Goal: Check status: Check status

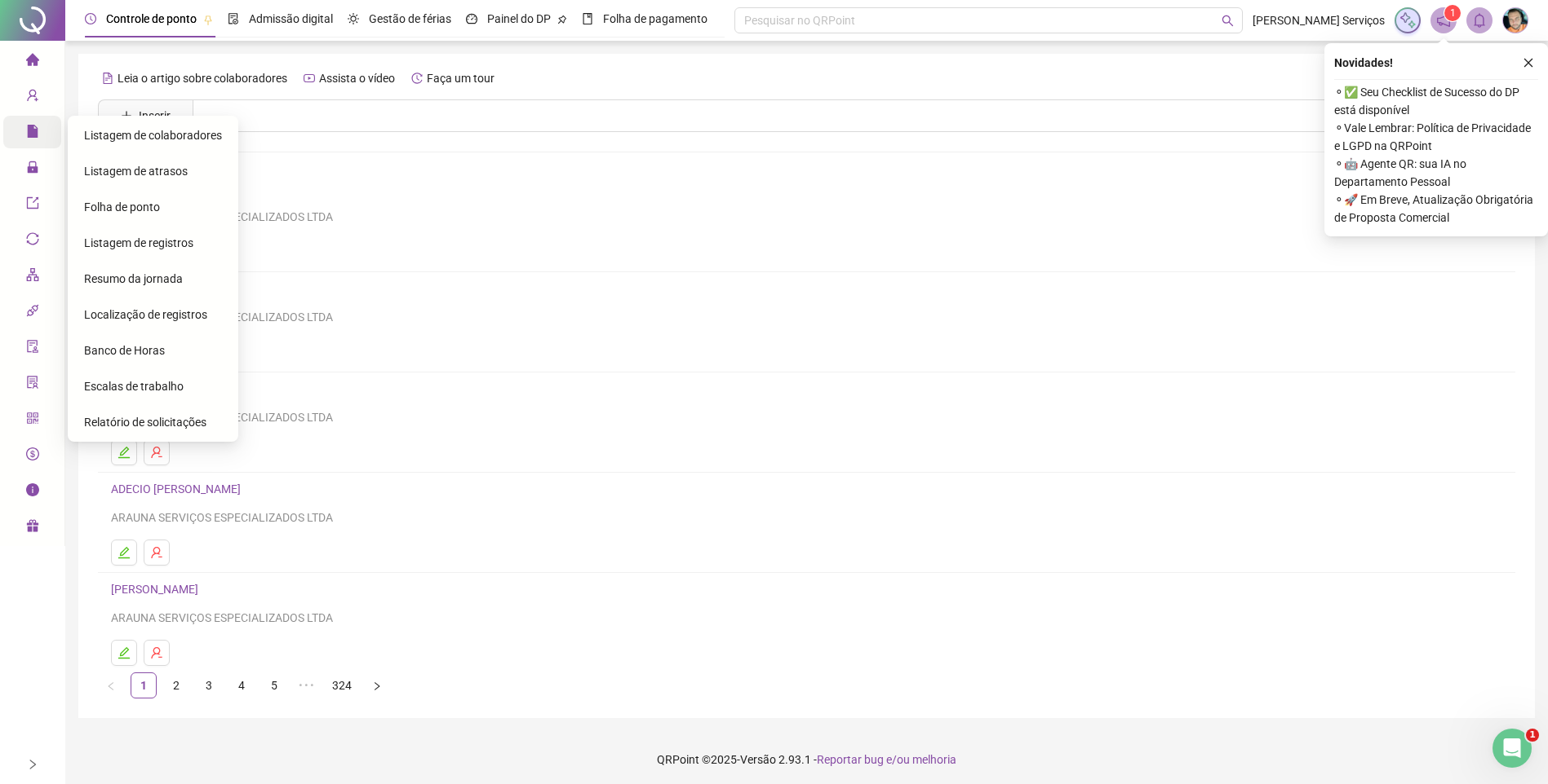
click at [45, 139] on span "Relatórios" at bounding box center [63, 134] width 73 height 32
click at [146, 209] on span "Folha de ponto" at bounding box center [122, 208] width 76 height 13
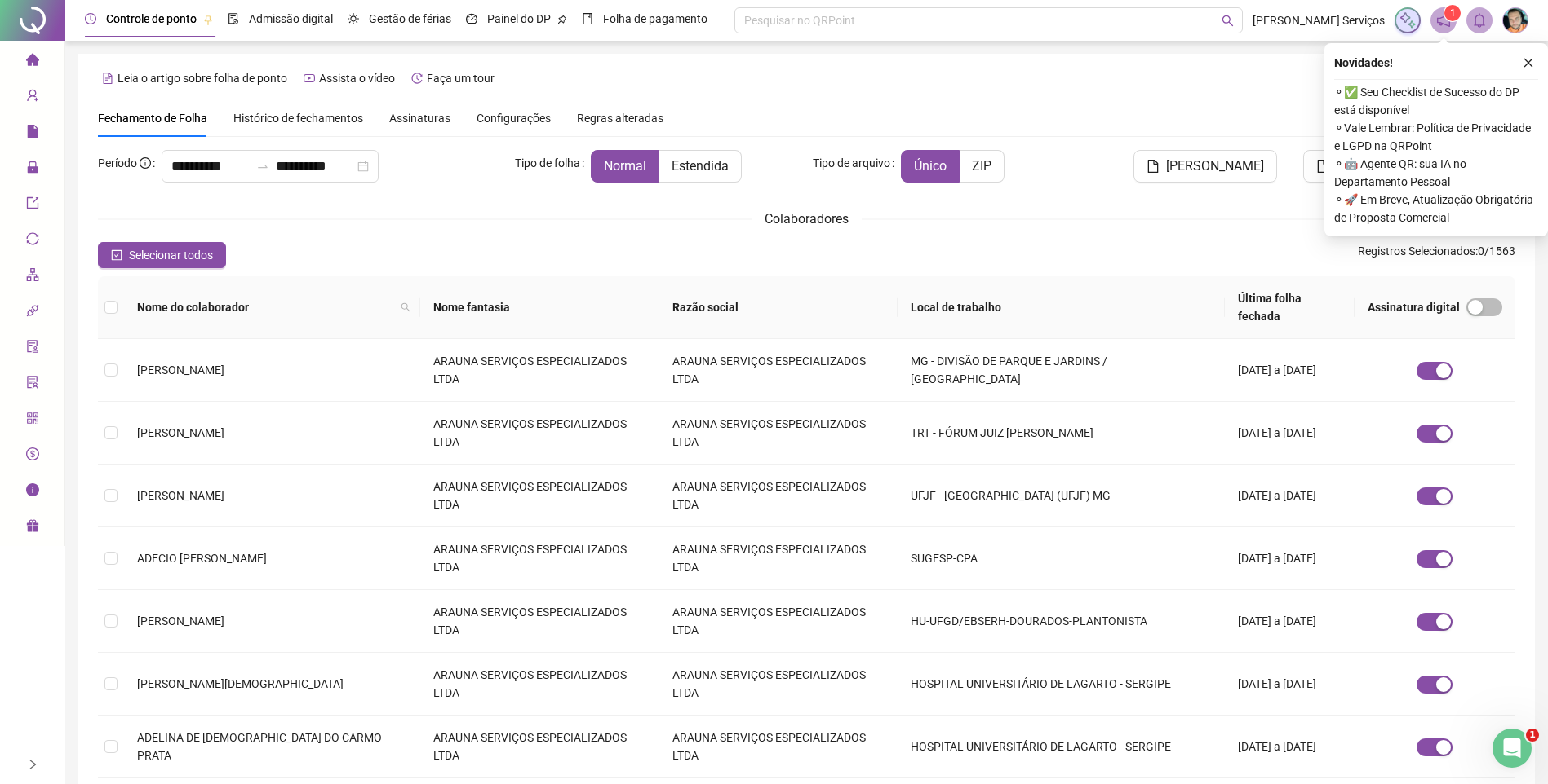
click at [321, 299] on span "Nome do colaborador" at bounding box center [265, 307] width 257 height 18
click at [400, 303] on icon "search" at bounding box center [405, 307] width 9 height 9
type input "**********"
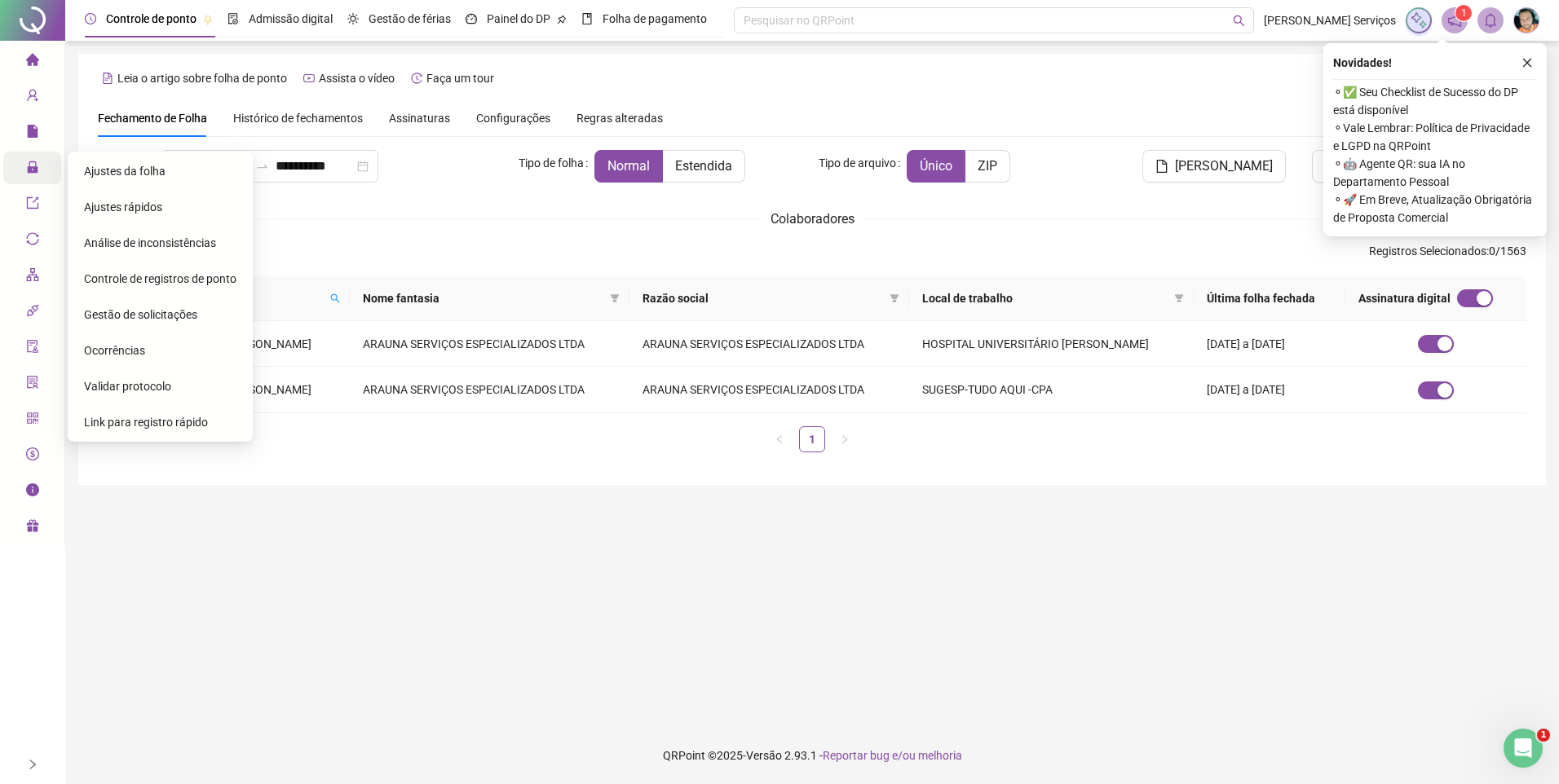
click at [32, 170] on icon "lock" at bounding box center [33, 167] width 13 height 13
click at [120, 170] on span "Ajustes da folha" at bounding box center [125, 172] width 82 height 13
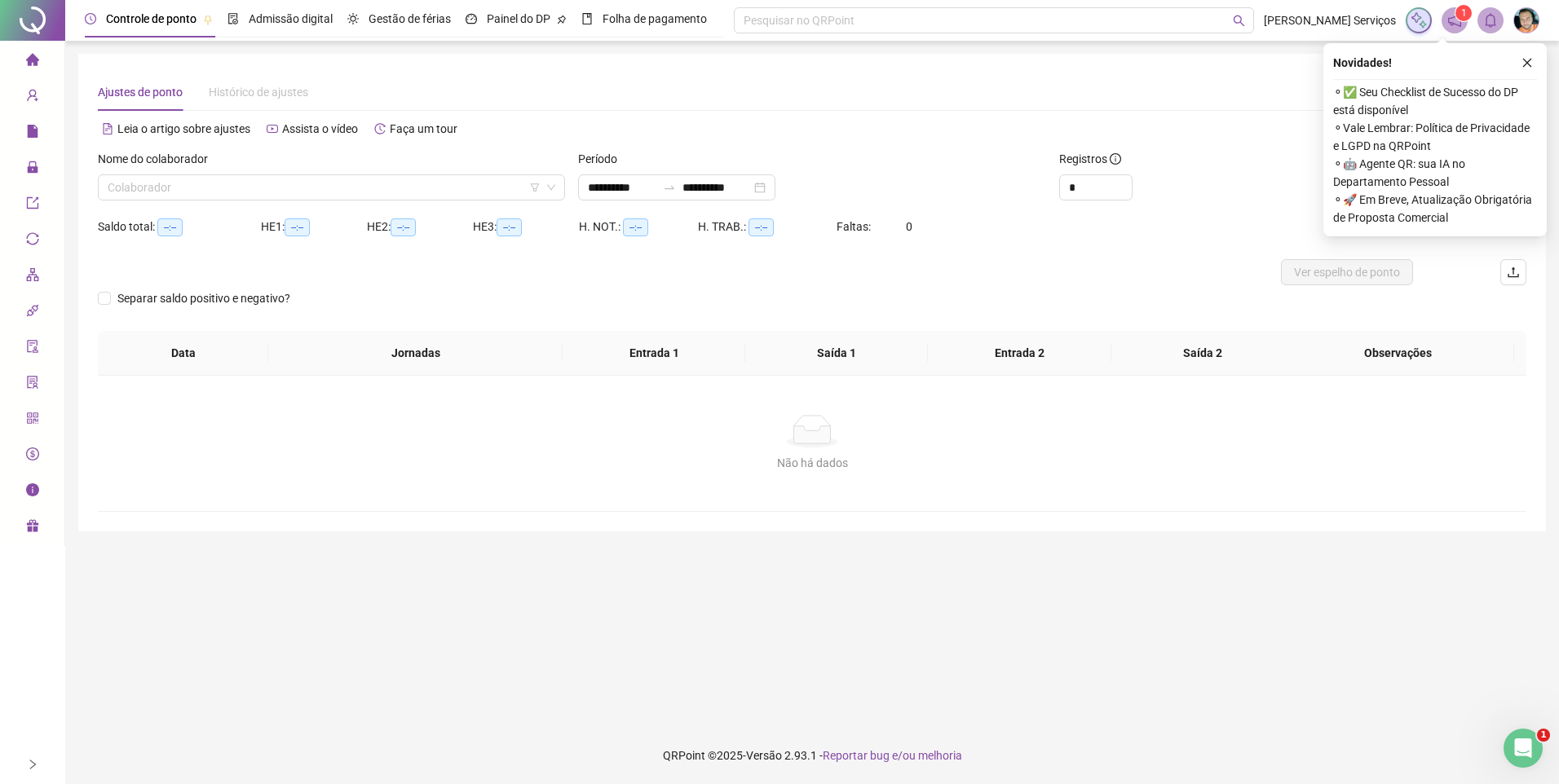
type input "**********"
click at [260, 182] on input "search" at bounding box center [324, 188] width 433 height 25
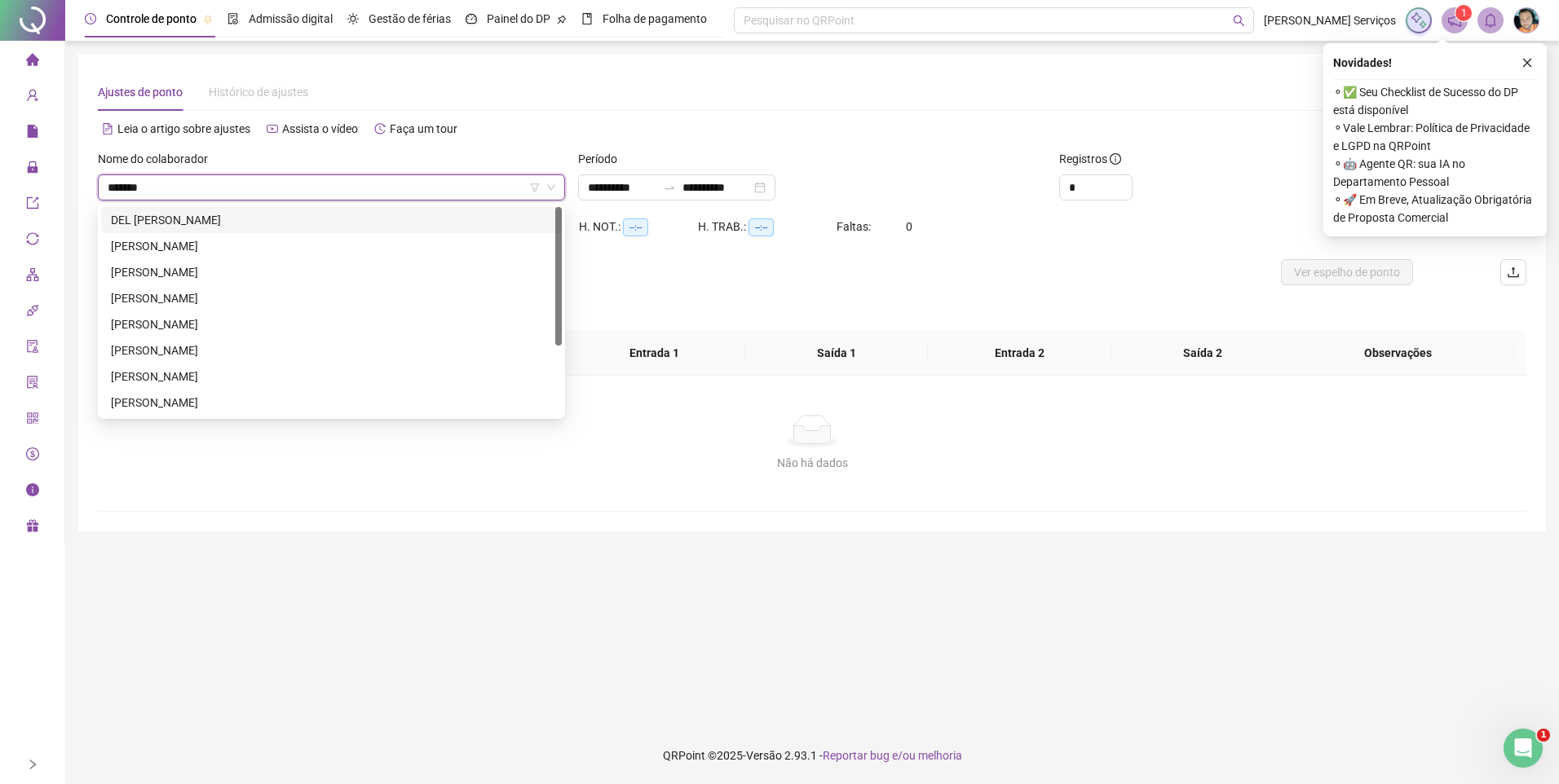
type input "********"
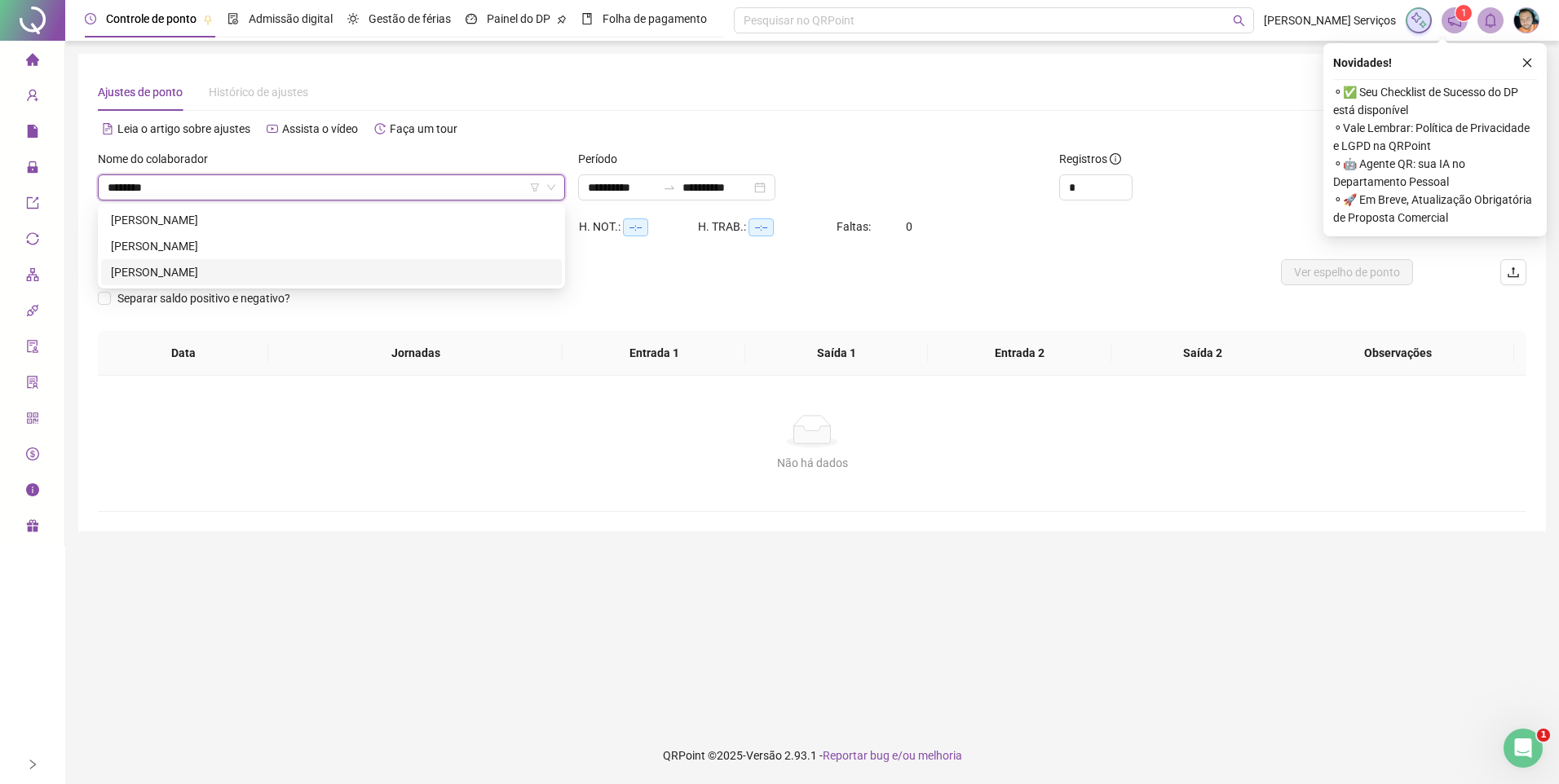
click at [229, 279] on div "[PERSON_NAME]" at bounding box center [331, 272] width 441 height 18
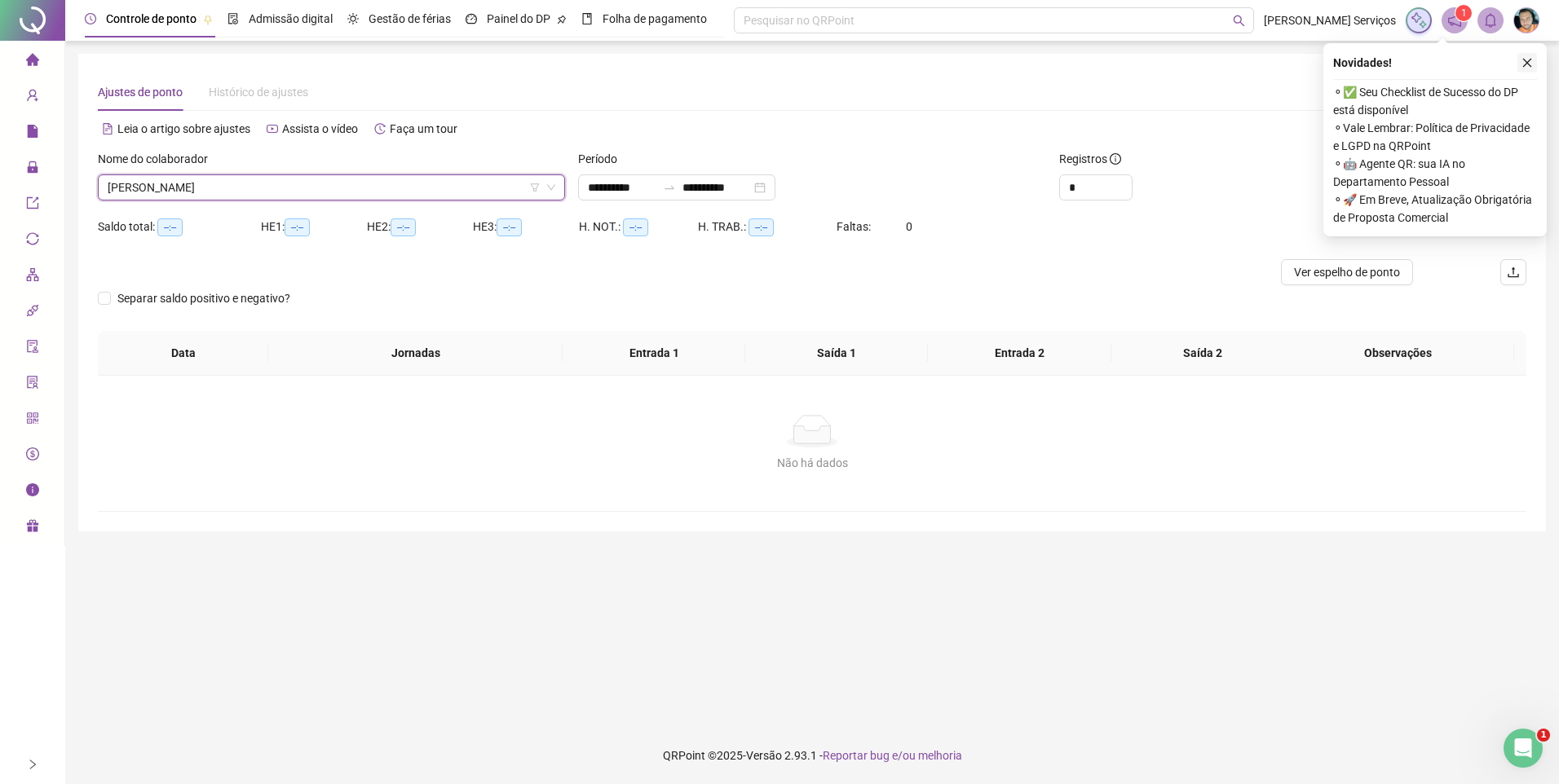
click at [1525, 66] on icon "close" at bounding box center [1528, 63] width 11 height 11
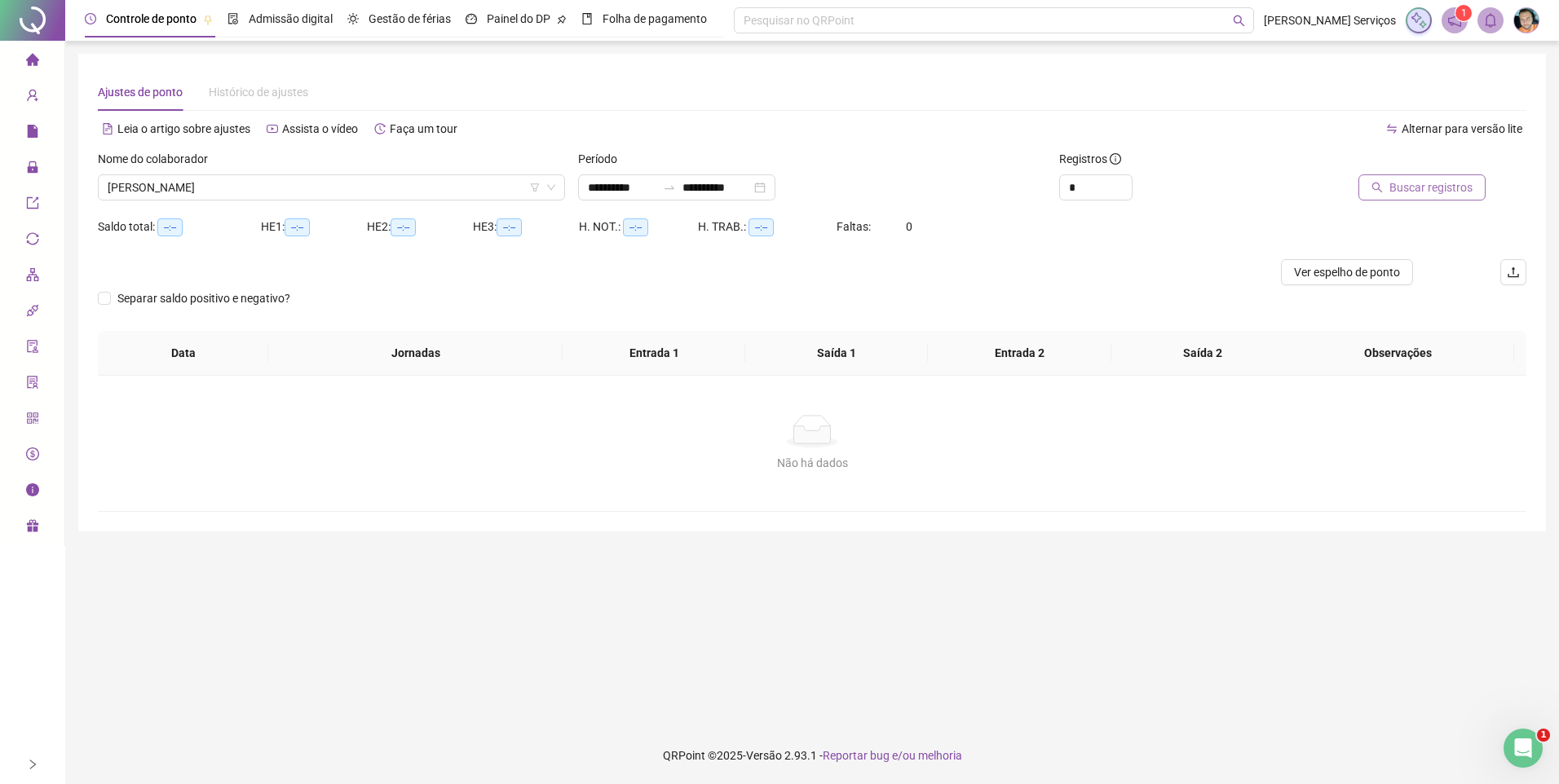
click at [1414, 184] on span "Buscar registros" at bounding box center [1432, 187] width 83 height 18
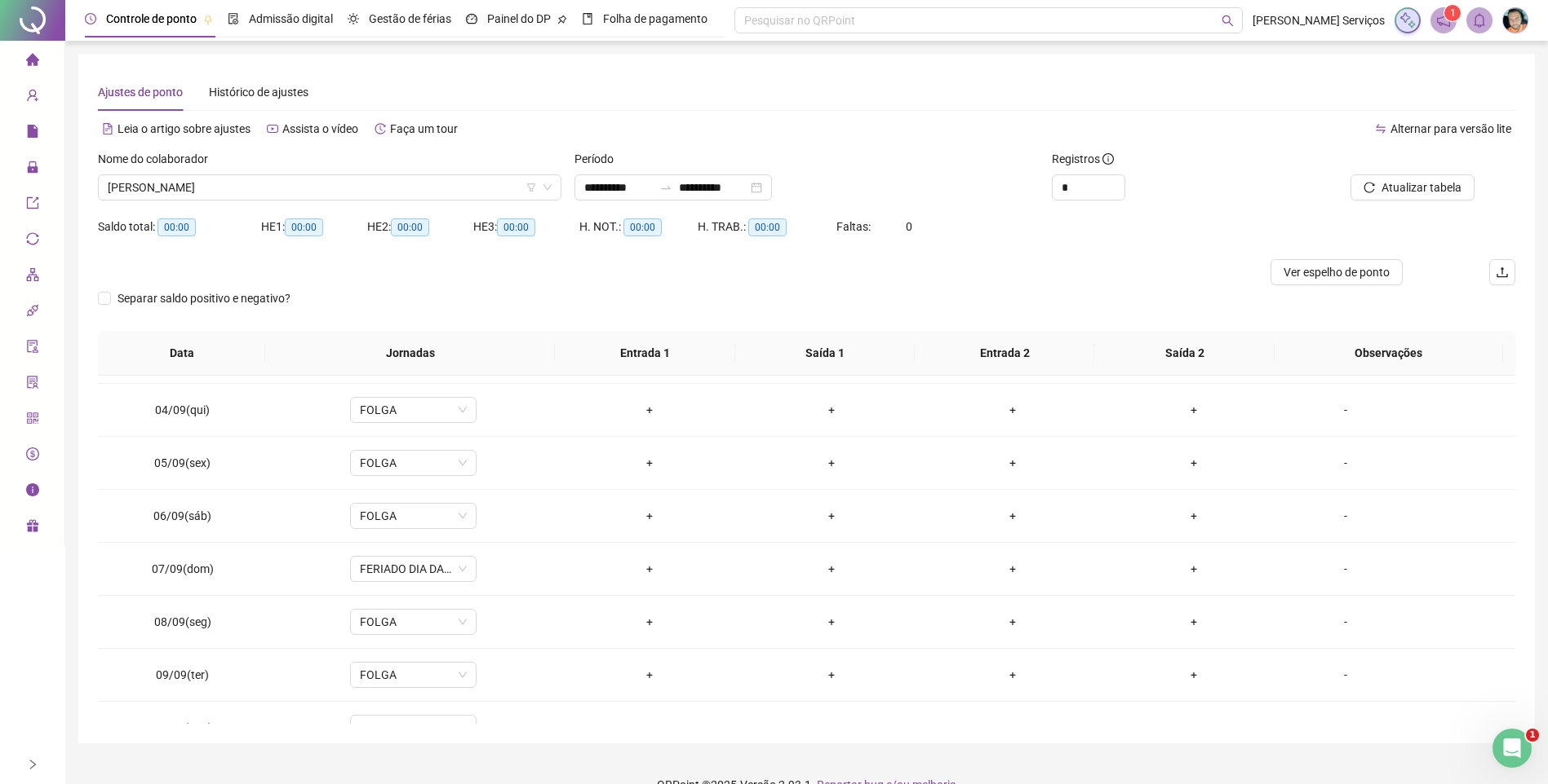
scroll to position [326, 0]
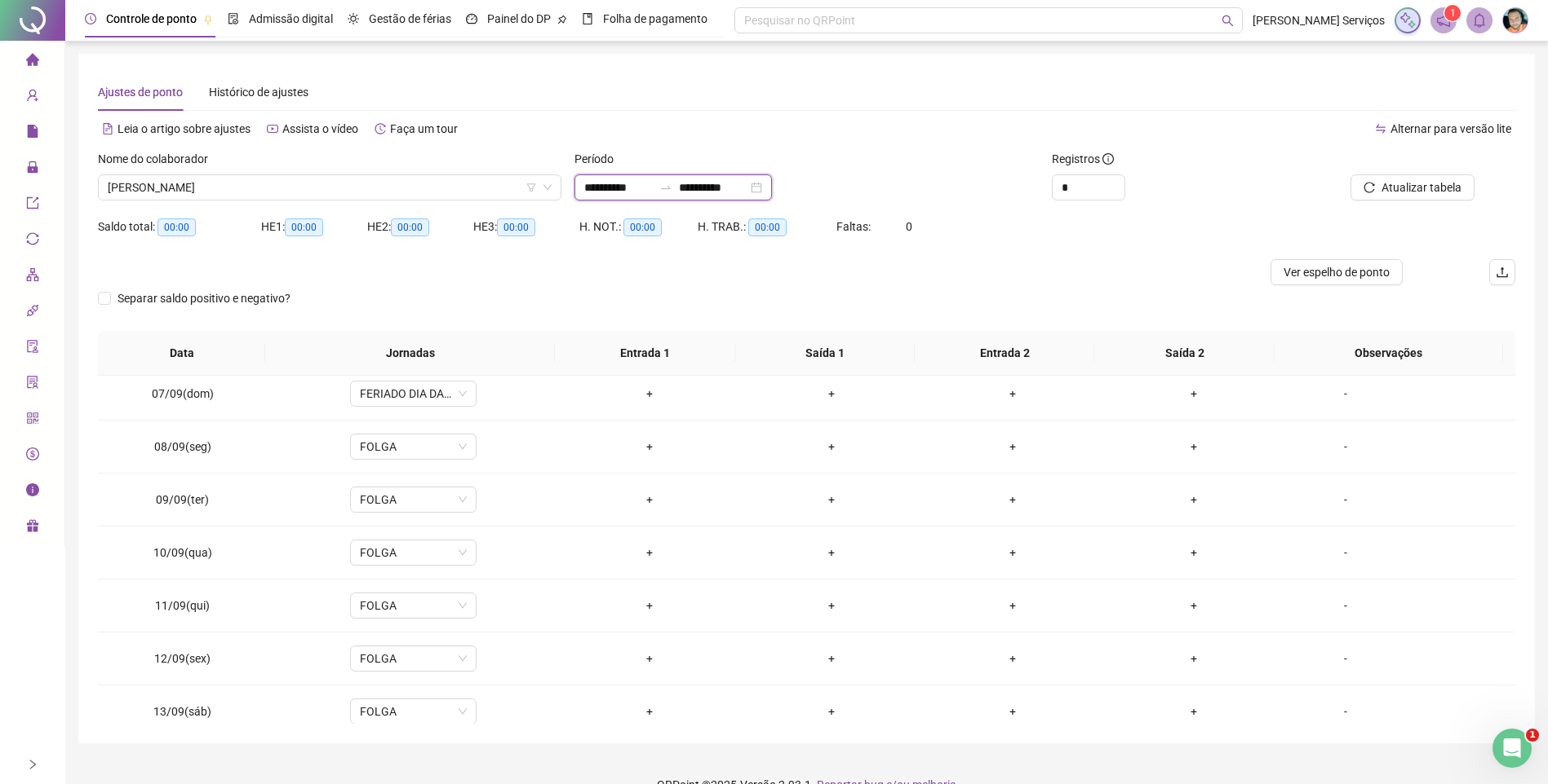
click at [653, 192] on input "**********" at bounding box center [618, 187] width 68 height 18
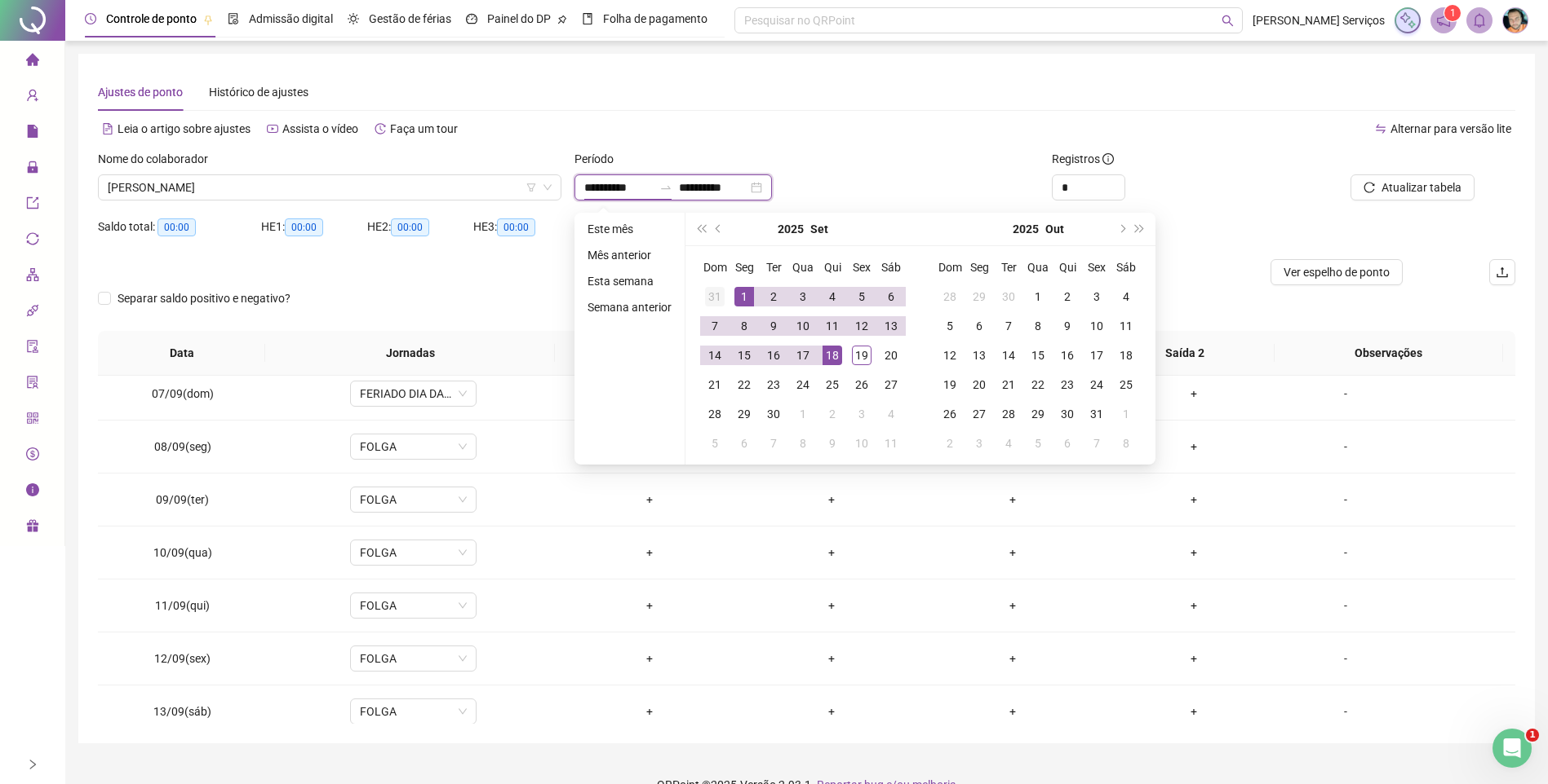
type input "**********"
click at [715, 229] on span "prev-year" at bounding box center [719, 228] width 9 height 9
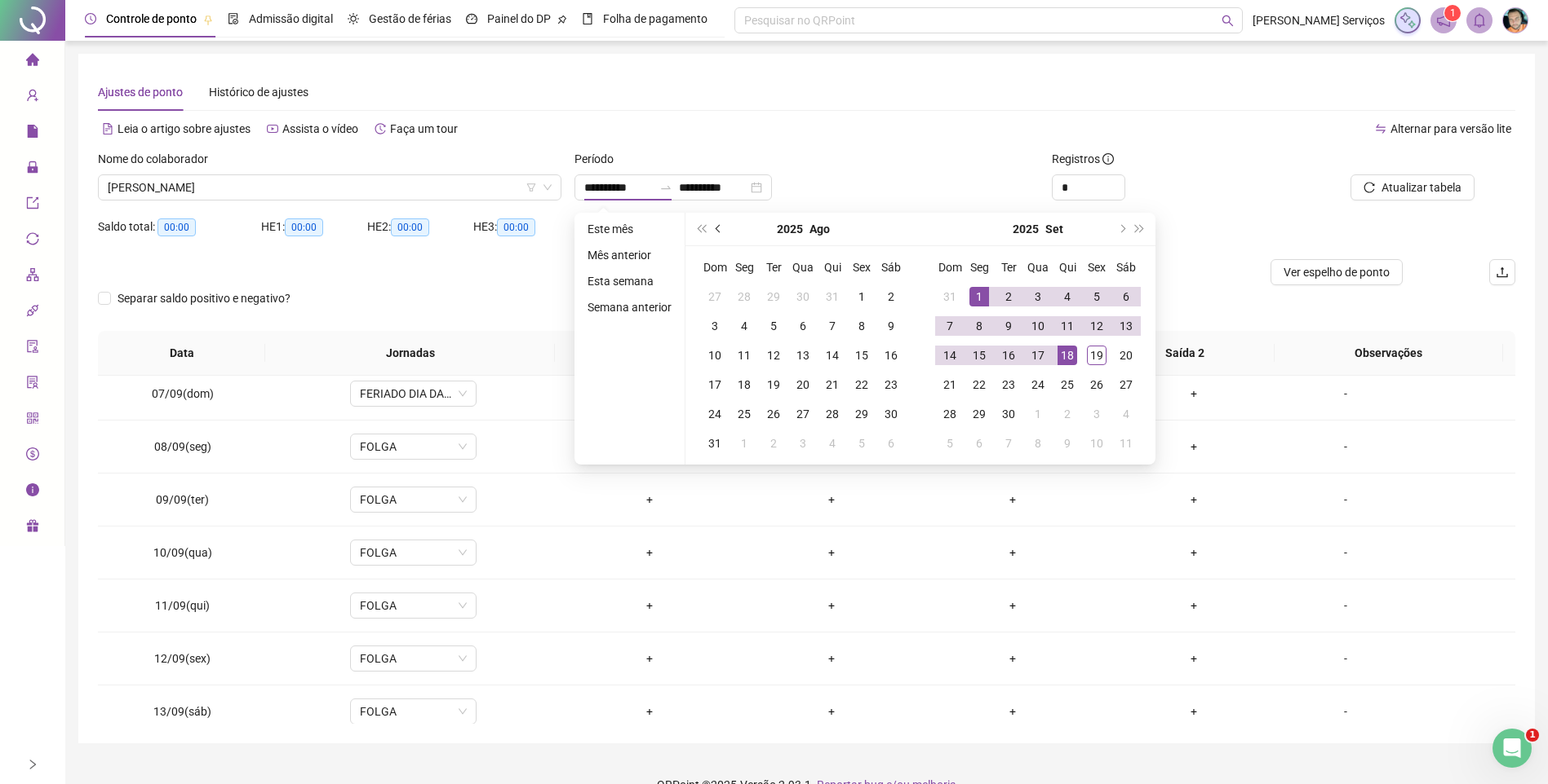
click at [716, 229] on span "prev-year" at bounding box center [719, 228] width 9 height 9
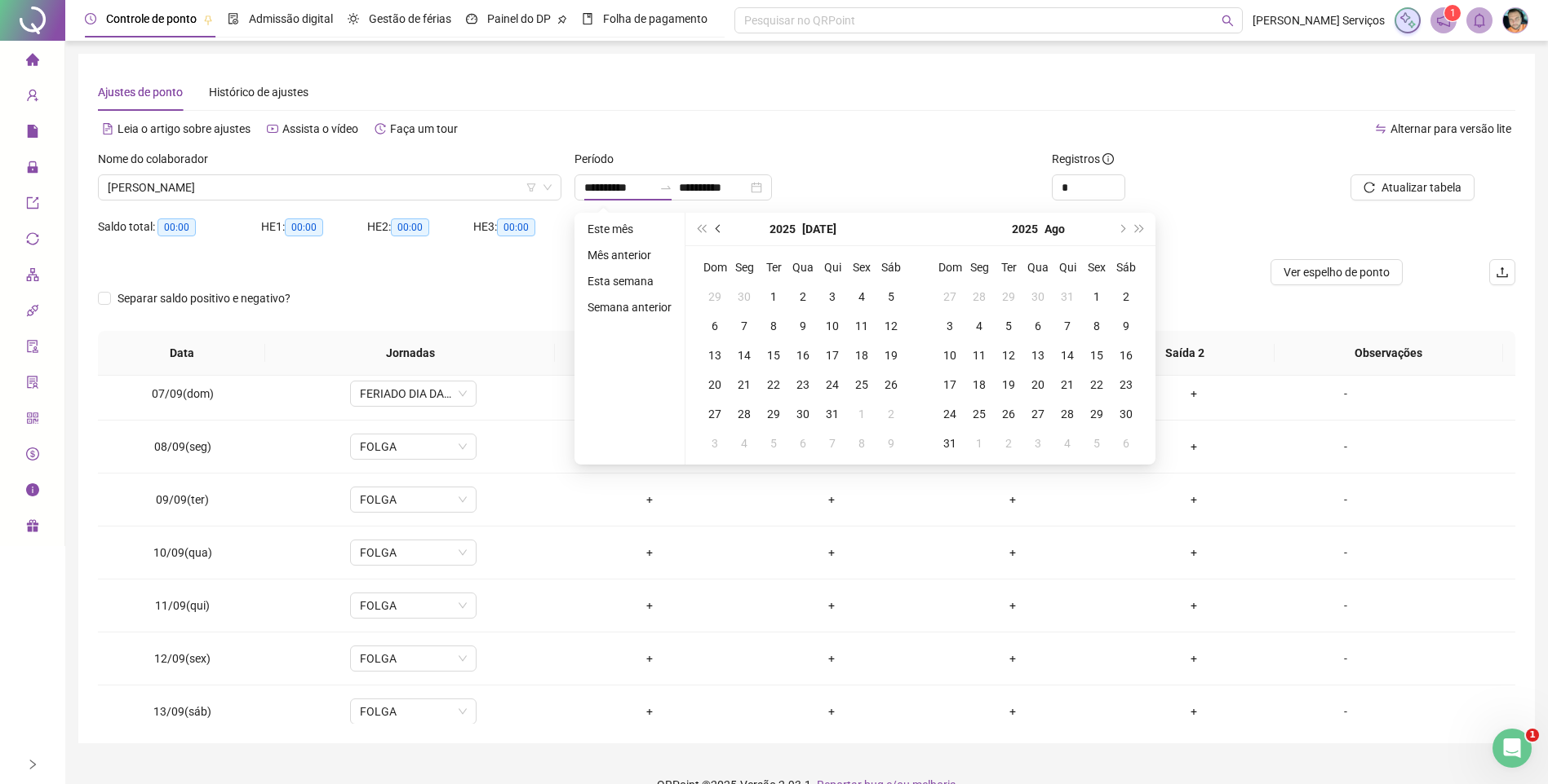
click at [718, 228] on span "prev-year" at bounding box center [719, 228] width 9 height 9
click at [719, 228] on span "prev-year" at bounding box center [719, 228] width 9 height 9
click at [719, 227] on span "prev-year" at bounding box center [719, 228] width 9 height 9
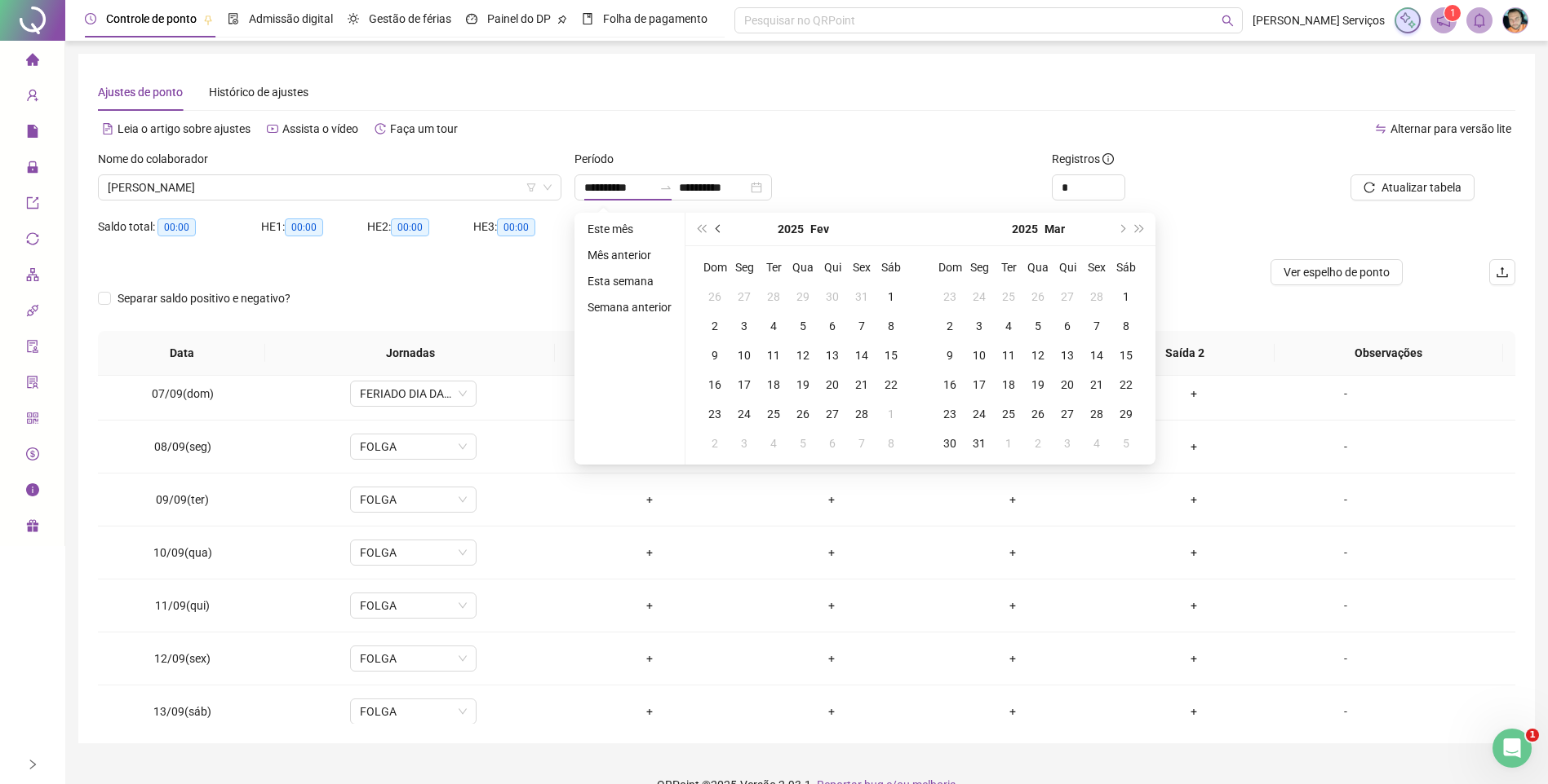
click at [720, 227] on span "prev-year" at bounding box center [719, 228] width 9 height 9
click at [720, 227] on button "prev-year" at bounding box center [718, 228] width 18 height 32
click at [722, 225] on button "prev-year" at bounding box center [718, 228] width 18 height 32
click at [1116, 226] on button "next-year" at bounding box center [1120, 228] width 18 height 32
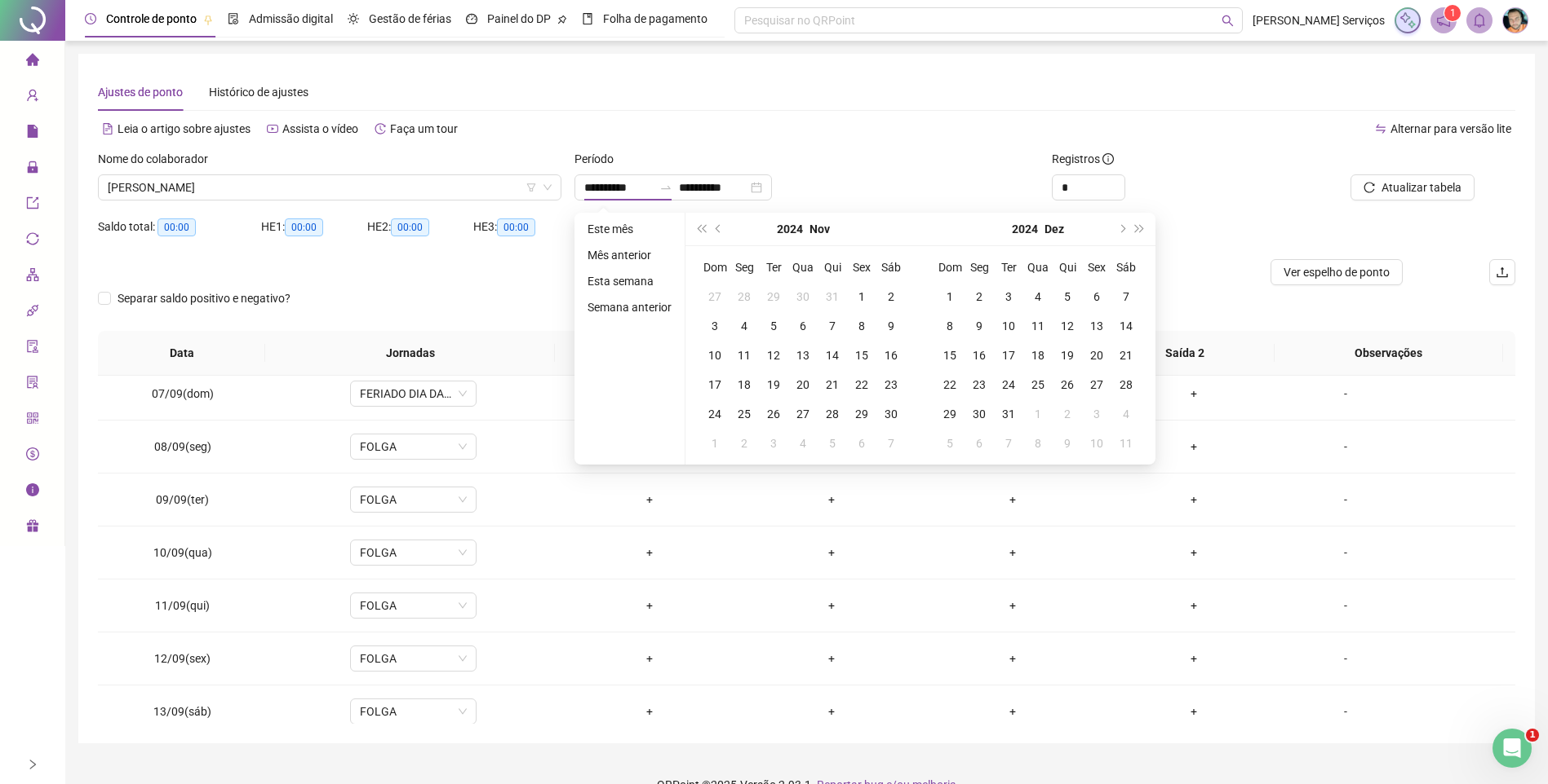
type input "**********"
click at [711, 227] on button "prev-year" at bounding box center [718, 228] width 18 height 32
click at [717, 228] on span "prev-year" at bounding box center [719, 228] width 9 height 9
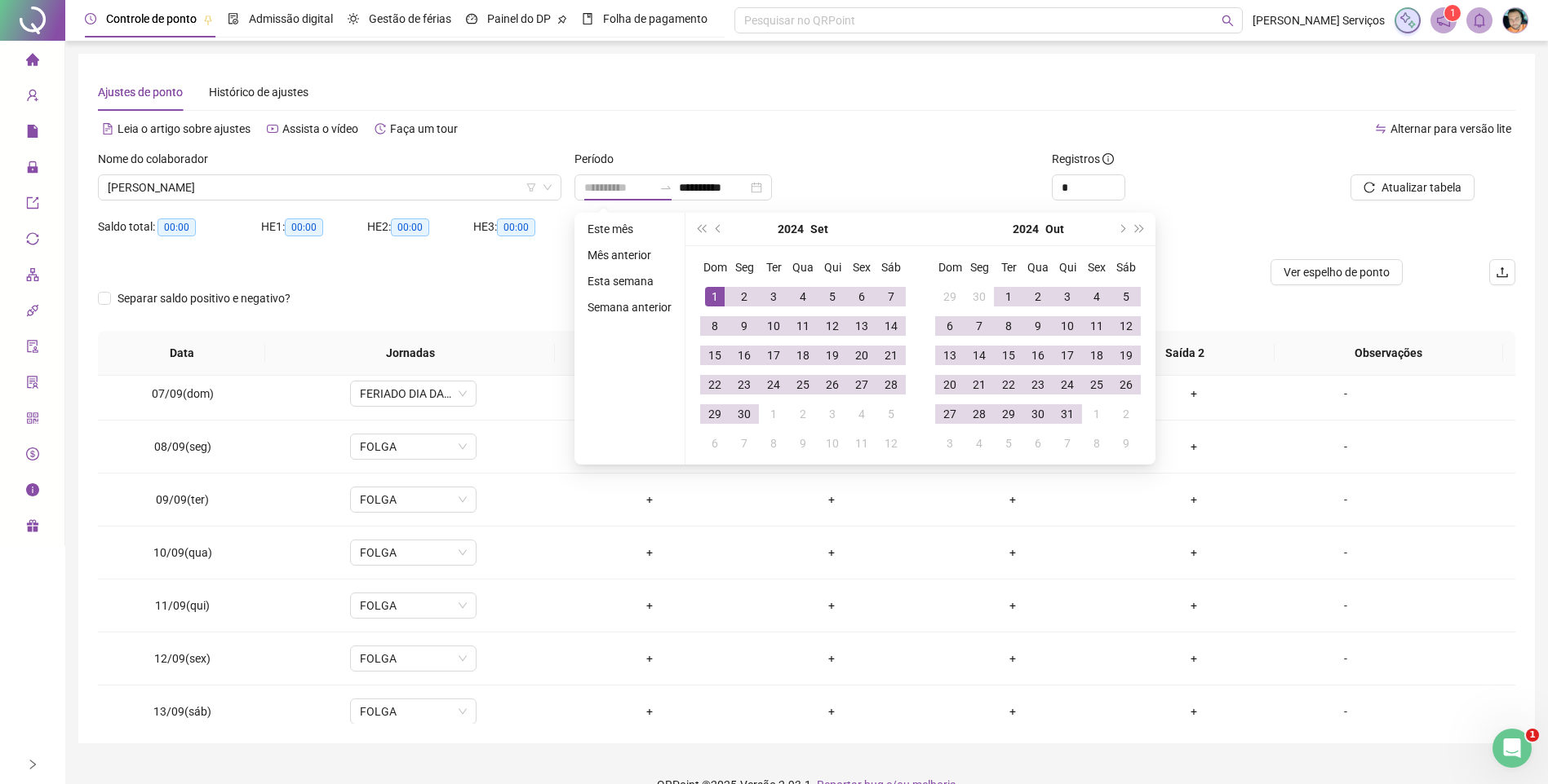
type input "**********"
click at [714, 295] on div "1" at bounding box center [714, 297] width 20 height 20
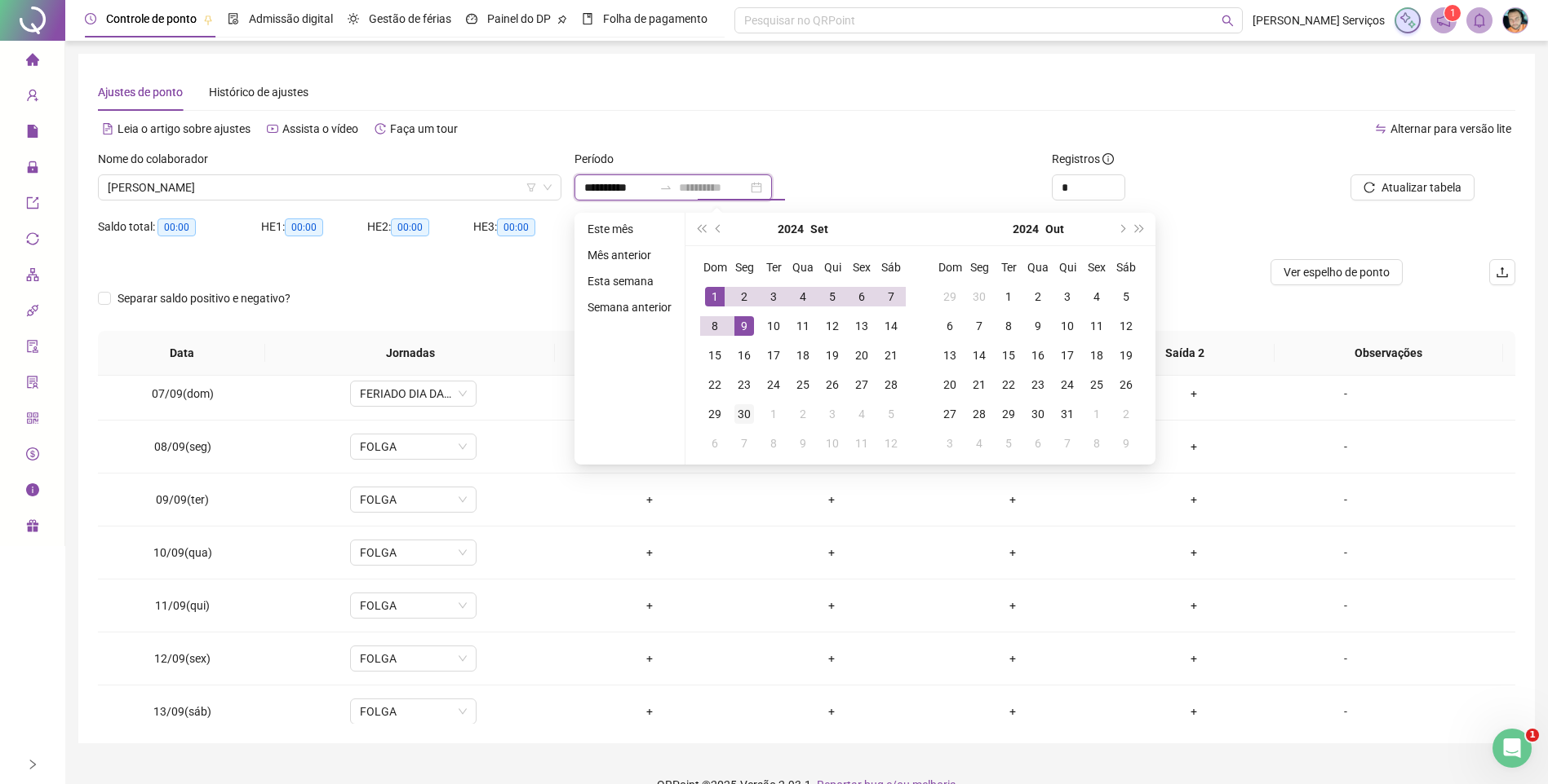
type input "**********"
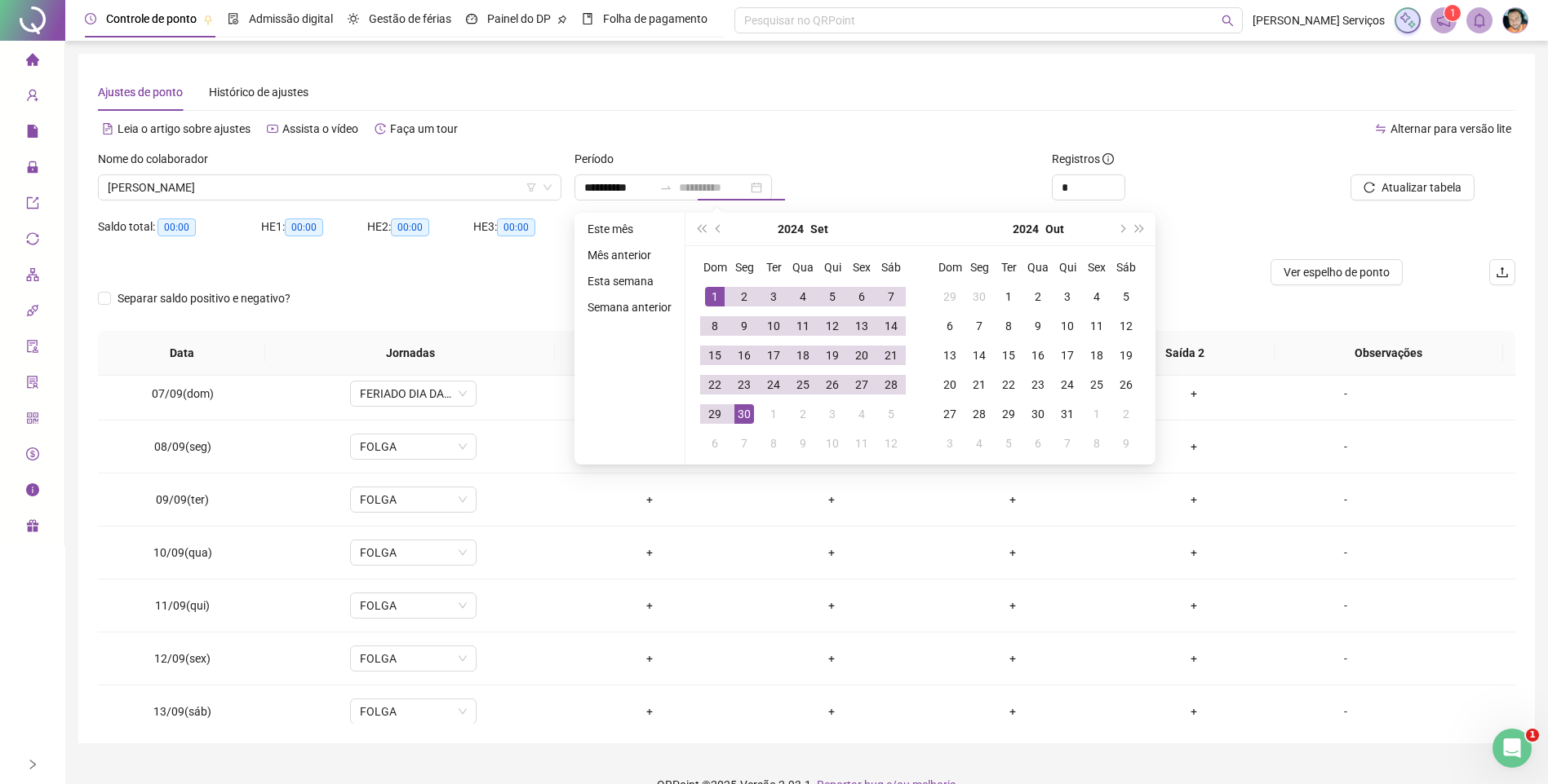
click at [730, 407] on td "30" at bounding box center [744, 413] width 29 height 29
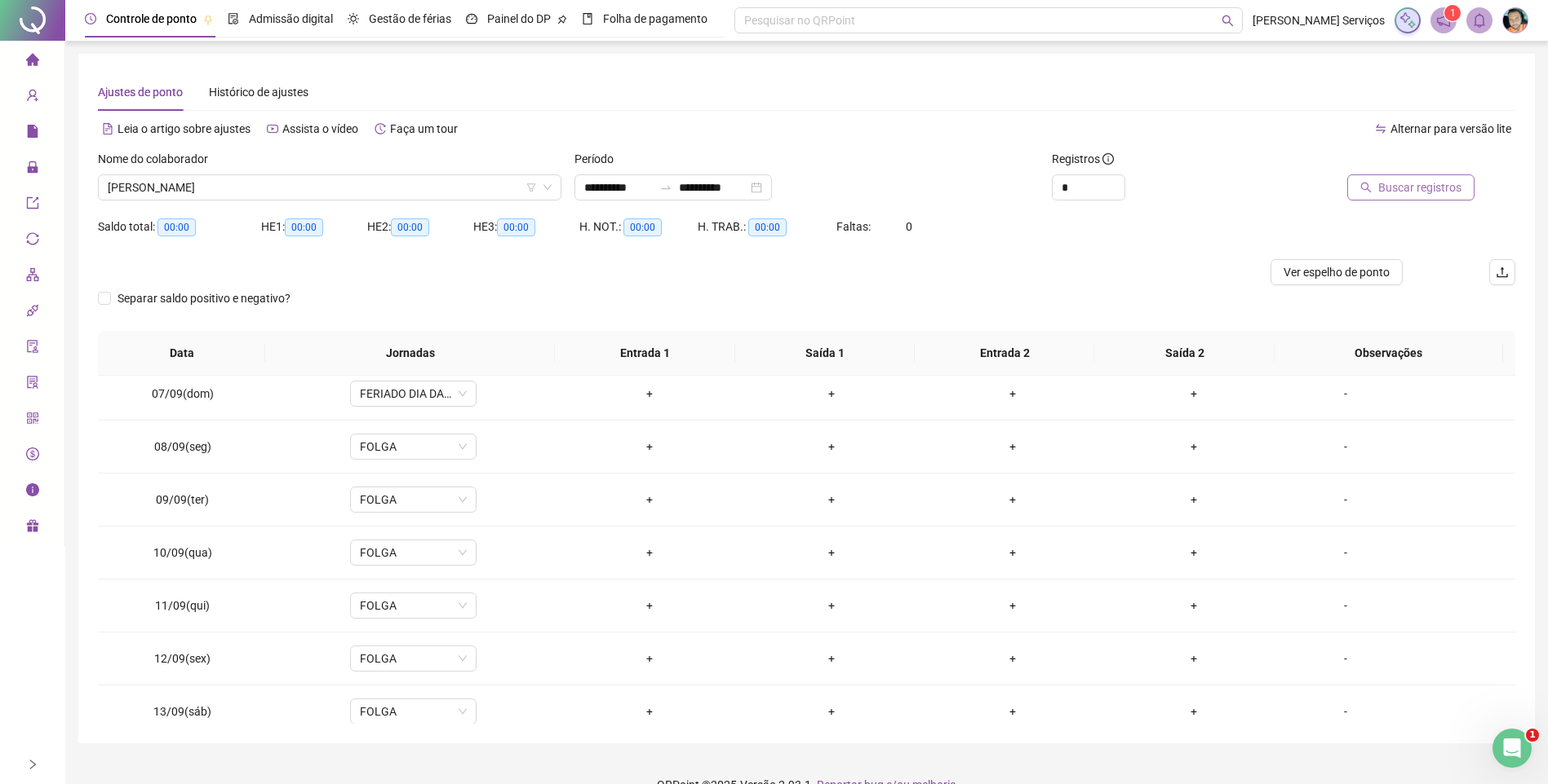
click at [1428, 192] on span "Buscar registros" at bounding box center [1420, 187] width 83 height 18
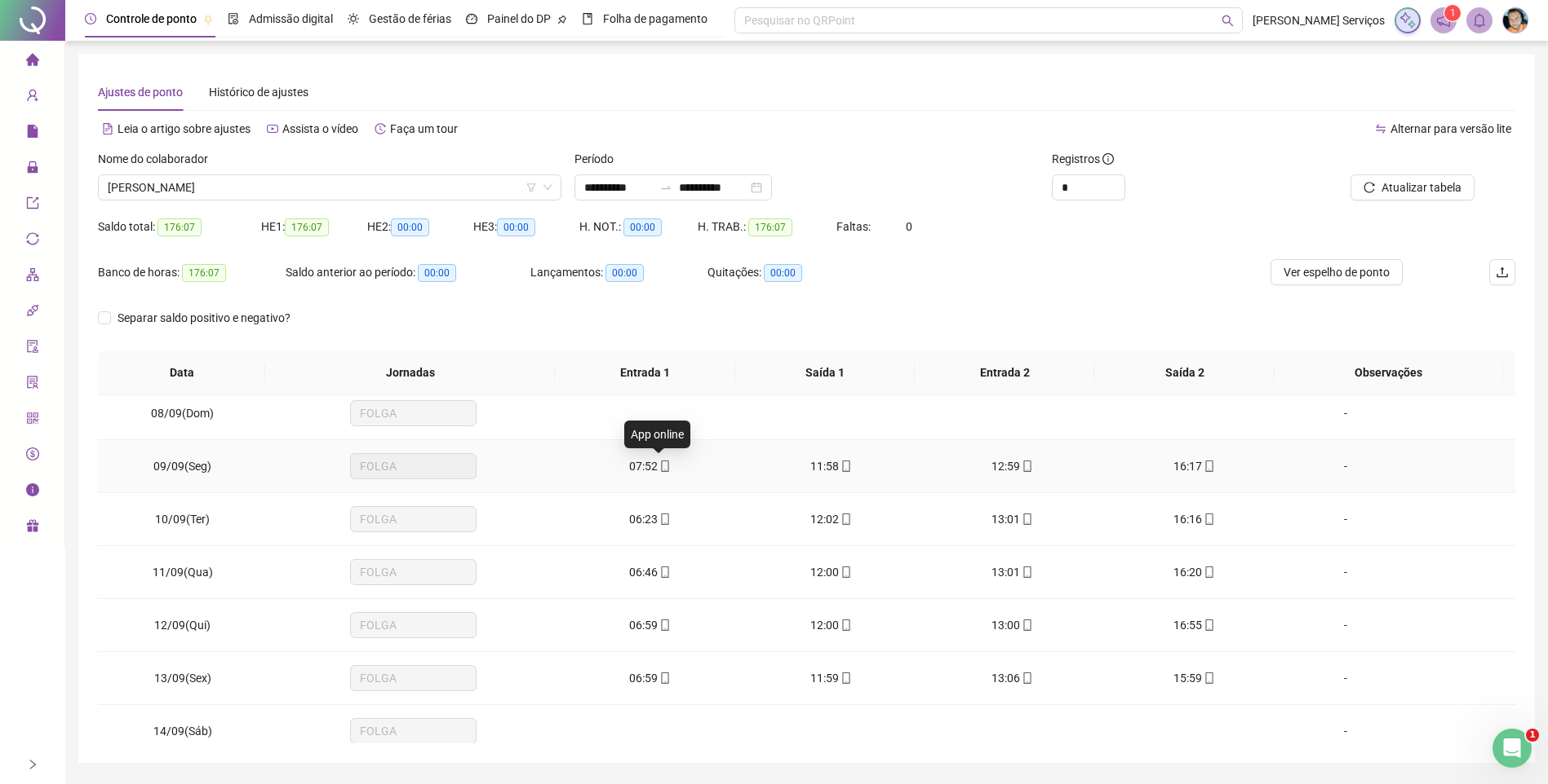
click at [657, 466] on span "mobile" at bounding box center [664, 466] width 13 height 11
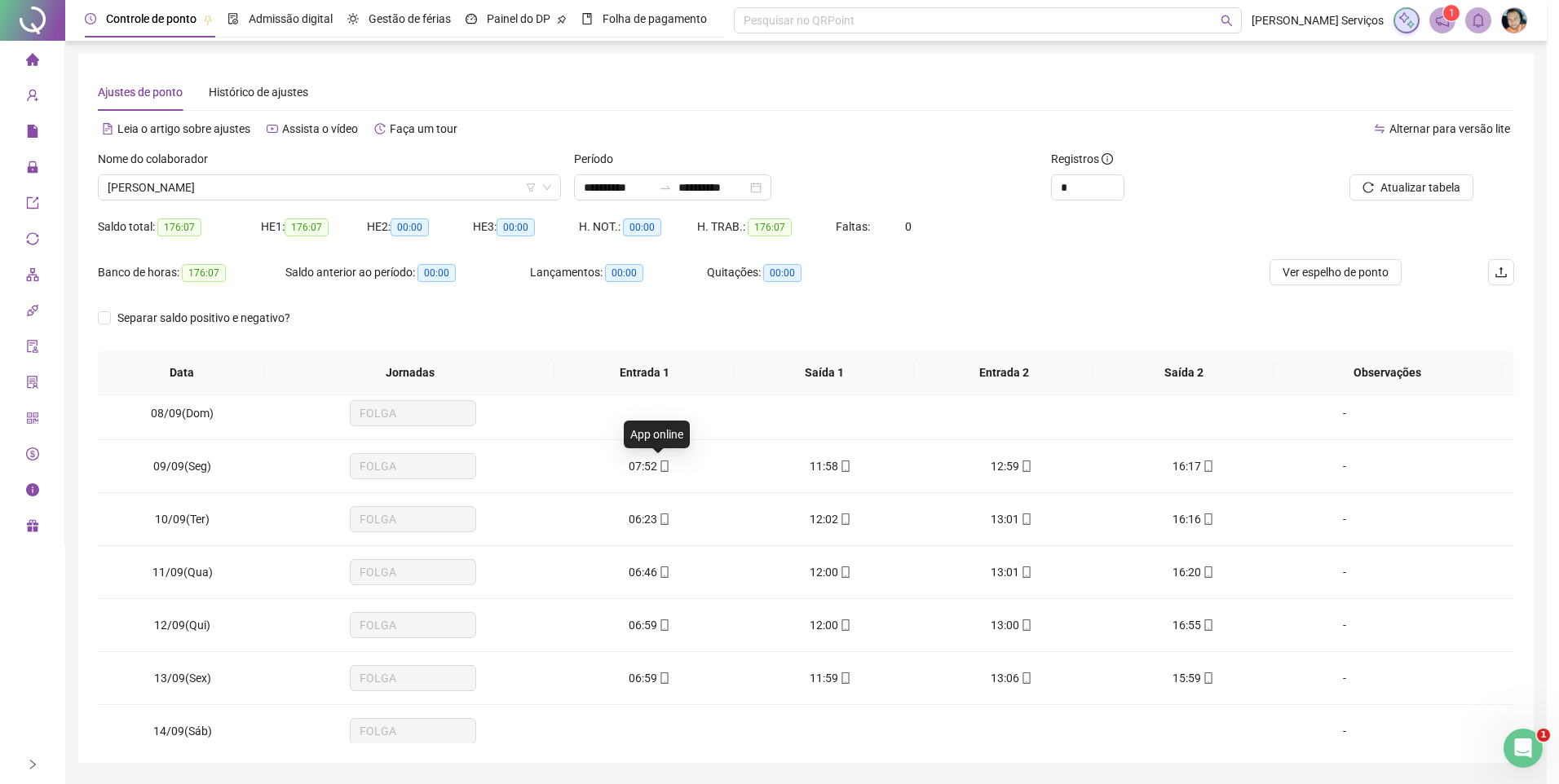
type input "**********"
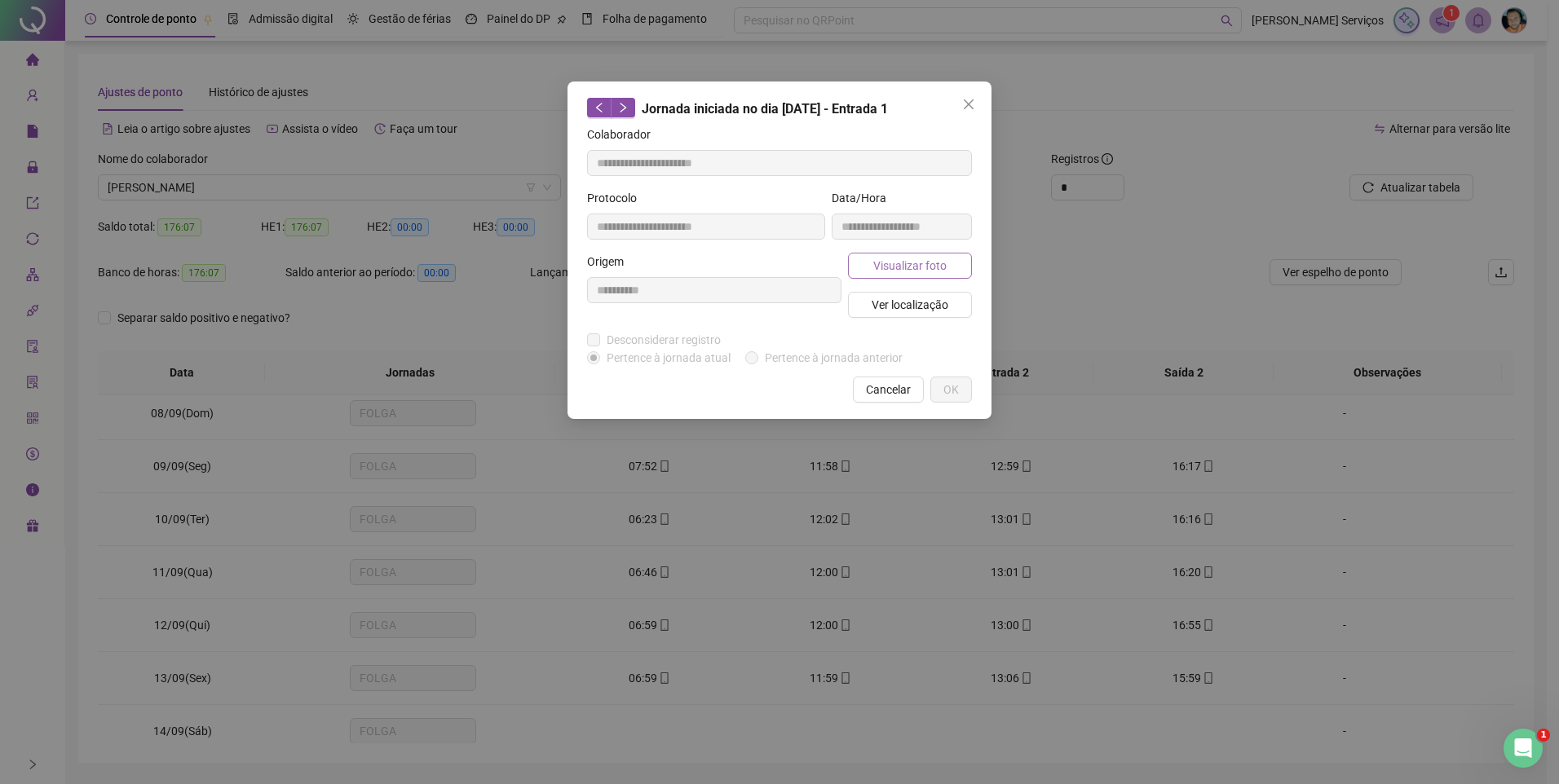
click at [903, 269] on span "Visualizar foto" at bounding box center [909, 265] width 73 height 18
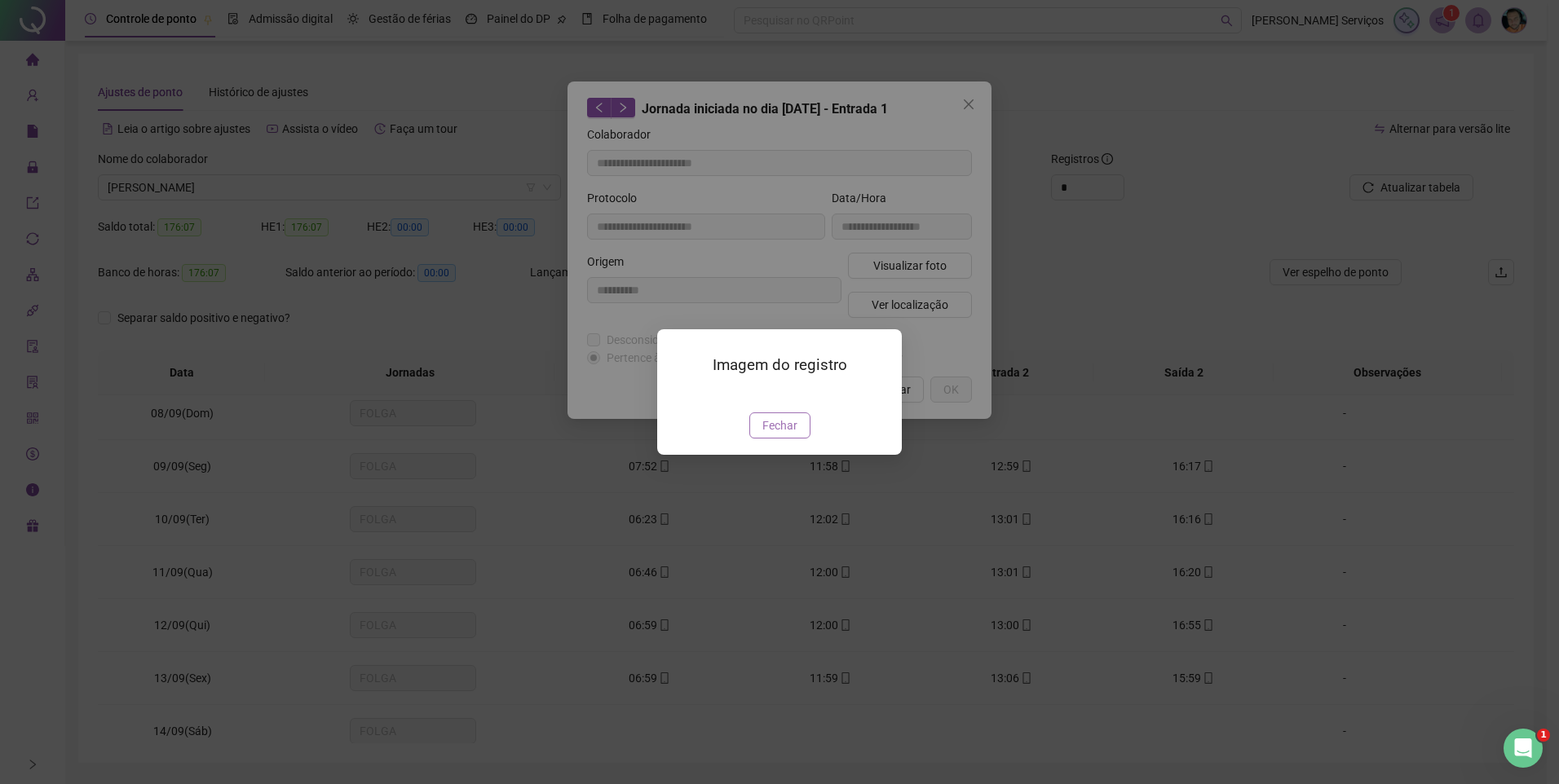
click at [773, 434] on span "Fechar" at bounding box center [780, 425] width 35 height 18
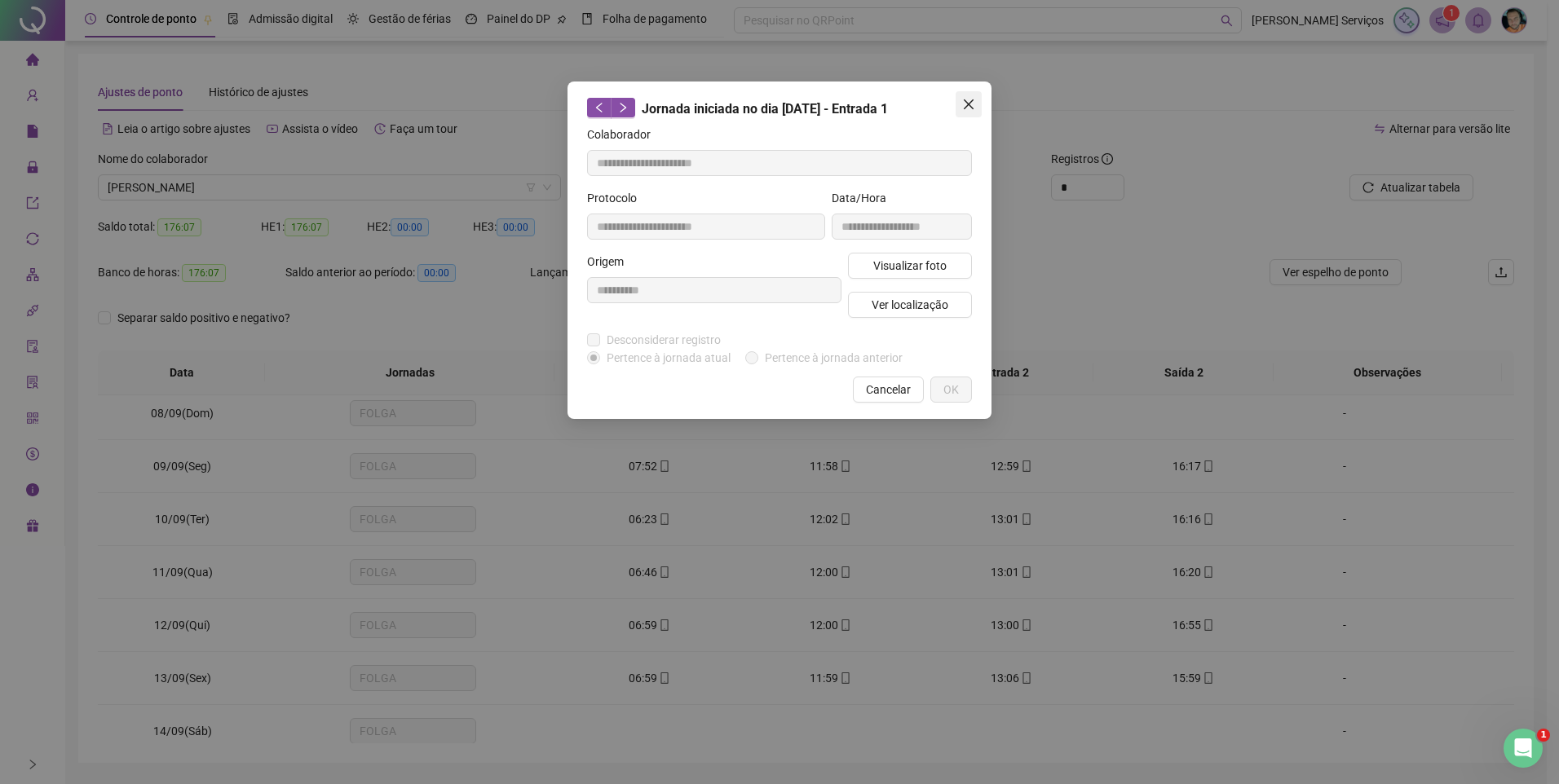
click at [969, 105] on icon "close" at bounding box center [969, 104] width 9 height 9
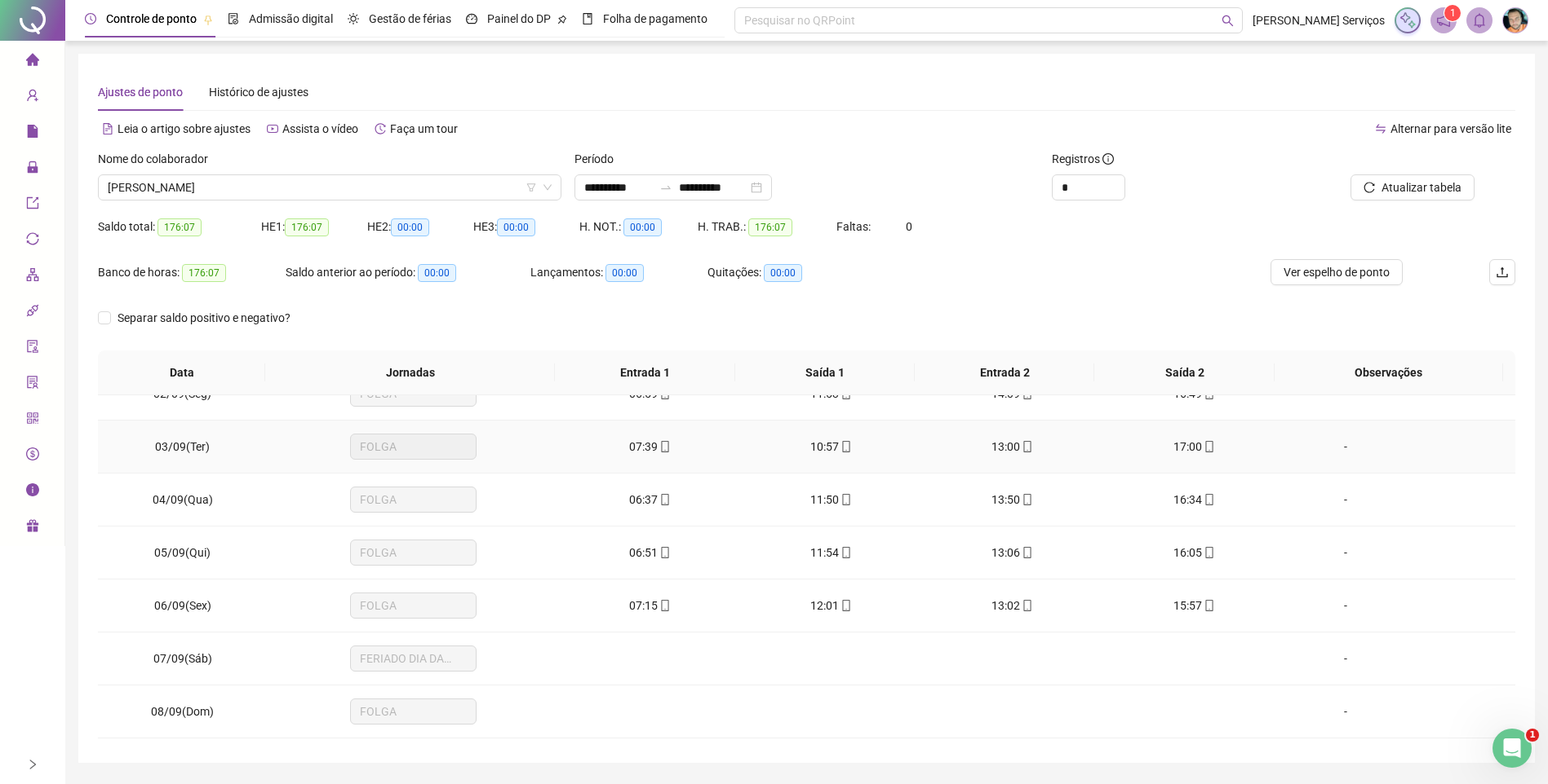
scroll to position [0, 0]
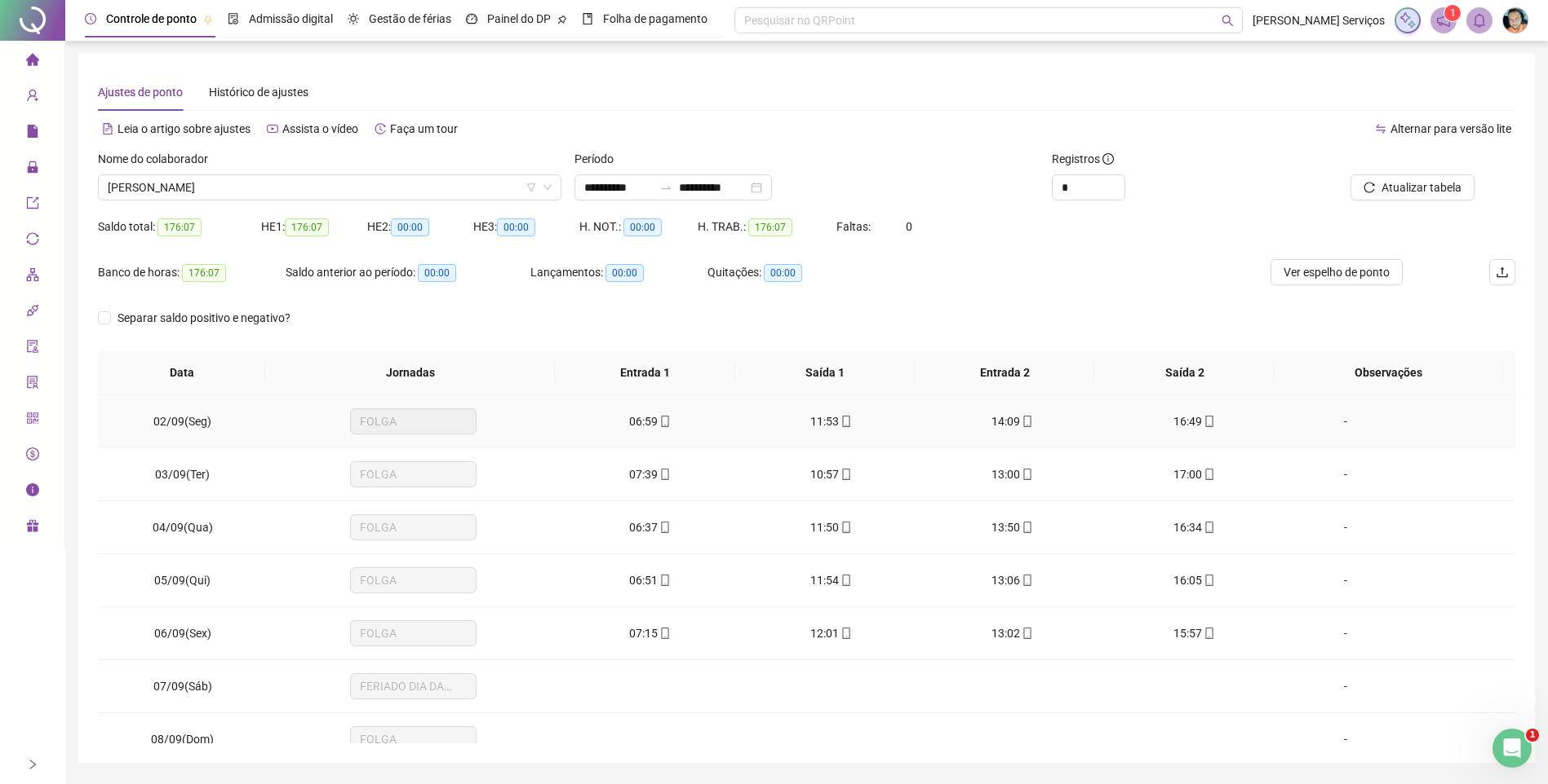
click at [657, 418] on span "mobile" at bounding box center [664, 422] width 13 height 11
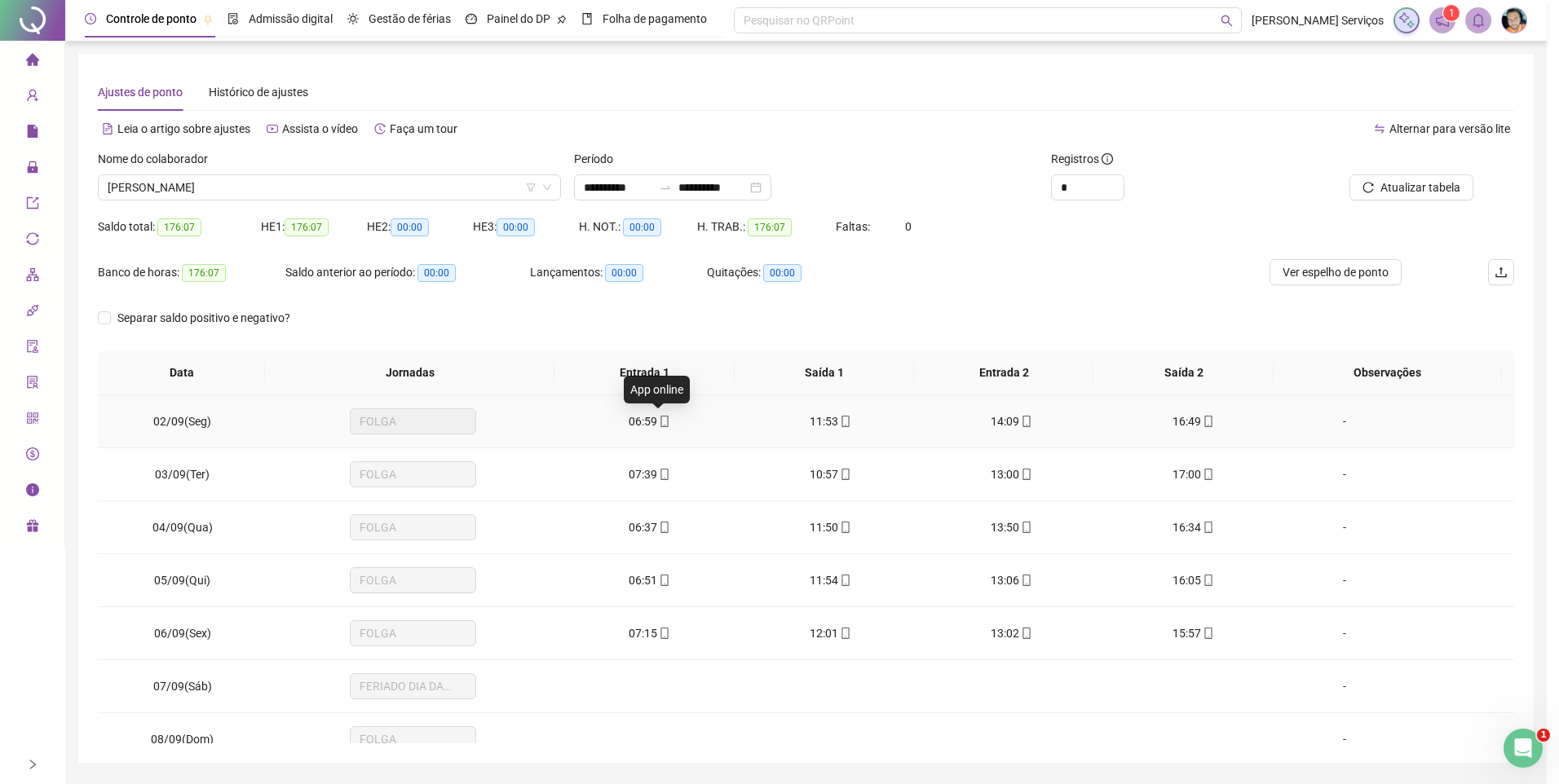
type input "**********"
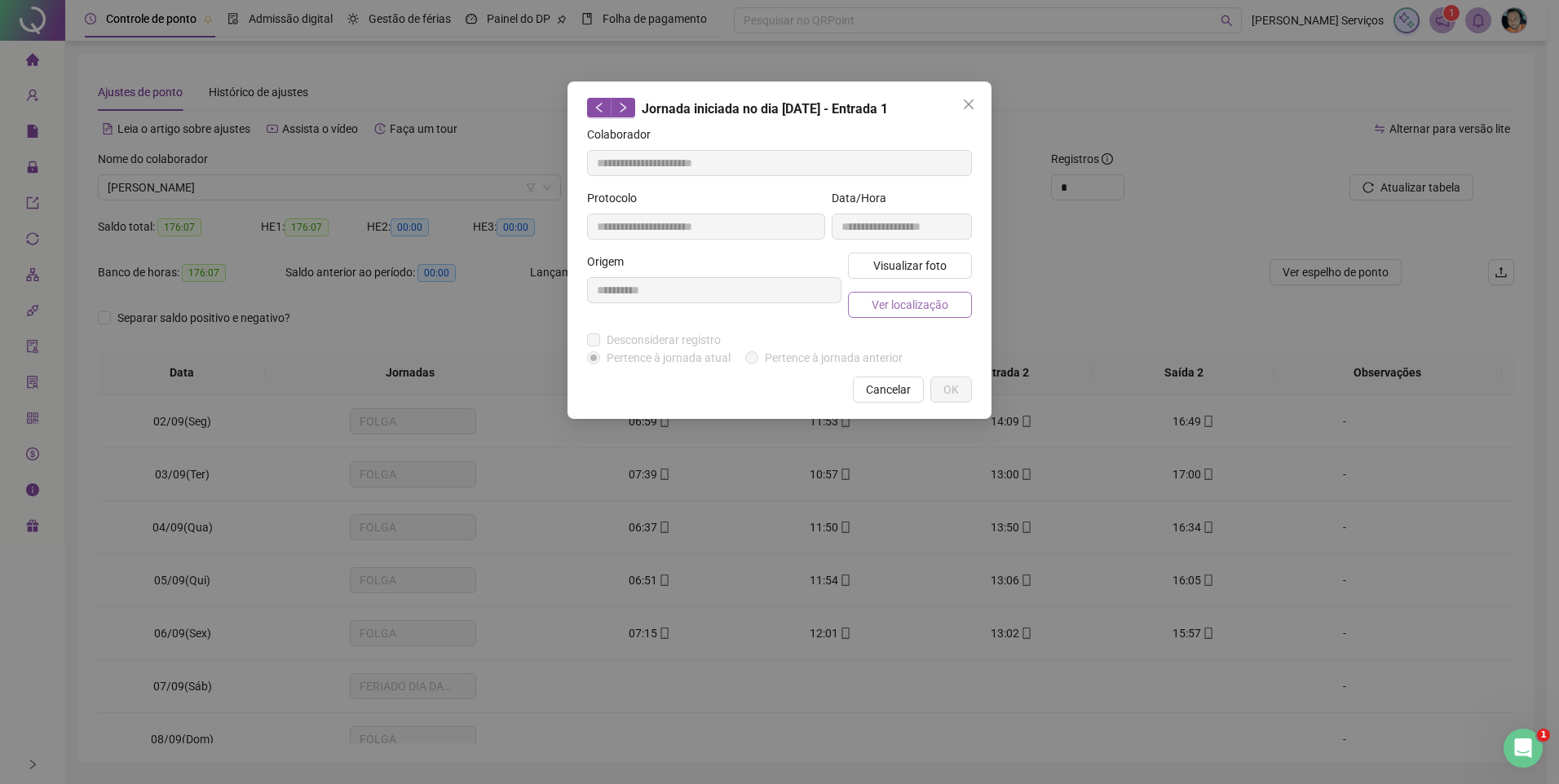
click at [903, 305] on span "Ver localização" at bounding box center [909, 304] width 77 height 18
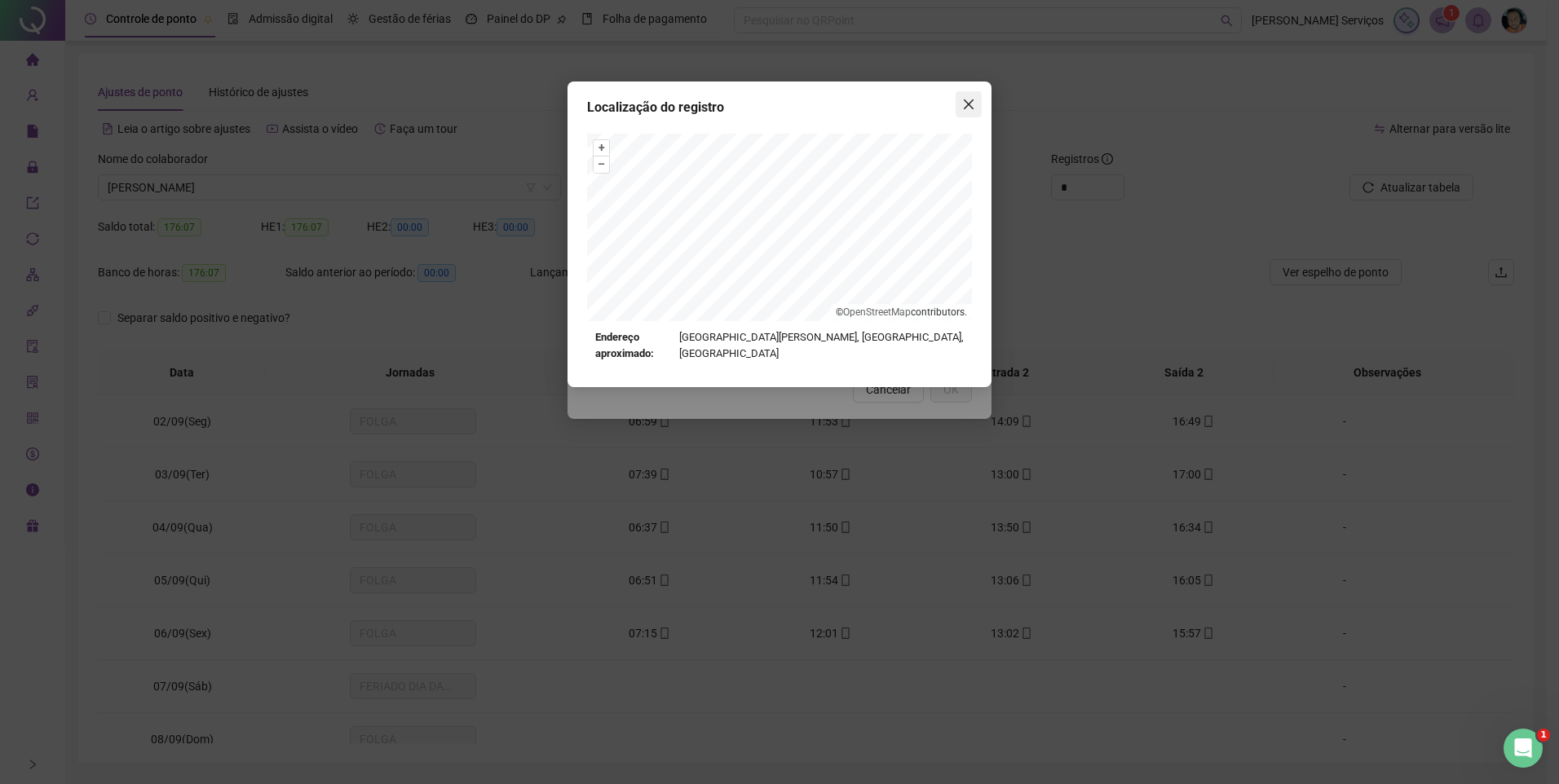
click at [971, 98] on icon "close" at bounding box center [969, 104] width 13 height 13
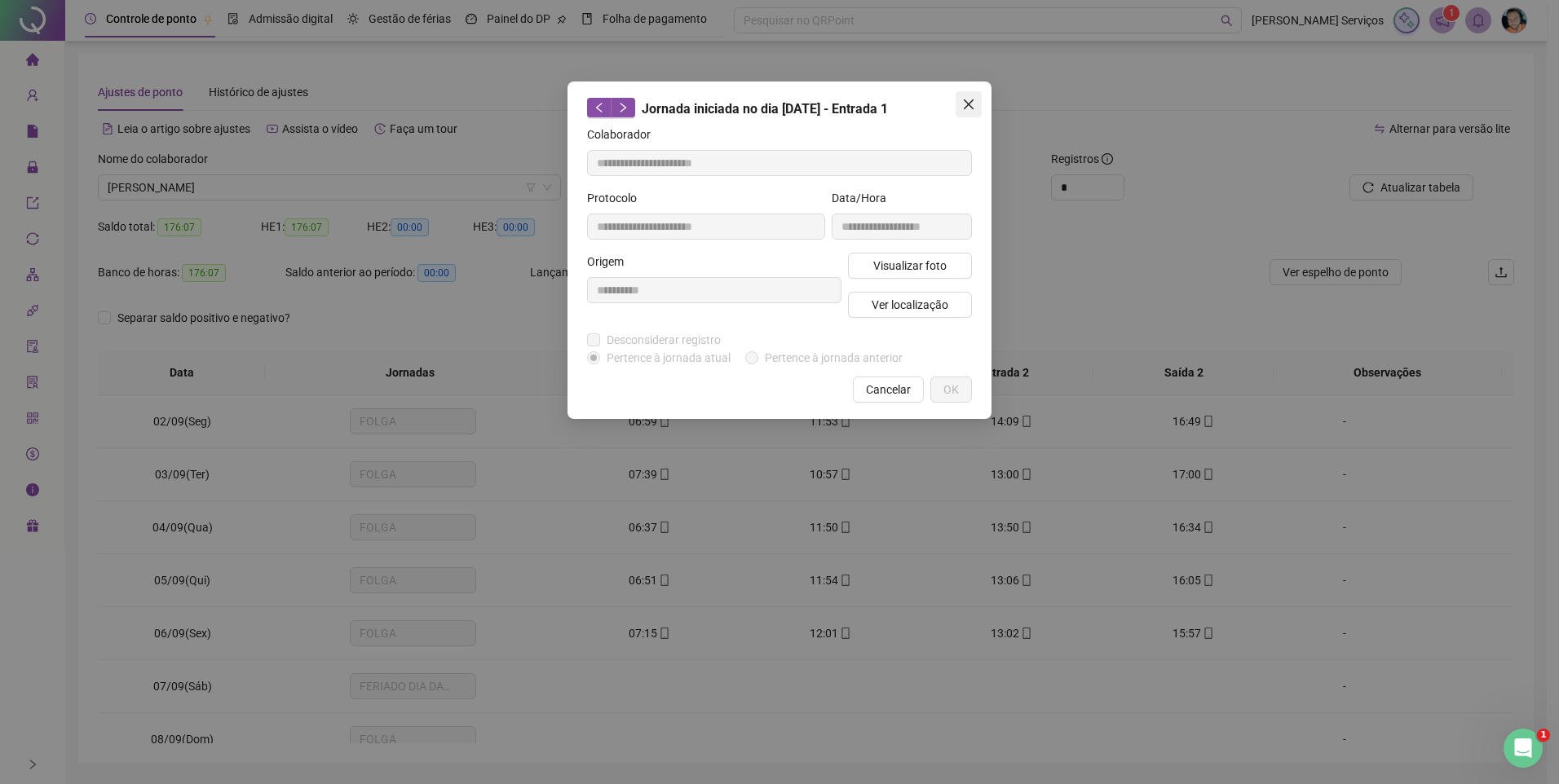
click at [968, 112] on button "Close" at bounding box center [969, 104] width 27 height 27
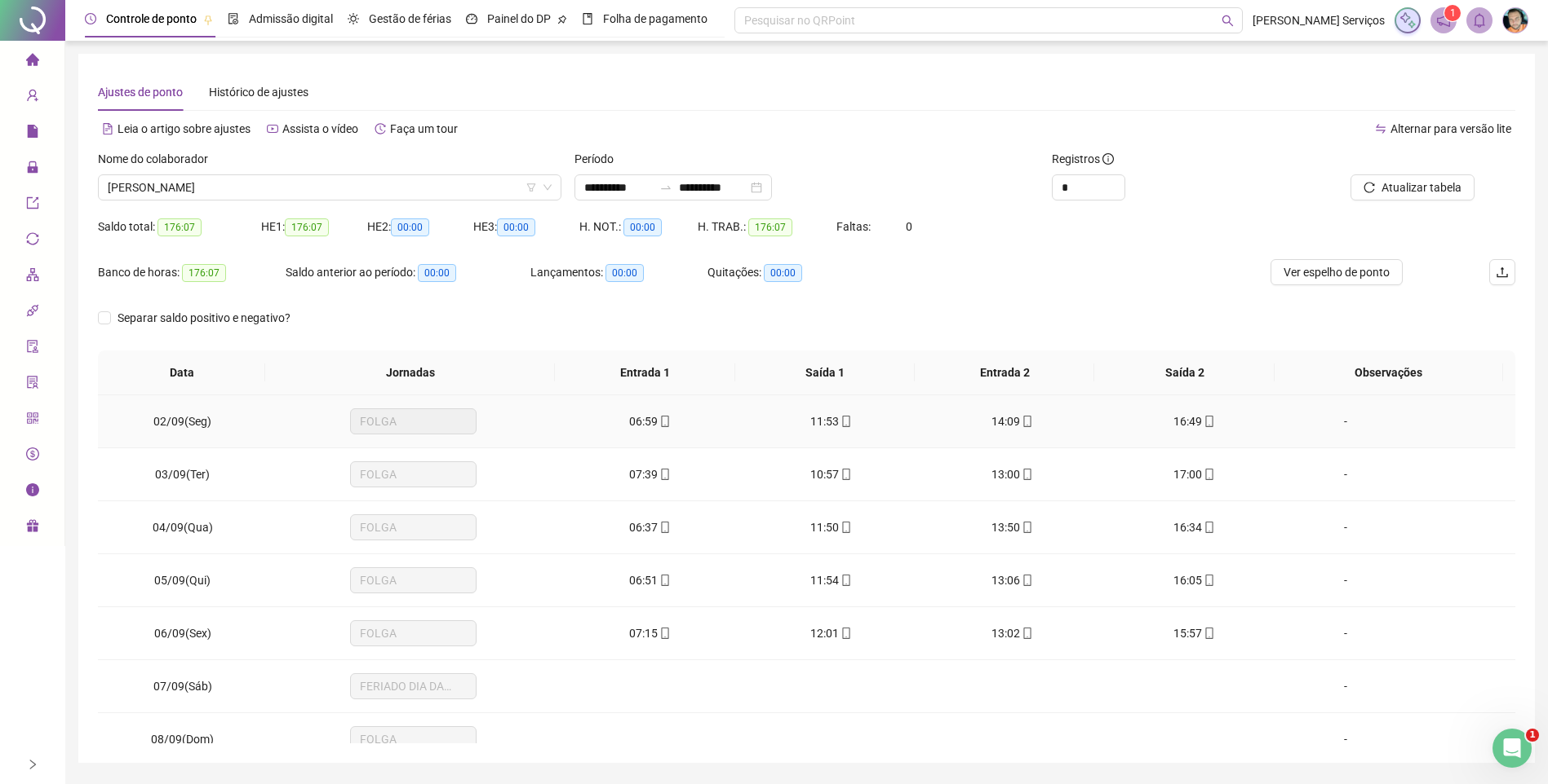
click at [659, 423] on icon "mobile" at bounding box center [665, 422] width 11 height 11
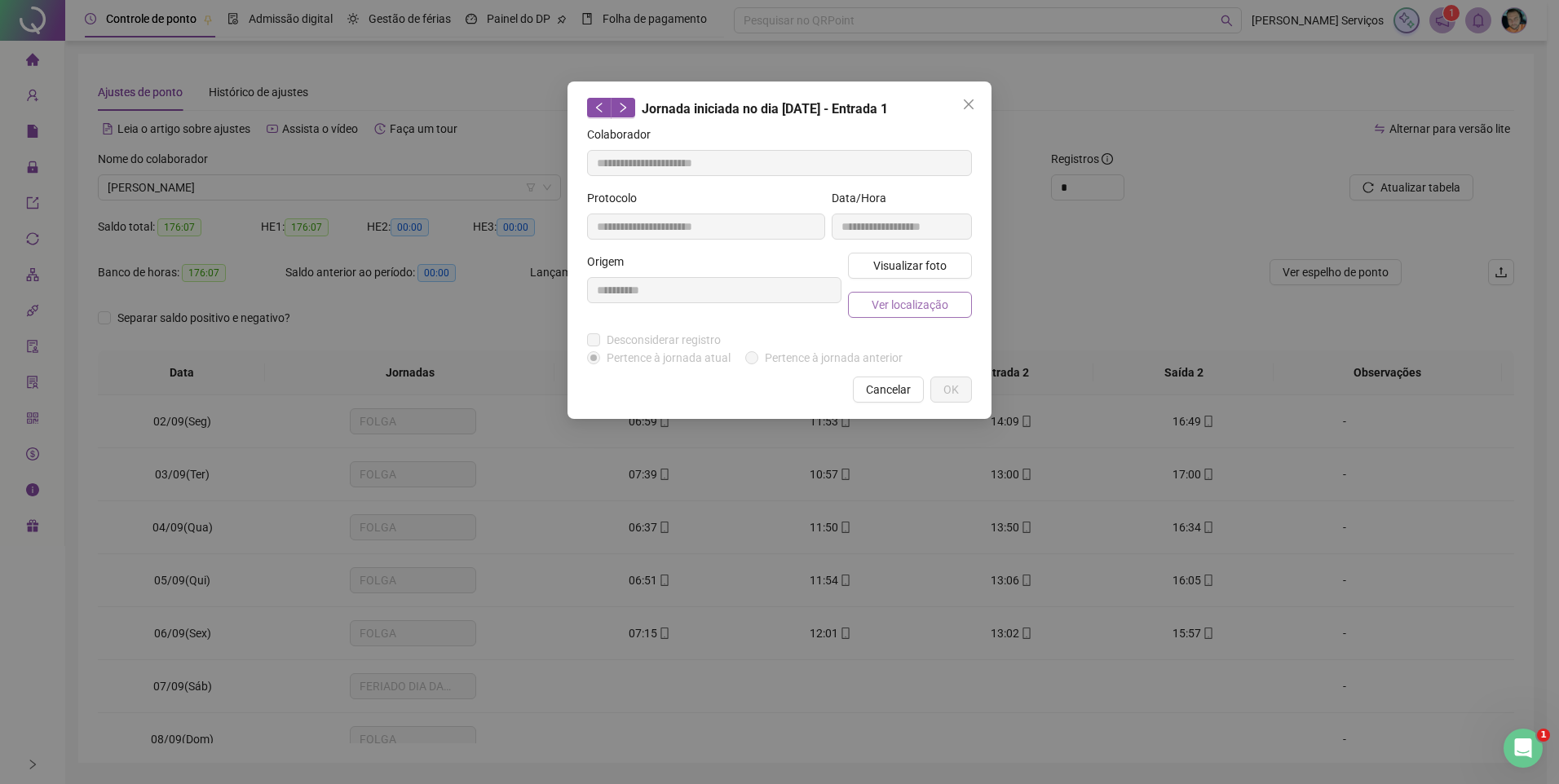
click at [876, 309] on span "Ver localização" at bounding box center [909, 304] width 77 height 18
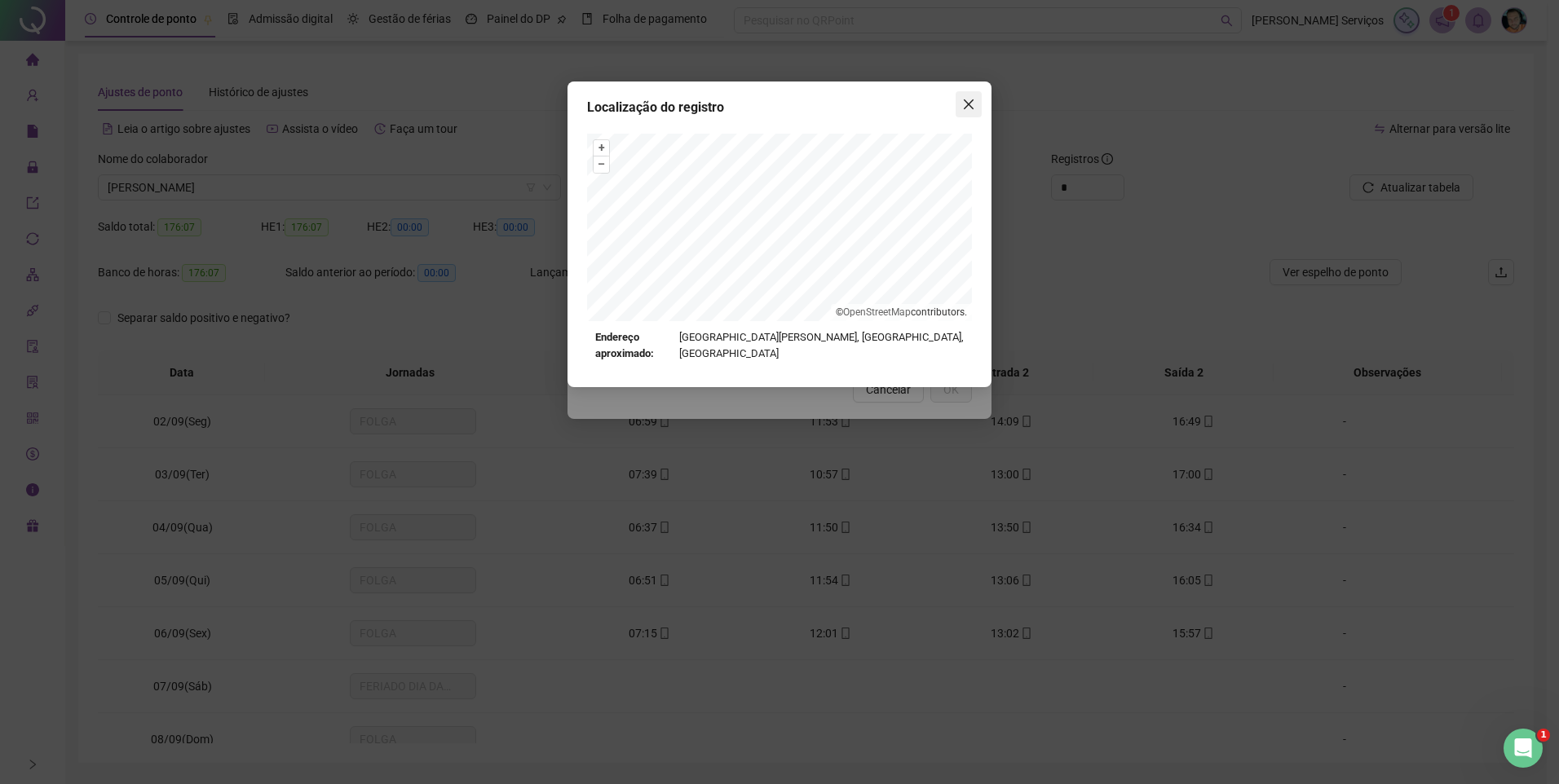
click at [960, 103] on span "Close" at bounding box center [969, 104] width 27 height 13
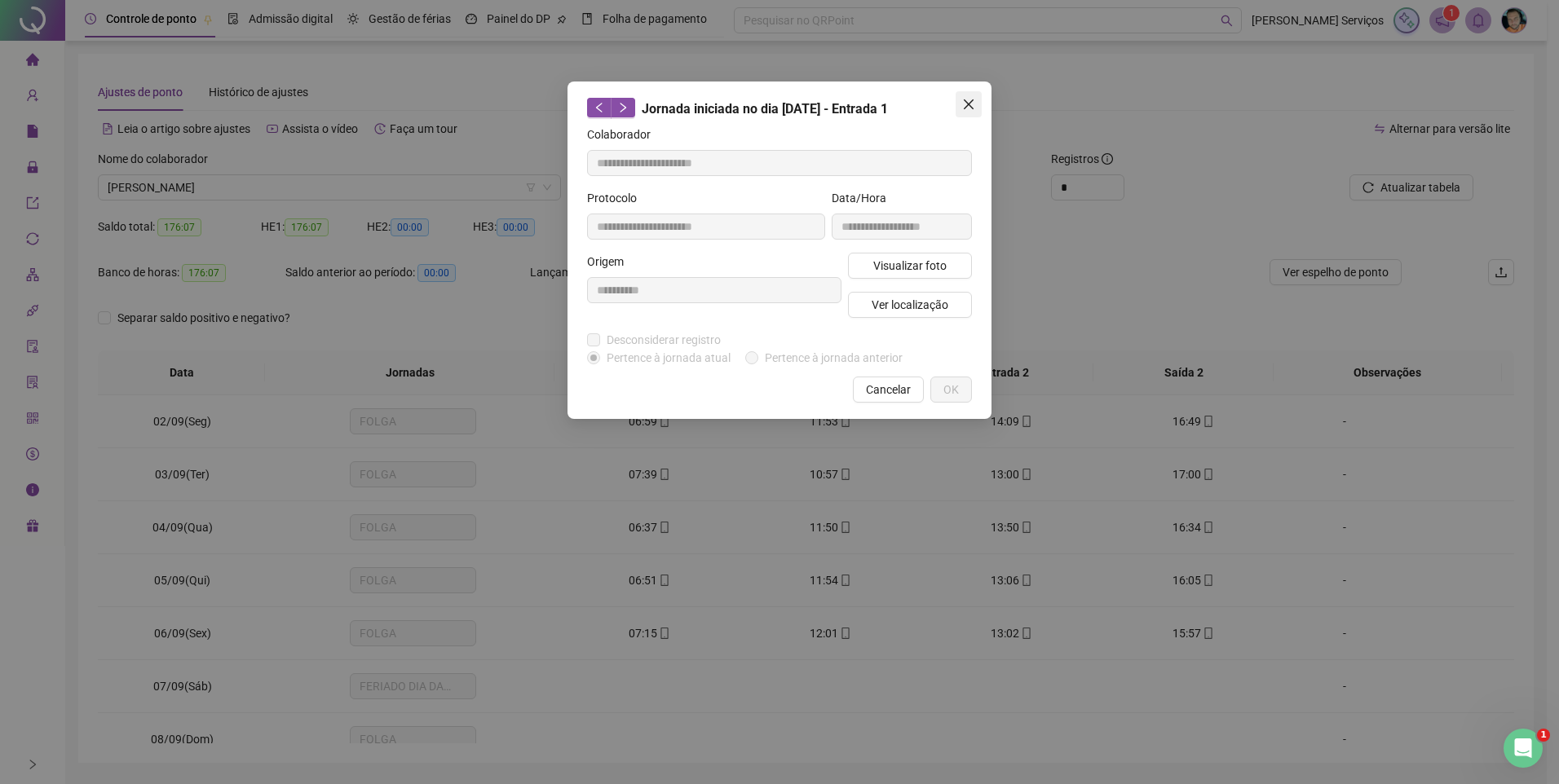
click at [972, 105] on icon "close" at bounding box center [969, 104] width 13 height 13
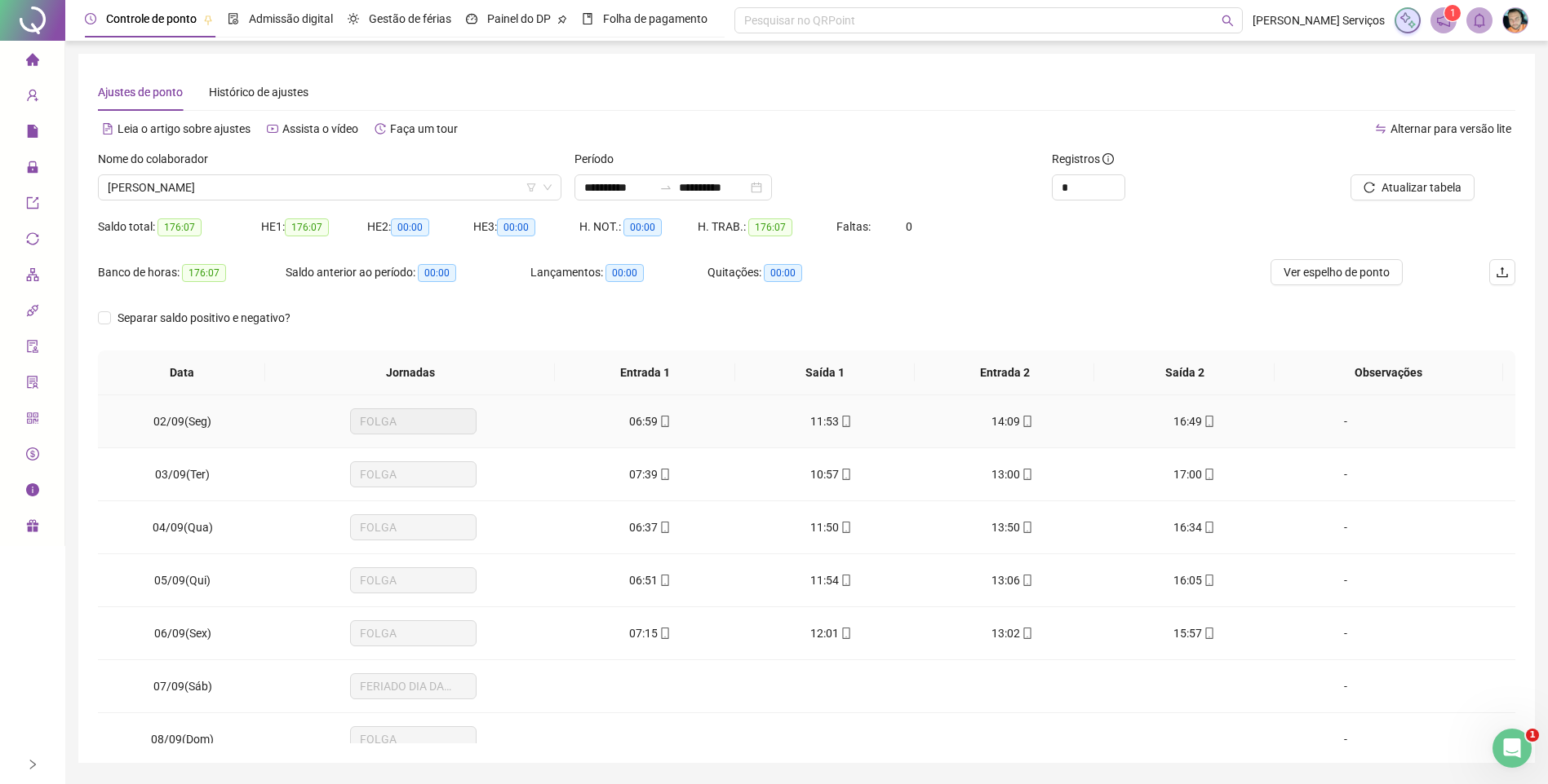
click at [662, 422] on icon "mobile" at bounding box center [665, 422] width 11 height 11
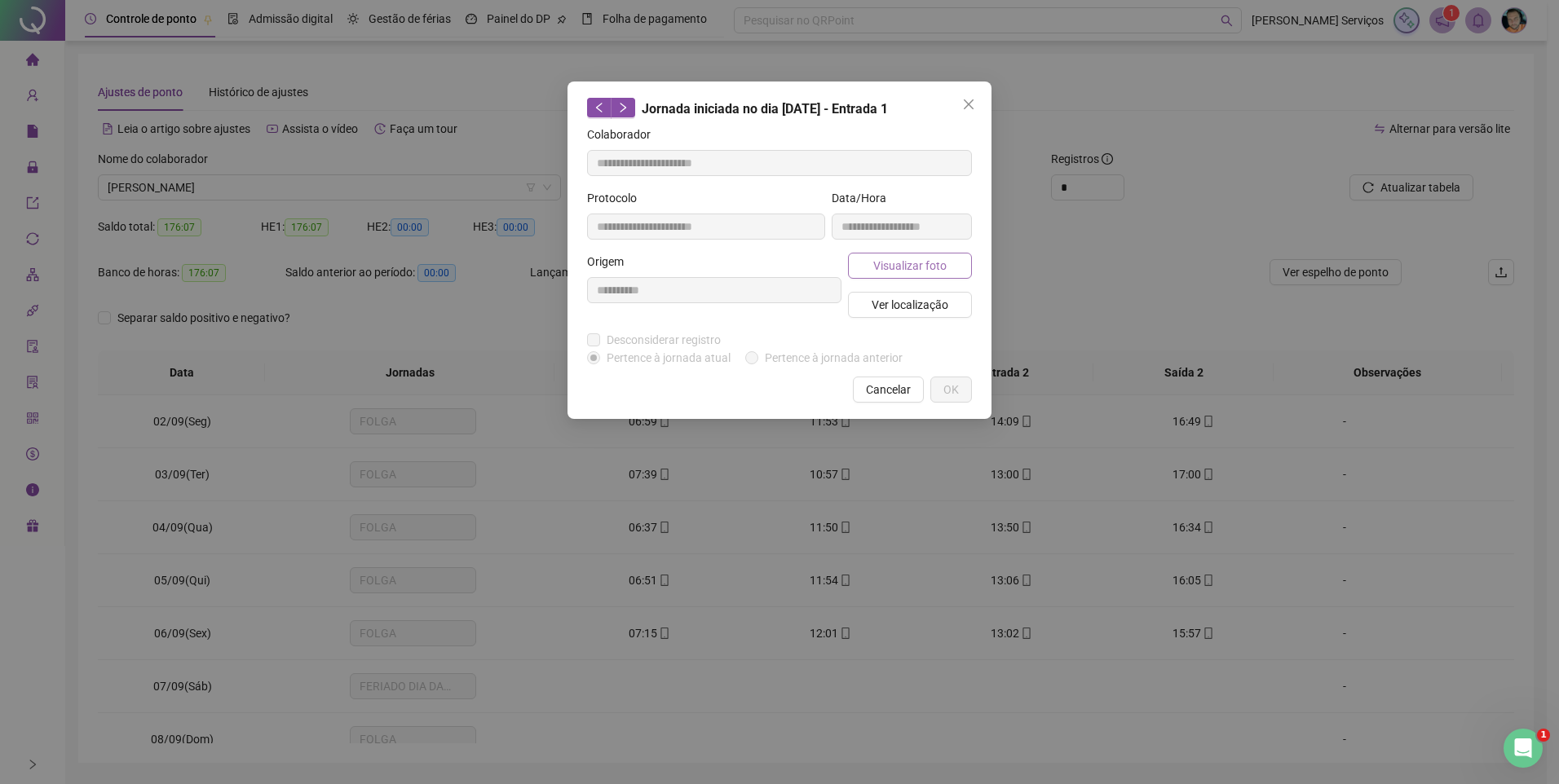
click at [898, 269] on span "Visualizar foto" at bounding box center [909, 265] width 73 height 18
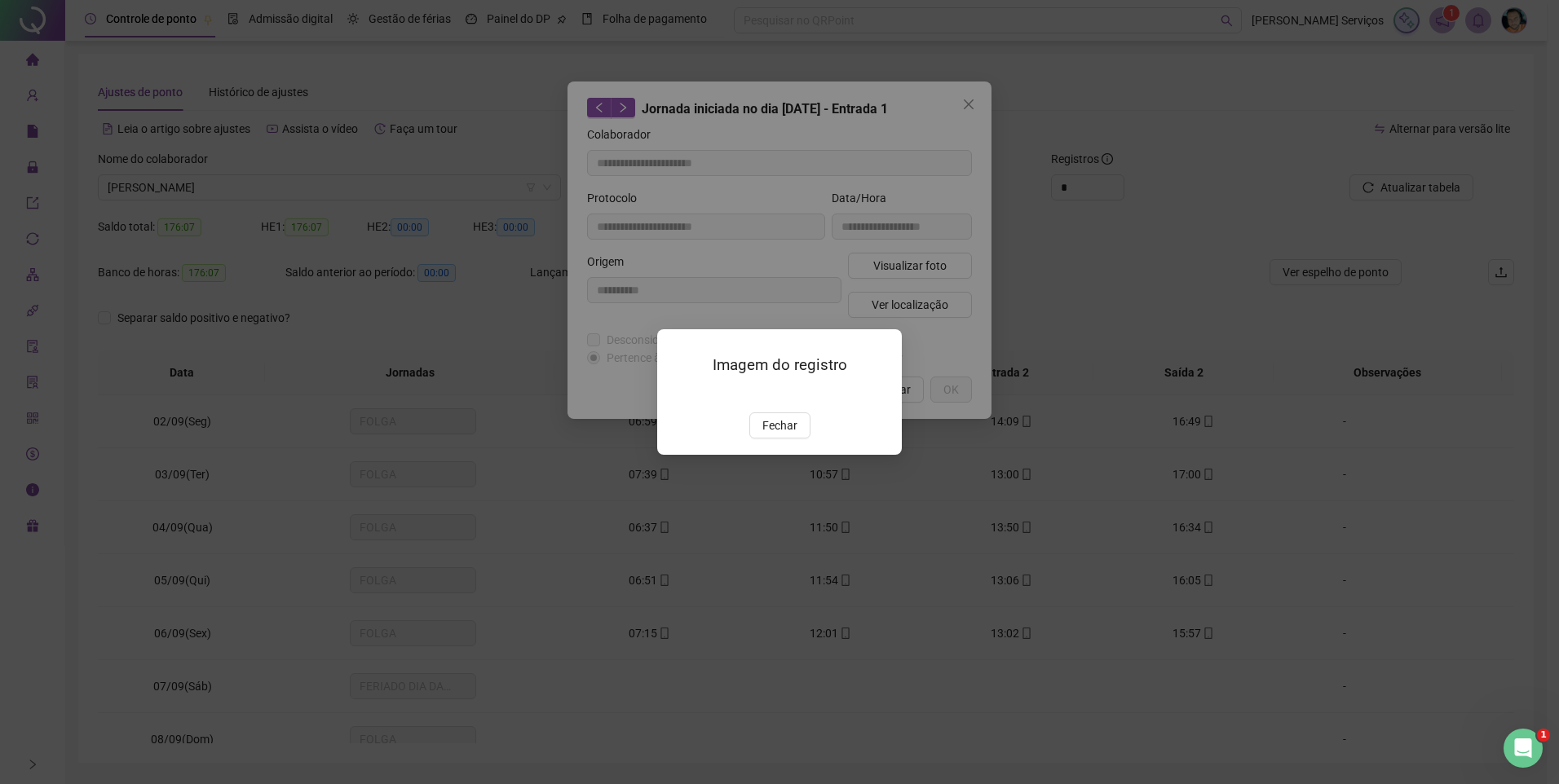
click at [784, 434] on span "Fechar" at bounding box center [780, 425] width 35 height 18
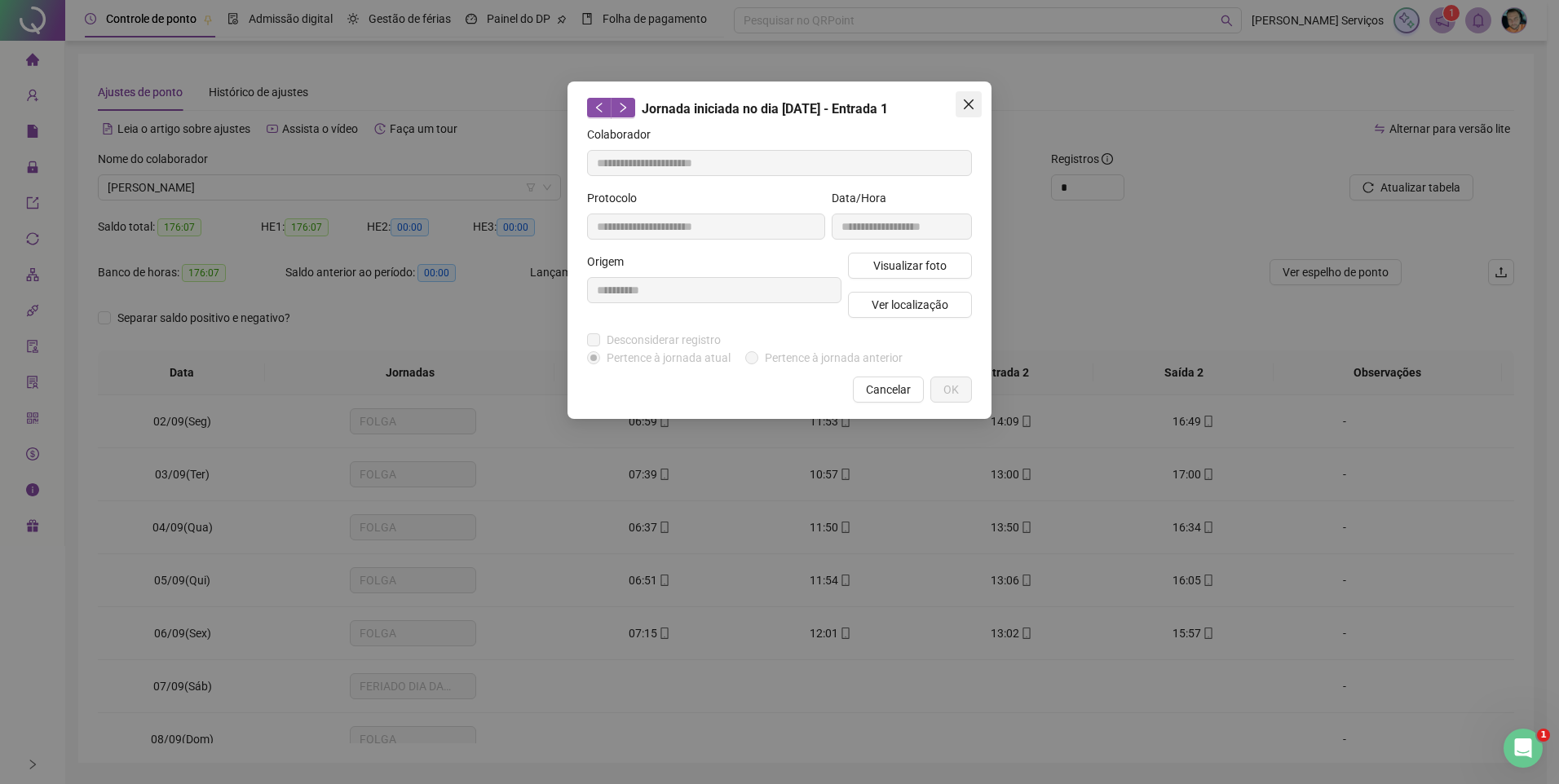
click at [966, 101] on icon "close" at bounding box center [969, 104] width 9 height 9
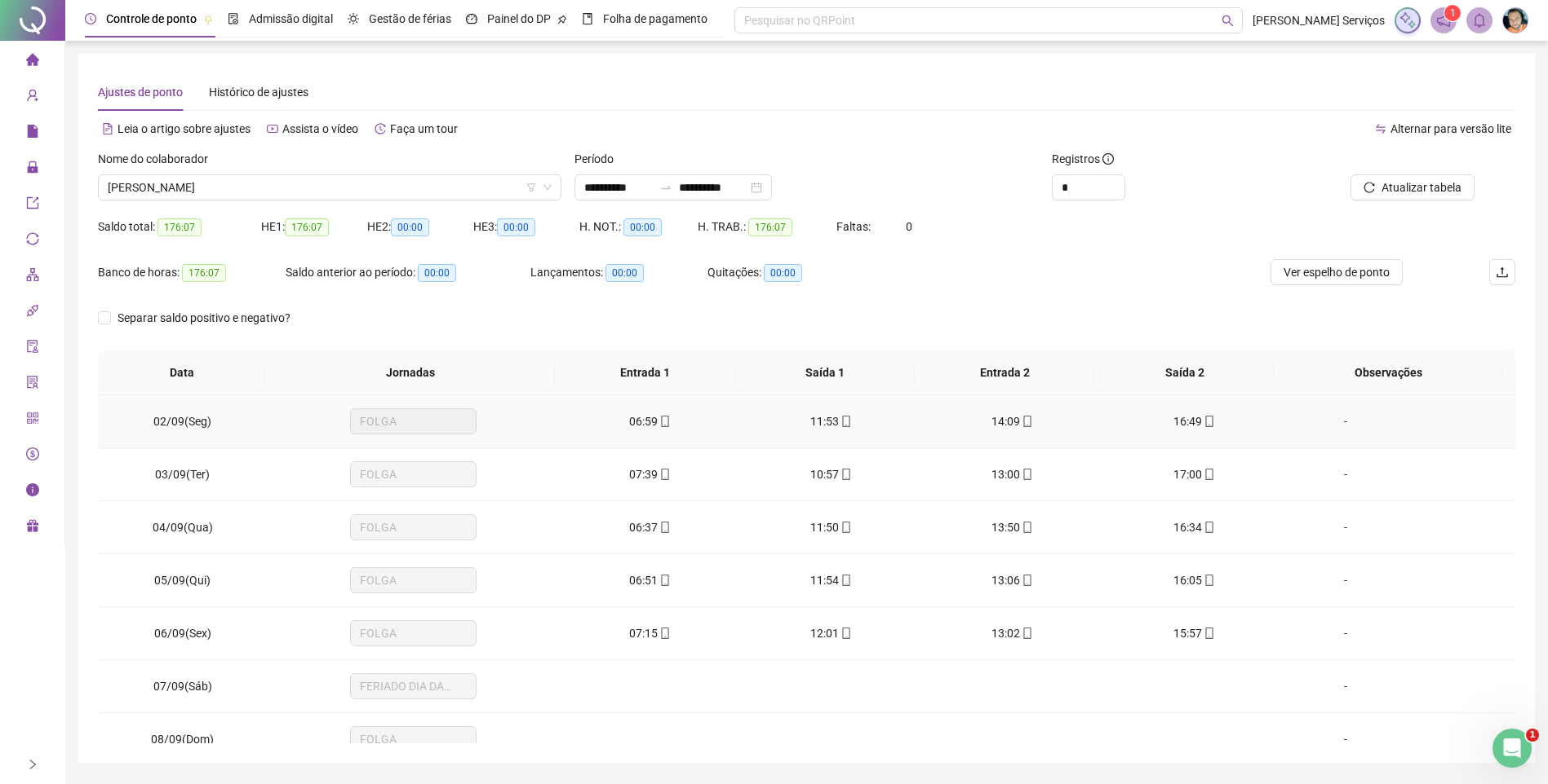
click at [662, 430] on td "06:59" at bounding box center [649, 422] width 181 height 53
click at [662, 424] on icon "mobile" at bounding box center [665, 422] width 8 height 11
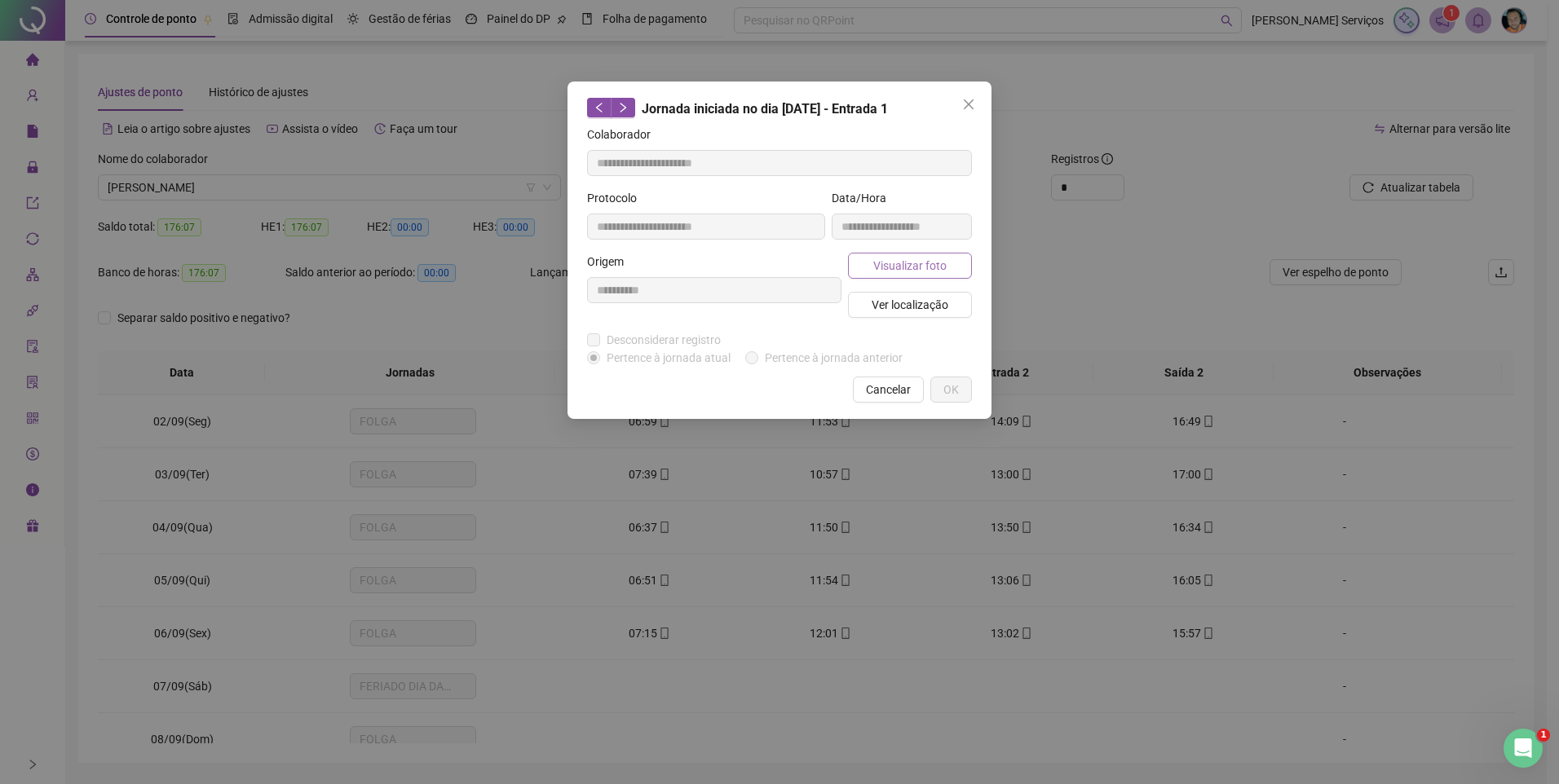
click at [877, 265] on span "Visualizar foto" at bounding box center [909, 265] width 73 height 18
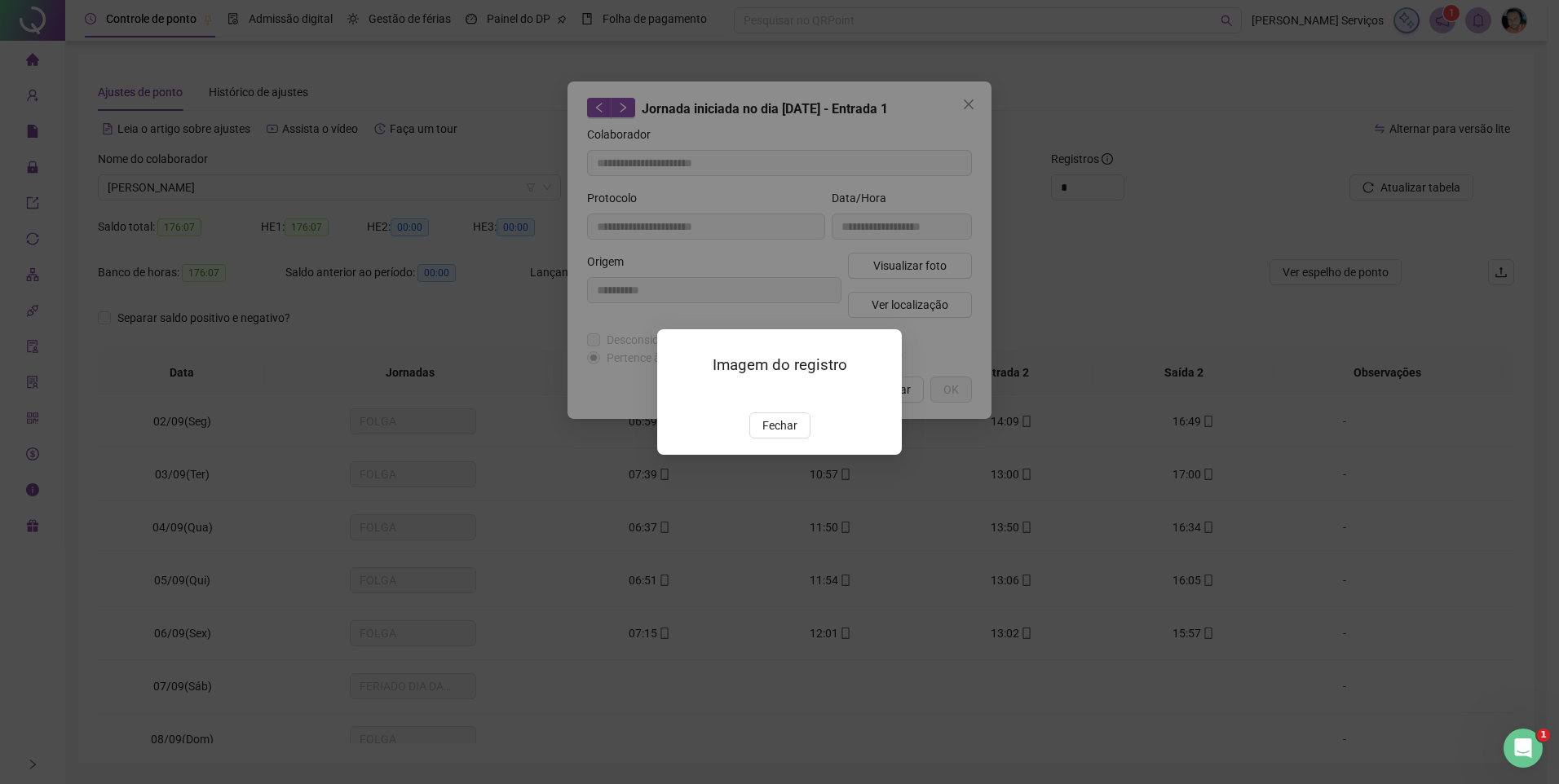
click at [919, 311] on div "Imagem do registro Fechar" at bounding box center [780, 392] width 1559 height 784
click at [759, 439] on button "Fechar" at bounding box center [780, 426] width 62 height 27
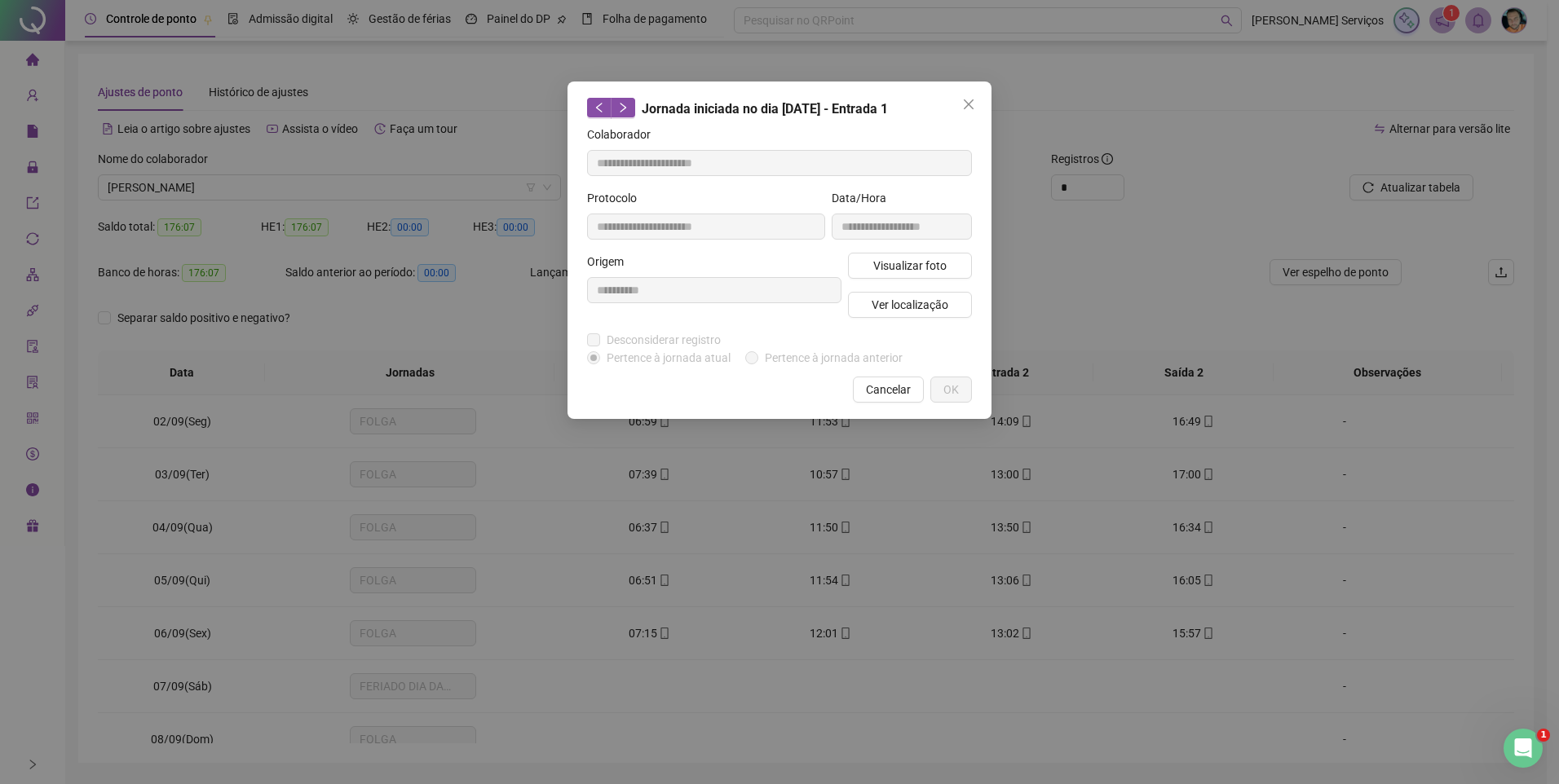
click at [937, 289] on div "Visualizar foto Ver localização" at bounding box center [910, 292] width 131 height 79
click at [930, 296] on span "Ver localização" at bounding box center [909, 304] width 77 height 18
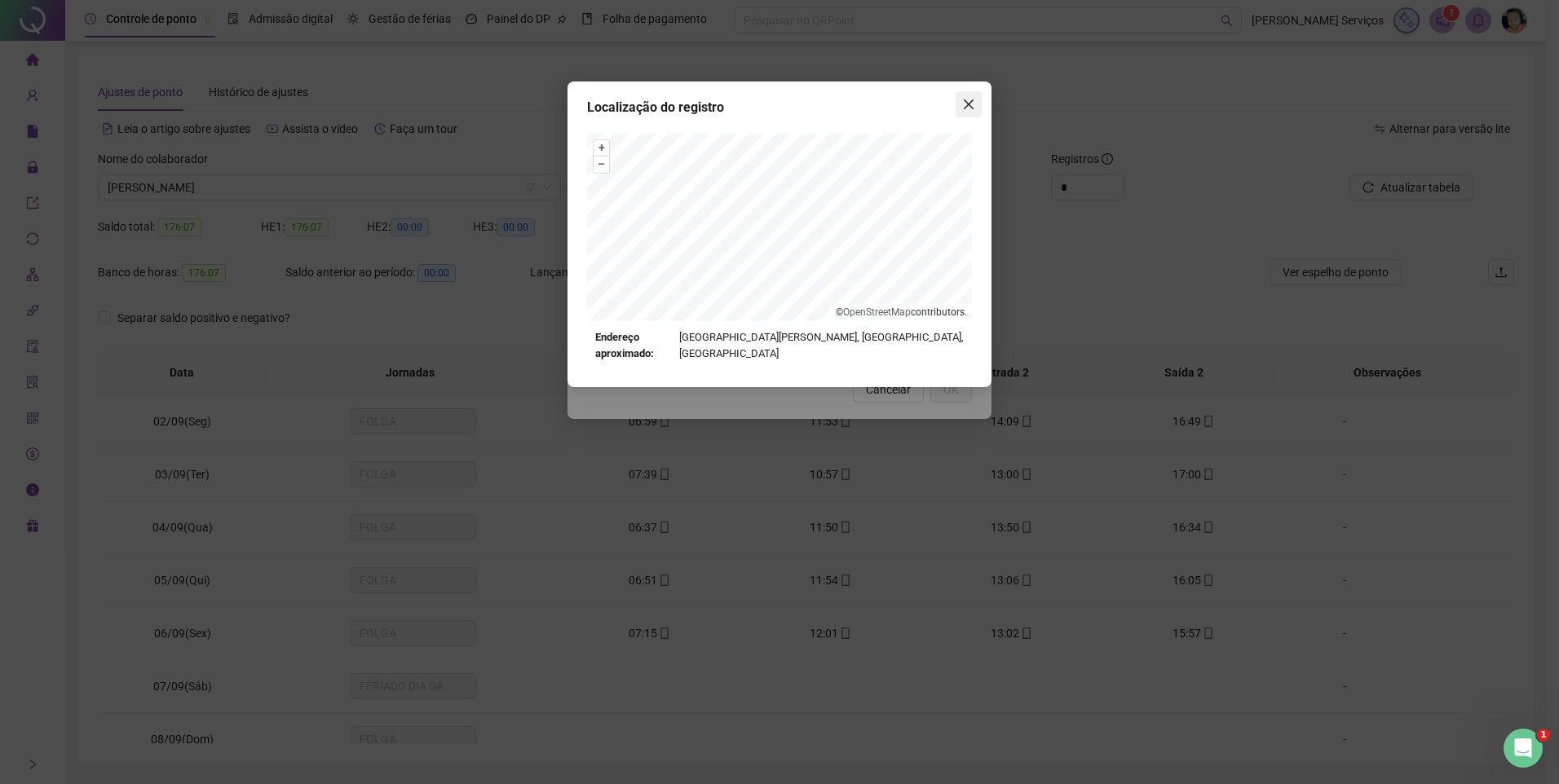
click at [964, 113] on button "Close" at bounding box center [969, 104] width 27 height 27
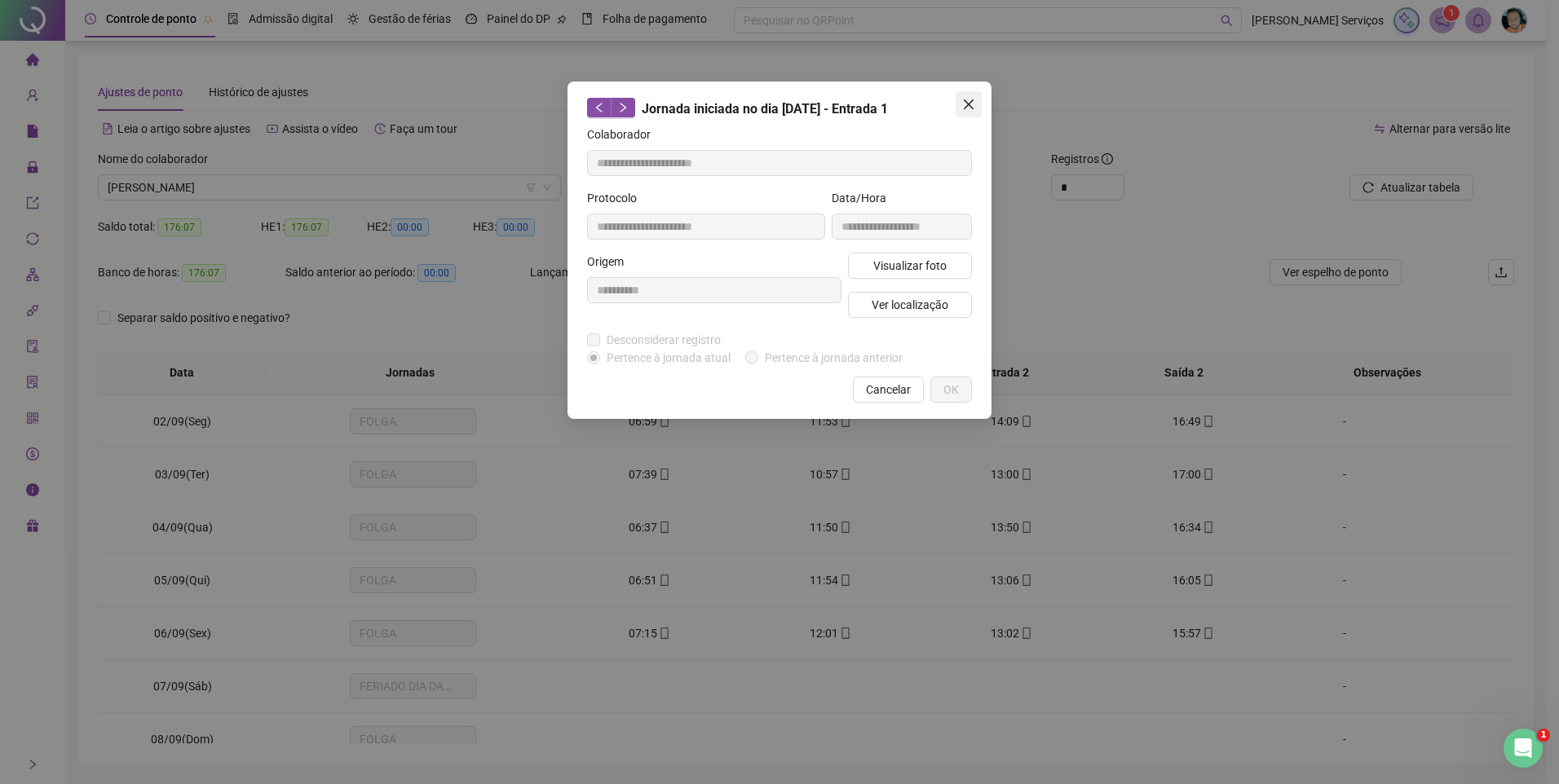
click at [973, 103] on icon "close" at bounding box center [969, 104] width 13 height 13
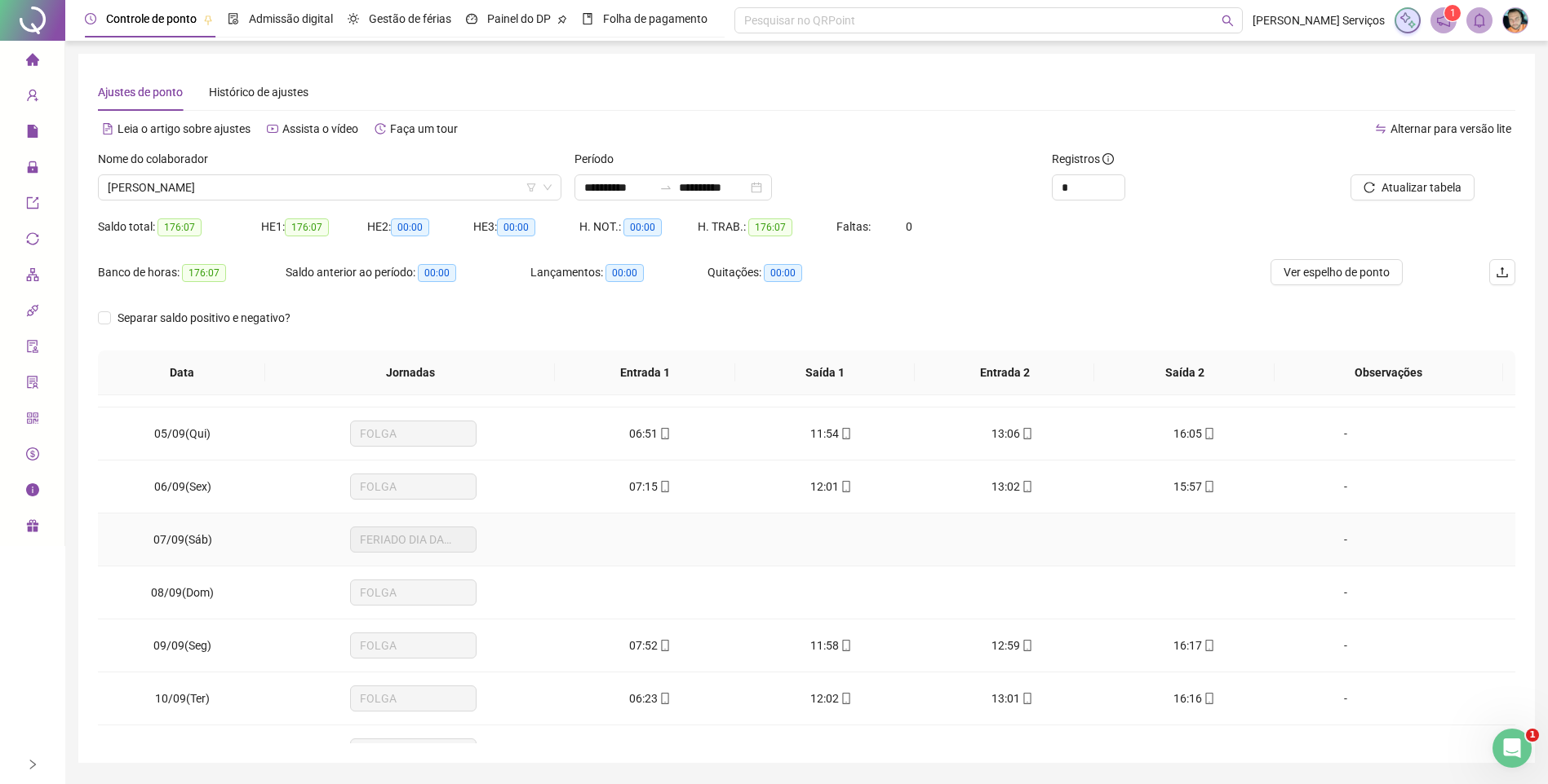
scroll to position [163, 0]
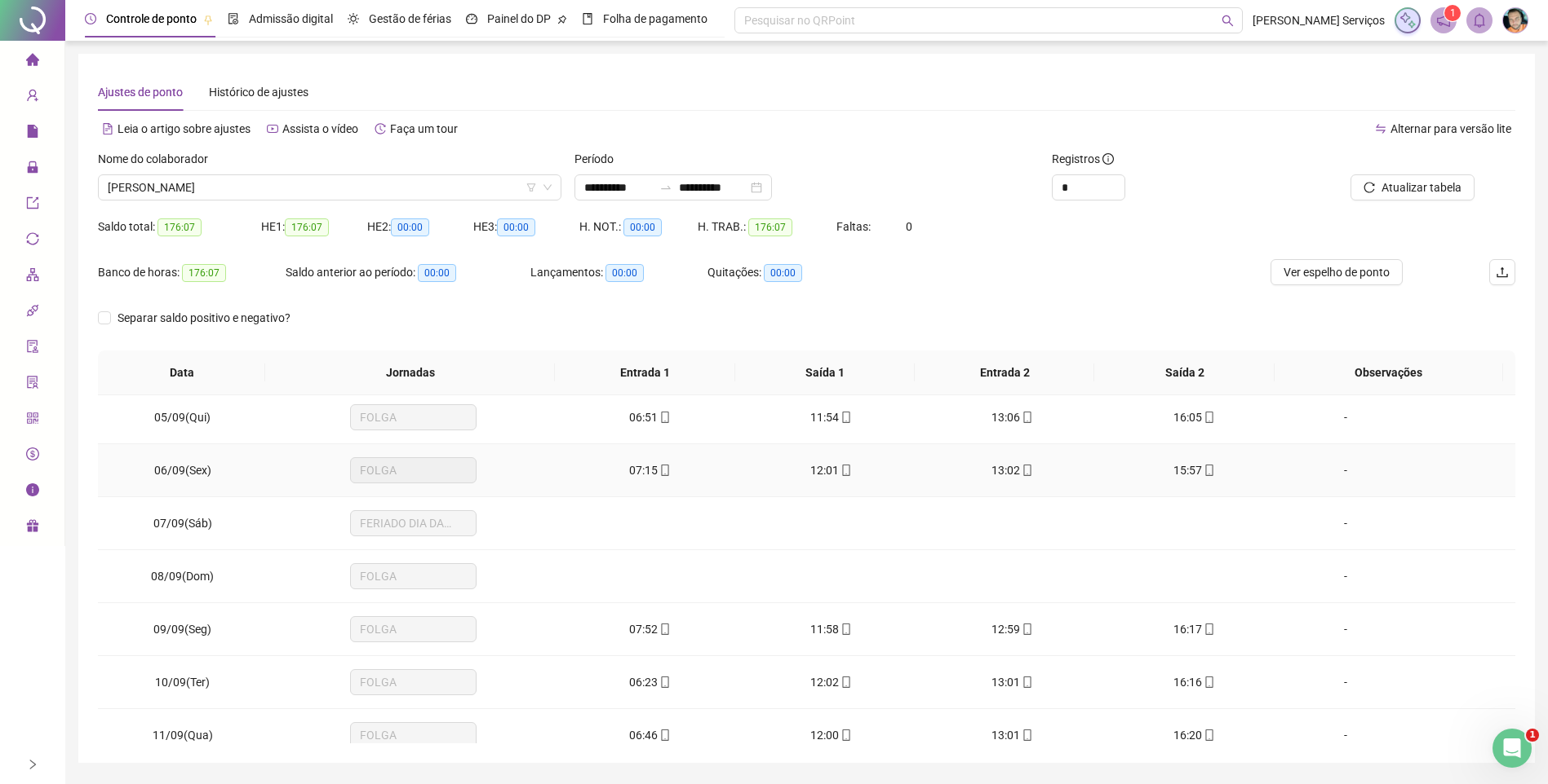
click at [649, 465] on span "07:15" at bounding box center [643, 470] width 28 height 13
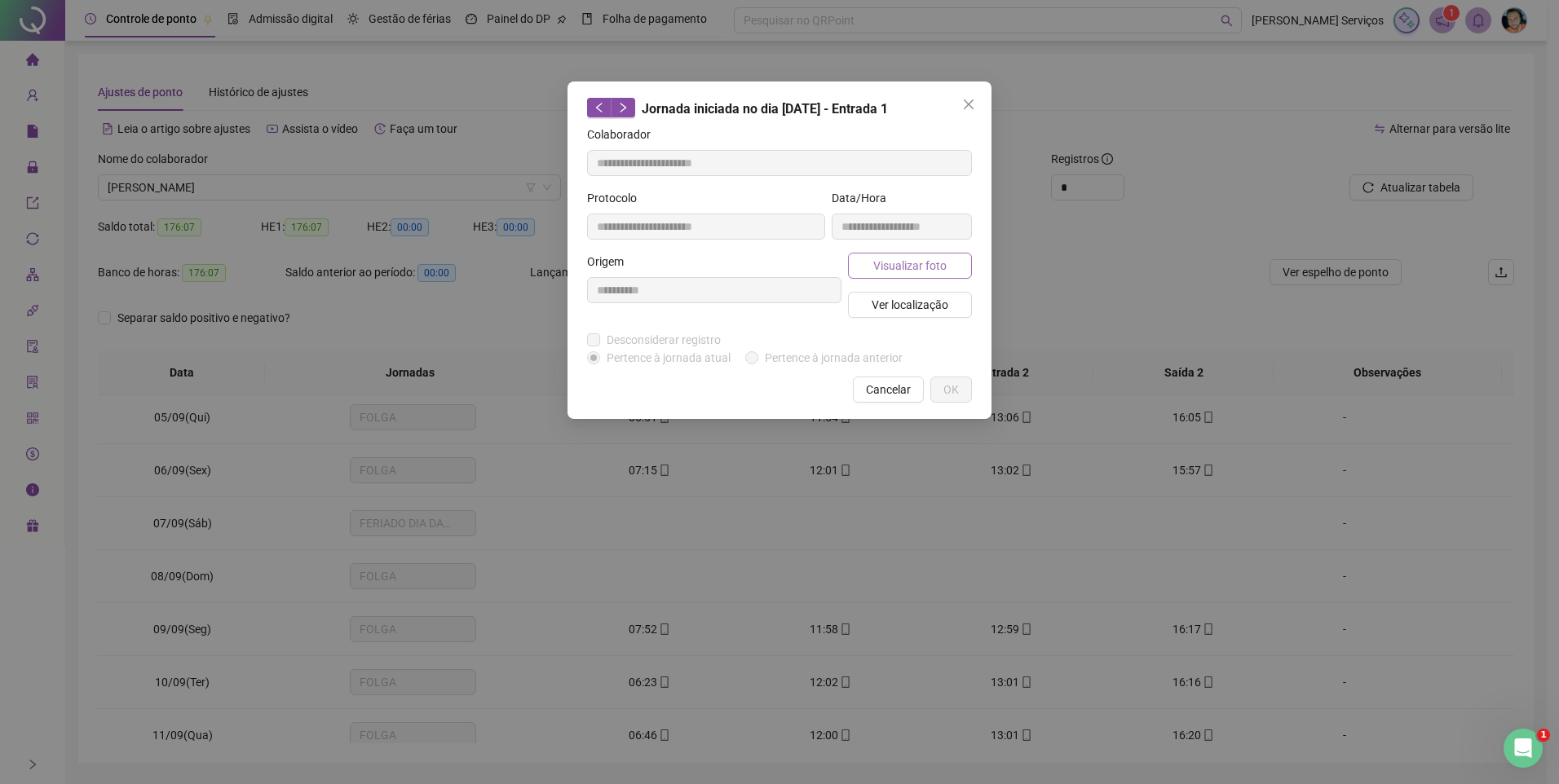
click at [871, 270] on button "Visualizar foto" at bounding box center [909, 266] width 124 height 27
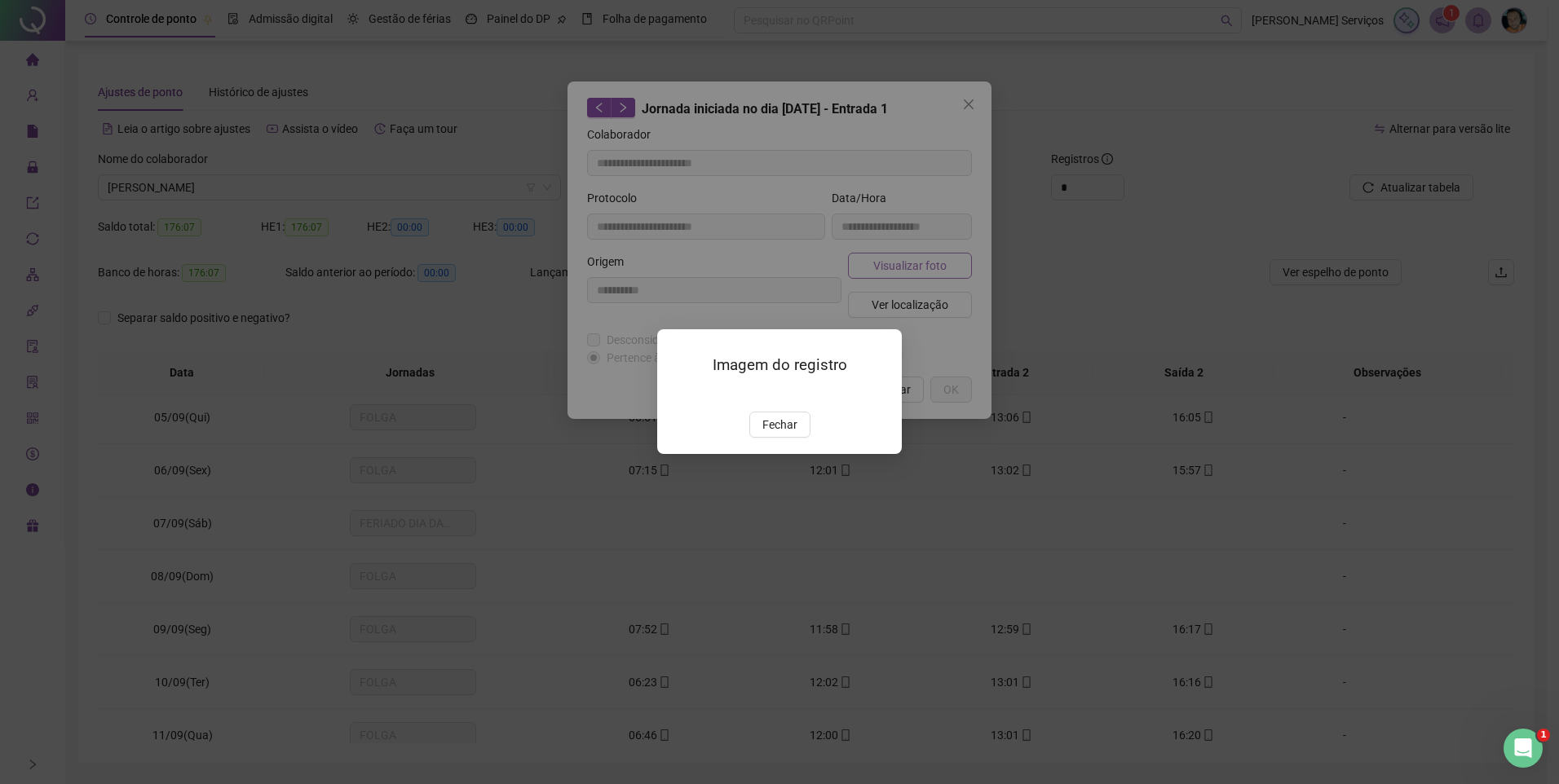
type input "**********"
click at [783, 426] on span "Fechar" at bounding box center [780, 425] width 35 height 18
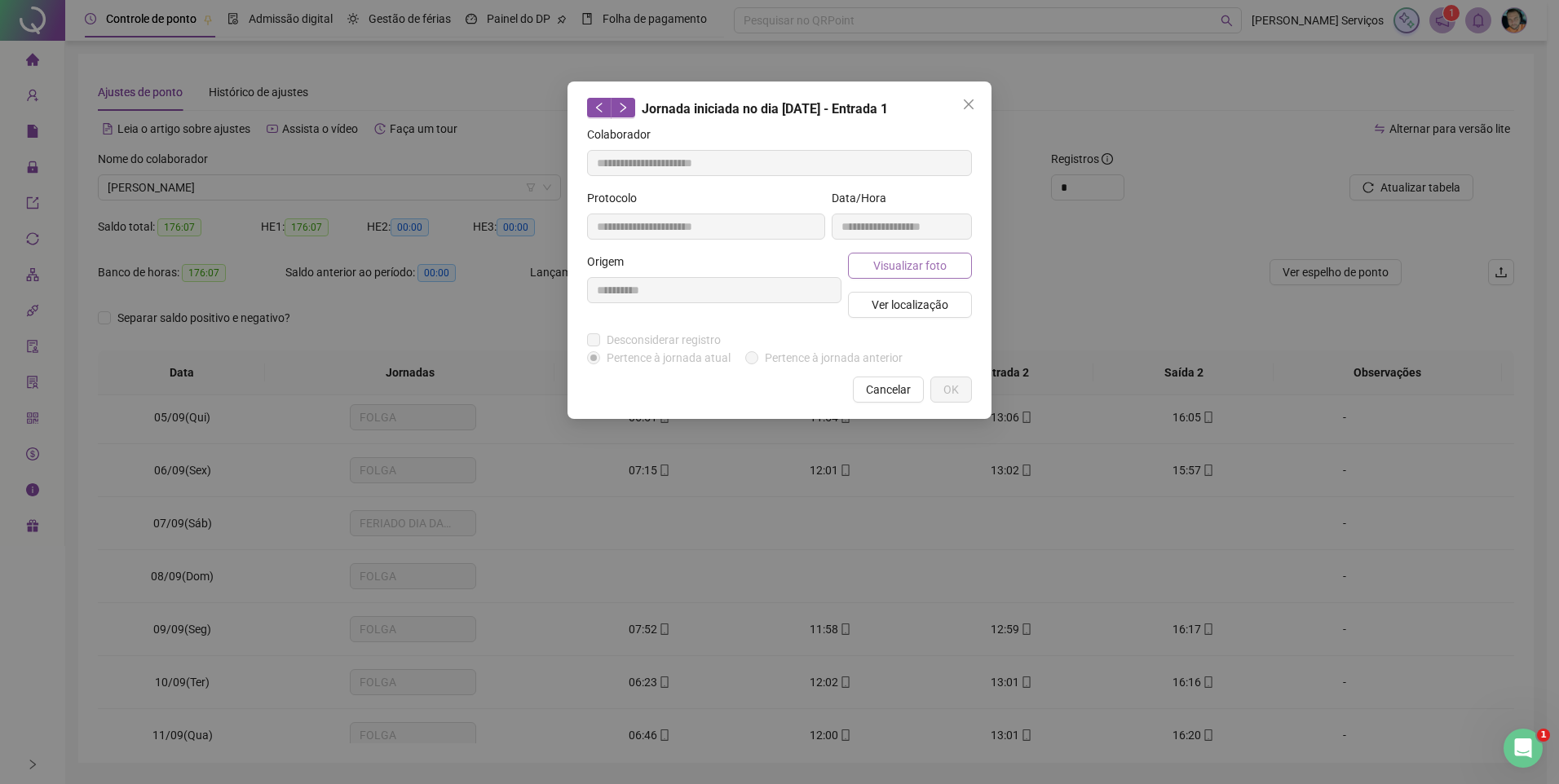
click at [894, 255] on button "Visualizar foto" at bounding box center [909, 266] width 124 height 27
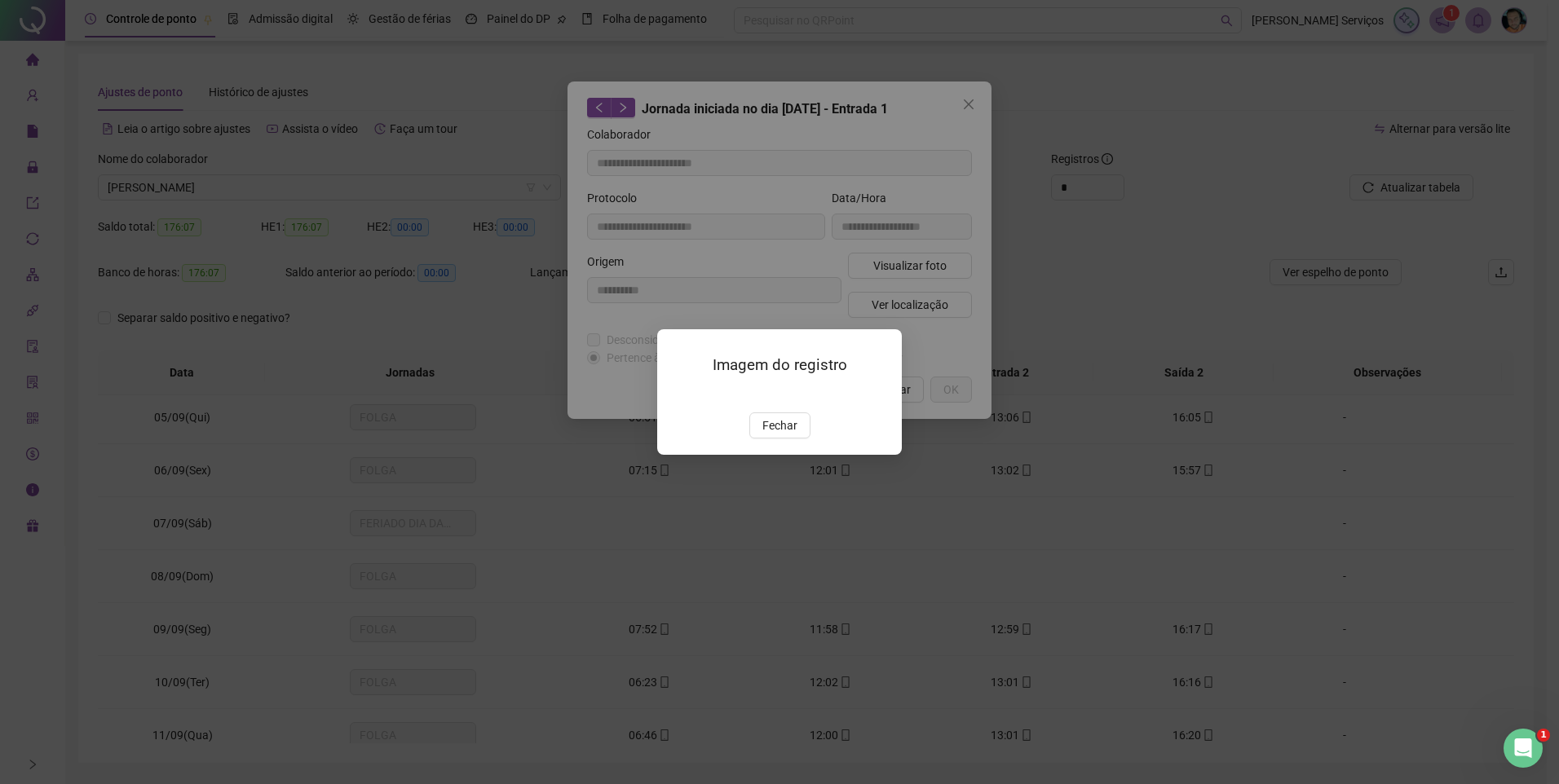
click at [774, 434] on span "Fechar" at bounding box center [780, 425] width 35 height 18
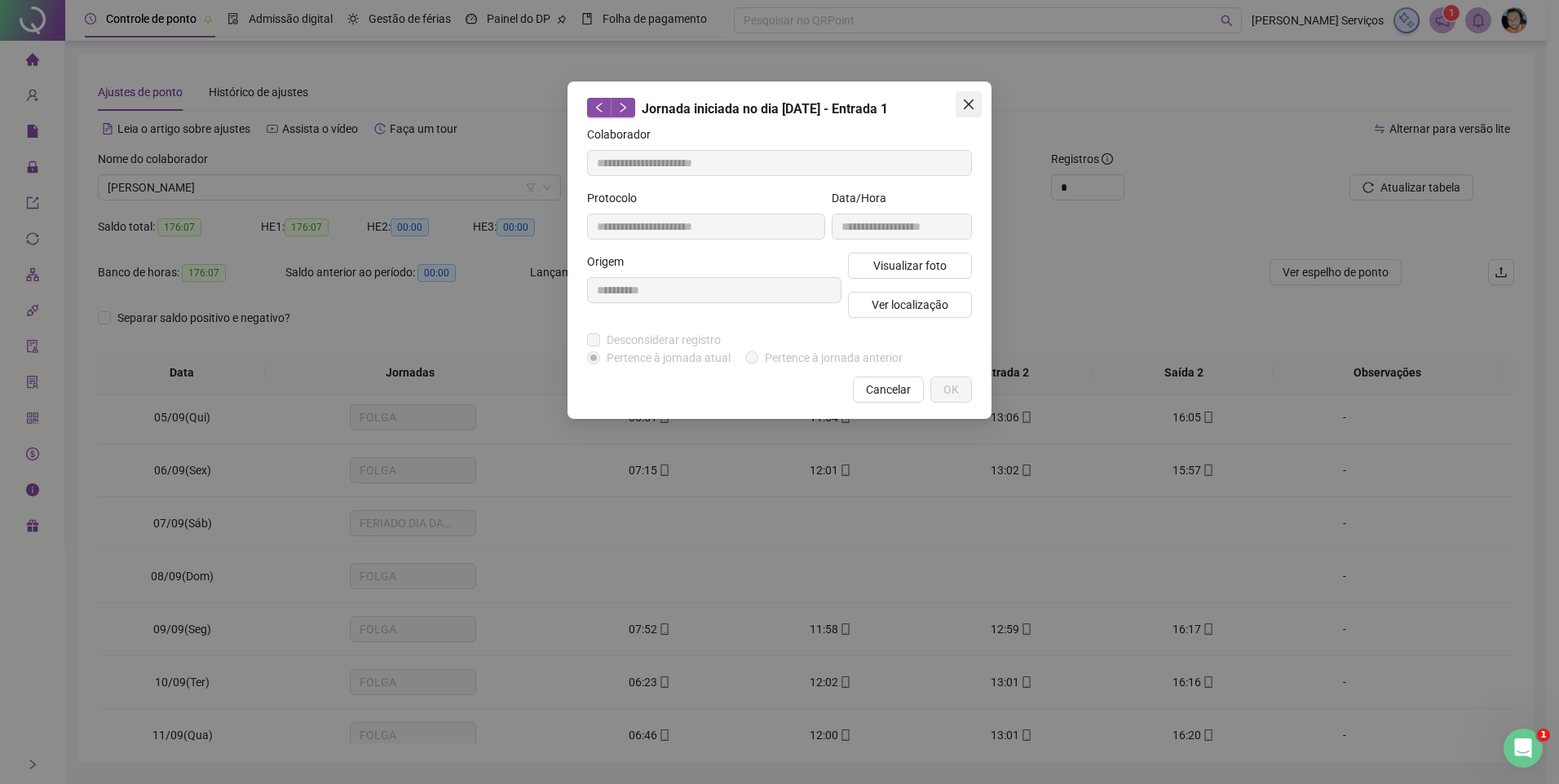
drag, startPoint x: 964, startPoint y: 108, endPoint x: 816, endPoint y: 359, distance: 291.4
click at [964, 108] on icon "close" at bounding box center [969, 104] width 13 height 13
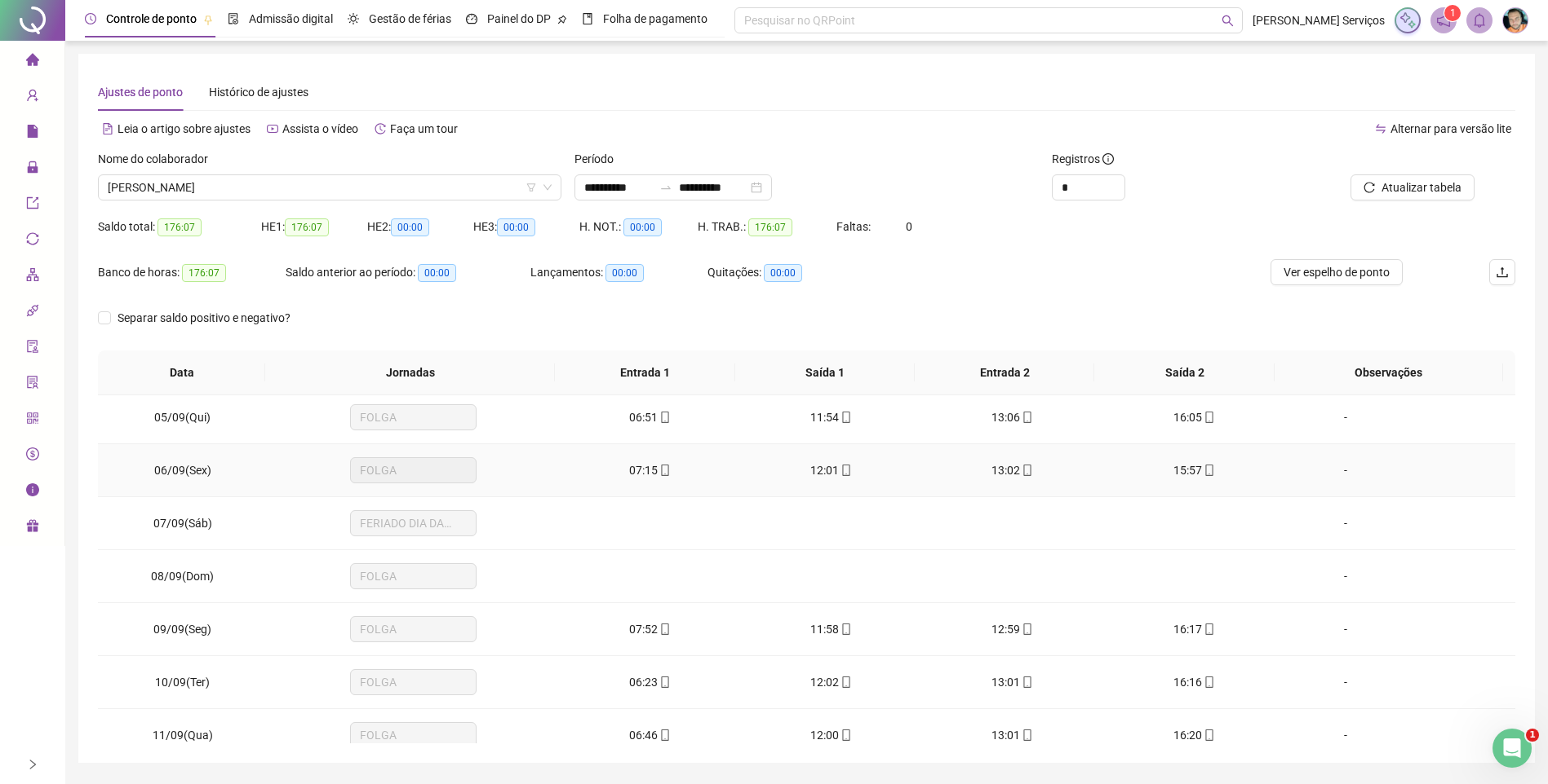
click at [659, 469] on icon "mobile" at bounding box center [665, 470] width 11 height 11
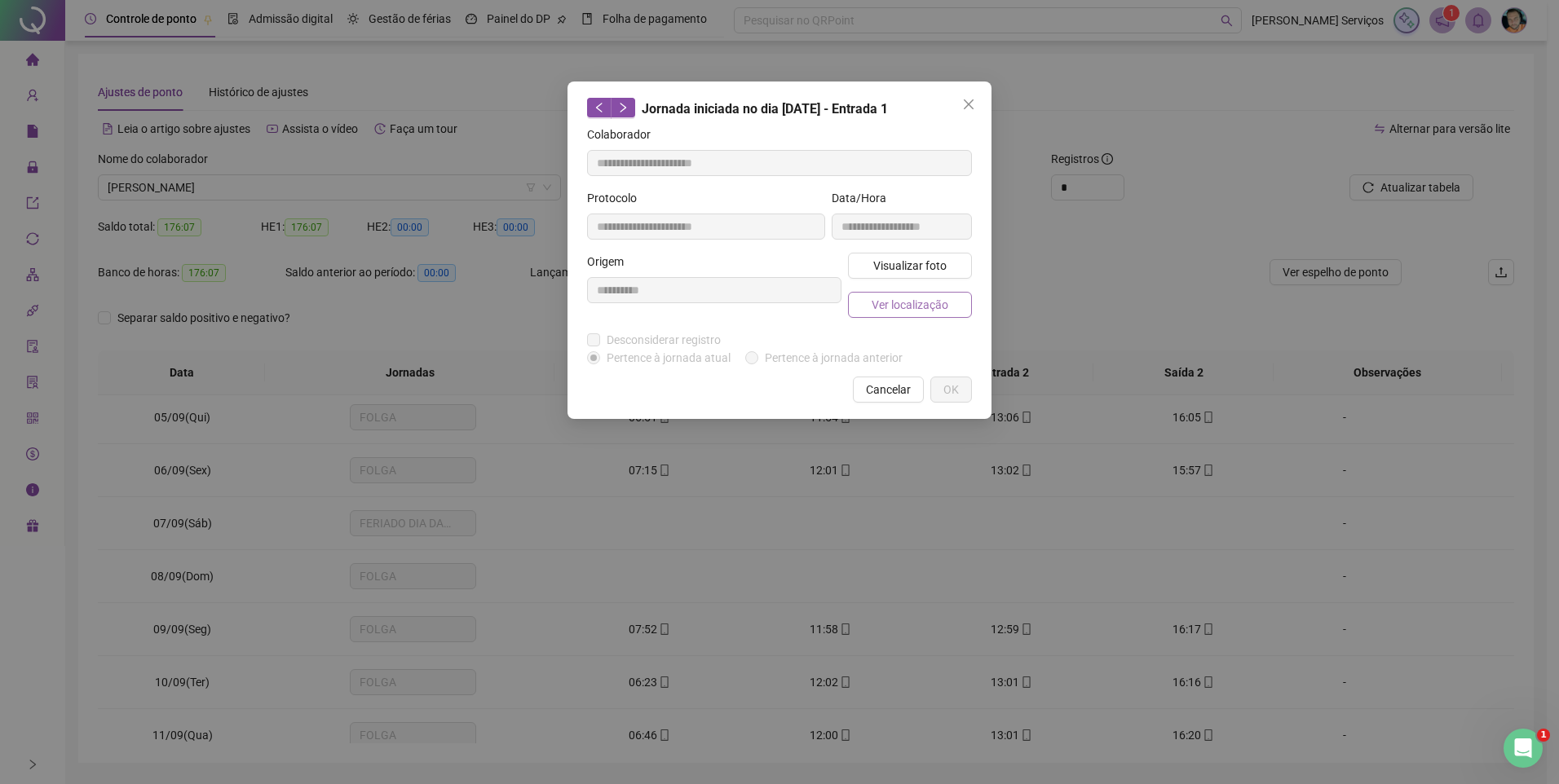
click at [931, 310] on span "Ver localização" at bounding box center [909, 304] width 77 height 18
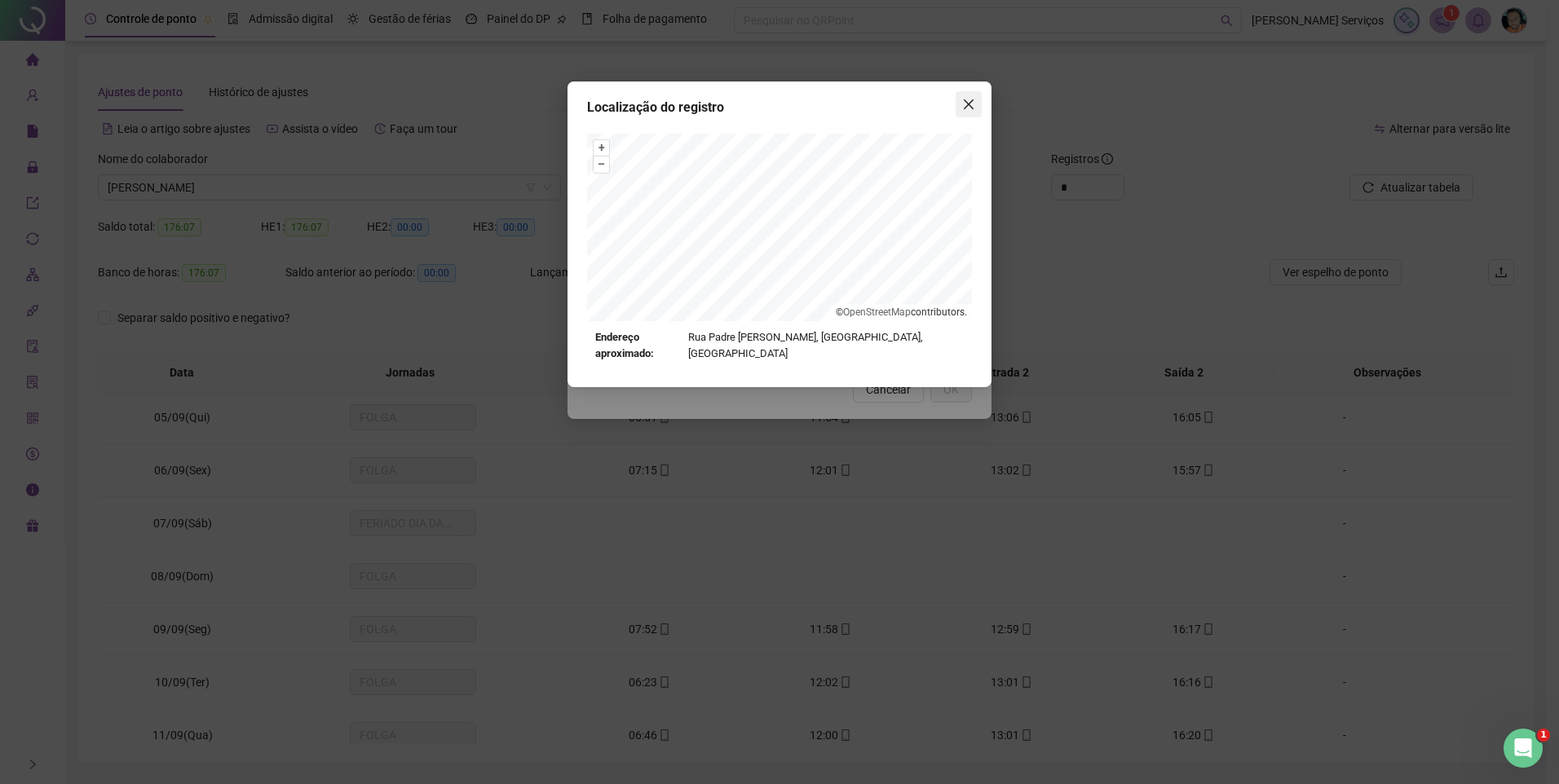
click at [978, 106] on span "Close" at bounding box center [969, 104] width 27 height 13
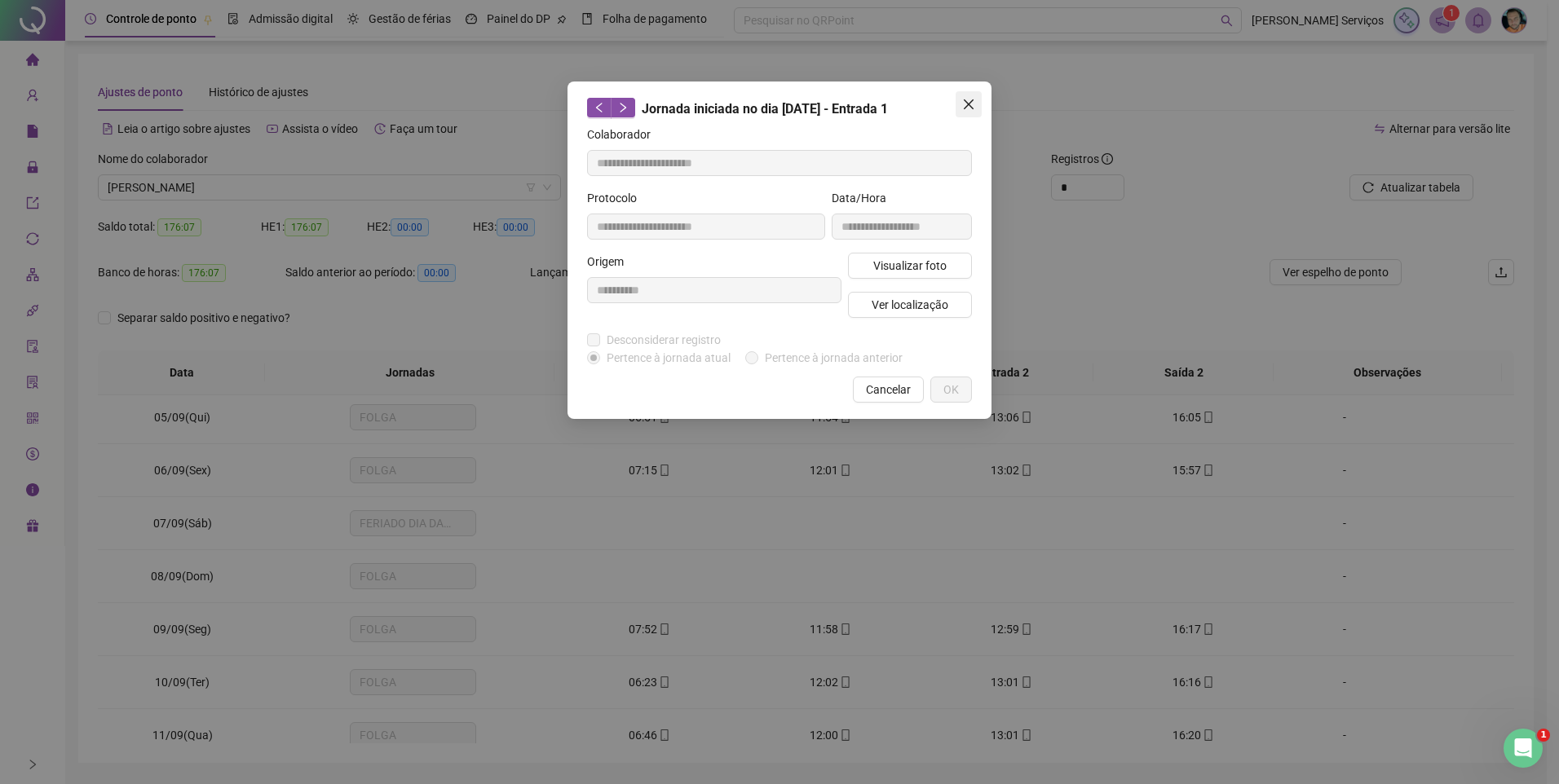
click at [970, 109] on icon "close" at bounding box center [969, 104] width 13 height 13
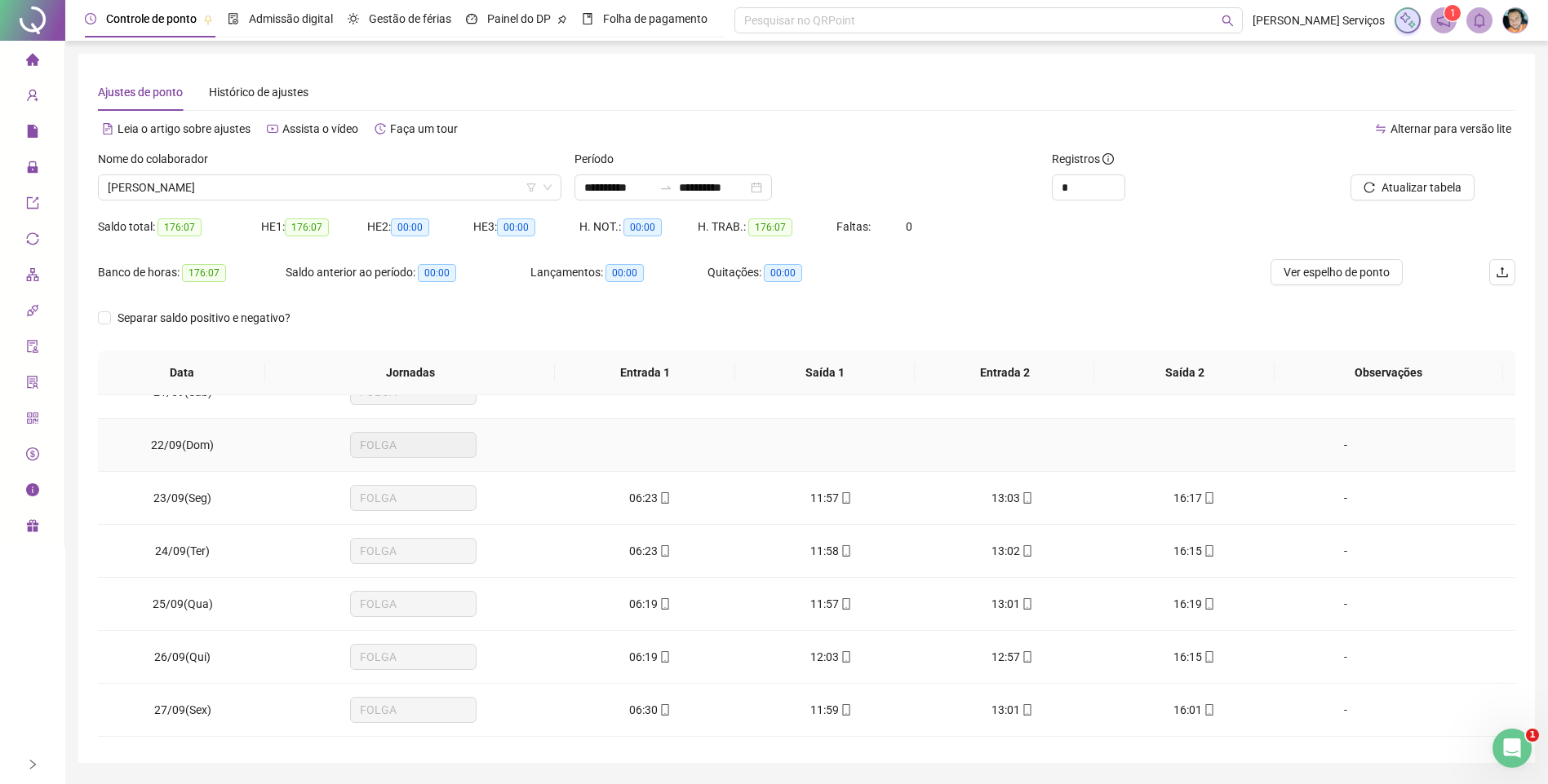
scroll to position [1060, 0]
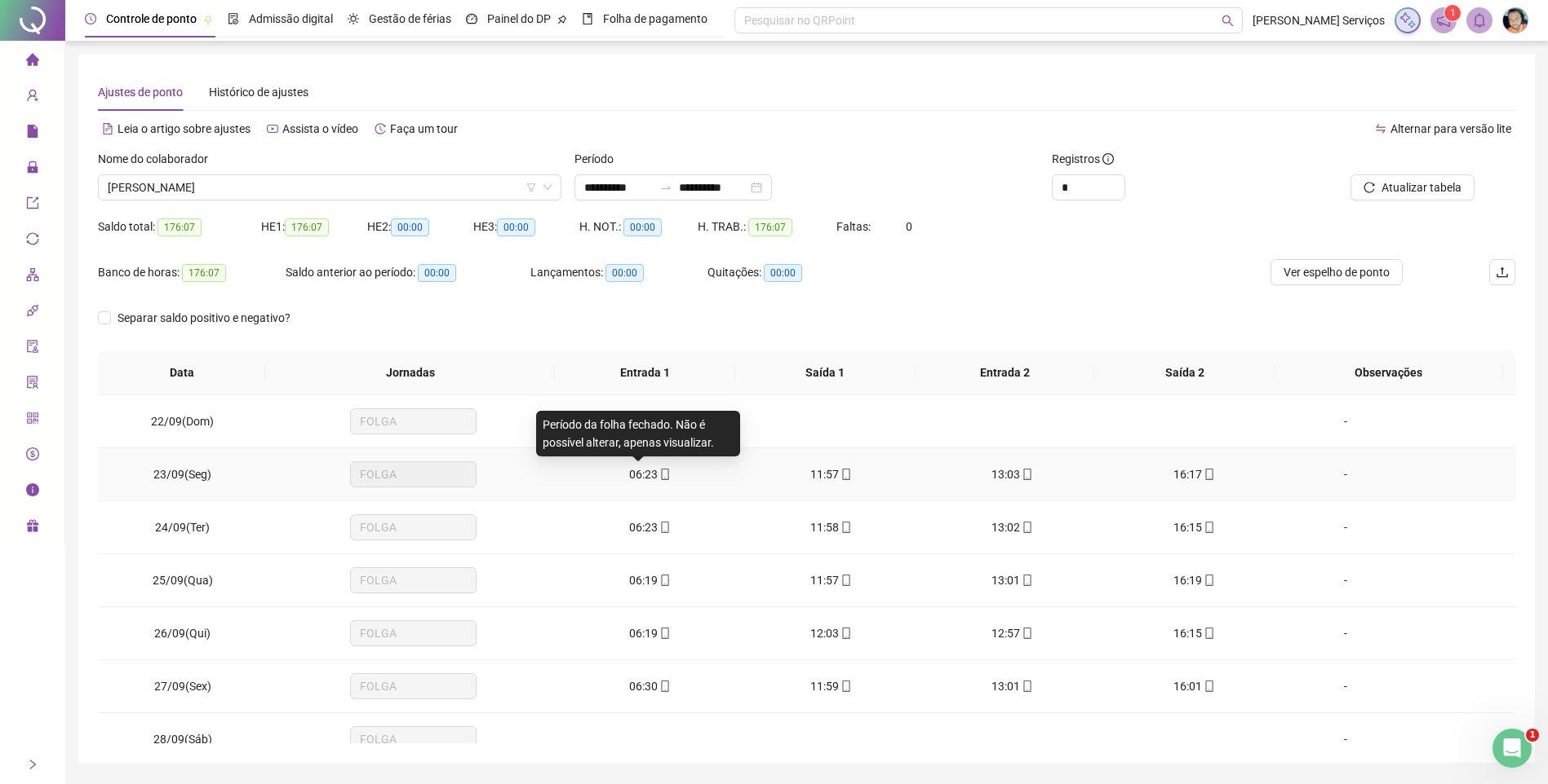
click at [659, 475] on icon "mobile" at bounding box center [665, 475] width 11 height 11
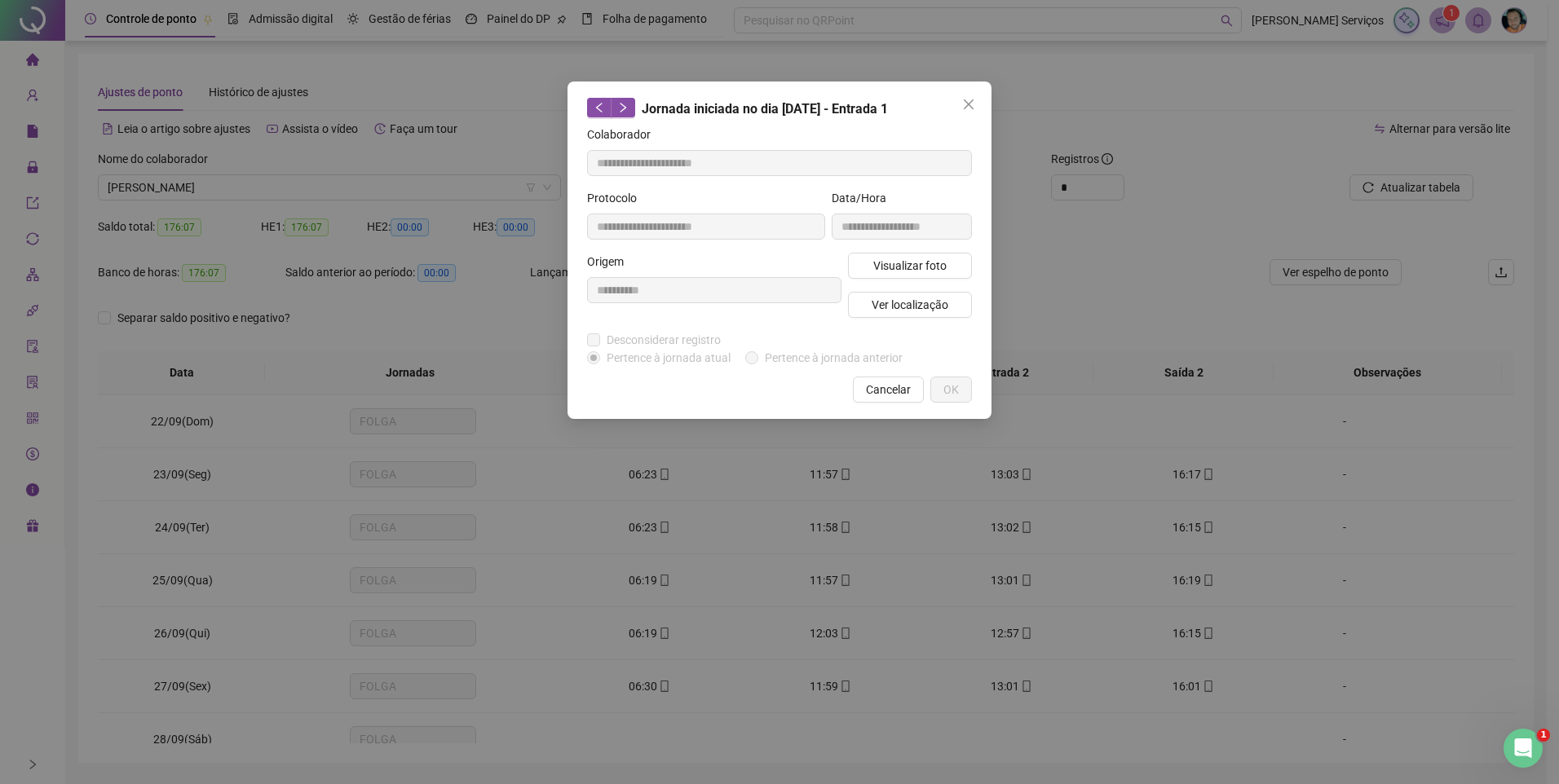
type input "**********"
click at [871, 264] on button "Visualizar foto" at bounding box center [909, 266] width 124 height 27
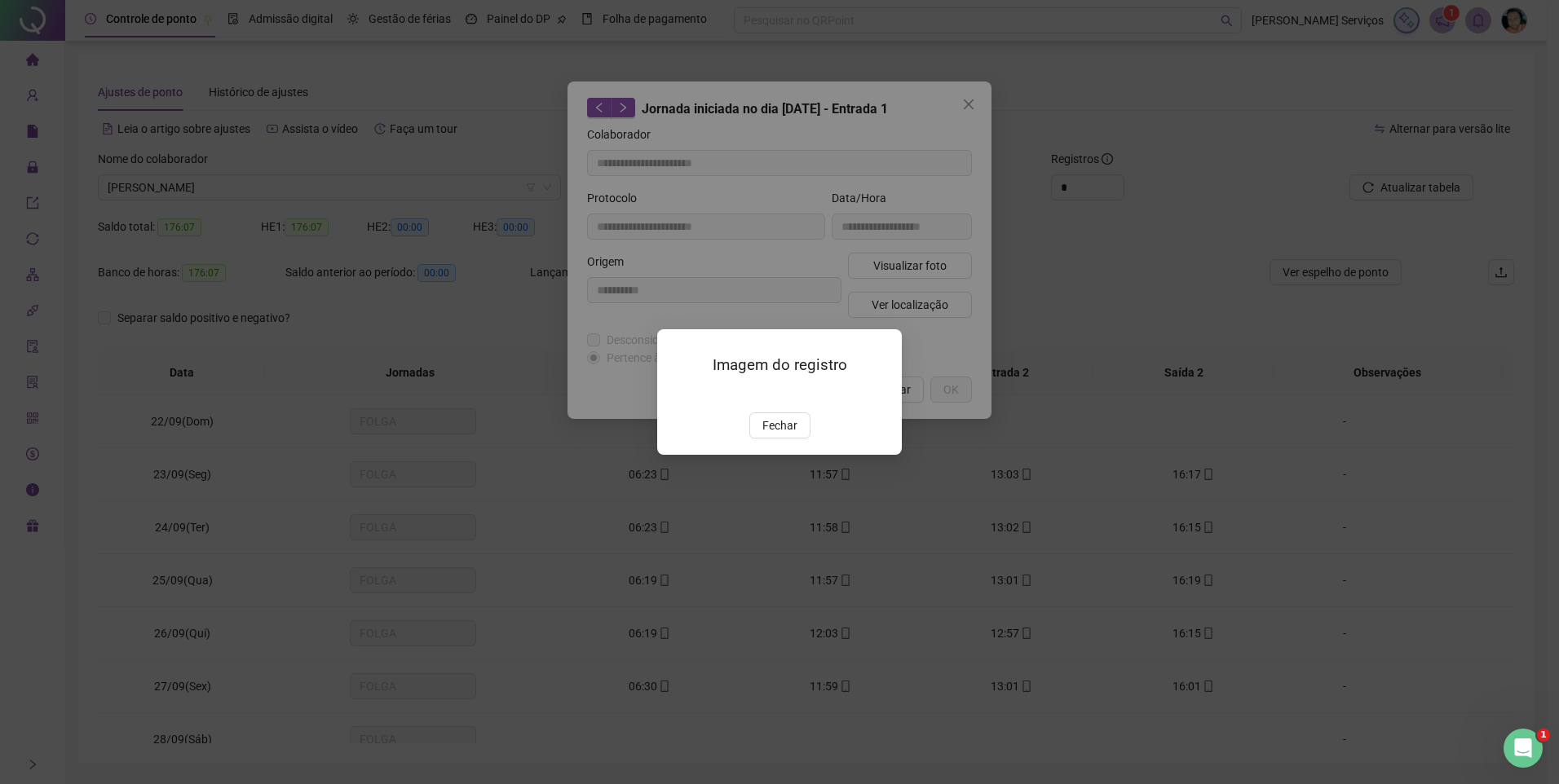
click at [777, 434] on span "Fechar" at bounding box center [780, 425] width 35 height 18
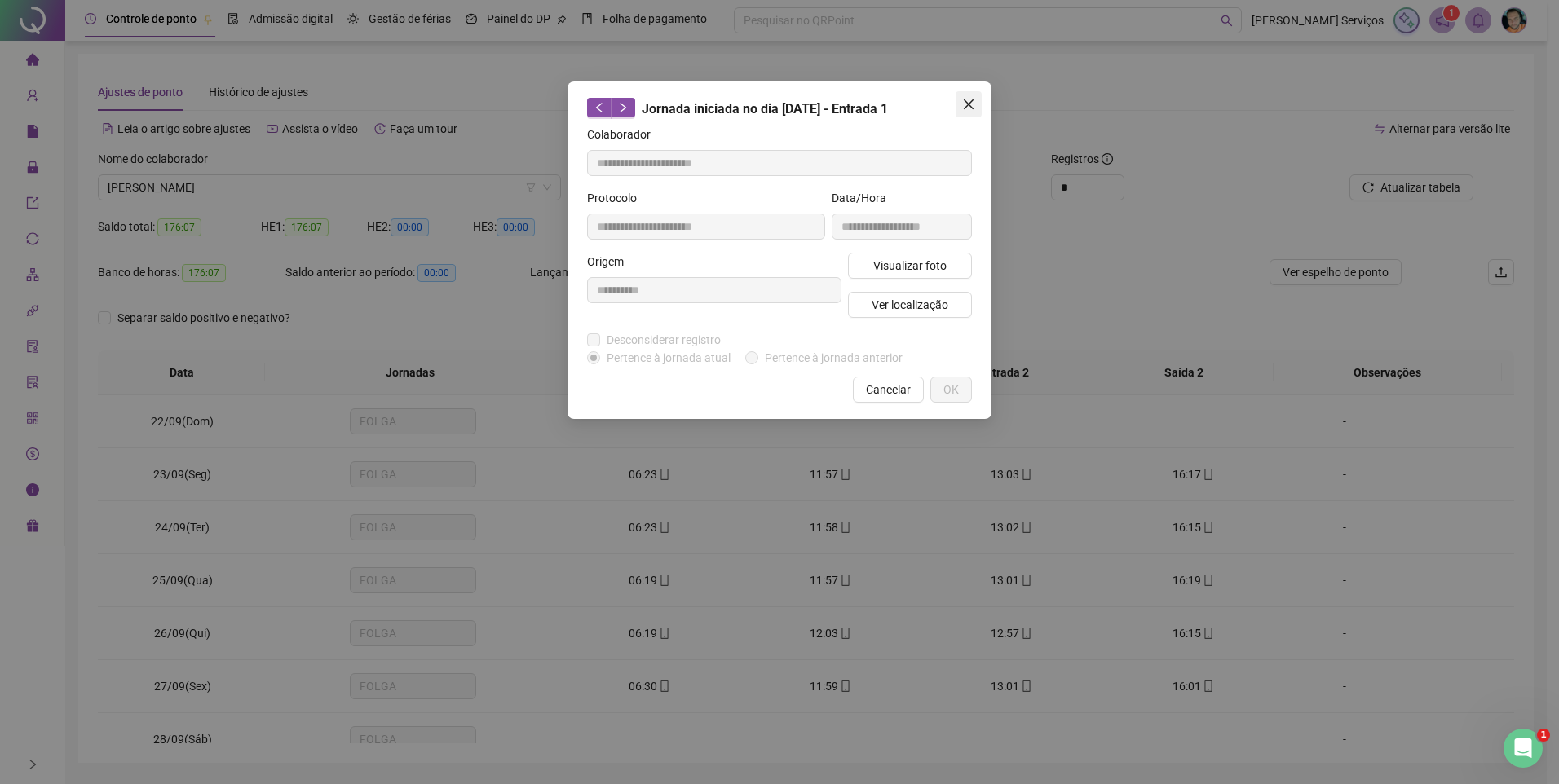
click at [967, 109] on icon "close" at bounding box center [969, 104] width 13 height 13
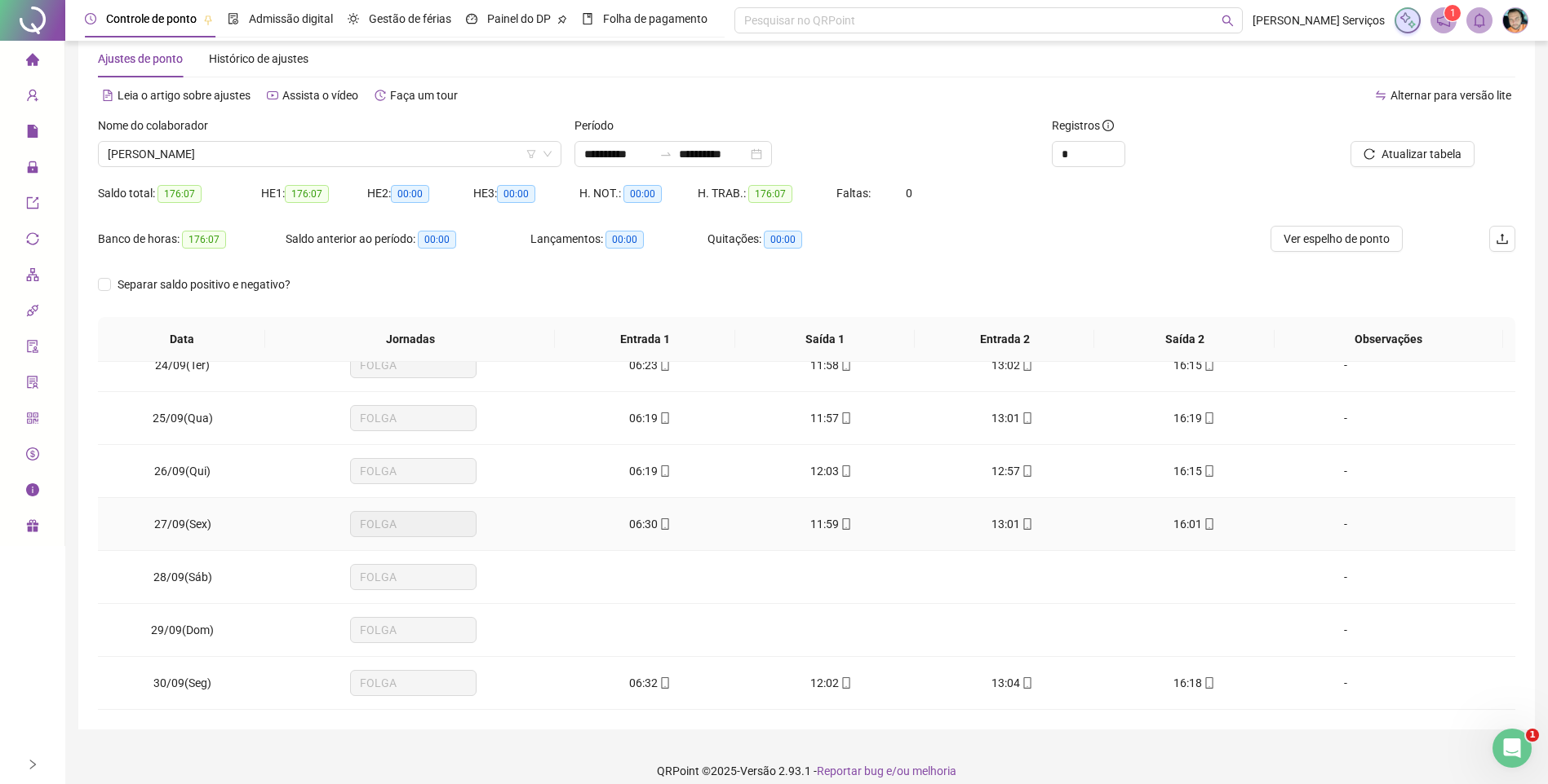
scroll to position [49, 0]
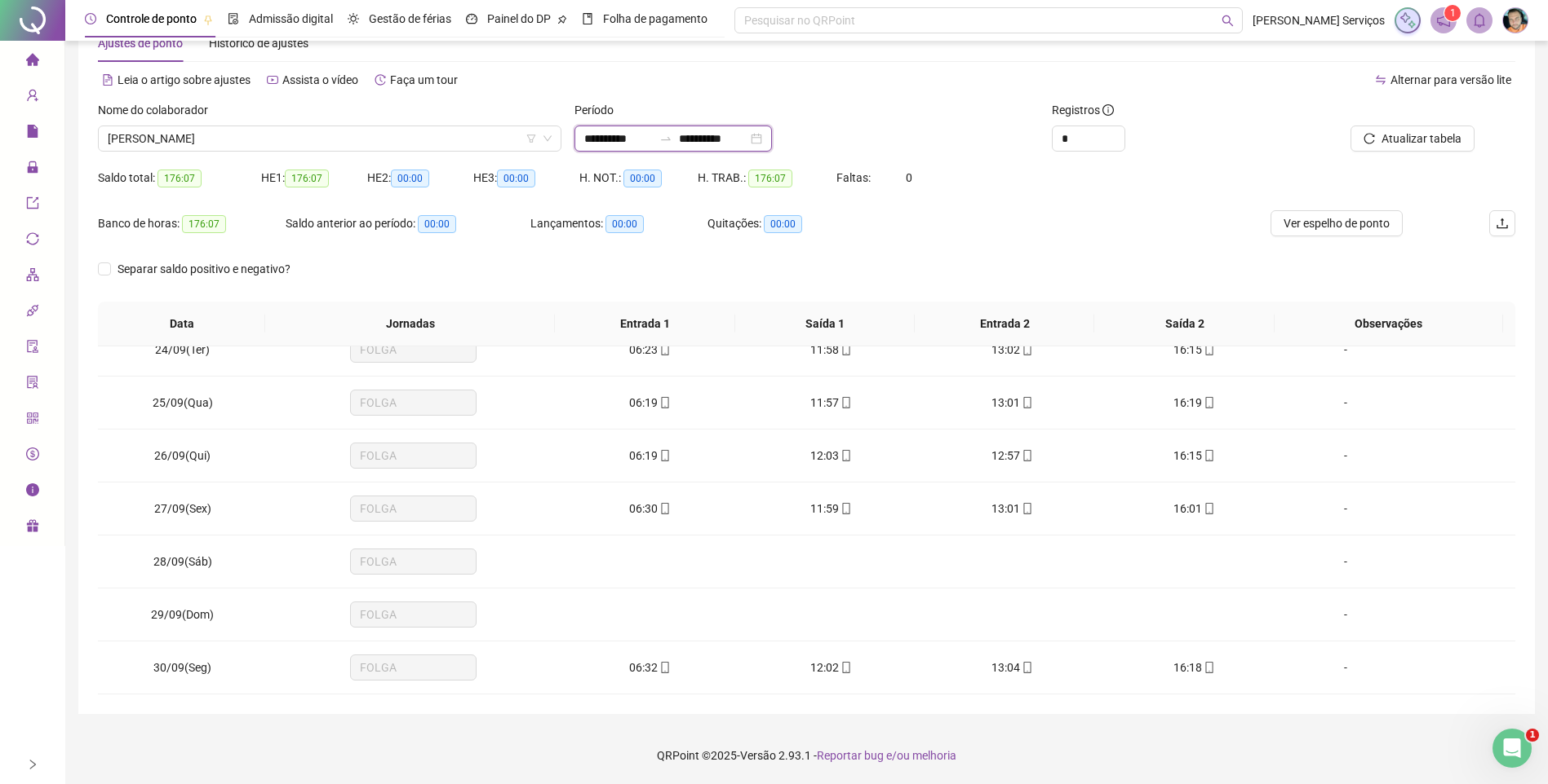
click at [653, 137] on input "**********" at bounding box center [618, 138] width 68 height 18
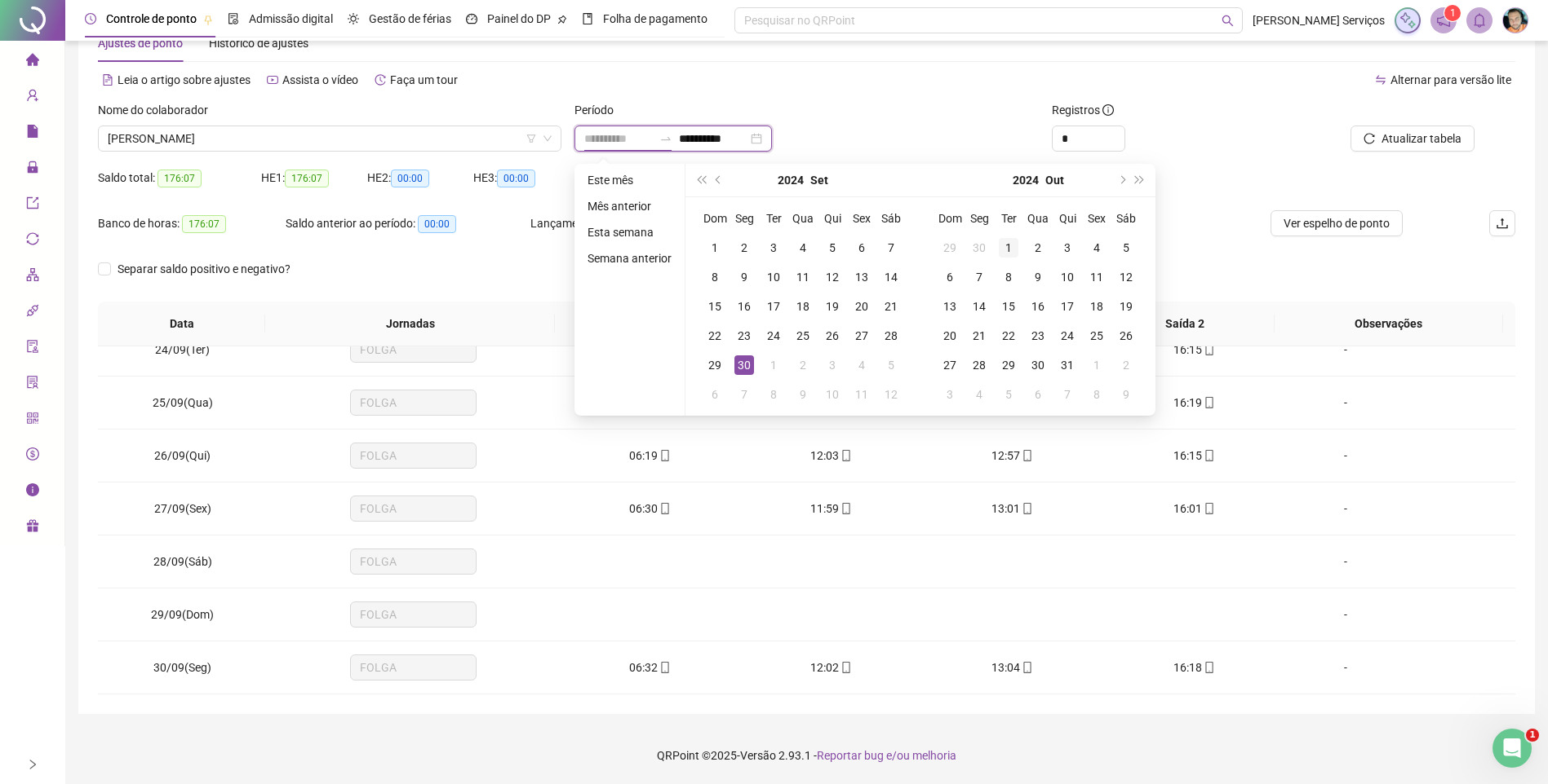
type input "**********"
click at [996, 245] on td "1" at bounding box center [1008, 247] width 29 height 29
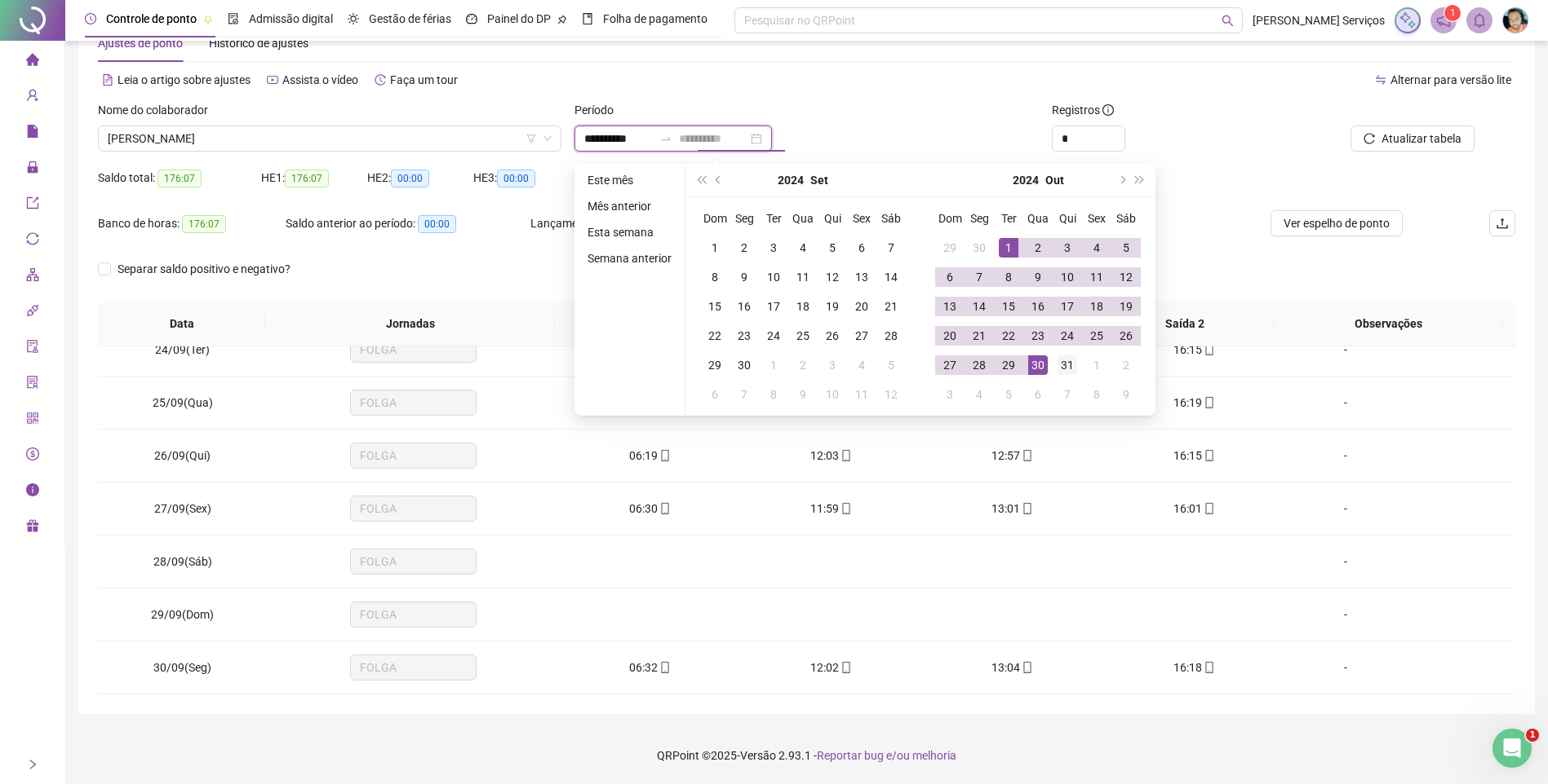
type input "**********"
drag, startPoint x: 1059, startPoint y: 362, endPoint x: 1250, endPoint y: 294, distance: 202.7
click at [1060, 362] on div "31" at bounding box center [1067, 365] width 20 height 20
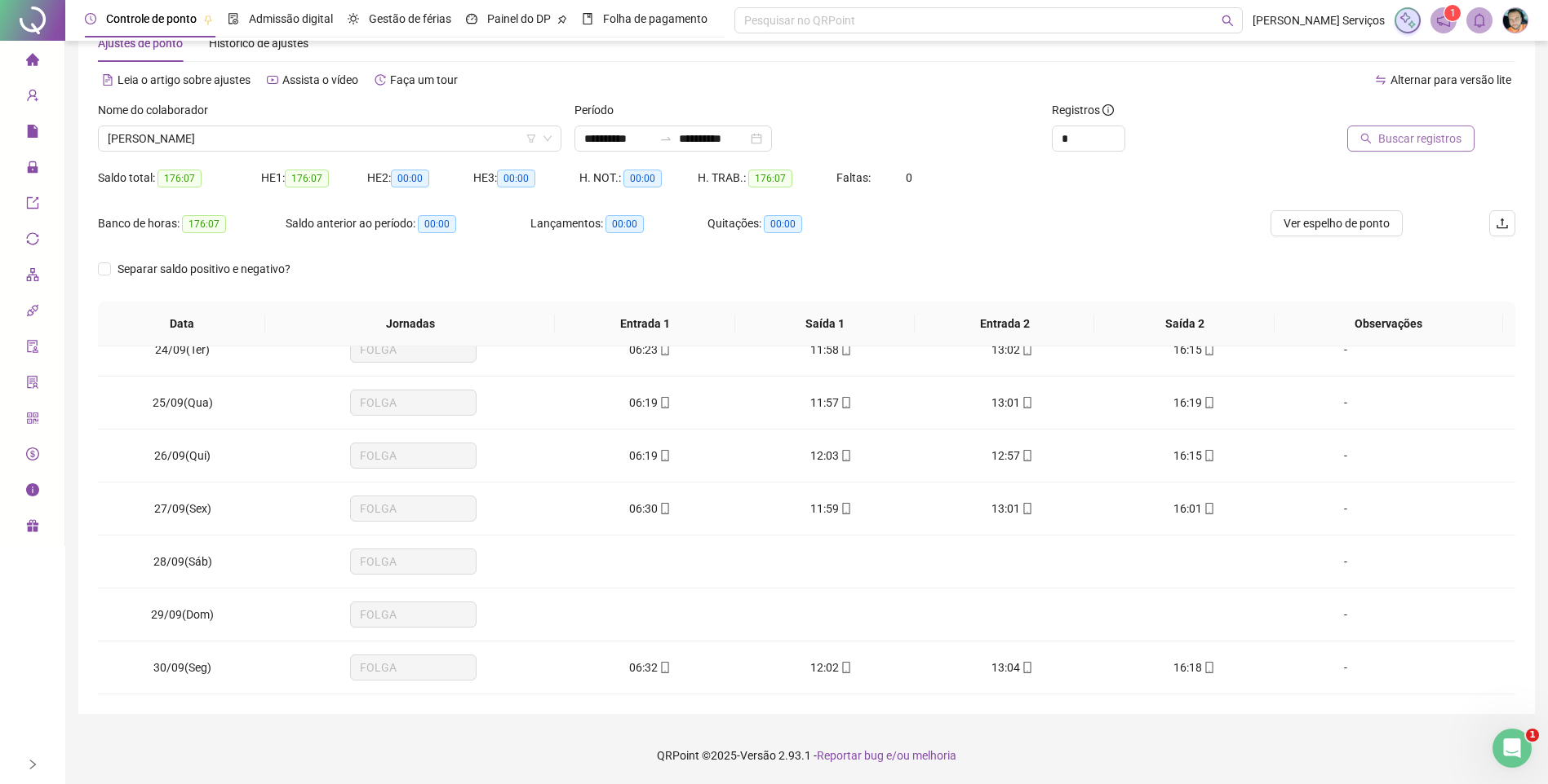
click at [1384, 137] on span "Buscar registros" at bounding box center [1420, 138] width 83 height 18
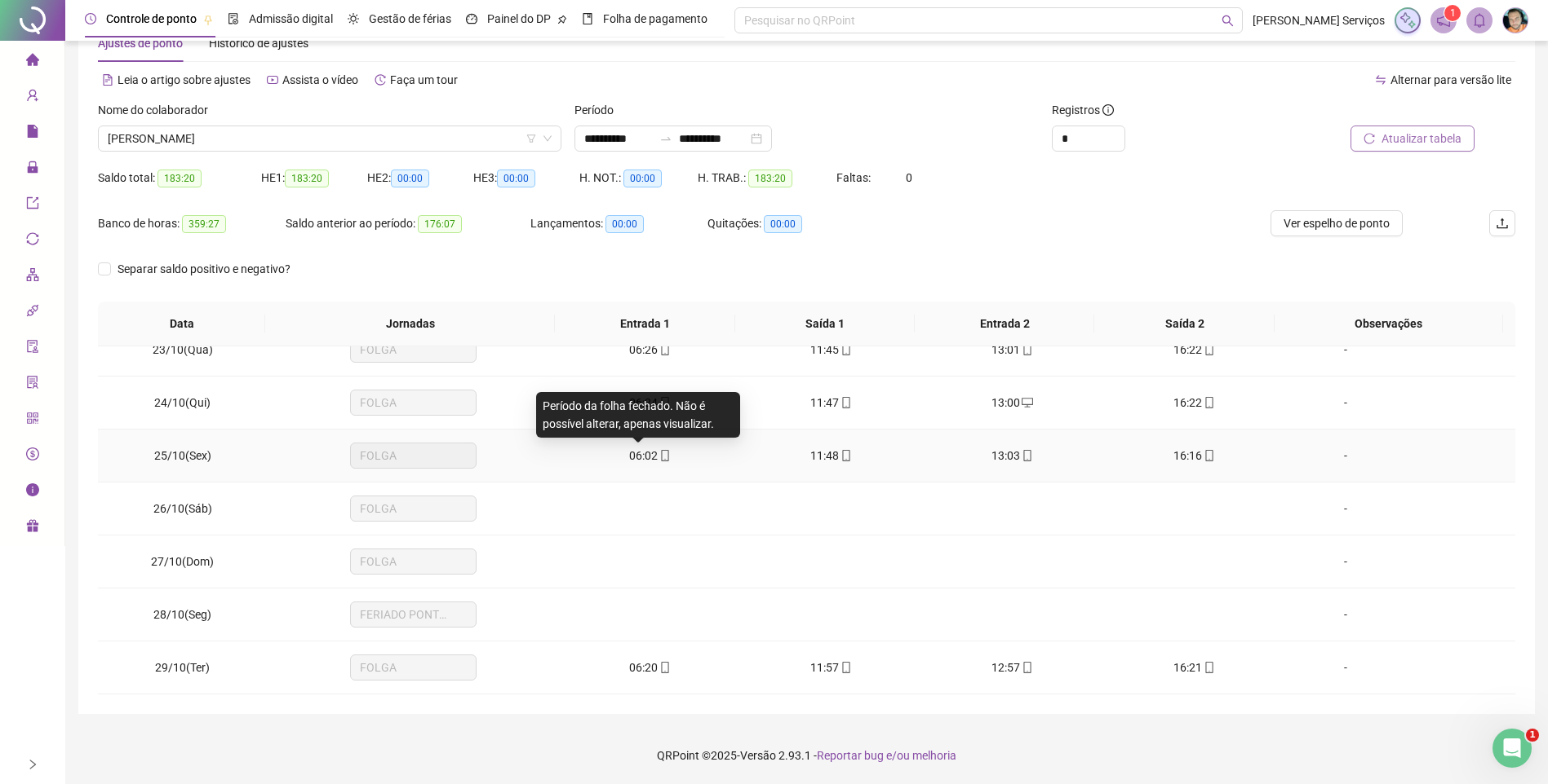
click at [657, 451] on span "mobile" at bounding box center [664, 456] width 13 height 11
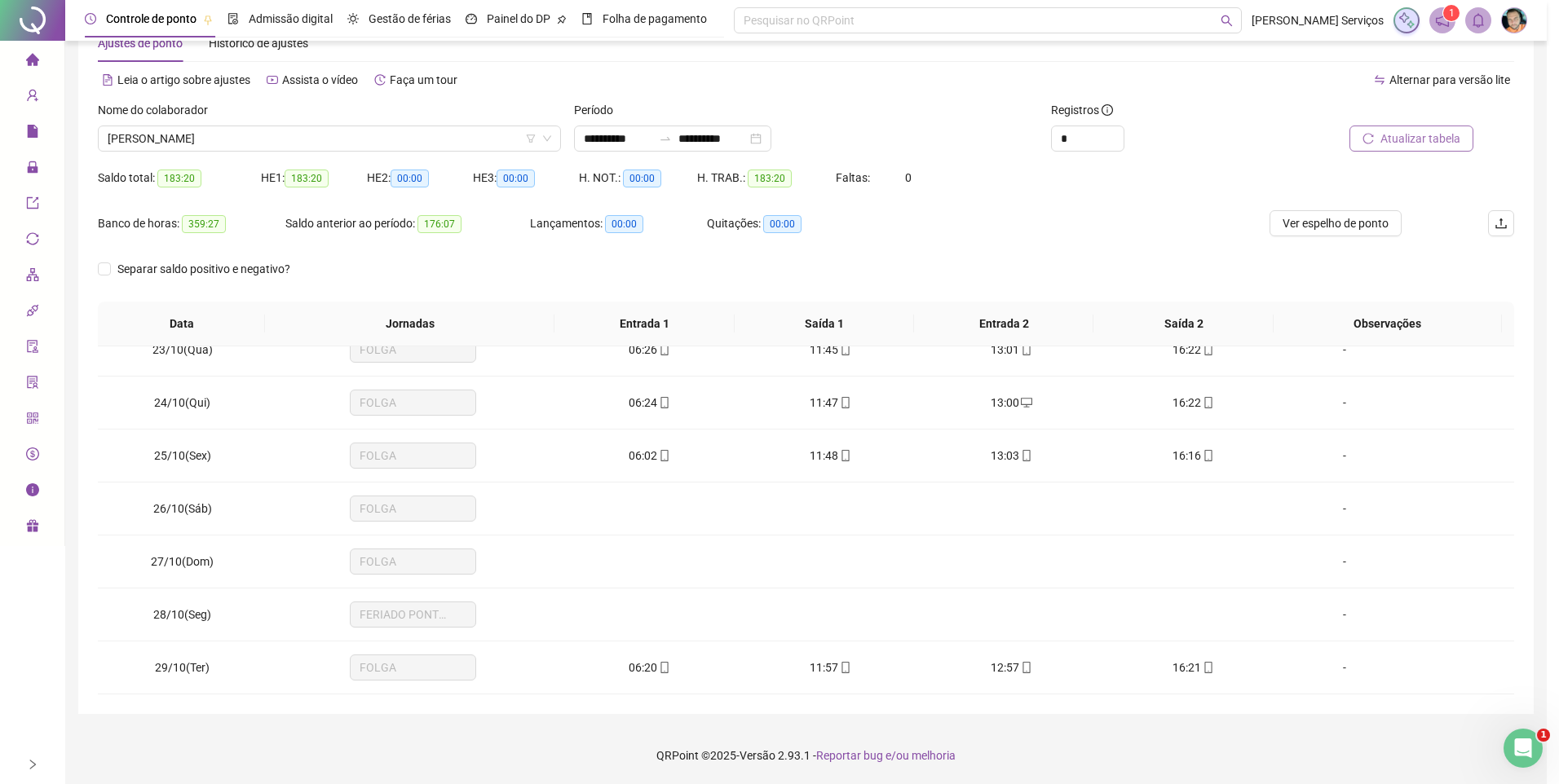
type input "**********"
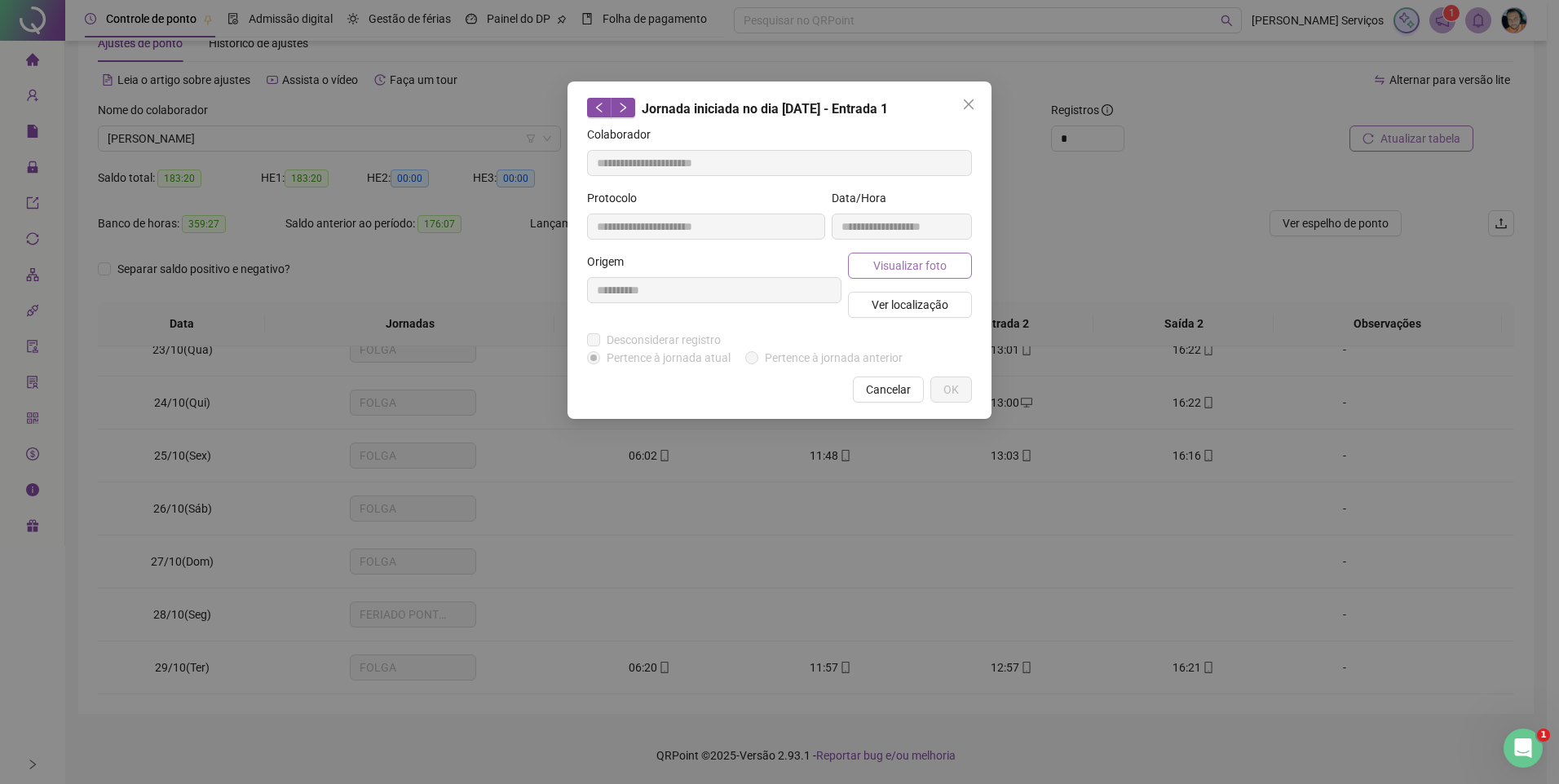
click at [907, 271] on span "Visualizar foto" at bounding box center [909, 265] width 73 height 18
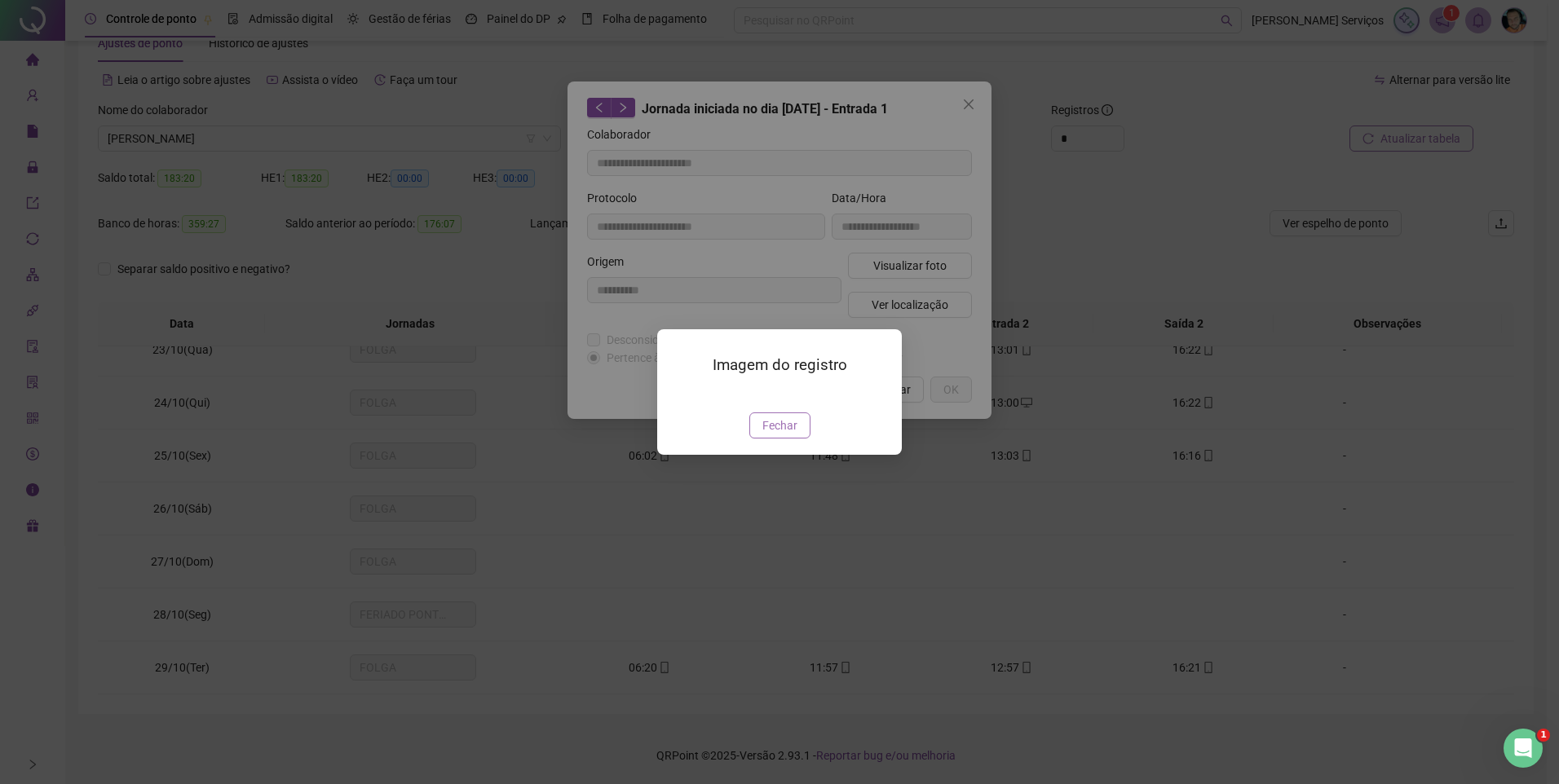
click at [766, 434] on span "Fechar" at bounding box center [780, 425] width 35 height 18
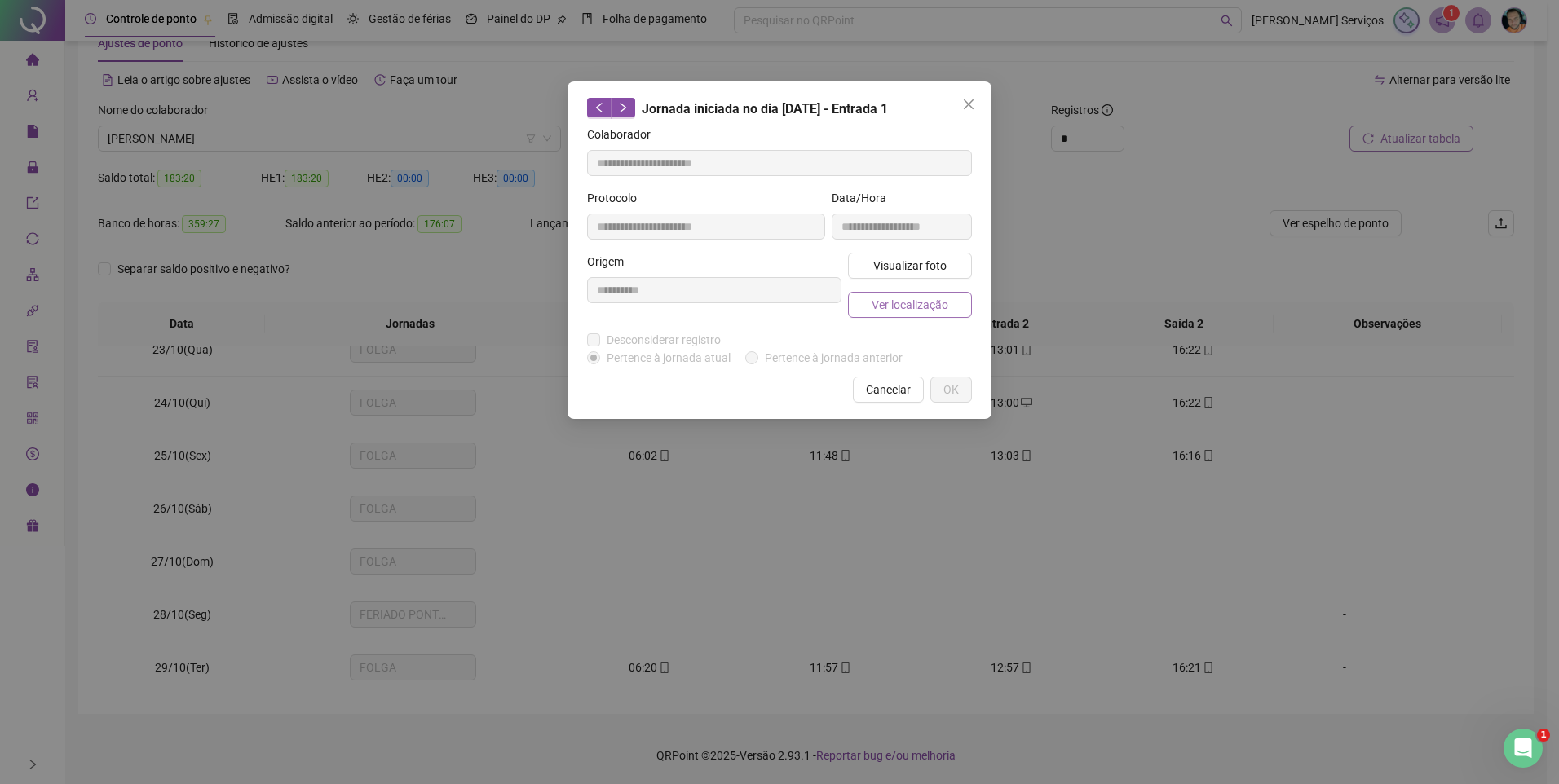
click at [901, 306] on span "Ver localização" at bounding box center [909, 304] width 77 height 18
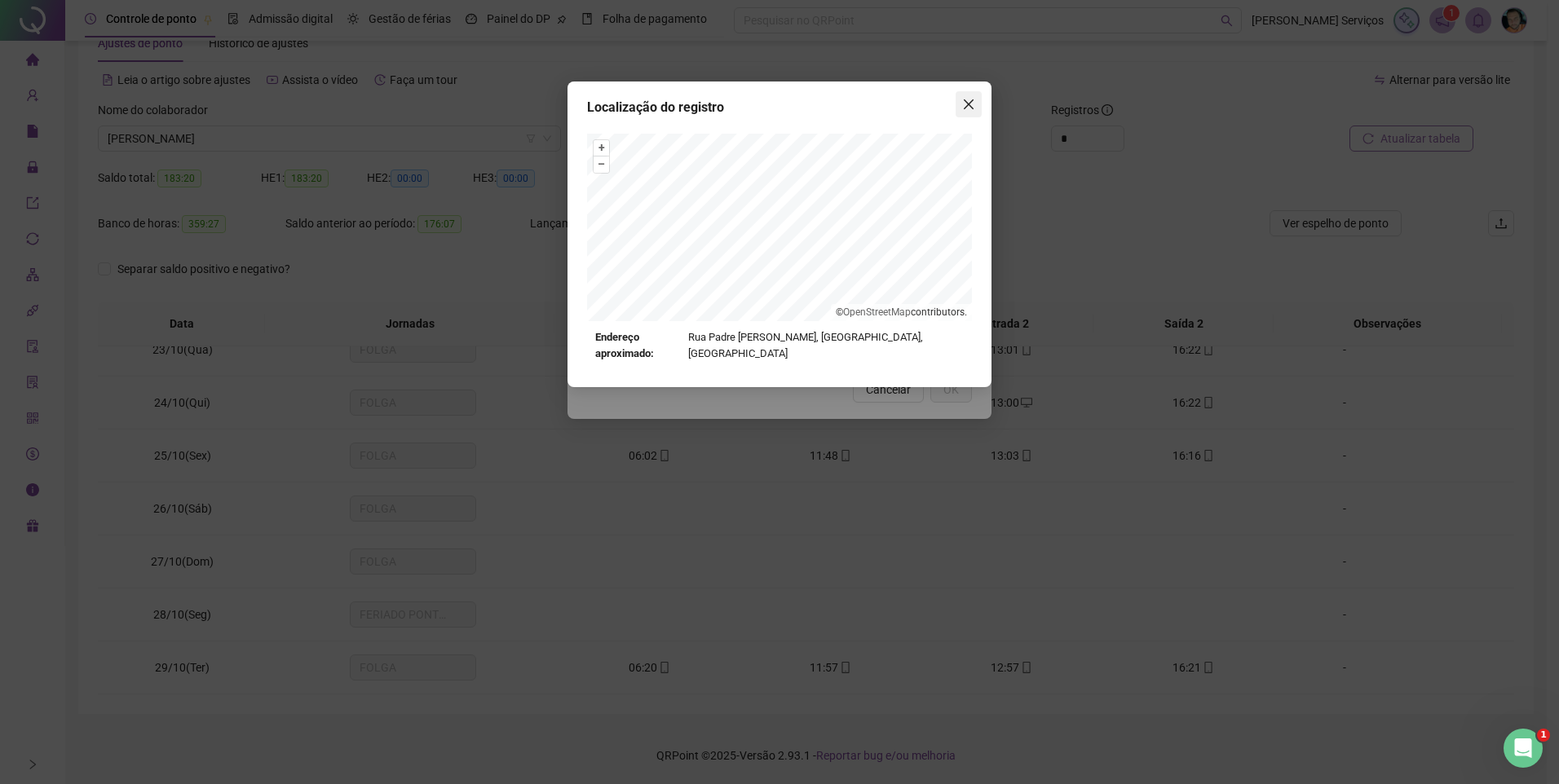
click at [972, 109] on icon "close" at bounding box center [969, 104] width 13 height 13
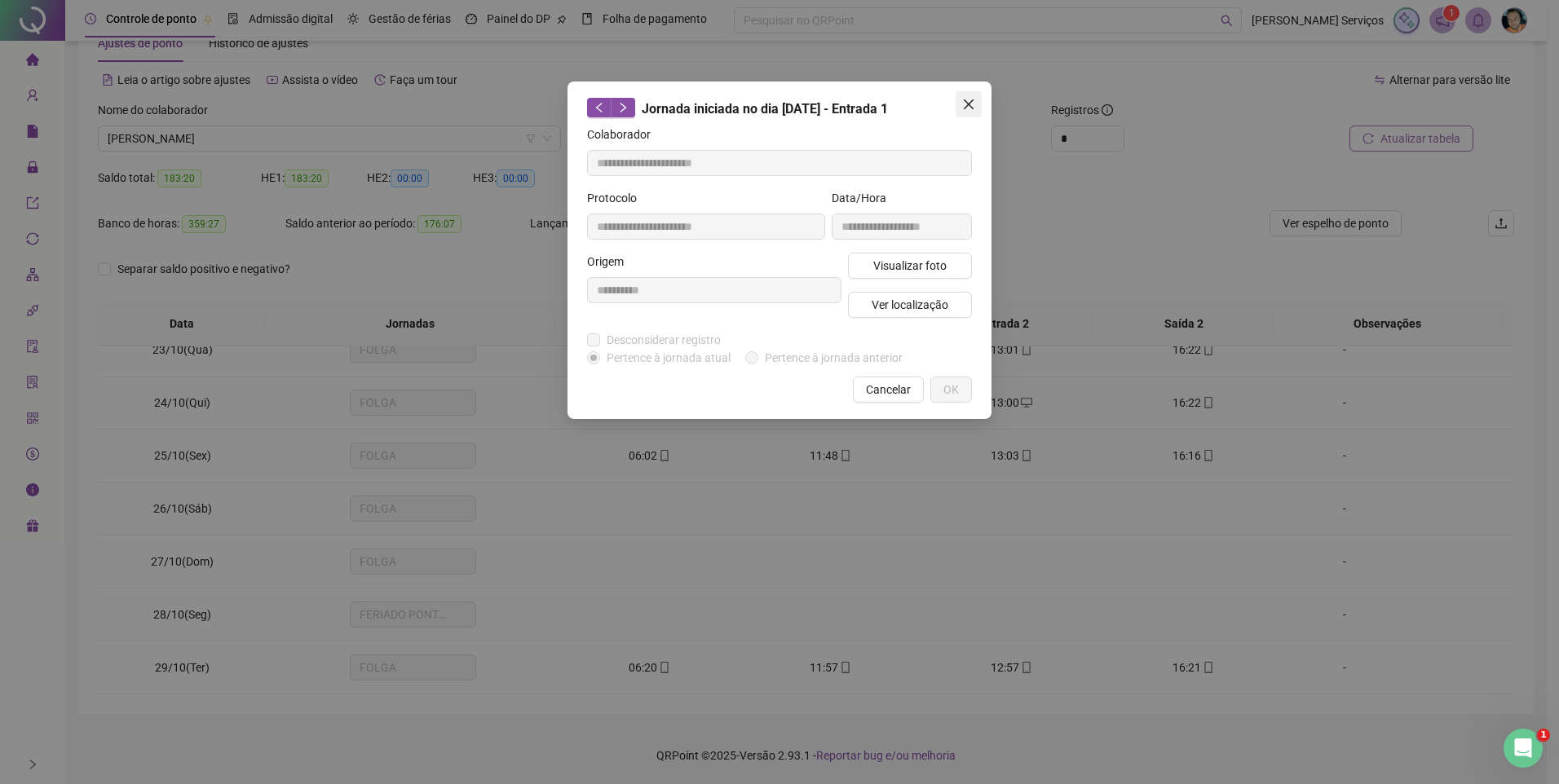
click at [977, 108] on span "Close" at bounding box center [969, 104] width 27 height 13
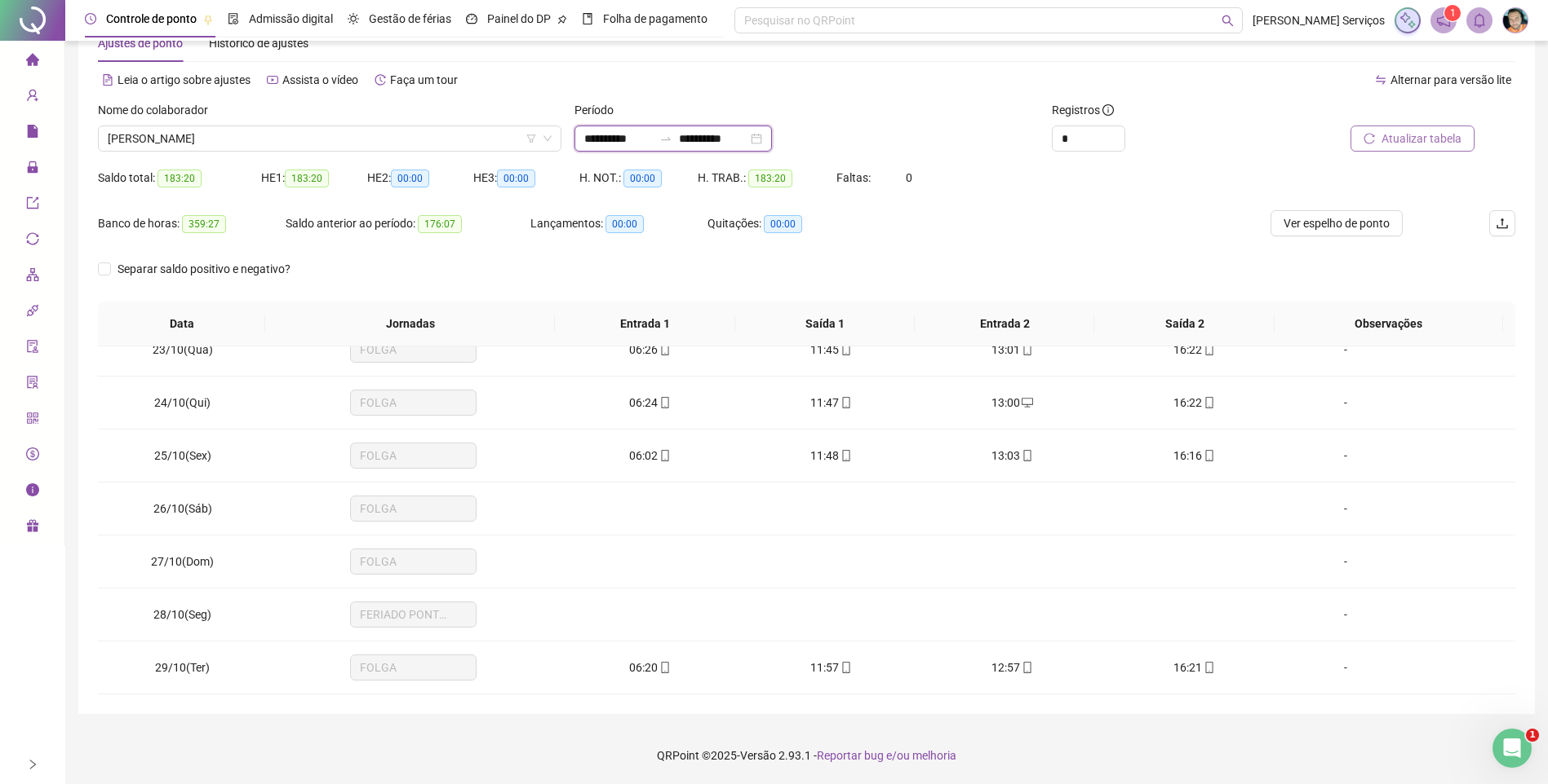
click at [708, 137] on input "**********" at bounding box center [713, 138] width 68 height 18
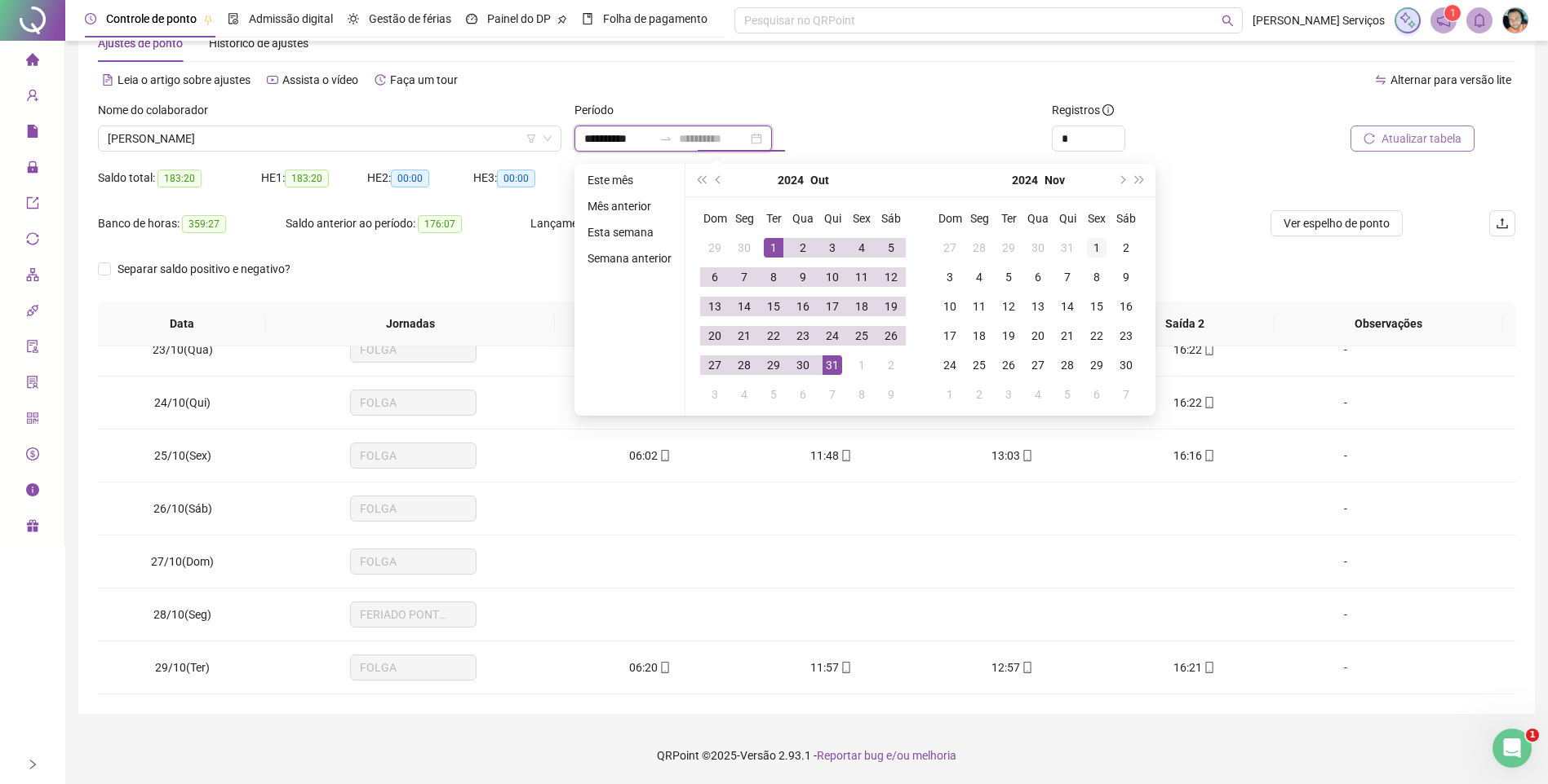
type input "**********"
click at [1094, 243] on div "1" at bounding box center [1096, 247] width 20 height 20
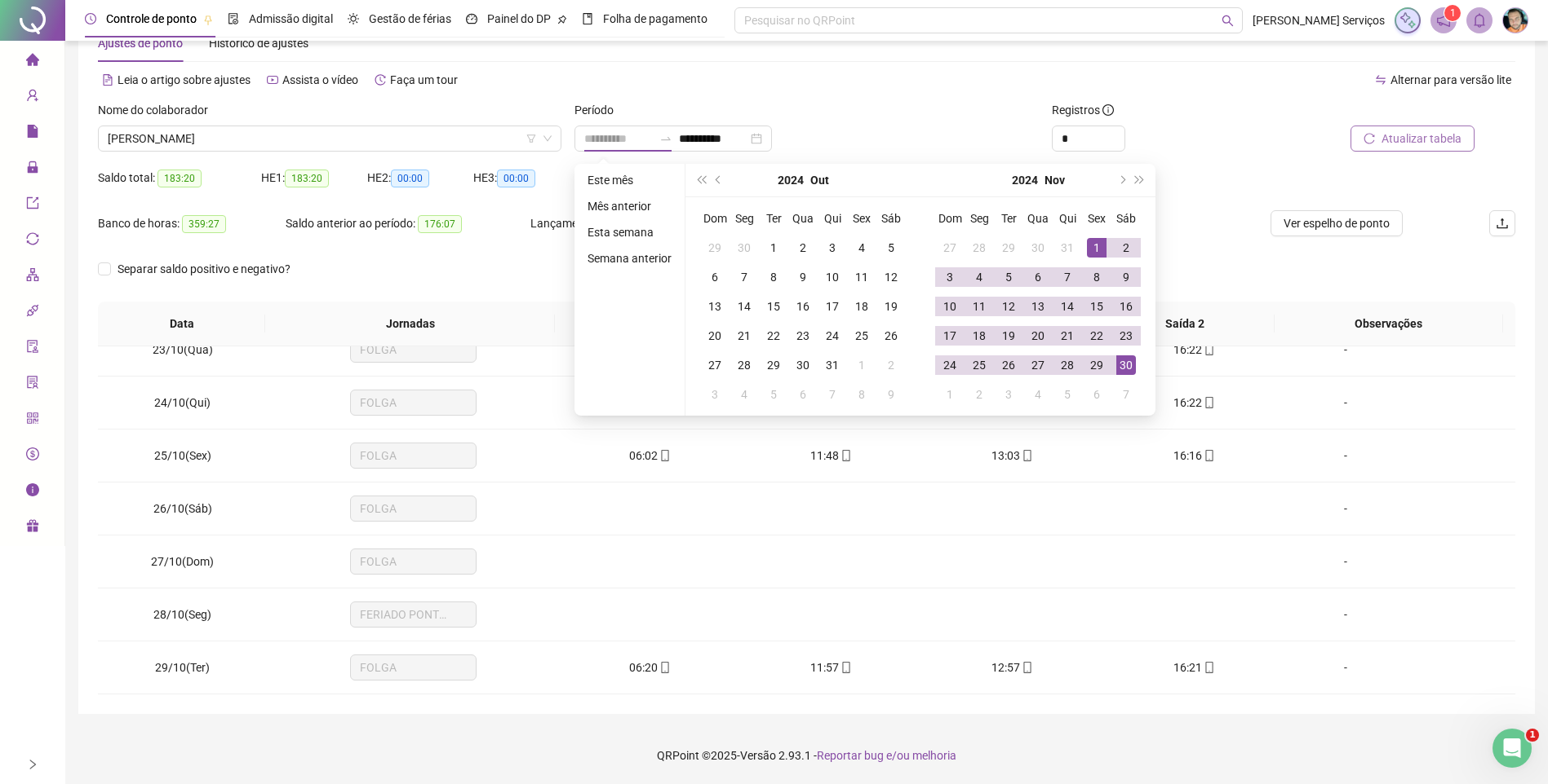
click at [1129, 371] on div "30" at bounding box center [1126, 365] width 20 height 20
type input "**********"
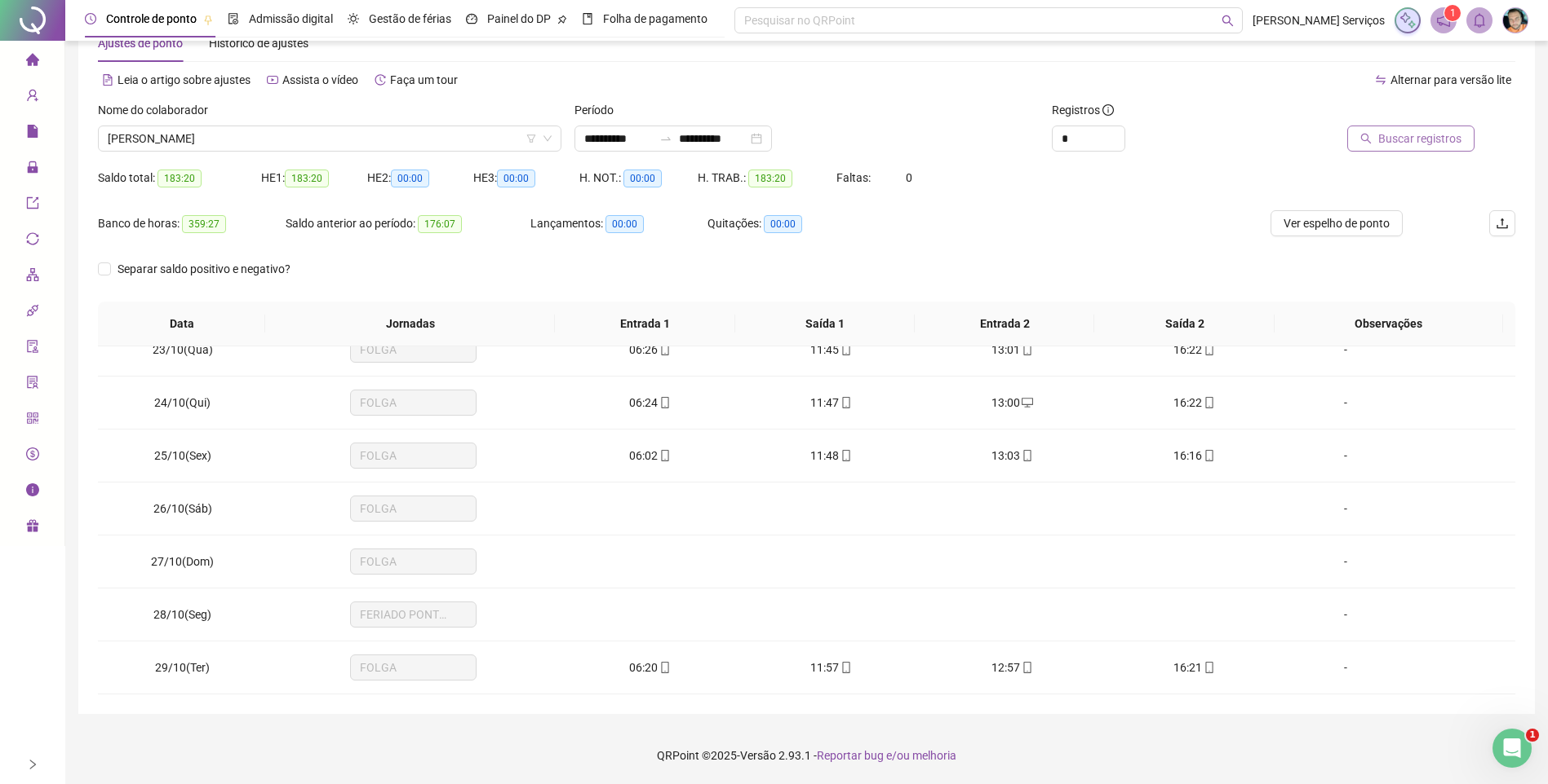
click at [1401, 126] on button "Buscar registros" at bounding box center [1410, 138] width 127 height 27
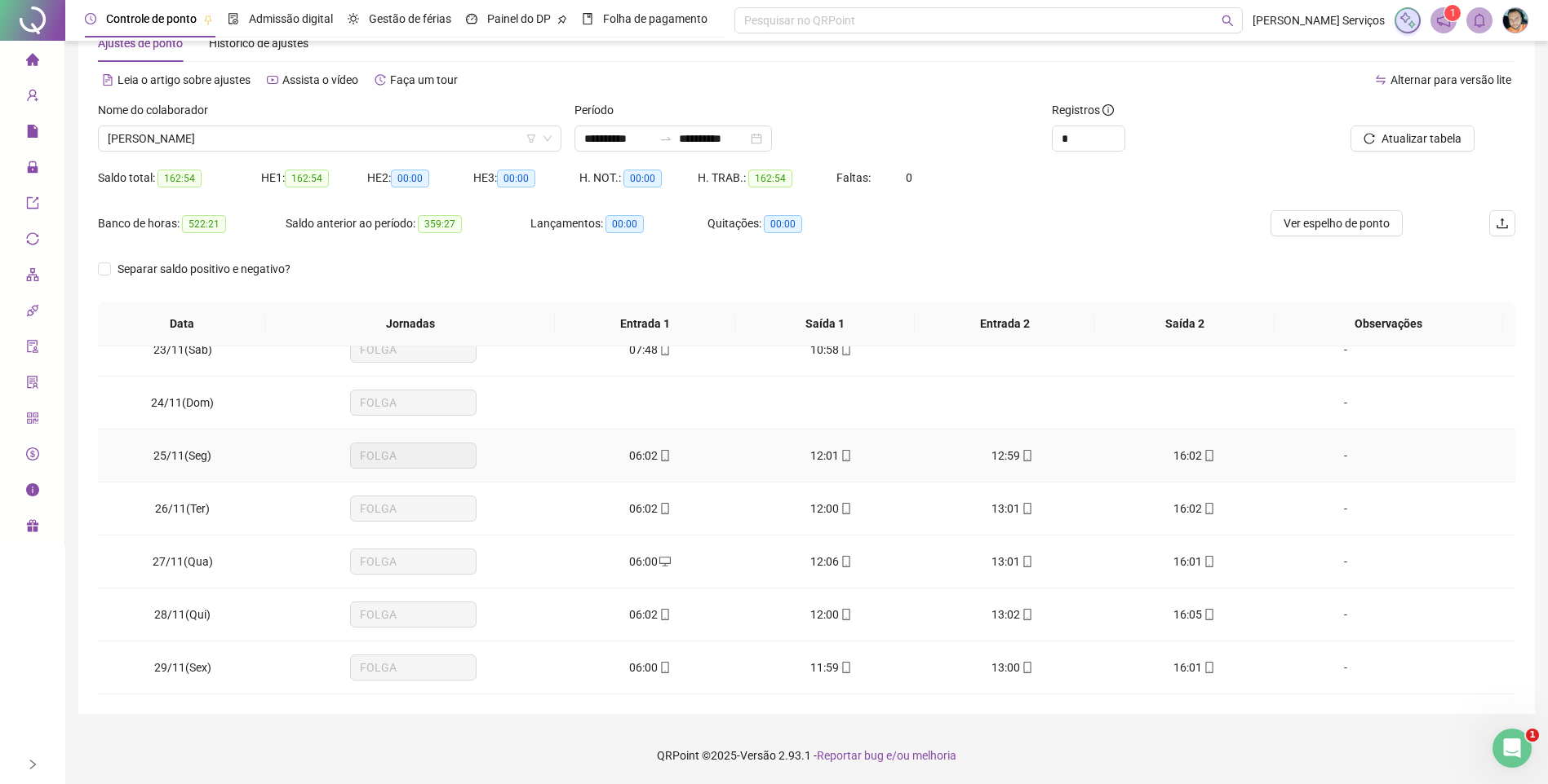
click at [660, 449] on span at bounding box center [664, 456] width 13 height 13
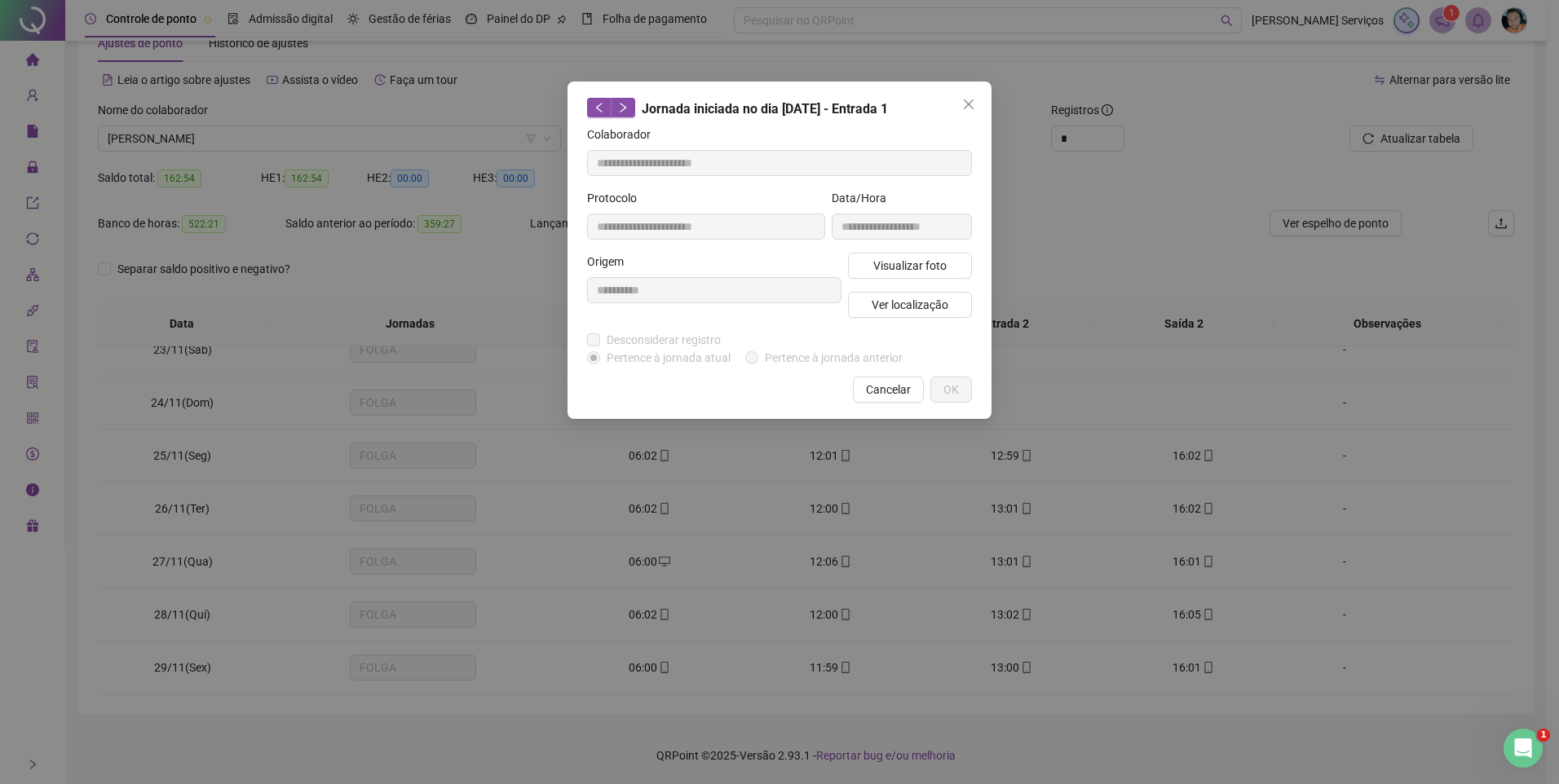
type input "**********"
click at [883, 272] on span "Visualizar foto" at bounding box center [909, 265] width 73 height 18
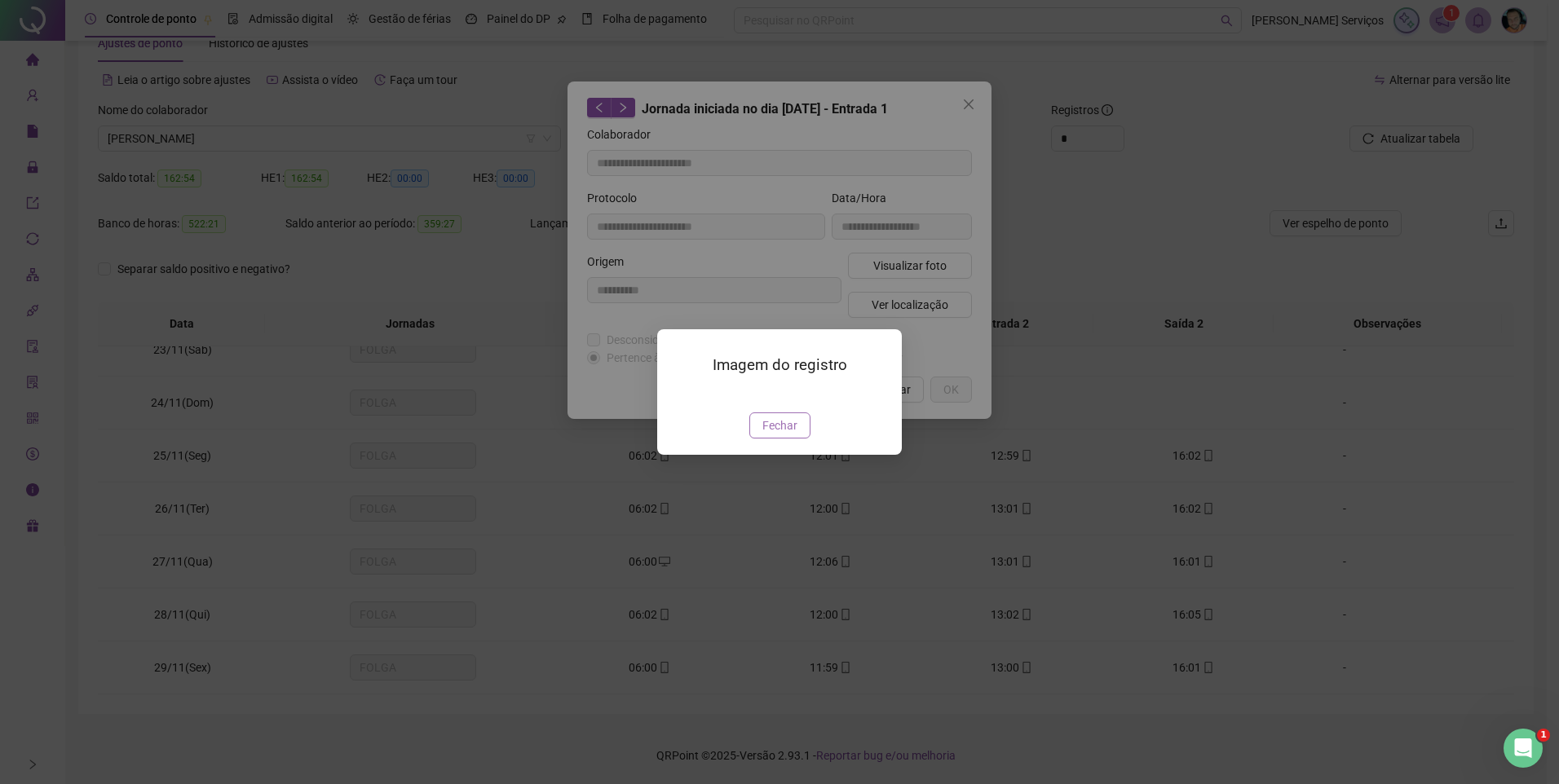
click at [771, 434] on span "Fechar" at bounding box center [780, 425] width 35 height 18
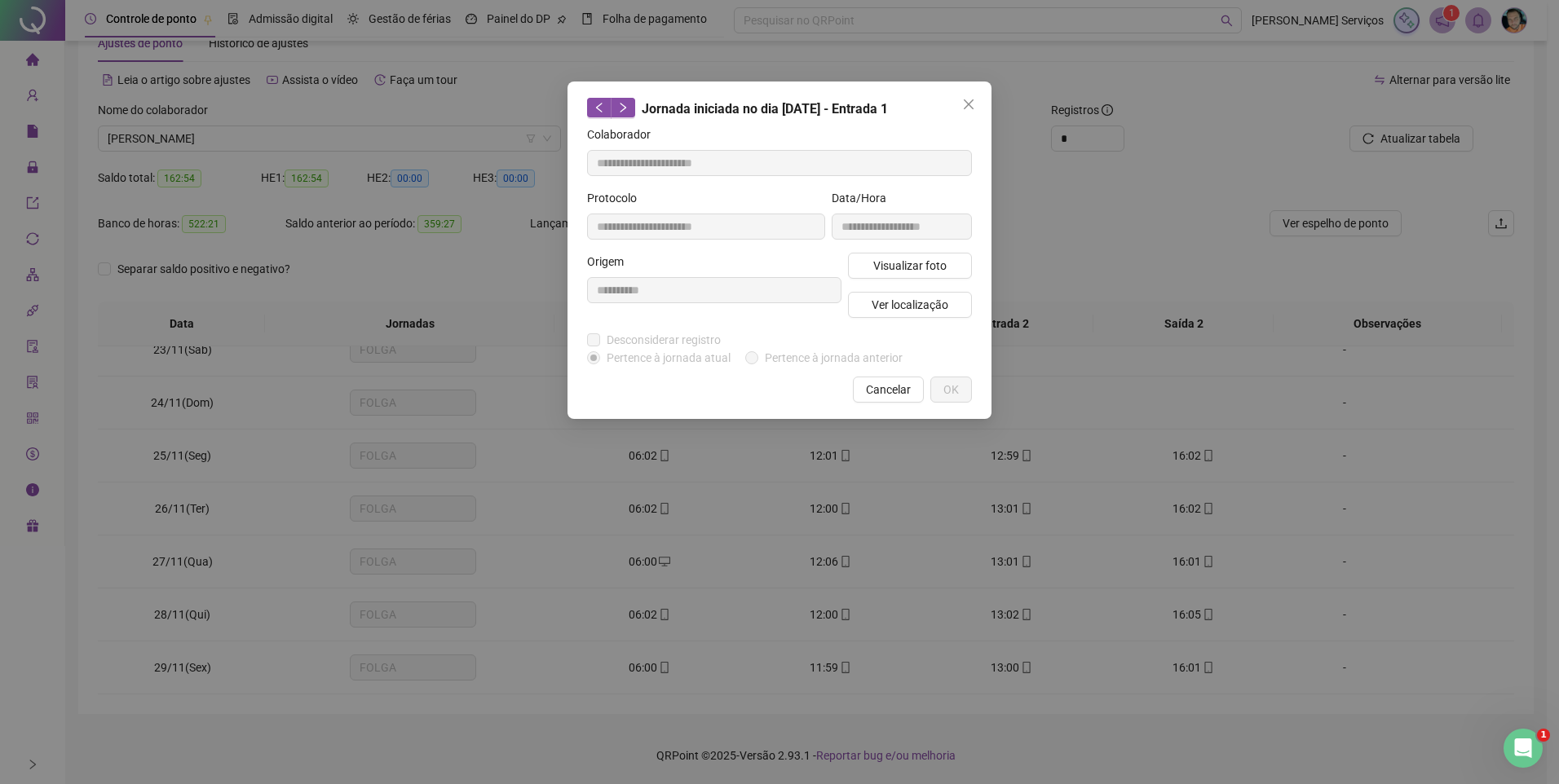
click at [924, 288] on div "Visualizar foto Ver localização" at bounding box center [910, 292] width 131 height 79
click at [917, 303] on span "Ver localização" at bounding box center [909, 304] width 77 height 18
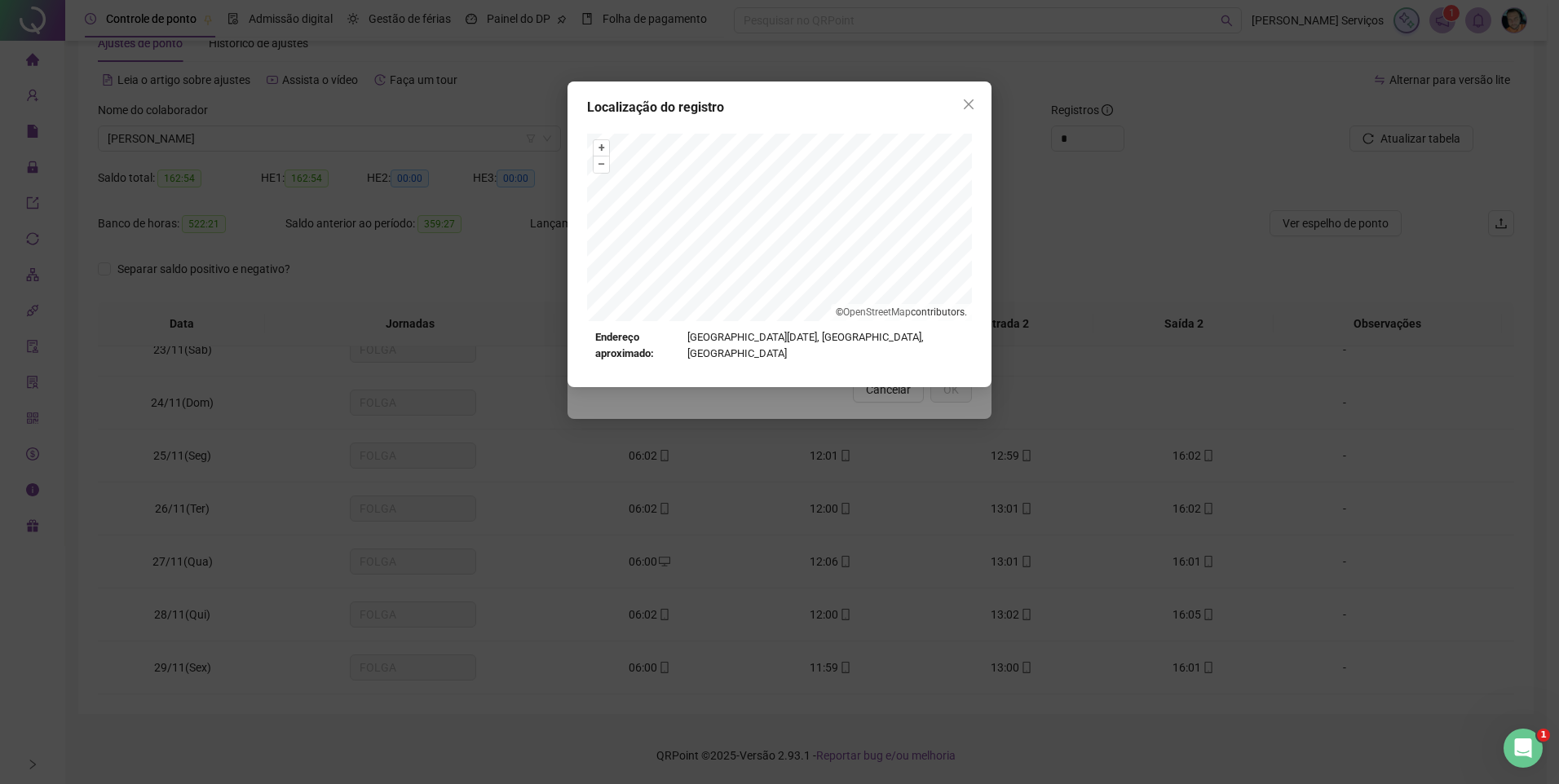
drag, startPoint x: 1178, startPoint y: 251, endPoint x: 1146, endPoint y: 264, distance: 34.5
click at [1177, 251] on div "Localização do registro + – ⇧ › © OpenStreetMap contributors. Endereço aproxima…" at bounding box center [780, 392] width 1559 height 784
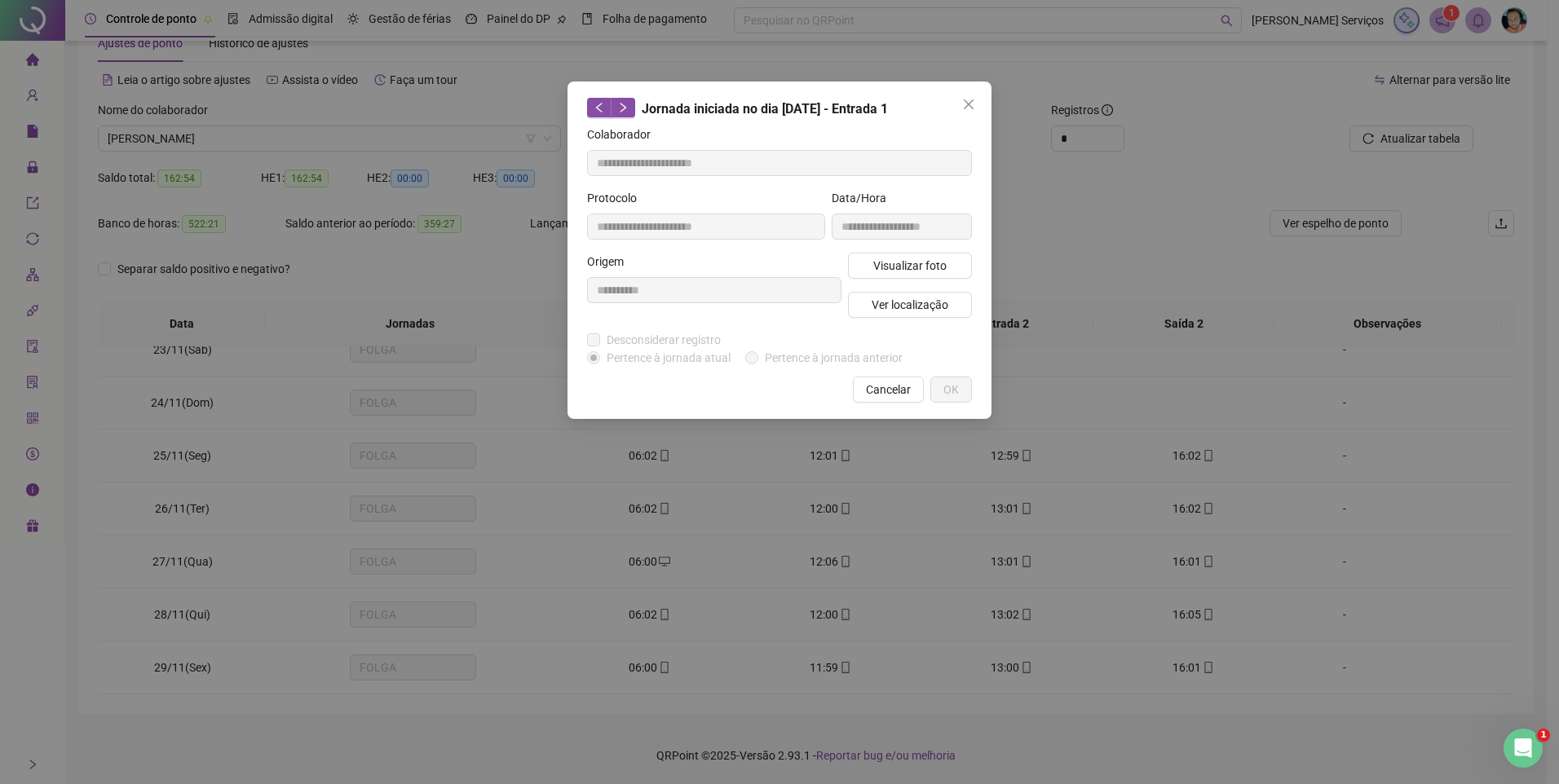
drag, startPoint x: 965, startPoint y: 102, endPoint x: 982, endPoint y: 271, distance: 169.9
click at [966, 102] on icon "close" at bounding box center [969, 104] width 13 height 13
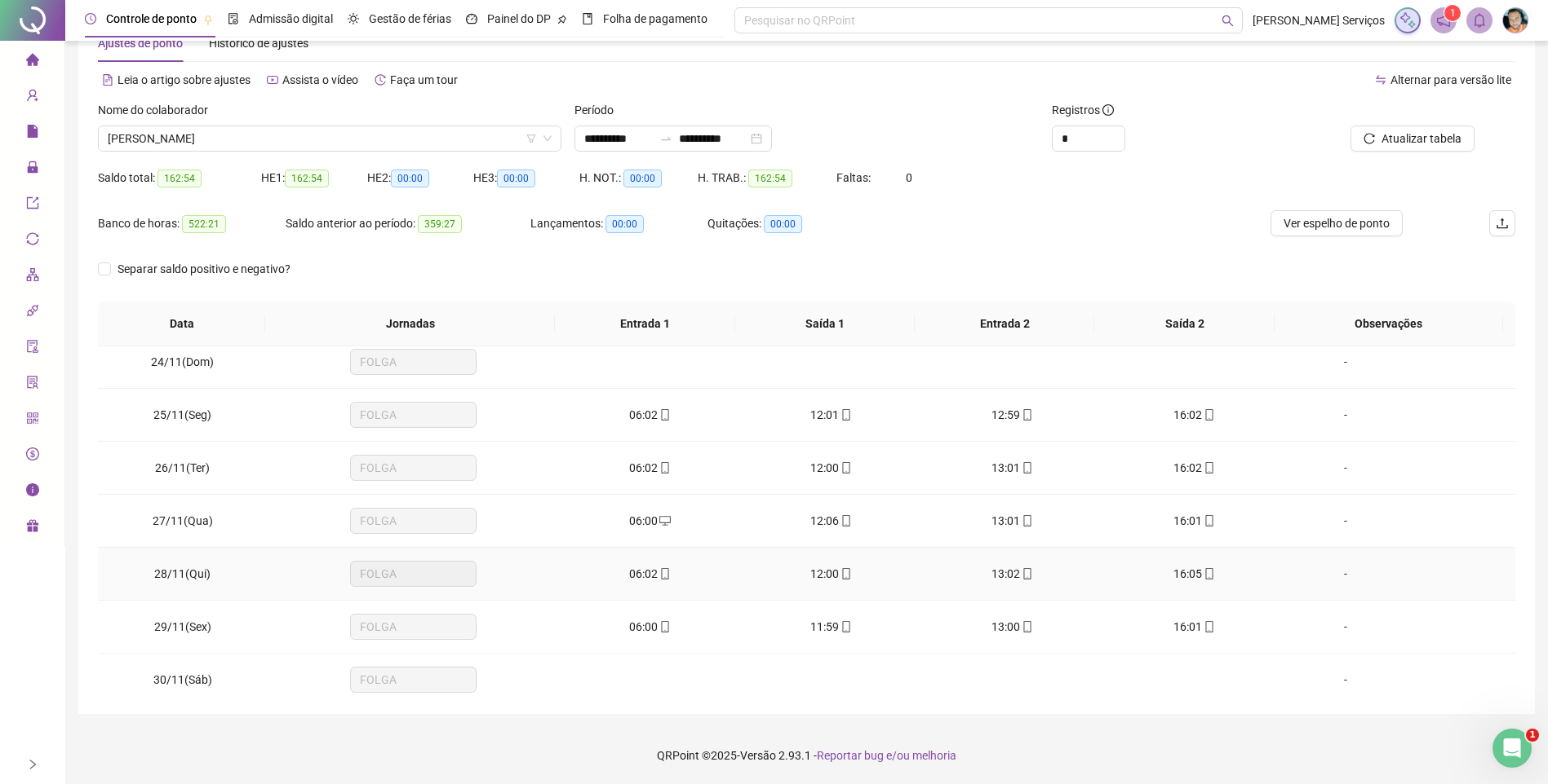
scroll to position [1242, 0]
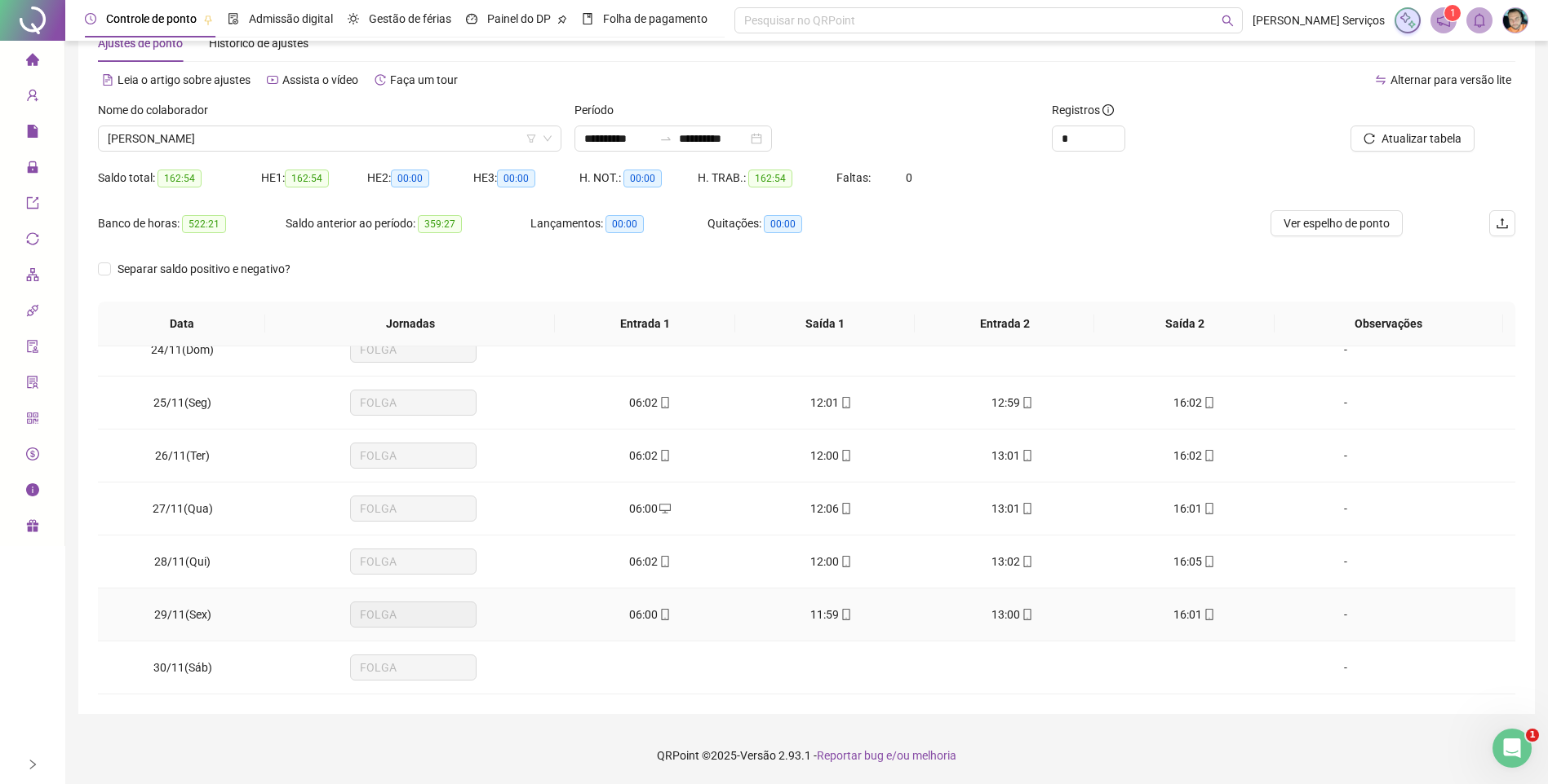
click at [652, 606] on div "06:00" at bounding box center [649, 614] width 155 height 18
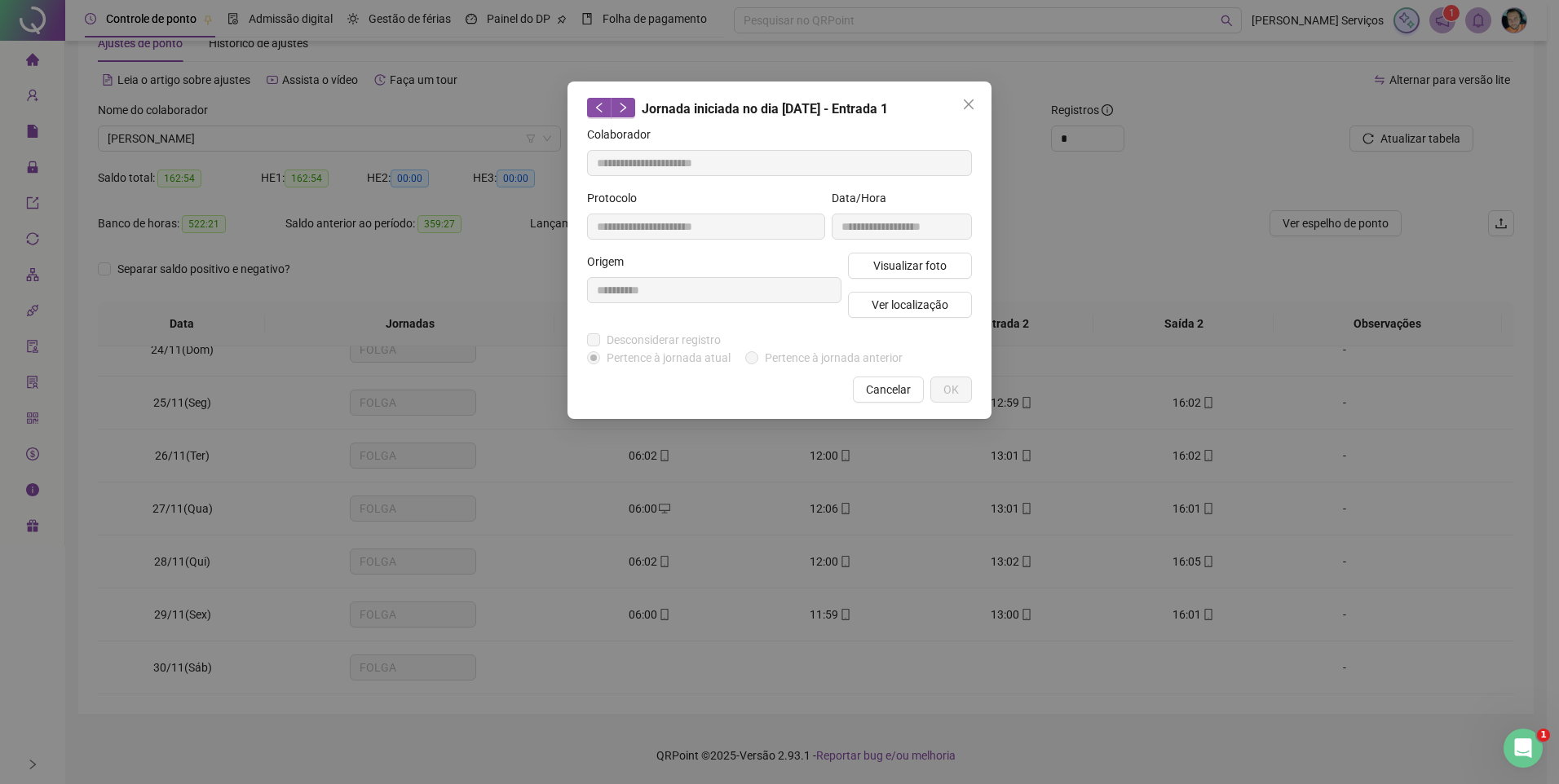
type input "**********"
click at [897, 260] on span "Visualizar foto" at bounding box center [909, 265] width 73 height 18
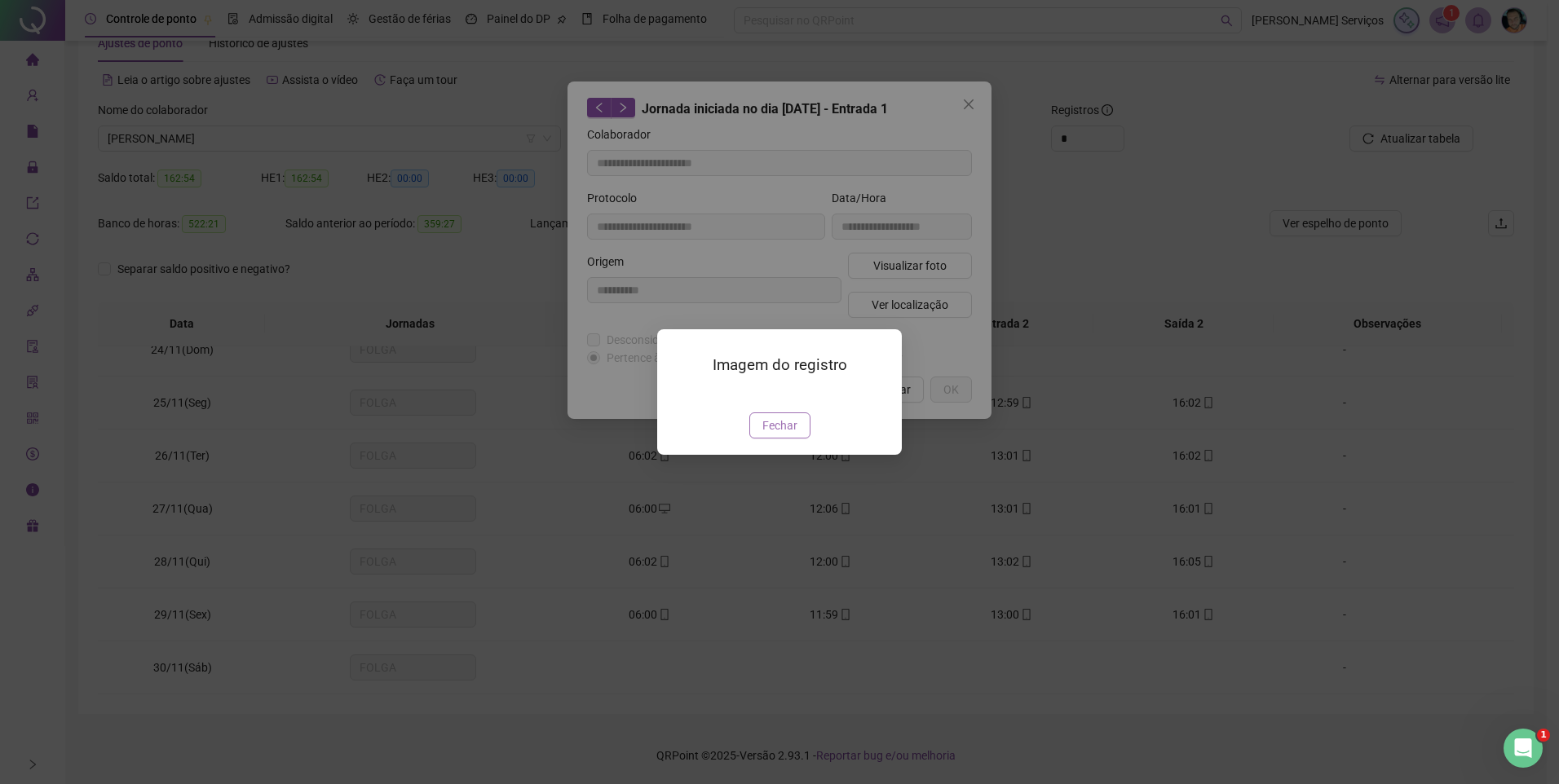
click at [799, 439] on button "Fechar" at bounding box center [780, 426] width 62 height 27
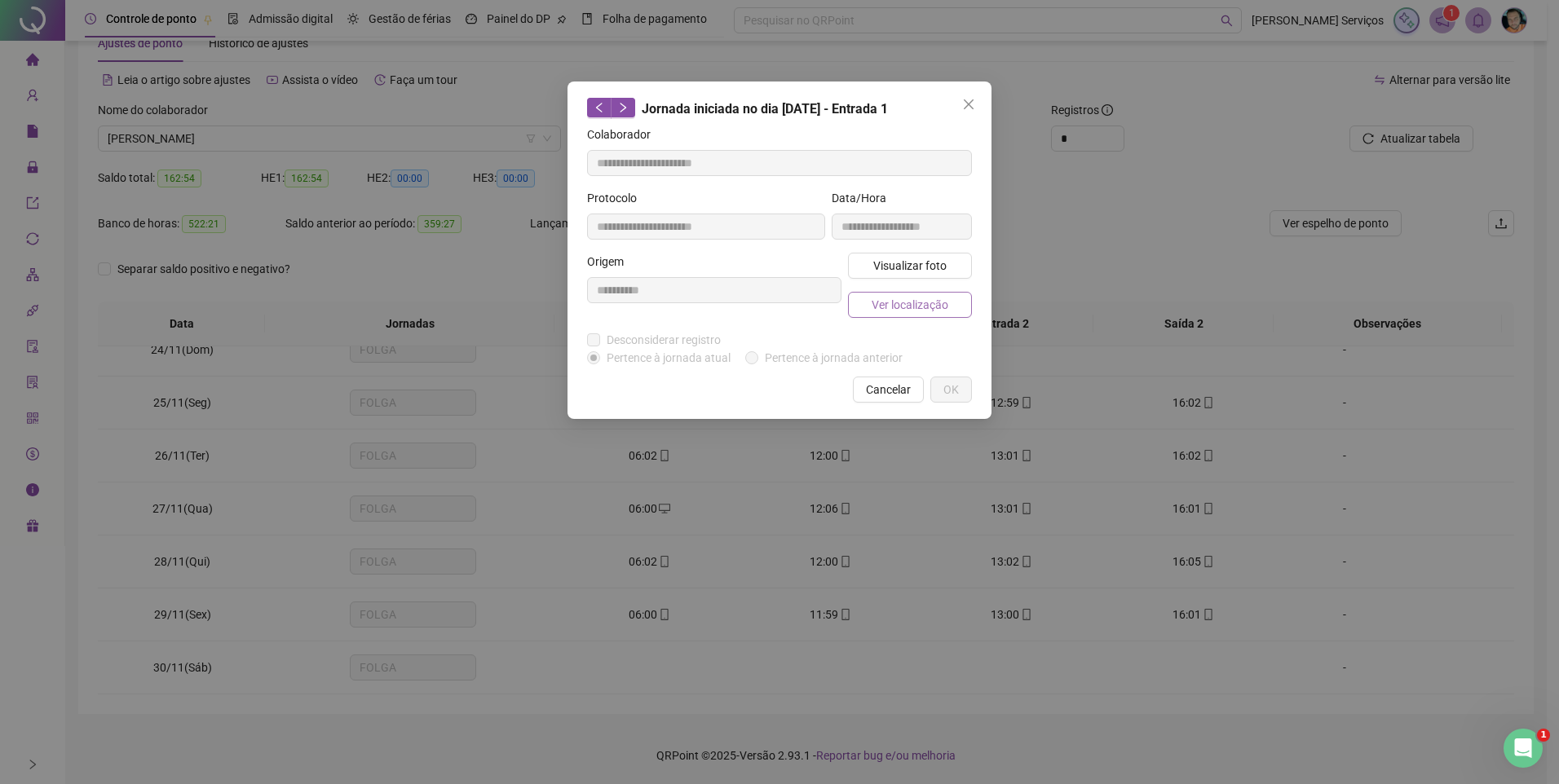
click at [932, 305] on span "Ver localização" at bounding box center [909, 304] width 77 height 18
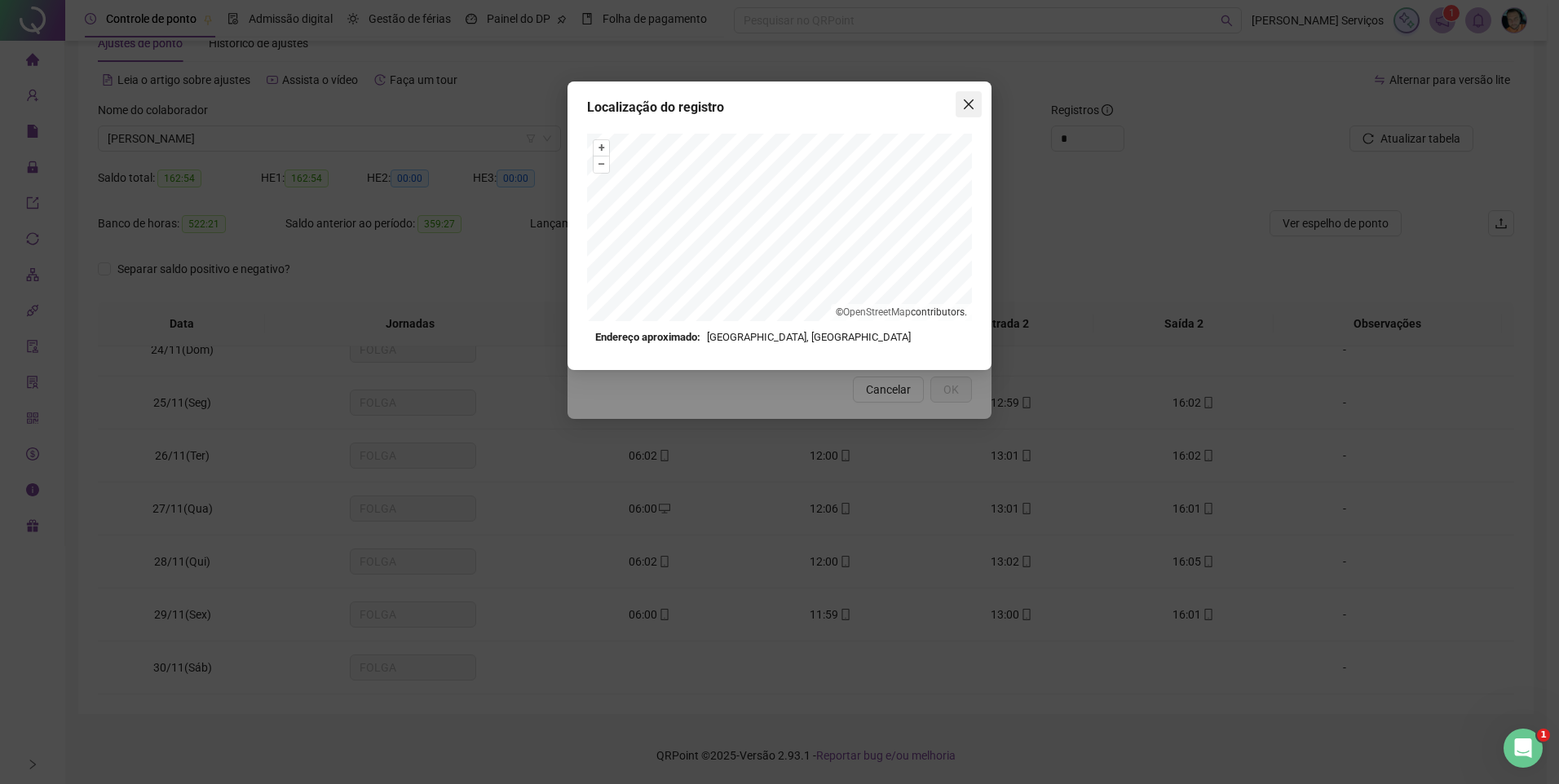
click at [973, 107] on icon "close" at bounding box center [969, 104] width 13 height 13
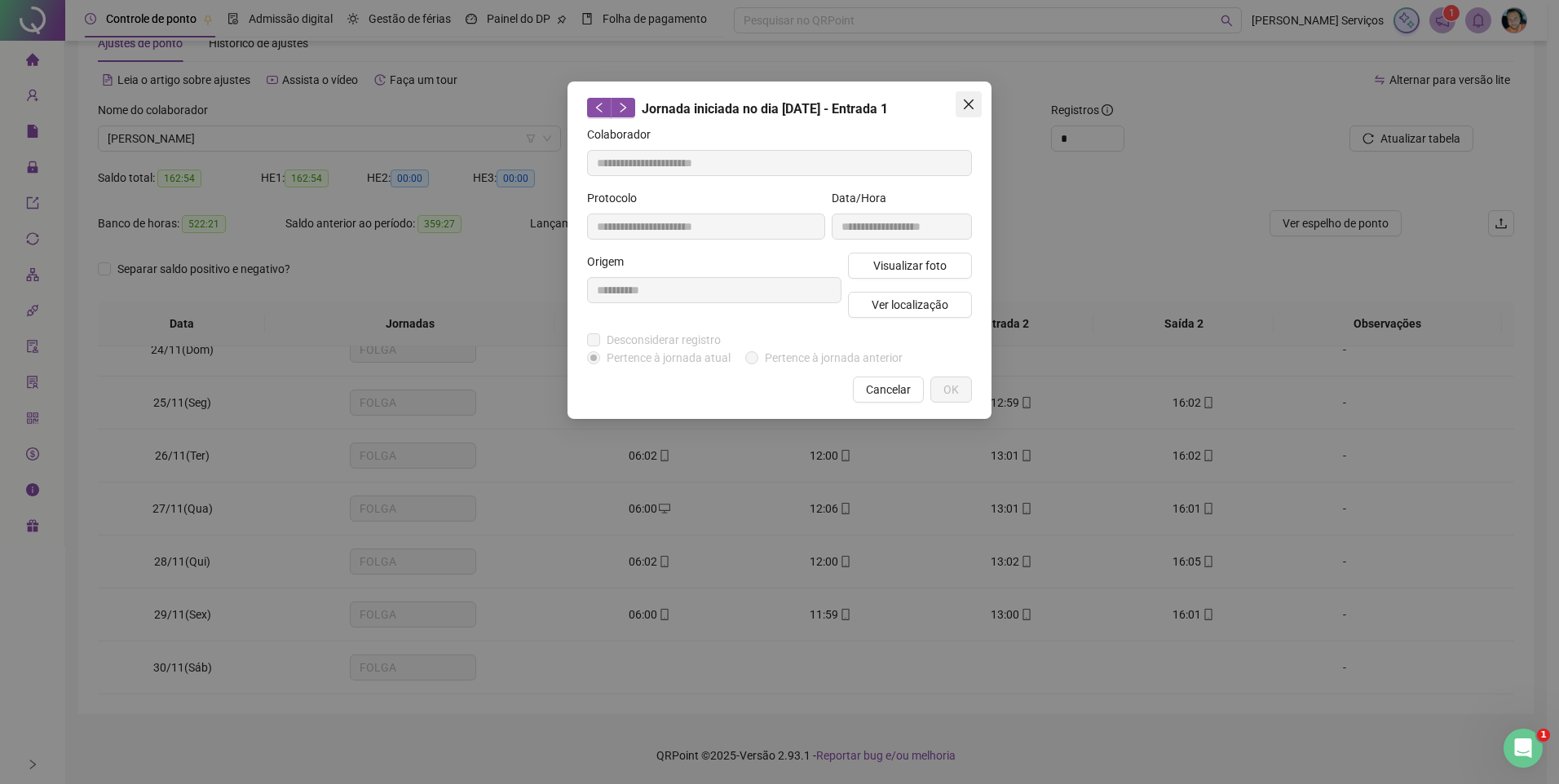
click at [962, 107] on span "Close" at bounding box center [969, 104] width 27 height 13
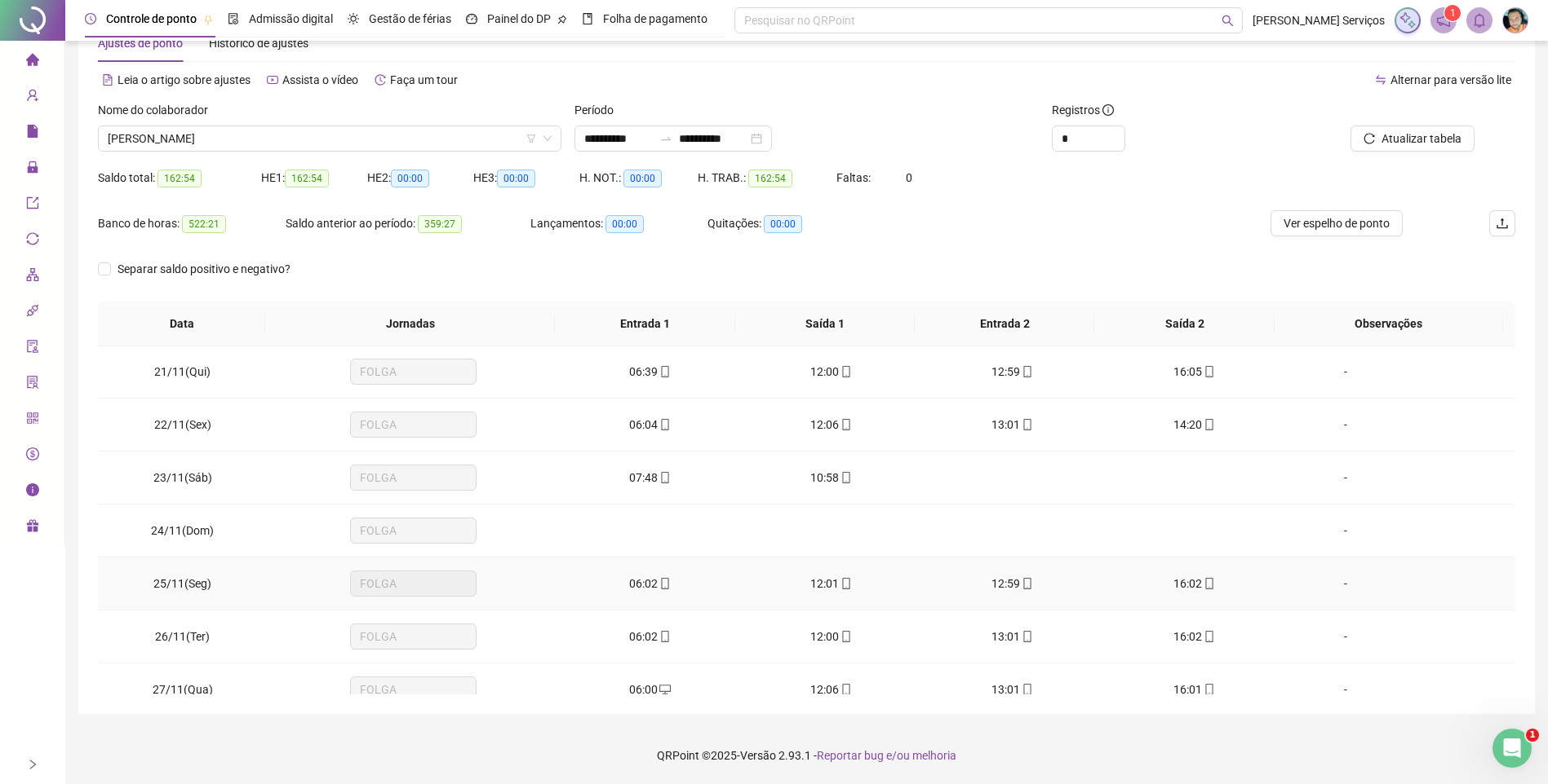
scroll to position [1079, 0]
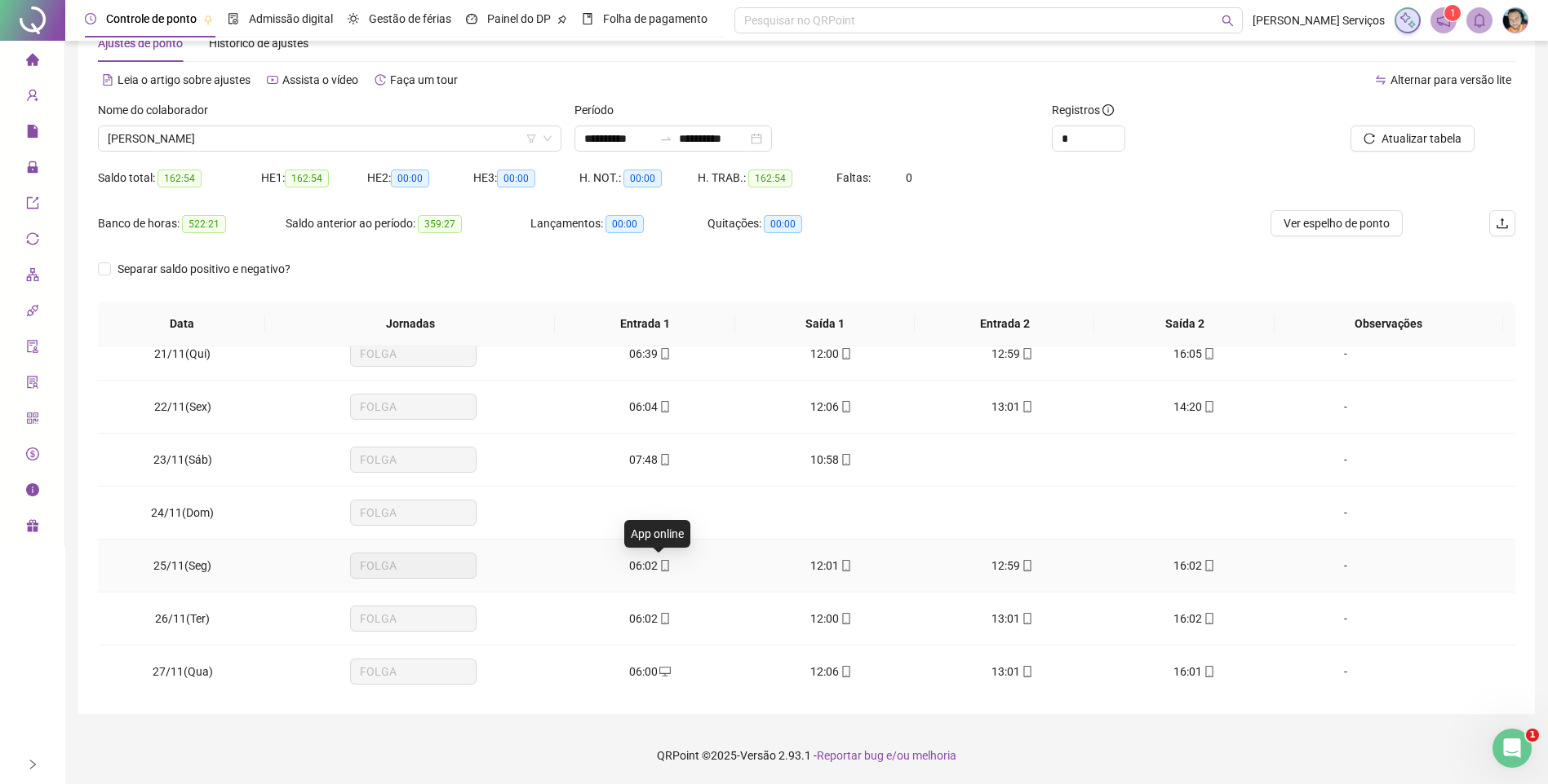
click at [661, 567] on icon "mobile" at bounding box center [665, 566] width 8 height 11
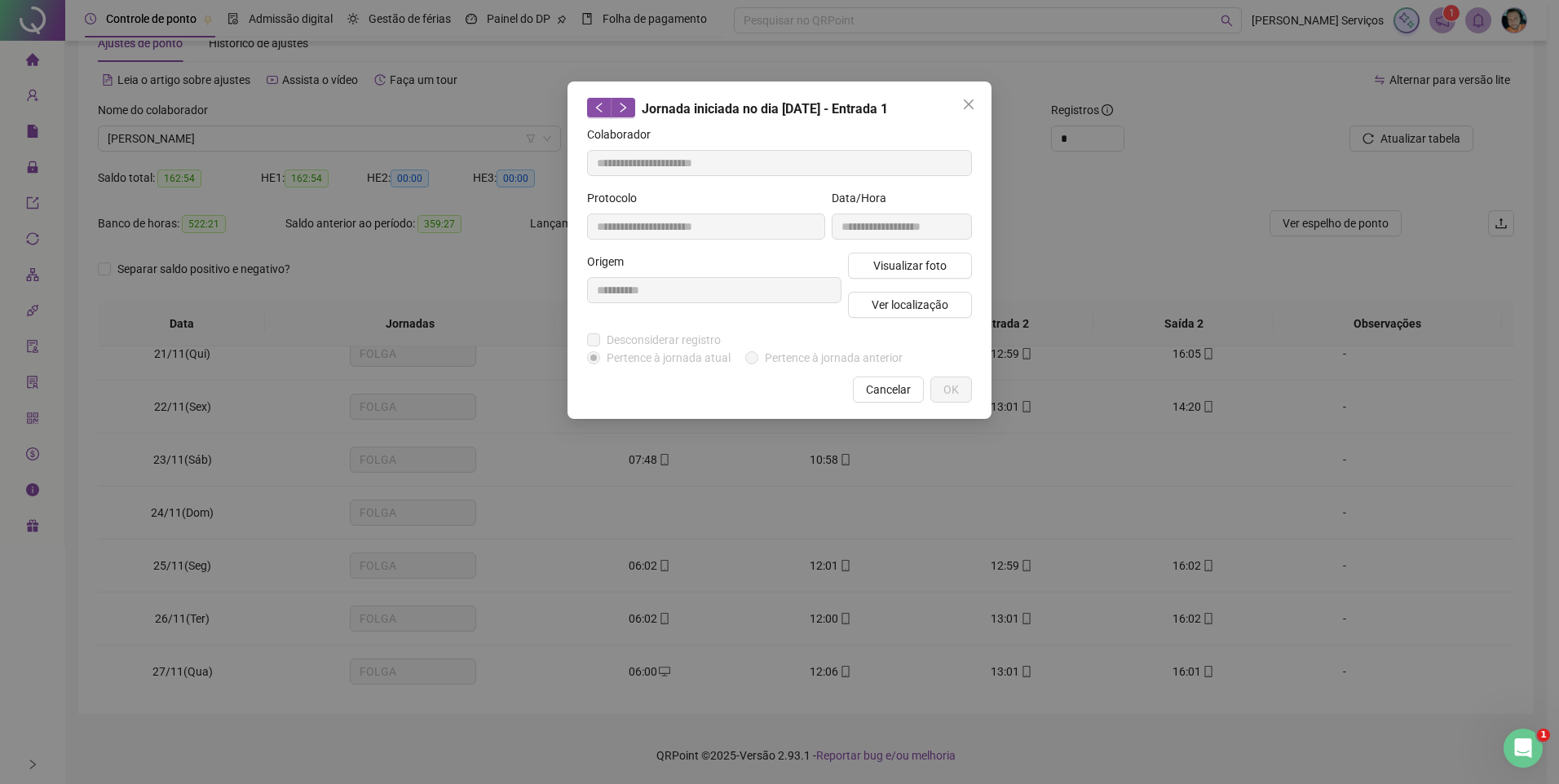
type input "**********"
click at [902, 311] on span "Ver localização" at bounding box center [909, 304] width 77 height 18
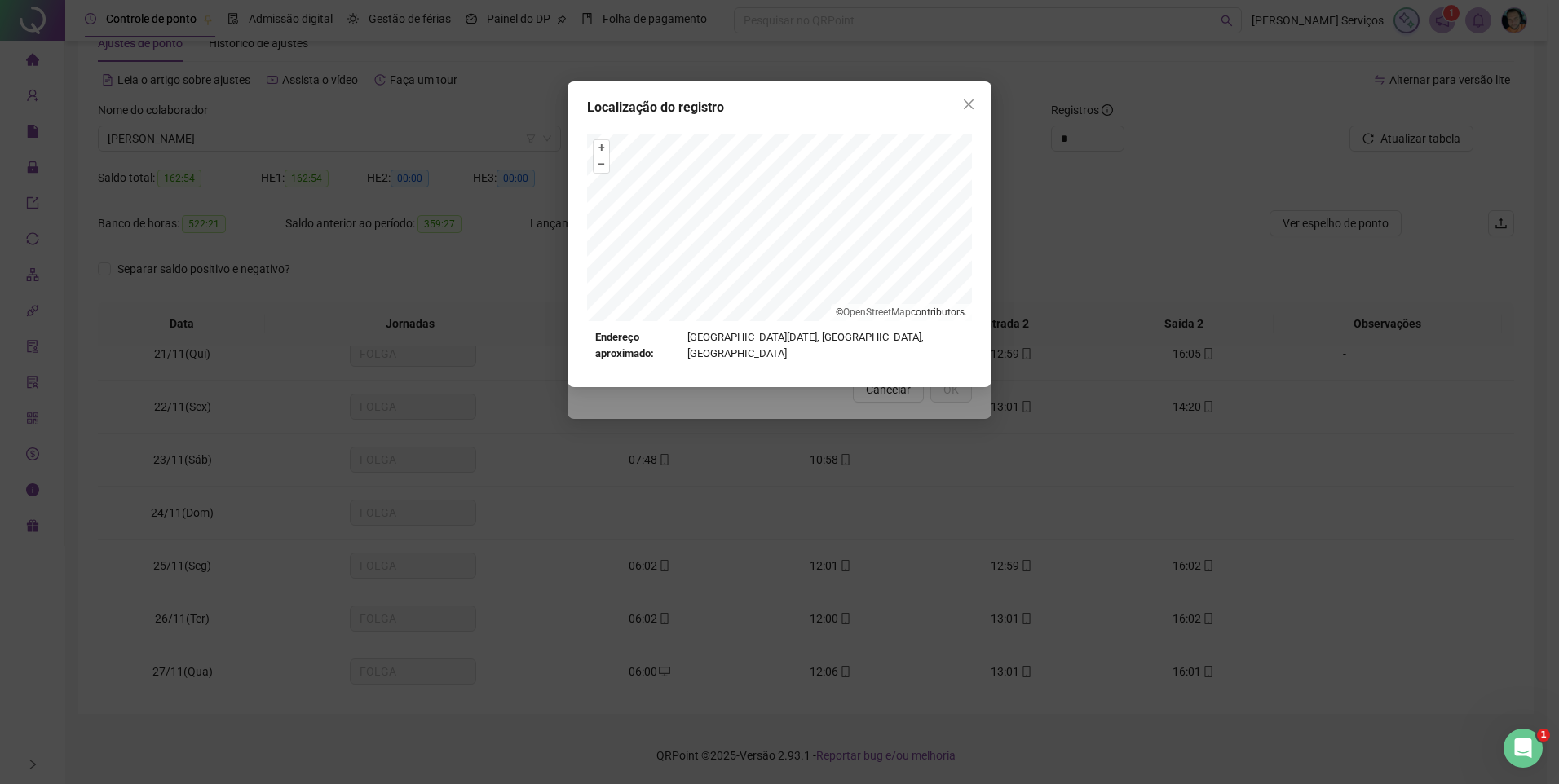
drag, startPoint x: 975, startPoint y: 103, endPoint x: 884, endPoint y: 320, distance: 235.3
click at [975, 103] on icon "close" at bounding box center [969, 104] width 13 height 13
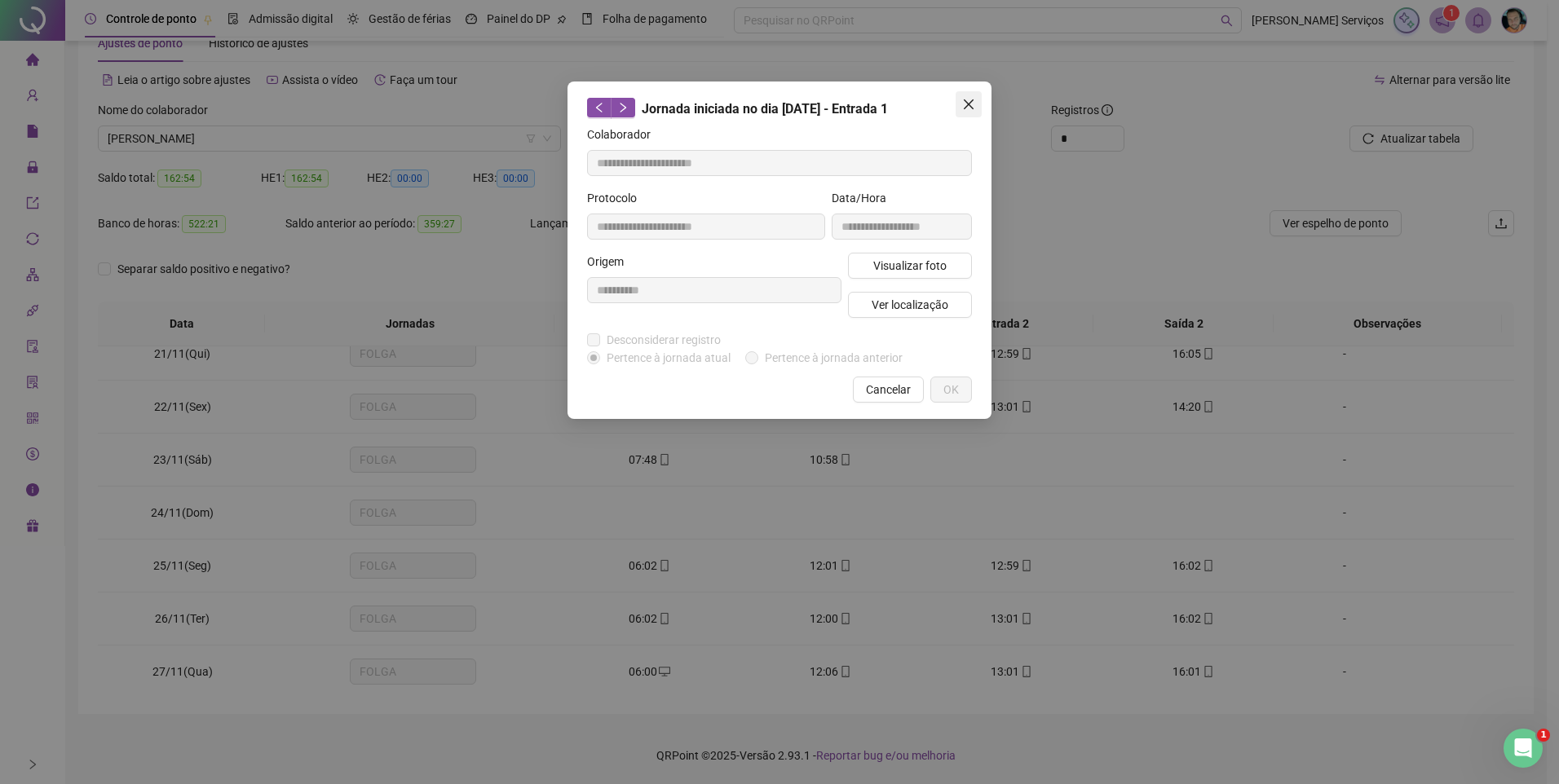
click at [964, 108] on icon "close" at bounding box center [969, 104] width 9 height 9
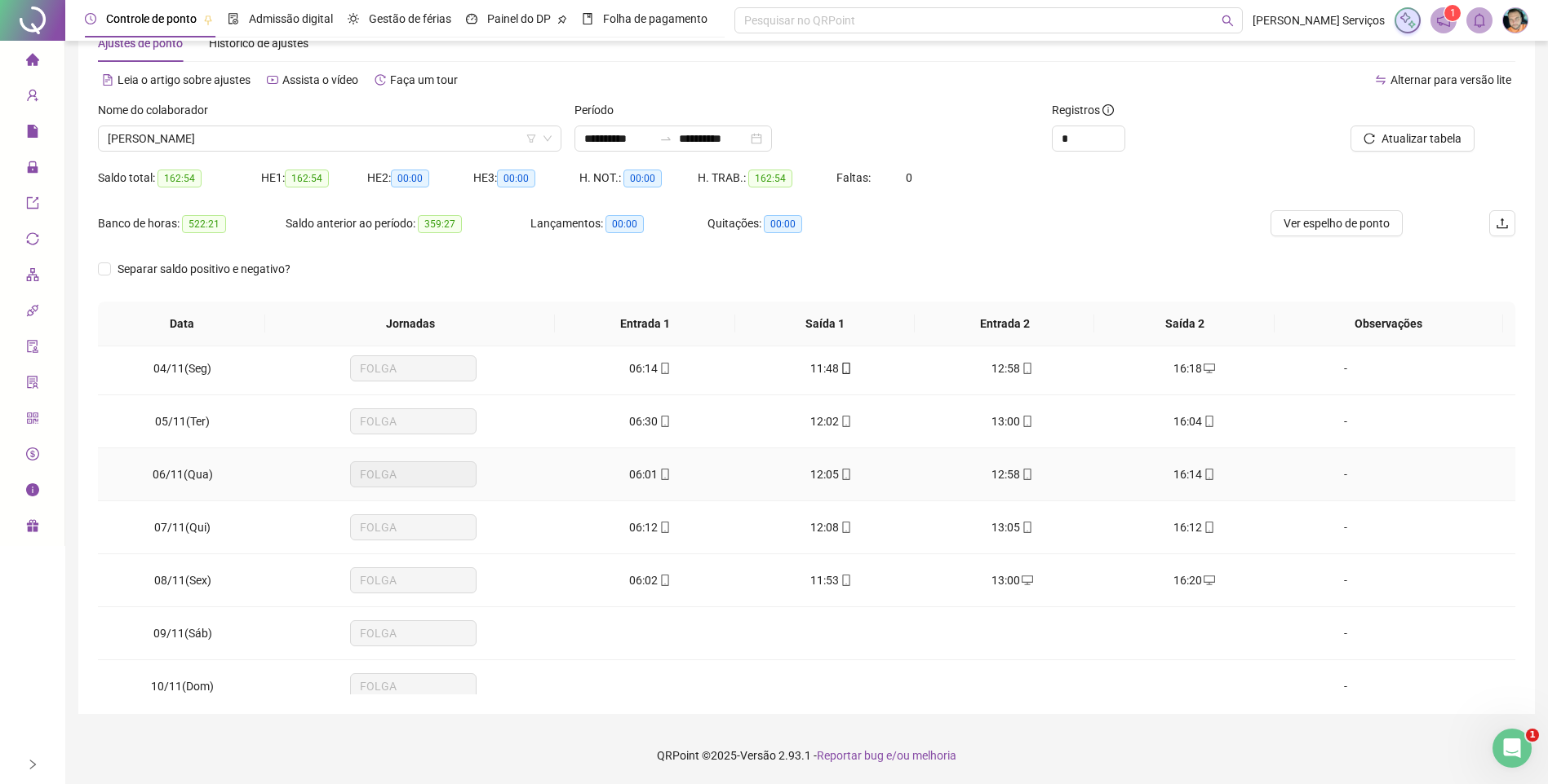
scroll to position [245, 0]
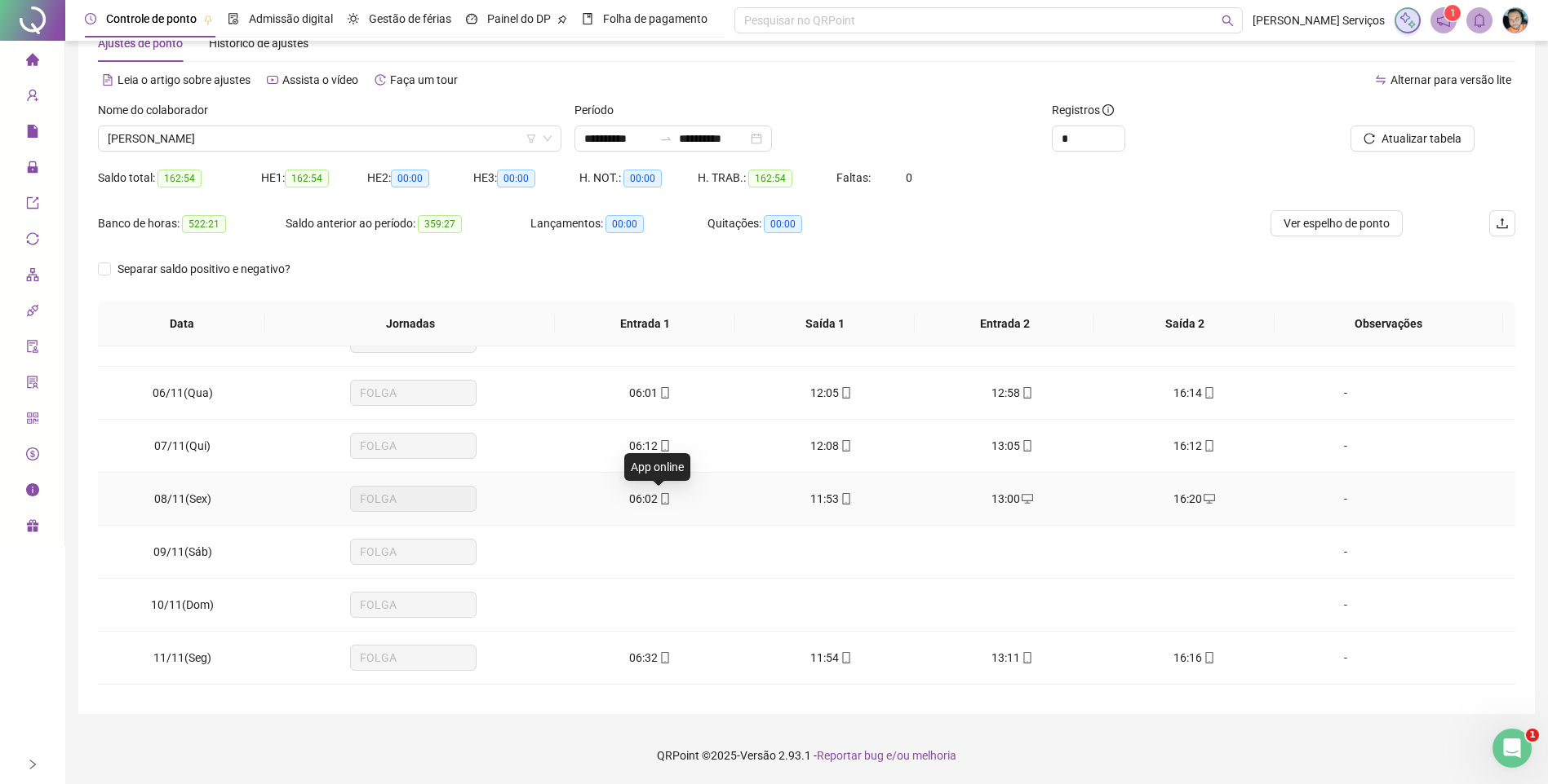
click at [659, 499] on icon "mobile" at bounding box center [665, 499] width 11 height 11
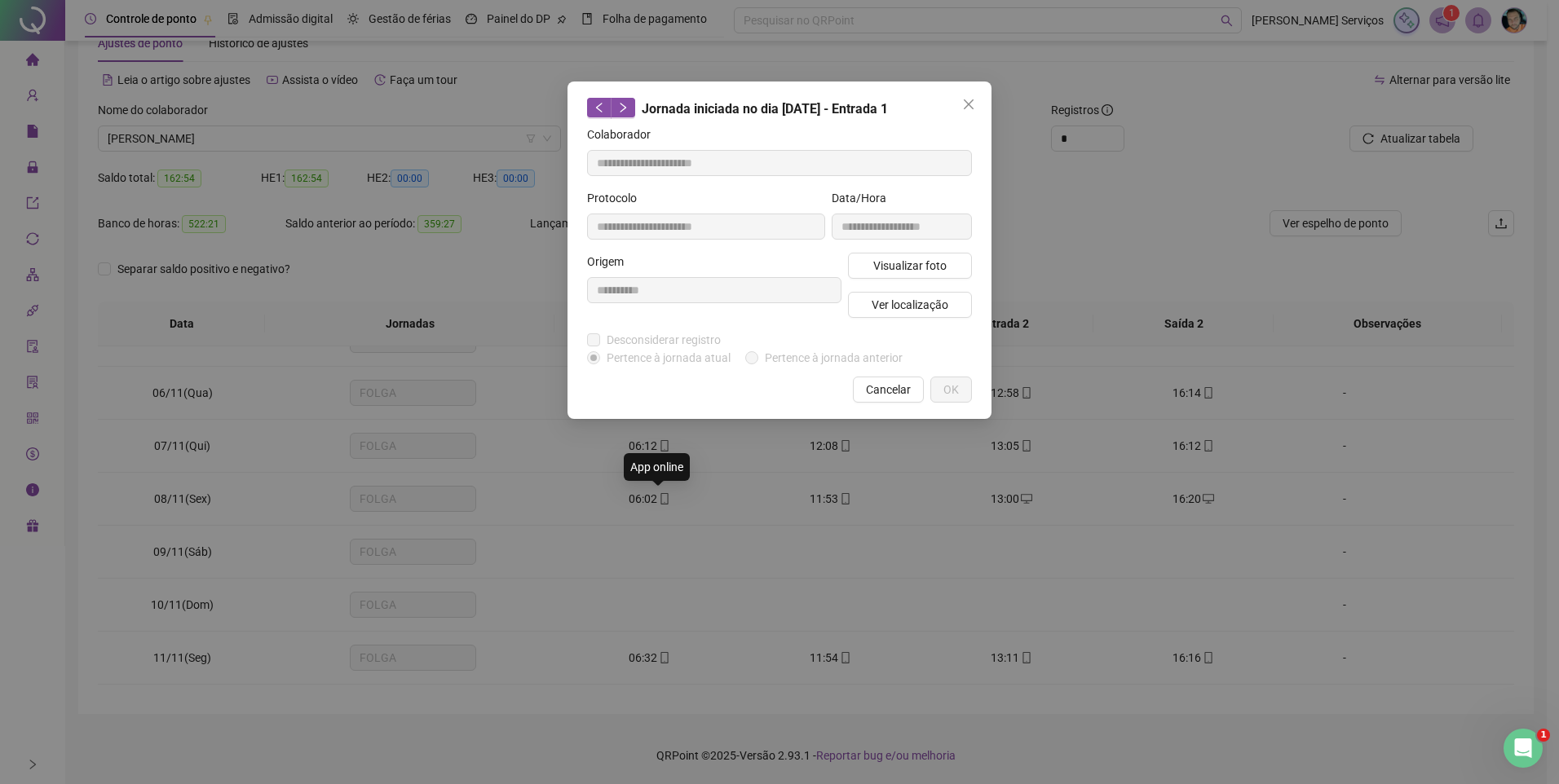
type input "**********"
click at [913, 306] on span "Ver localização" at bounding box center [909, 304] width 77 height 18
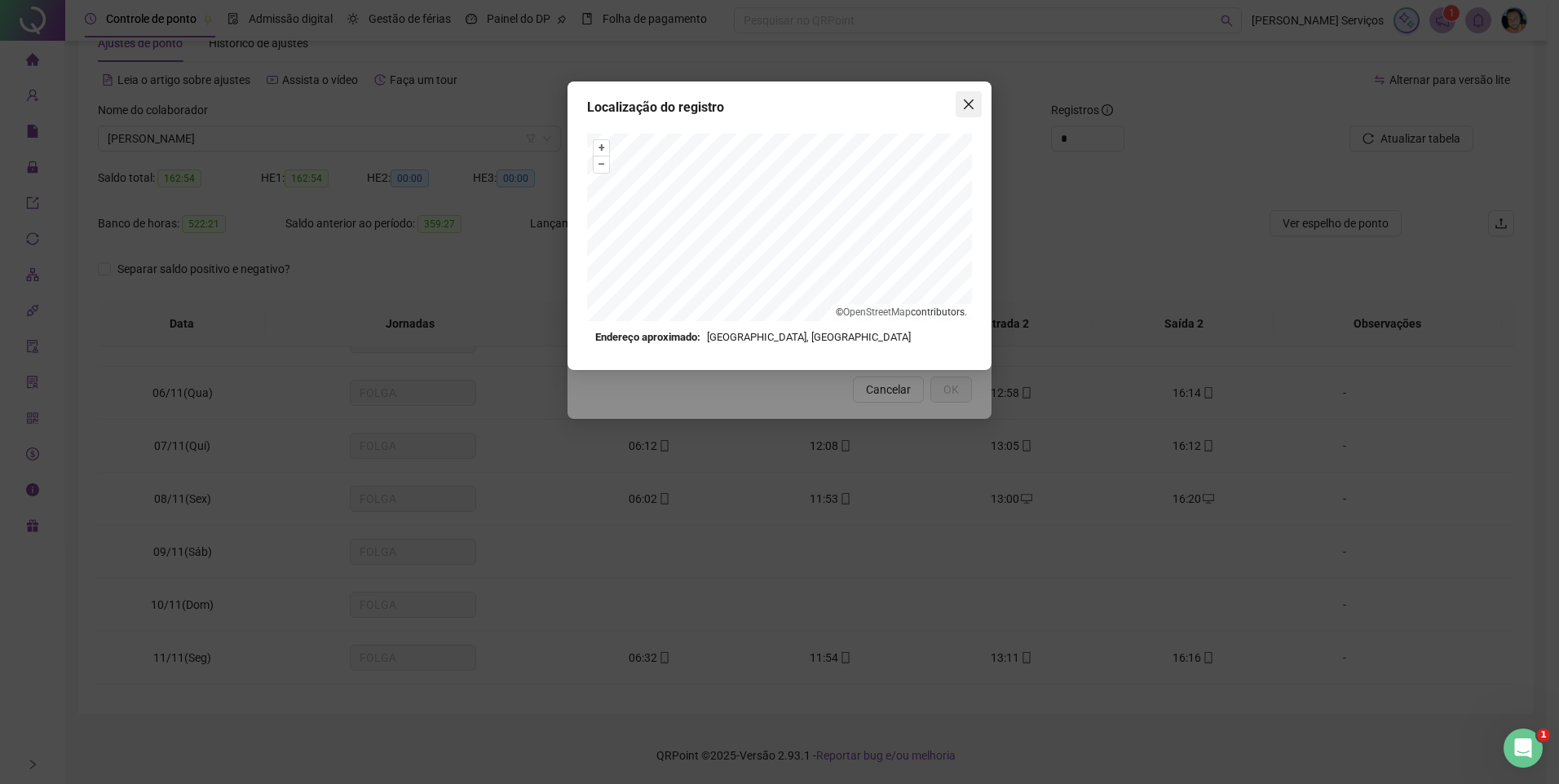
click at [971, 106] on icon "close" at bounding box center [969, 104] width 9 height 9
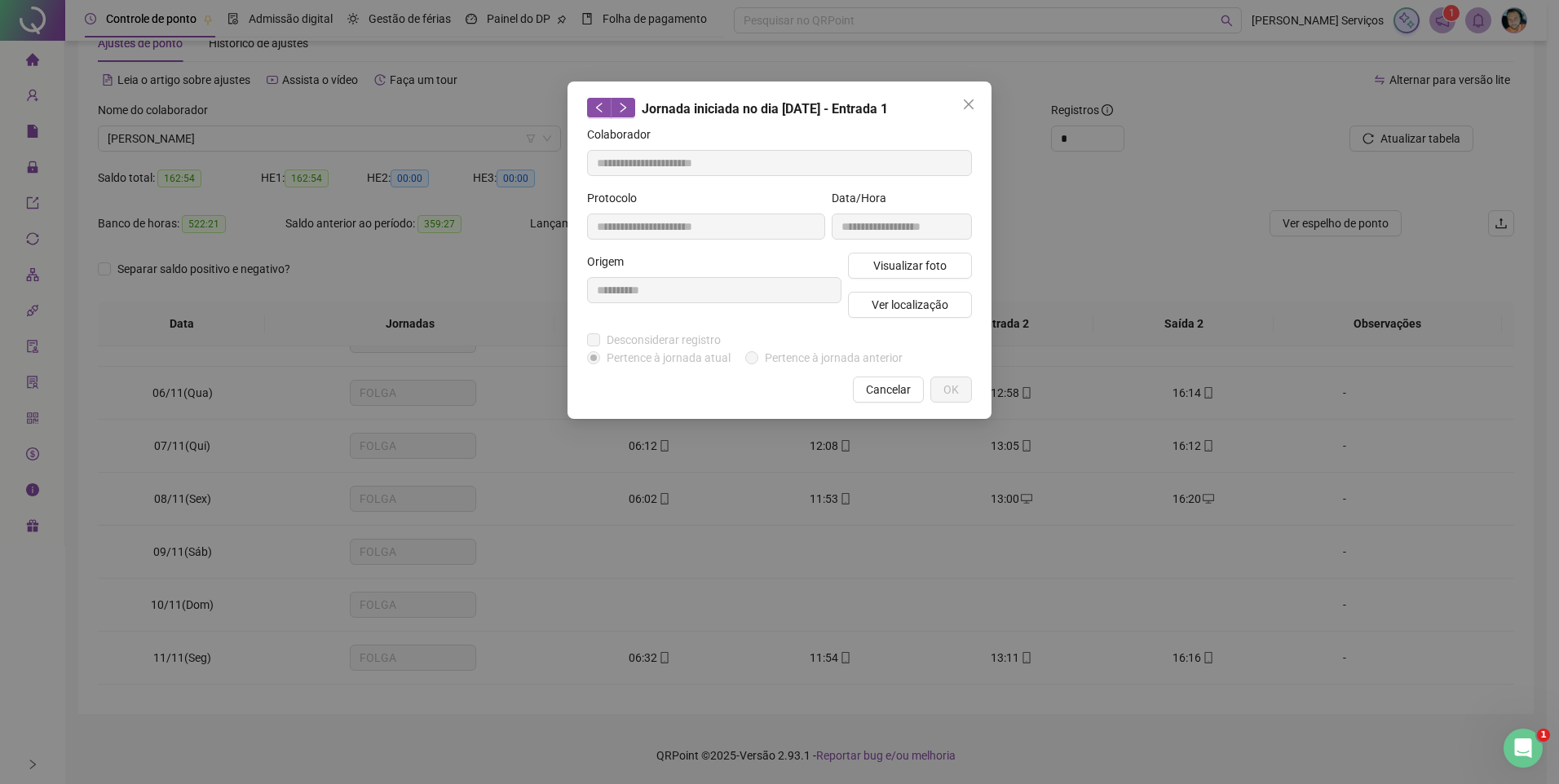
click at [967, 106] on icon "close" at bounding box center [969, 104] width 9 height 9
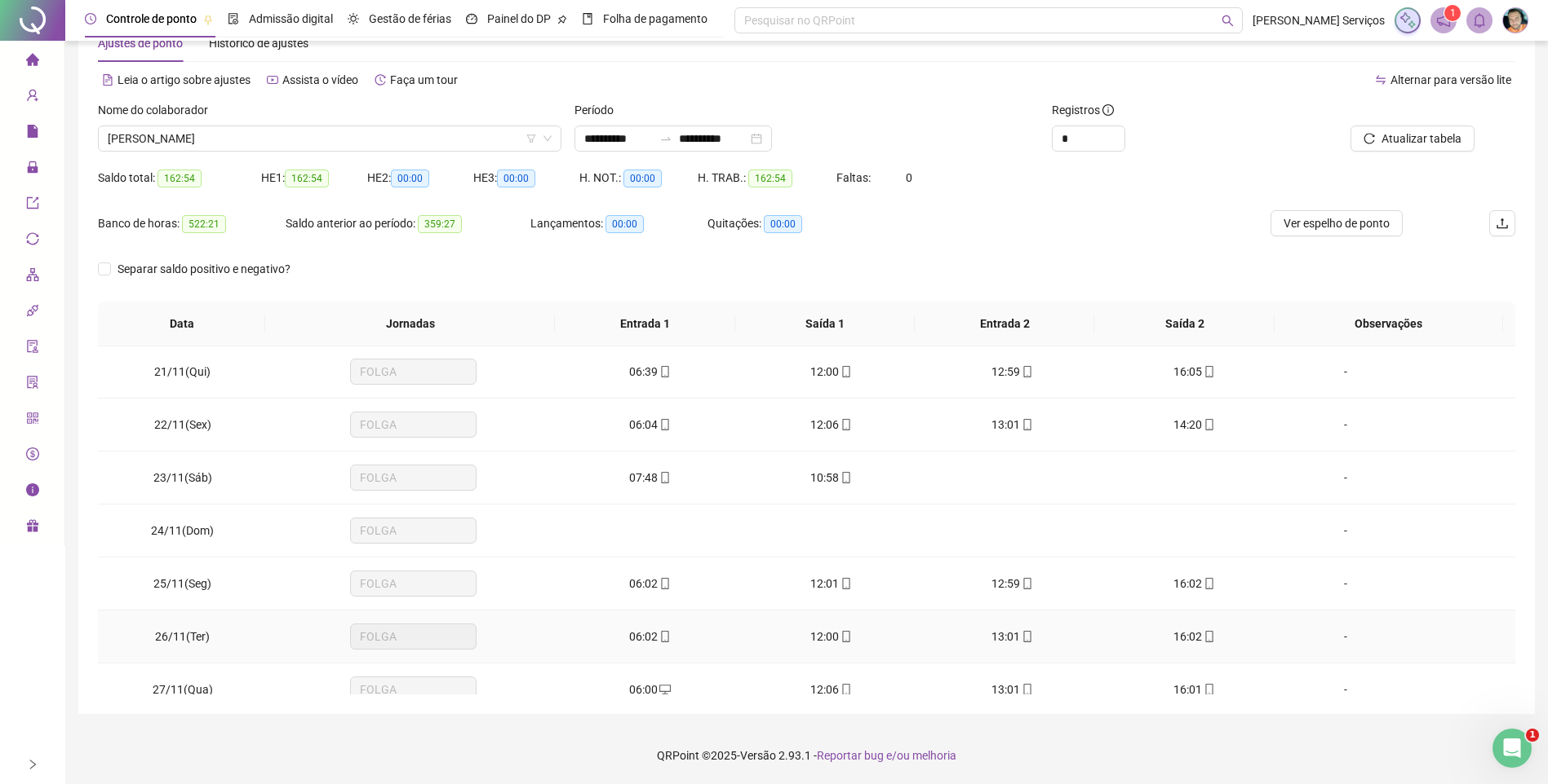
scroll to position [1060, 0]
click at [659, 481] on icon "mobile" at bounding box center [665, 479] width 11 height 11
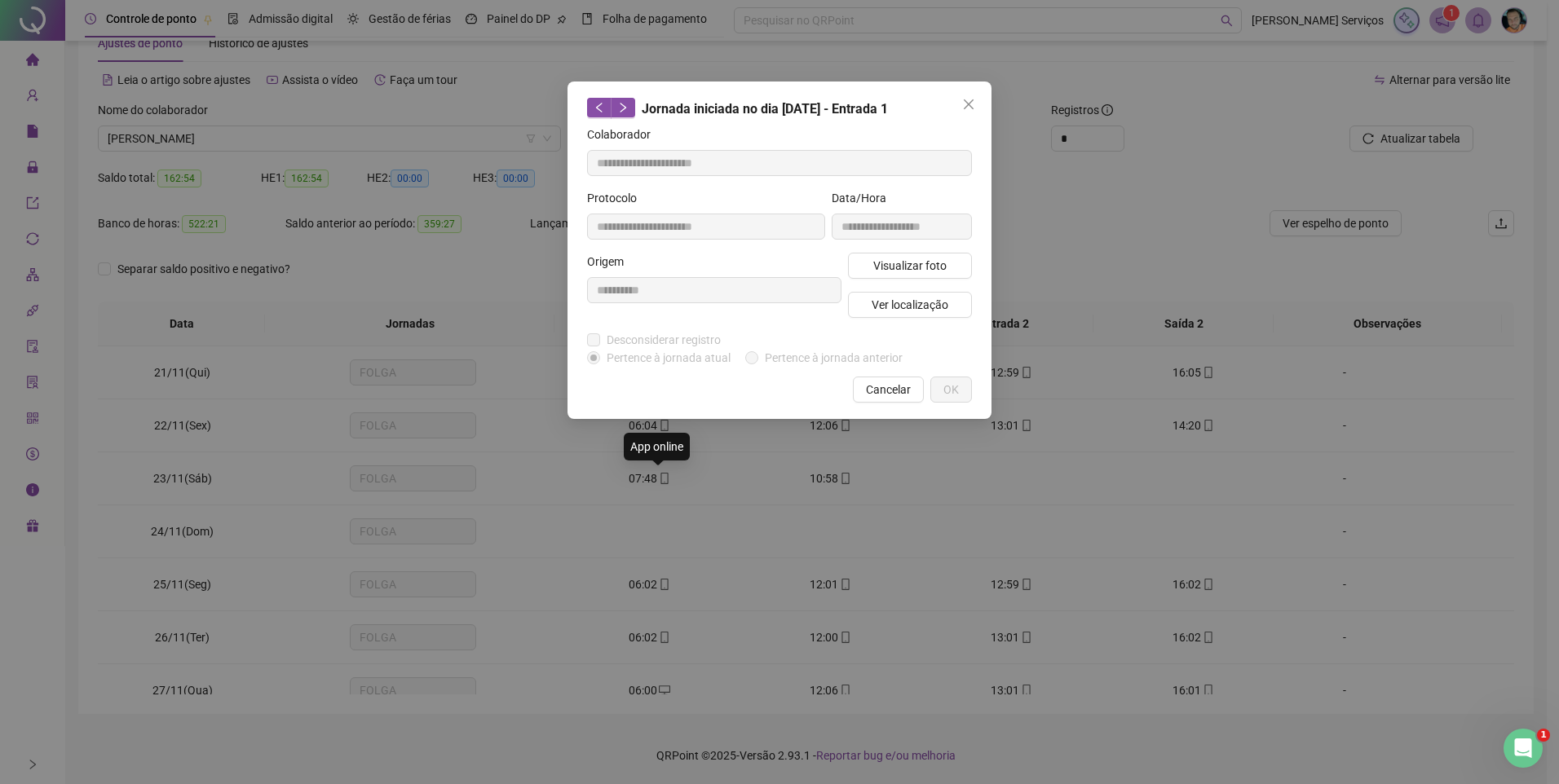
type input "**********"
click at [895, 308] on span "Ver localização" at bounding box center [909, 304] width 77 height 18
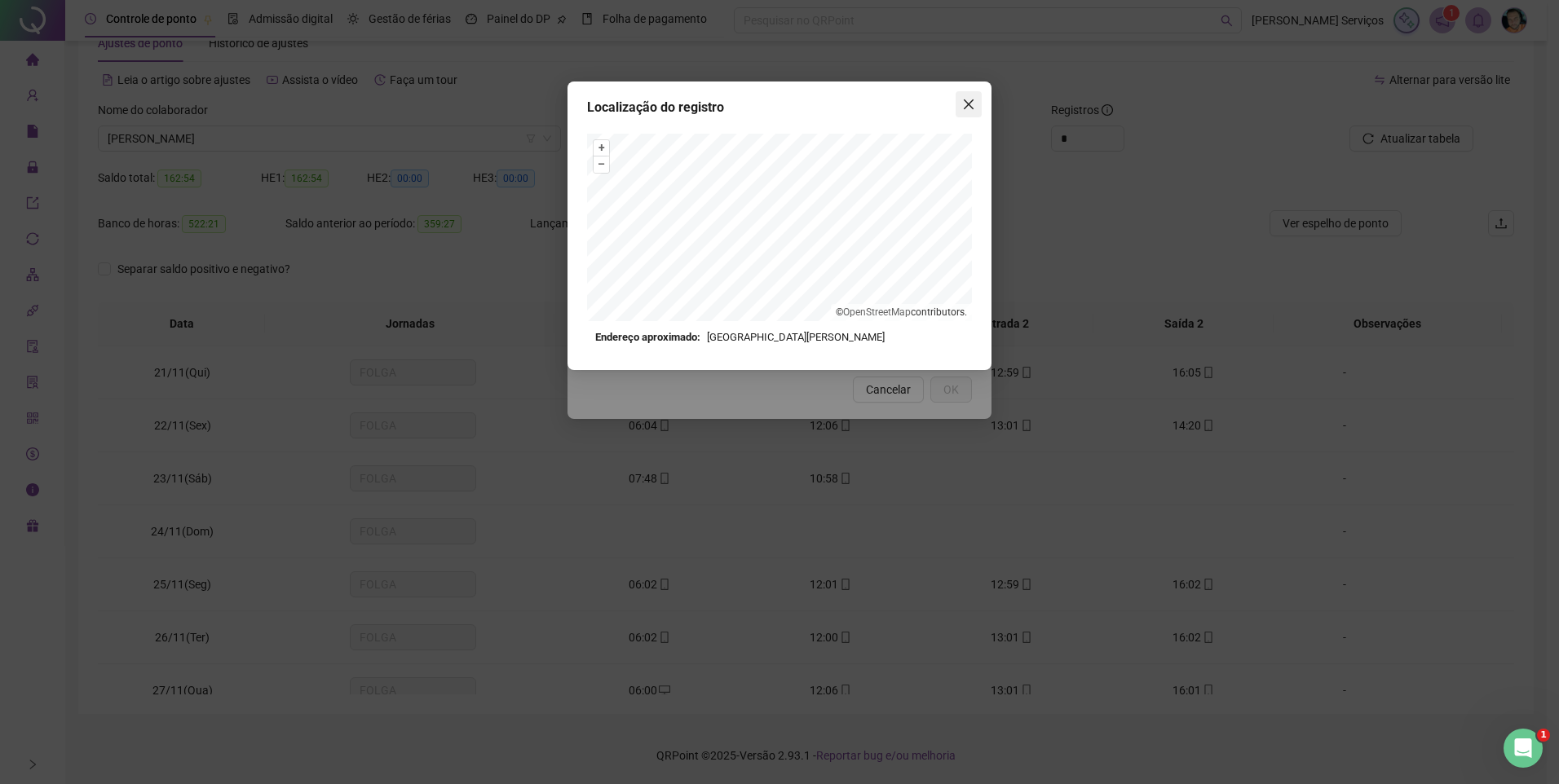
click at [971, 108] on icon "close" at bounding box center [969, 104] width 13 height 13
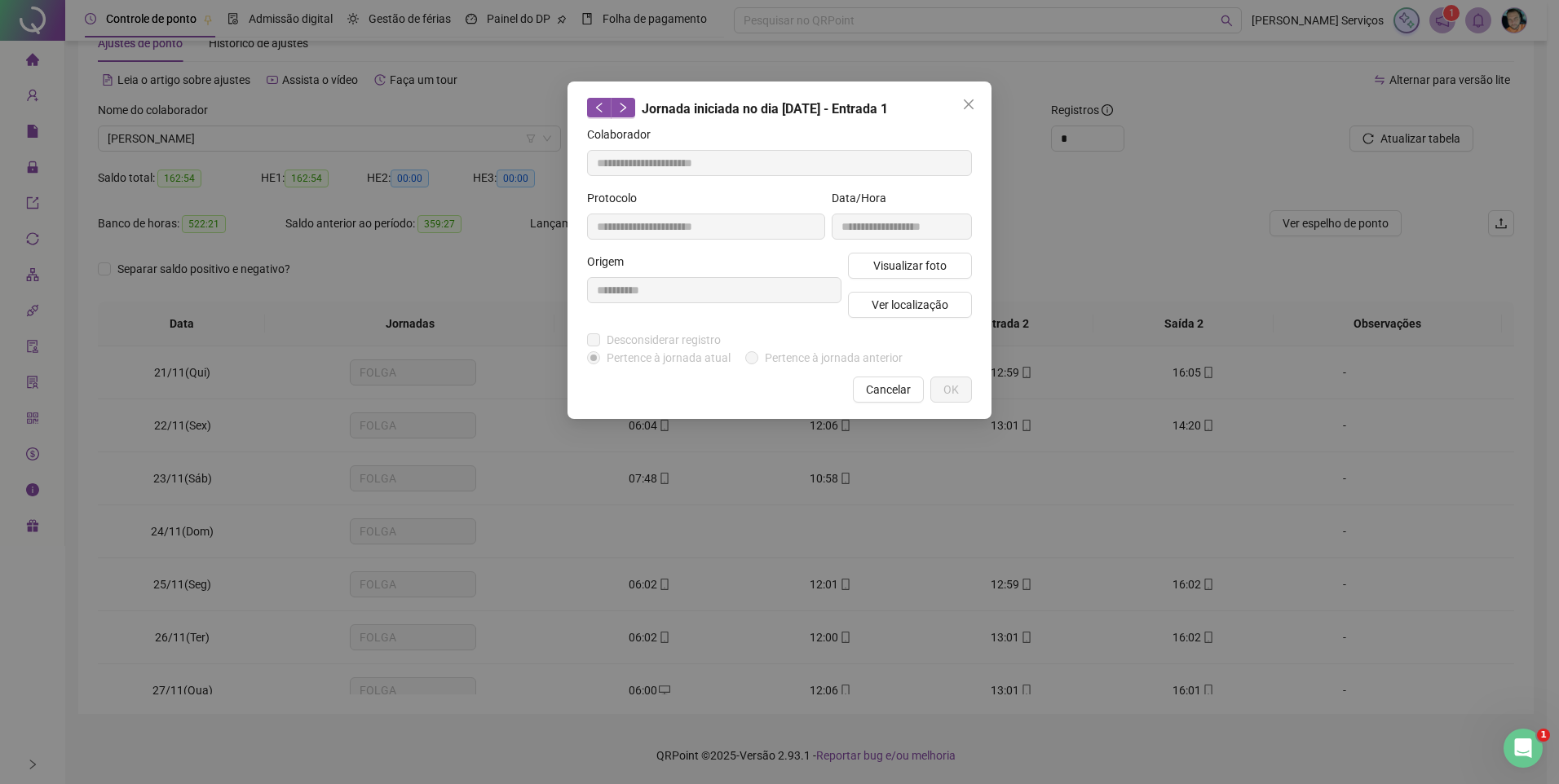
click at [965, 105] on icon "close" at bounding box center [969, 104] width 13 height 13
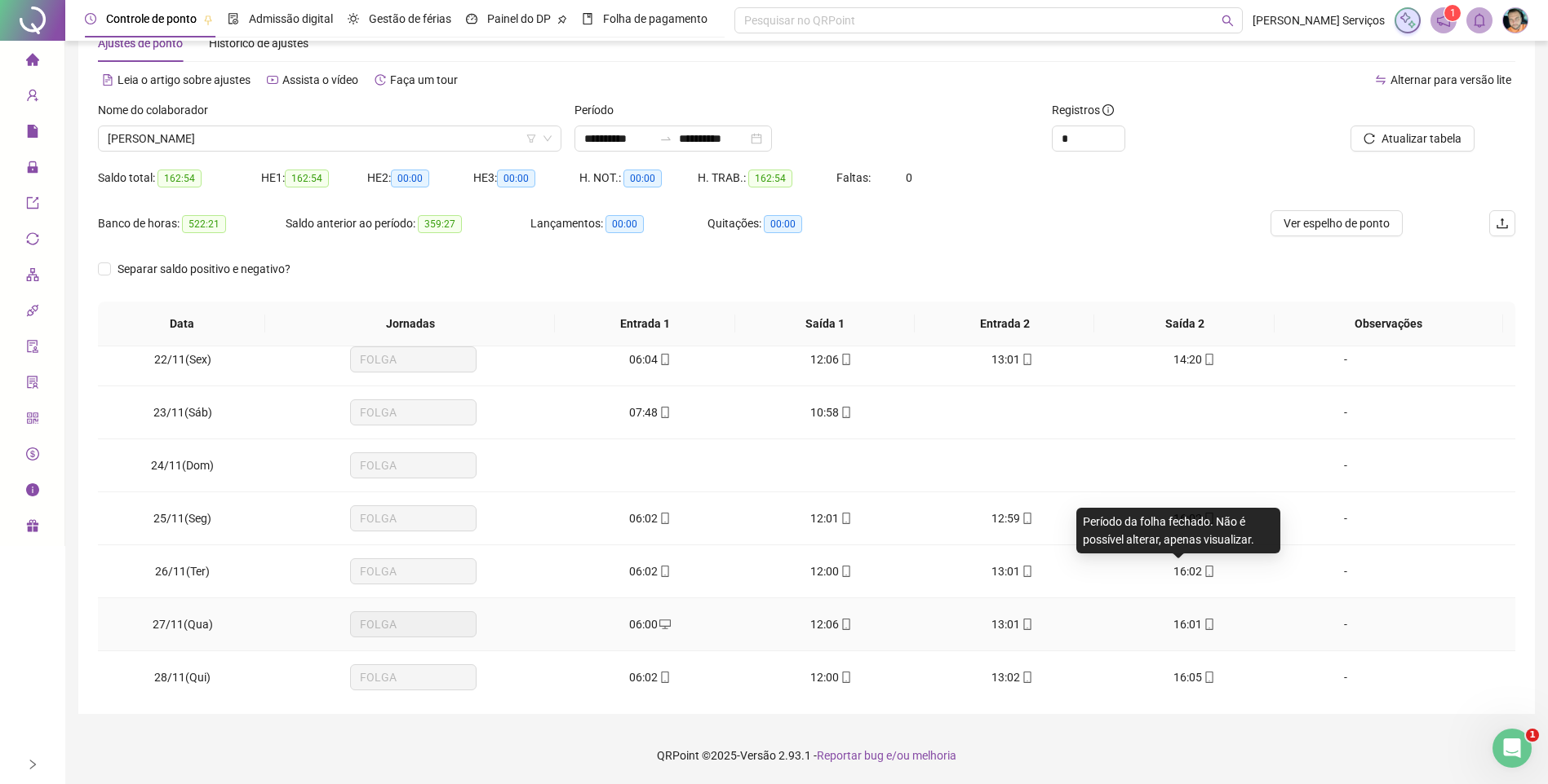
scroll to position [1141, 0]
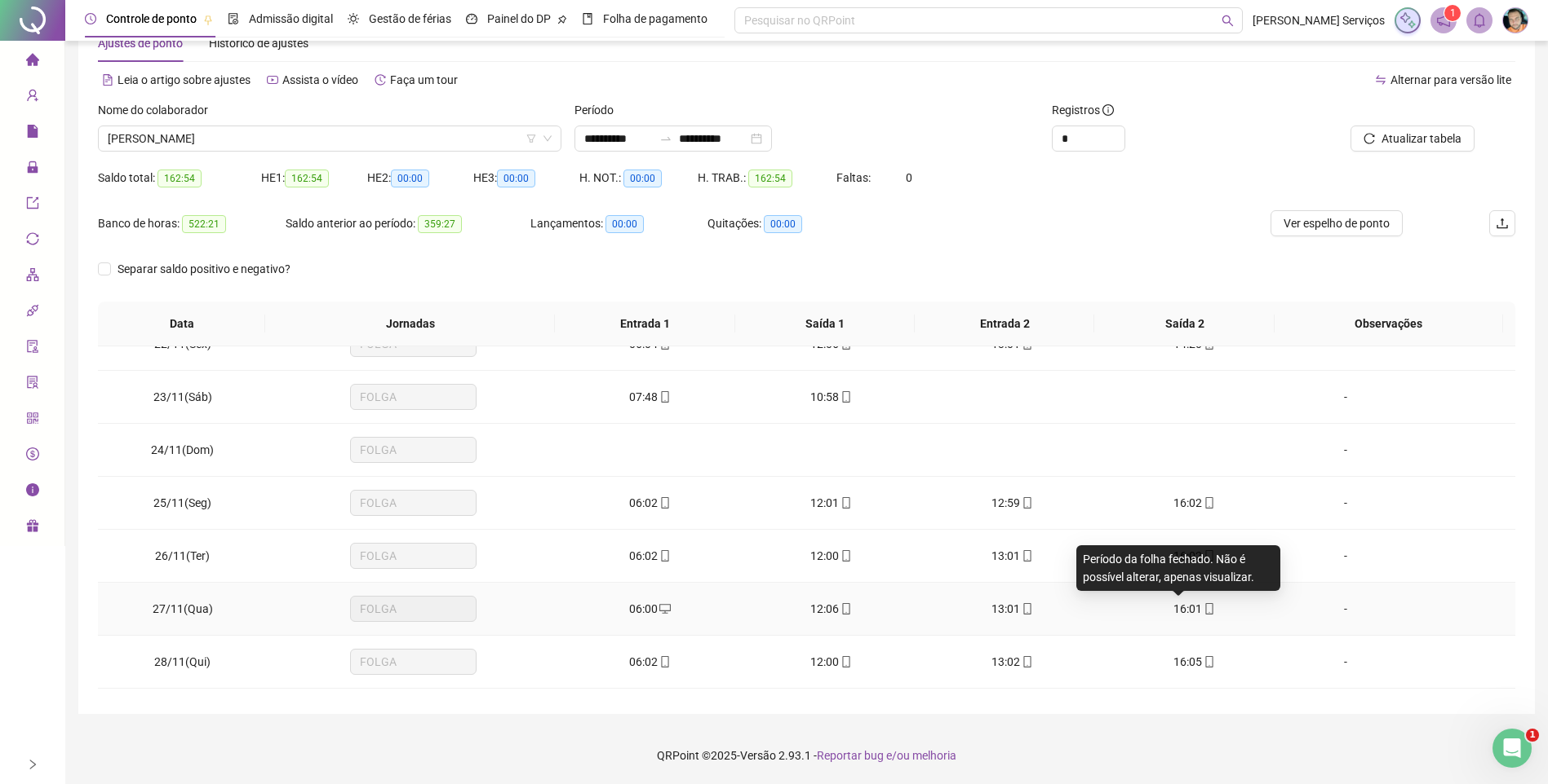
click at [1189, 611] on span "16:01" at bounding box center [1188, 610] width 28 height 13
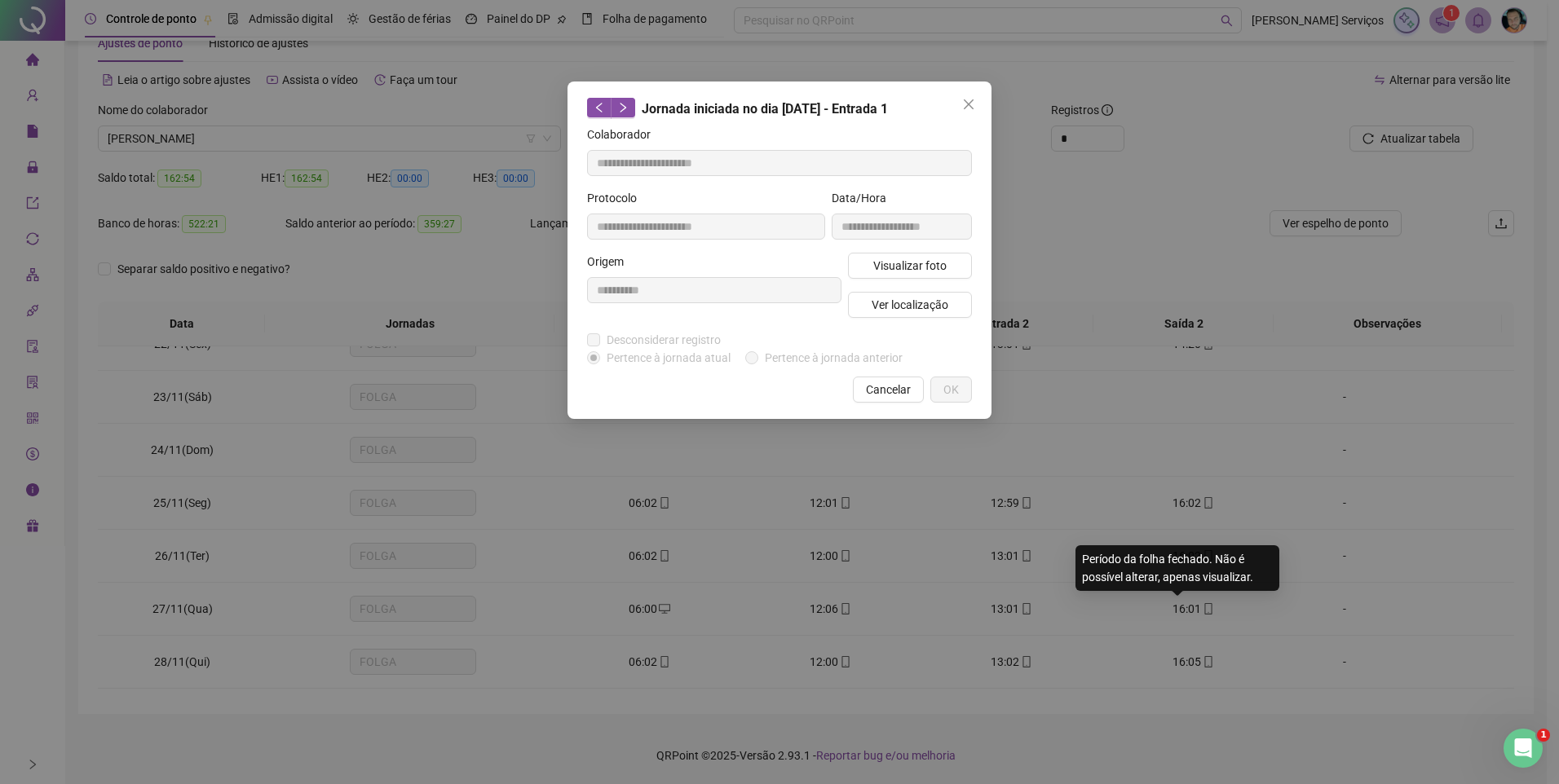
type input "**********"
click at [912, 312] on span "Ver localização" at bounding box center [909, 304] width 77 height 18
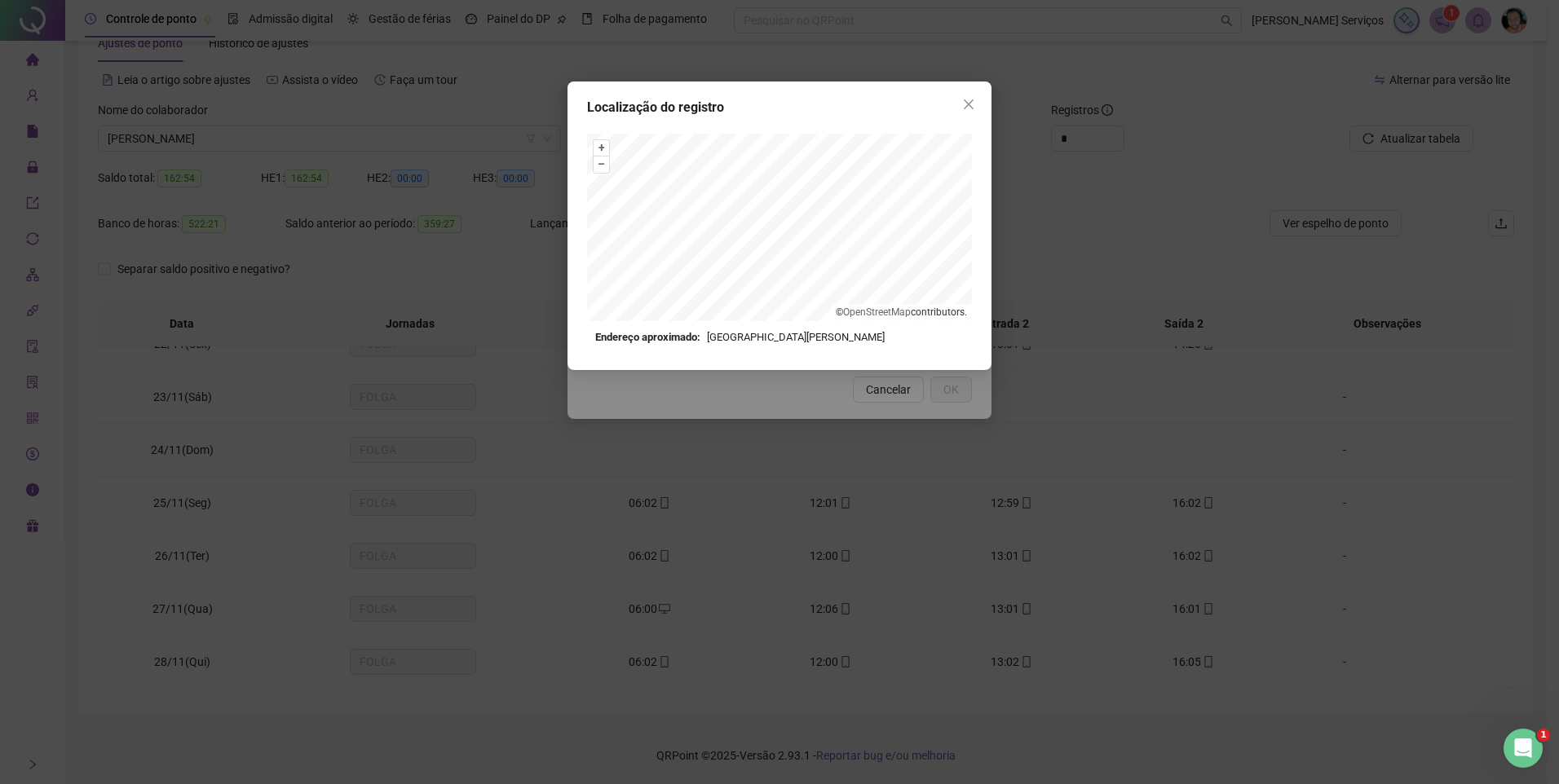
click at [965, 106] on icon "close" at bounding box center [969, 104] width 13 height 13
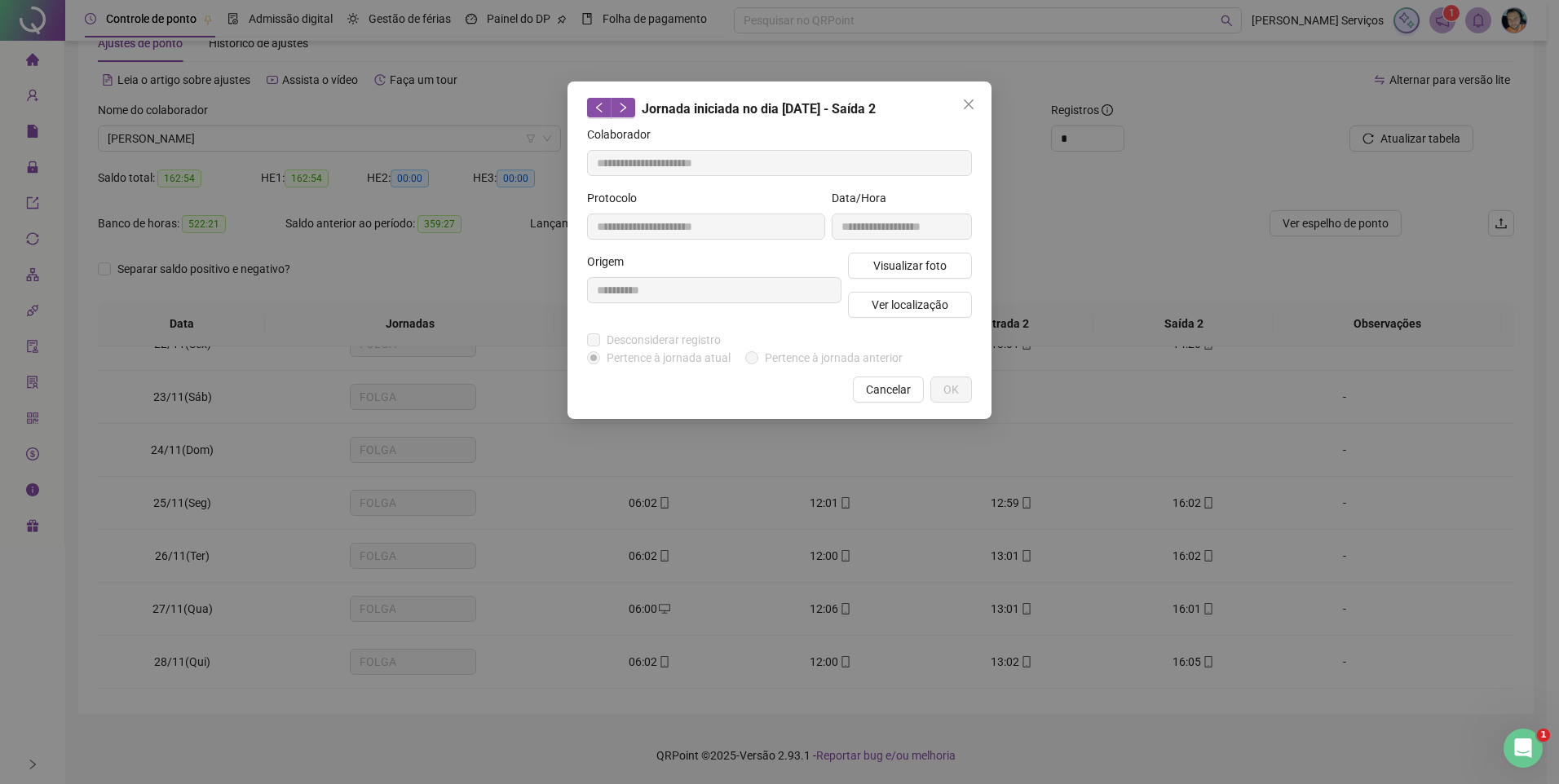
click at [971, 103] on icon "close" at bounding box center [969, 104] width 13 height 13
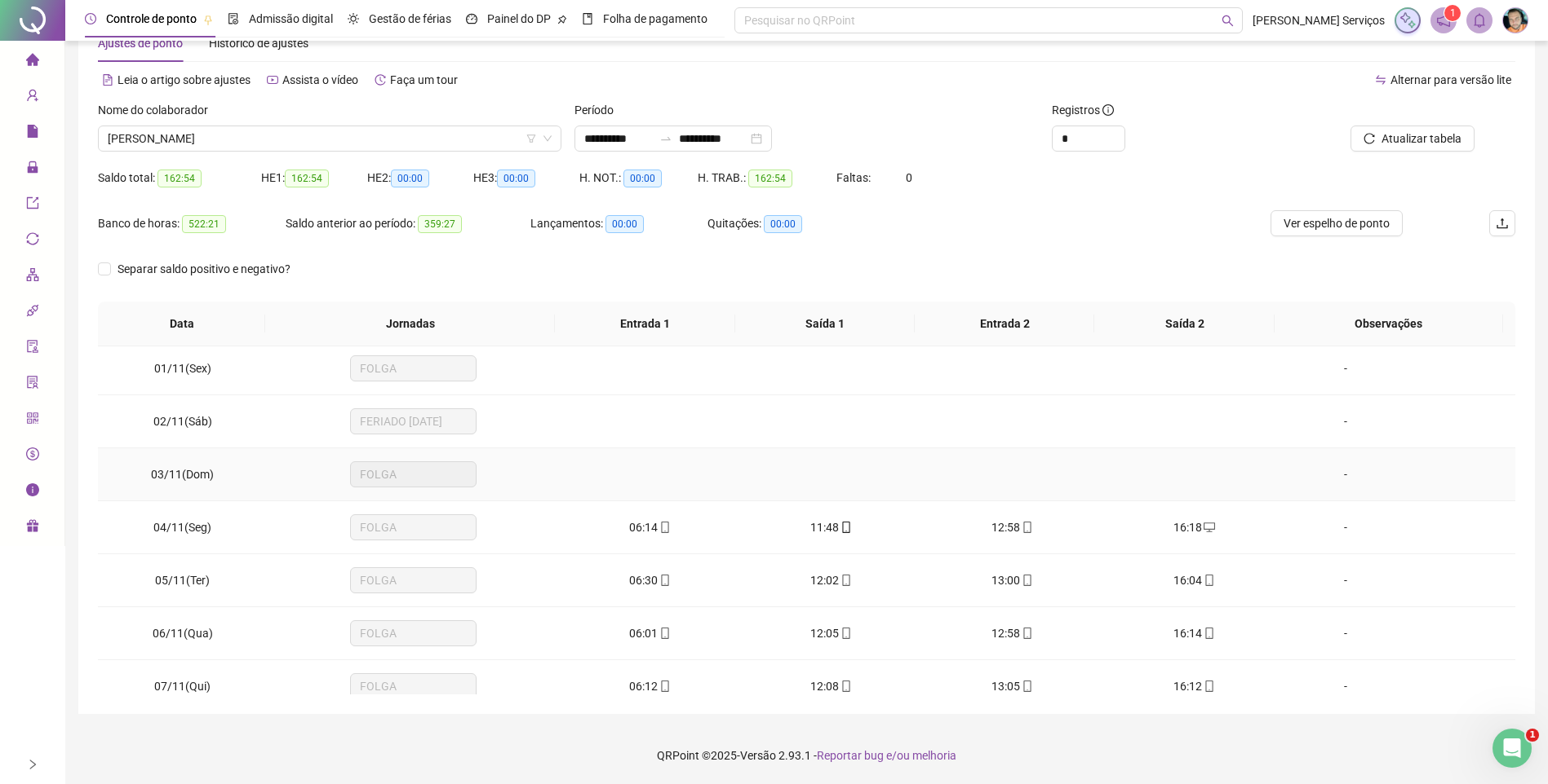
scroll to position [0, 0]
click at [658, 525] on span at bounding box center [664, 532] width 13 height 13
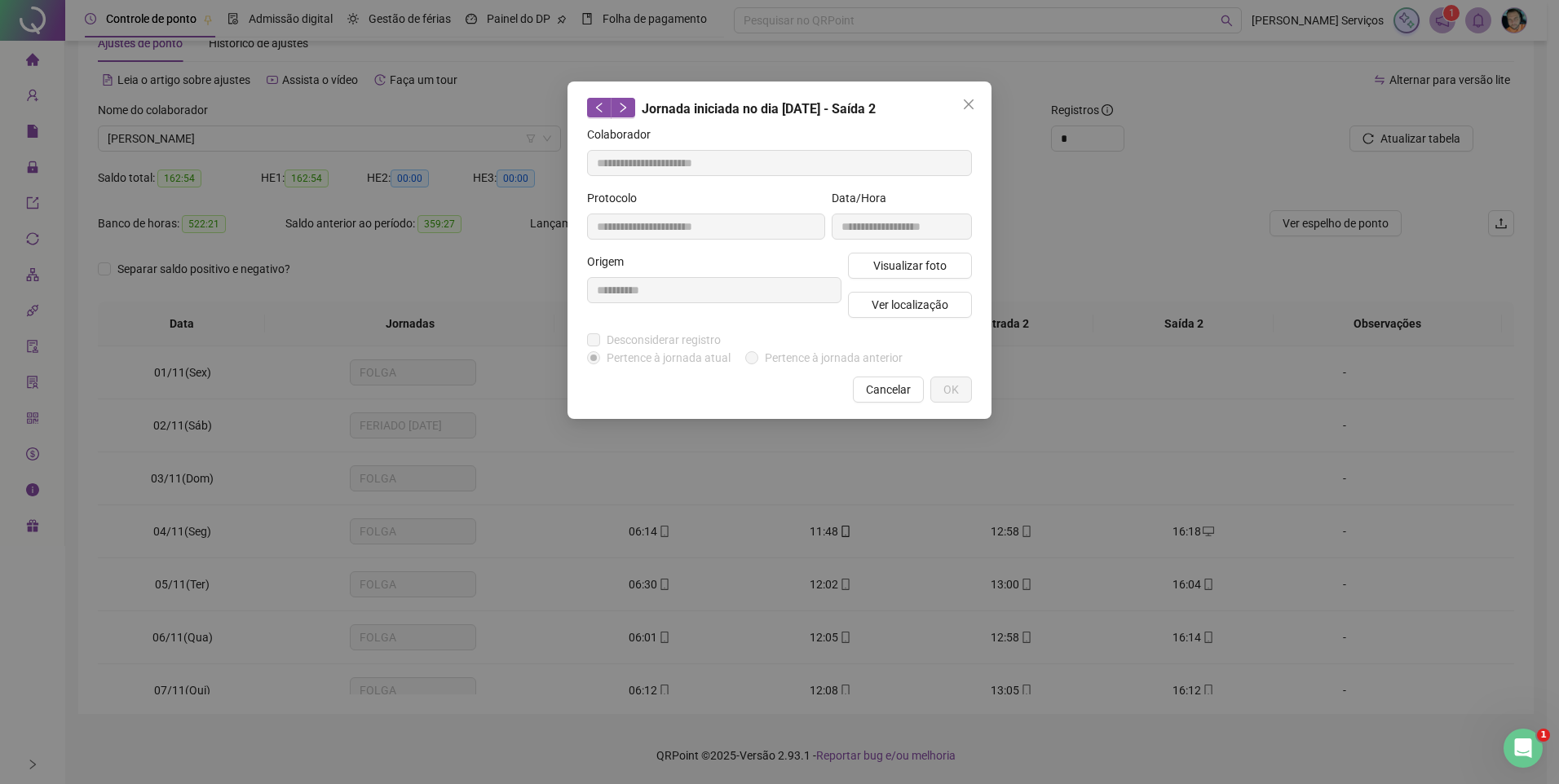
type input "**********"
click at [867, 271] on button "Visualizar foto" at bounding box center [909, 266] width 124 height 27
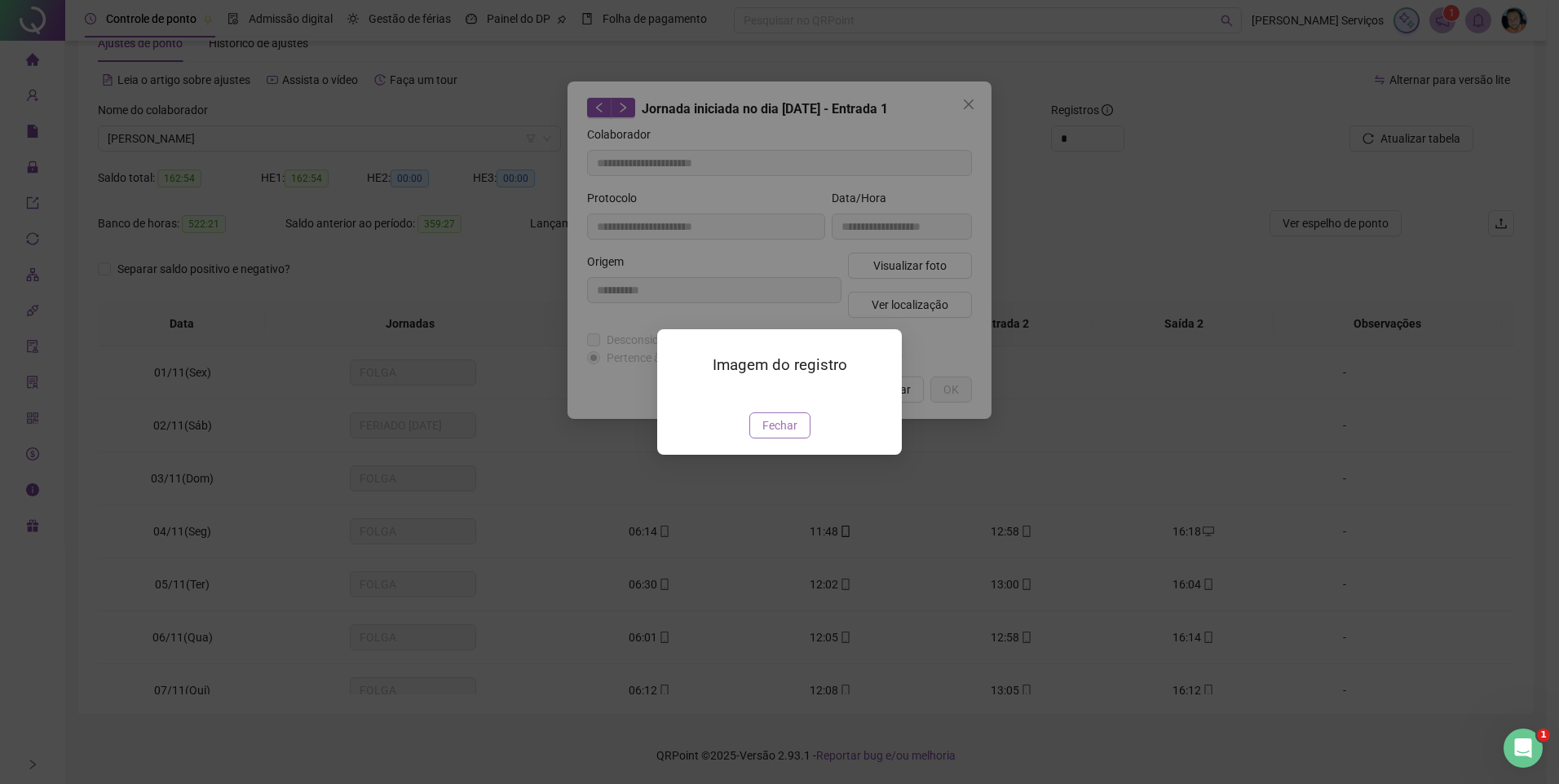
click at [767, 434] on span "Fechar" at bounding box center [780, 425] width 35 height 18
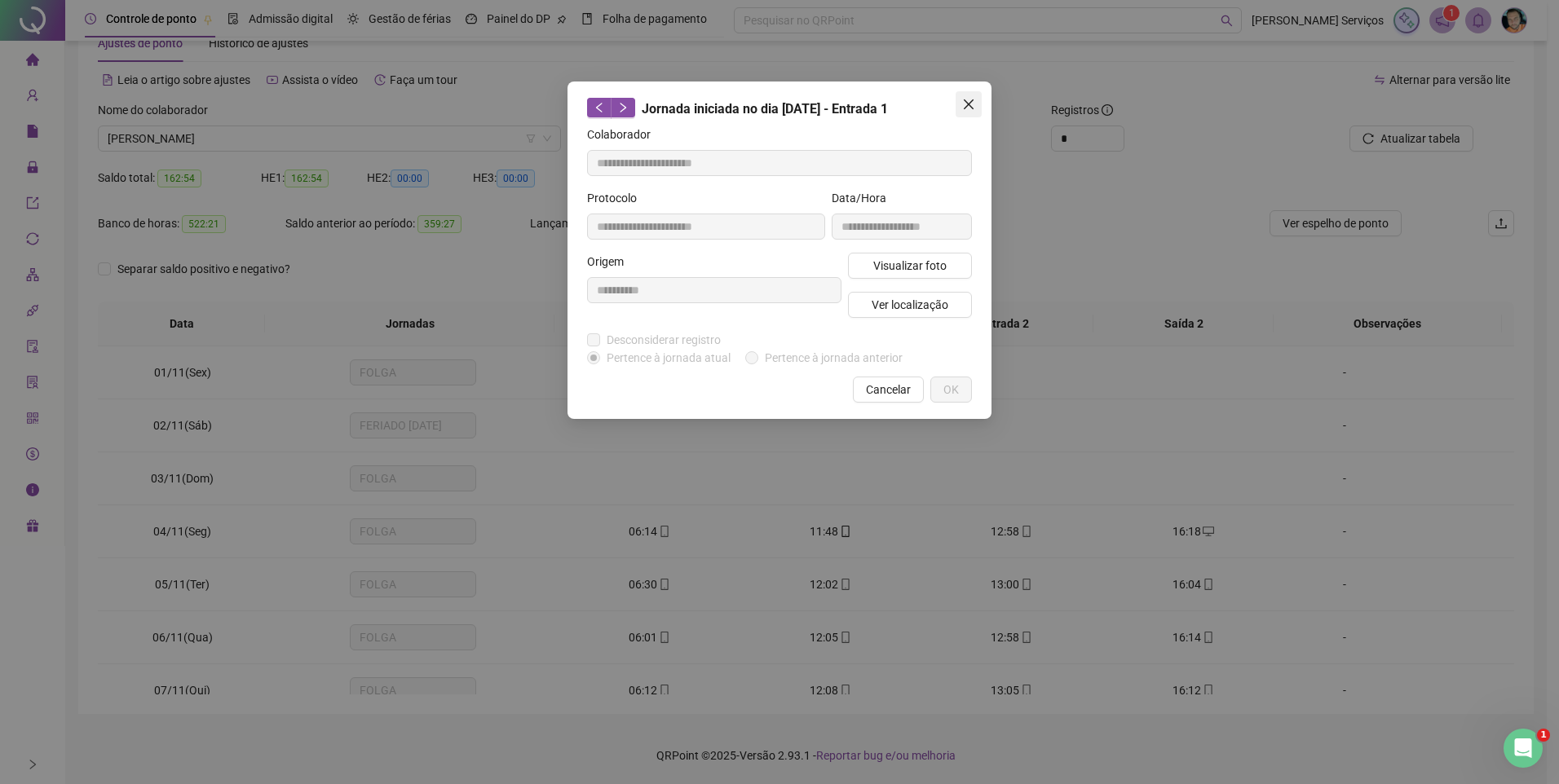
click at [971, 99] on icon "close" at bounding box center [969, 104] width 13 height 13
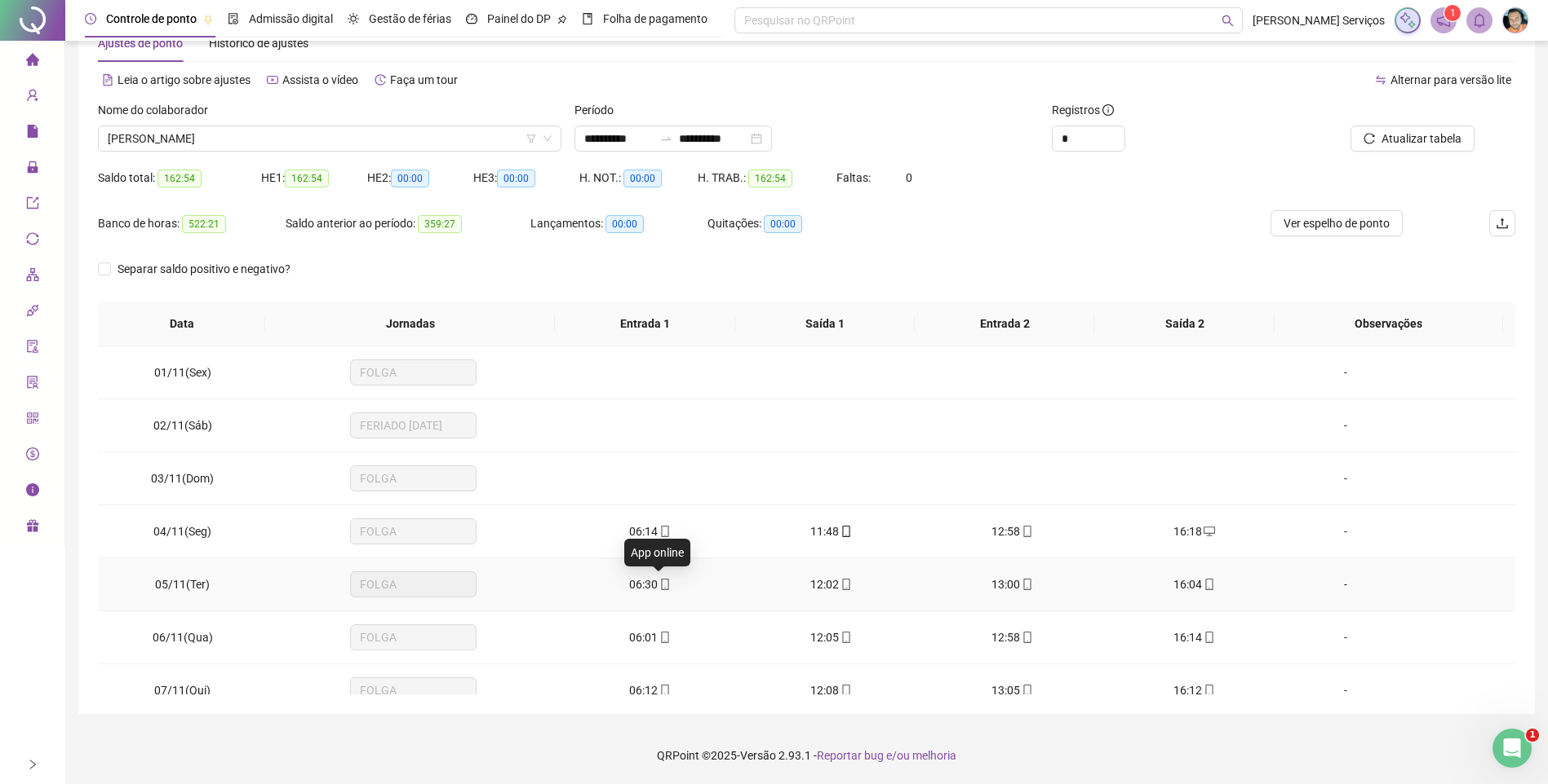
click at [657, 585] on span "mobile" at bounding box center [664, 585] width 13 height 11
type input "**********"
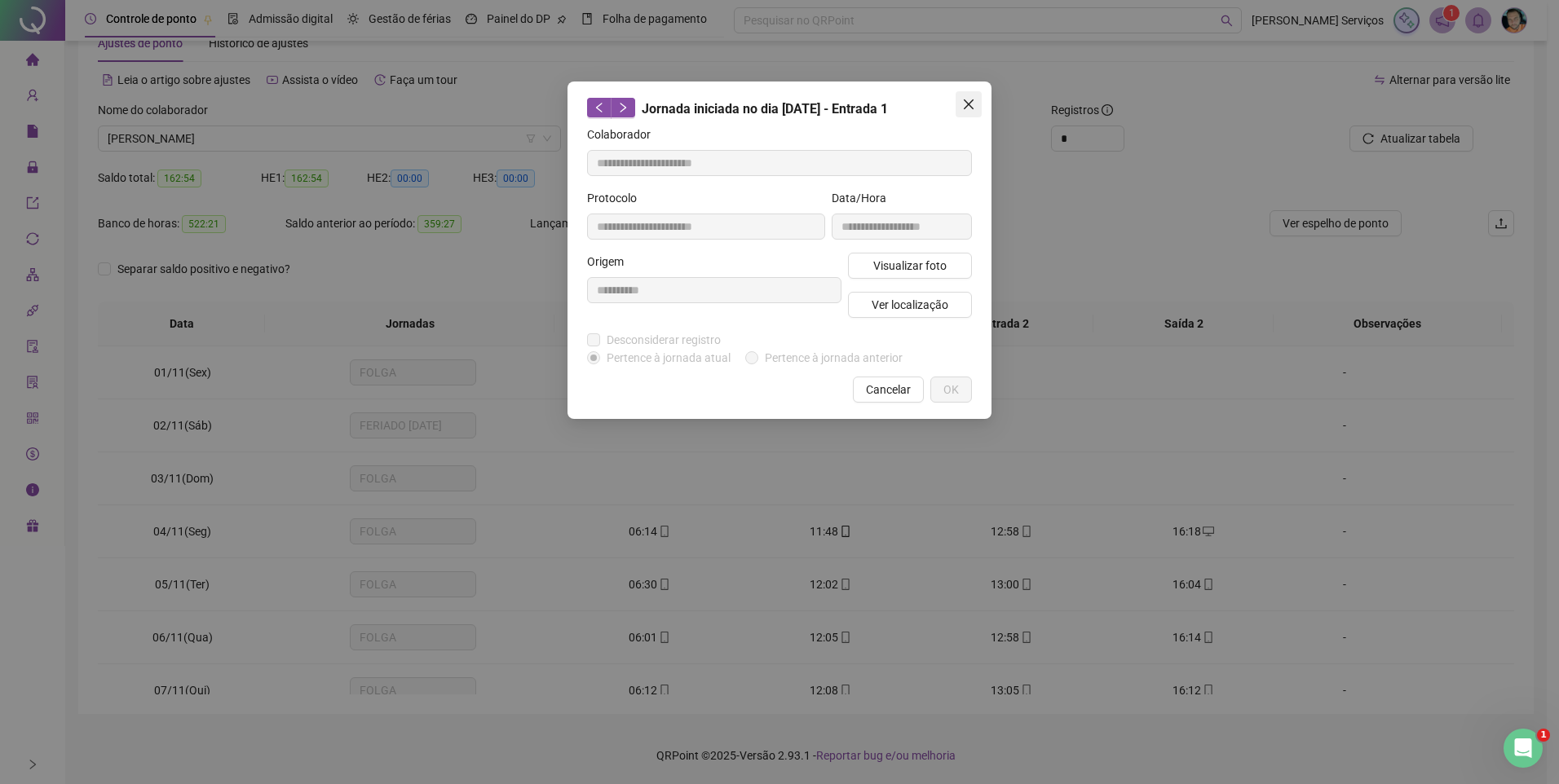
drag, startPoint x: 969, startPoint y: 105, endPoint x: 706, endPoint y: 428, distance: 416.5
click at [969, 107] on icon "close" at bounding box center [969, 104] width 13 height 13
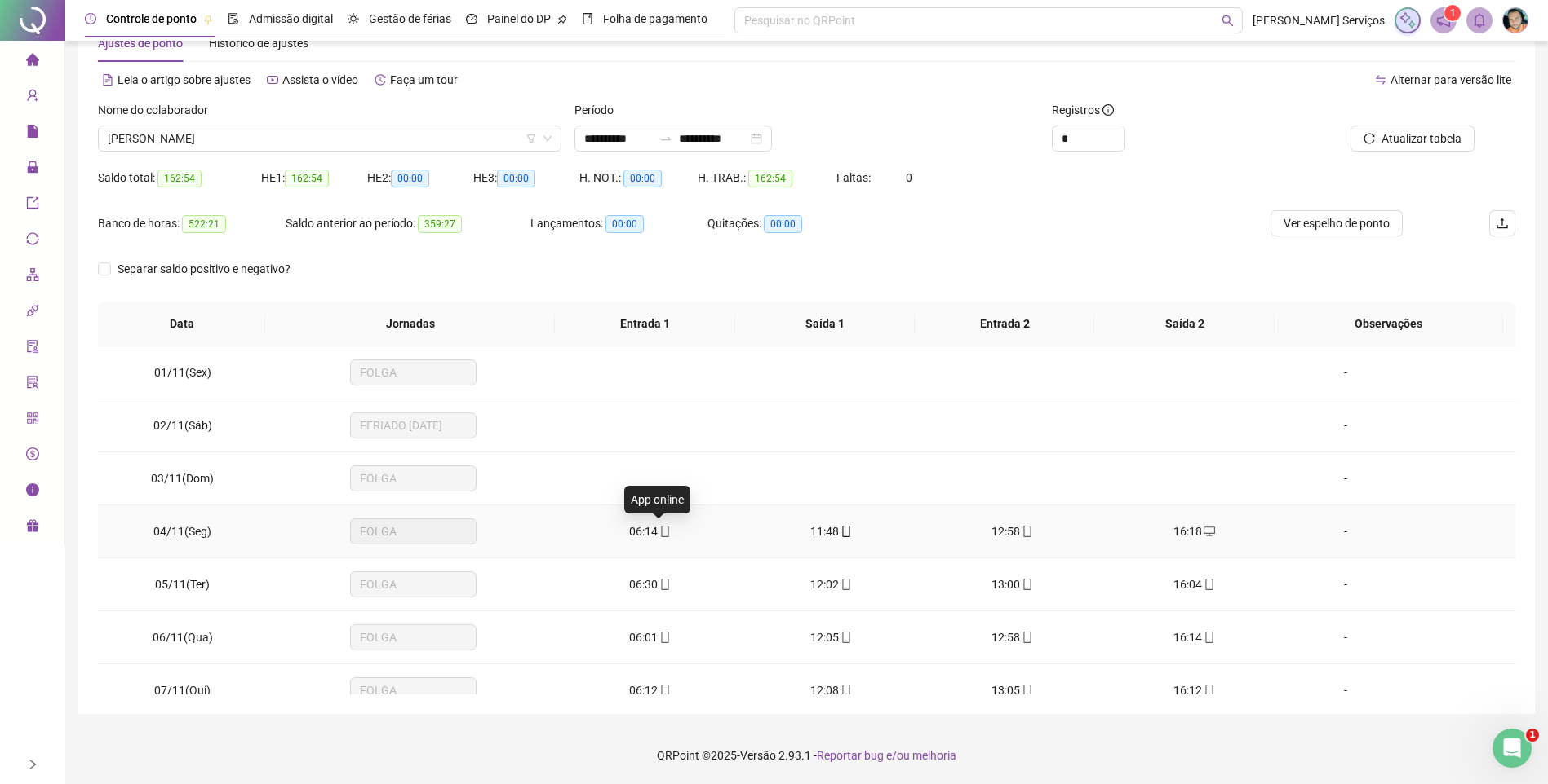
click at [659, 535] on icon "mobile" at bounding box center [665, 532] width 11 height 11
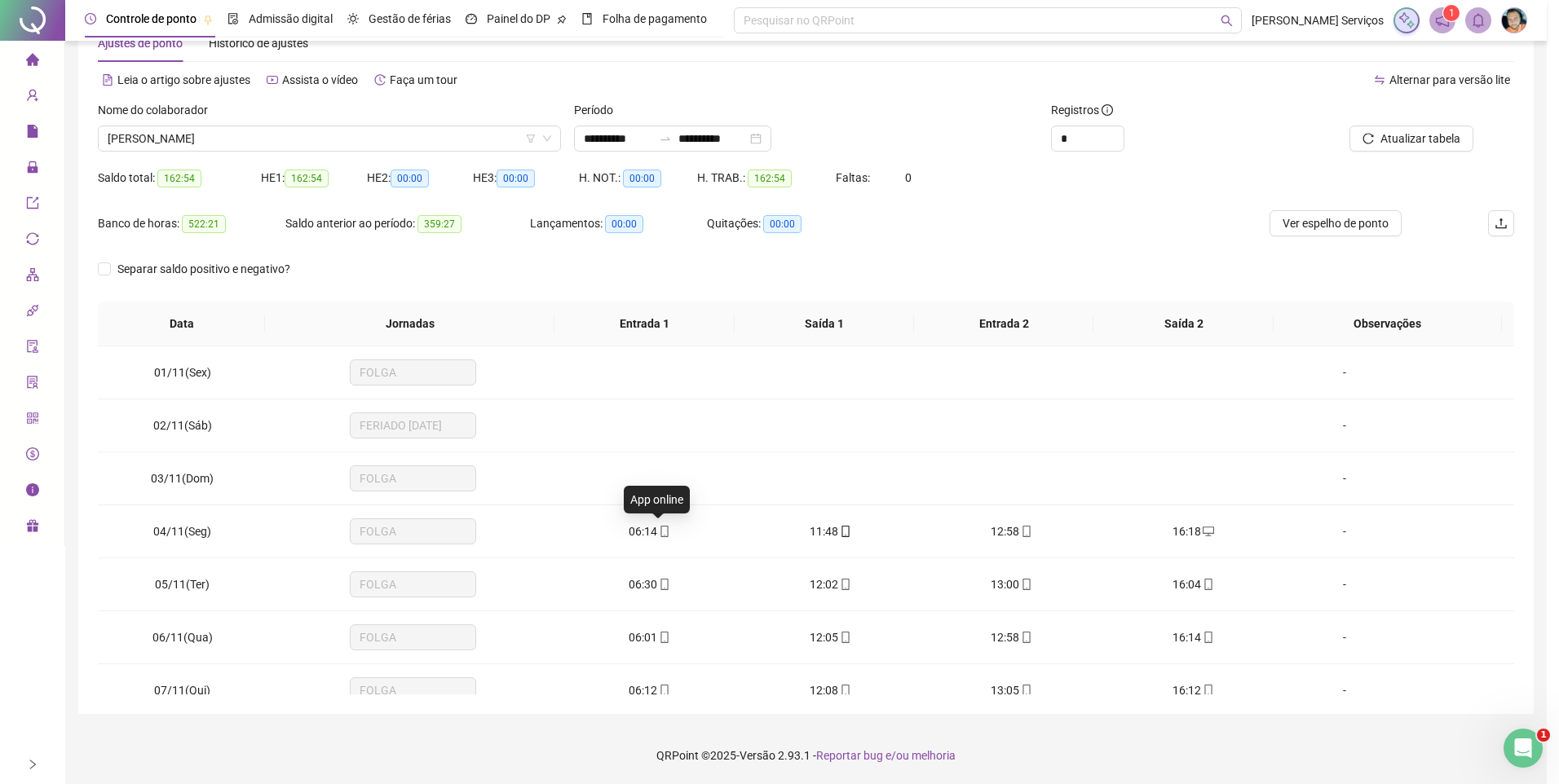
type input "**********"
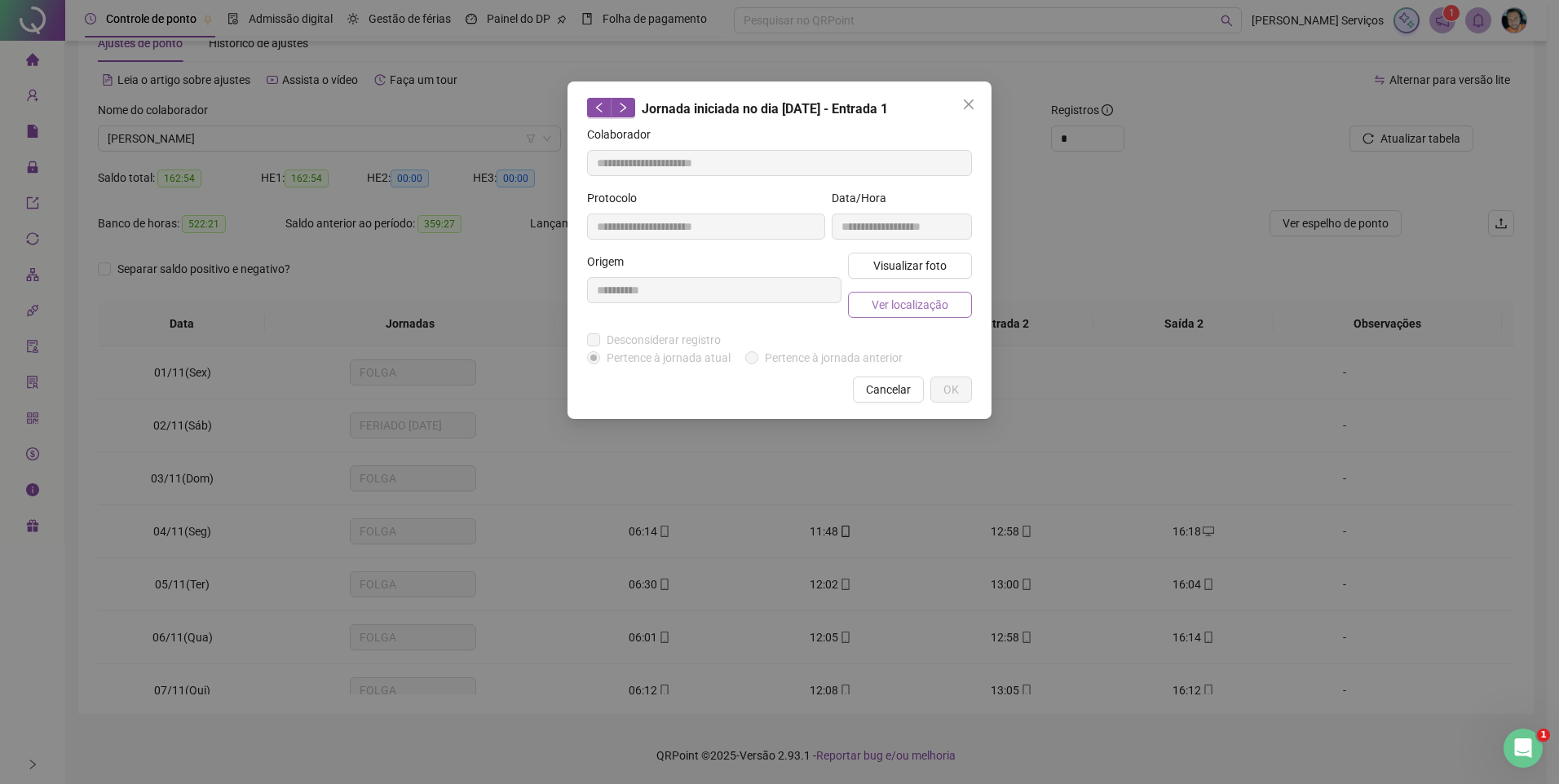
click at [909, 304] on span "Ver localização" at bounding box center [909, 304] width 77 height 18
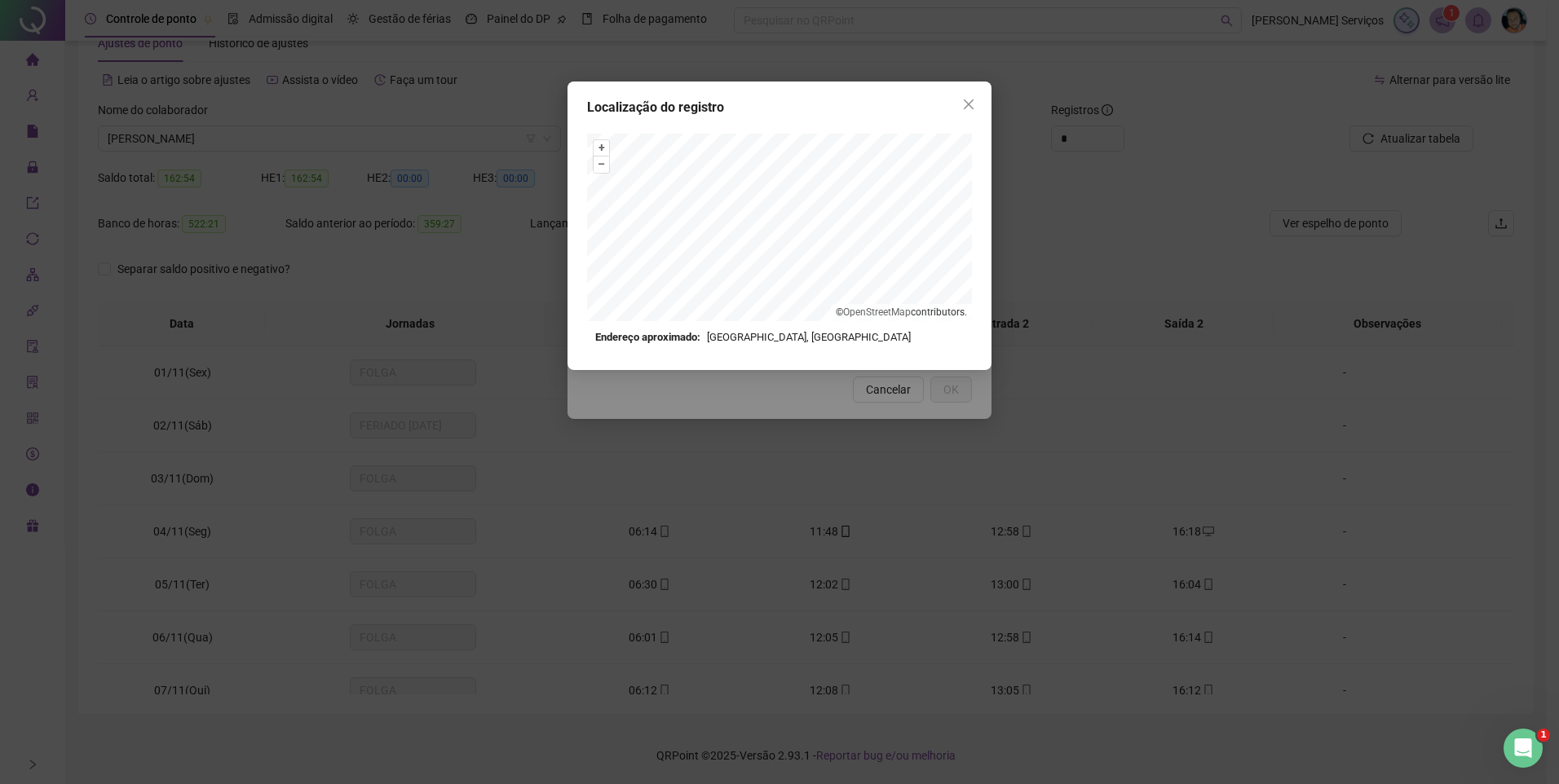
click at [973, 100] on icon "close" at bounding box center [969, 104] width 13 height 13
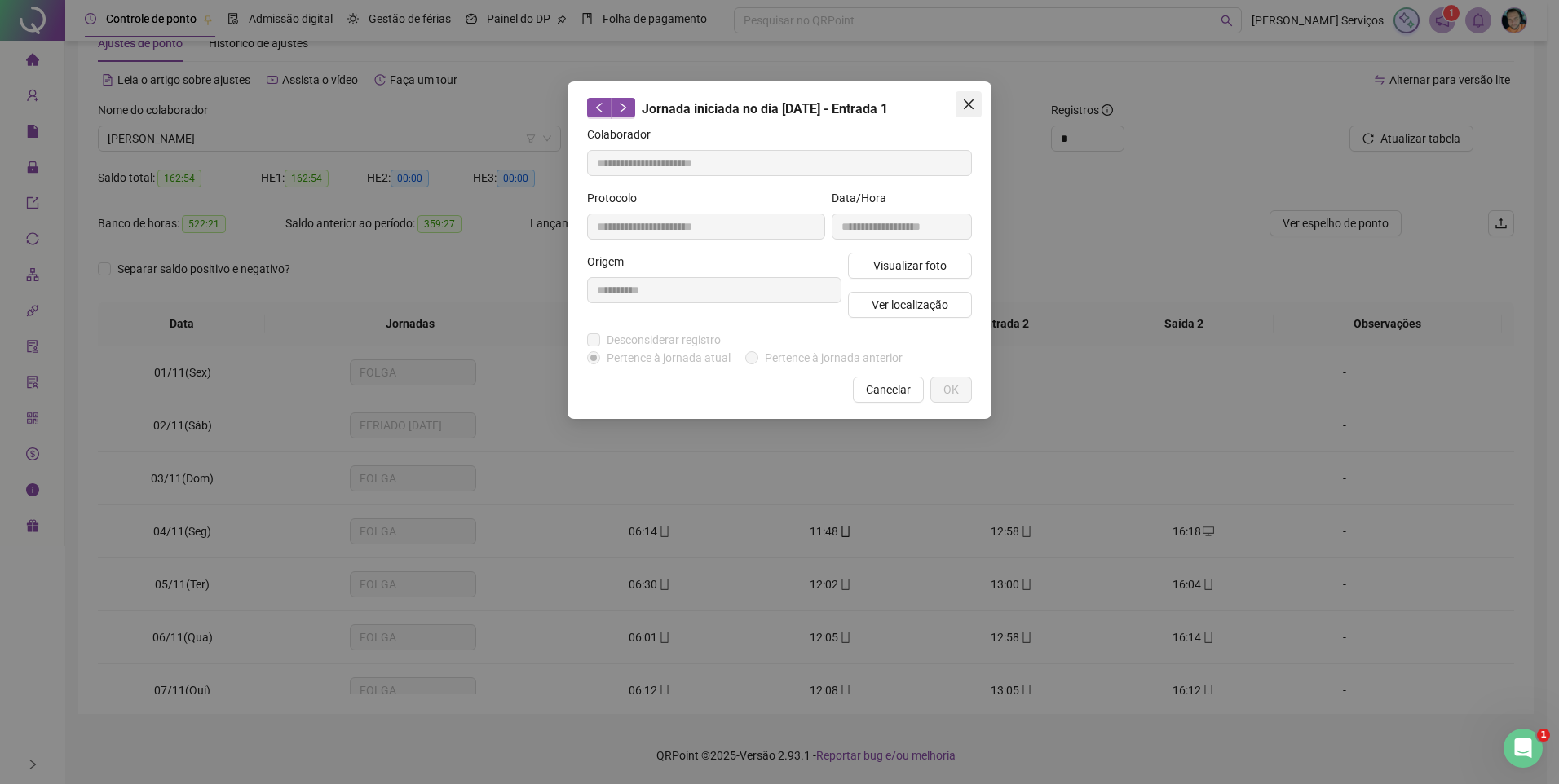
click at [970, 101] on icon "close" at bounding box center [969, 104] width 13 height 13
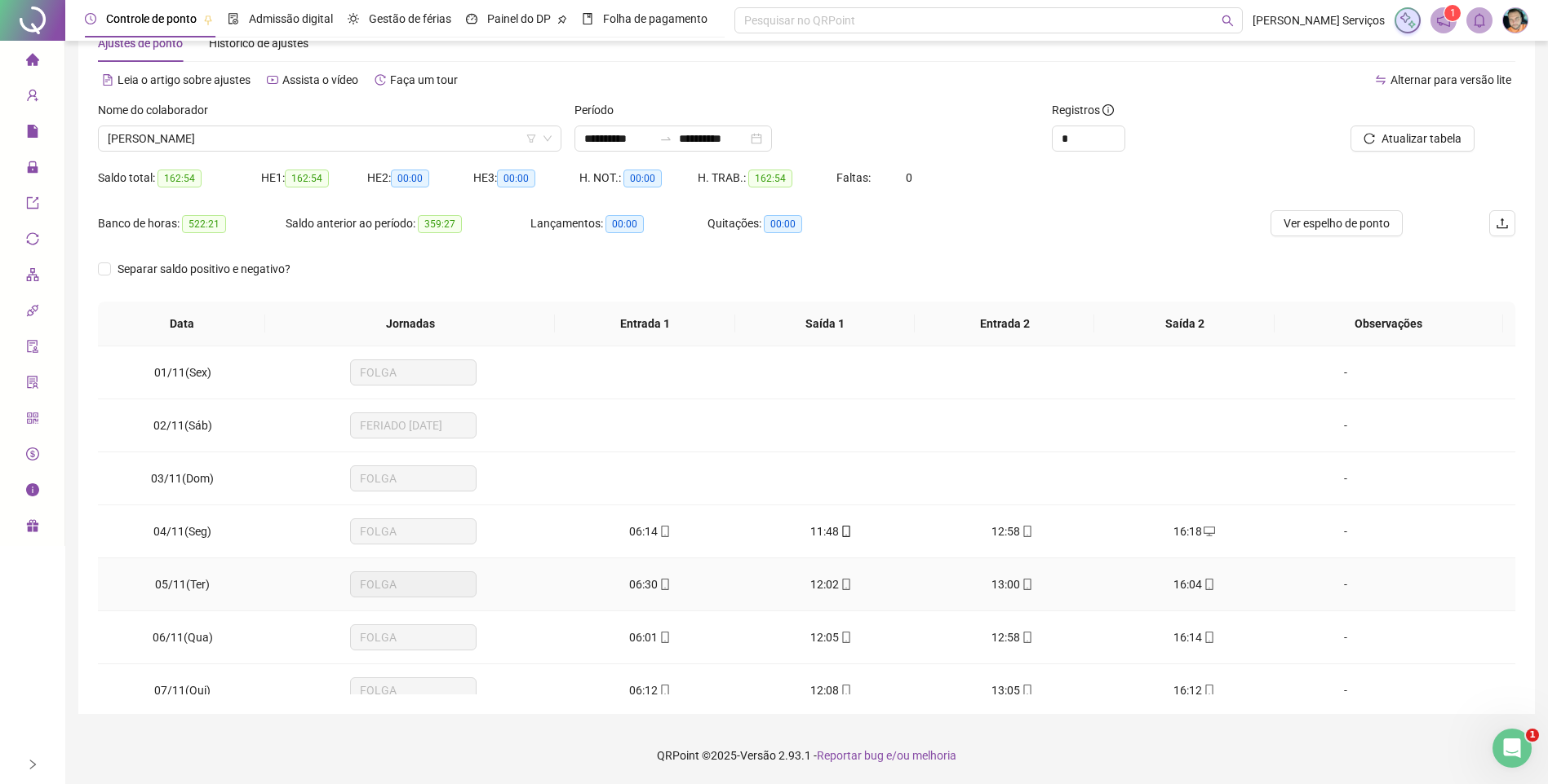
click at [663, 580] on icon "mobile" at bounding box center [665, 585] width 11 height 11
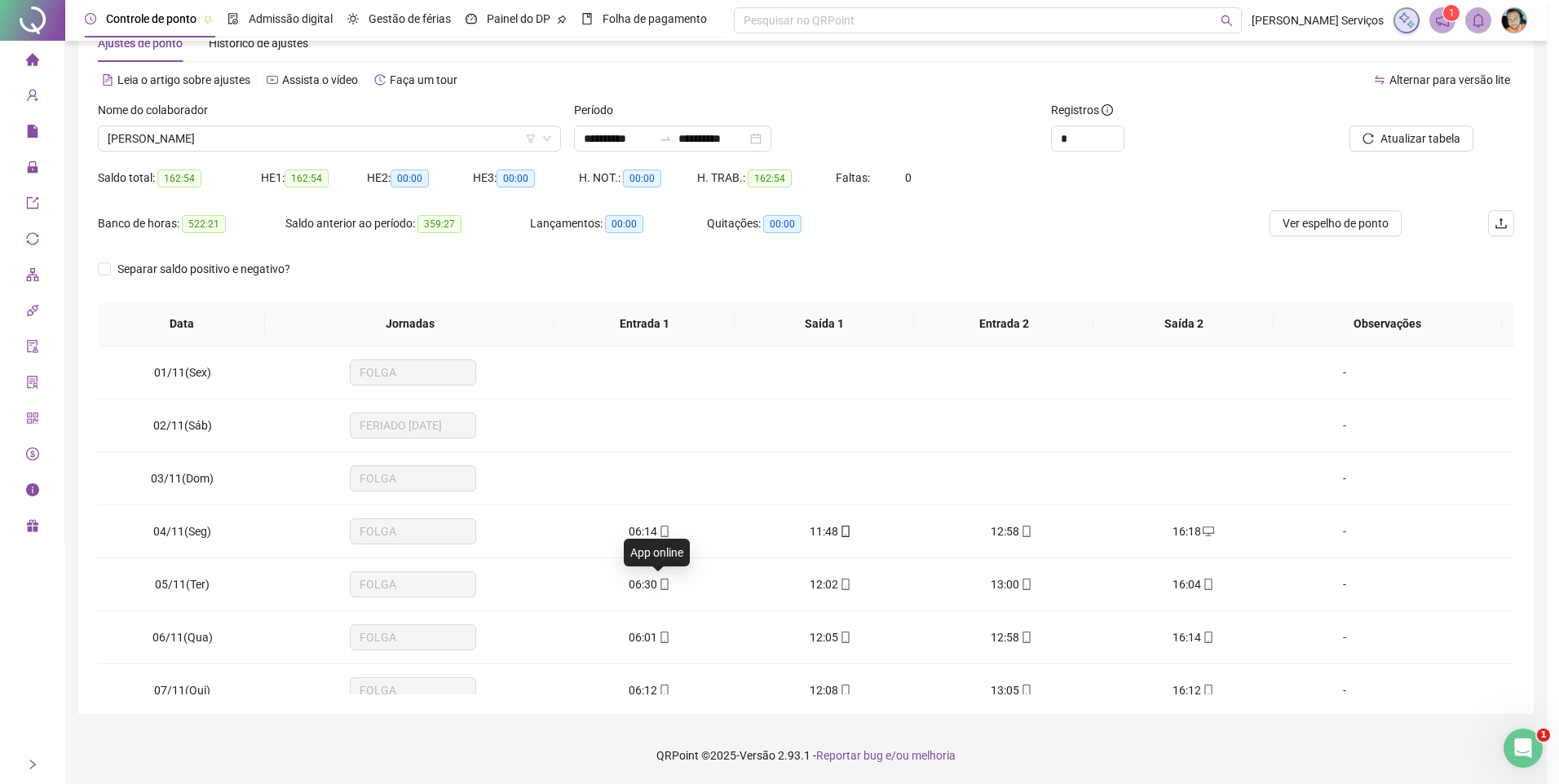
type input "**********"
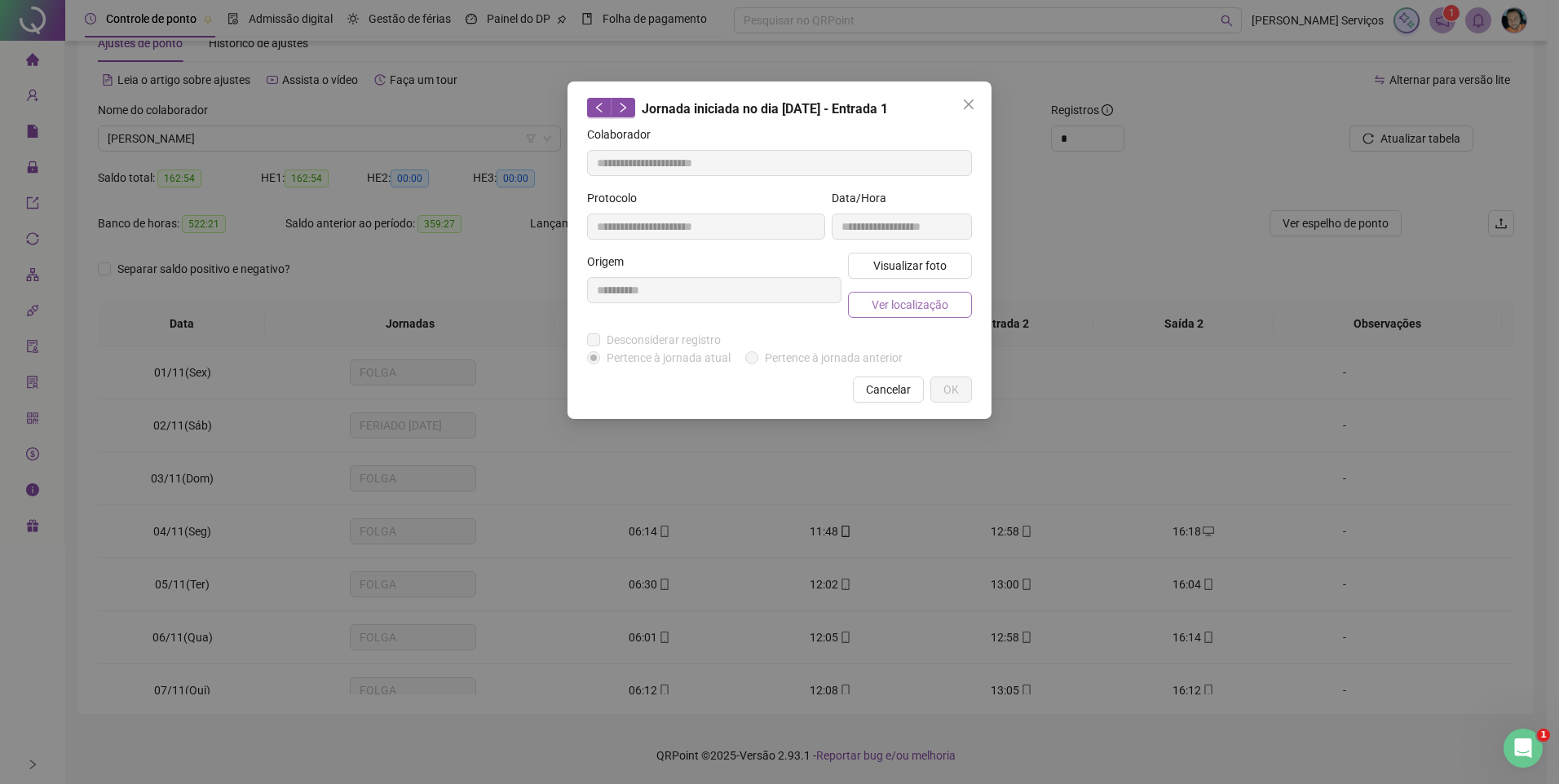
click at [888, 312] on span "Ver localização" at bounding box center [909, 304] width 77 height 18
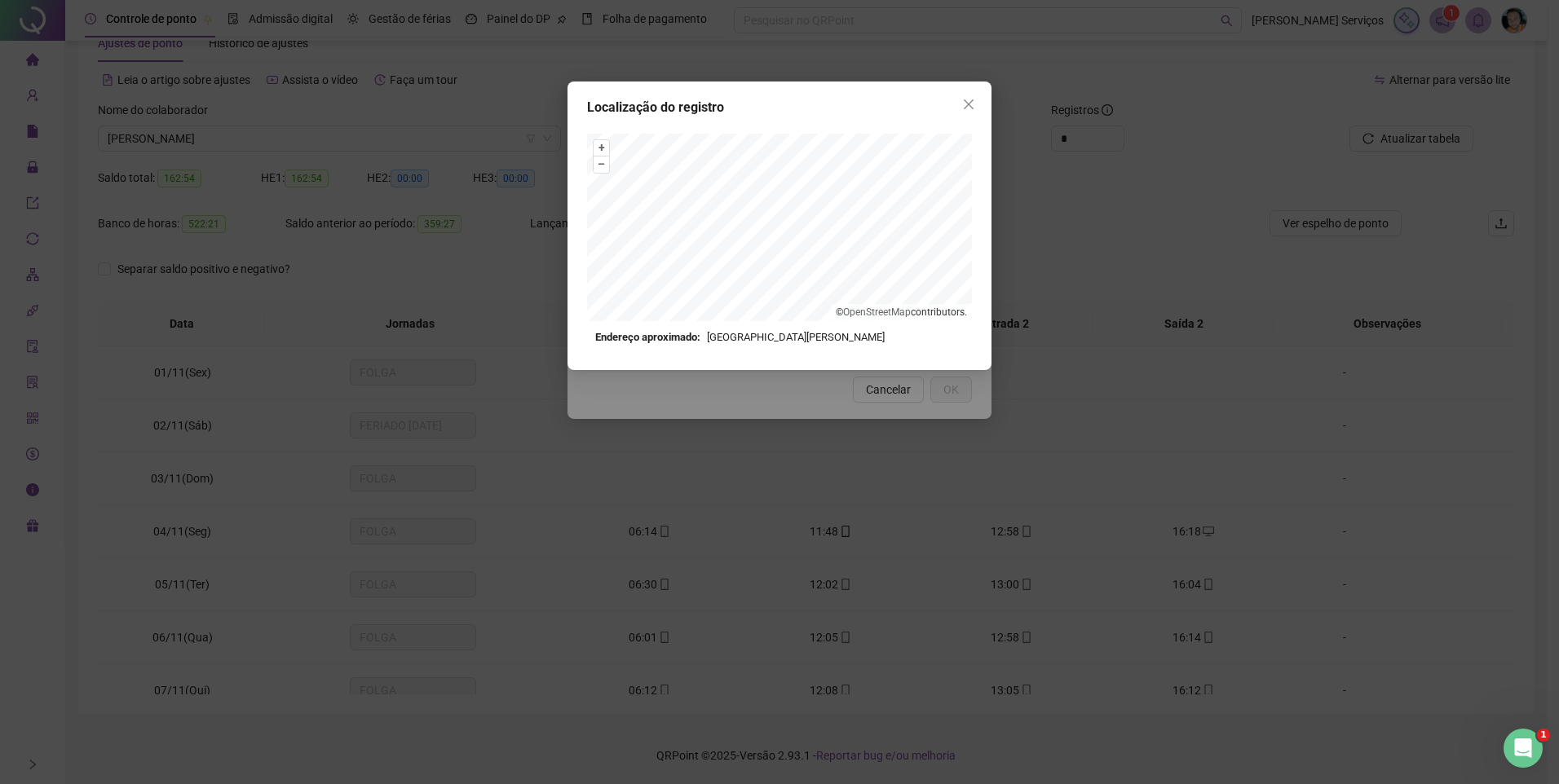
click at [967, 102] on icon "close" at bounding box center [969, 104] width 9 height 9
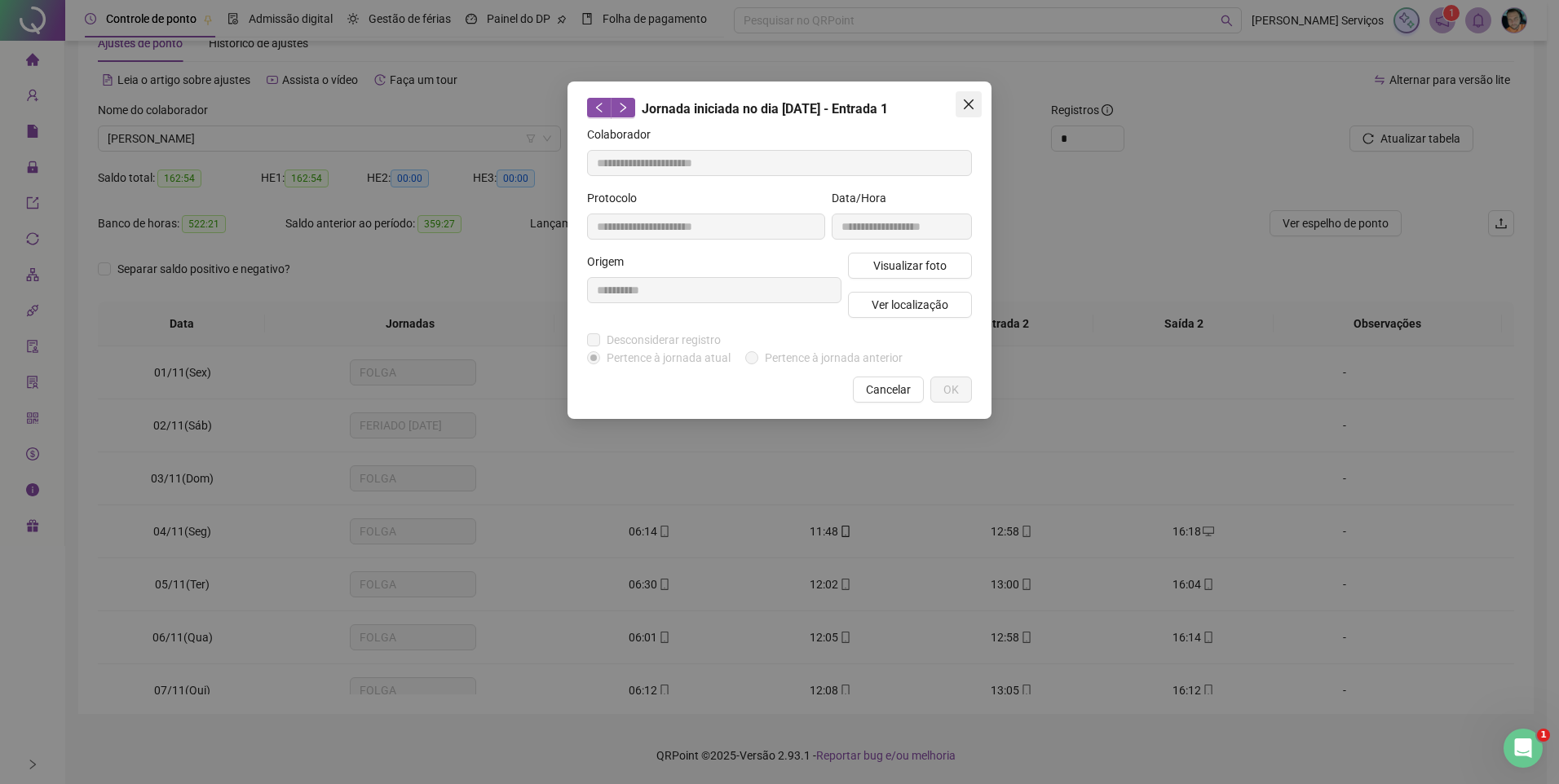
click at [969, 104] on icon "close" at bounding box center [969, 104] width 9 height 9
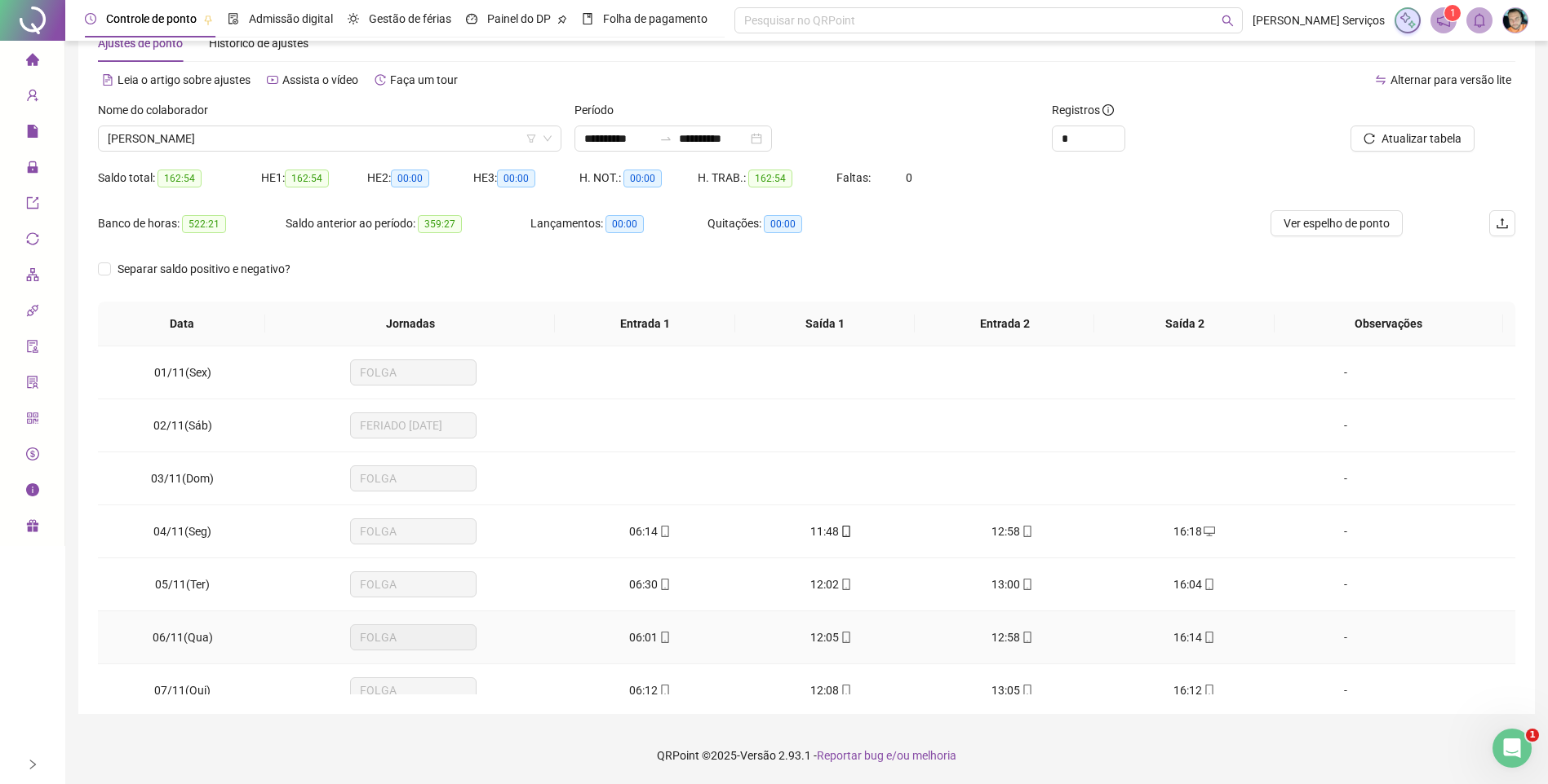
click at [659, 633] on icon "mobile" at bounding box center [665, 638] width 11 height 11
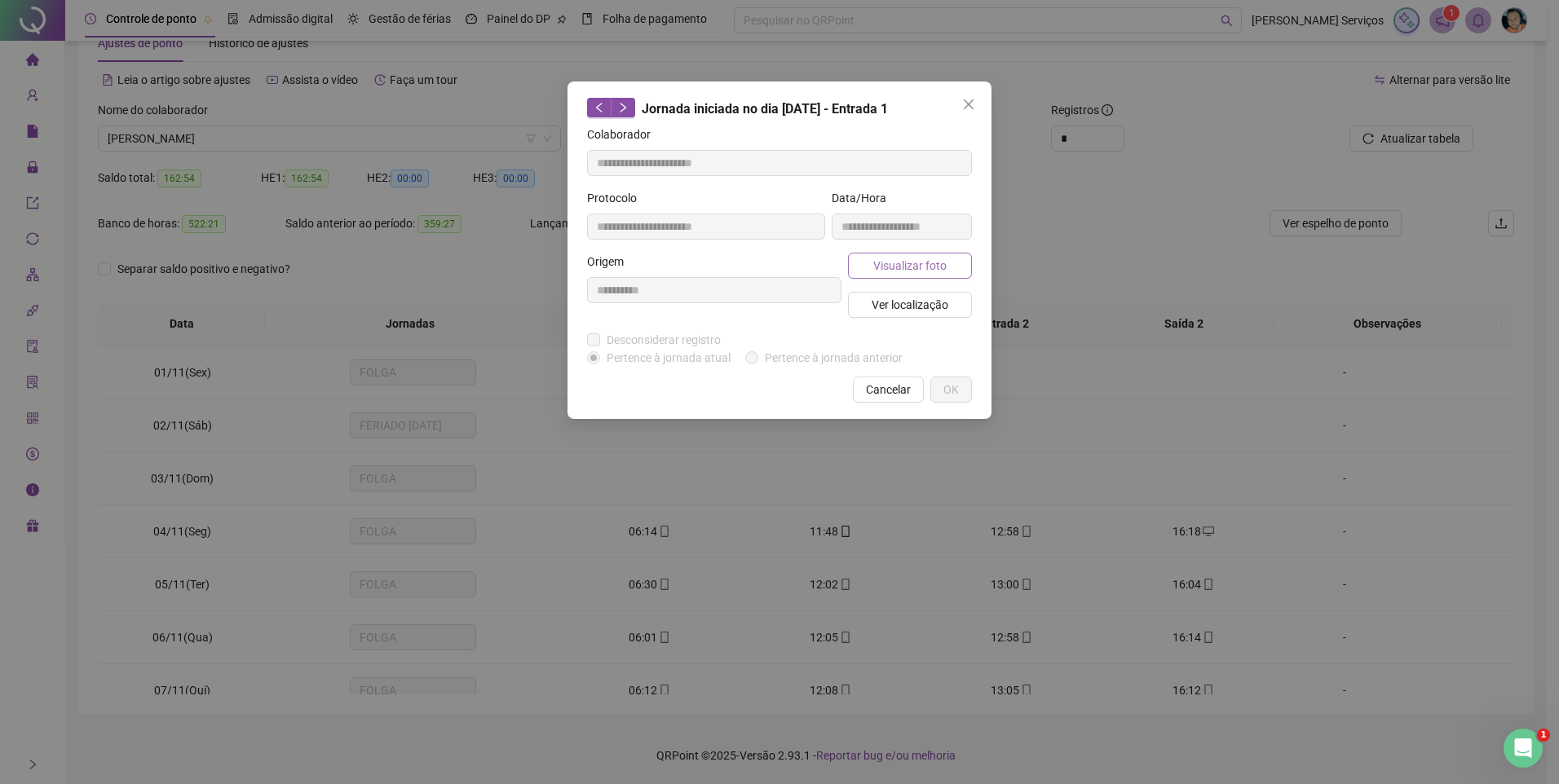
click at [875, 261] on span "Visualizar foto" at bounding box center [909, 265] width 73 height 18
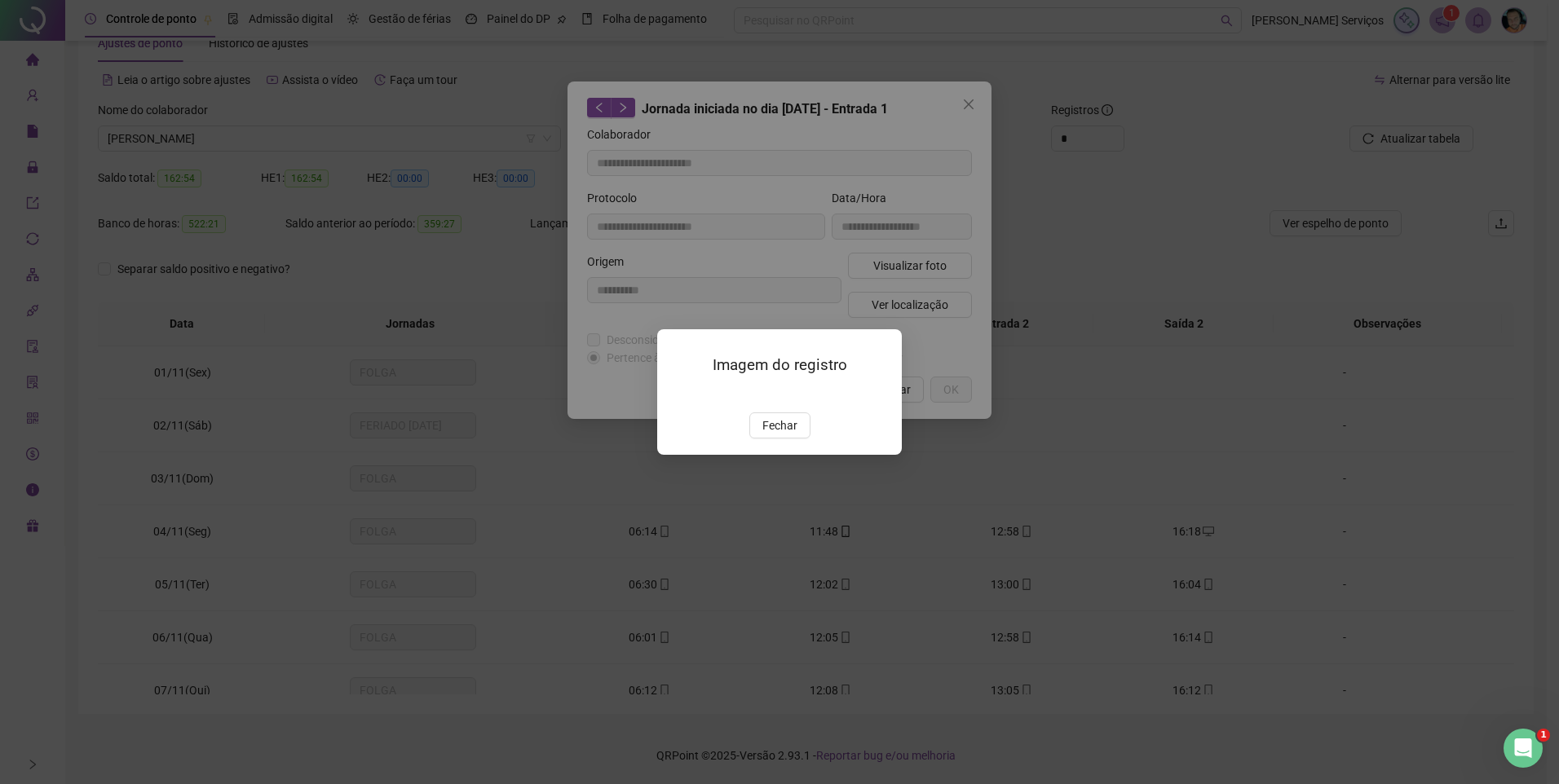
type input "**********"
click at [787, 434] on span "Fechar" at bounding box center [780, 425] width 35 height 18
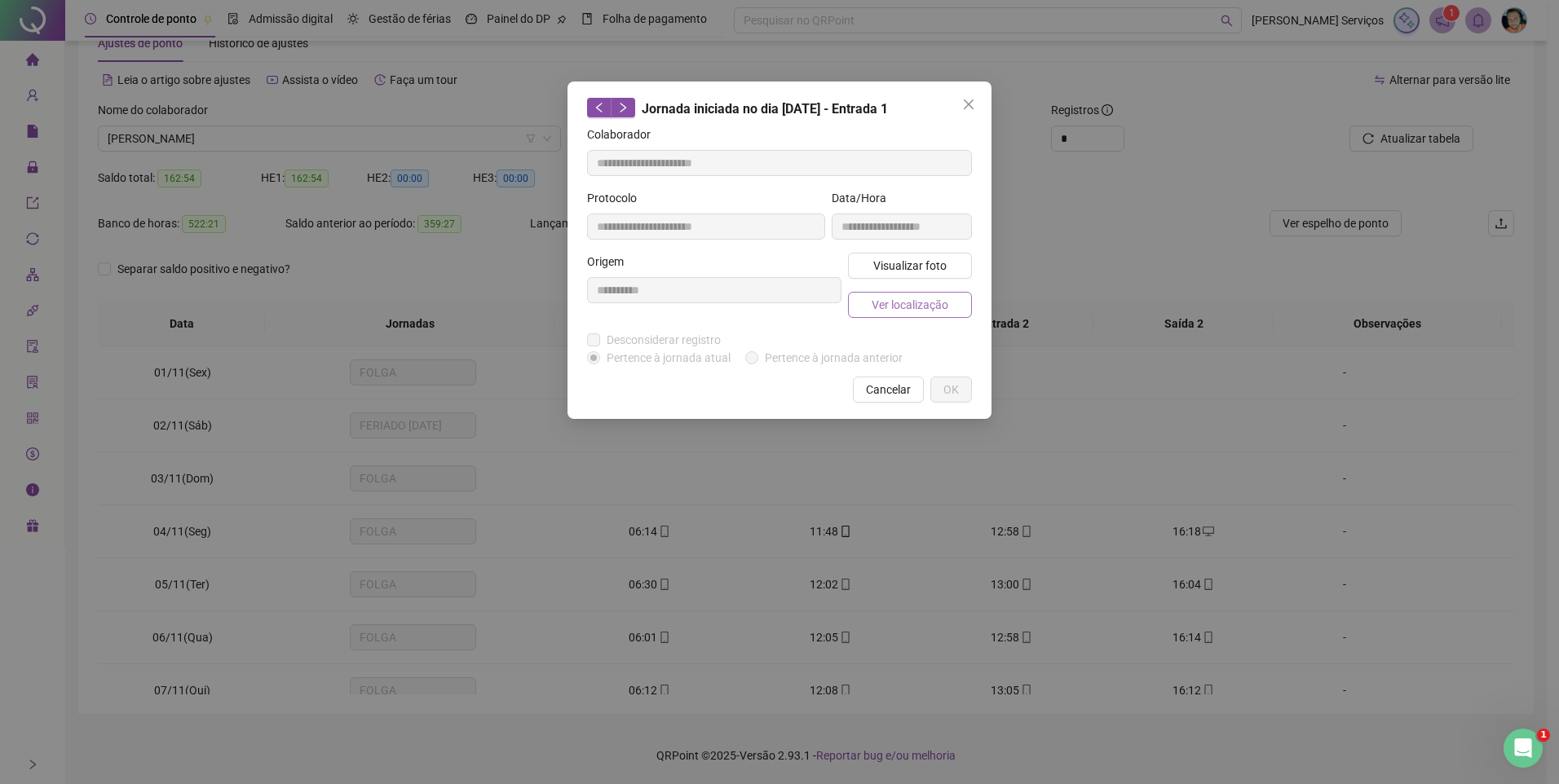
click at [917, 306] on span "Ver localização" at bounding box center [909, 304] width 77 height 18
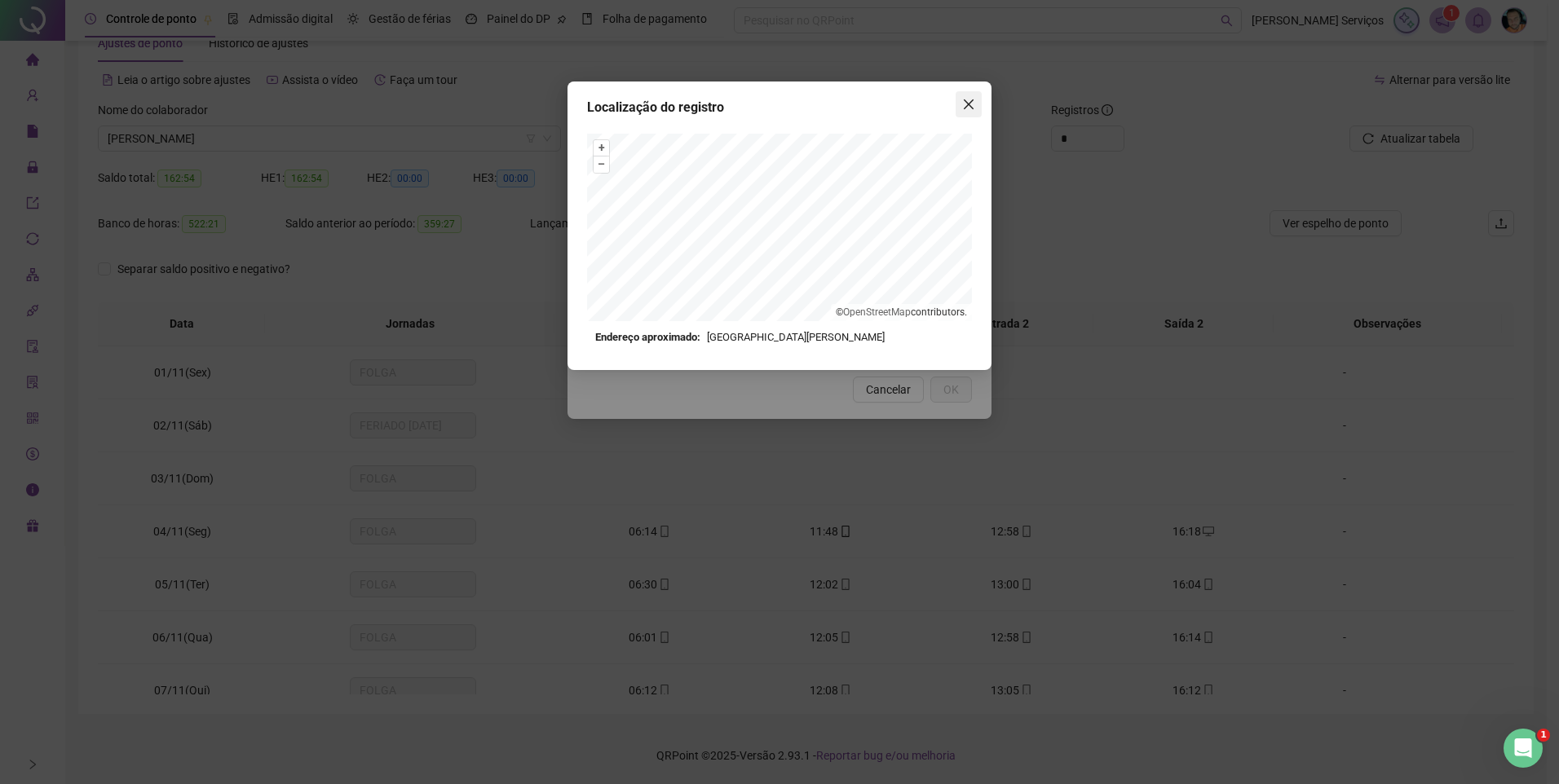
click at [969, 104] on icon "close" at bounding box center [969, 104] width 9 height 9
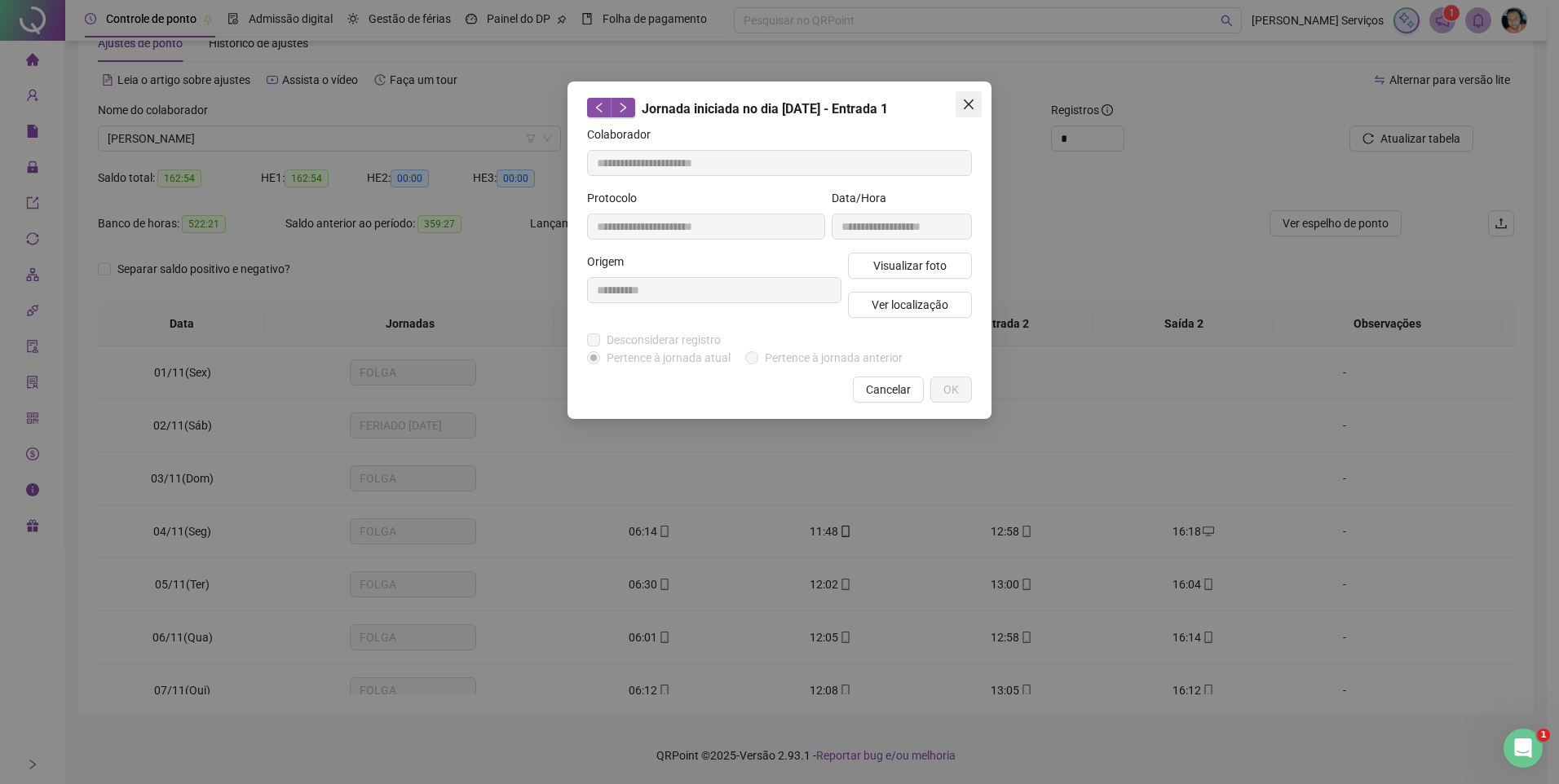
click at [967, 104] on icon "close" at bounding box center [969, 104] width 13 height 13
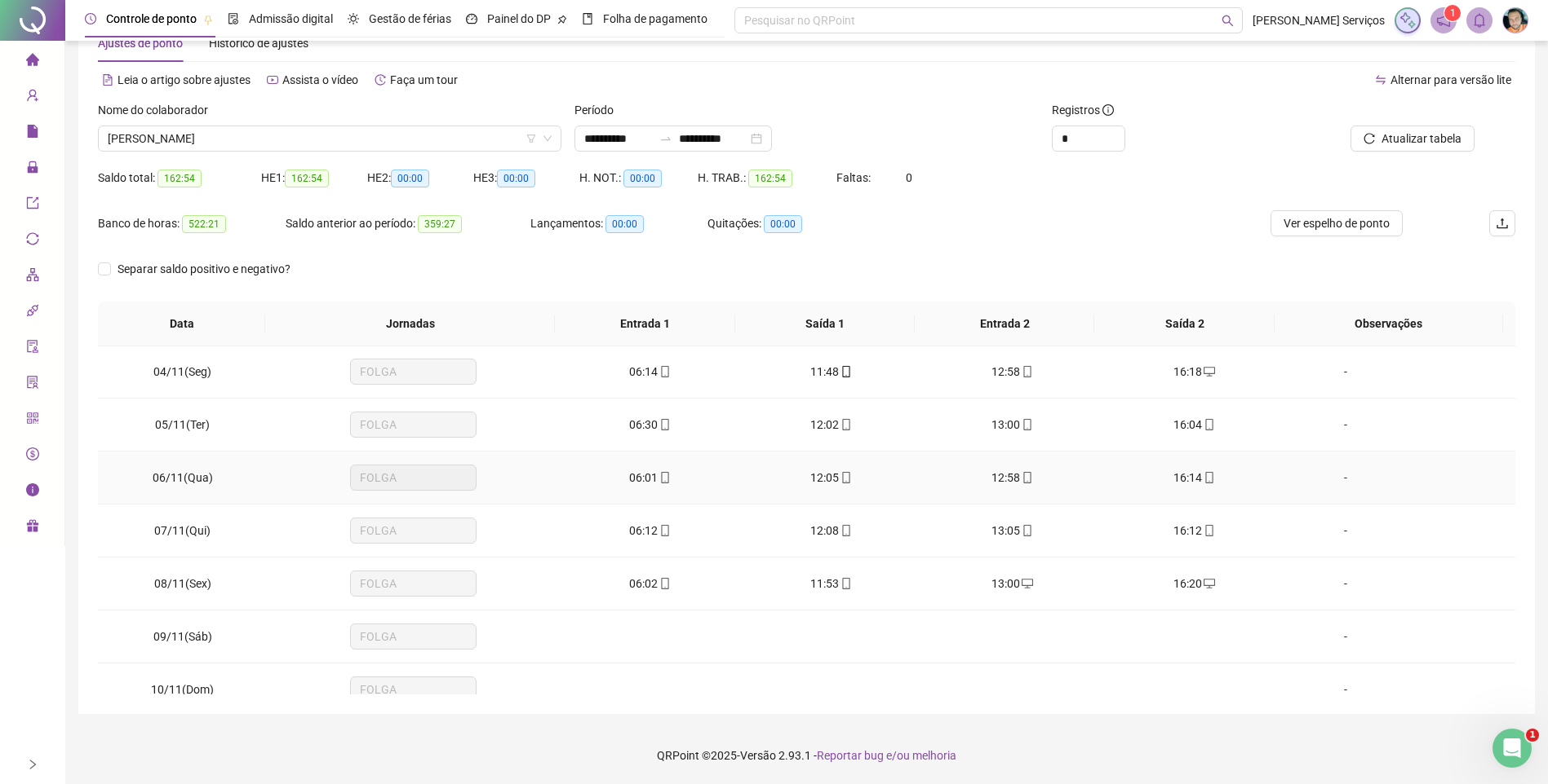
scroll to position [163, 0]
click at [662, 581] on icon "mobile" at bounding box center [665, 580] width 11 height 11
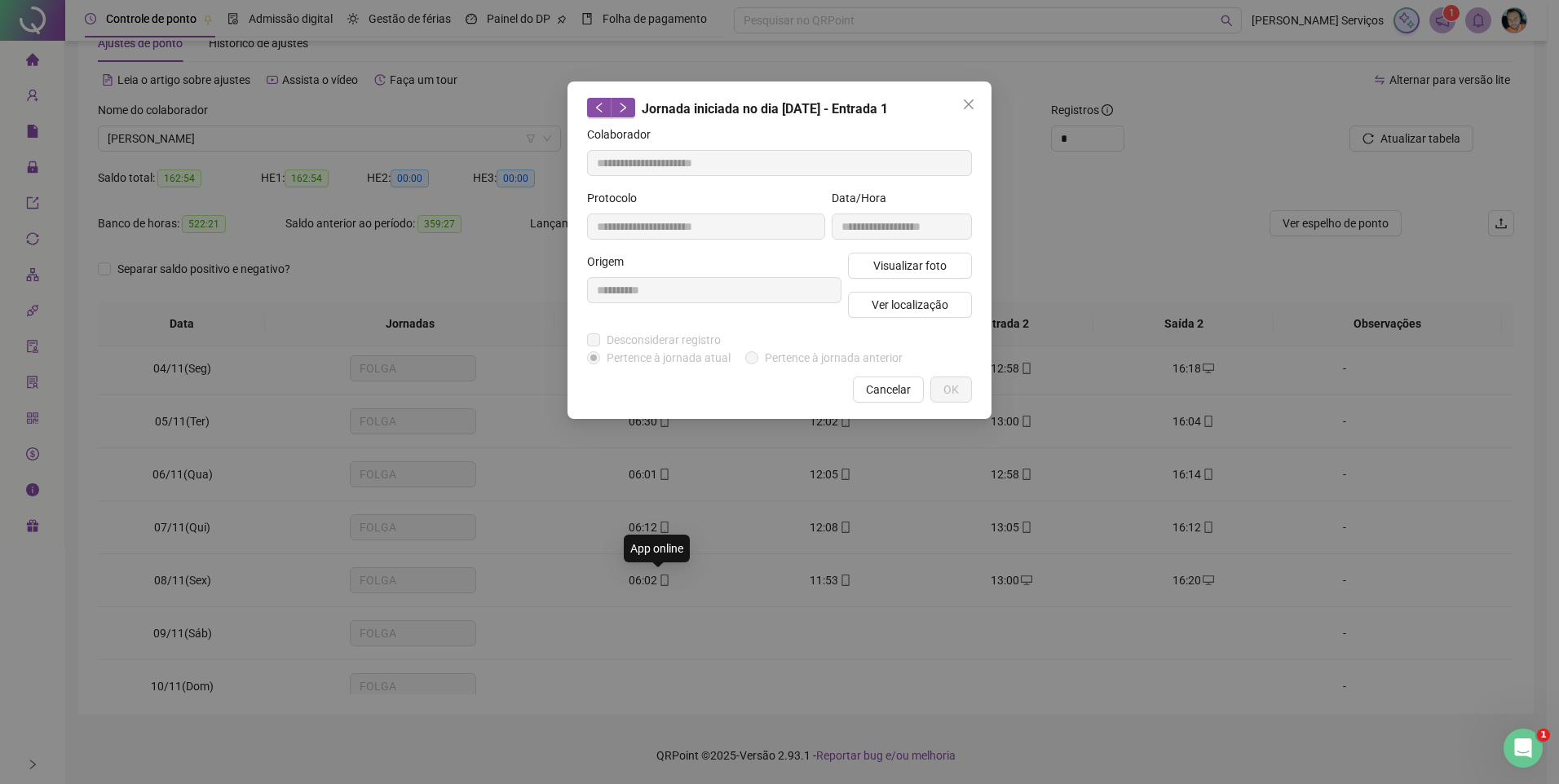
type input "**********"
click at [915, 296] on span "Ver localização" at bounding box center [909, 304] width 77 height 18
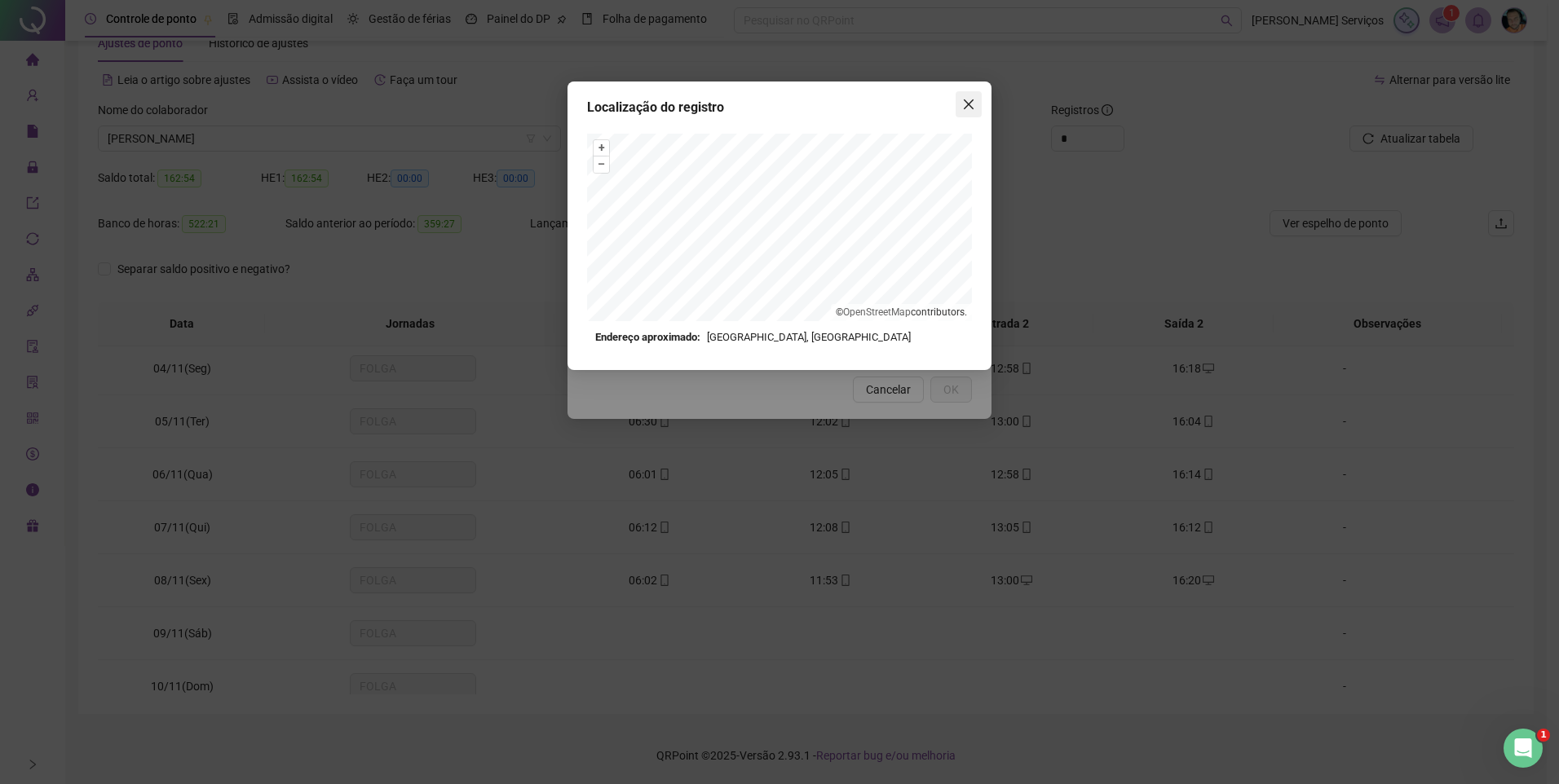
click at [970, 100] on icon "close" at bounding box center [969, 104] width 13 height 13
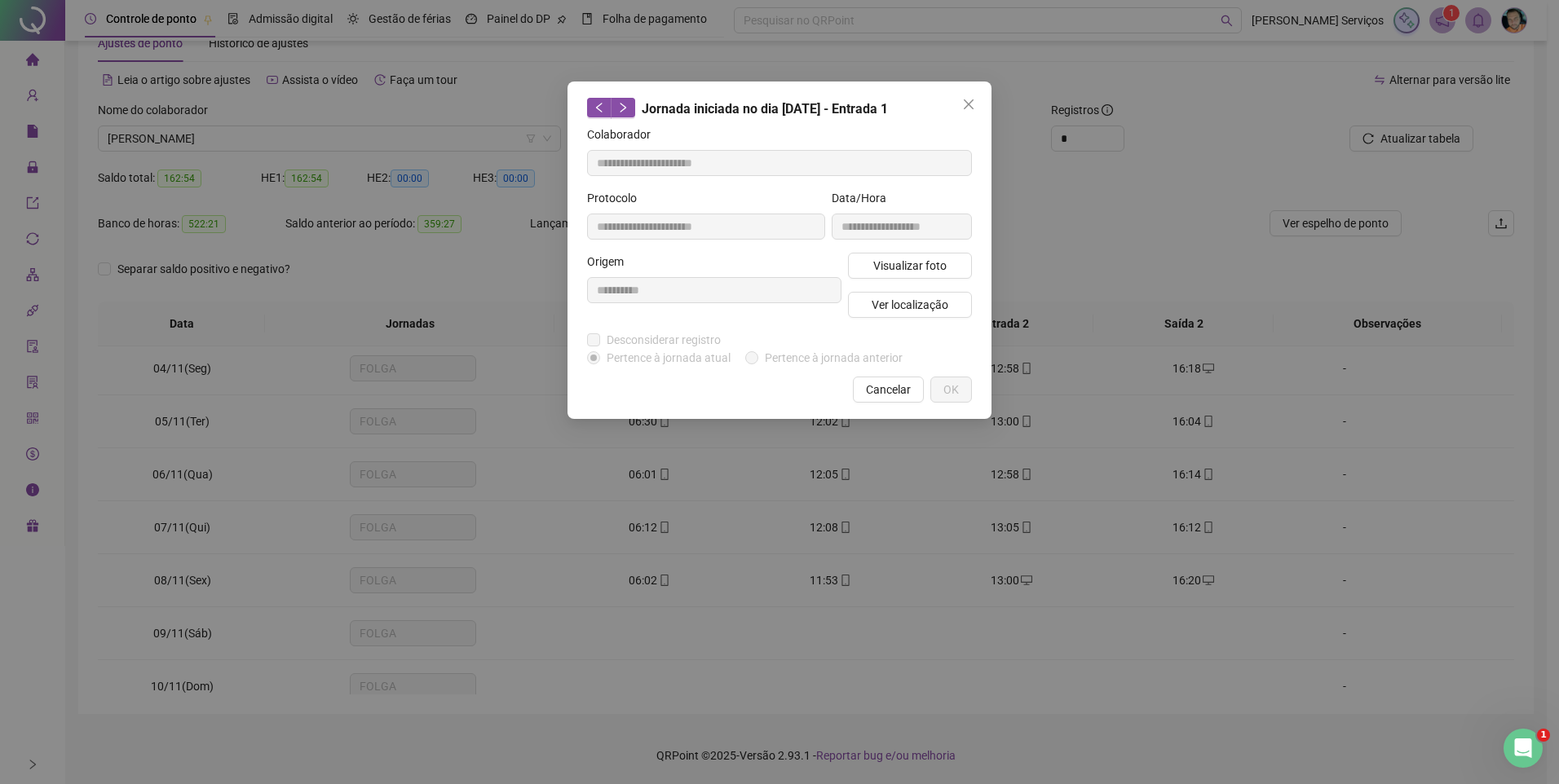
click at [966, 108] on icon "close" at bounding box center [969, 104] width 9 height 9
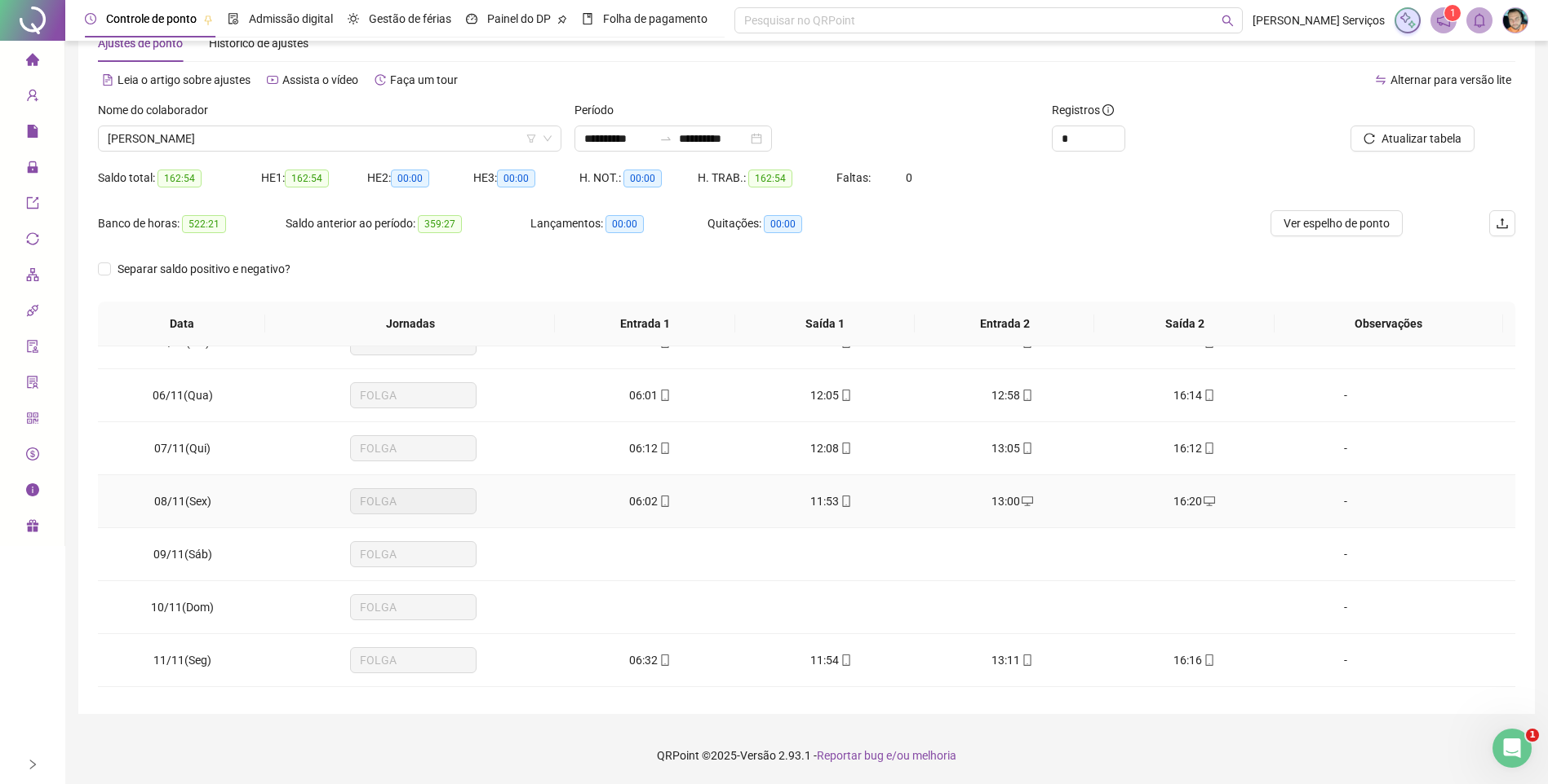
scroll to position [326, 0]
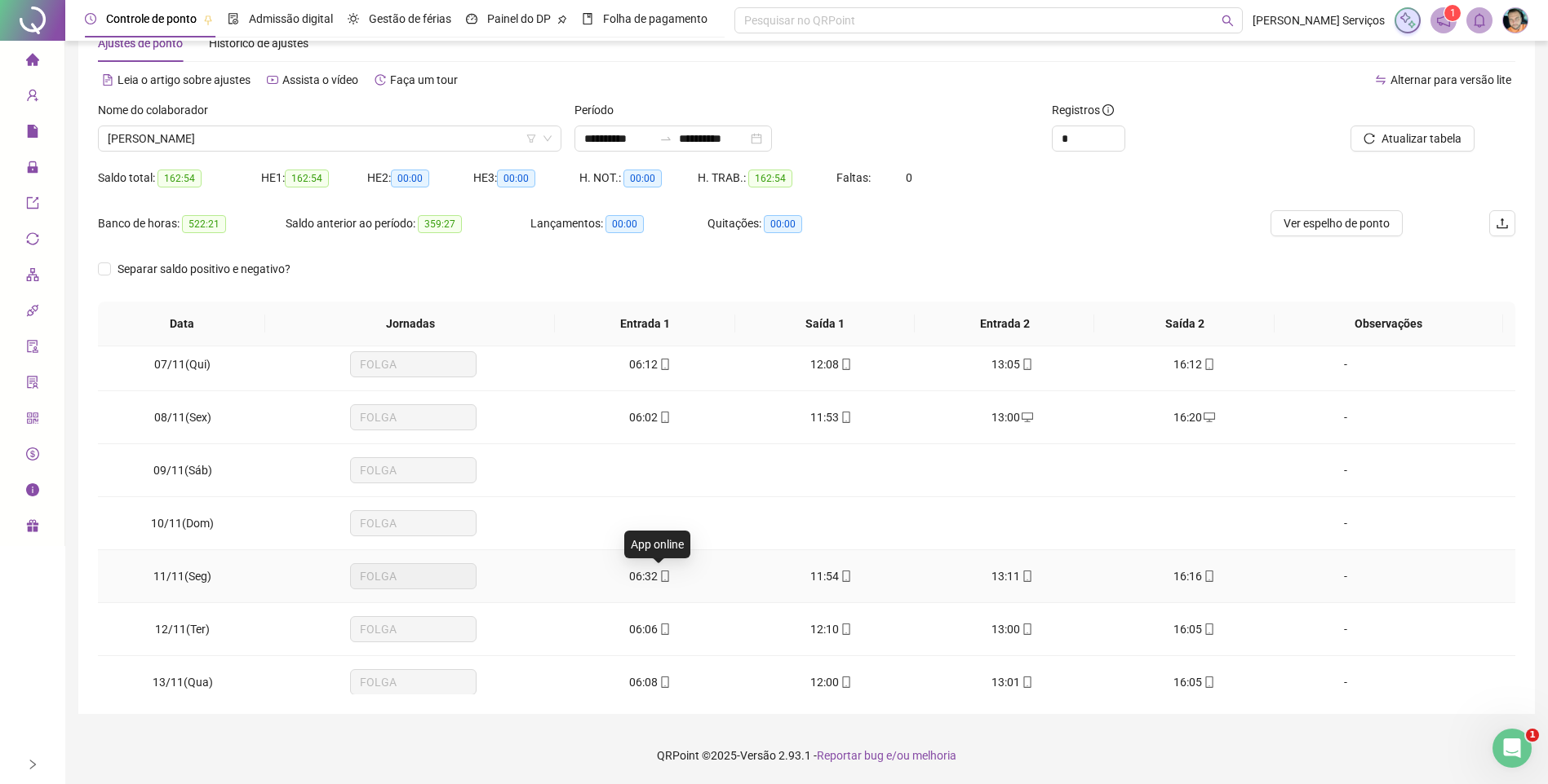
click at [659, 574] on icon "mobile" at bounding box center [665, 576] width 11 height 11
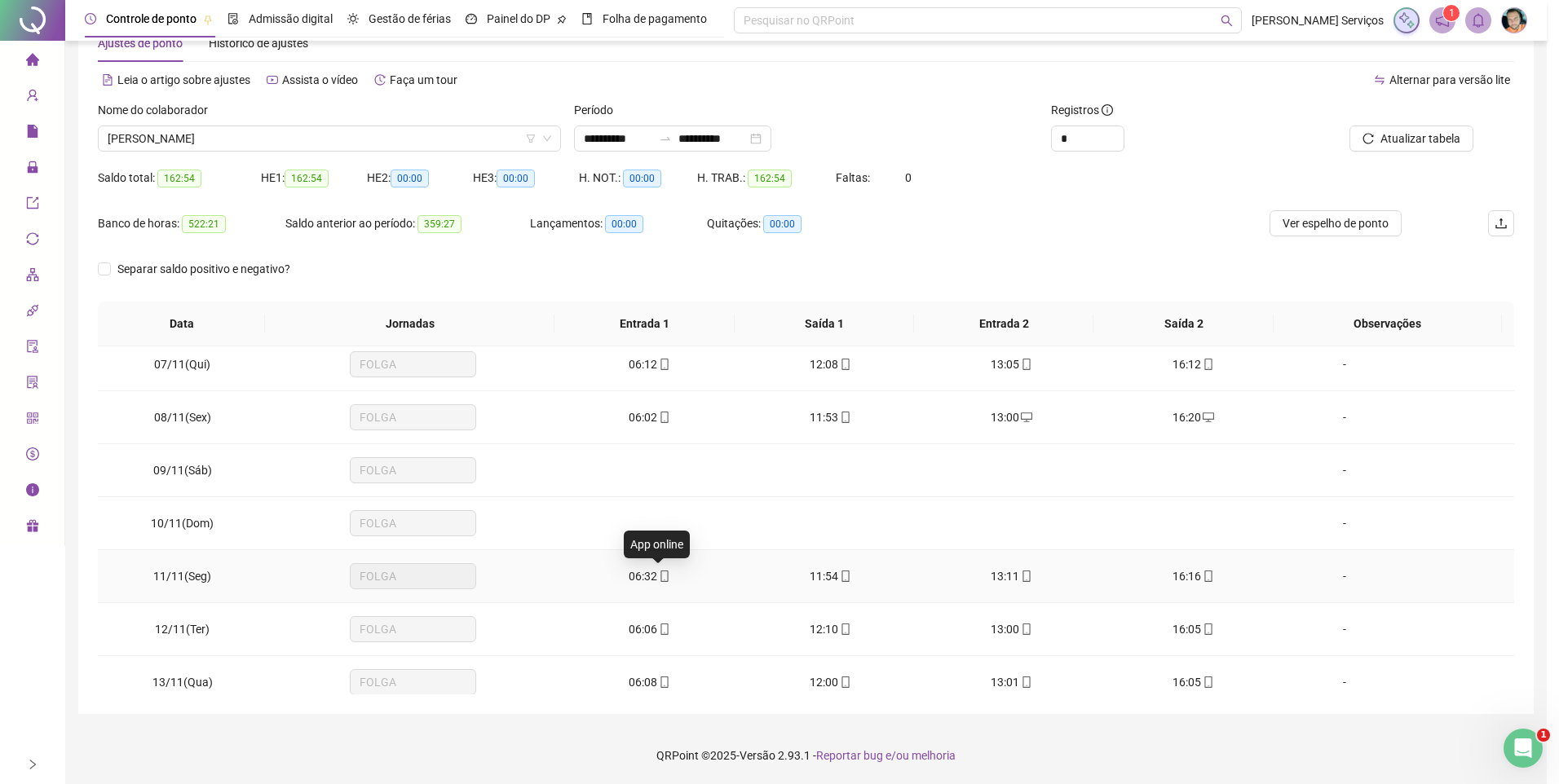
type input "**********"
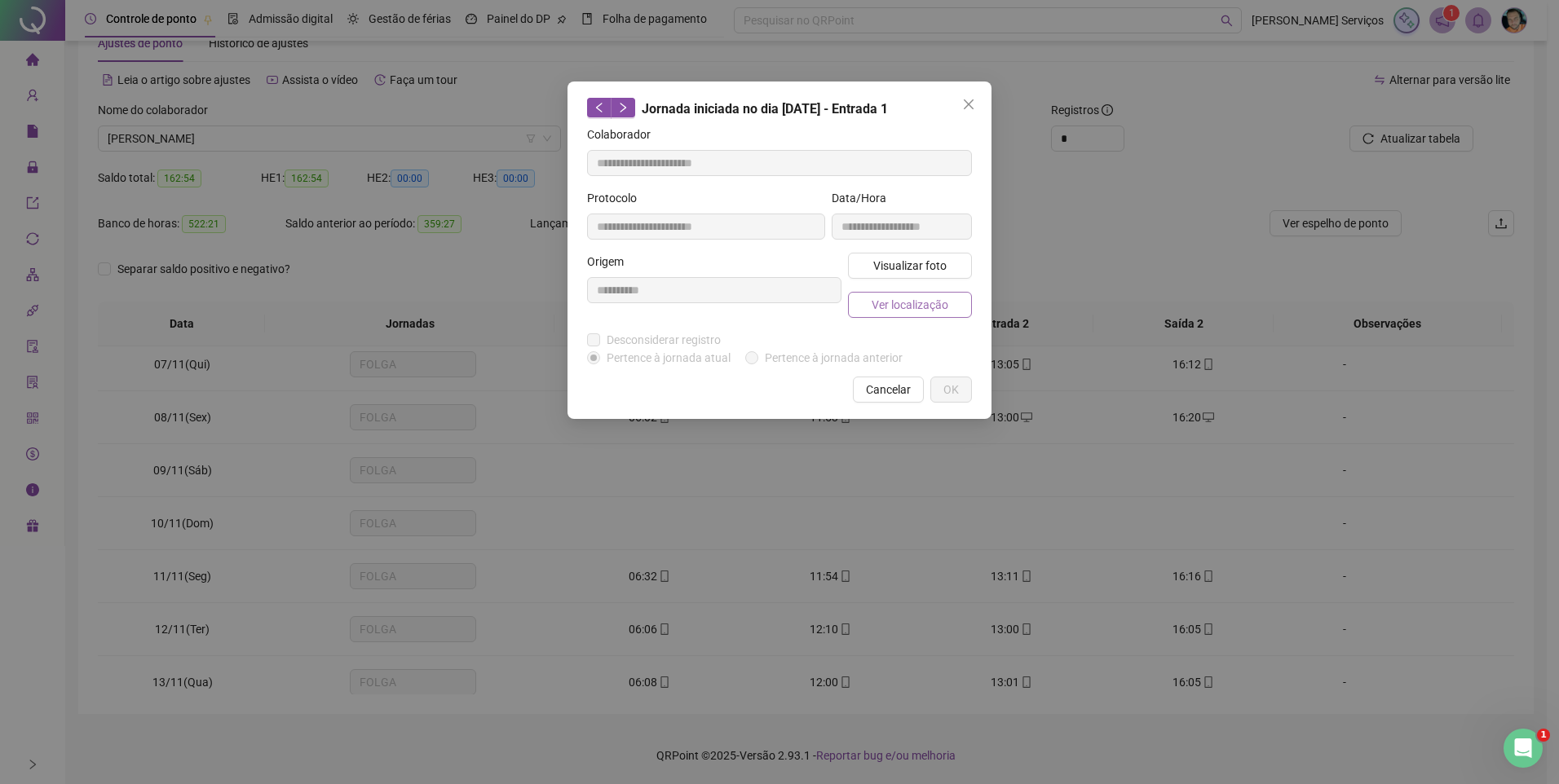
click at [910, 304] on span "Ver localização" at bounding box center [909, 304] width 77 height 18
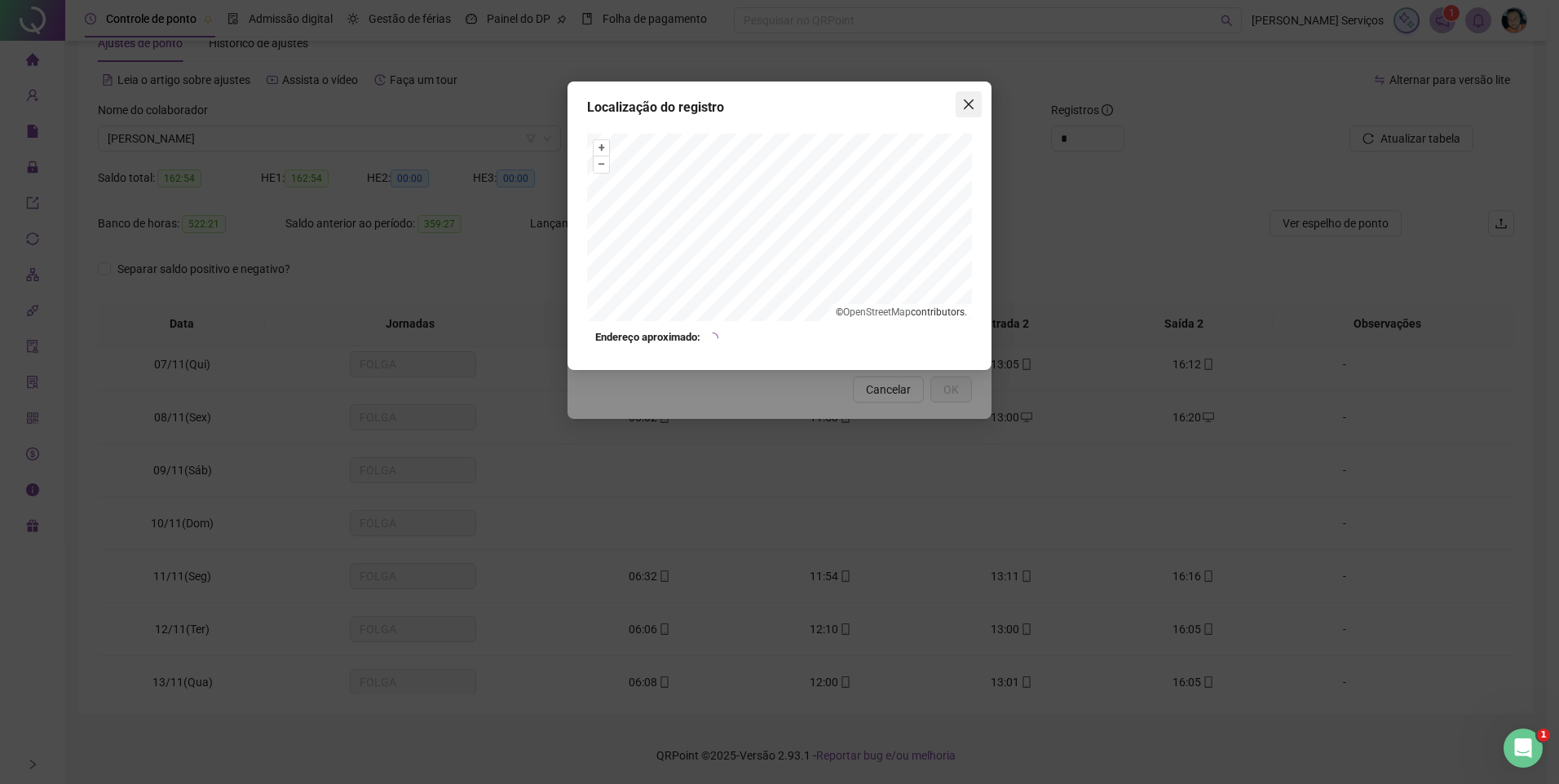
click at [965, 95] on button "Close" at bounding box center [969, 104] width 27 height 27
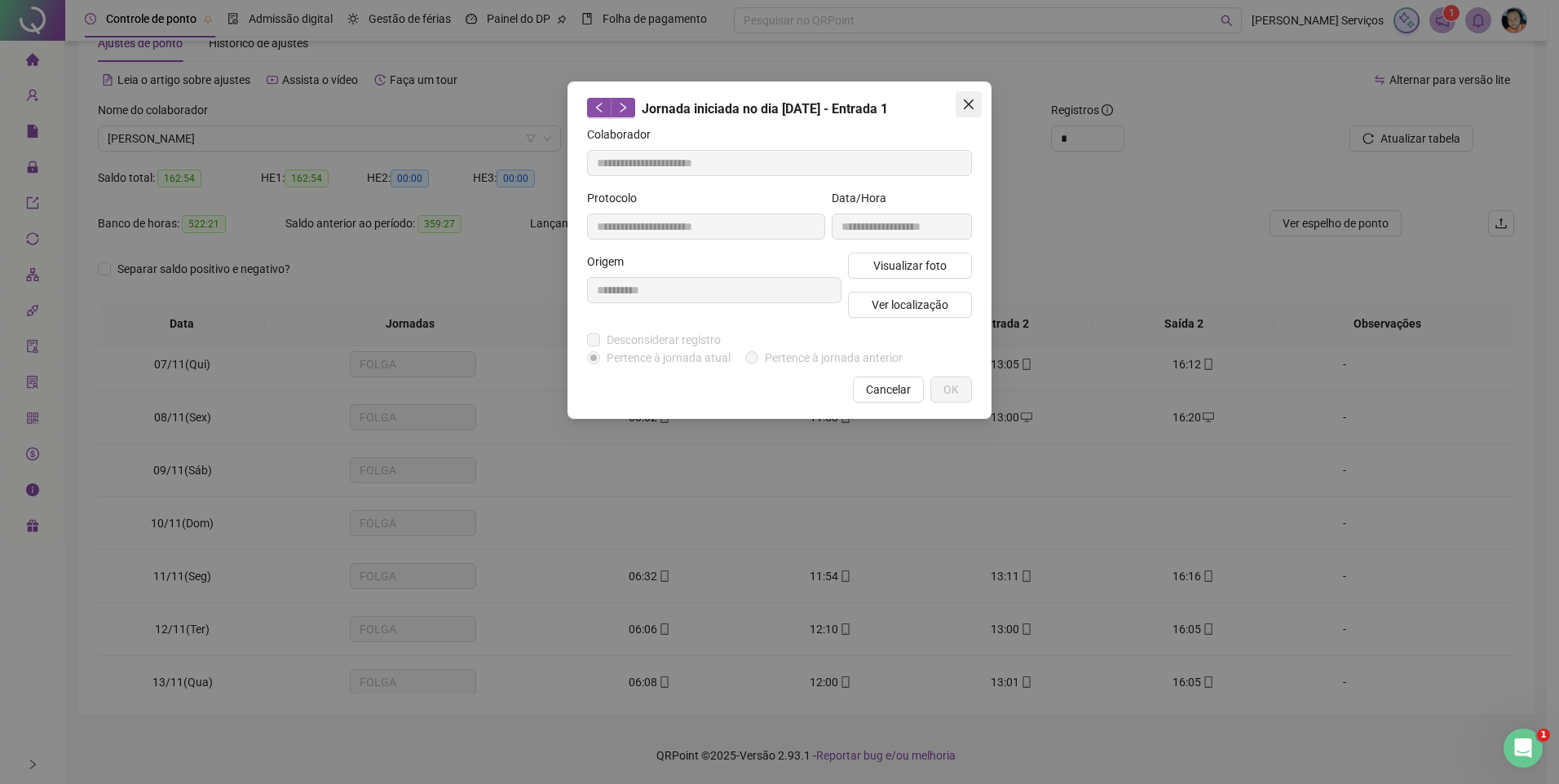
click at [967, 99] on icon "close" at bounding box center [969, 104] width 13 height 13
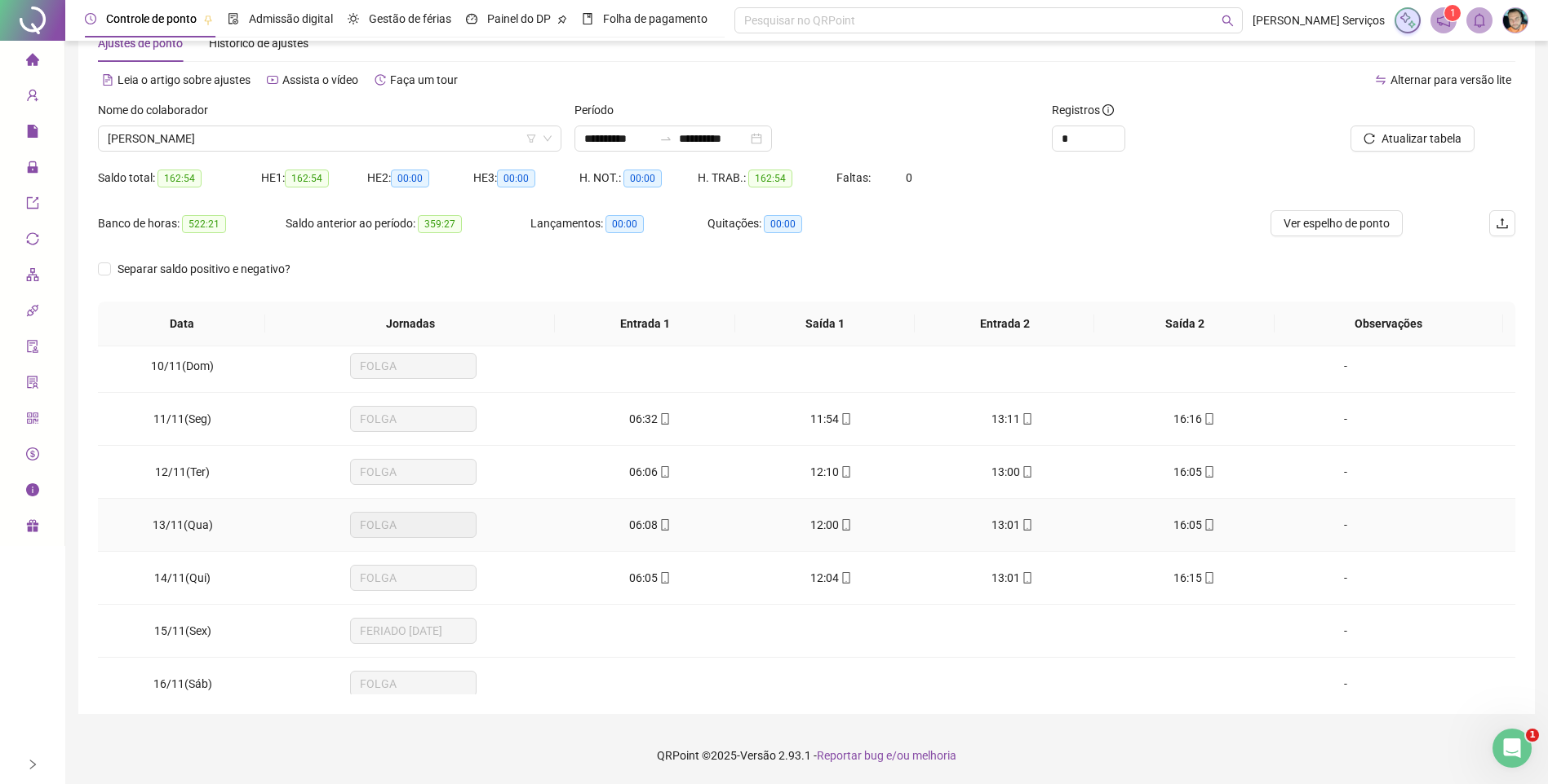
scroll to position [489, 0]
click at [657, 460] on span at bounding box center [664, 466] width 13 height 13
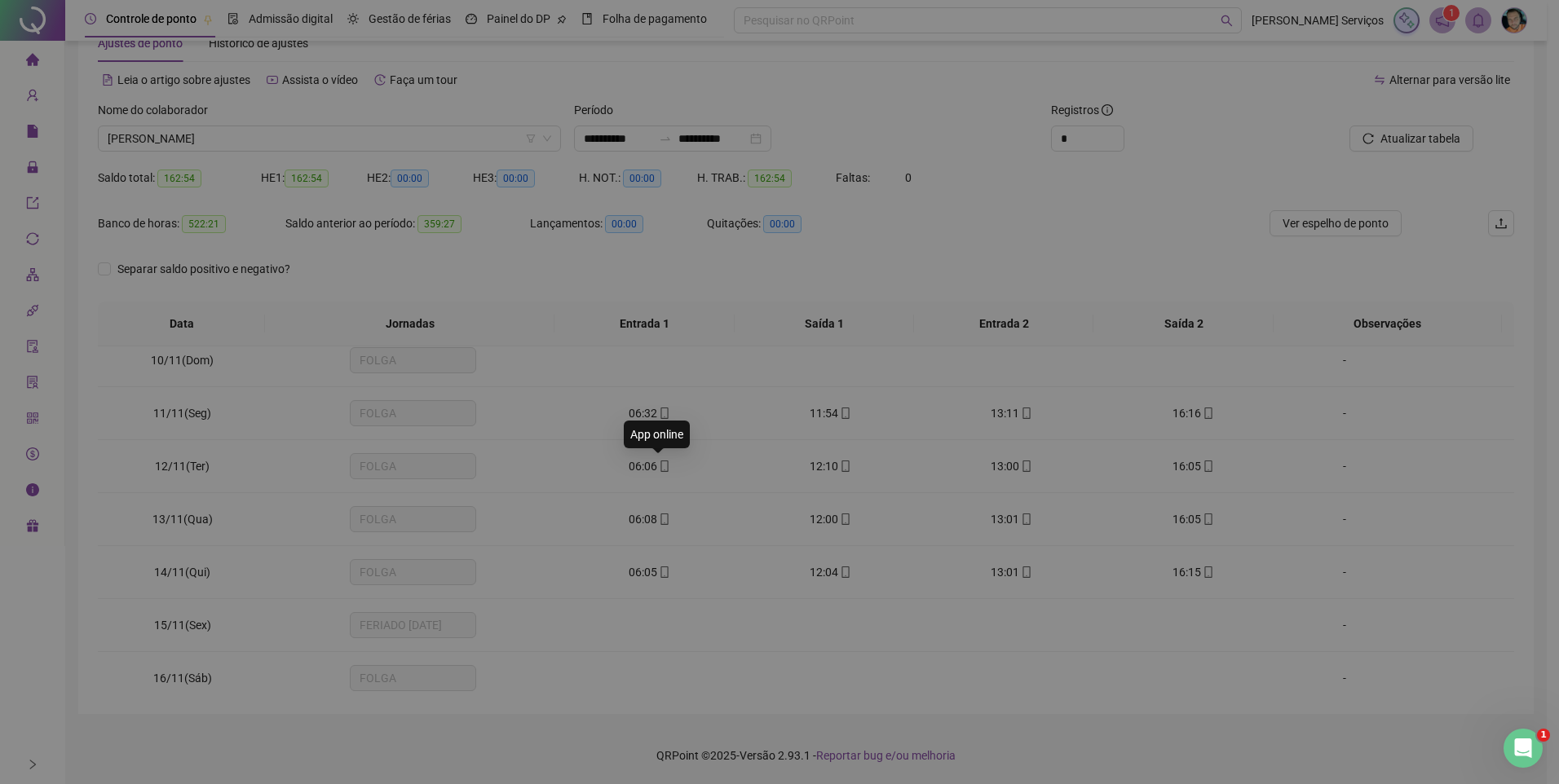
type input "**********"
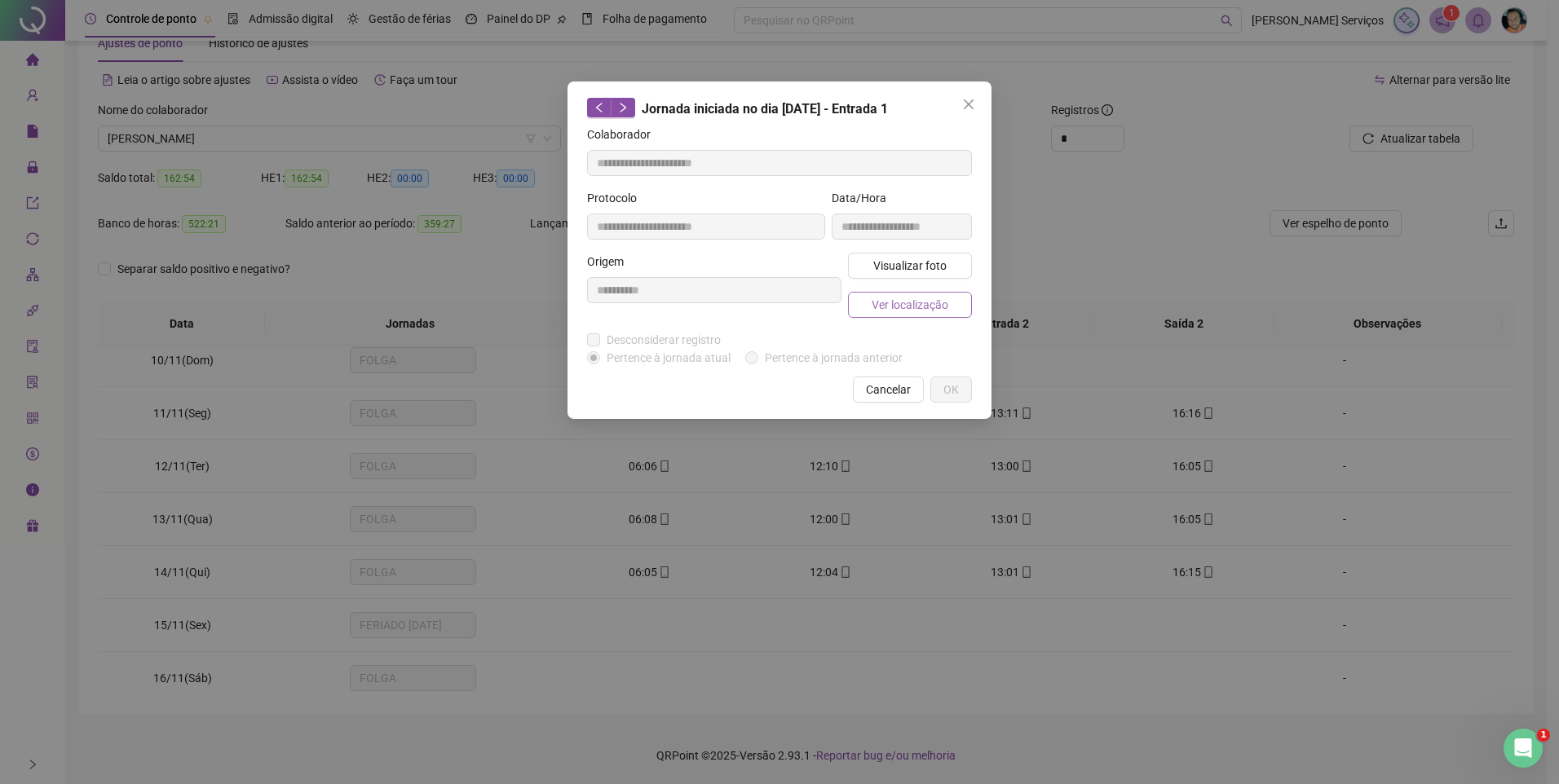
click at [890, 295] on button "Ver localização" at bounding box center [909, 305] width 124 height 27
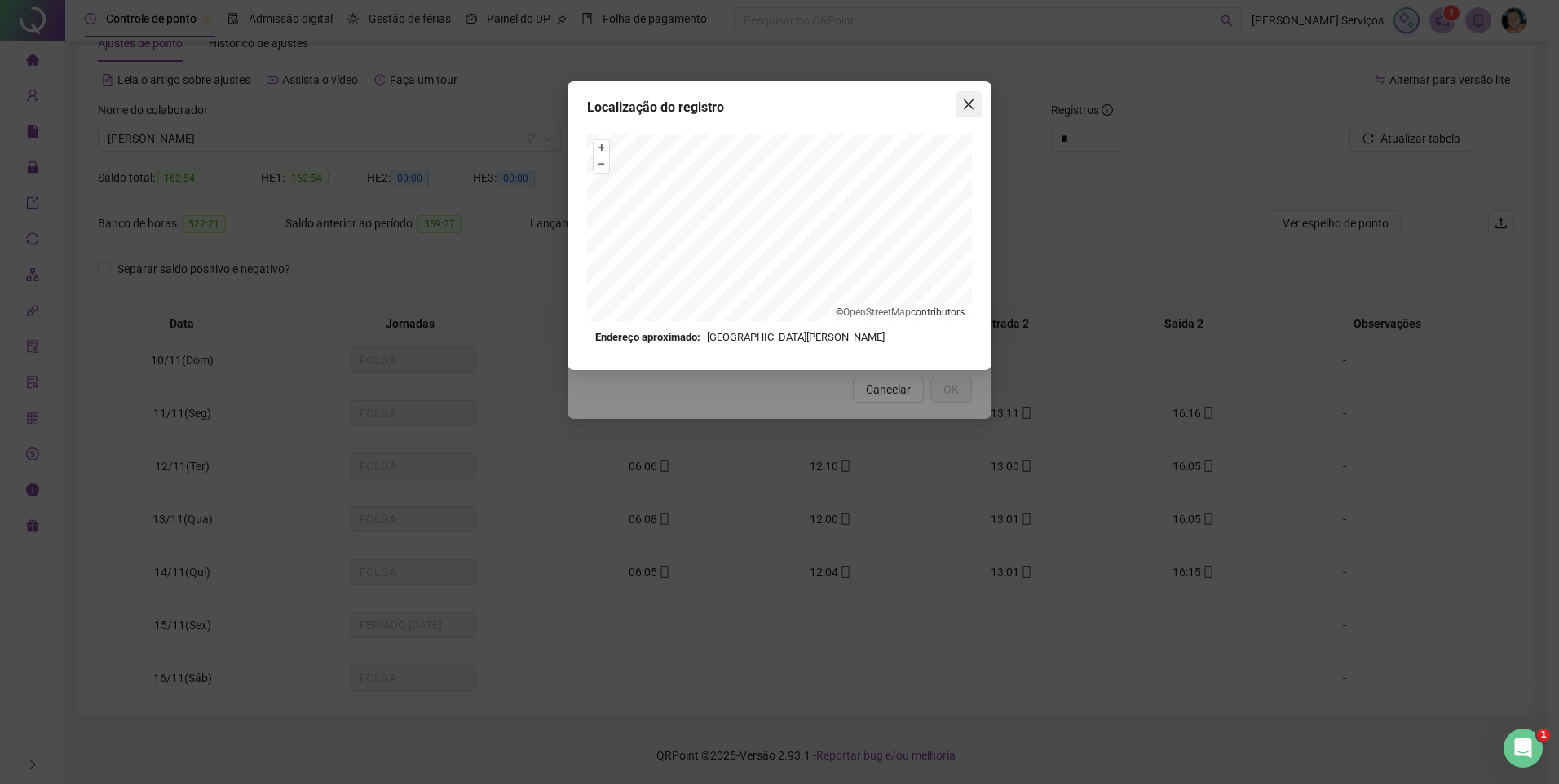
click at [968, 108] on icon "close" at bounding box center [969, 104] width 13 height 13
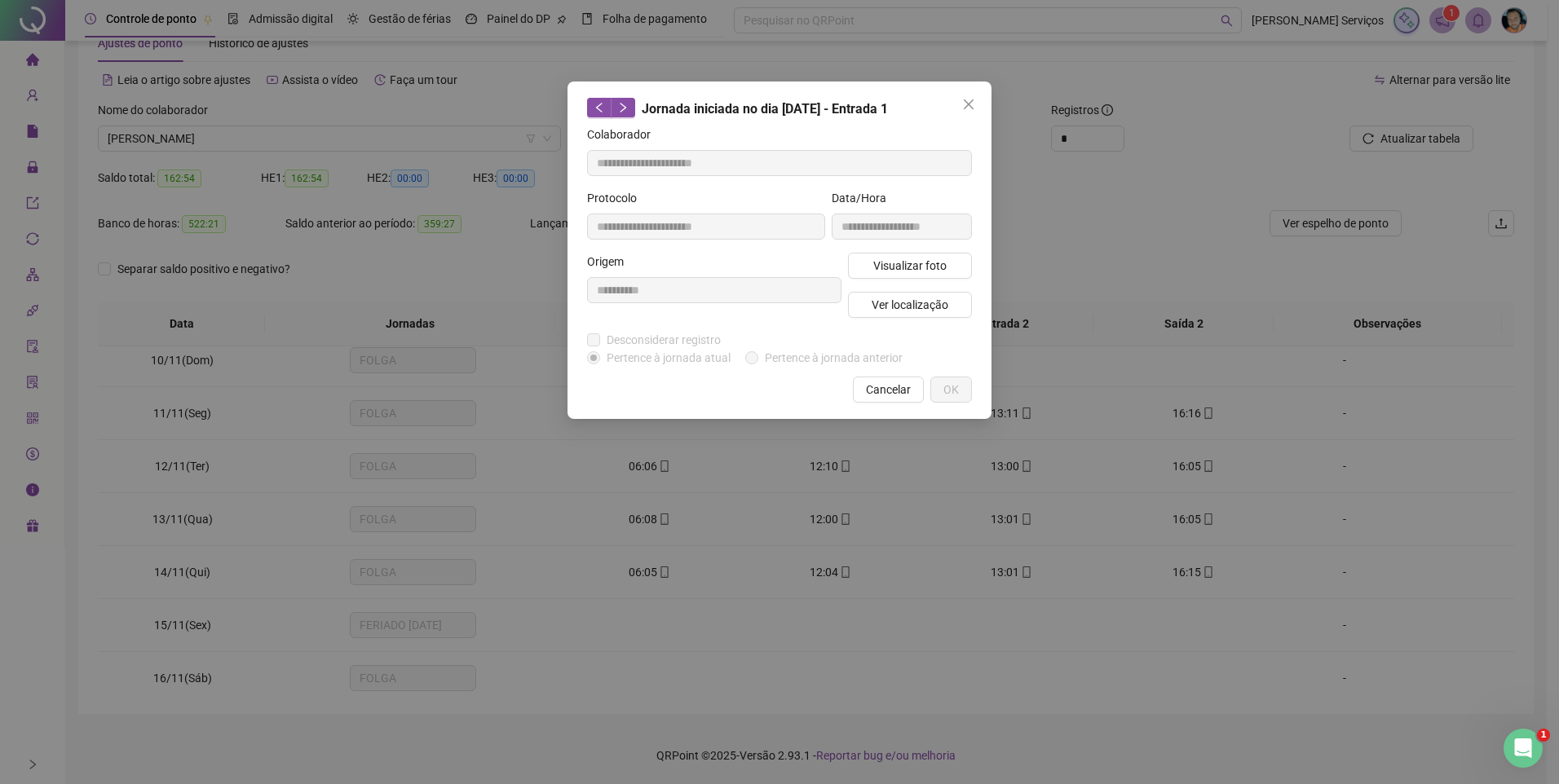
click at [968, 108] on icon "close" at bounding box center [969, 104] width 13 height 13
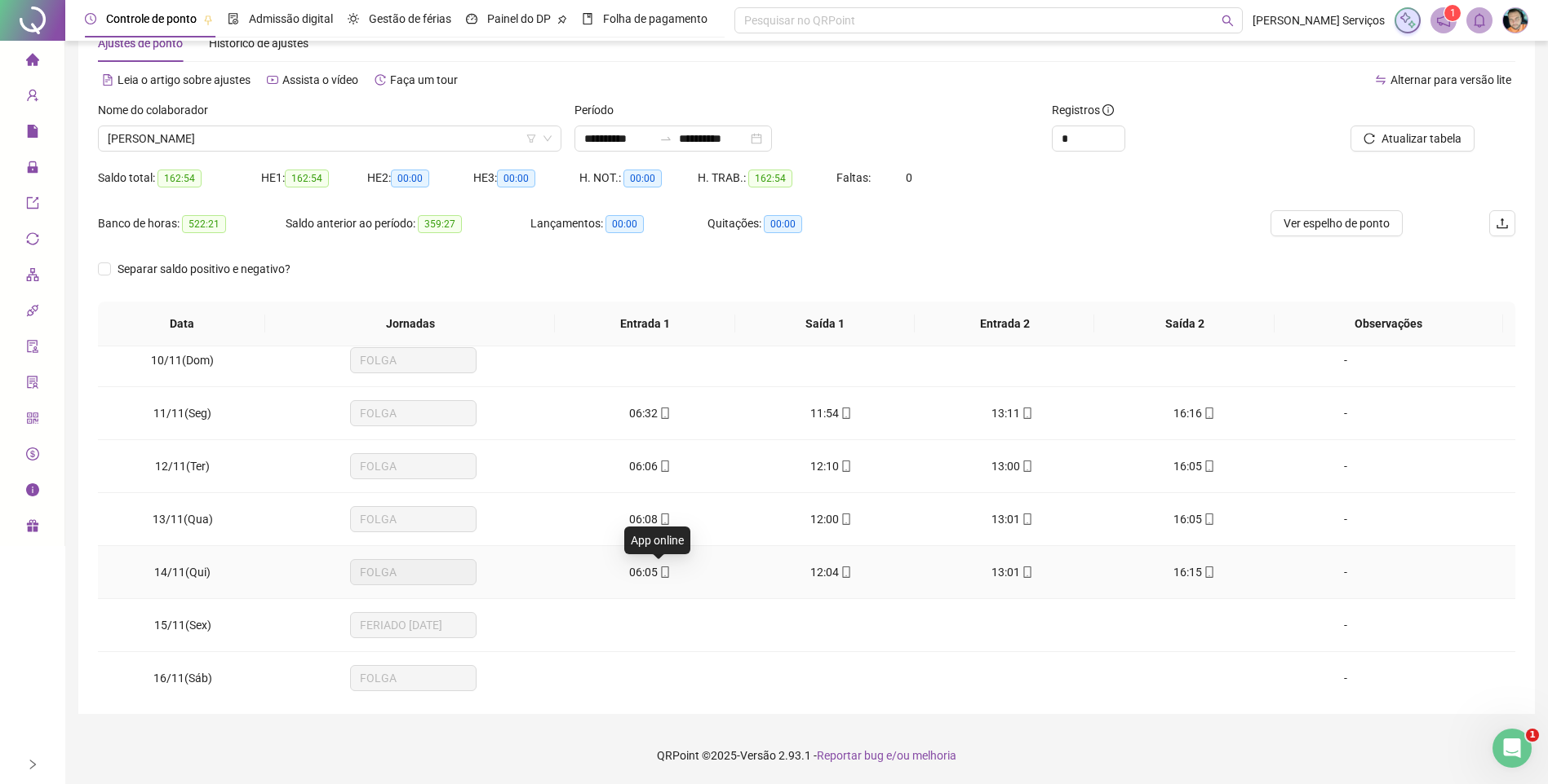
click at [659, 568] on icon "mobile" at bounding box center [665, 573] width 11 height 11
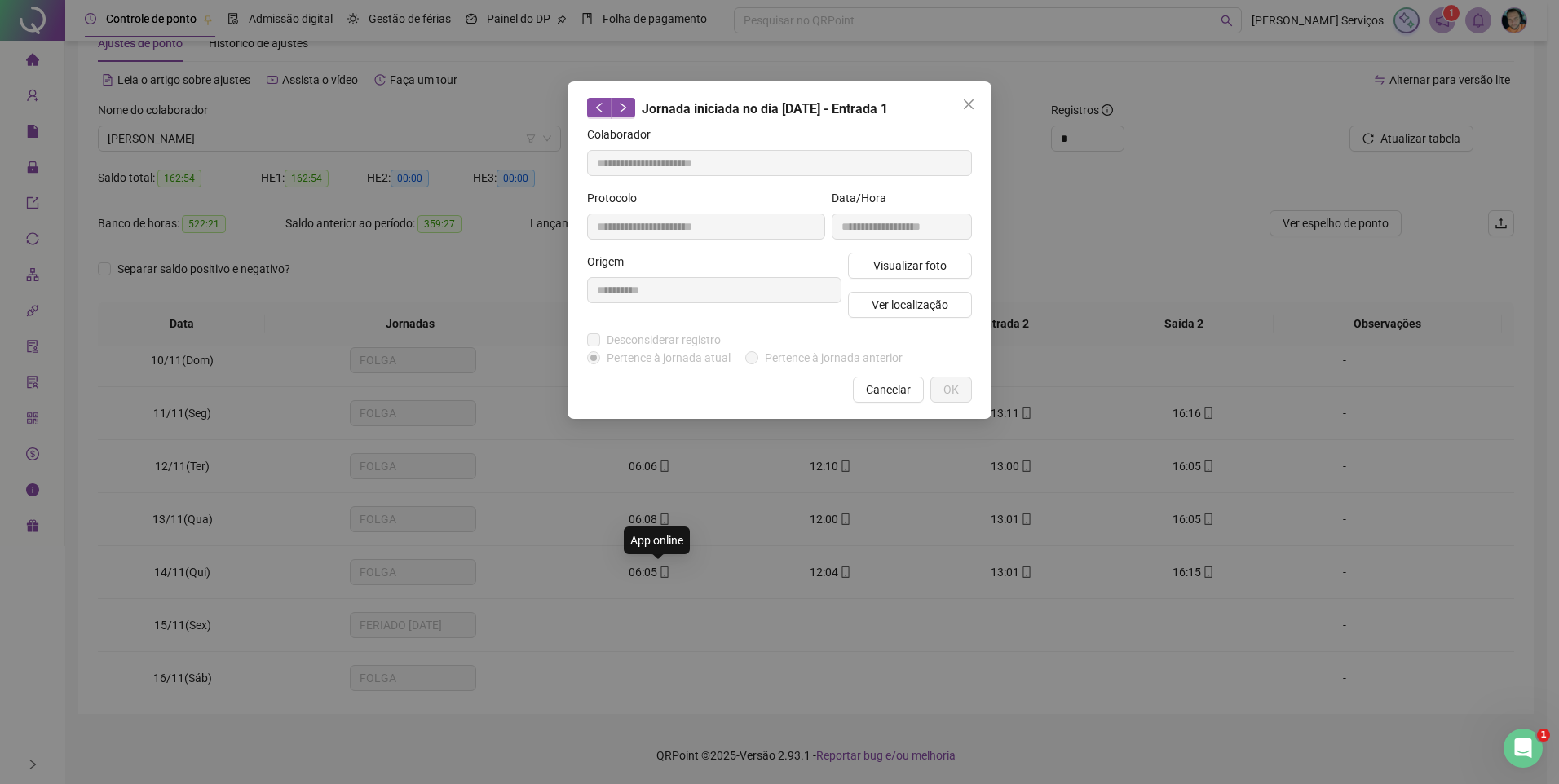
type input "**********"
click at [890, 305] on span "Ver localização" at bounding box center [909, 304] width 77 height 18
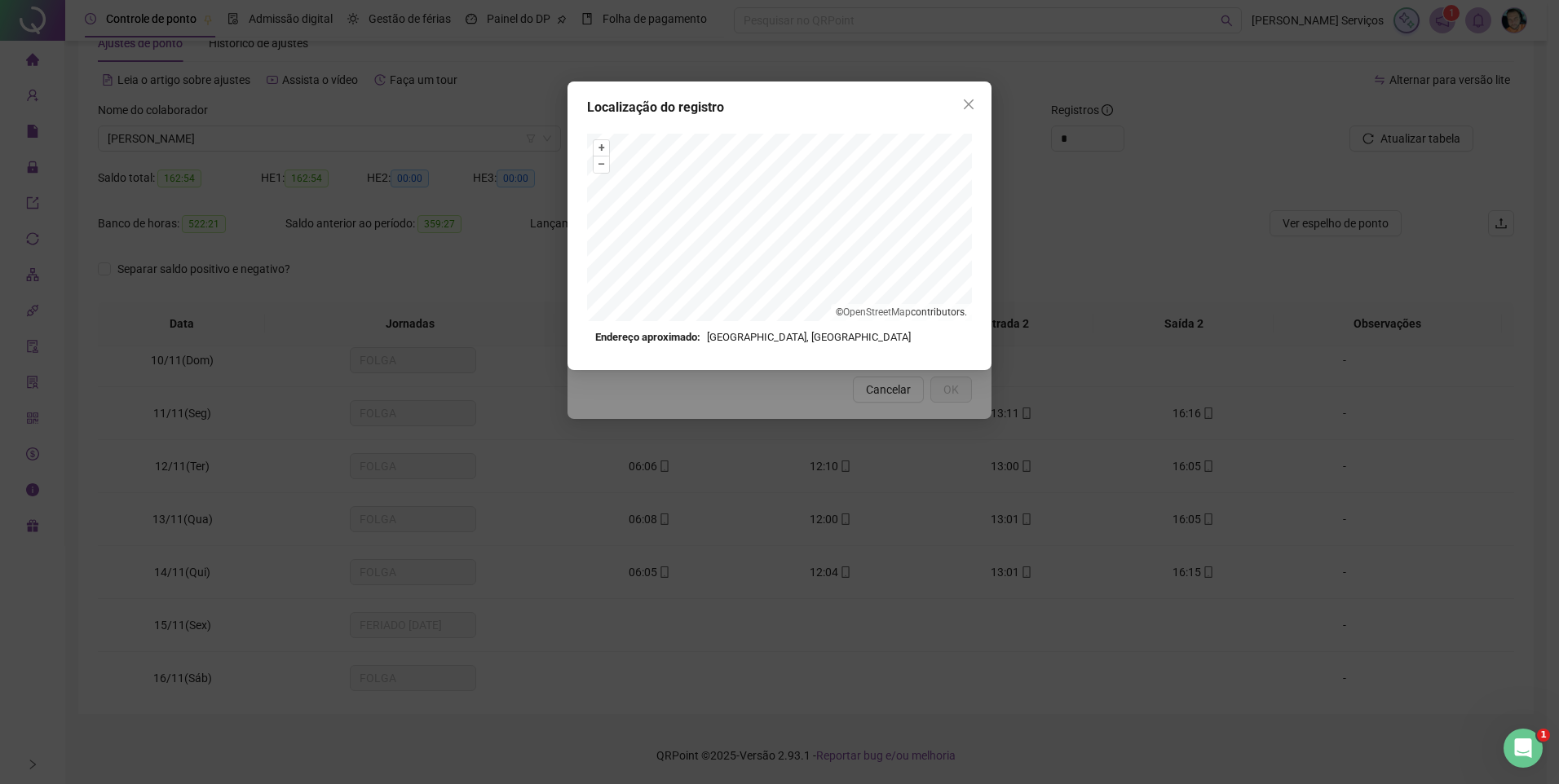
click at [982, 102] on div "Localização do registro + – ⇧ › © OpenStreetMap contributors. Endereço aproxima…" at bounding box center [780, 226] width 424 height 288
click at [975, 105] on icon "close" at bounding box center [969, 104] width 13 height 13
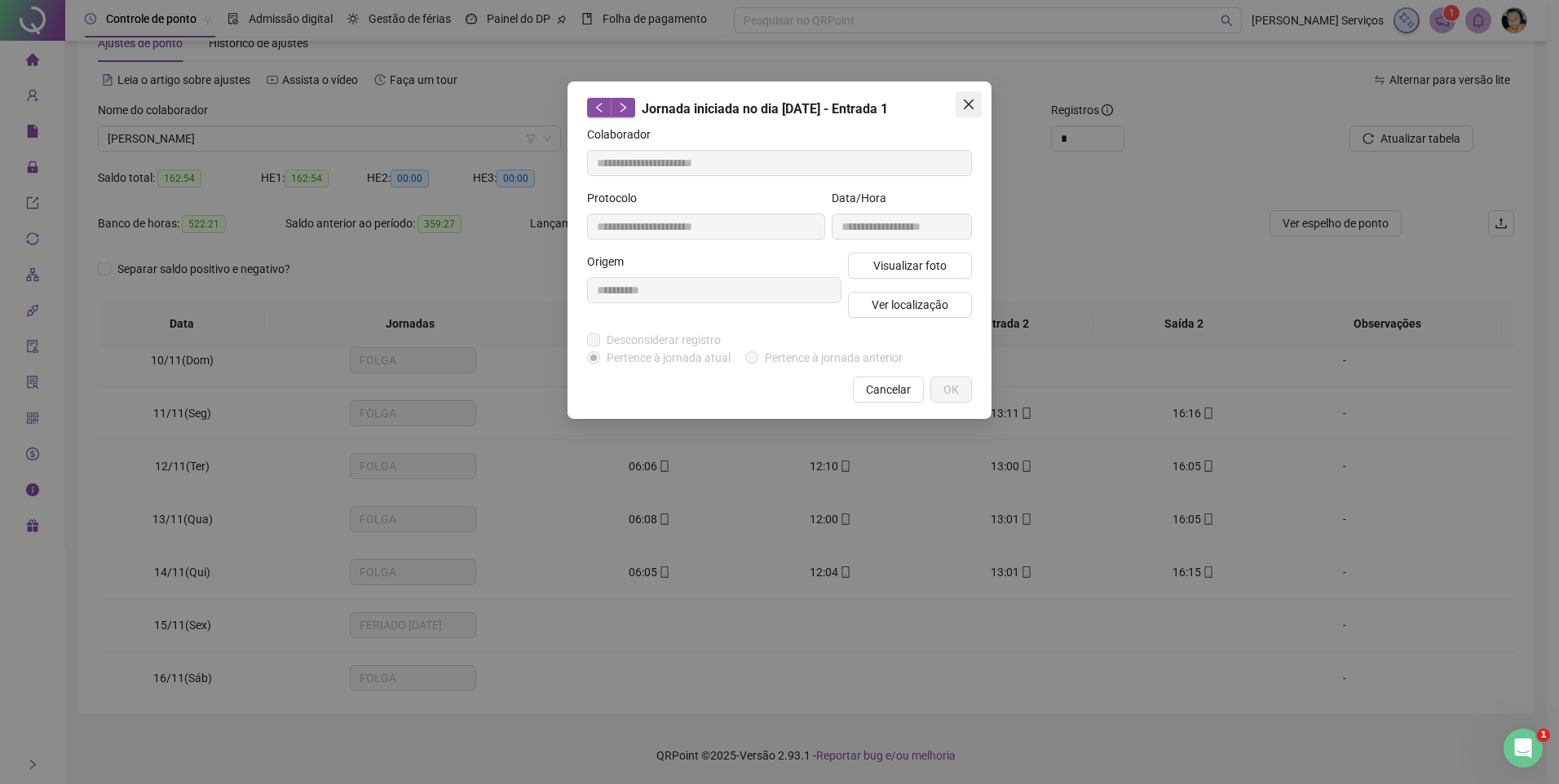
click at [972, 98] on icon "close" at bounding box center [969, 104] width 13 height 13
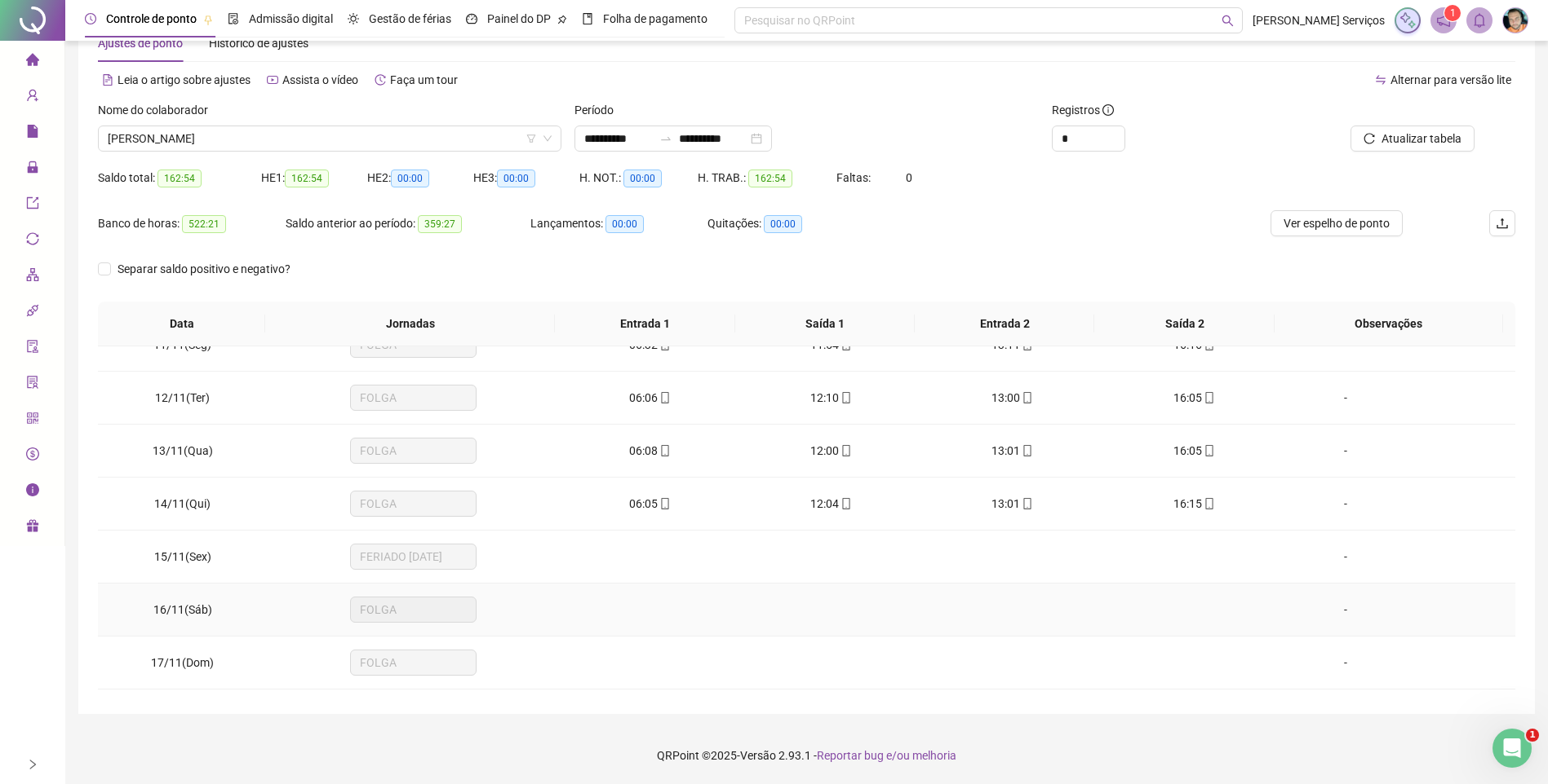
scroll to position [652, 0]
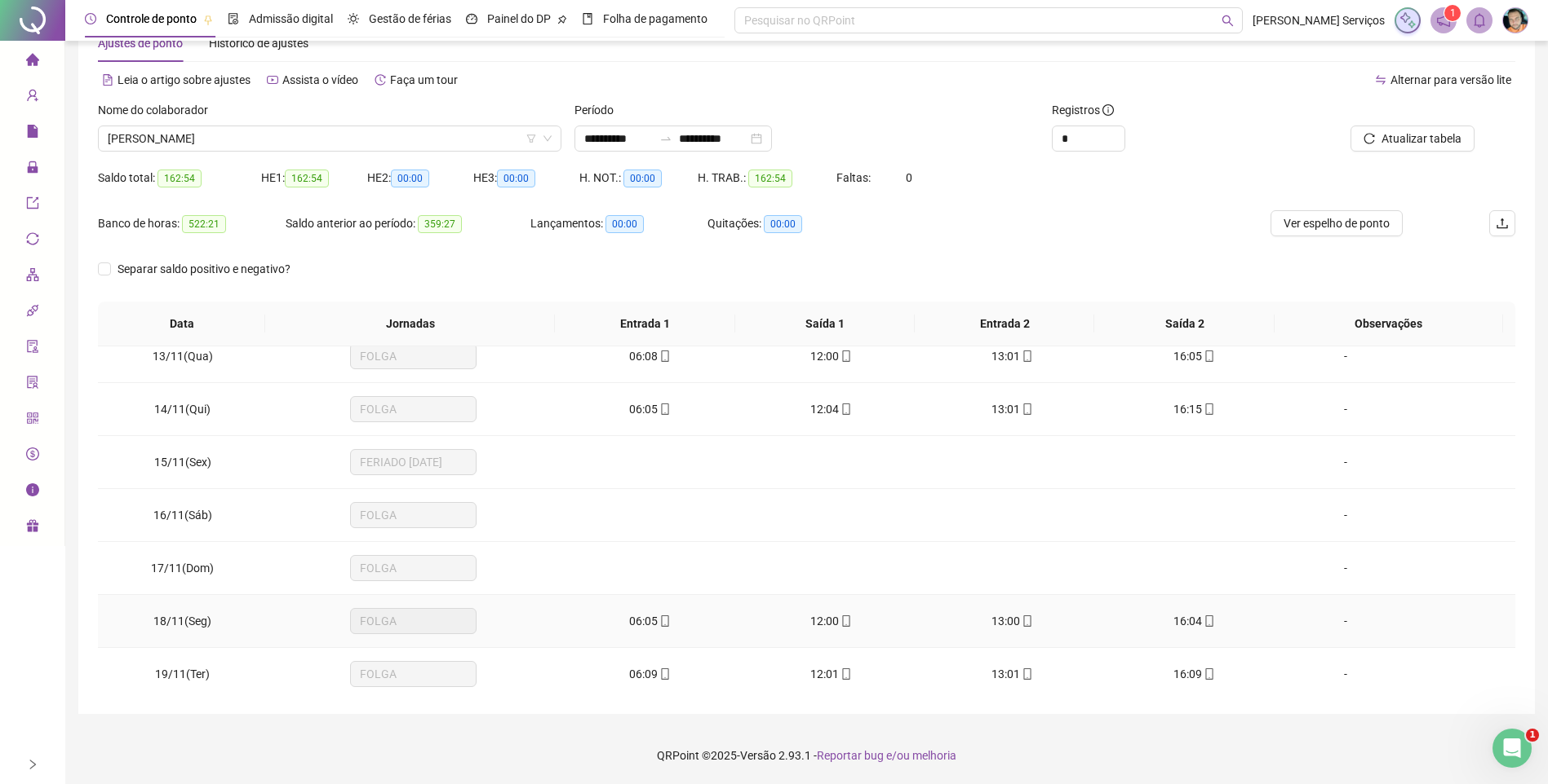
click at [644, 617] on span "06:05" at bounding box center [643, 621] width 28 height 13
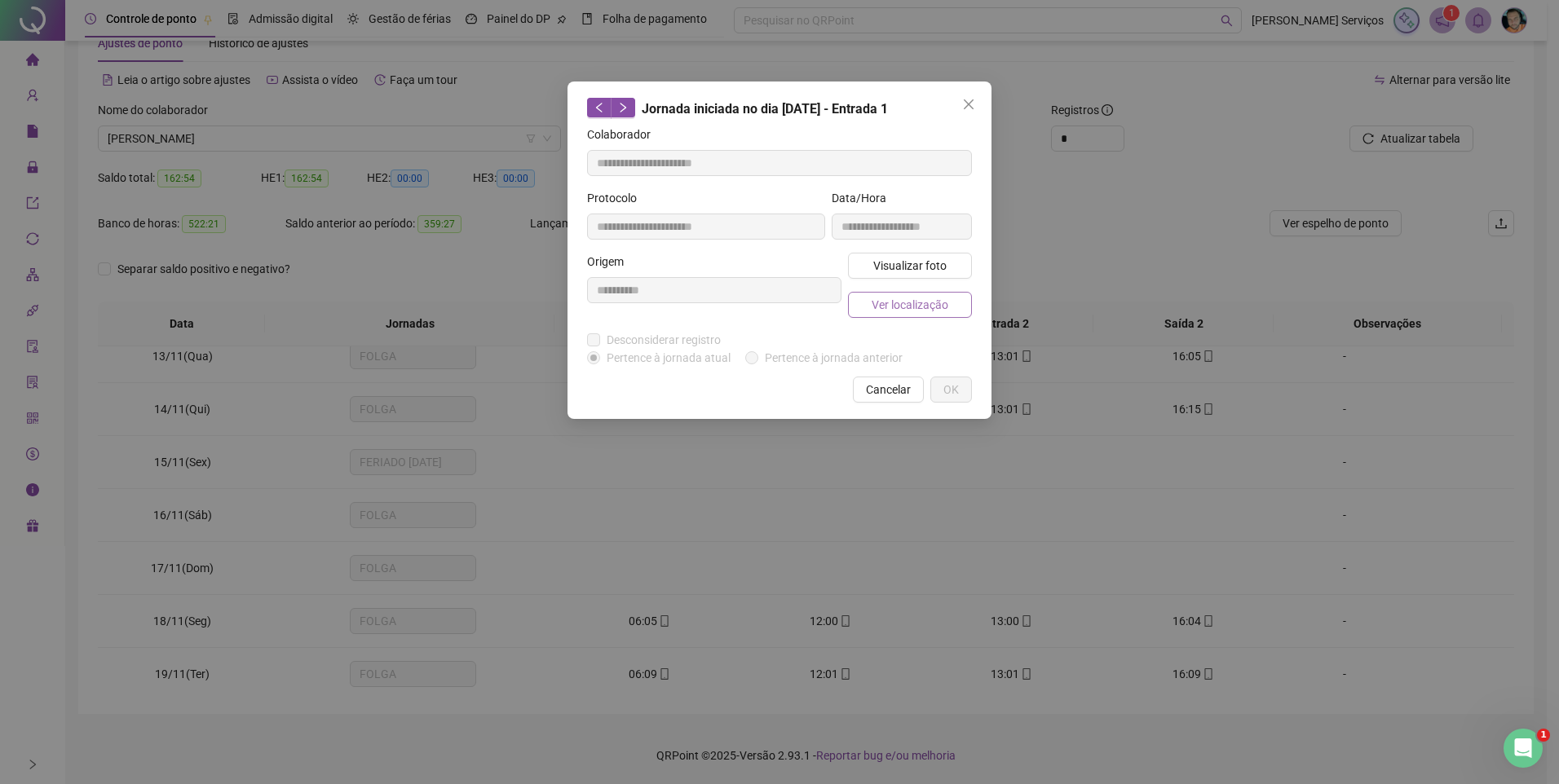
type input "**********"
click at [877, 303] on span "Ver localização" at bounding box center [909, 304] width 77 height 18
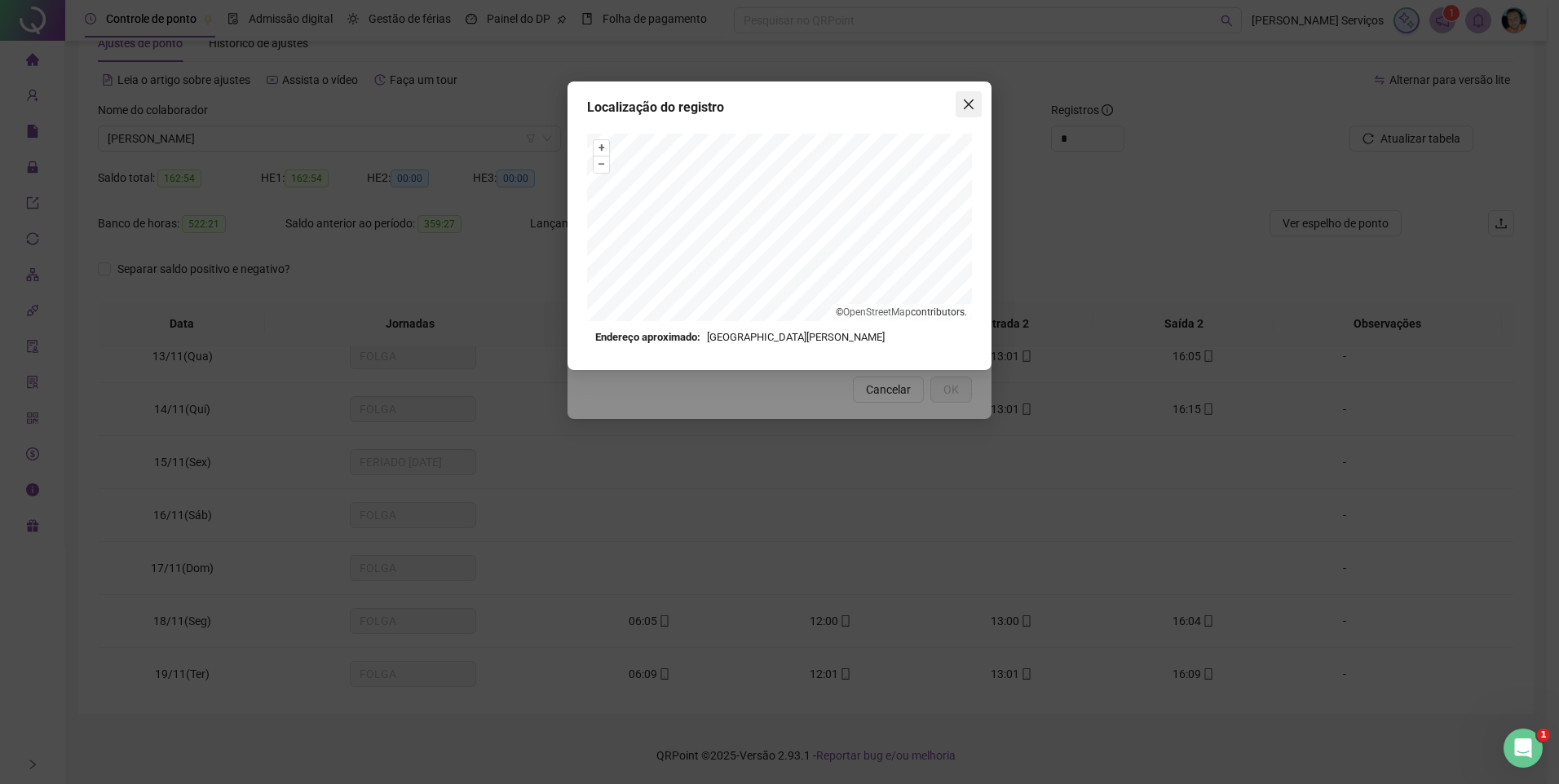
click at [963, 114] on button "Close" at bounding box center [969, 104] width 27 height 27
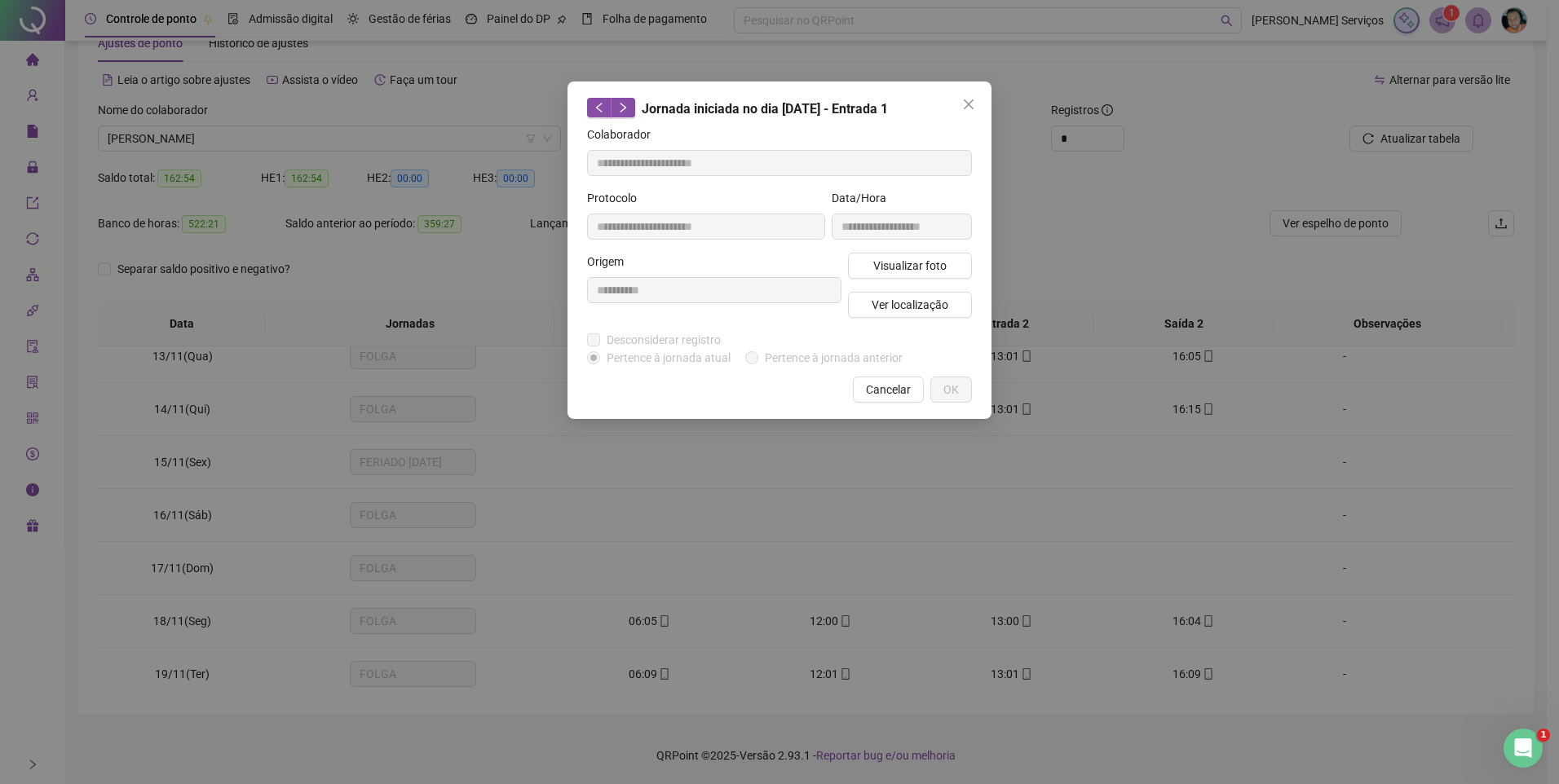
click at [965, 105] on icon "close" at bounding box center [969, 104] width 13 height 13
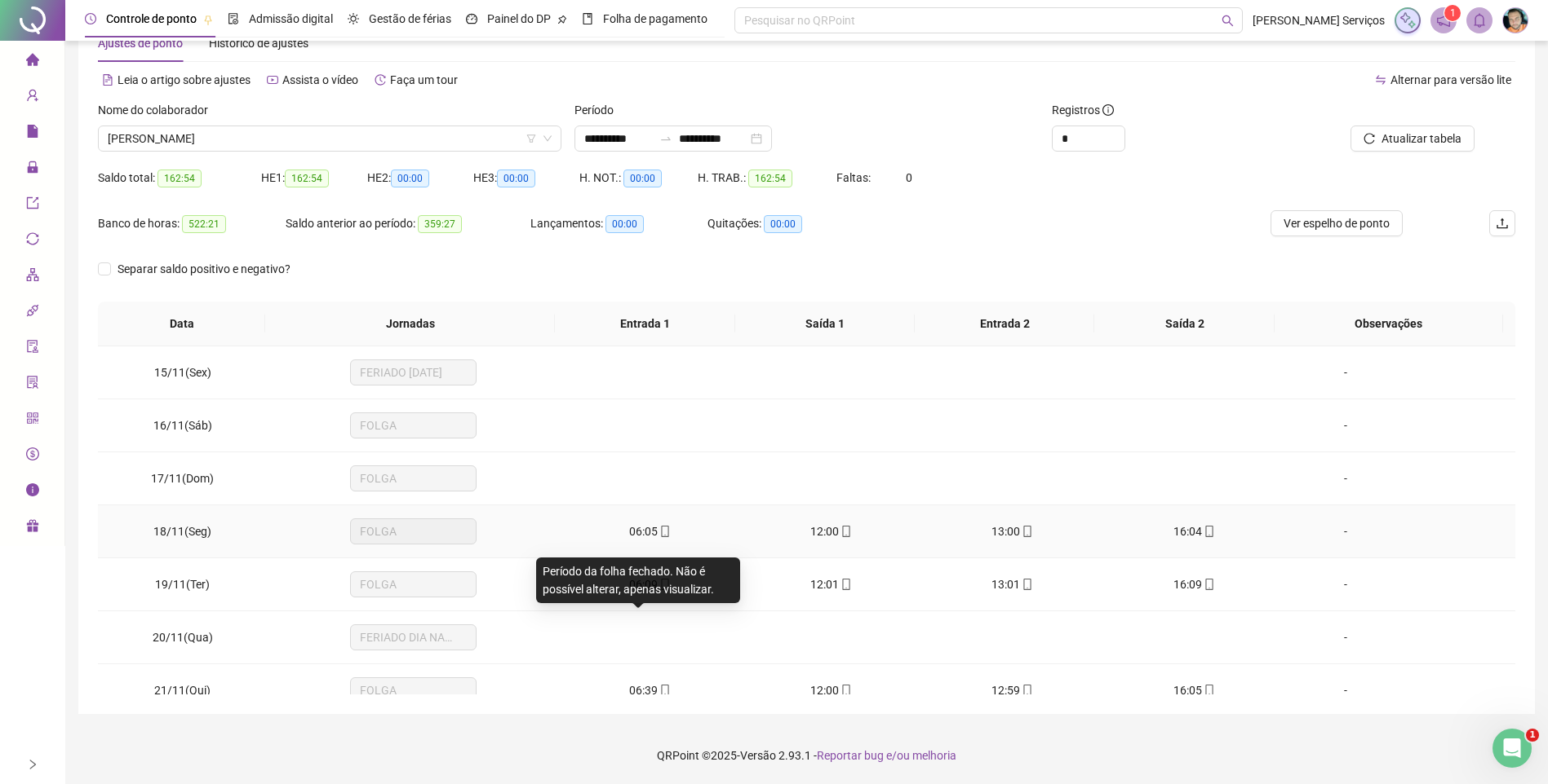
scroll to position [897, 0]
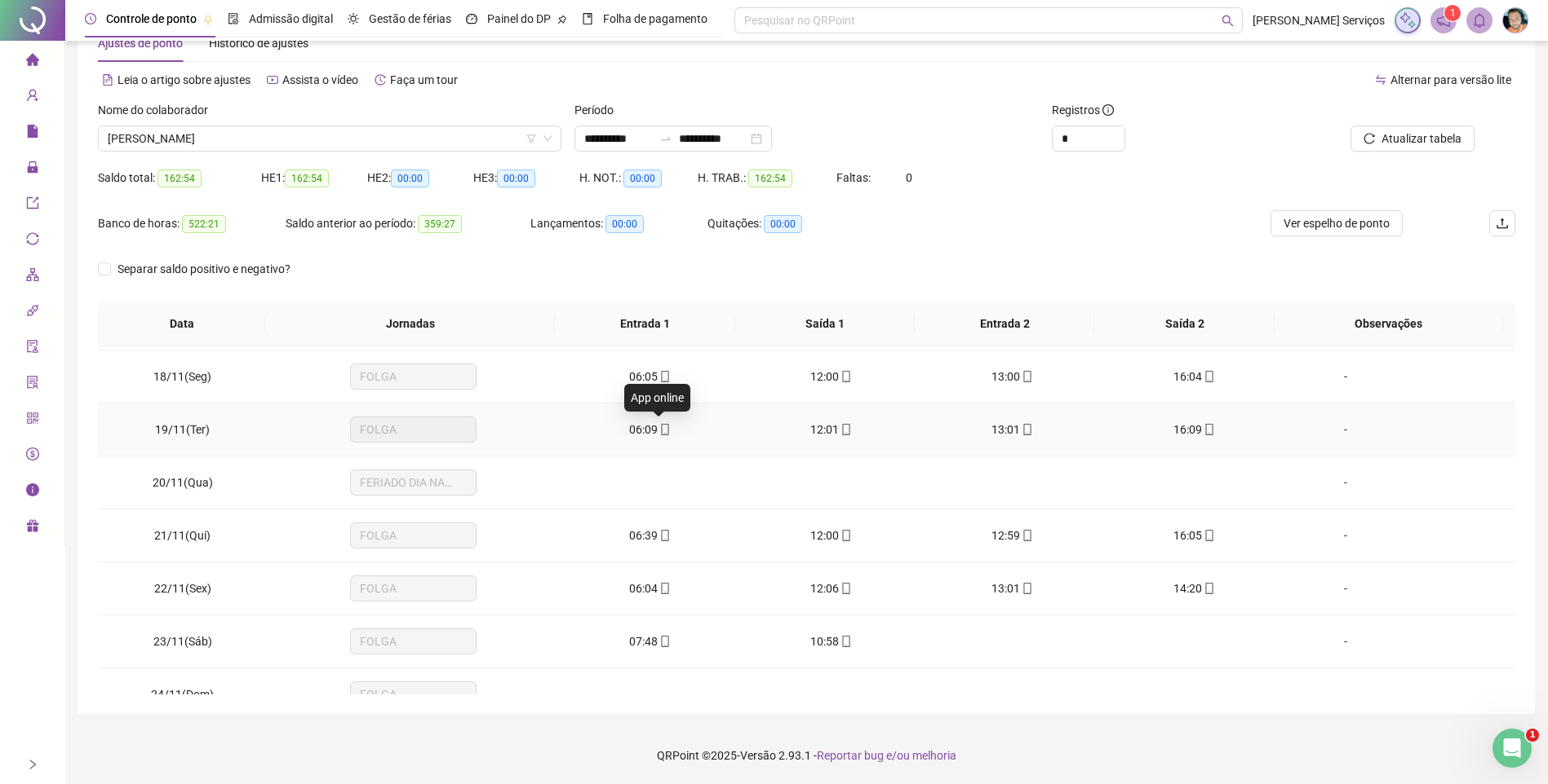
click at [659, 427] on icon "mobile" at bounding box center [665, 429] width 11 height 11
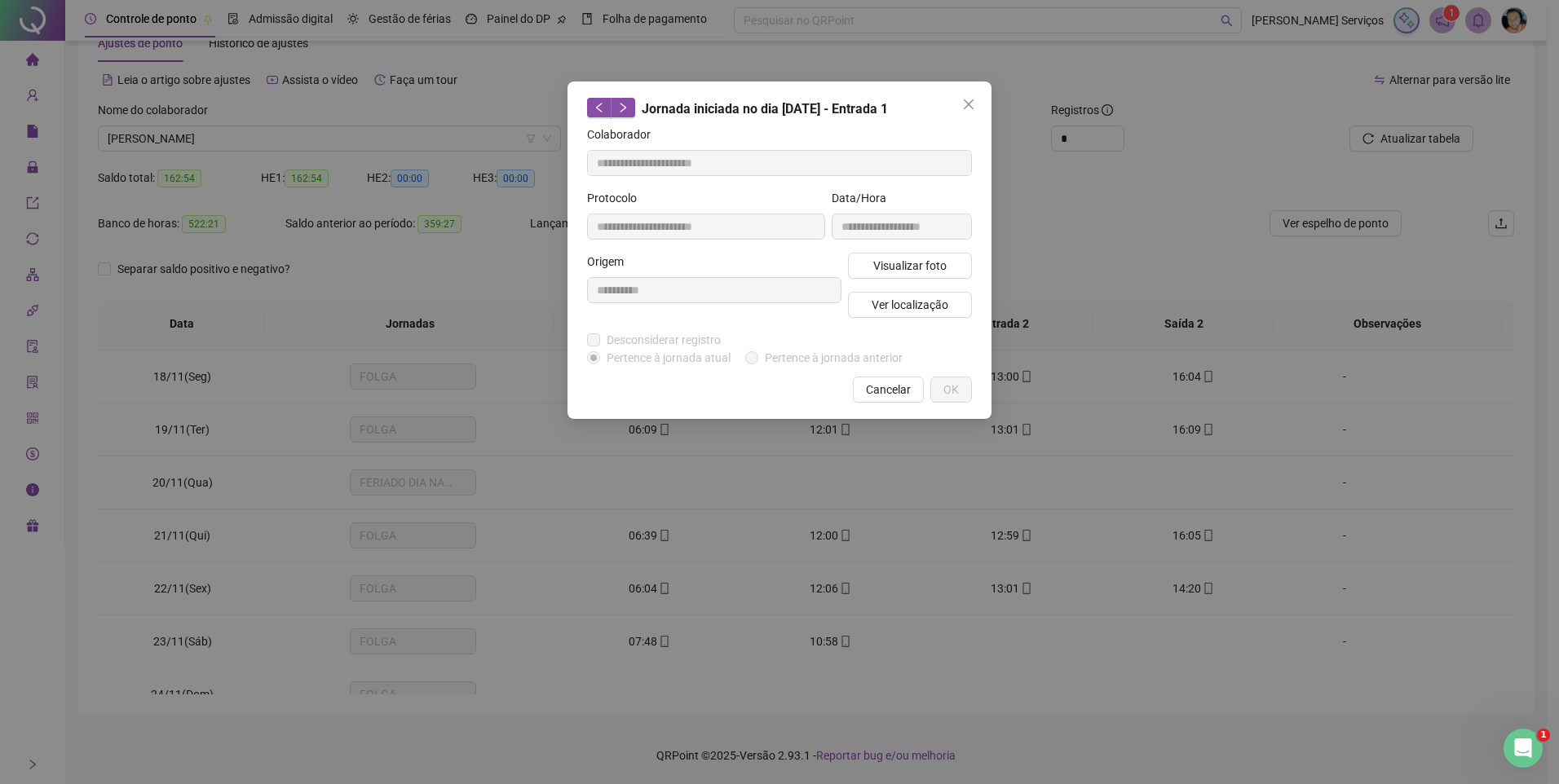
type input "**********"
click at [903, 310] on span "Ver localização" at bounding box center [909, 304] width 77 height 18
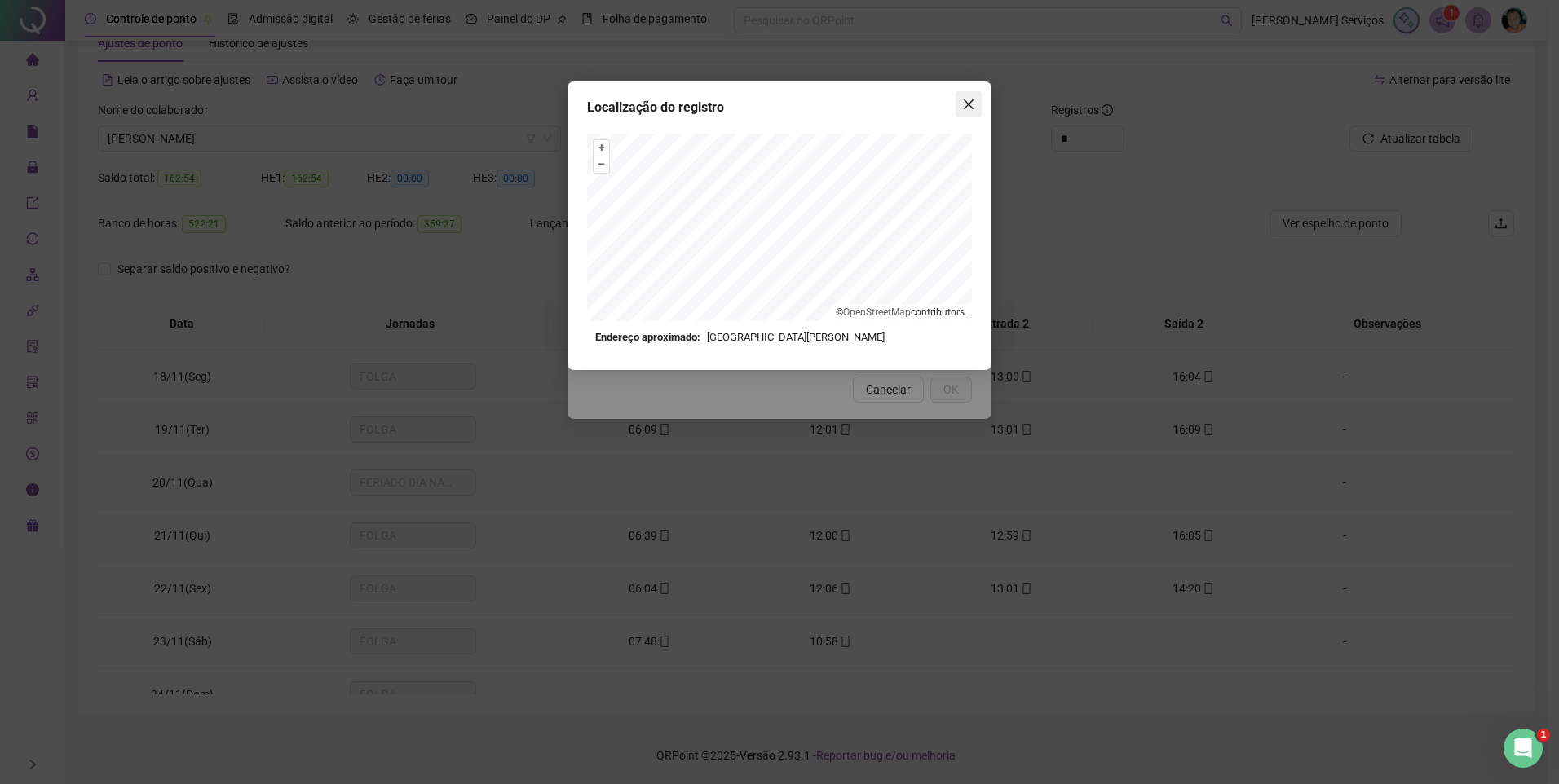
click at [969, 108] on icon "close" at bounding box center [969, 104] width 13 height 13
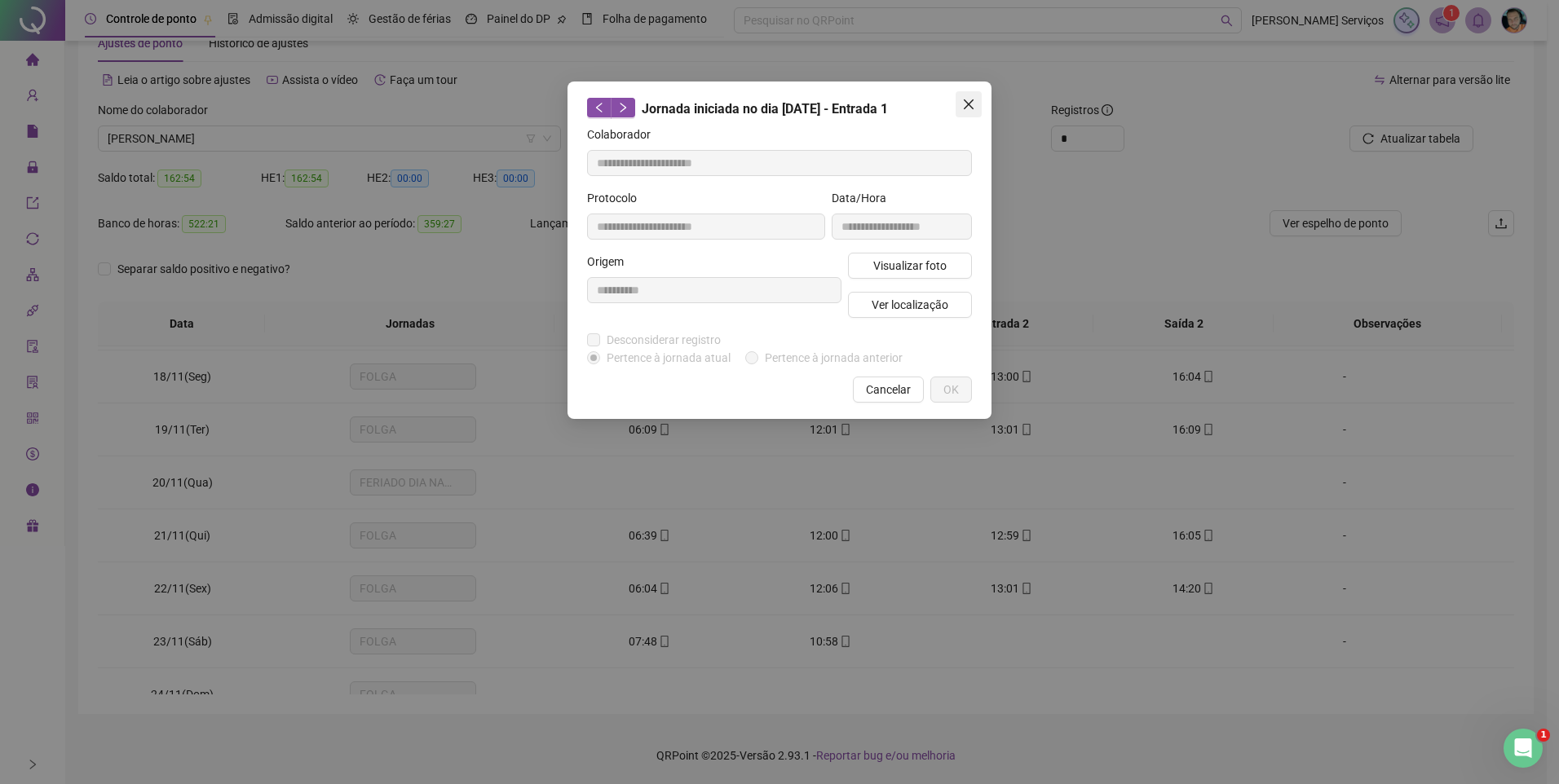
click at [968, 108] on icon "close" at bounding box center [969, 104] width 13 height 13
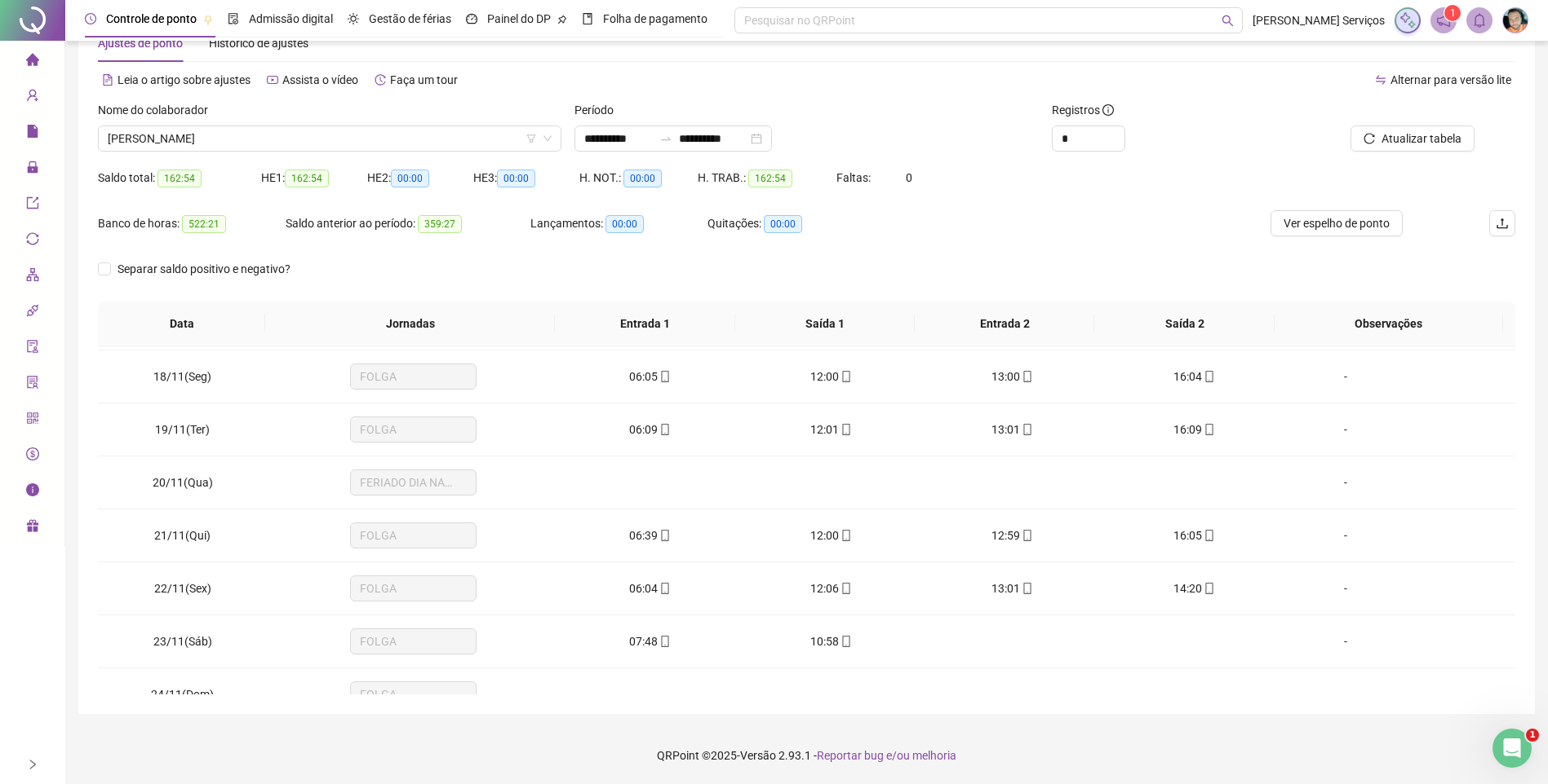
click at [657, 647] on span "mobile" at bounding box center [664, 642] width 13 height 11
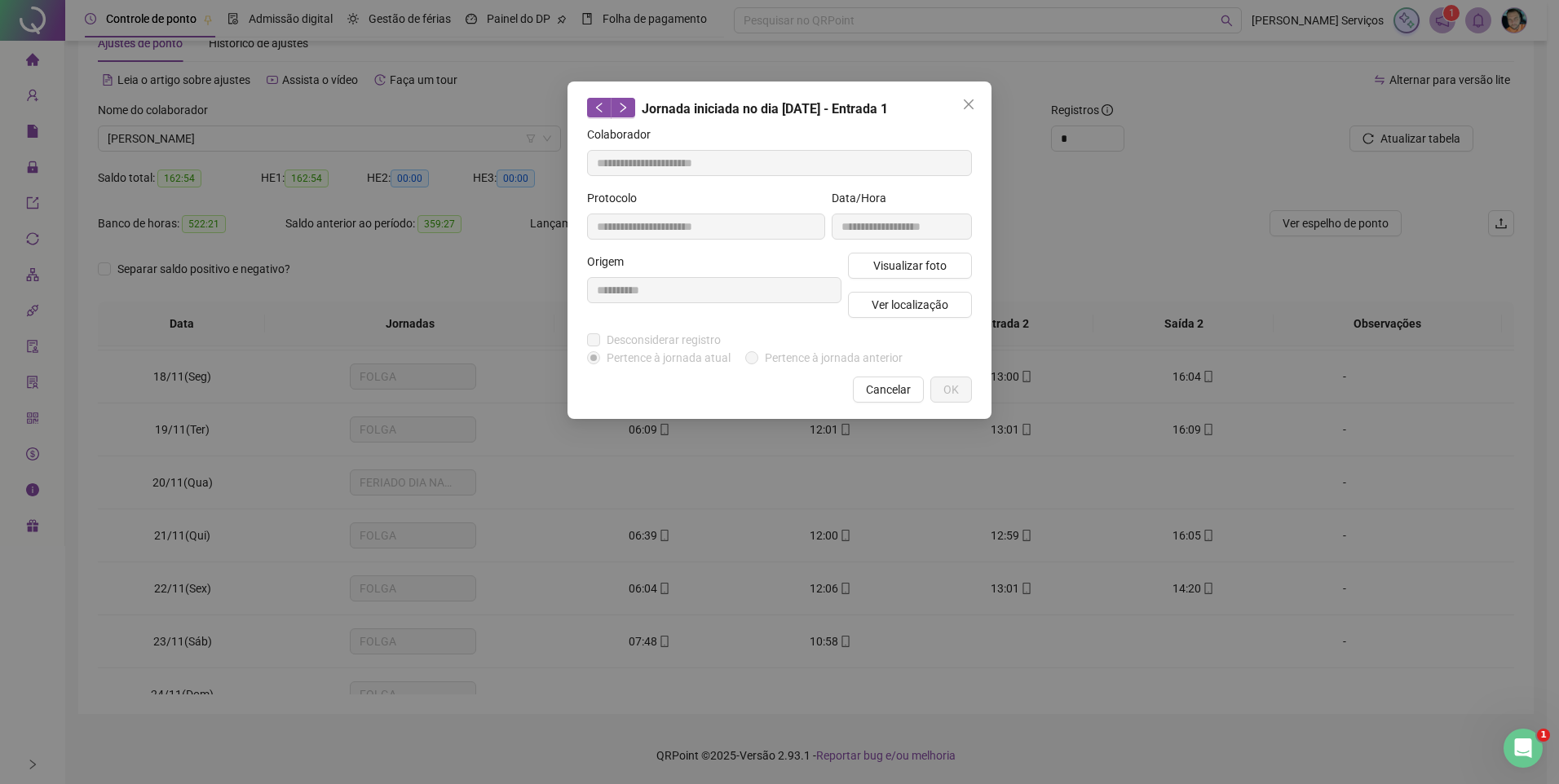
type input "**********"
click at [908, 304] on span "Ver localização" at bounding box center [909, 304] width 77 height 18
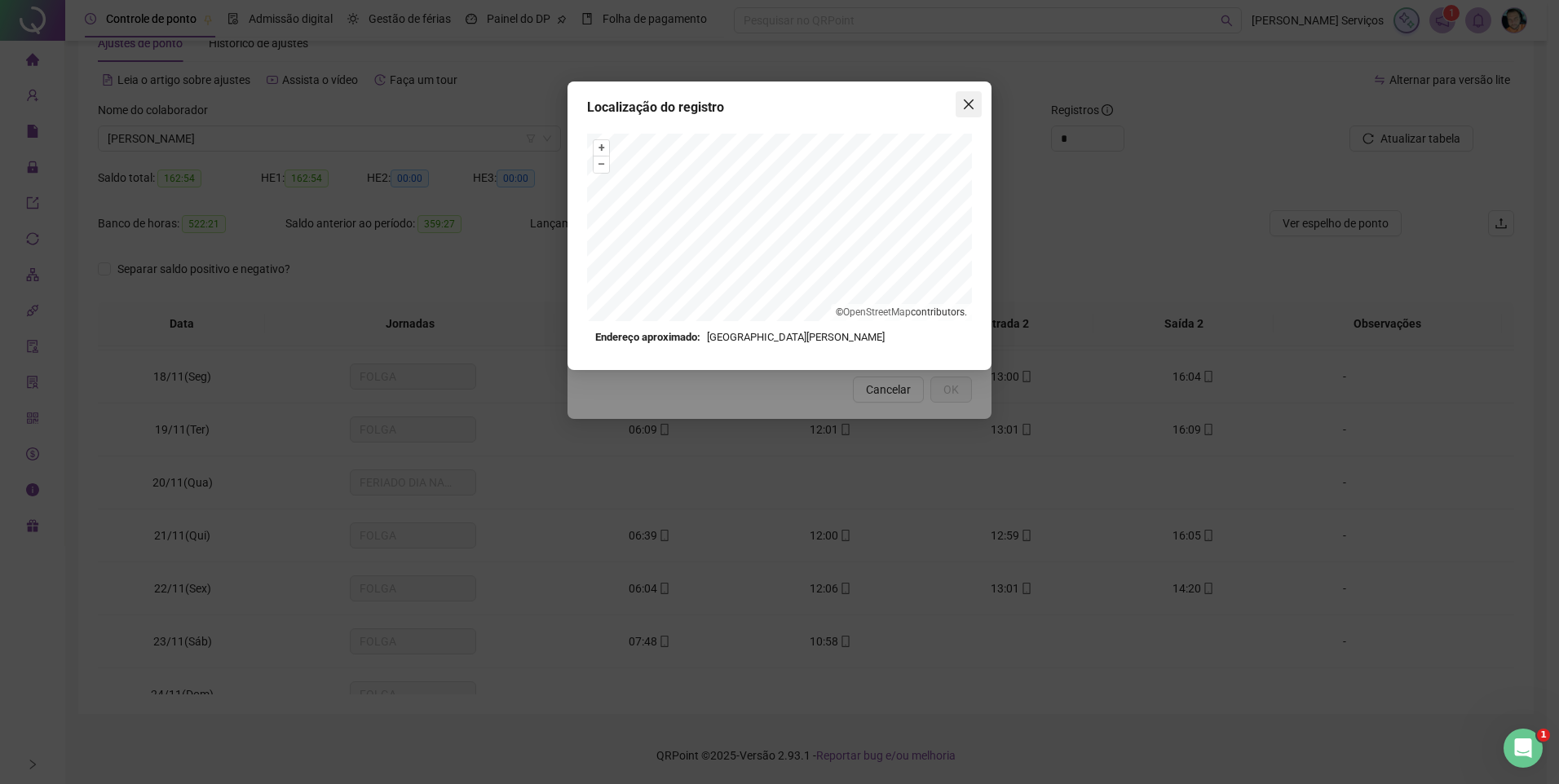
click at [970, 98] on icon "close" at bounding box center [969, 104] width 13 height 13
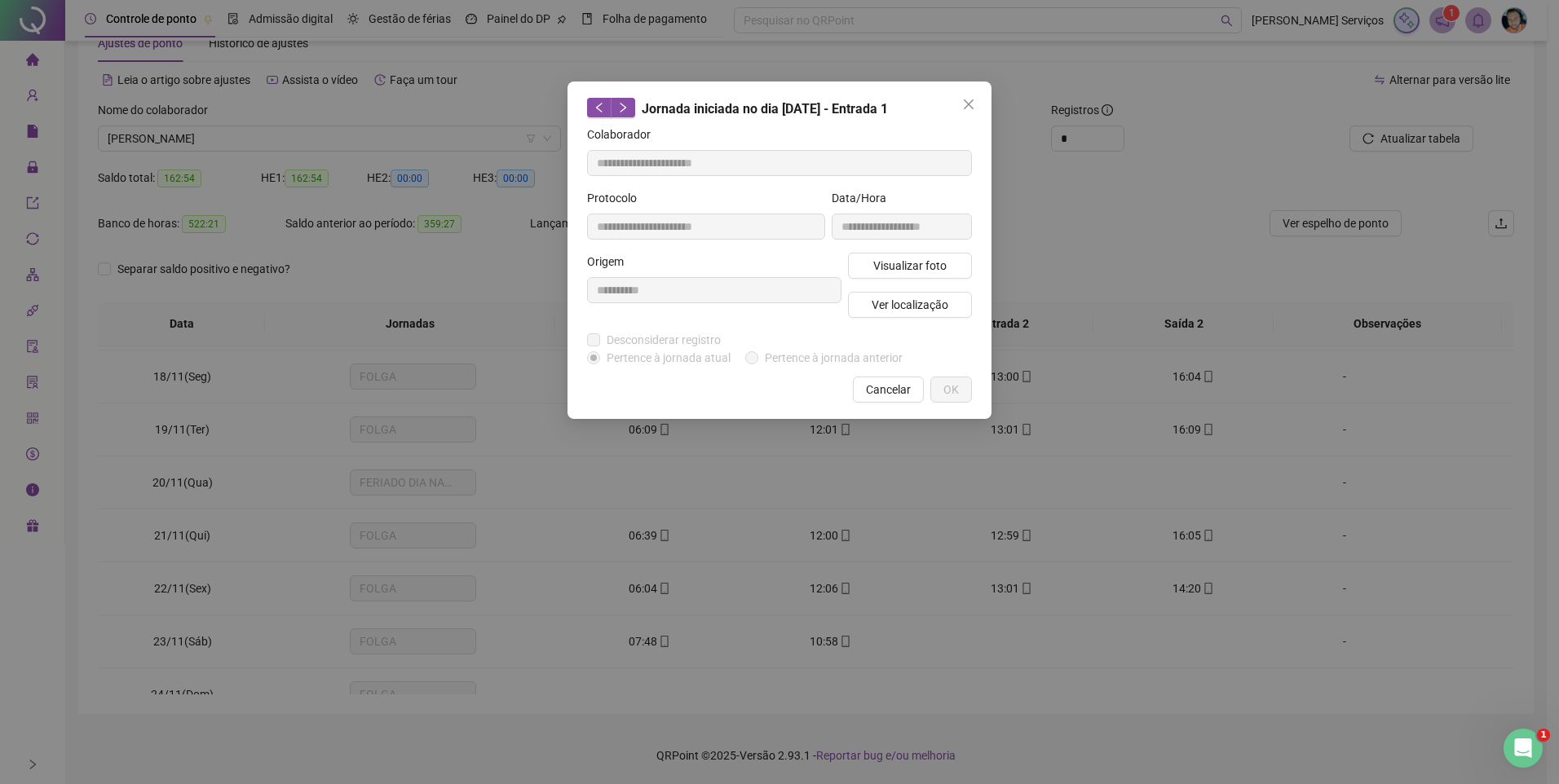
click at [969, 106] on div "Localização do registro Endereço aproximado: [GEOGRAPHIC_DATA][PERSON_NAME] *OB…" at bounding box center [780, 392] width 1559 height 784
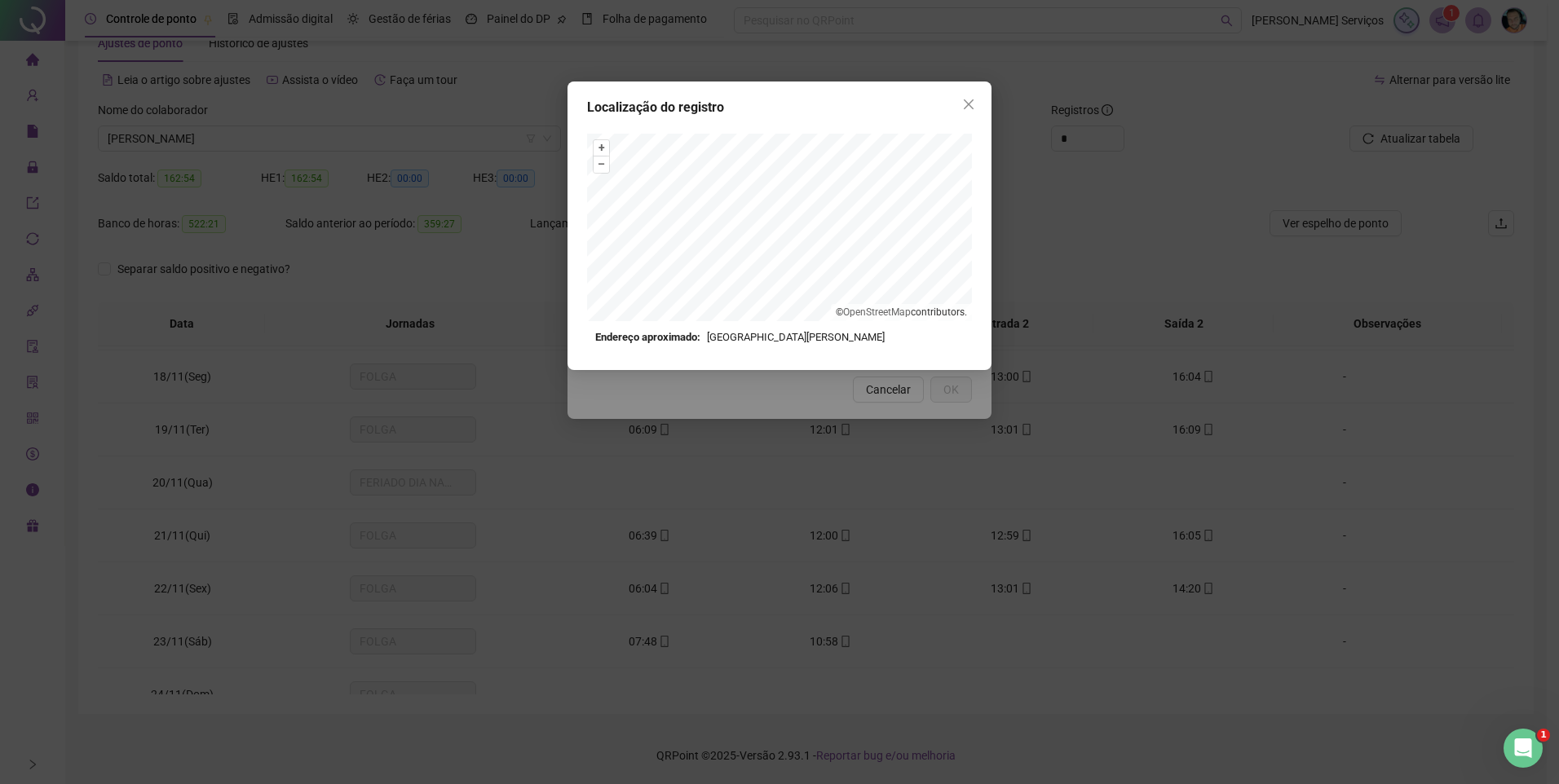
drag, startPoint x: 963, startPoint y: 111, endPoint x: 959, endPoint y: 119, distance: 8.9
click at [963, 114] on button "Close" at bounding box center [969, 104] width 27 height 27
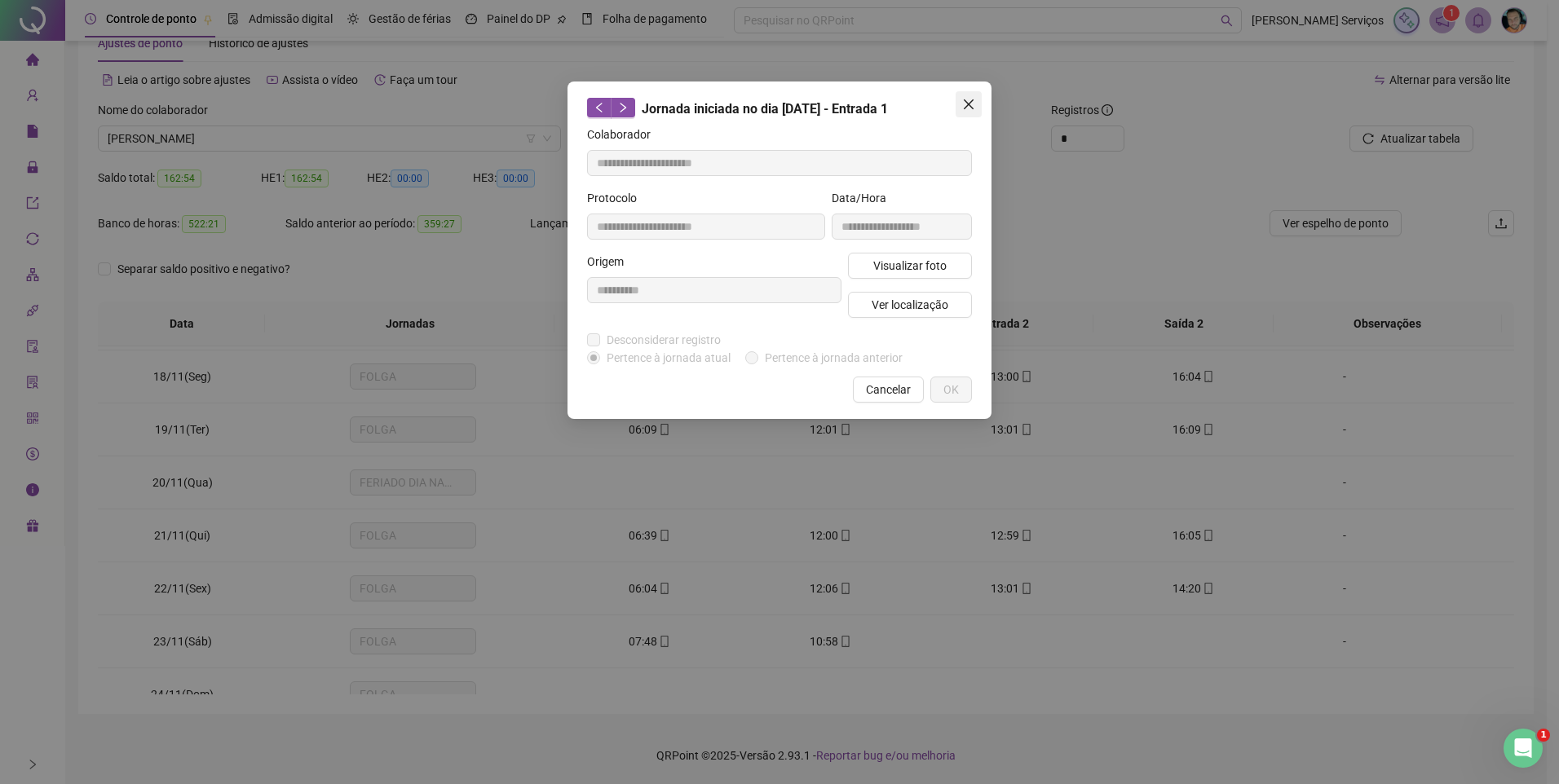
drag, startPoint x: 963, startPoint y: 113, endPoint x: 895, endPoint y: 304, distance: 202.7
click at [963, 113] on button "Close" at bounding box center [969, 104] width 27 height 27
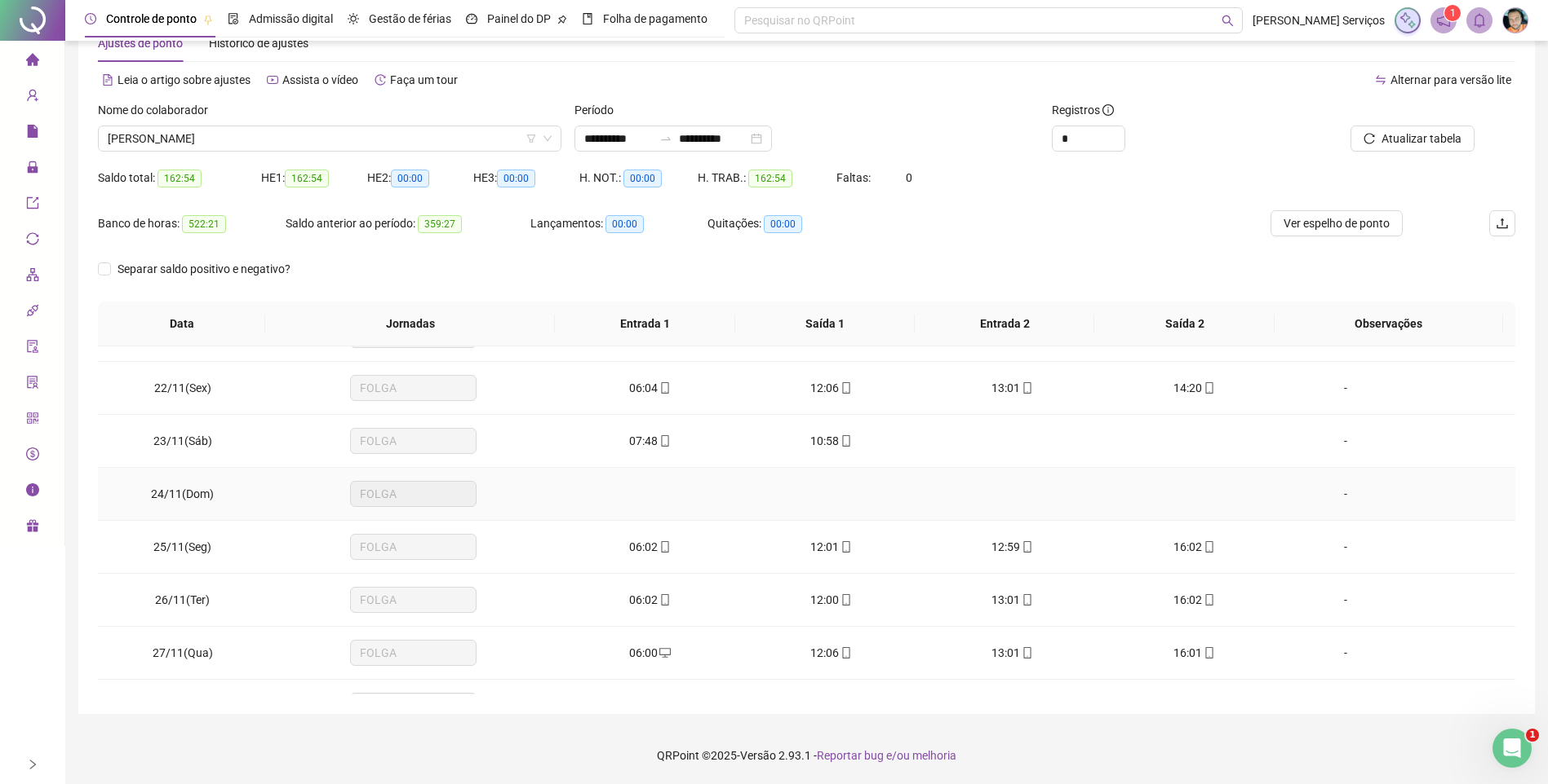
scroll to position [1141, 0]
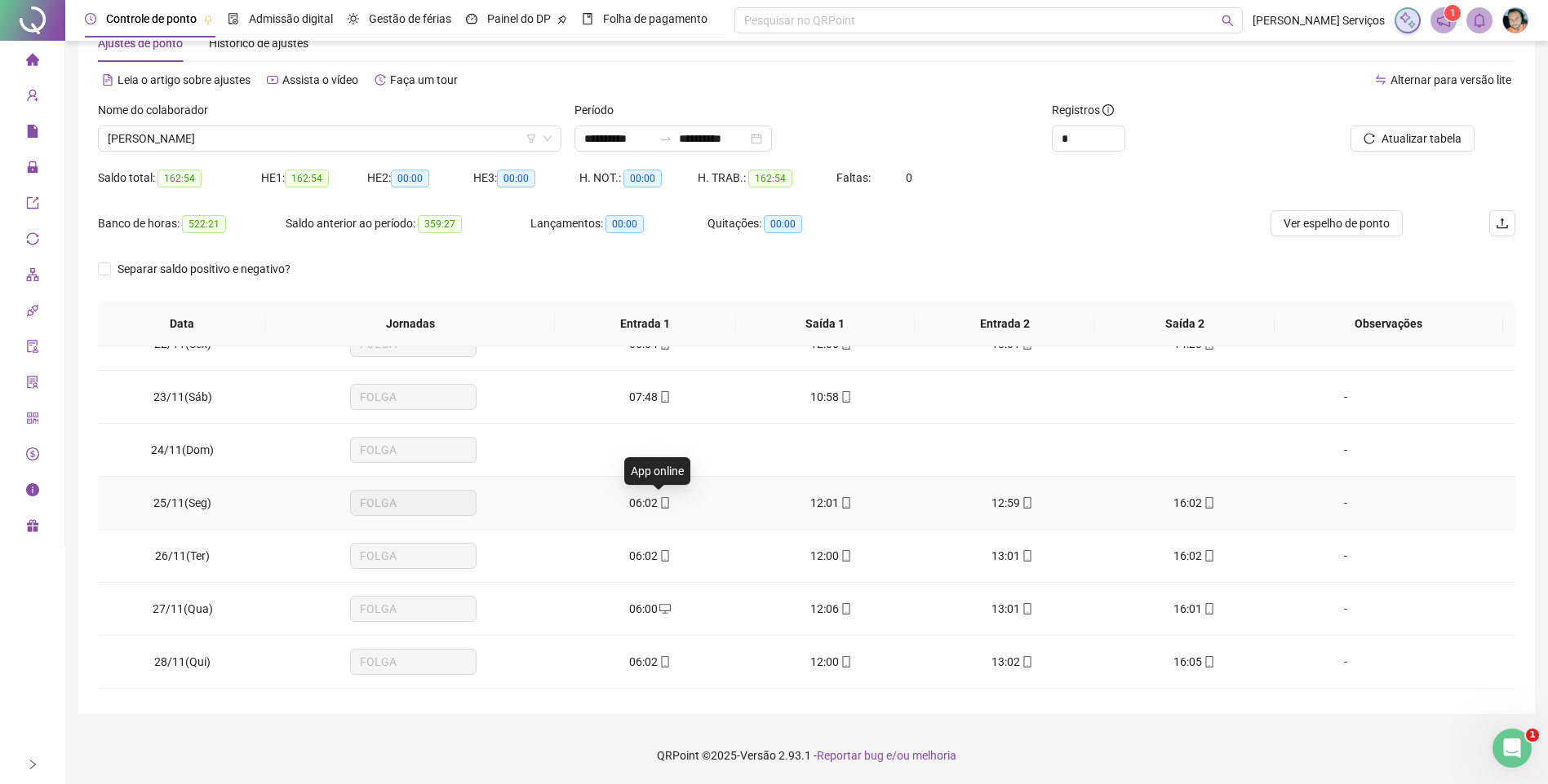
click at [662, 508] on icon "mobile" at bounding box center [665, 503] width 8 height 11
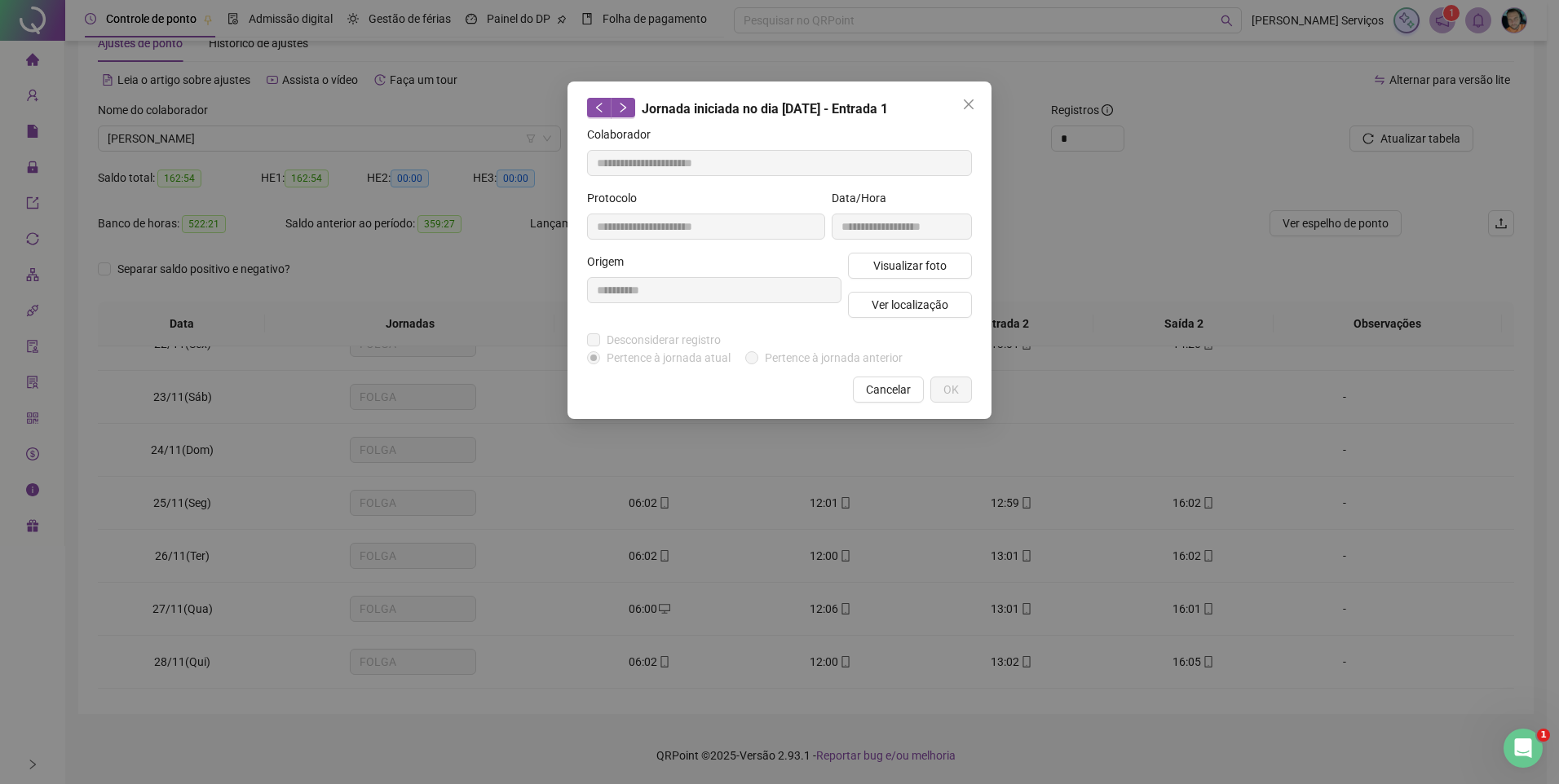
type input "**********"
click at [908, 312] on span "Ver localização" at bounding box center [909, 304] width 77 height 18
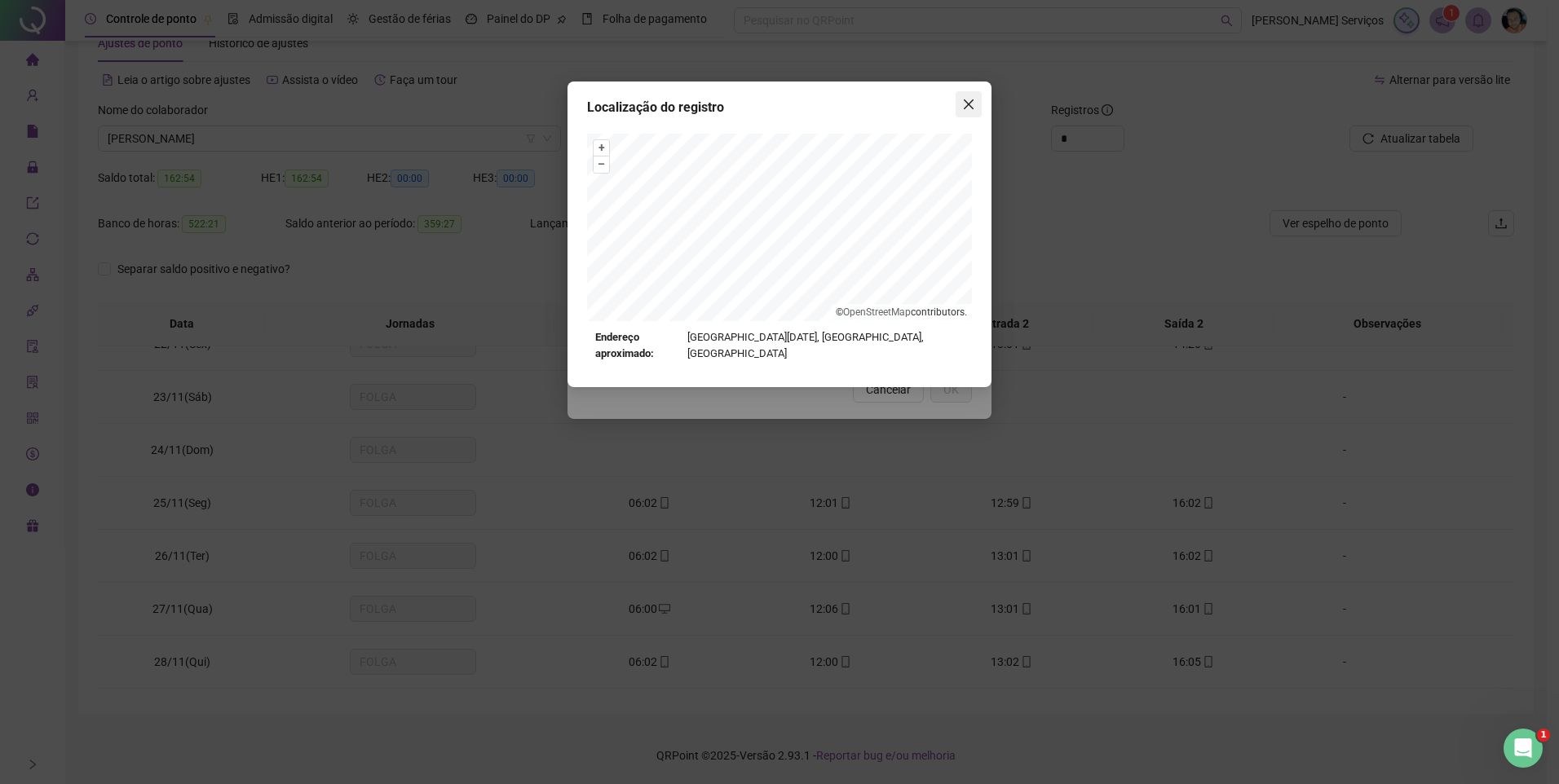
click at [965, 102] on icon "close" at bounding box center [969, 104] width 9 height 9
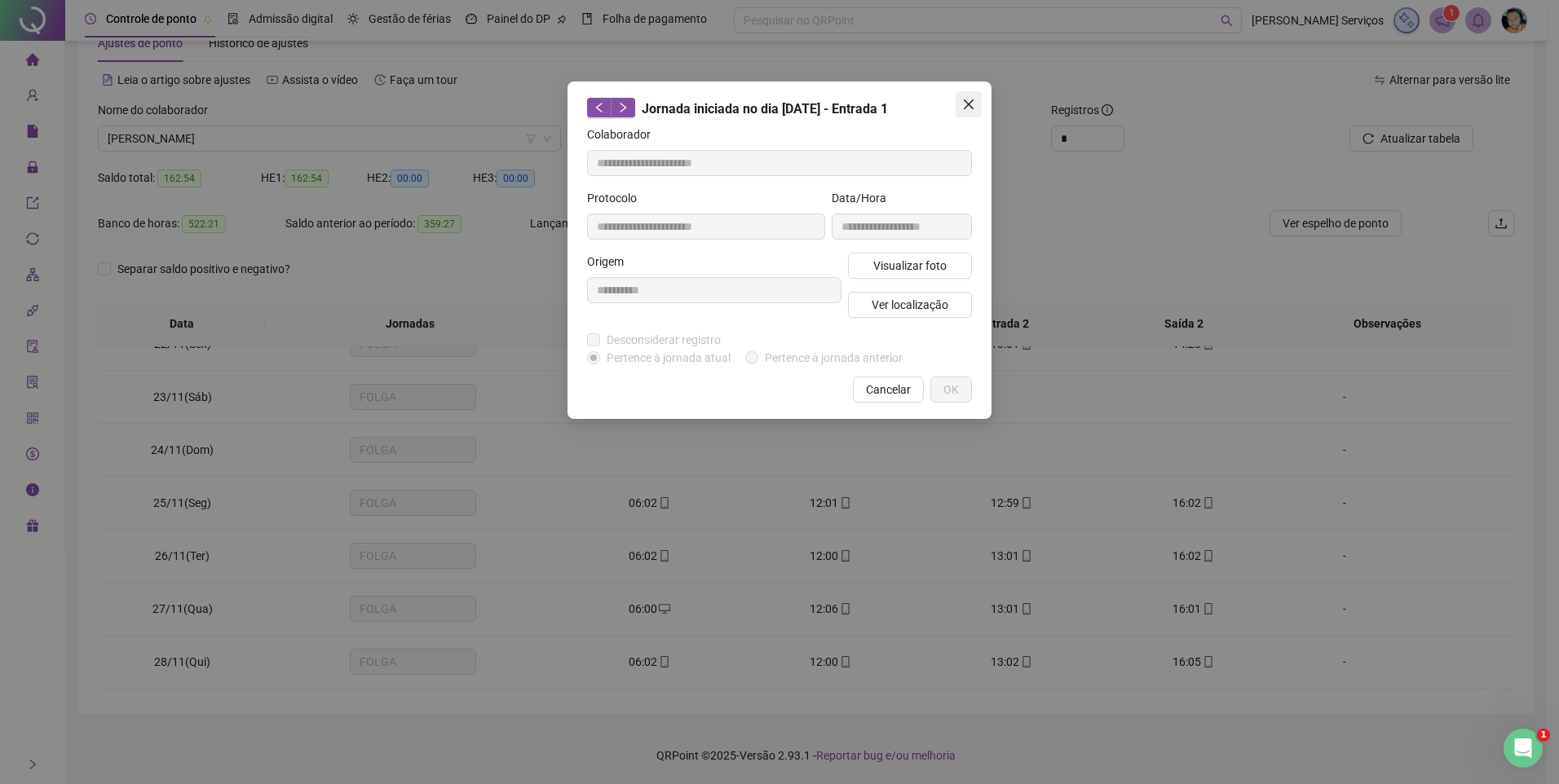
click at [973, 103] on icon "close" at bounding box center [969, 104] width 13 height 13
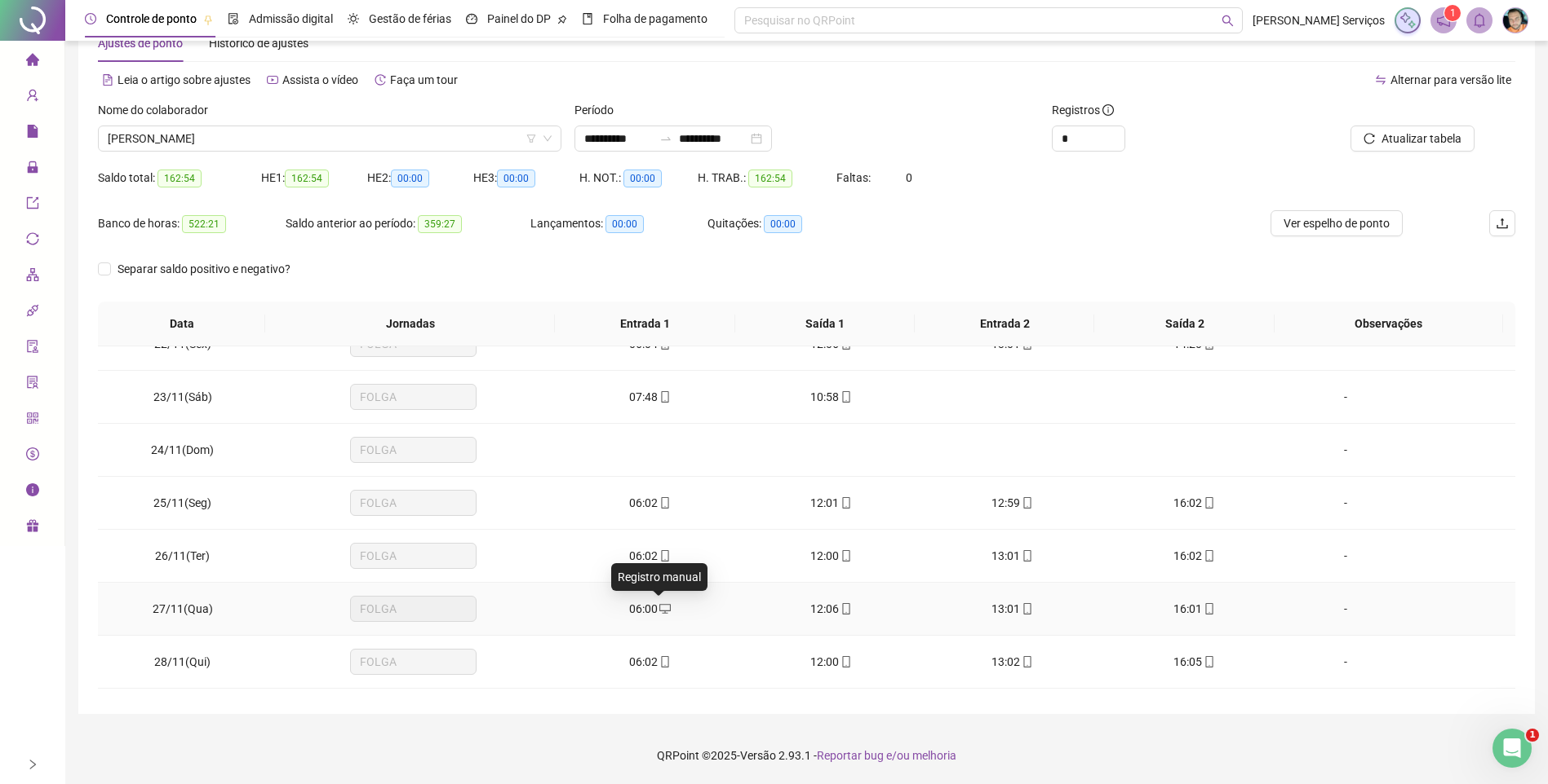
click at [657, 608] on span "desktop" at bounding box center [664, 609] width 13 height 11
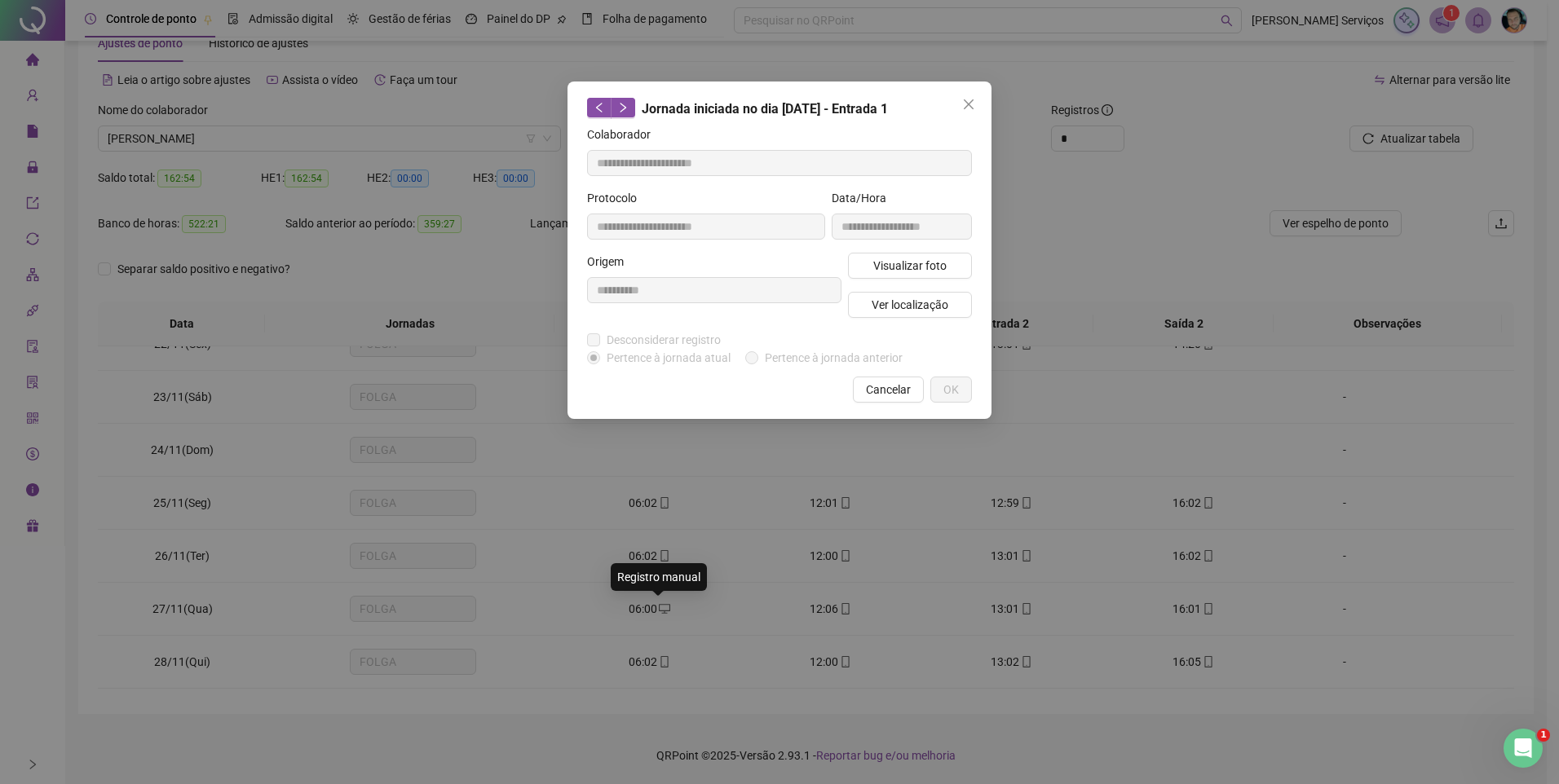
type input "**********"
click at [977, 109] on span "Close" at bounding box center [969, 104] width 27 height 13
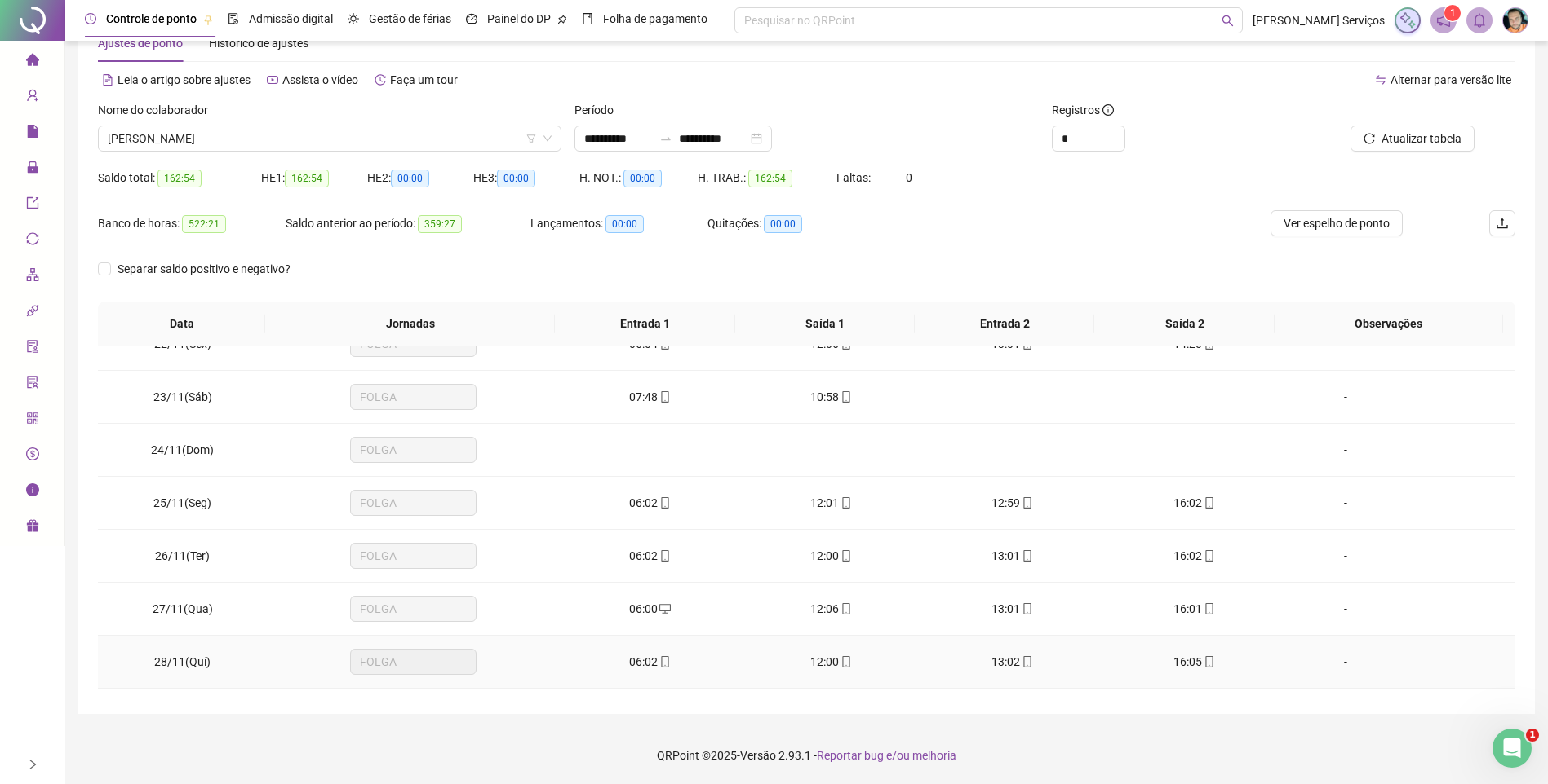
click at [645, 676] on td "06:02" at bounding box center [649, 663] width 181 height 53
click at [650, 669] on div "06:02" at bounding box center [649, 662] width 155 height 18
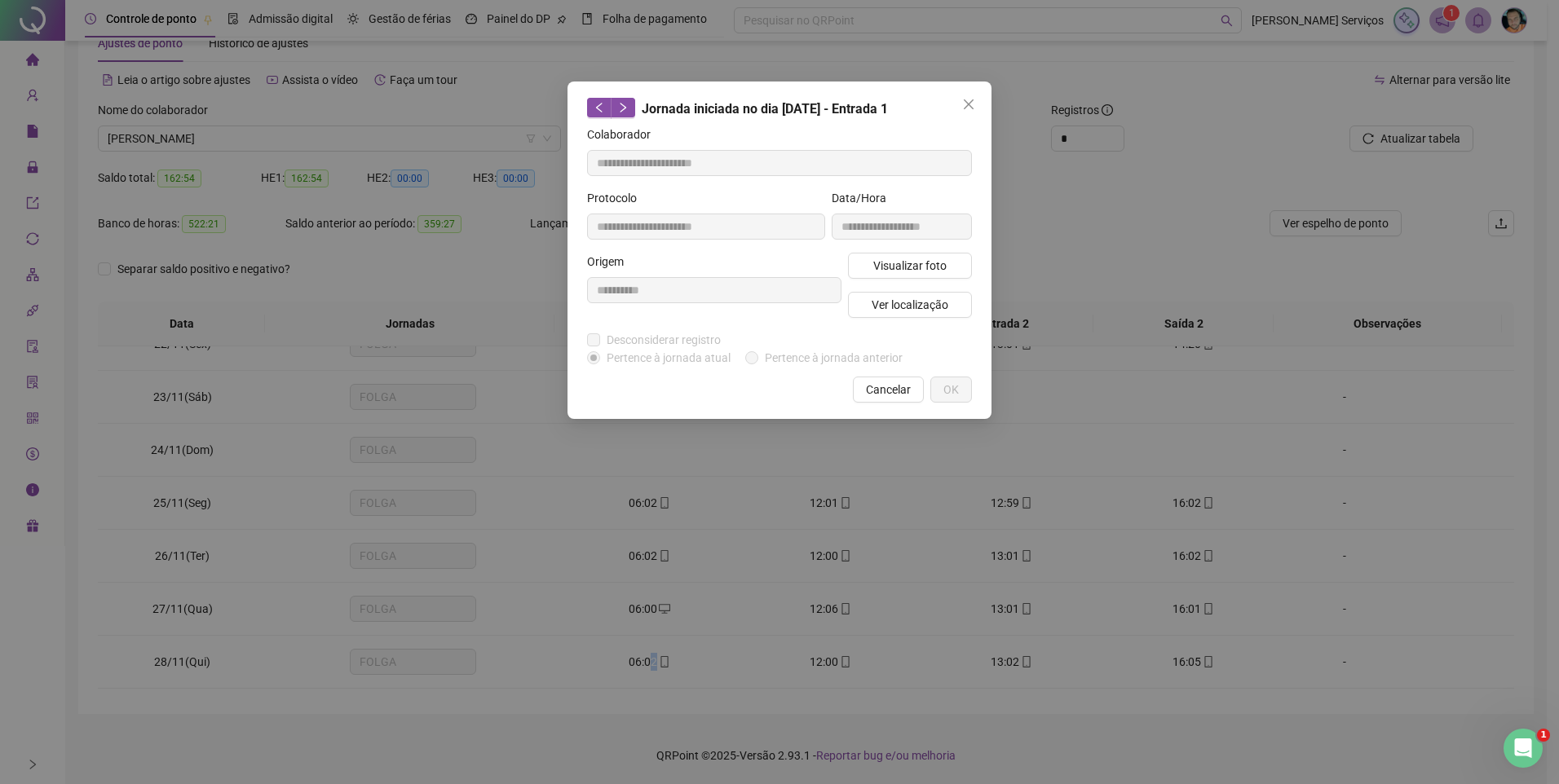
type input "**********"
click at [910, 301] on span "Ver localização" at bounding box center [909, 304] width 77 height 18
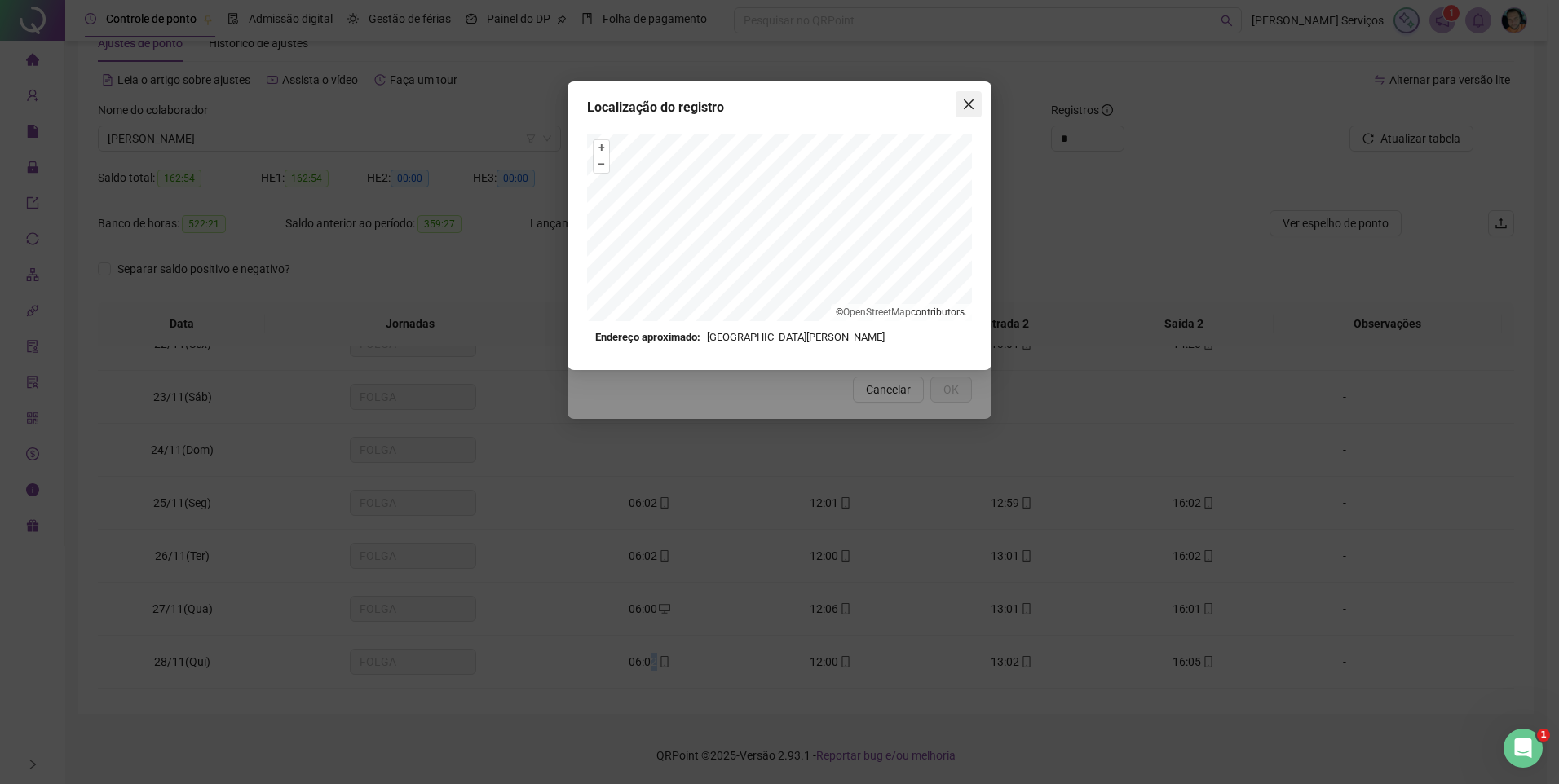
click at [972, 105] on icon "close" at bounding box center [969, 104] width 13 height 13
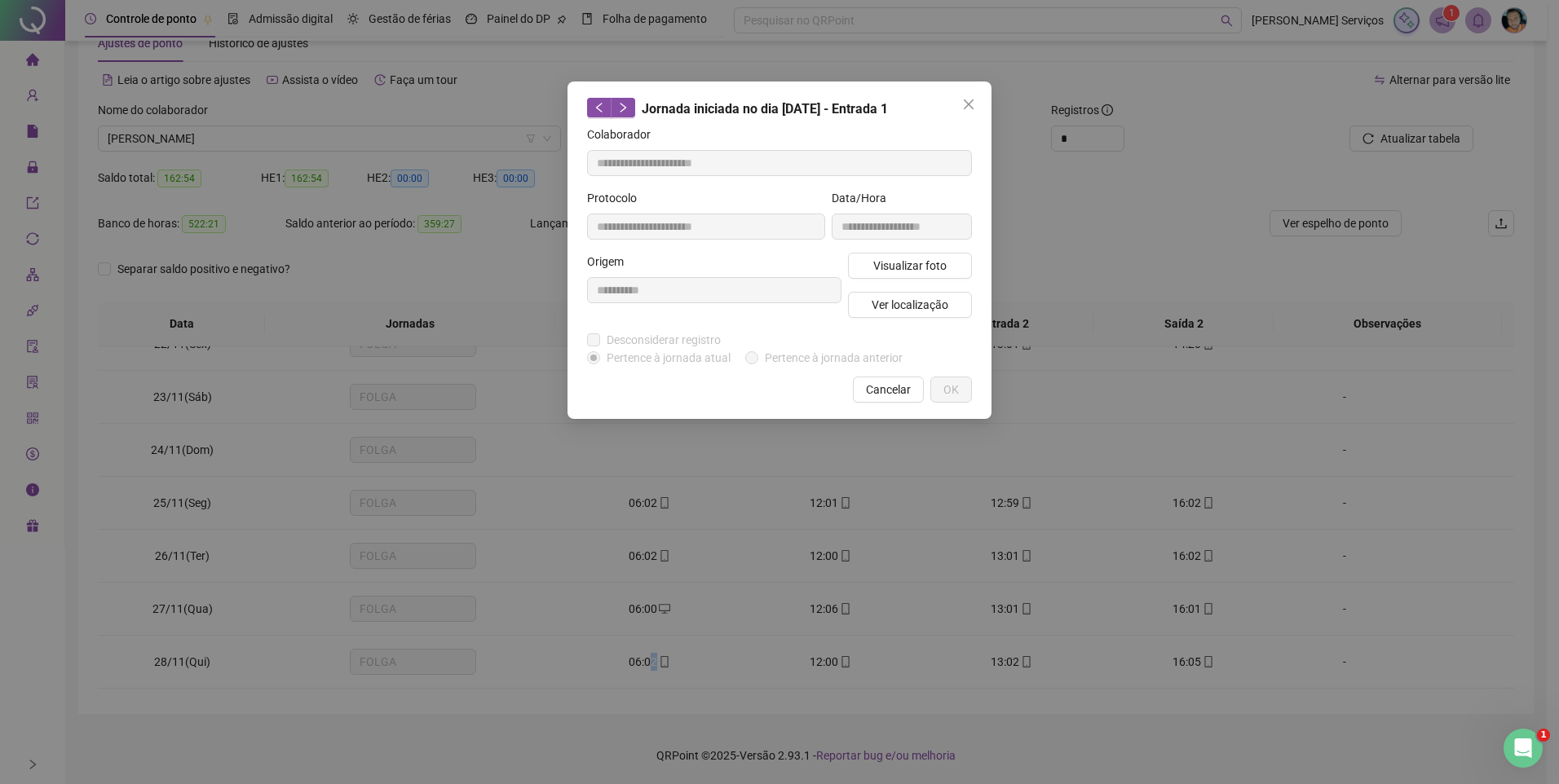
click at [971, 105] on icon "close" at bounding box center [969, 104] width 13 height 13
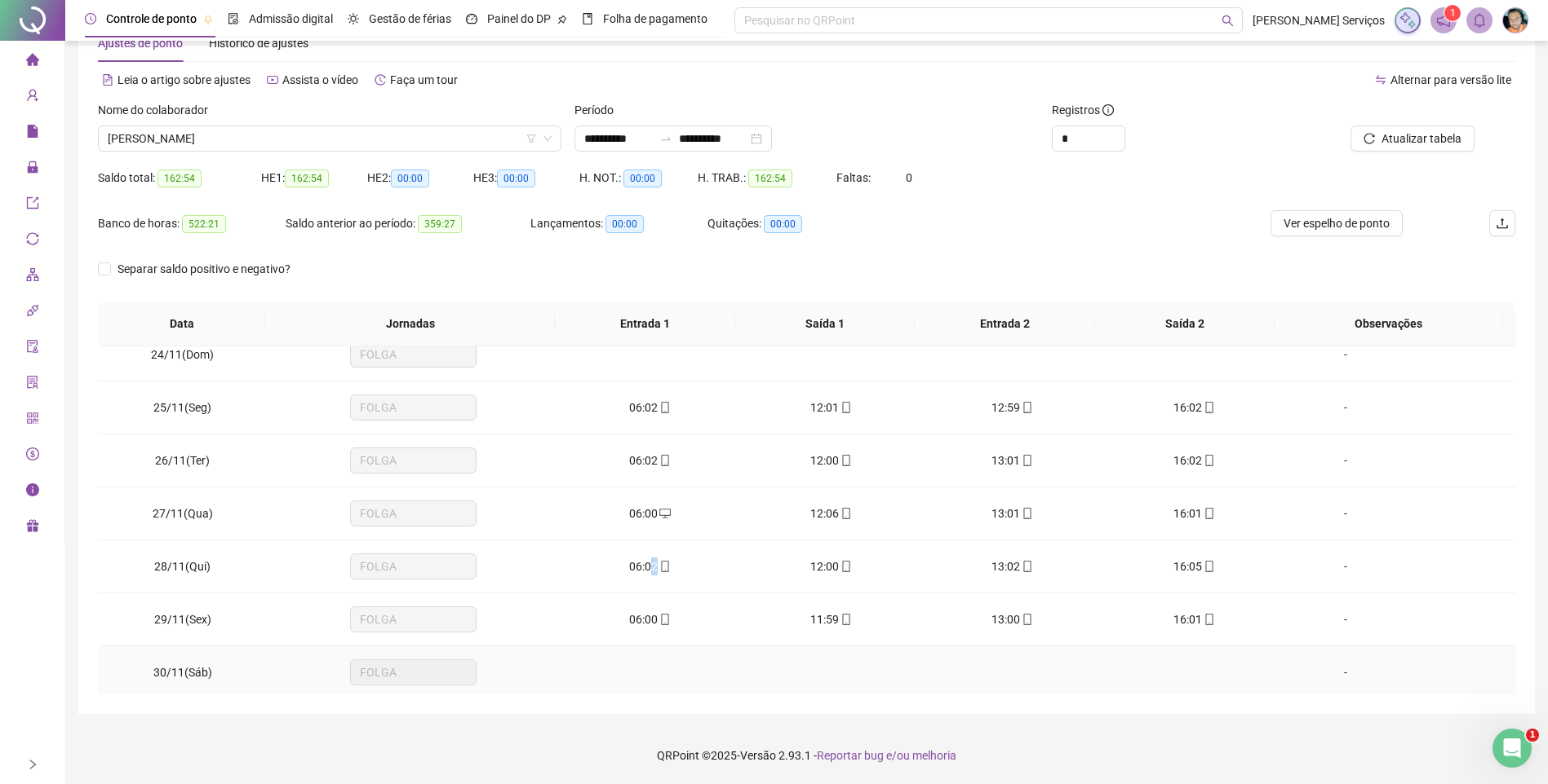
scroll to position [1242, 0]
click at [657, 618] on span "mobile" at bounding box center [664, 614] width 13 height 11
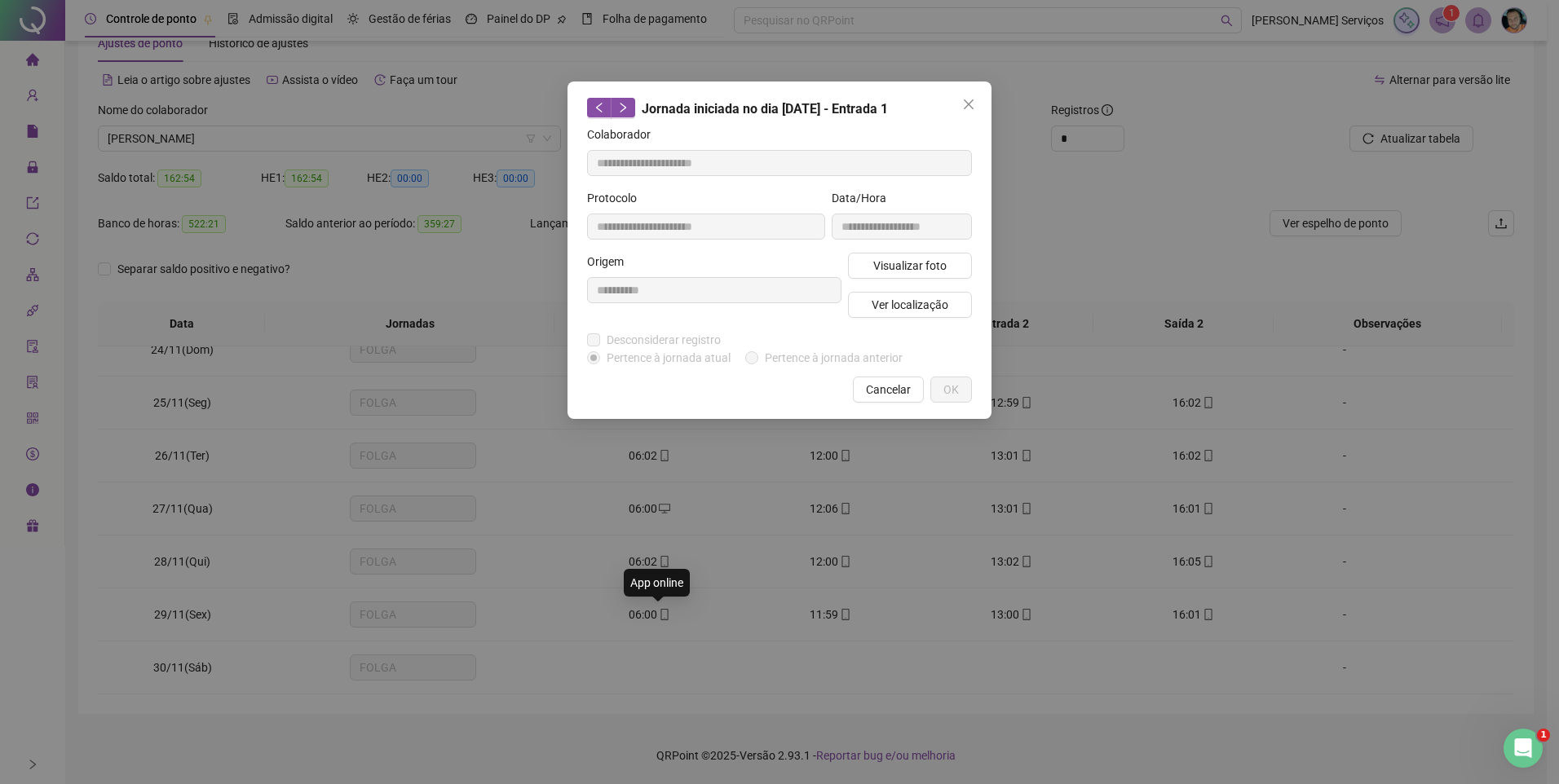
type input "**********"
click at [908, 302] on span "Ver localização" at bounding box center [909, 304] width 77 height 18
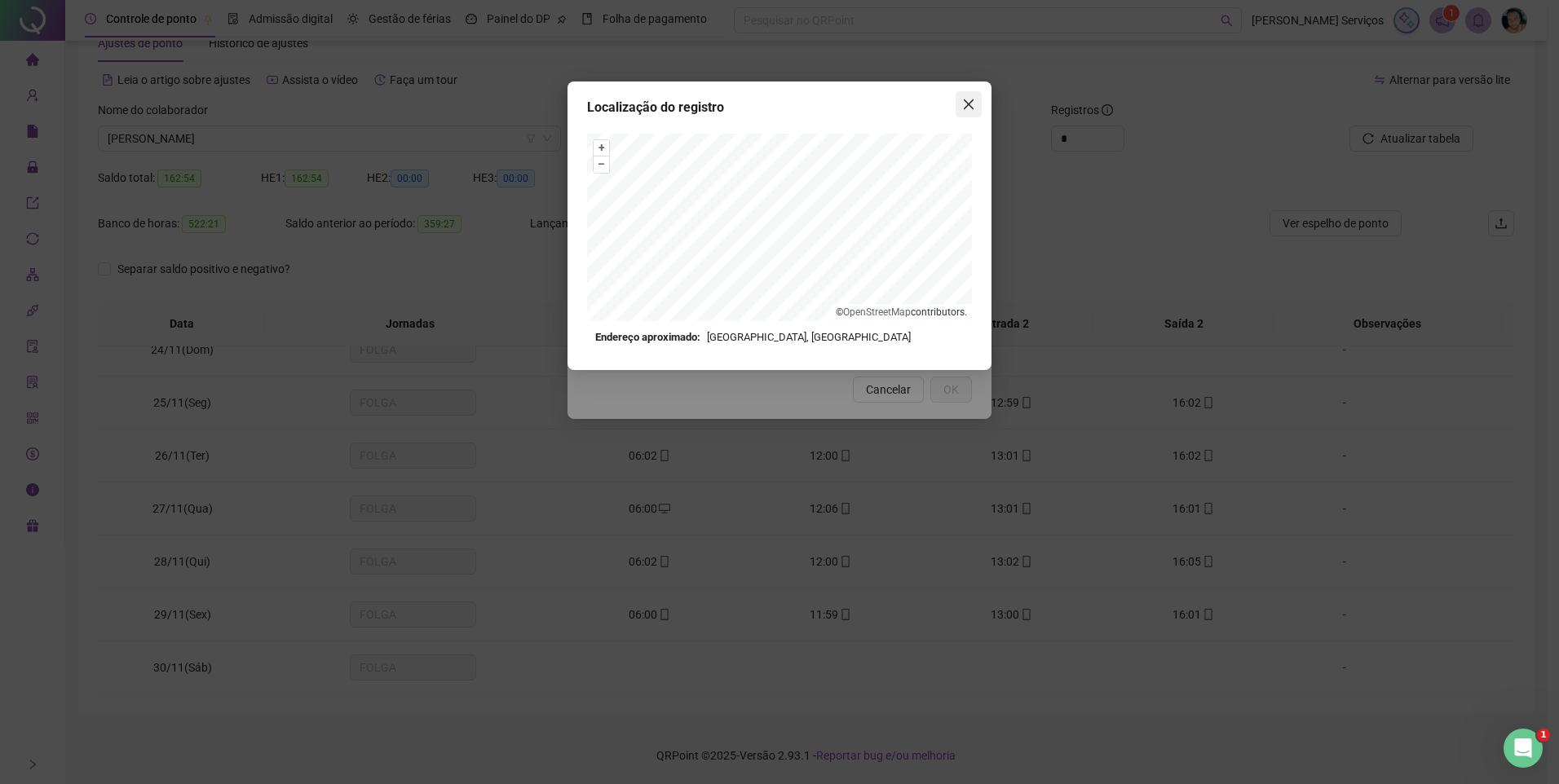
click at [970, 100] on icon "close" at bounding box center [969, 104] width 13 height 13
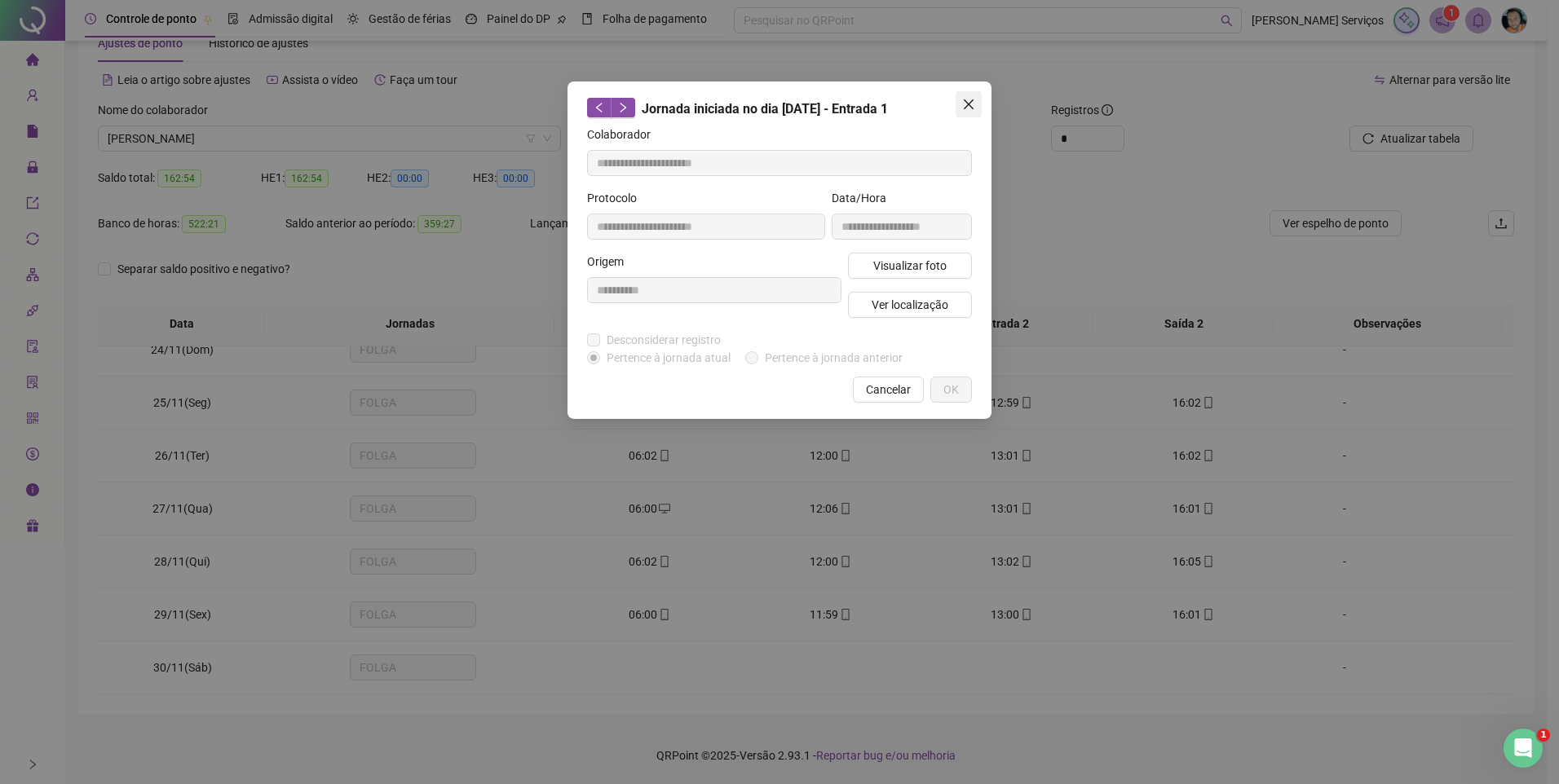
click at [969, 100] on icon "close" at bounding box center [969, 104] width 13 height 13
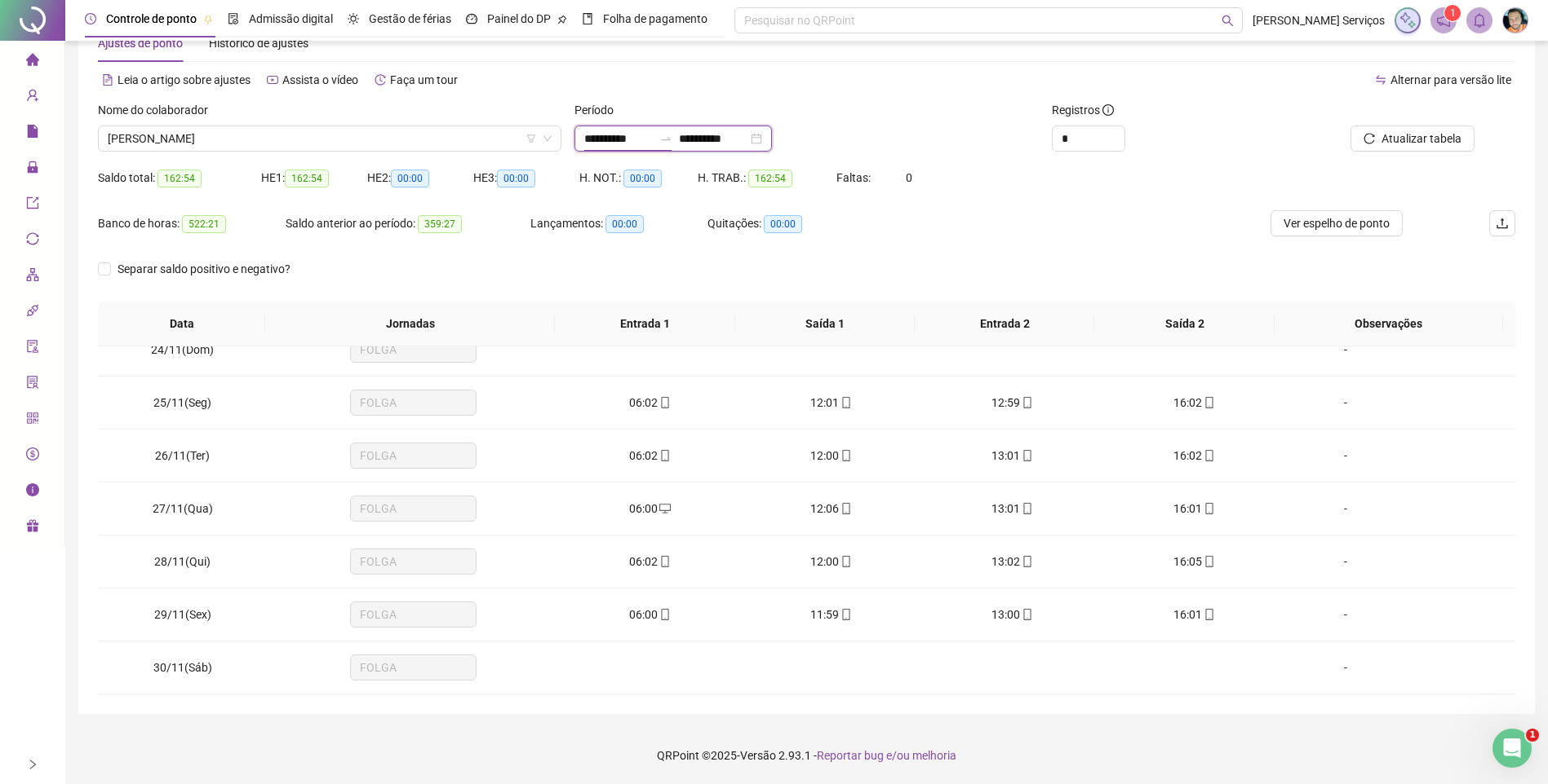
click at [653, 134] on input "**********" at bounding box center [618, 138] width 68 height 18
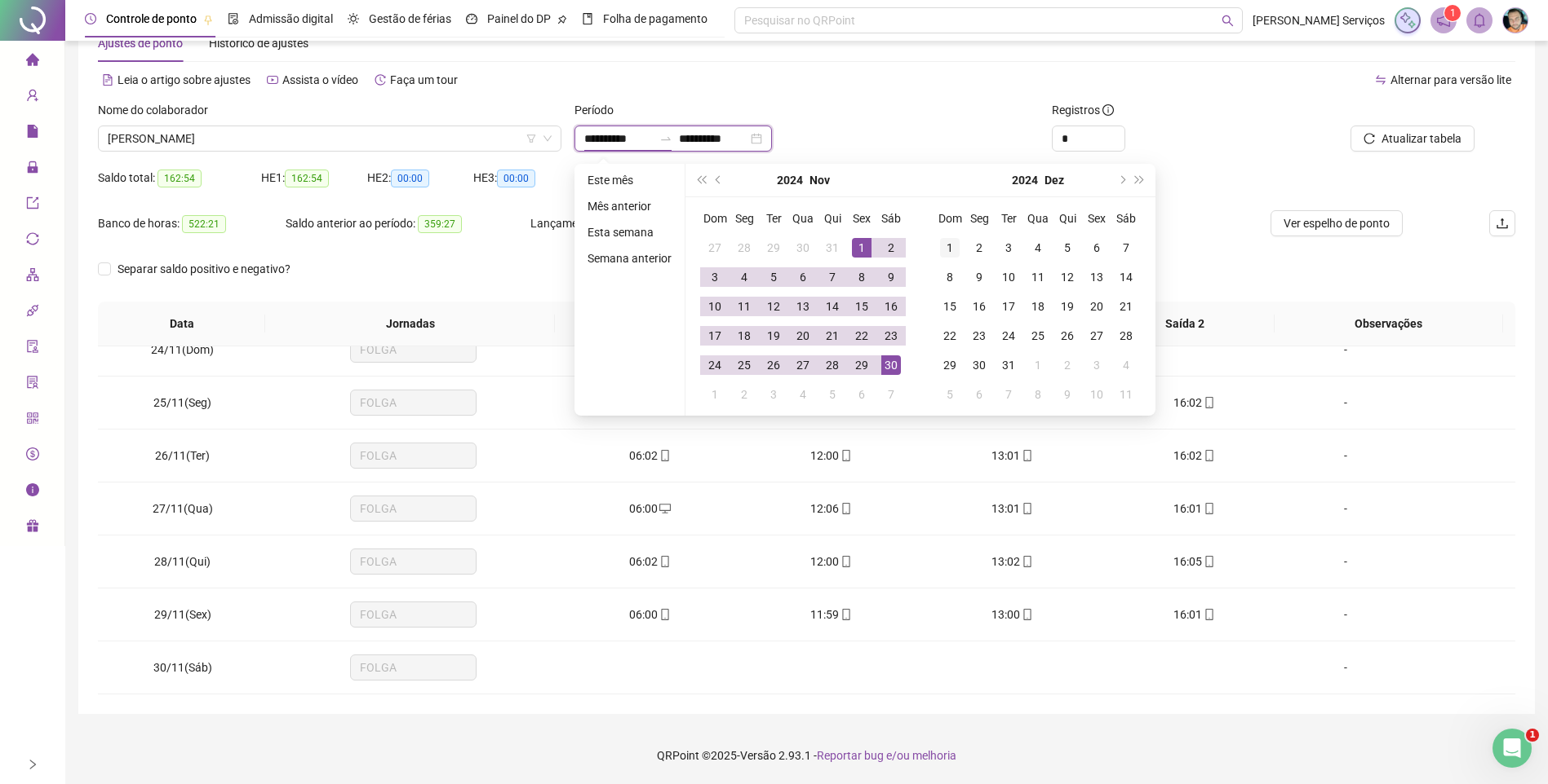
type input "**********"
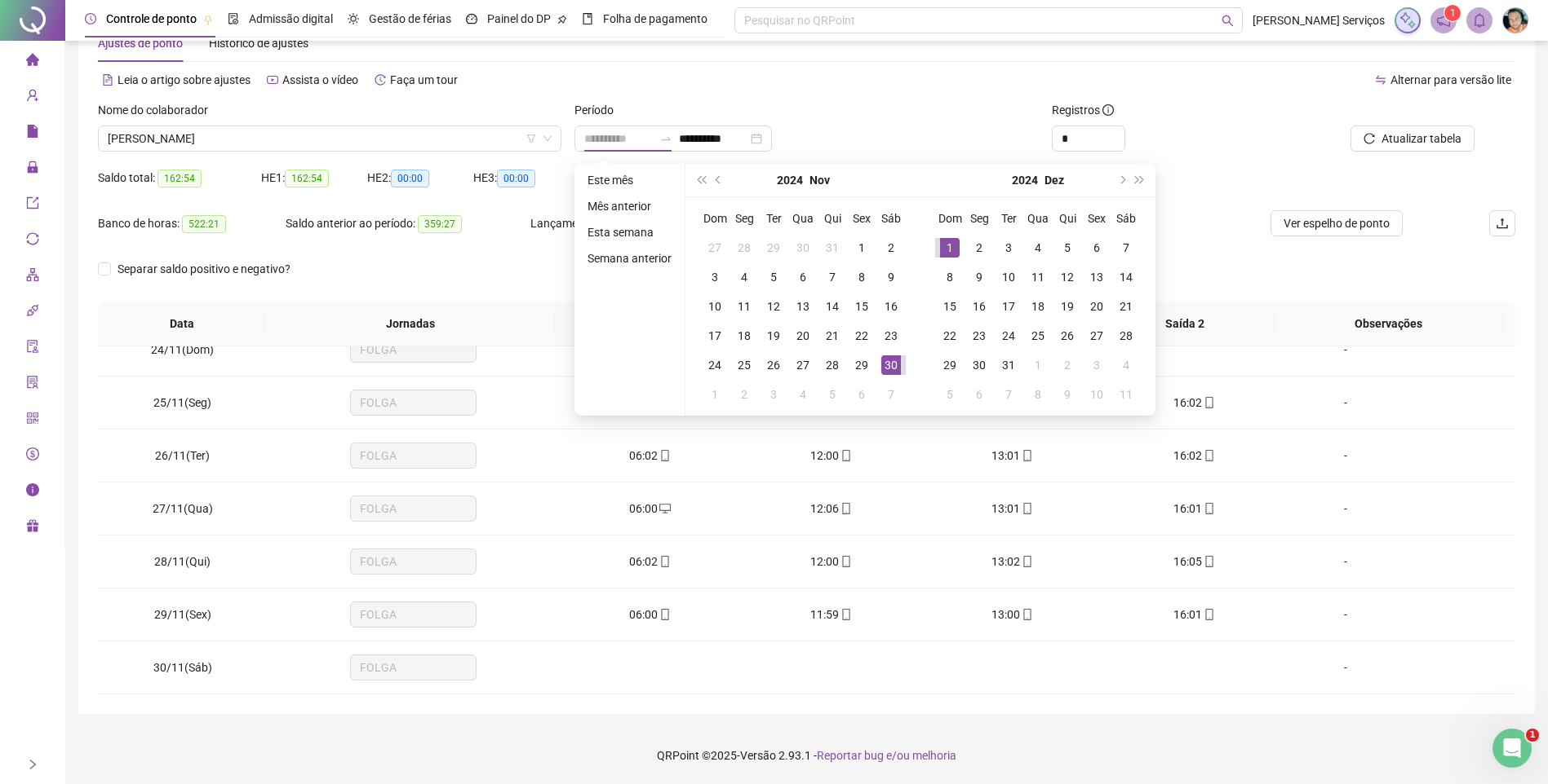
click at [946, 241] on div "1" at bounding box center [949, 247] width 20 height 20
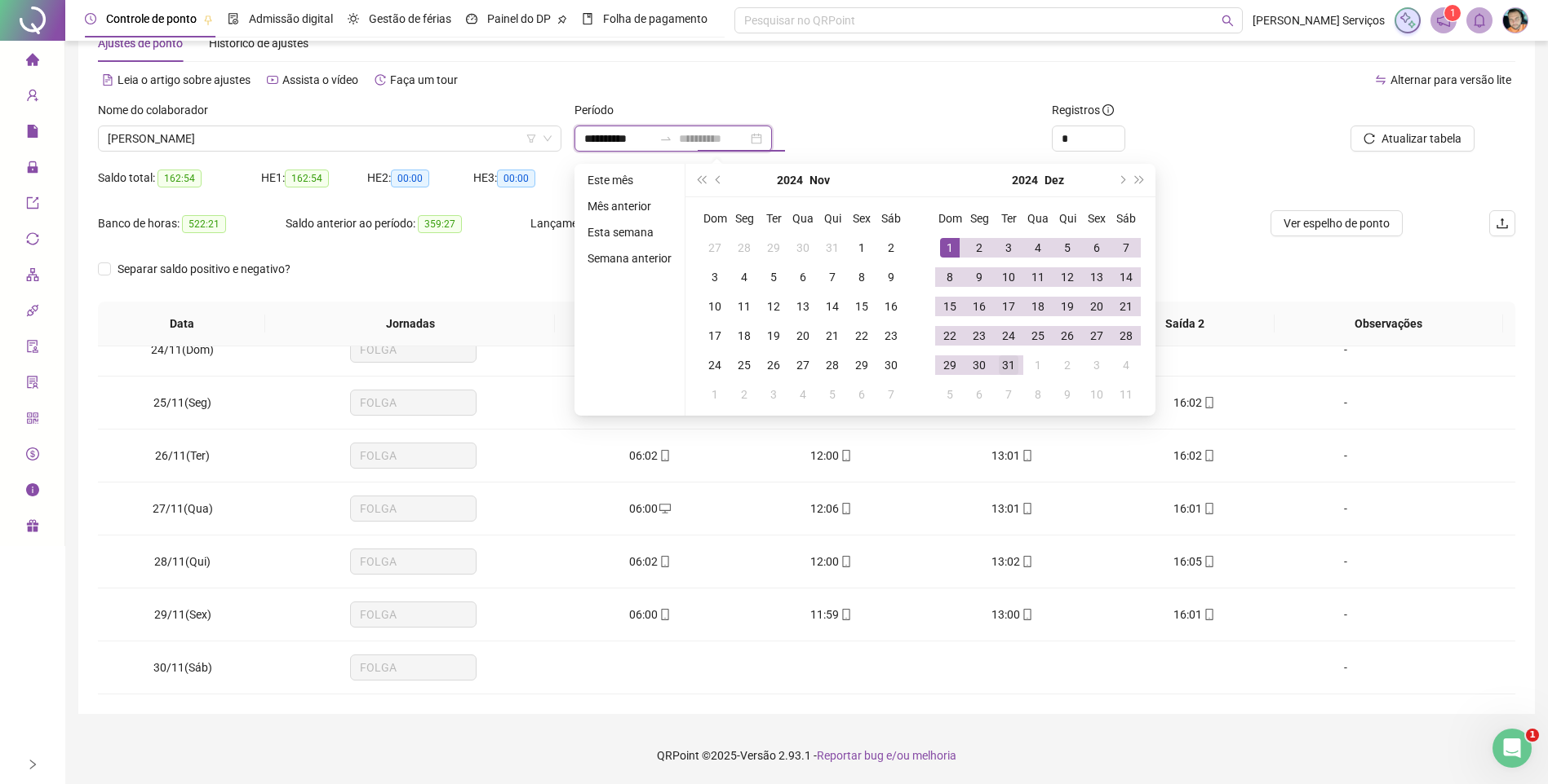
type input "**********"
click at [1006, 367] on div "31" at bounding box center [1008, 365] width 20 height 20
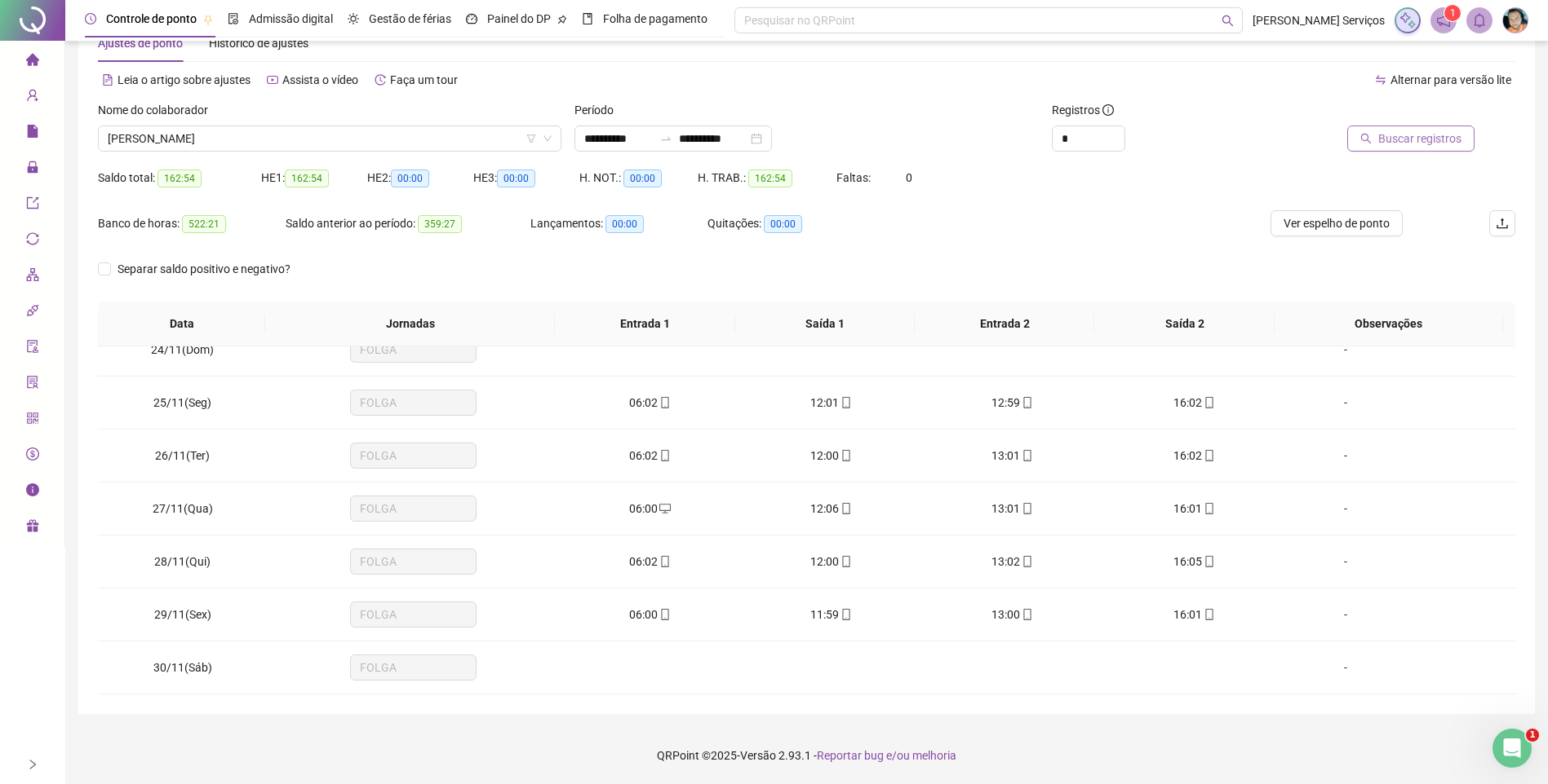
click at [1385, 143] on span "Buscar registros" at bounding box center [1420, 138] width 83 height 18
click at [650, 462] on span "06:01" at bounding box center [643, 456] width 28 height 13
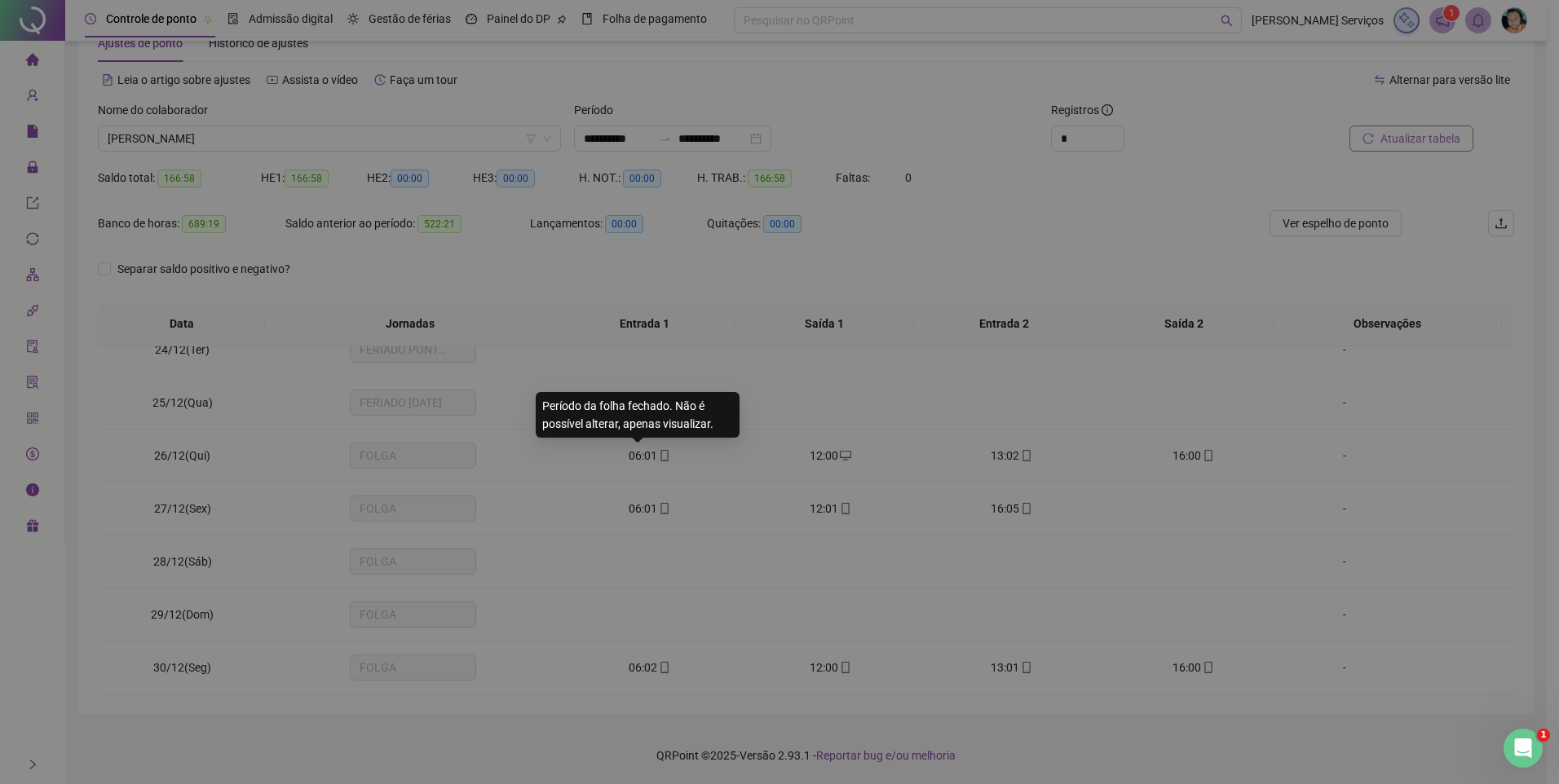
type input "**********"
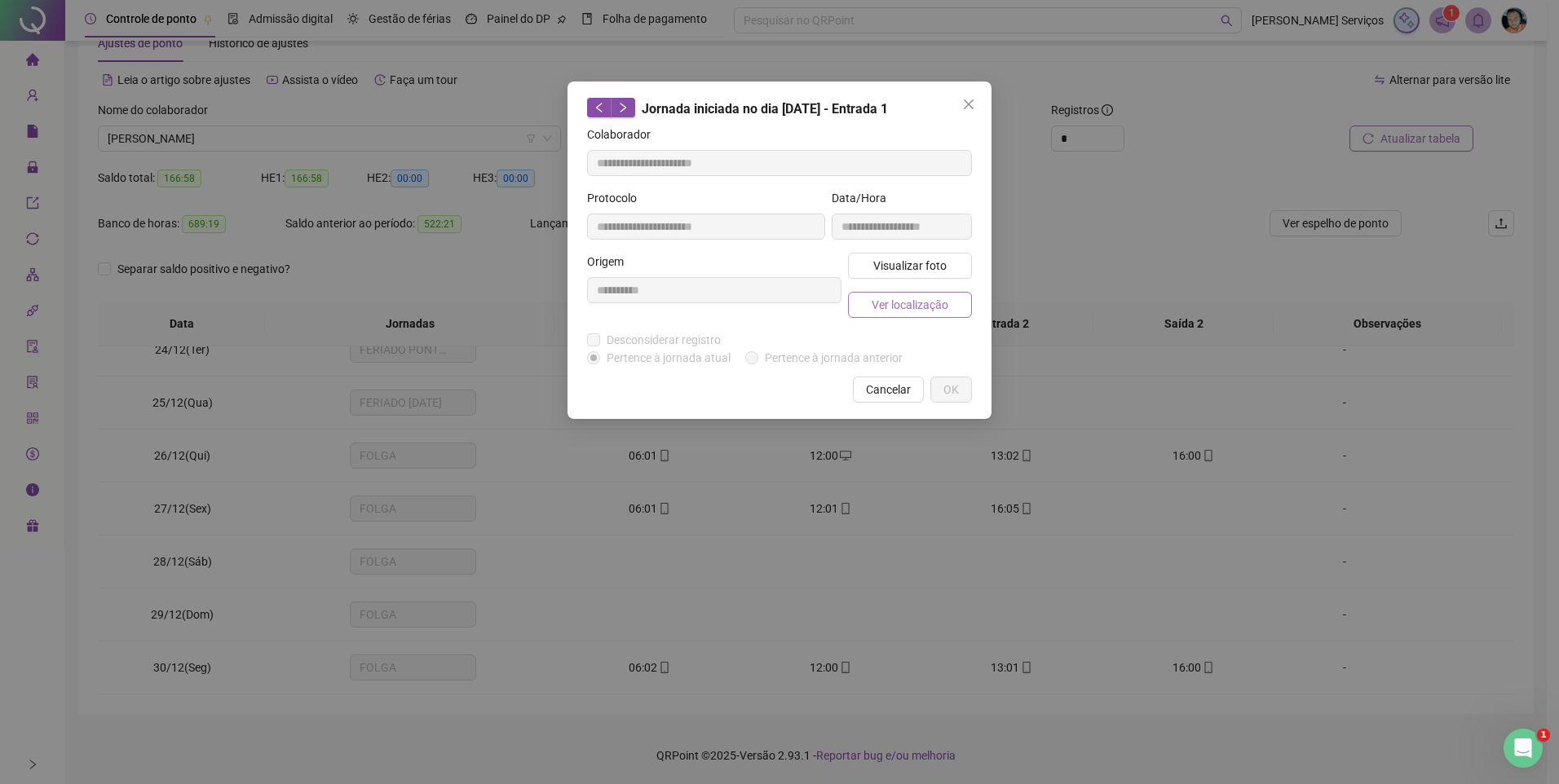
click at [932, 306] on span "Ver localização" at bounding box center [909, 304] width 77 height 18
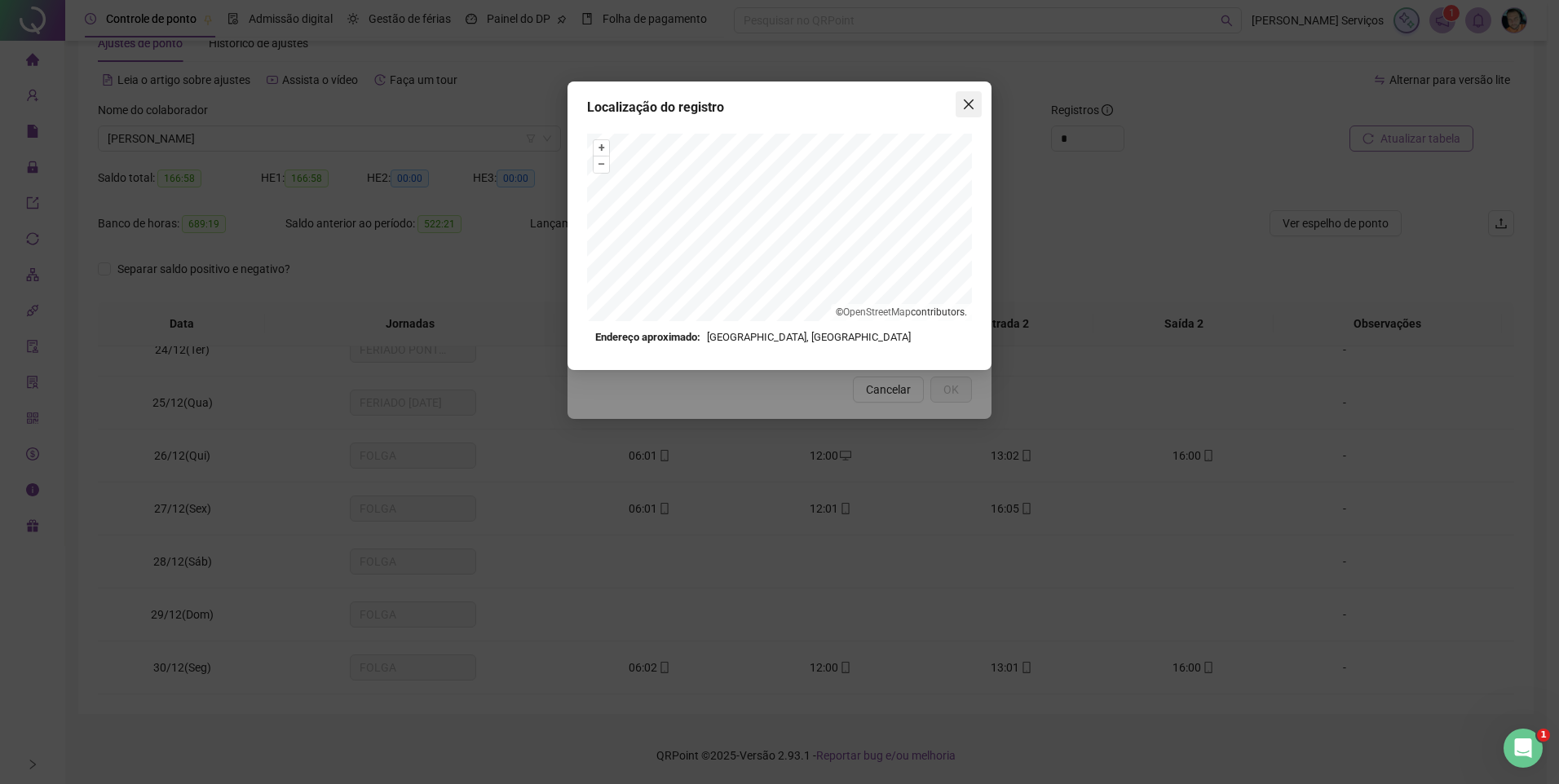
click at [969, 104] on icon "close" at bounding box center [969, 104] width 9 height 9
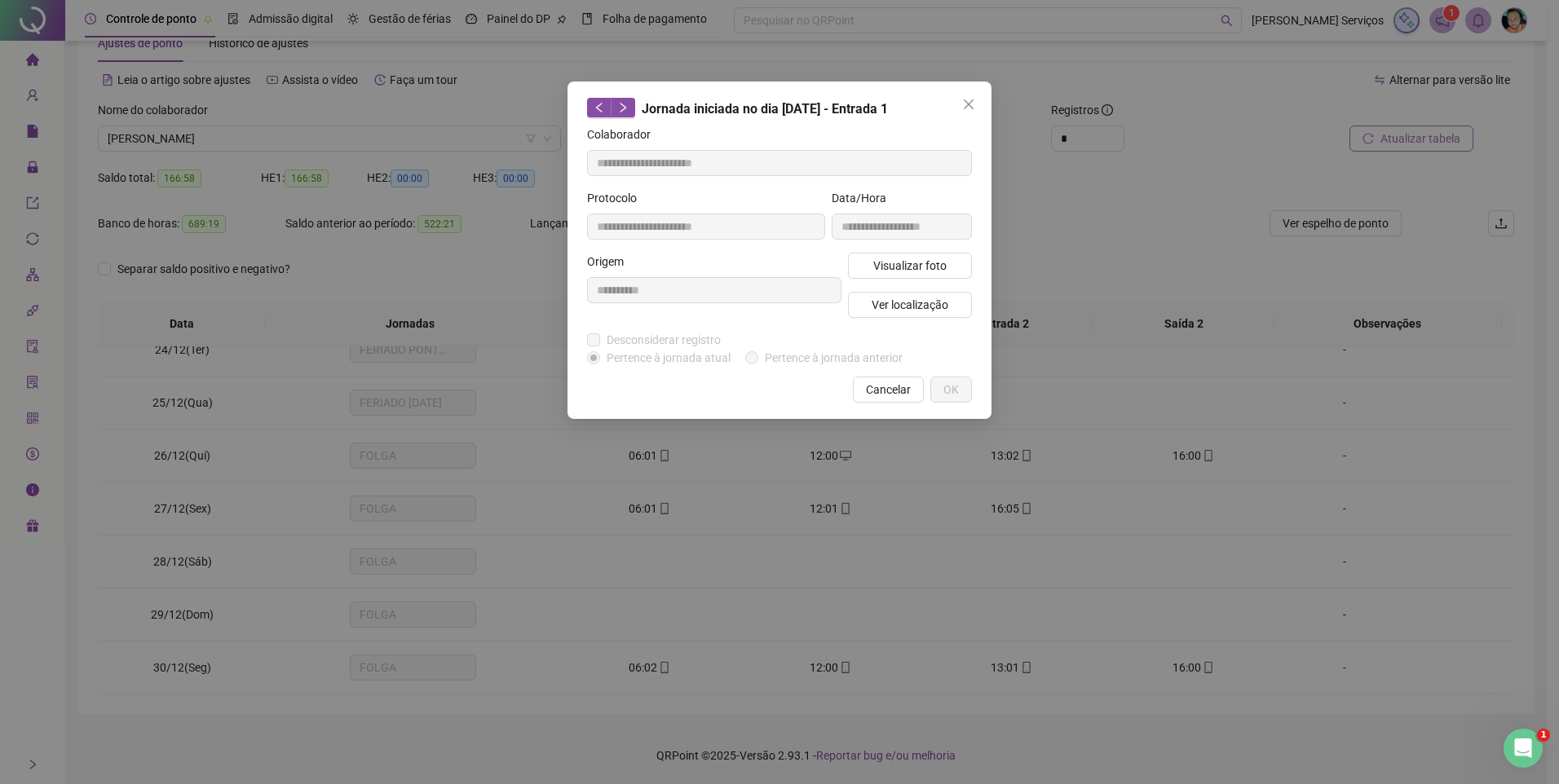
click at [969, 104] on icon "close" at bounding box center [969, 104] width 9 height 9
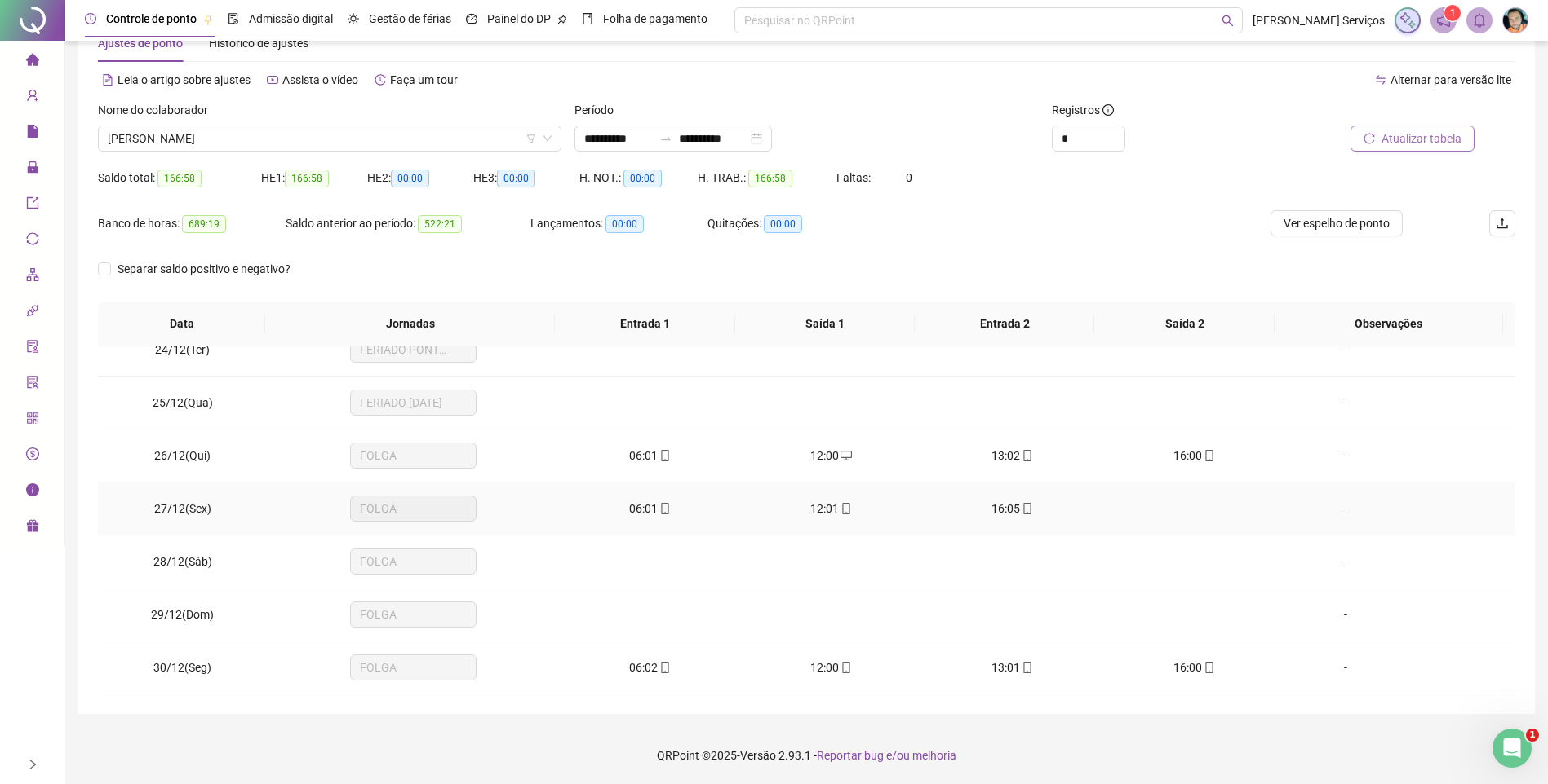
click at [668, 513] on div "06:01" at bounding box center [649, 508] width 155 height 18
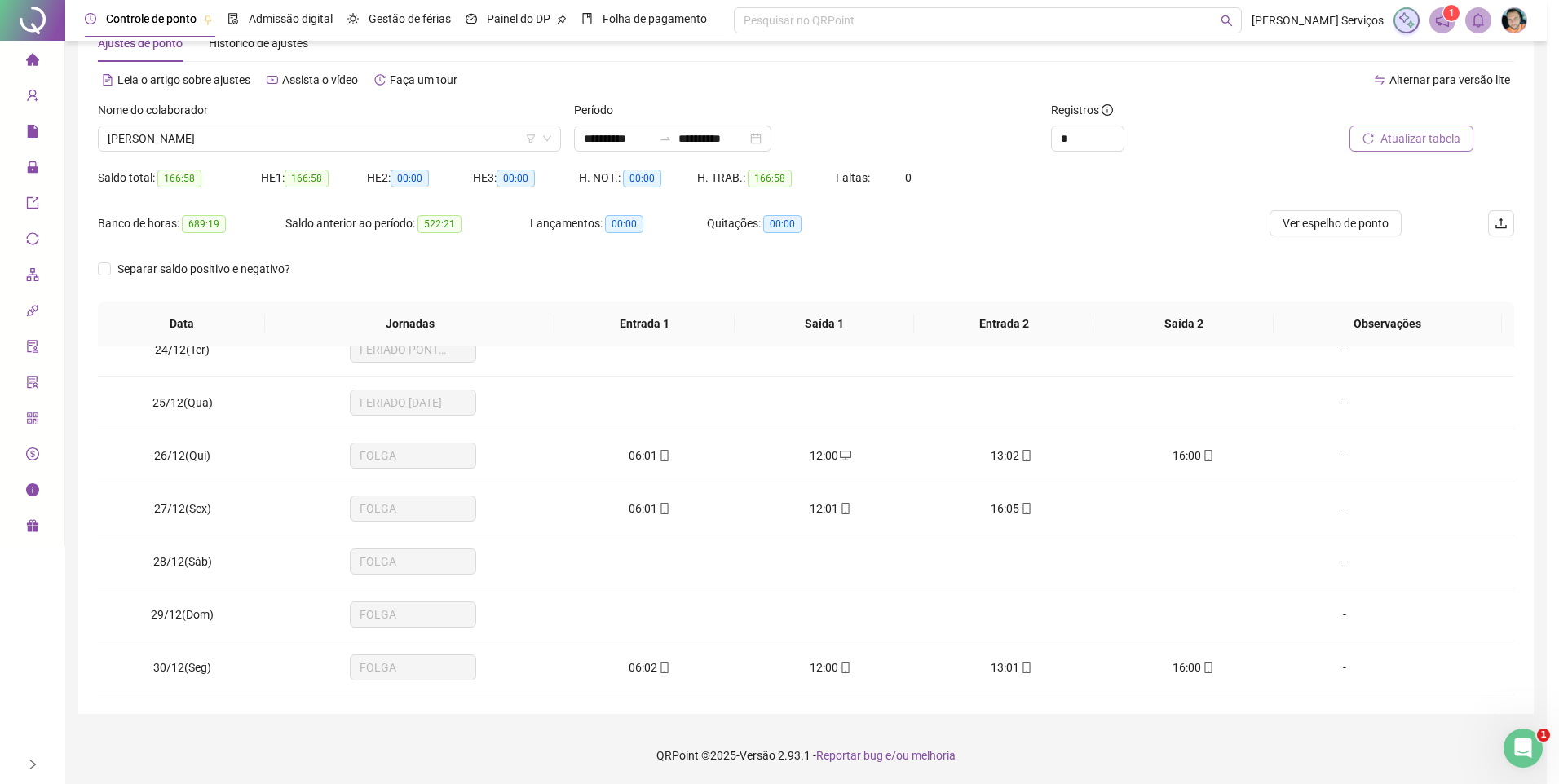
type input "**********"
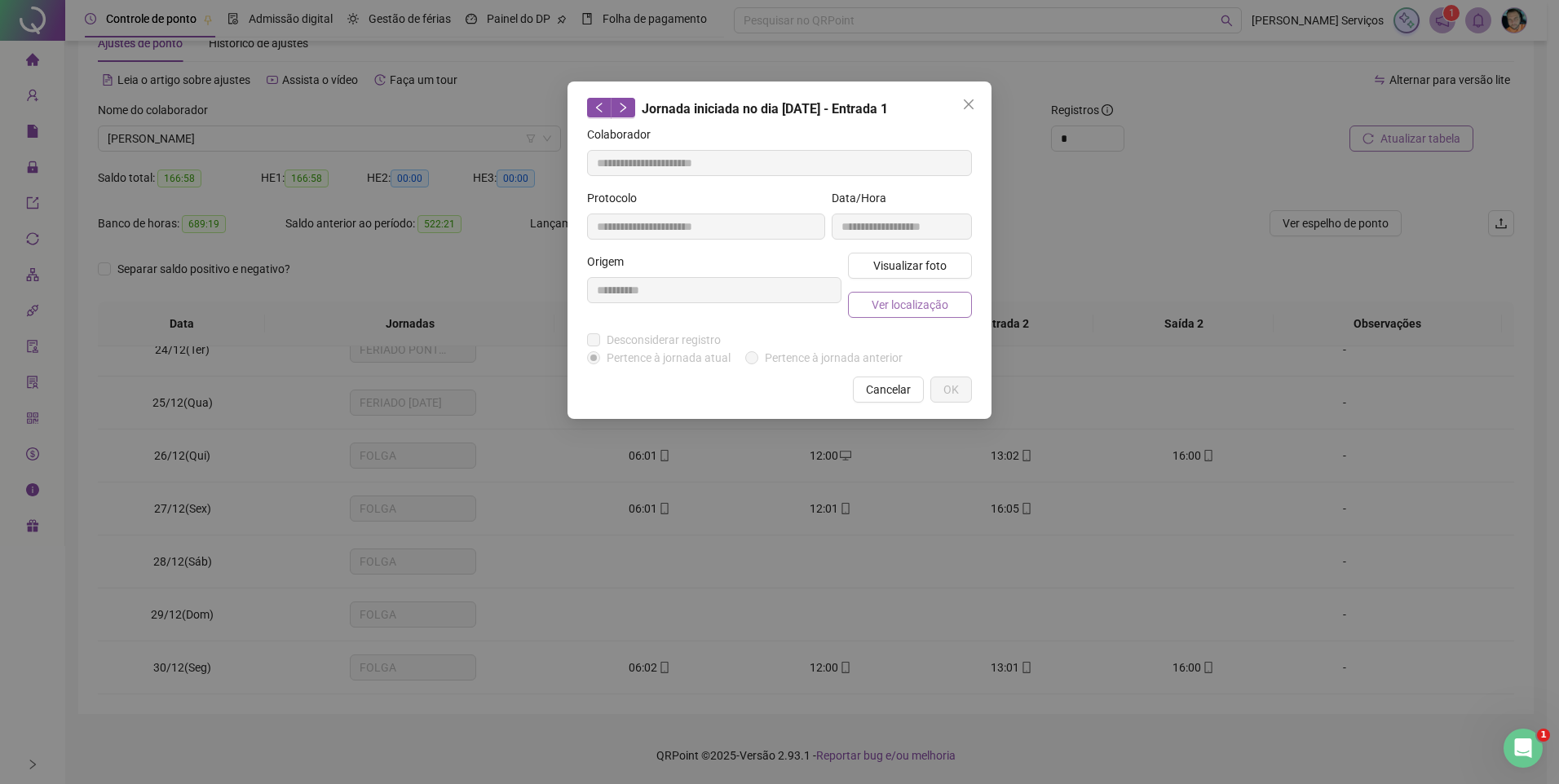
click at [881, 312] on span "Ver localização" at bounding box center [909, 304] width 77 height 18
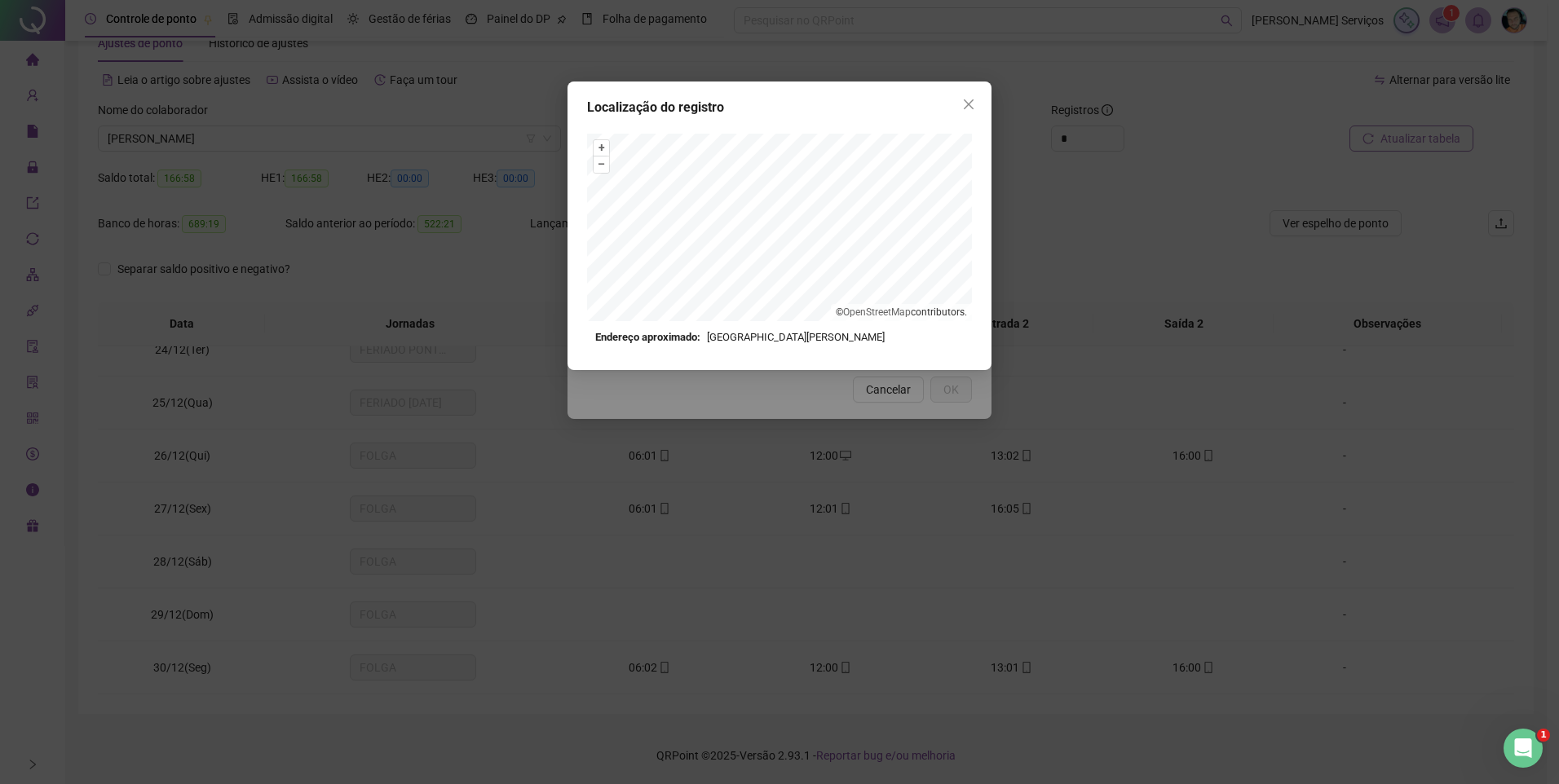
click at [973, 103] on icon "close" at bounding box center [969, 104] width 13 height 13
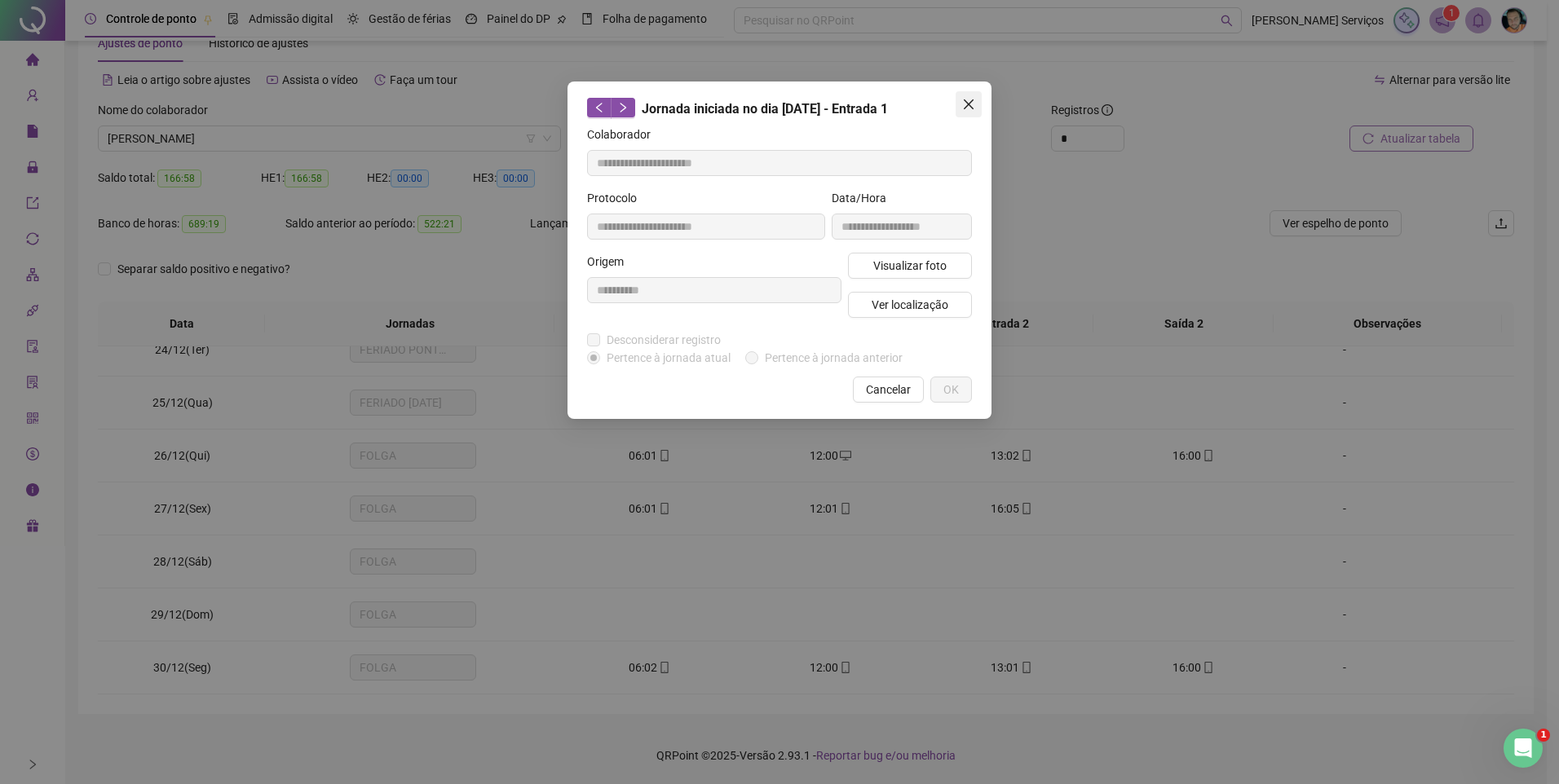
click at [965, 107] on icon "close" at bounding box center [969, 104] width 9 height 9
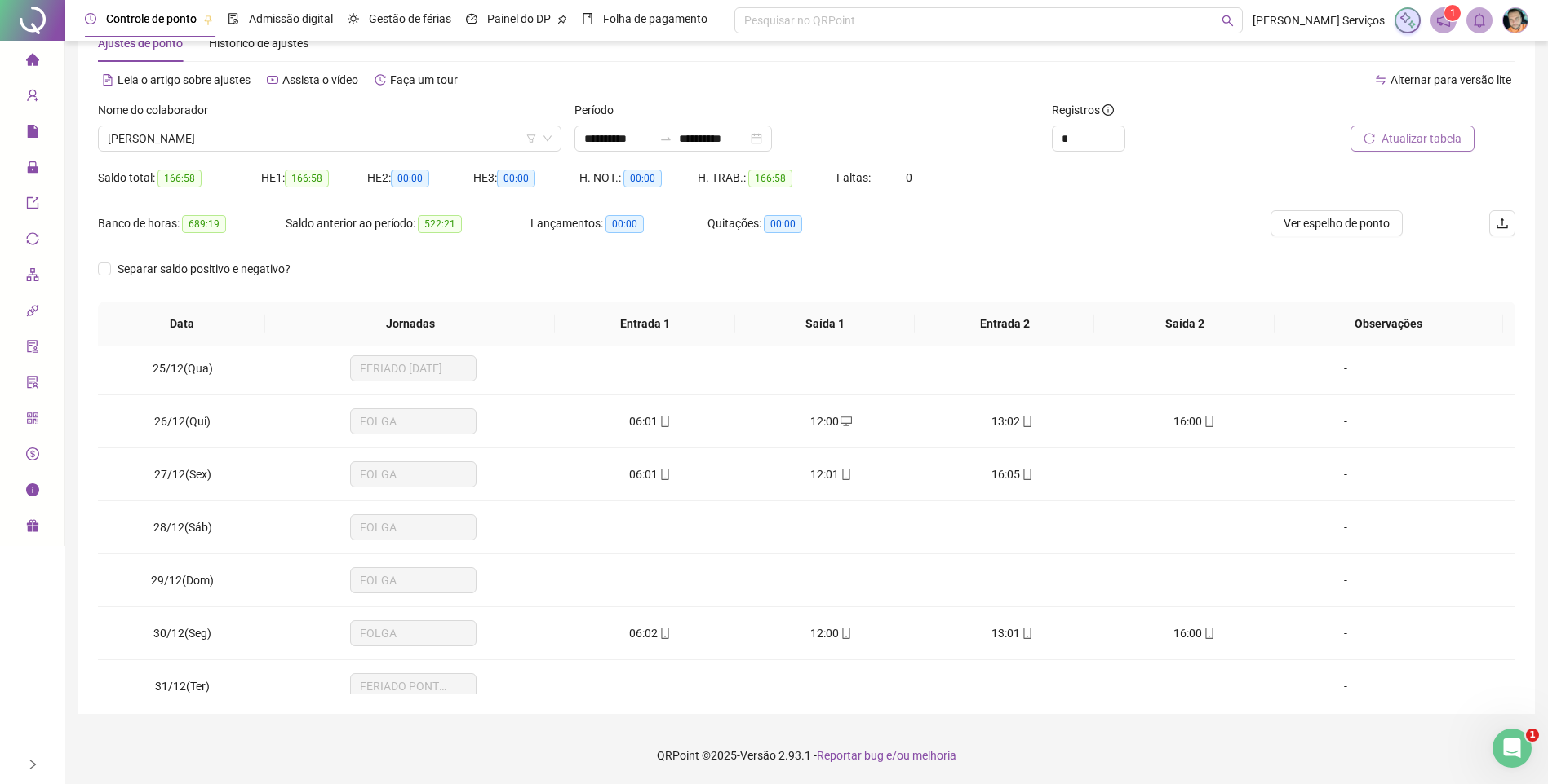
scroll to position [1295, 0]
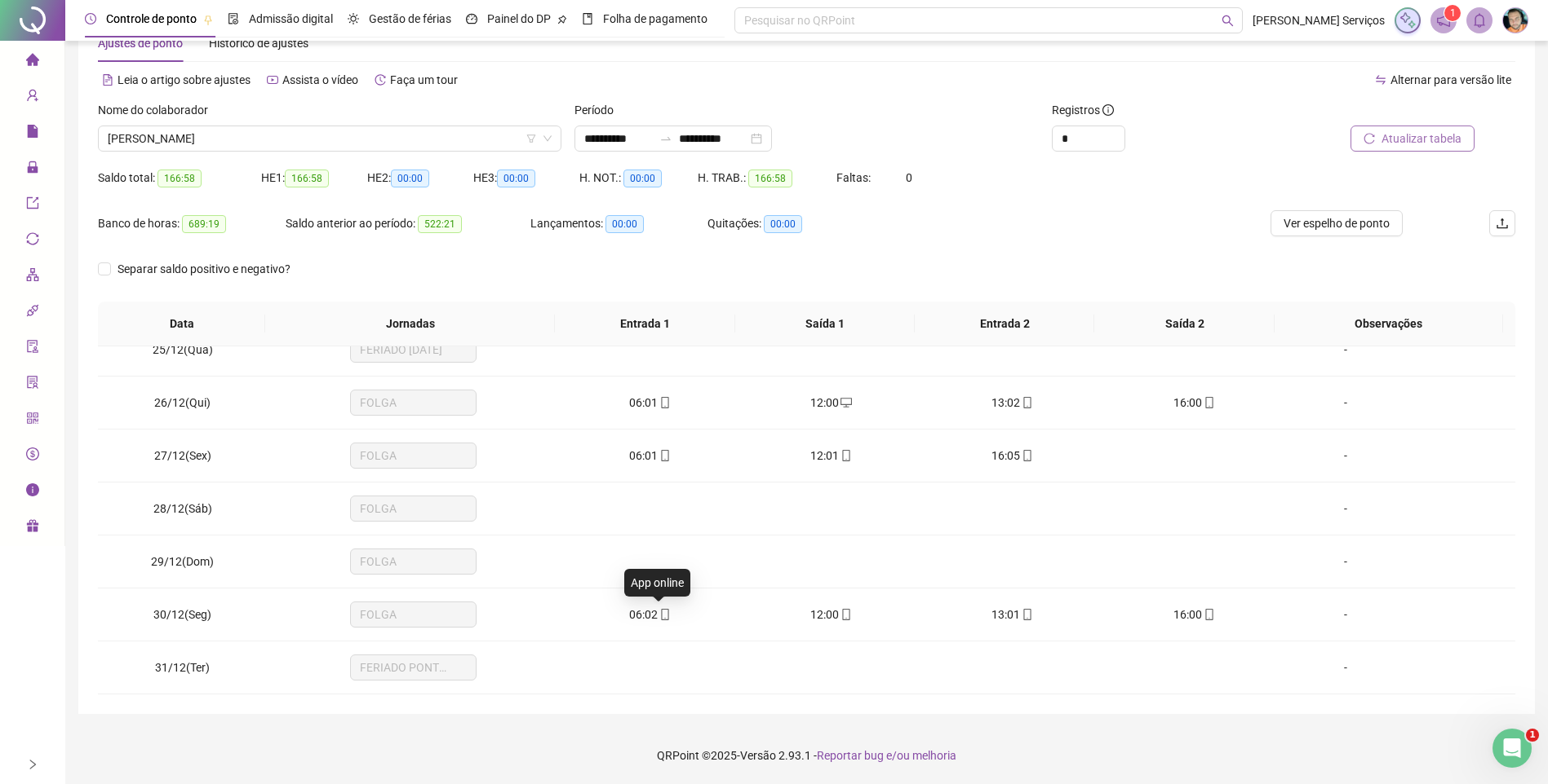
click at [659, 611] on icon "mobile" at bounding box center [665, 614] width 11 height 11
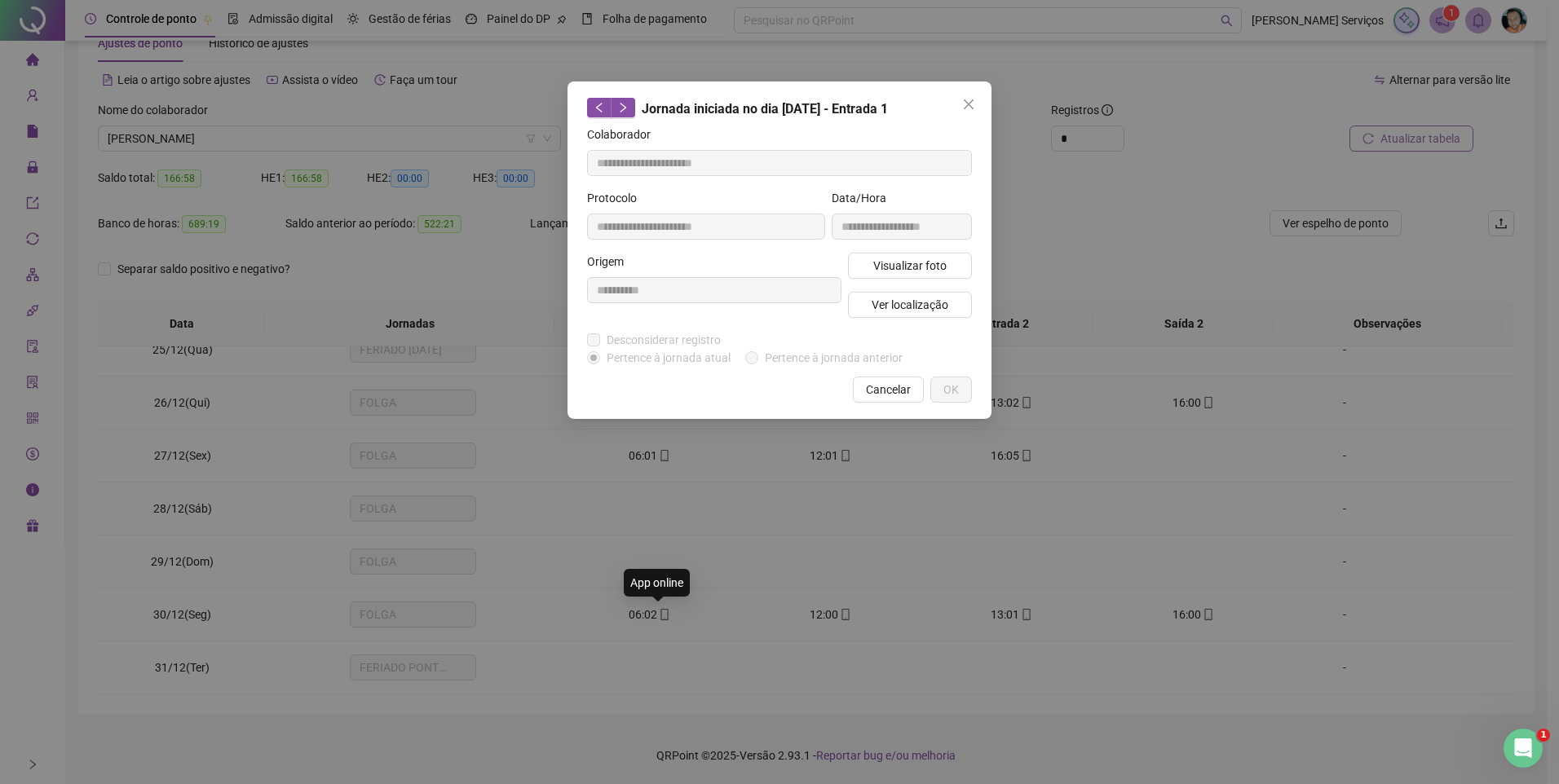
type input "**********"
click at [893, 269] on span "Visualizar foto" at bounding box center [909, 265] width 73 height 18
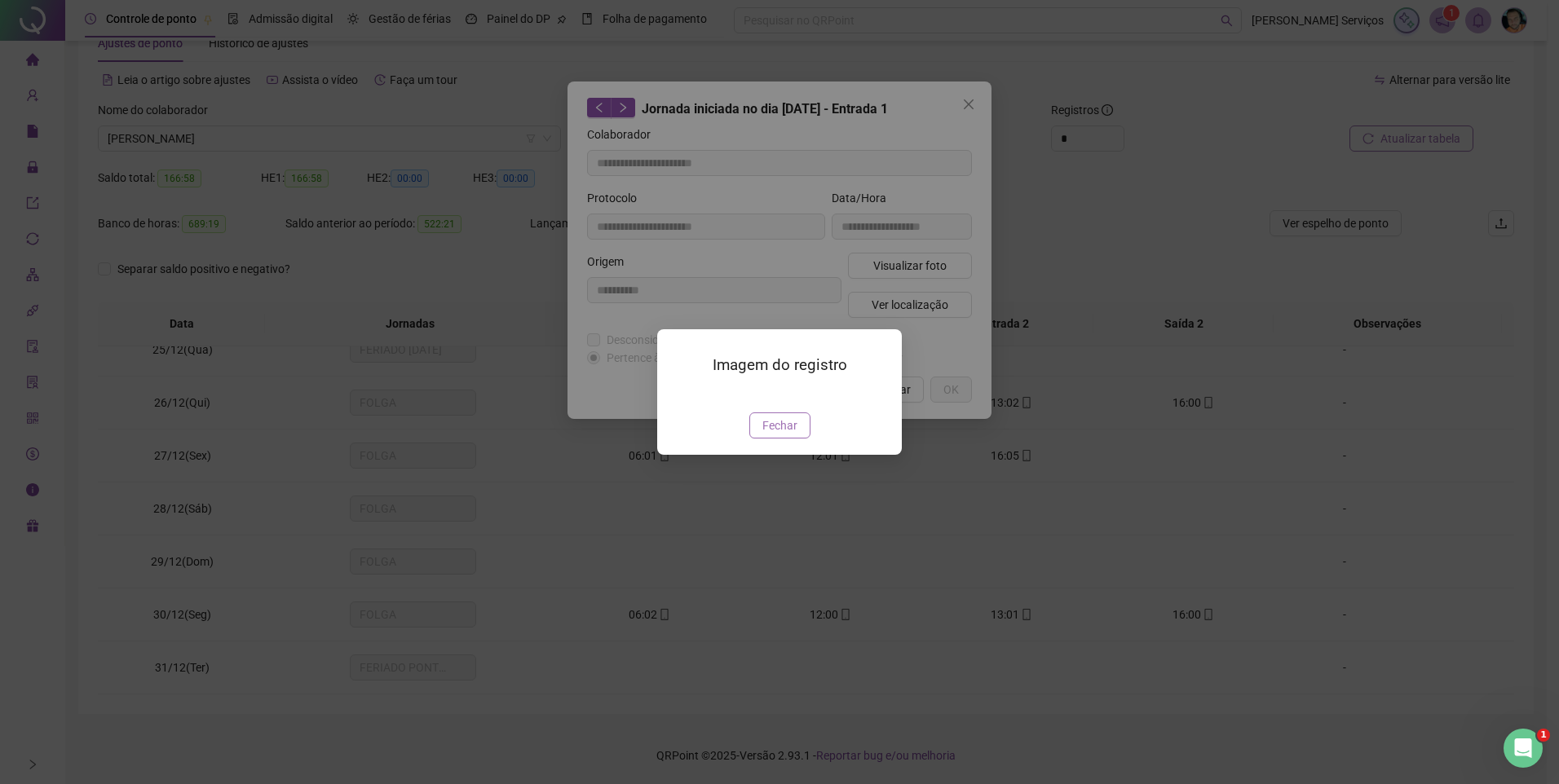
click at [780, 434] on span "Fechar" at bounding box center [780, 425] width 35 height 18
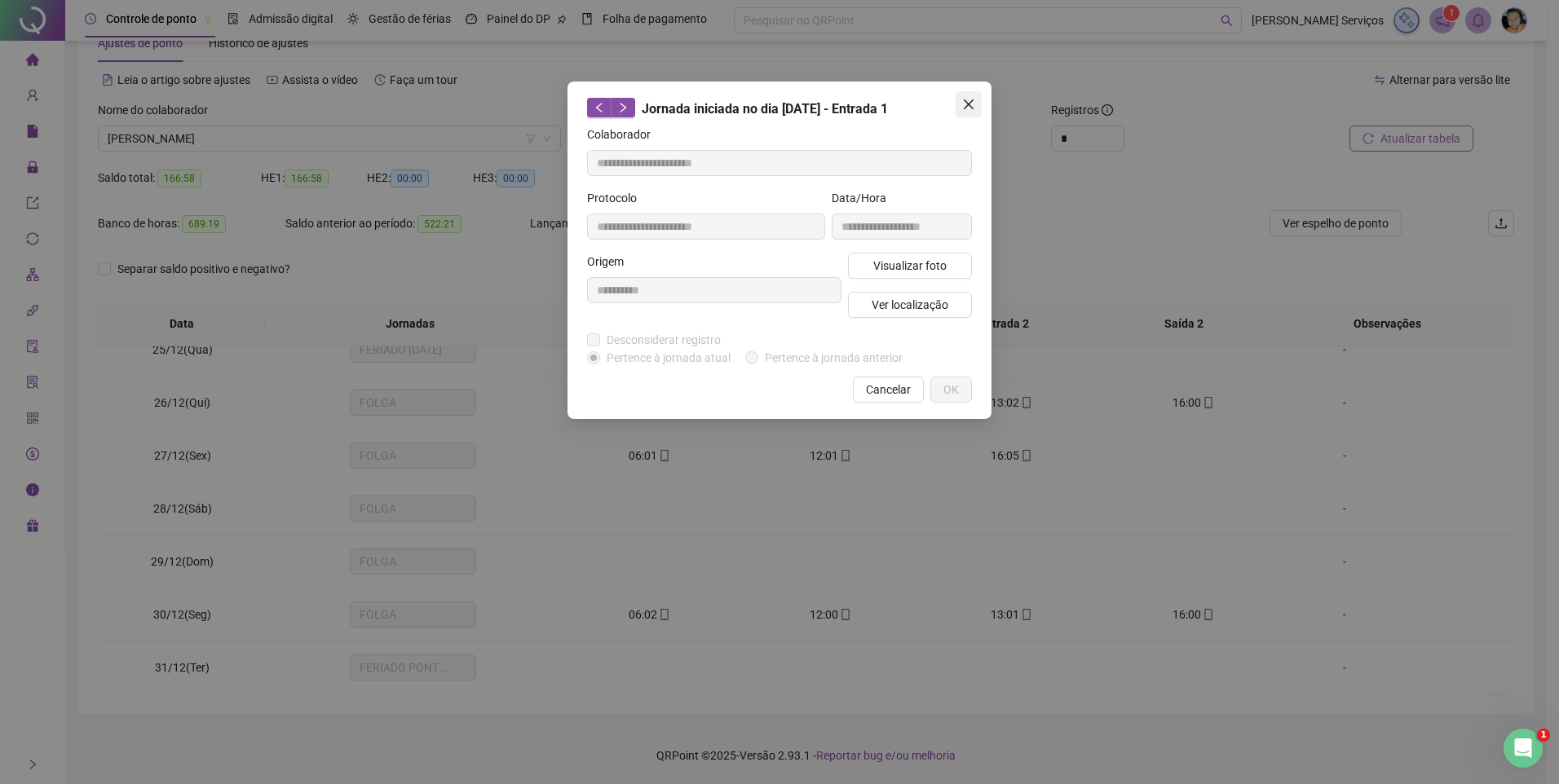
drag, startPoint x: 965, startPoint y: 106, endPoint x: 911, endPoint y: 195, distance: 104.1
click at [965, 107] on icon "close" at bounding box center [969, 104] width 13 height 13
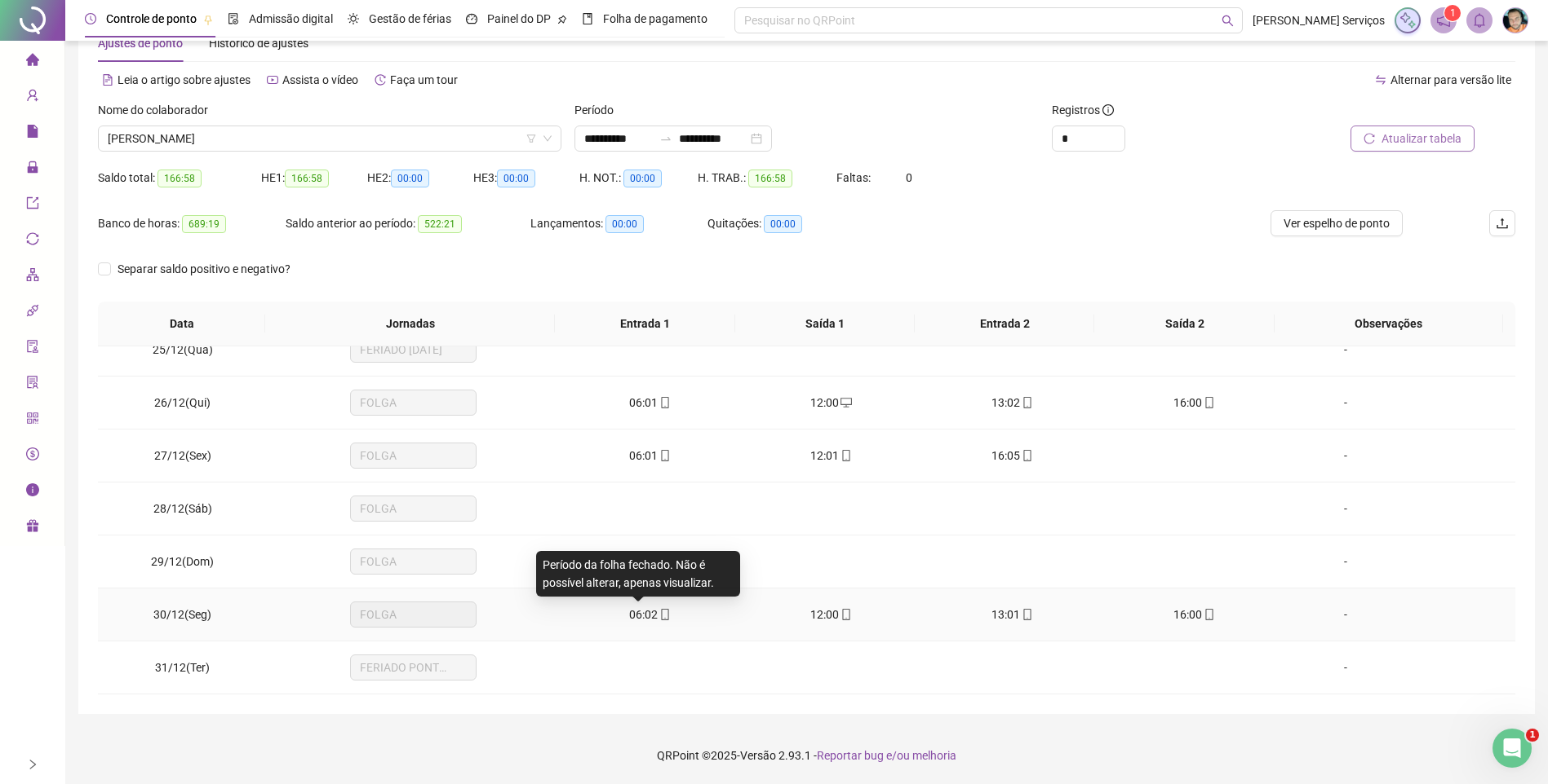
click at [649, 618] on span "06:02" at bounding box center [643, 615] width 28 height 13
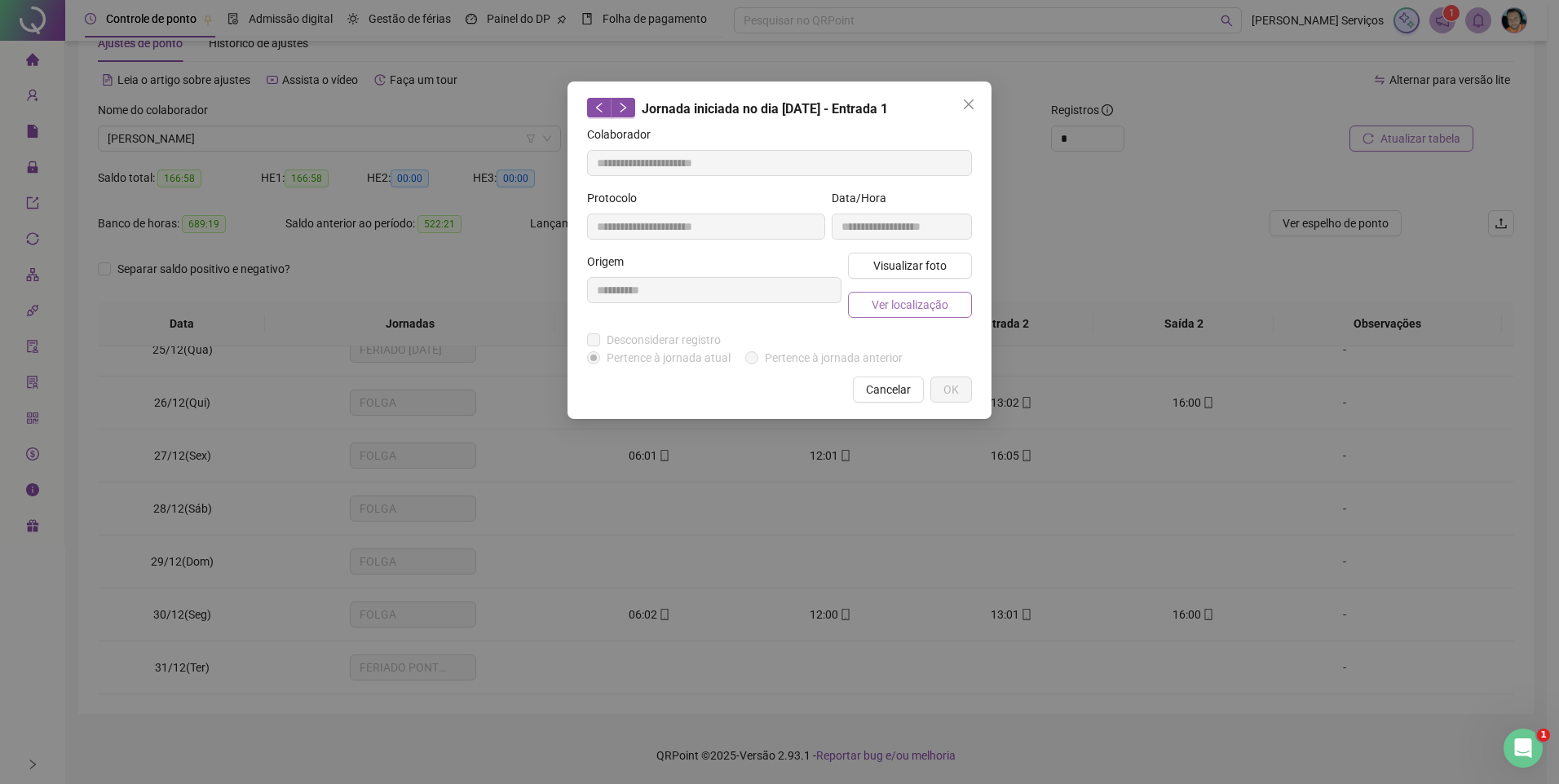
click at [936, 305] on span "Ver localização" at bounding box center [909, 304] width 77 height 18
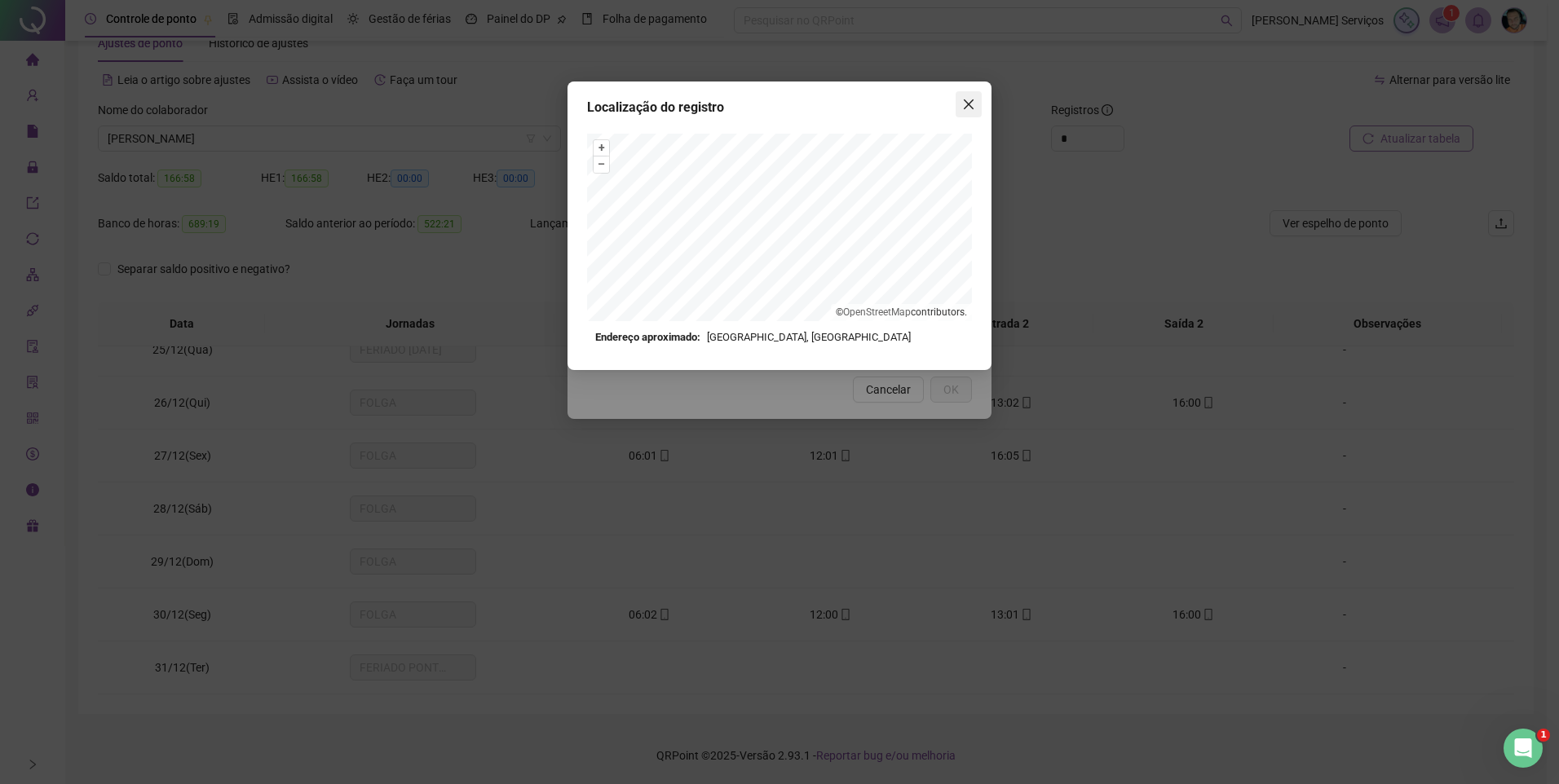
click at [962, 108] on span "Close" at bounding box center [969, 104] width 27 height 13
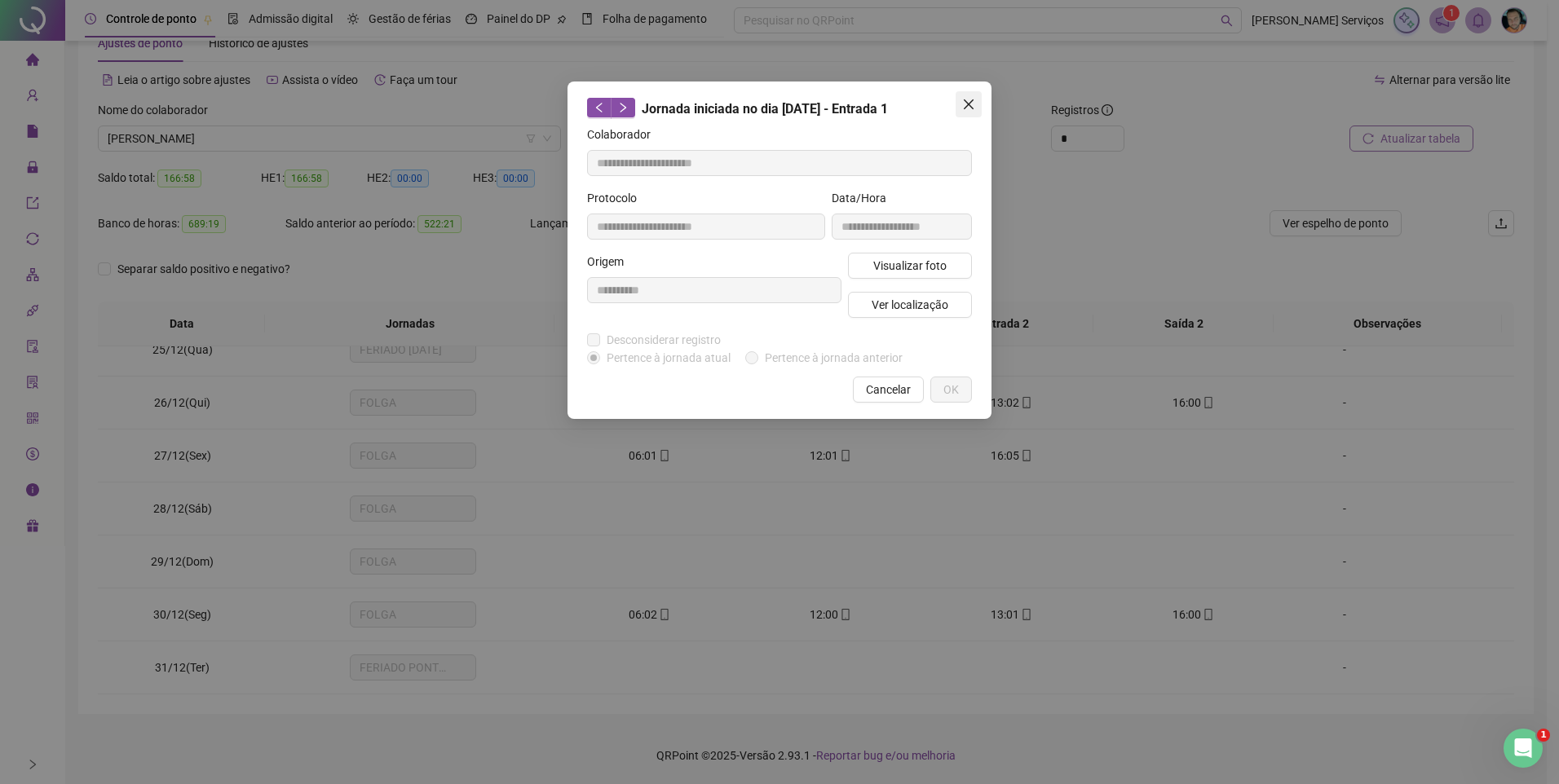
click at [977, 105] on span "Close" at bounding box center [969, 104] width 27 height 13
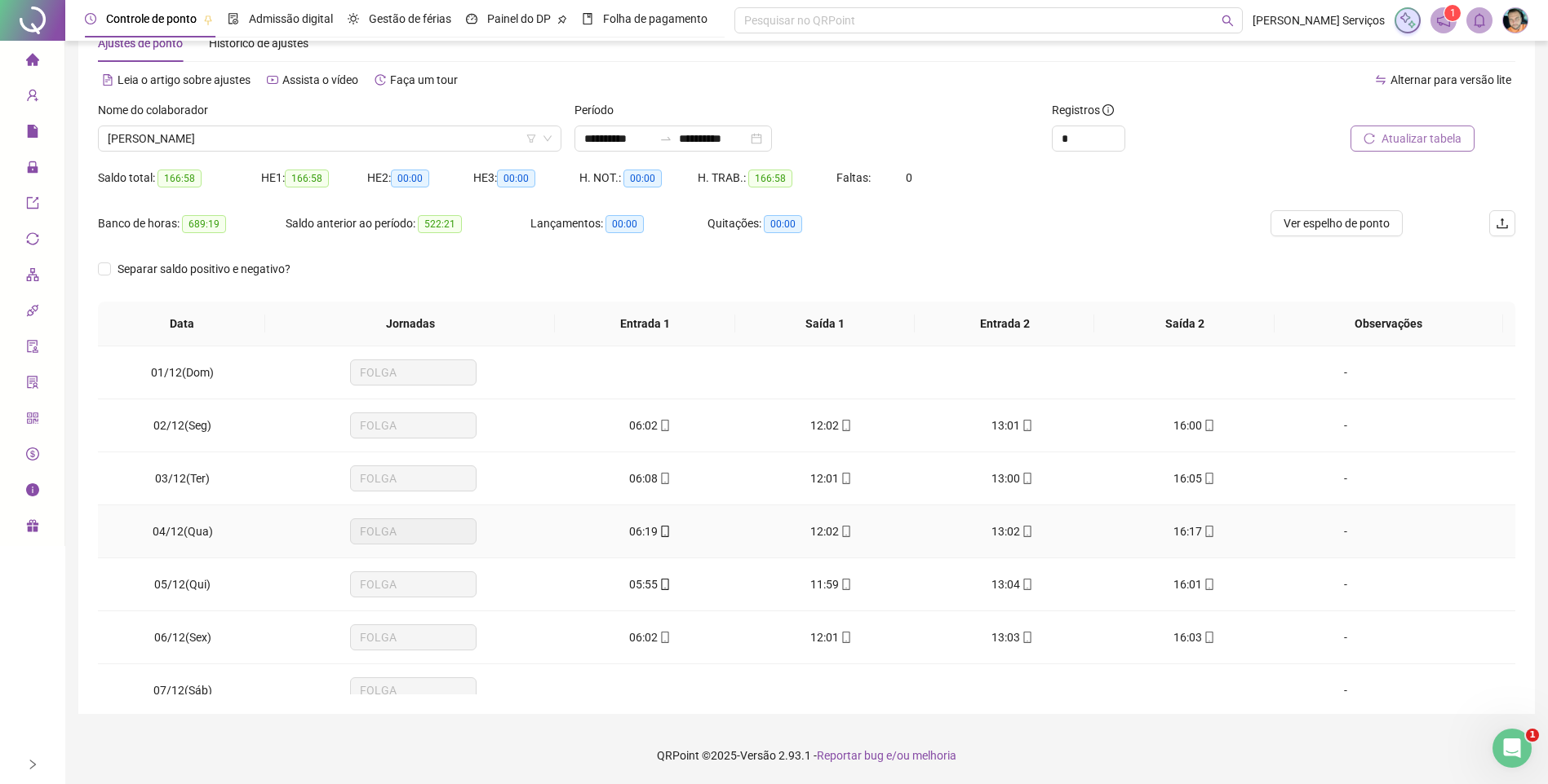
scroll to position [0, 0]
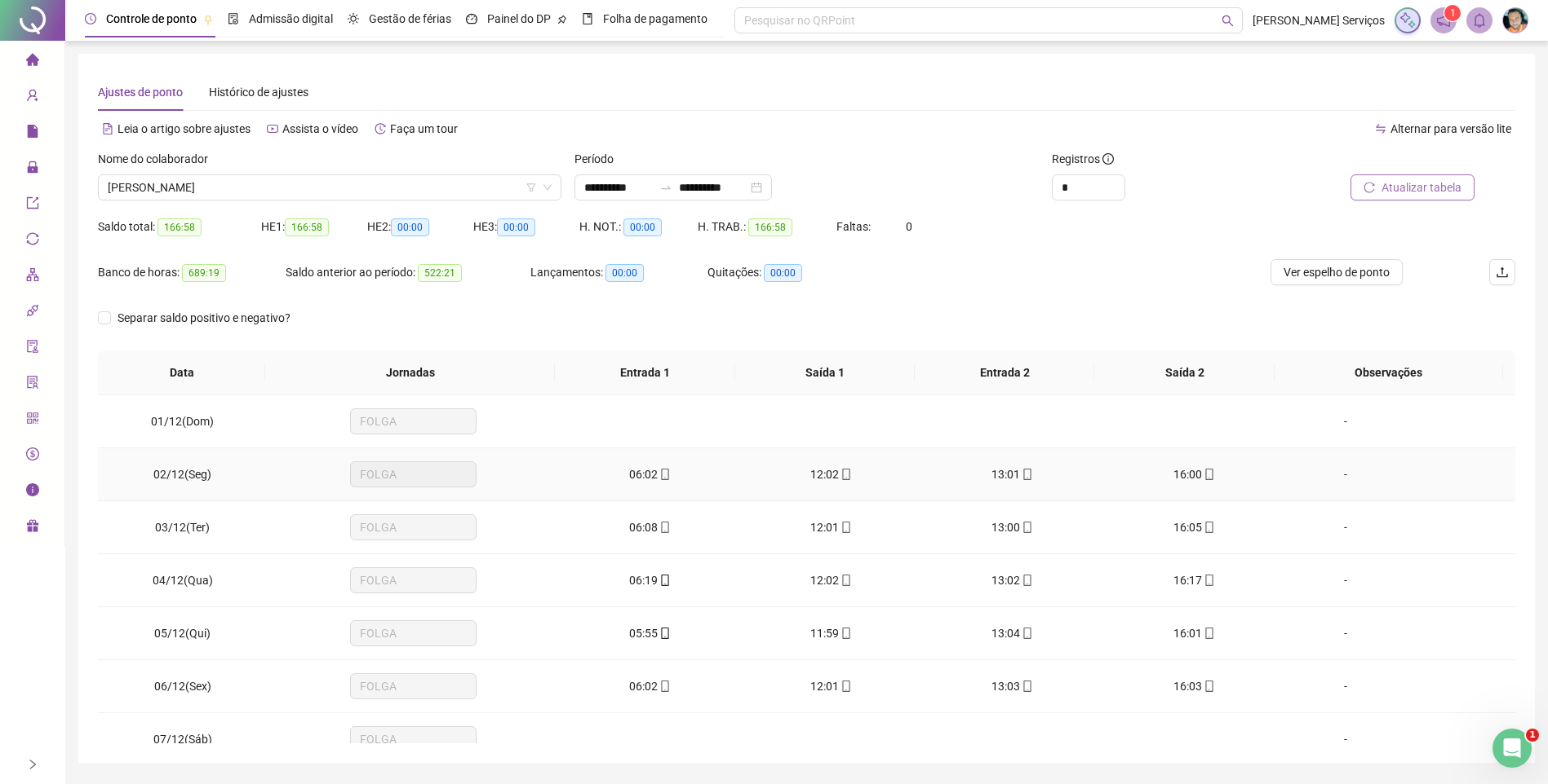
click at [659, 479] on icon "mobile" at bounding box center [665, 475] width 11 height 11
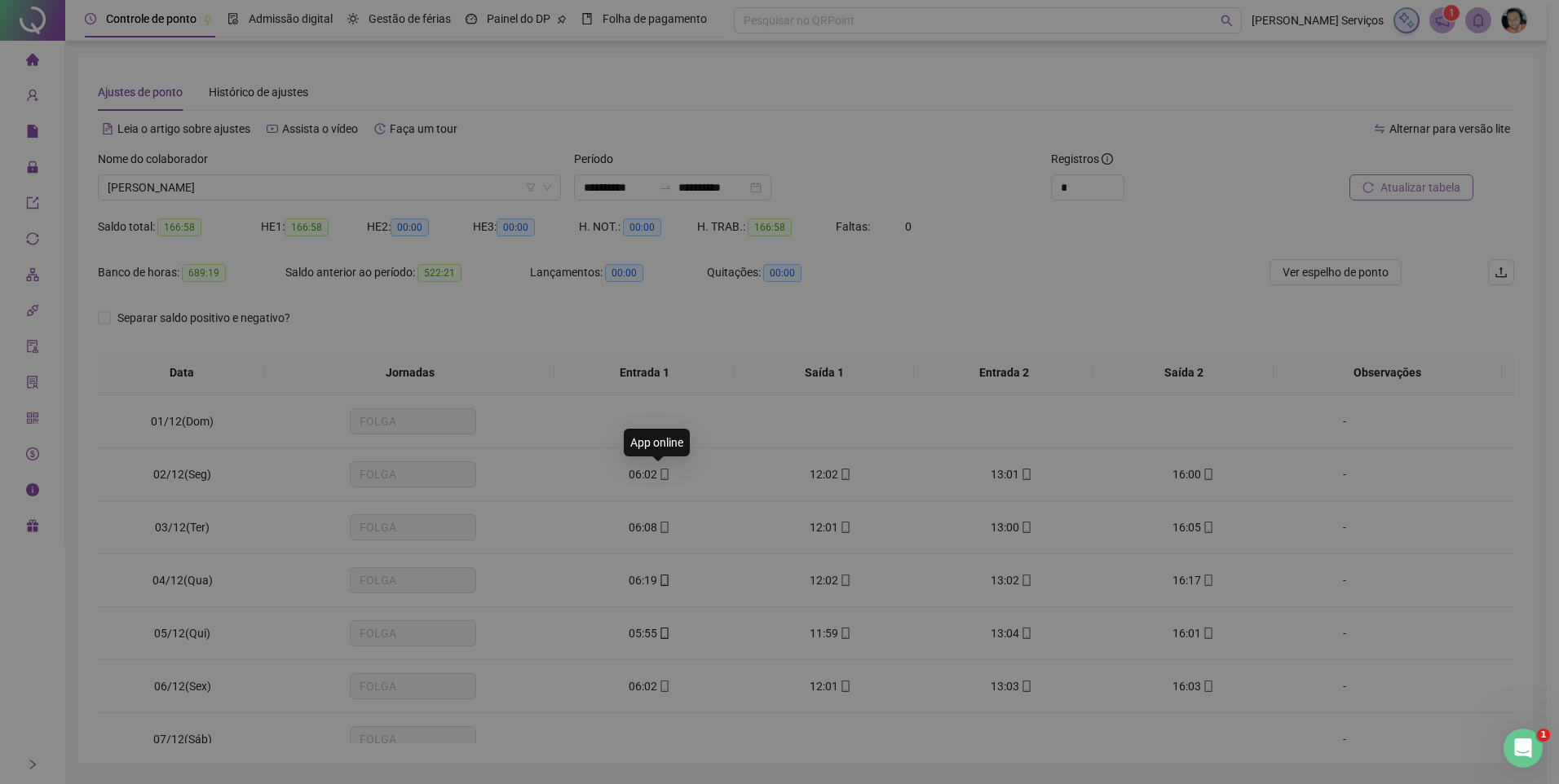
type input "**********"
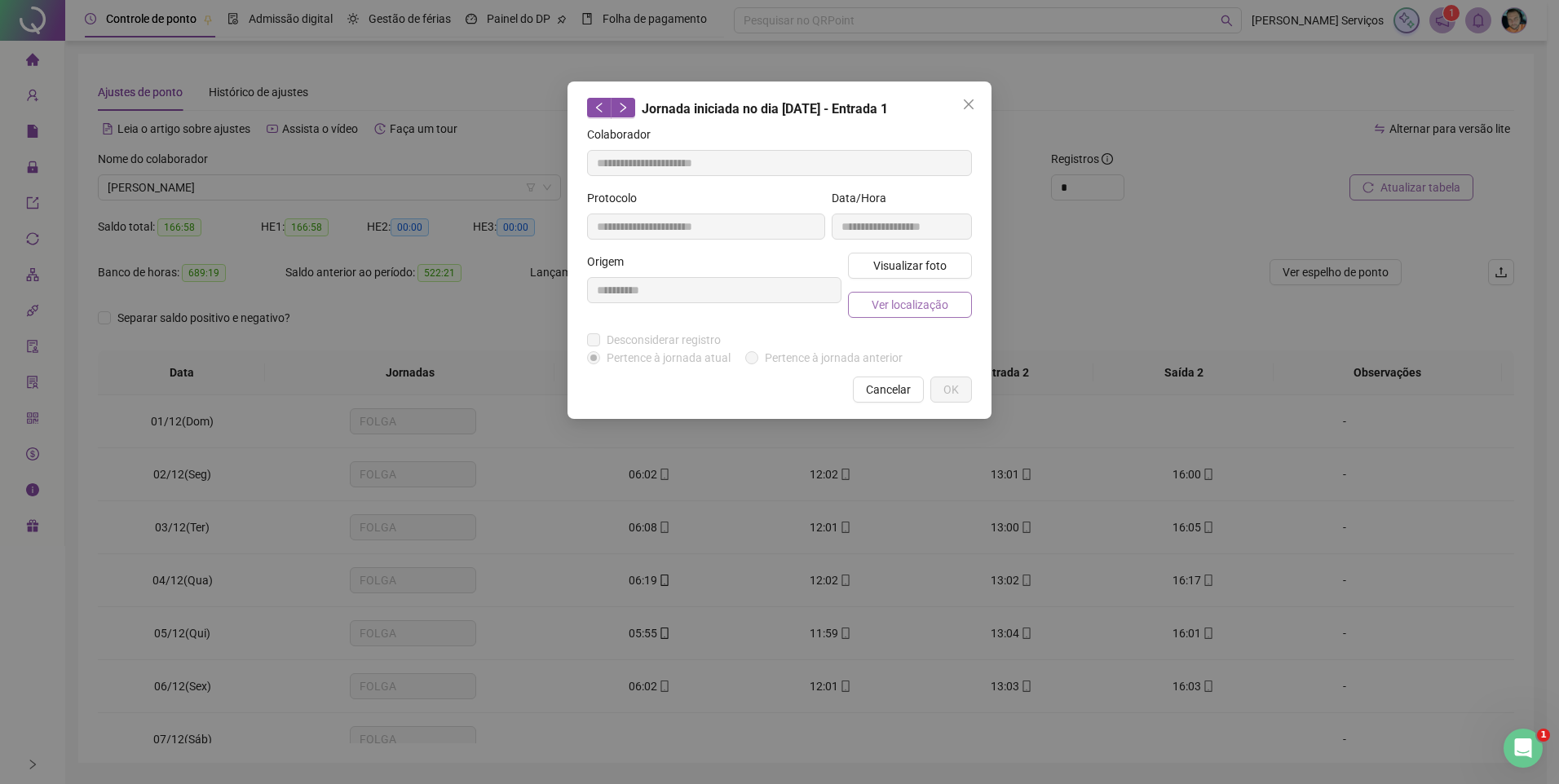
click at [895, 302] on span "Ver localização" at bounding box center [909, 304] width 77 height 18
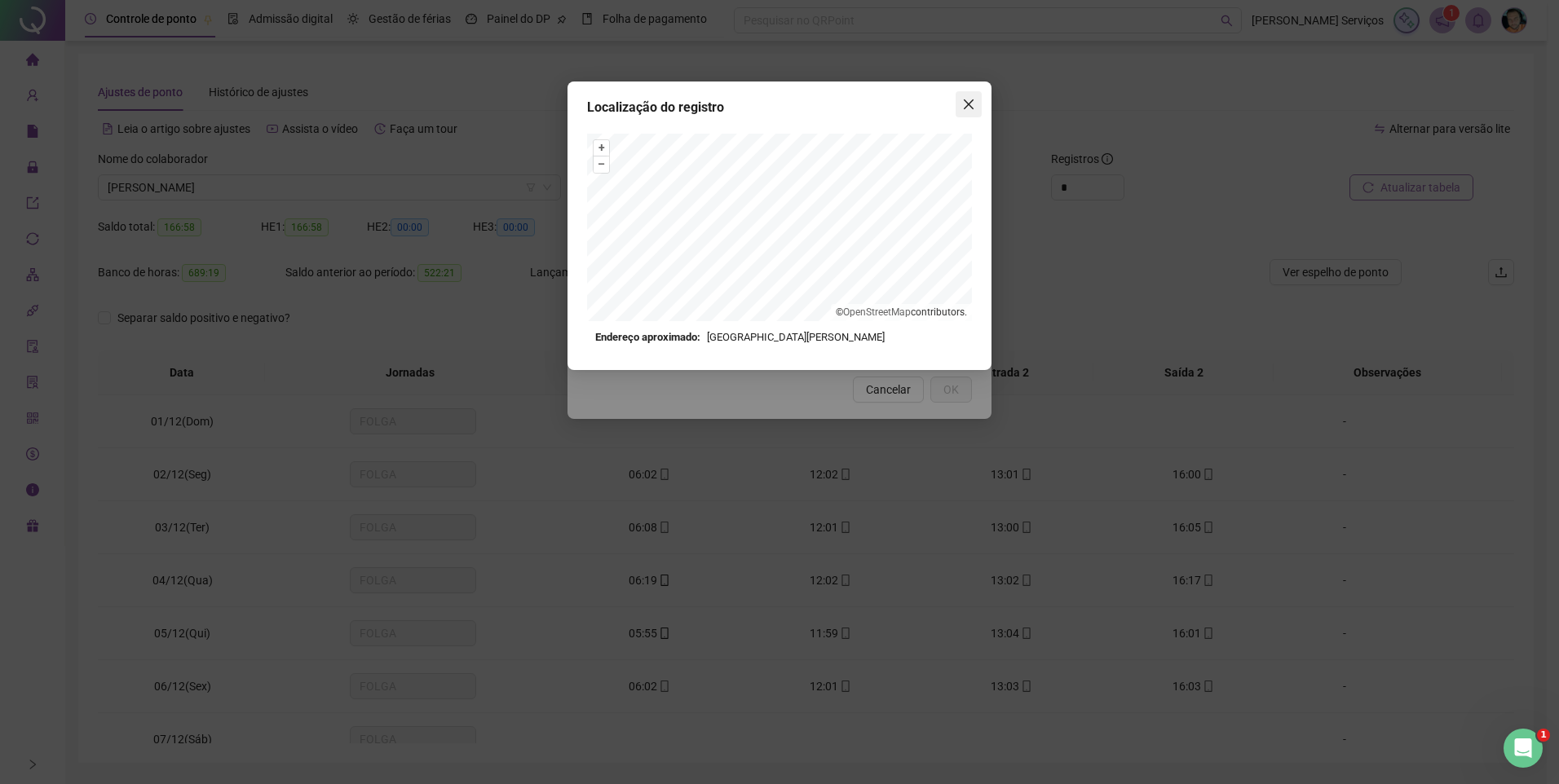
click at [971, 109] on icon "close" at bounding box center [969, 104] width 13 height 13
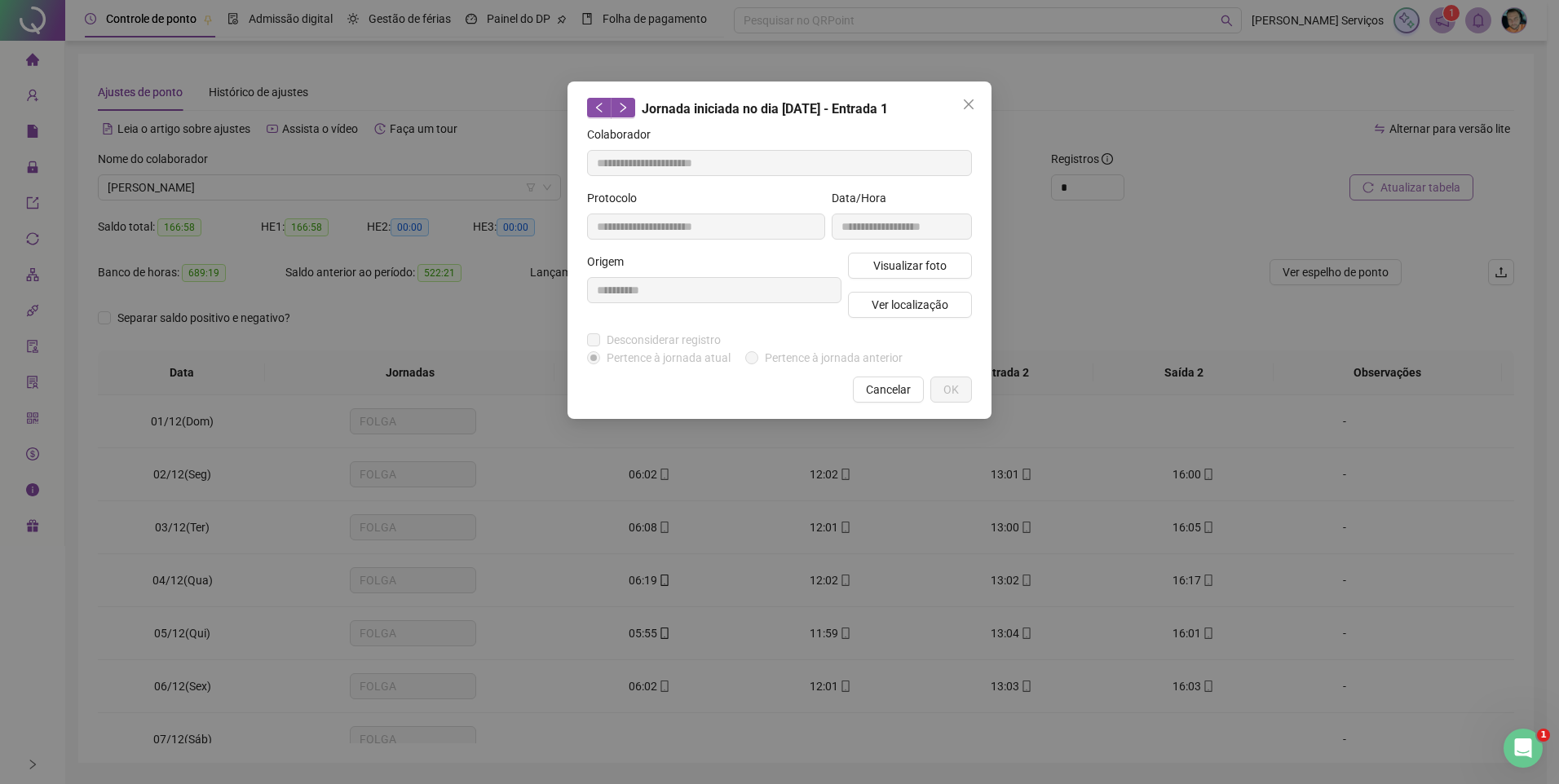
click at [971, 111] on button "Close" at bounding box center [969, 104] width 27 height 27
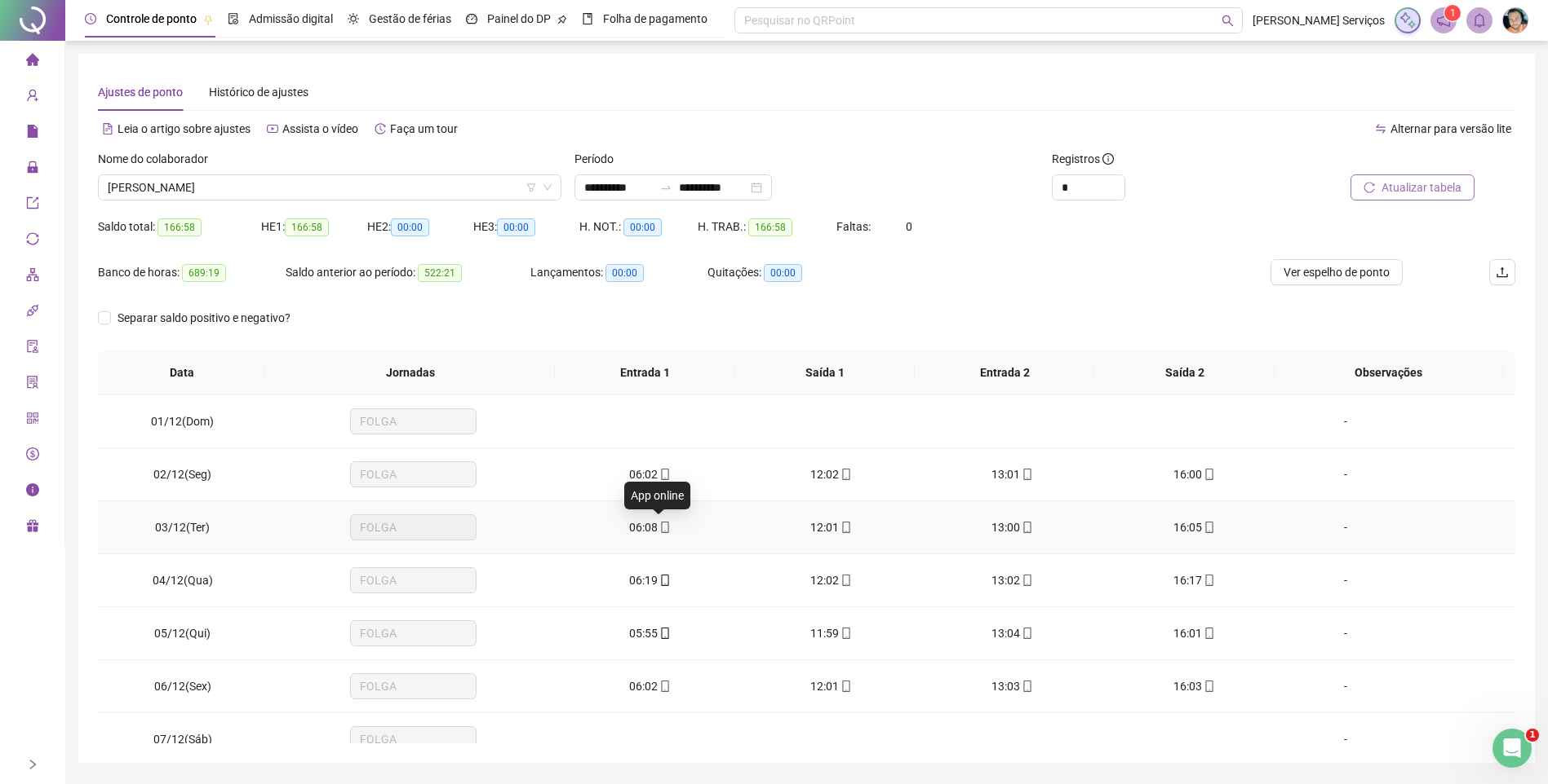
click at [657, 532] on span "mobile" at bounding box center [664, 527] width 13 height 11
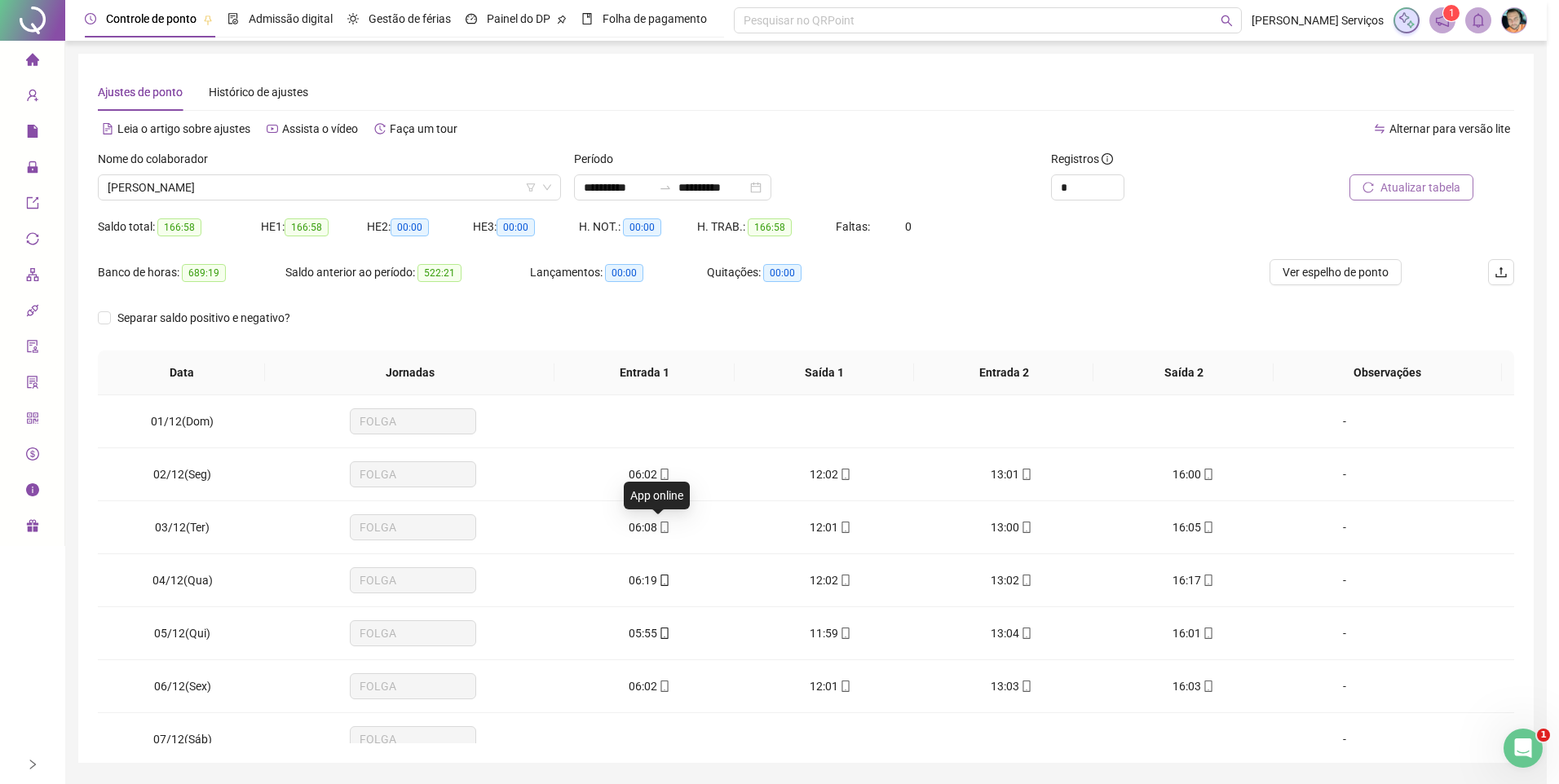
type input "**********"
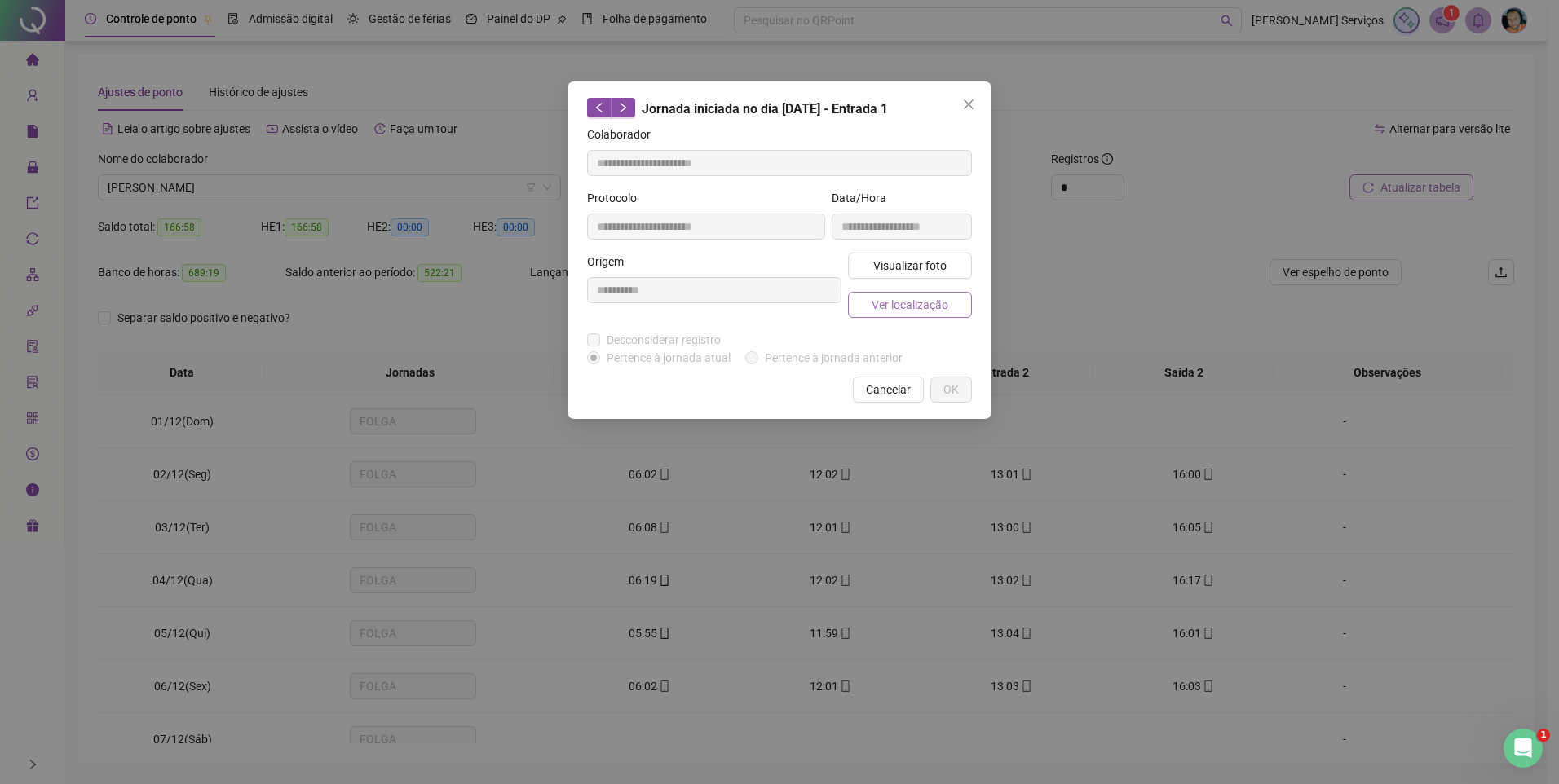
click at [877, 308] on span "Ver localização" at bounding box center [909, 304] width 77 height 18
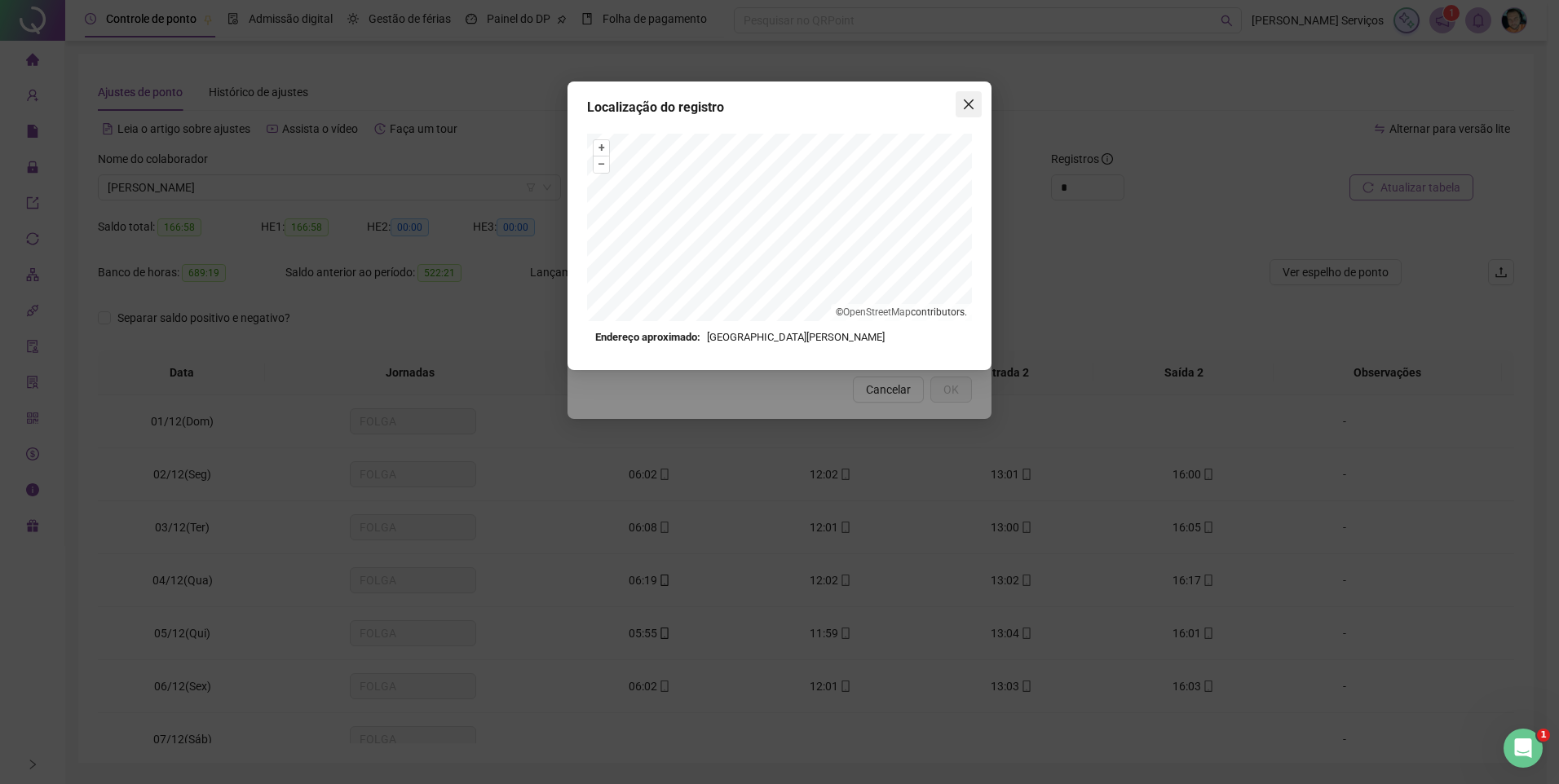
click at [967, 102] on icon "close" at bounding box center [969, 104] width 9 height 9
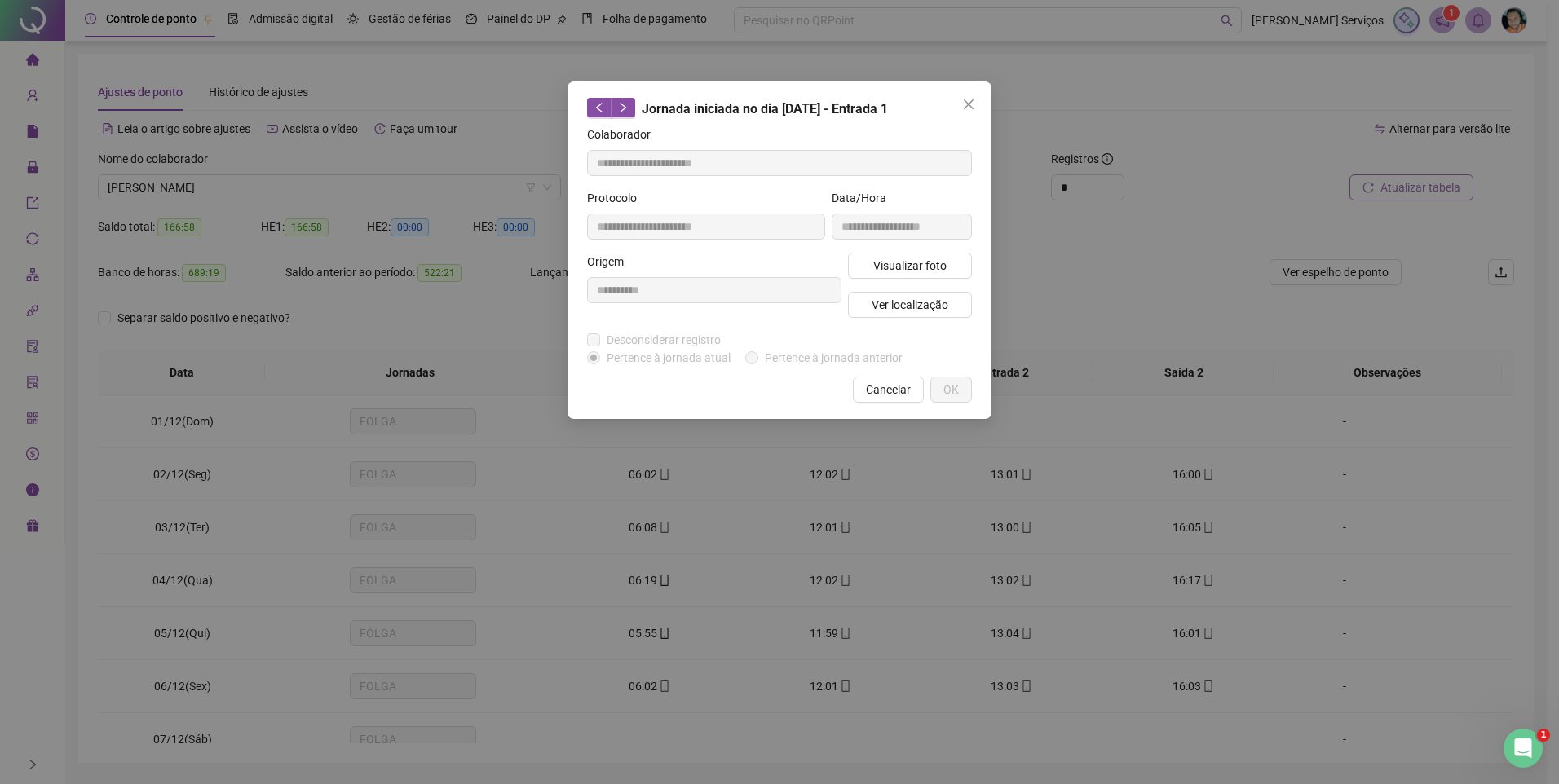
click at [967, 102] on icon "close" at bounding box center [969, 104] width 9 height 9
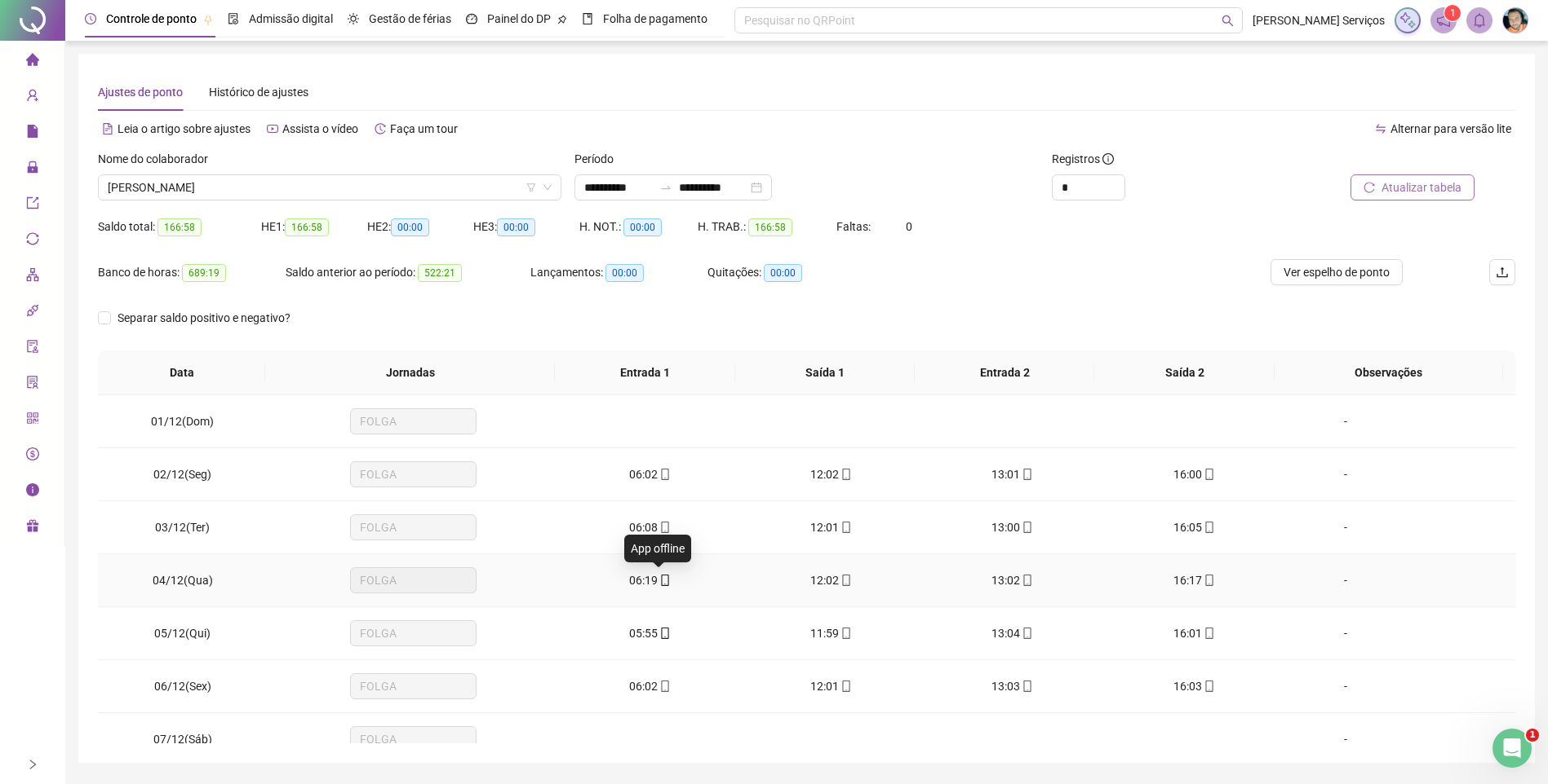
click at [659, 583] on icon "mobile" at bounding box center [665, 580] width 11 height 11
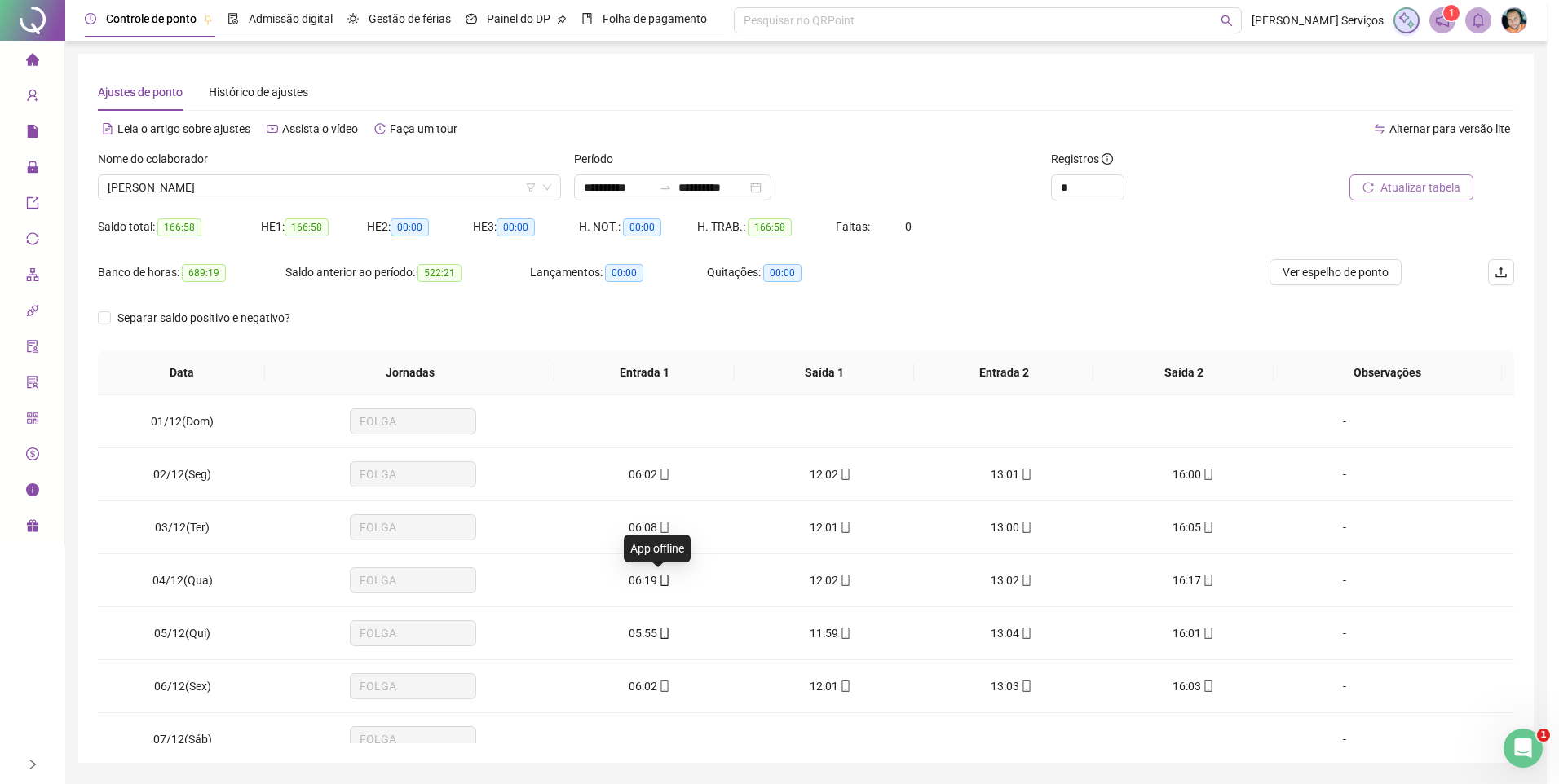
type input "**********"
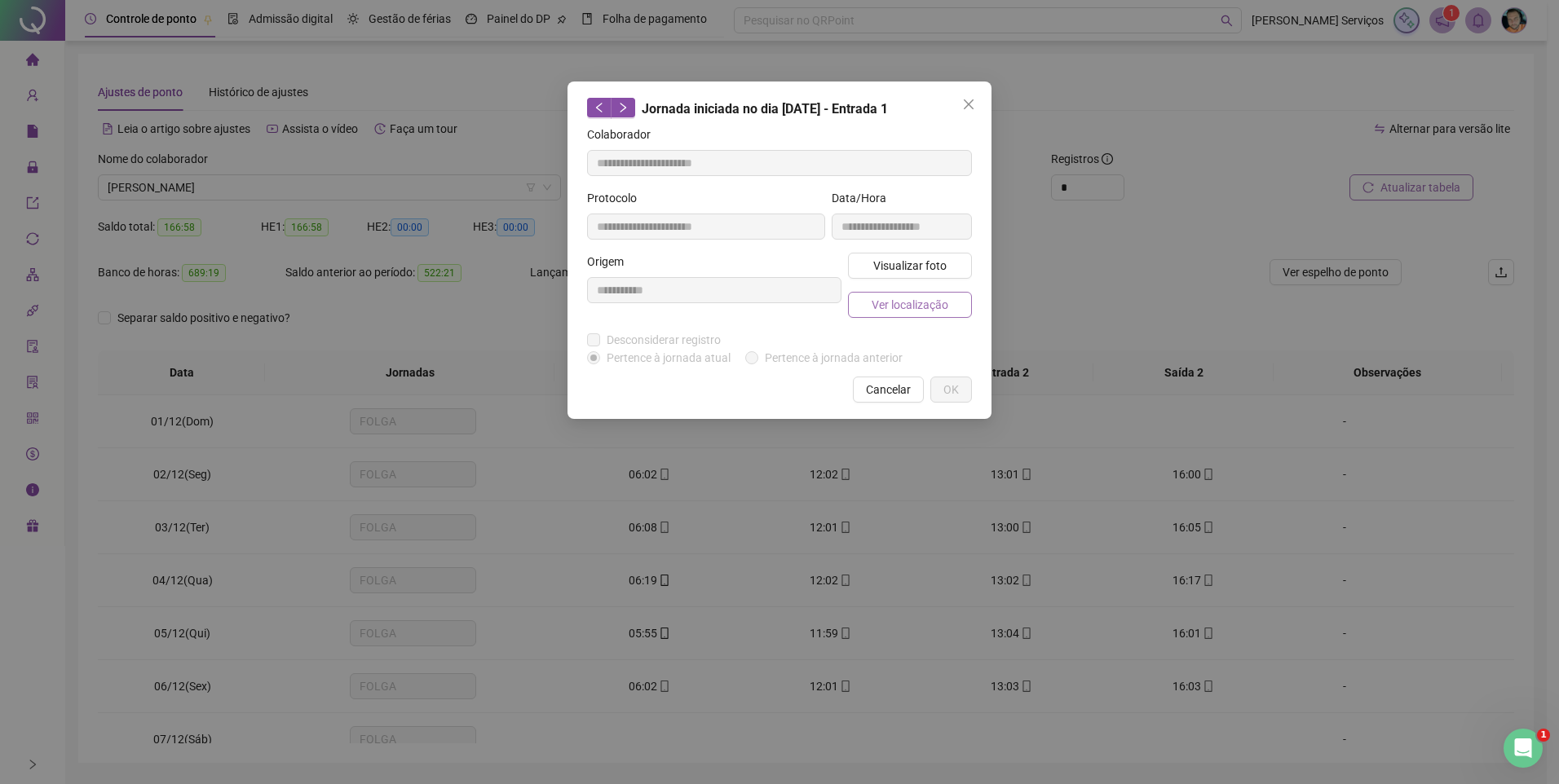
click at [897, 306] on span "Ver localização" at bounding box center [909, 304] width 77 height 18
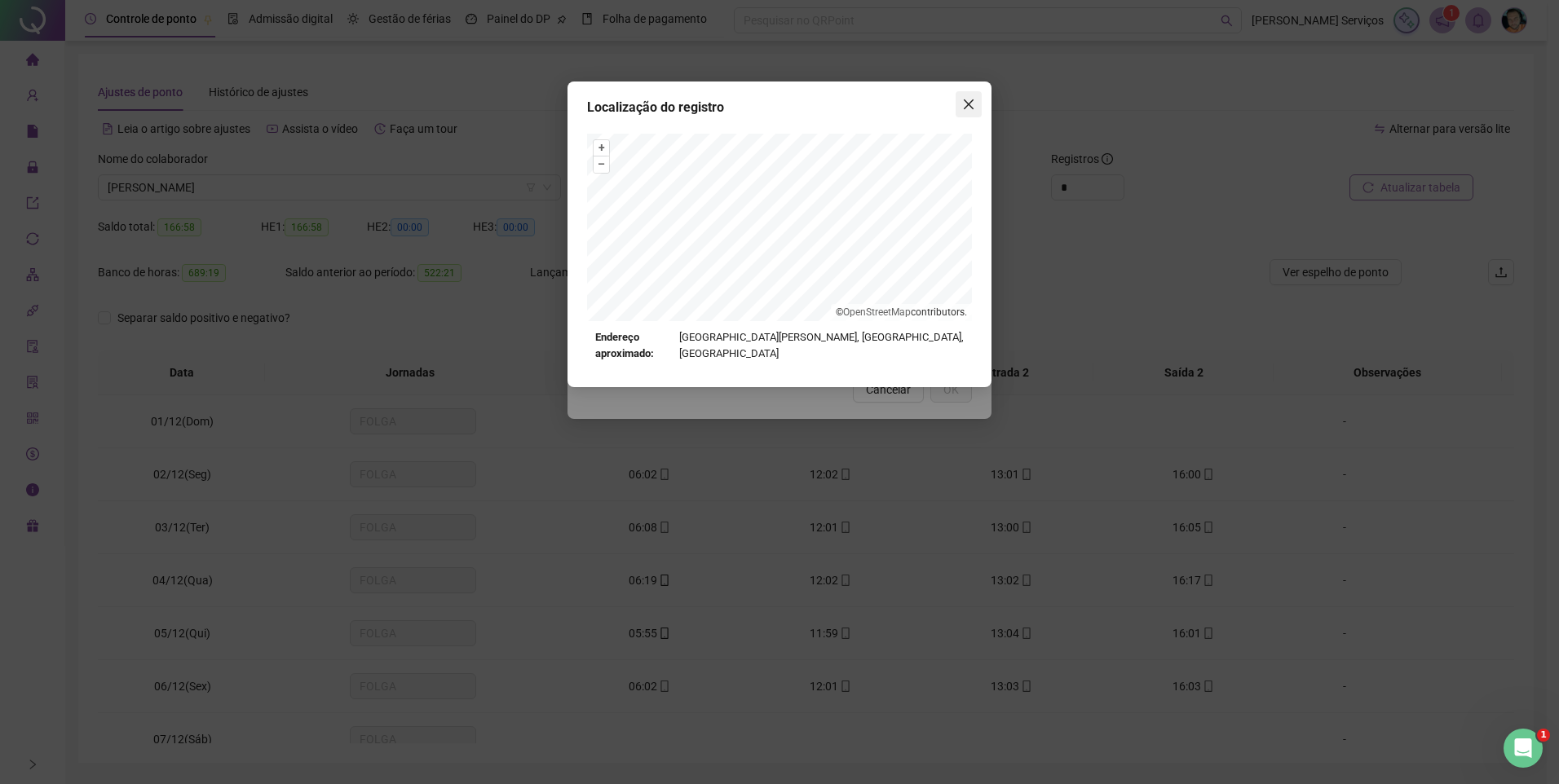
click at [966, 105] on icon "close" at bounding box center [969, 104] width 13 height 13
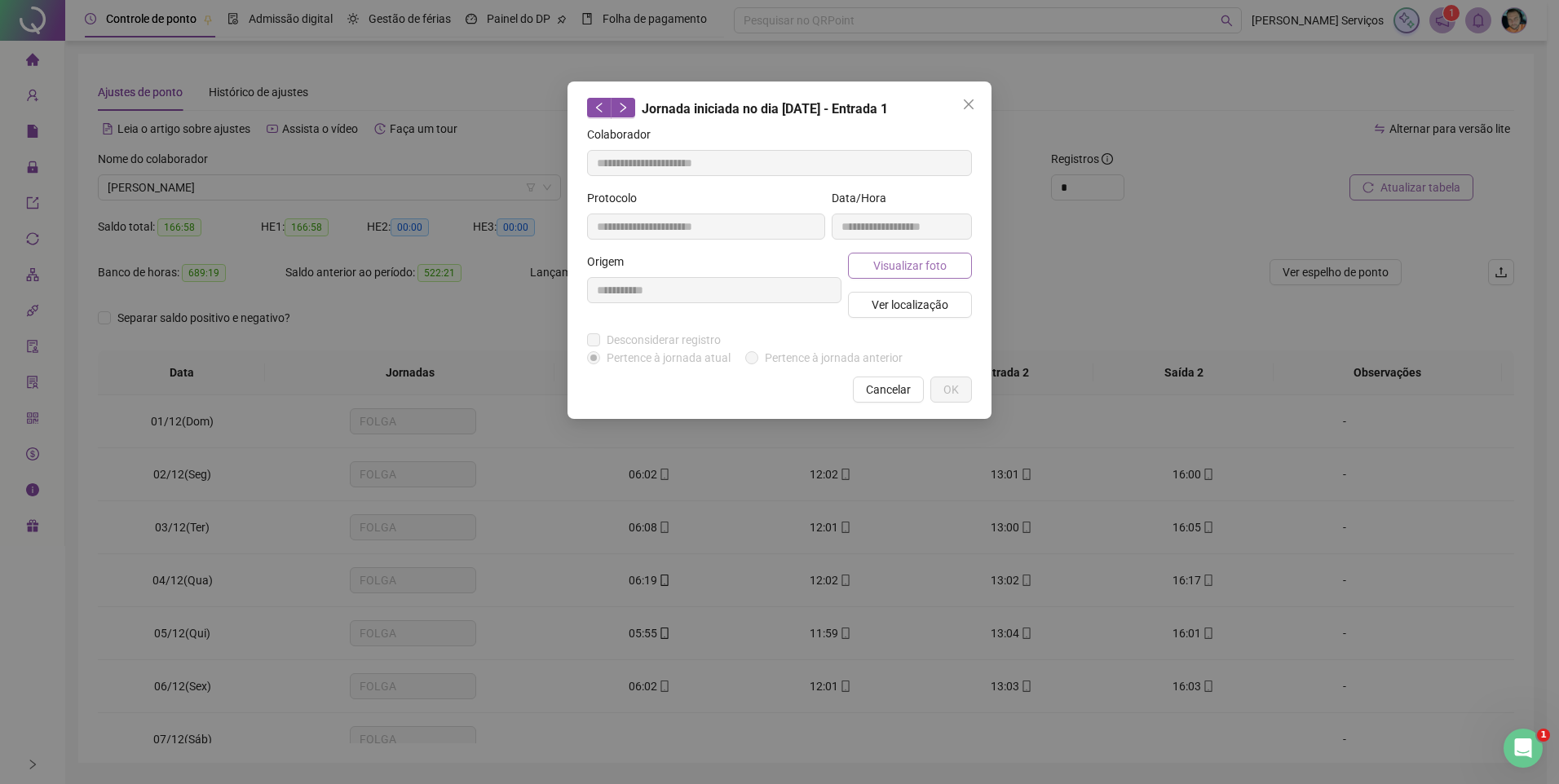
click at [907, 261] on span "Visualizar foto" at bounding box center [909, 265] width 73 height 18
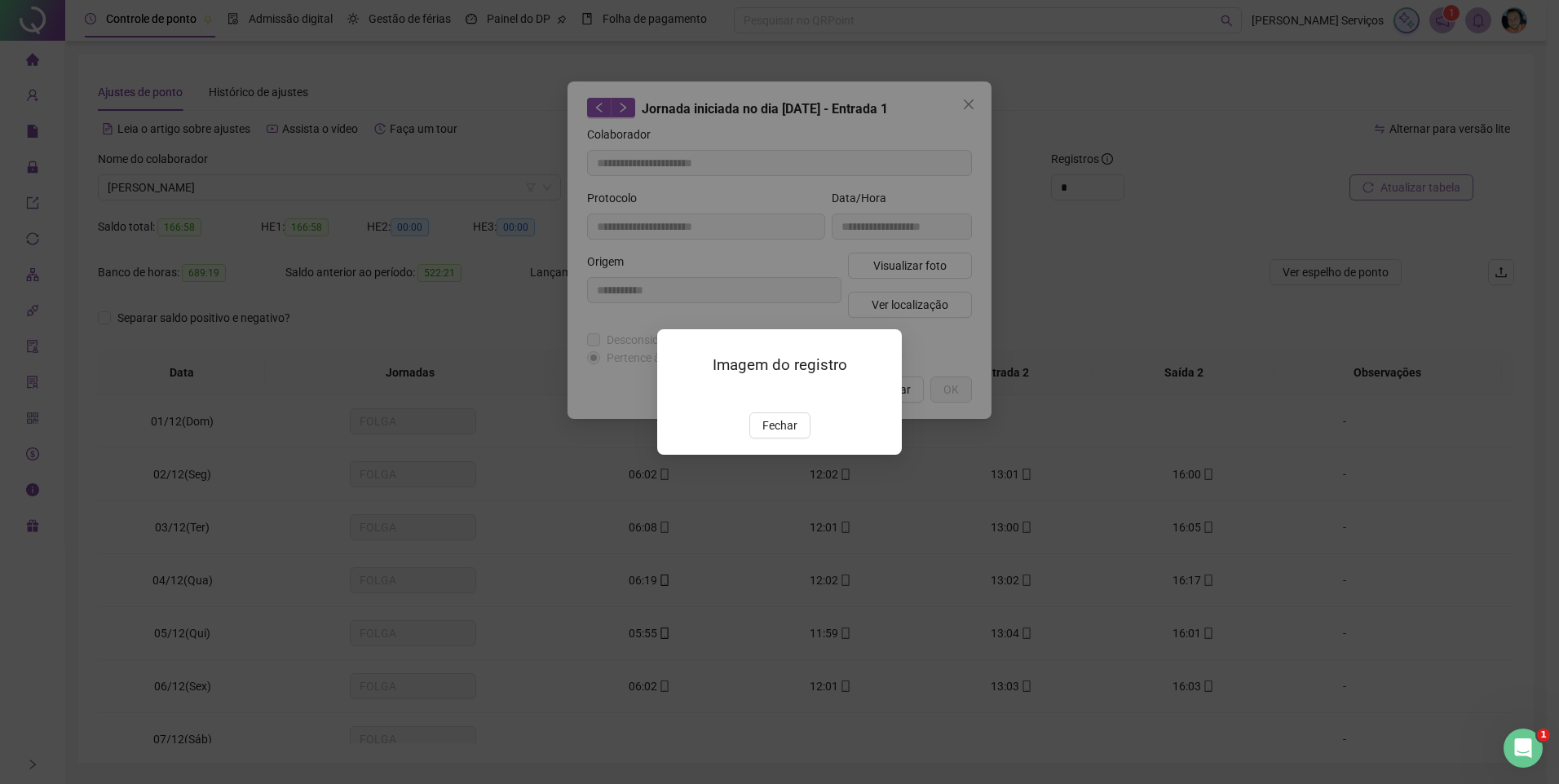
click at [784, 434] on span "Fechar" at bounding box center [780, 425] width 35 height 18
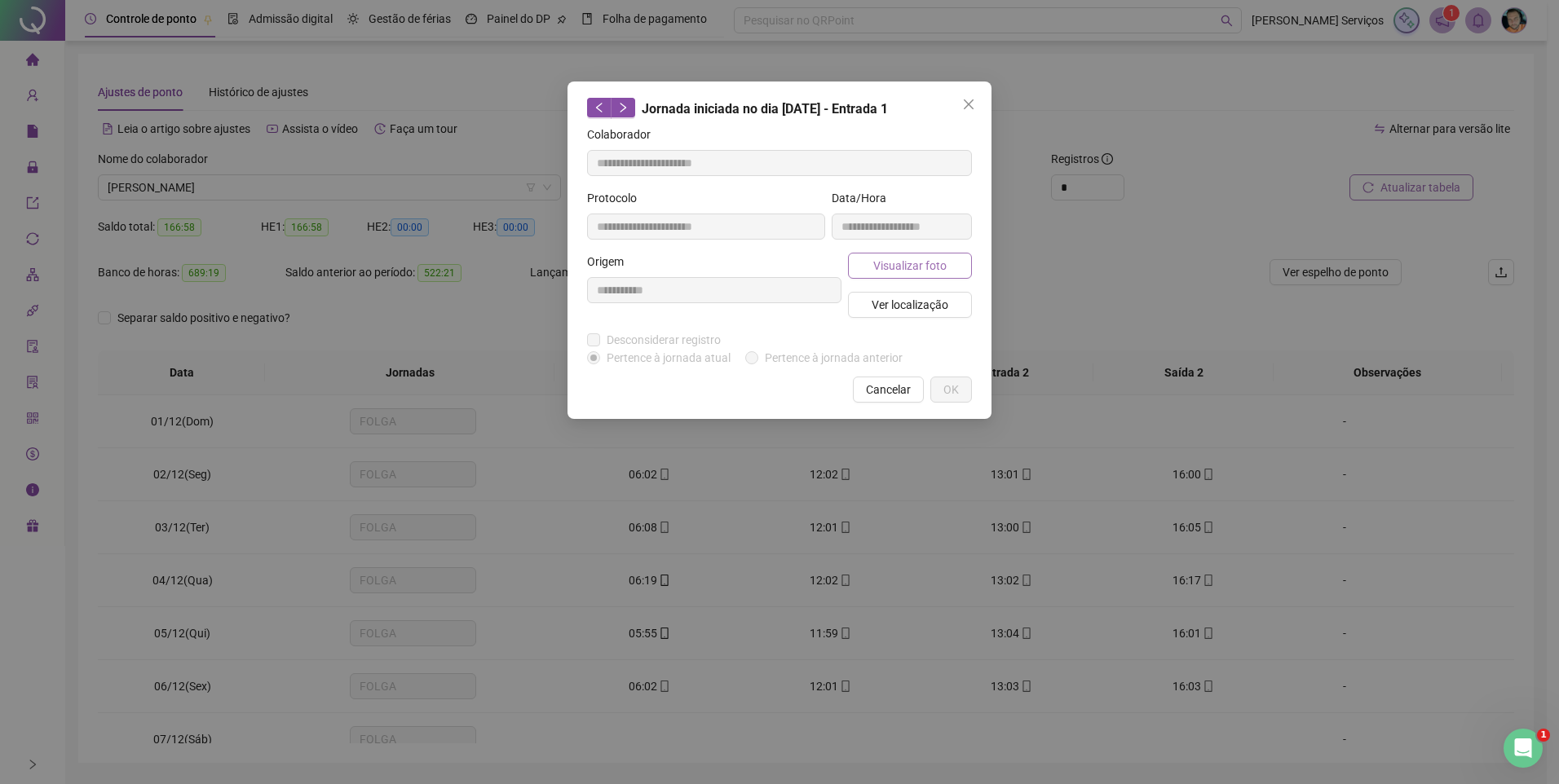
click at [906, 271] on span "Visualizar foto" at bounding box center [909, 265] width 73 height 18
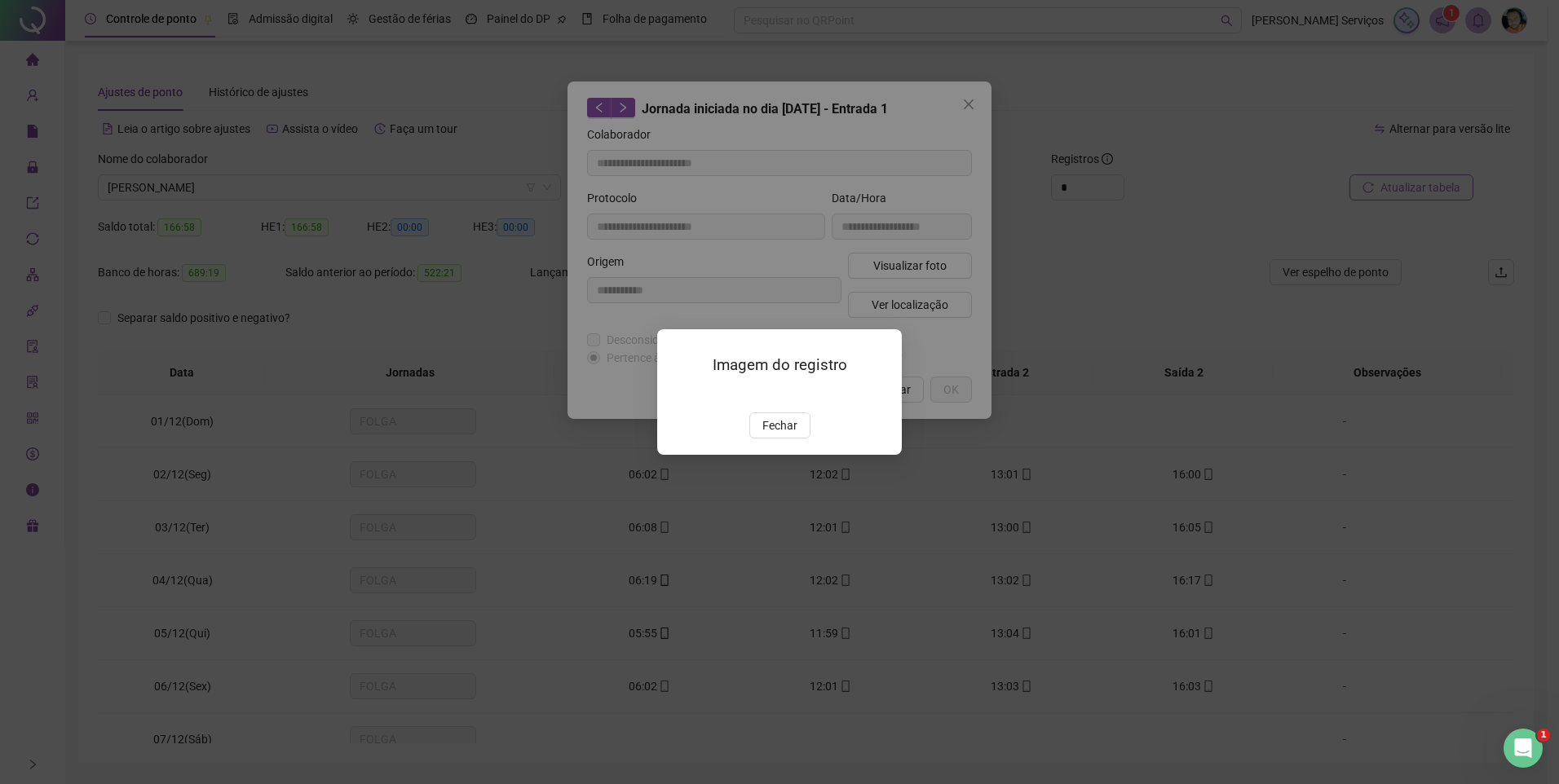
click at [677, 394] on img at bounding box center [677, 394] width 0 height 0
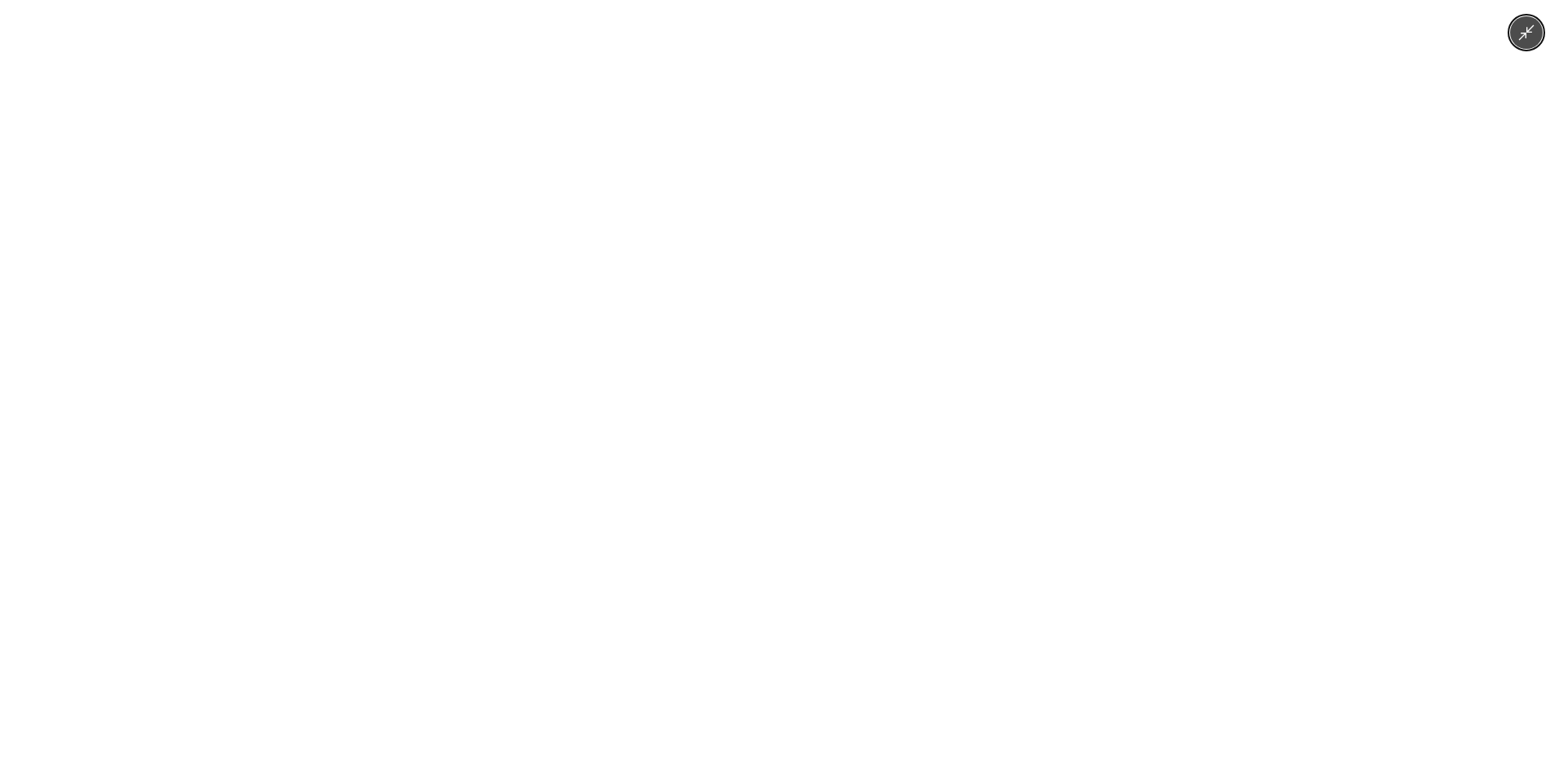
click at [810, 325] on img at bounding box center [780, 392] width 589 height 784
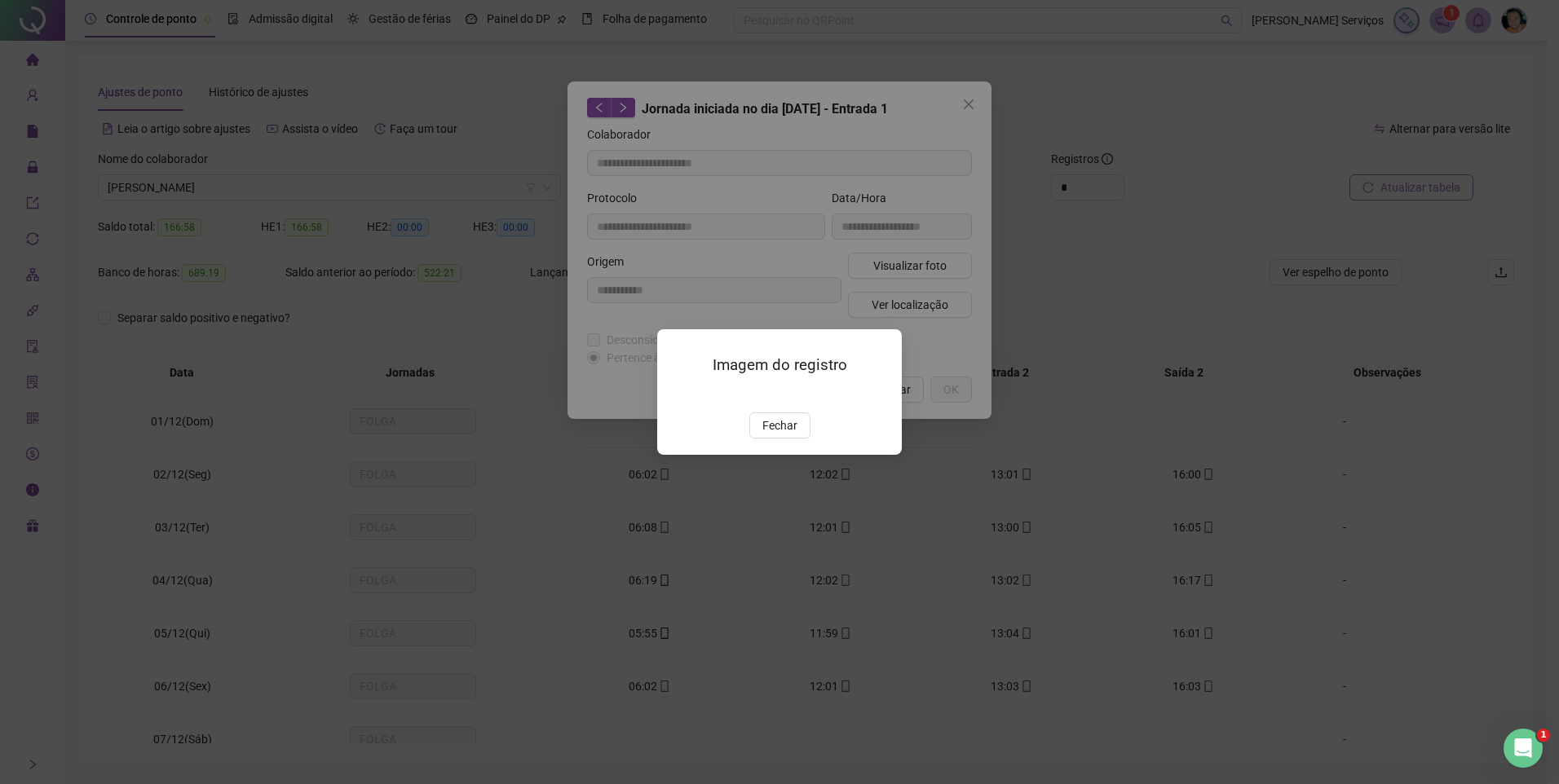
click at [677, 394] on img at bounding box center [677, 394] width 0 height 0
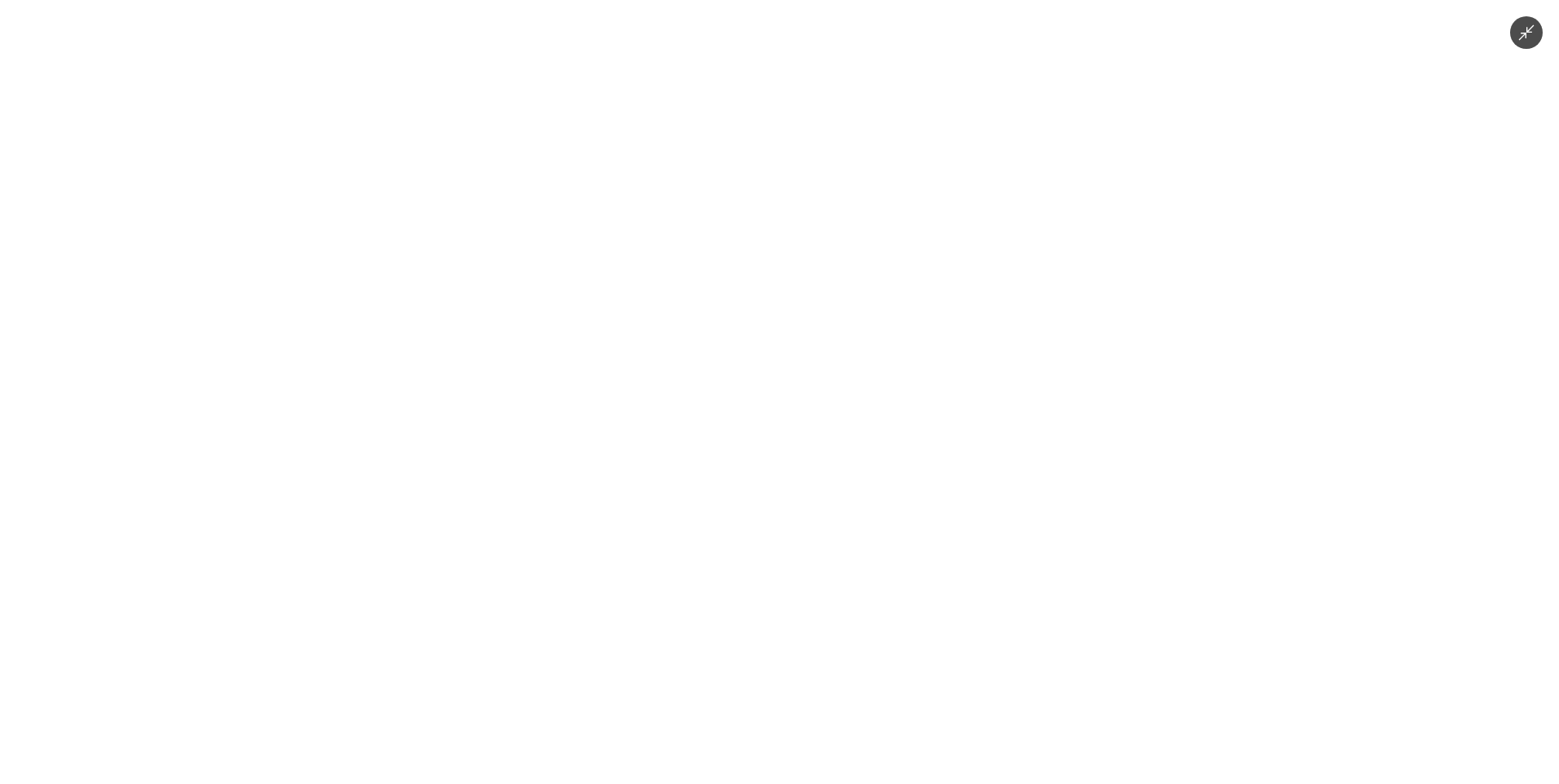
click at [808, 329] on img at bounding box center [780, 392] width 589 height 784
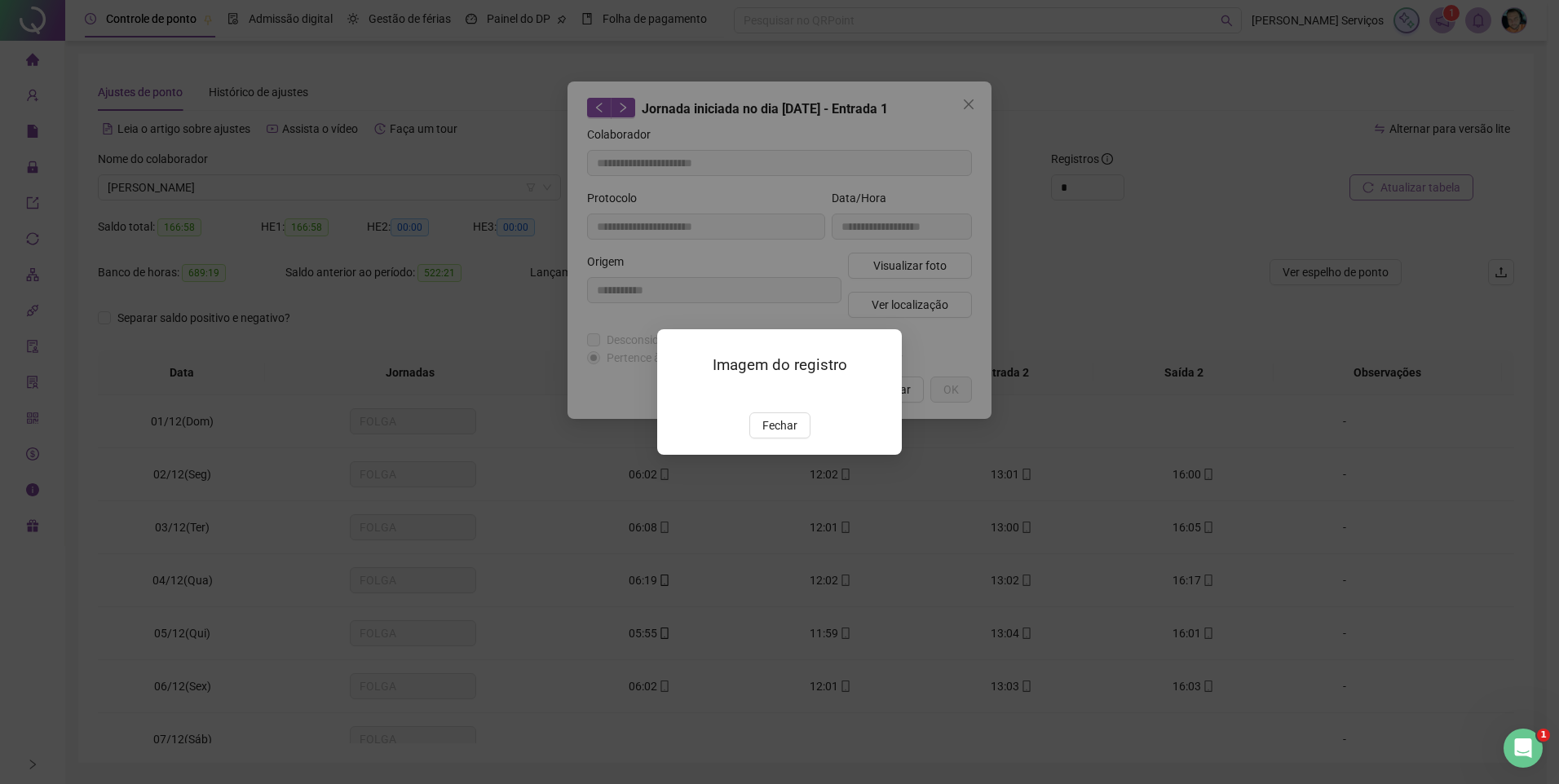
click at [780, 434] on span "Fechar" at bounding box center [780, 425] width 35 height 18
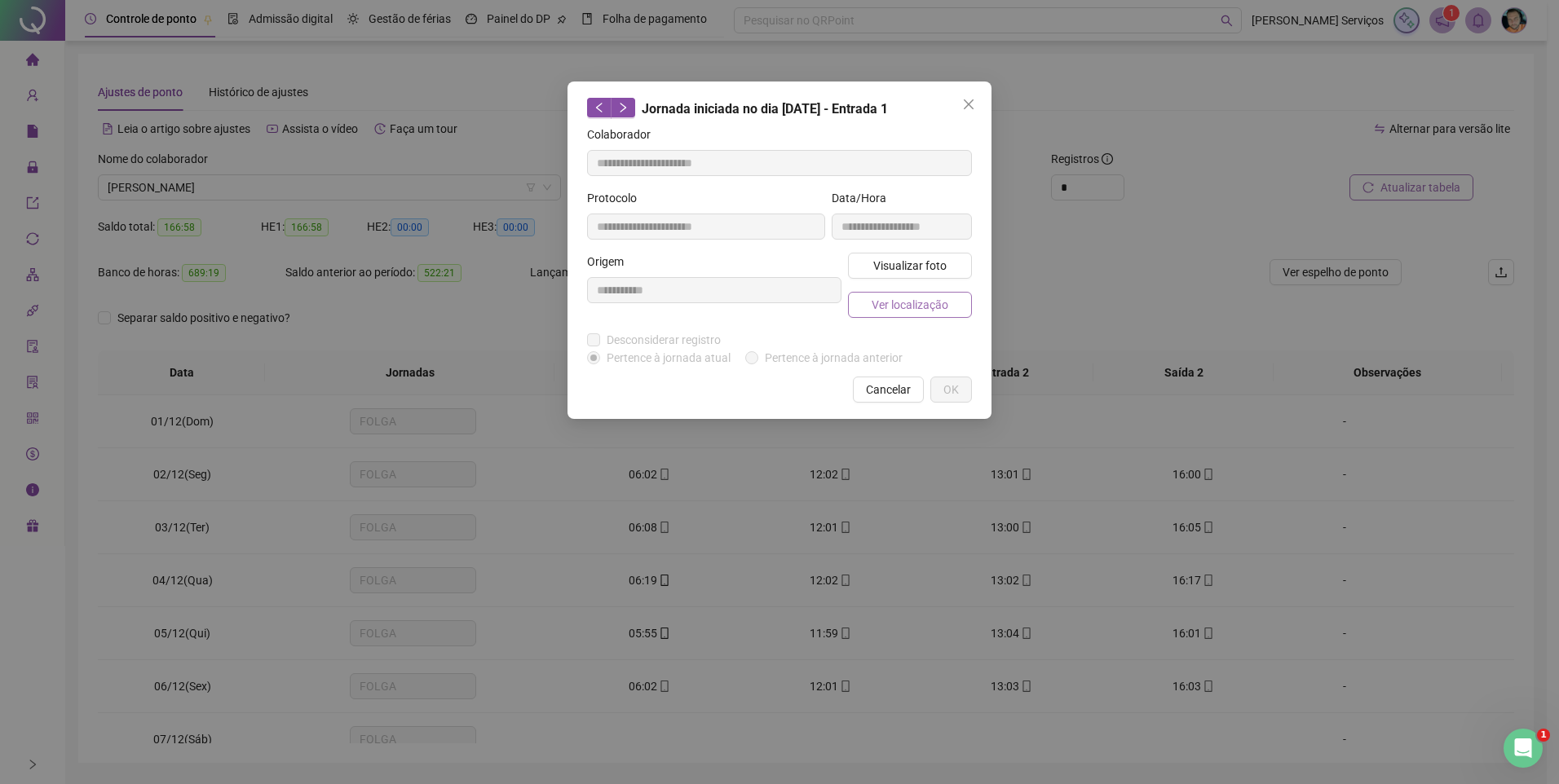
click at [926, 308] on span "Ver localização" at bounding box center [909, 304] width 77 height 18
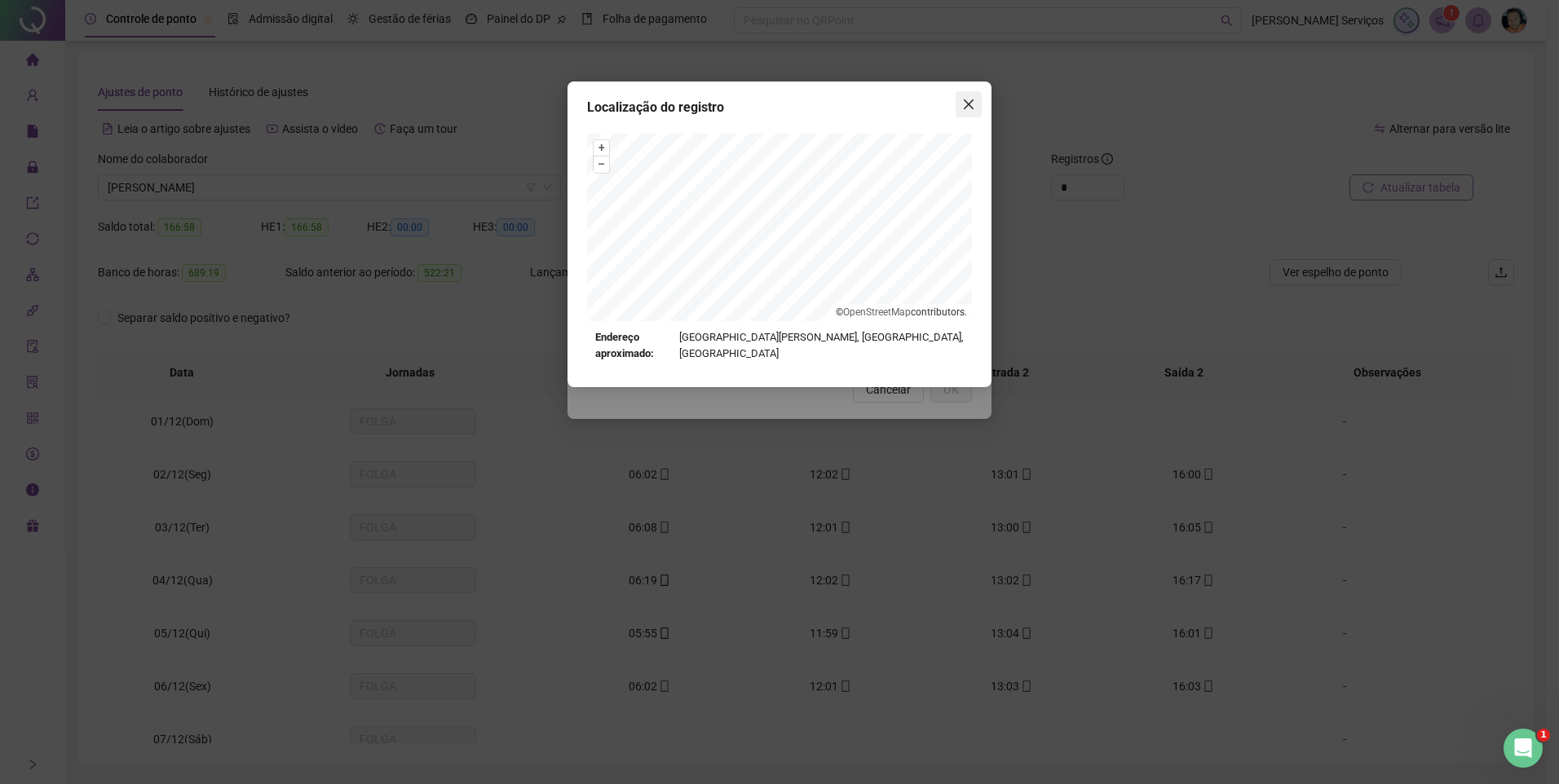
click at [973, 105] on icon "close" at bounding box center [969, 104] width 13 height 13
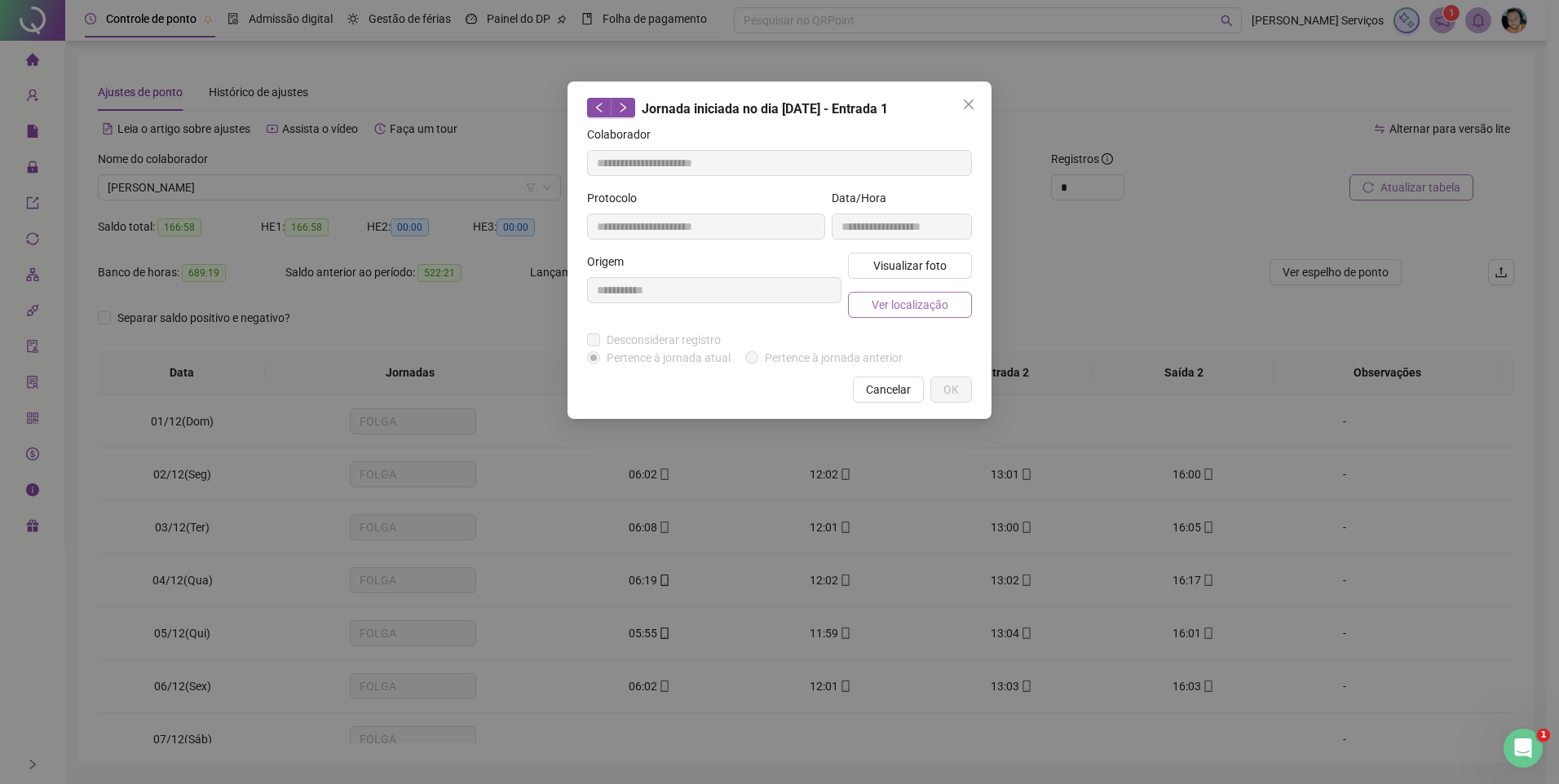
click at [921, 312] on span "Ver localização" at bounding box center [909, 304] width 77 height 18
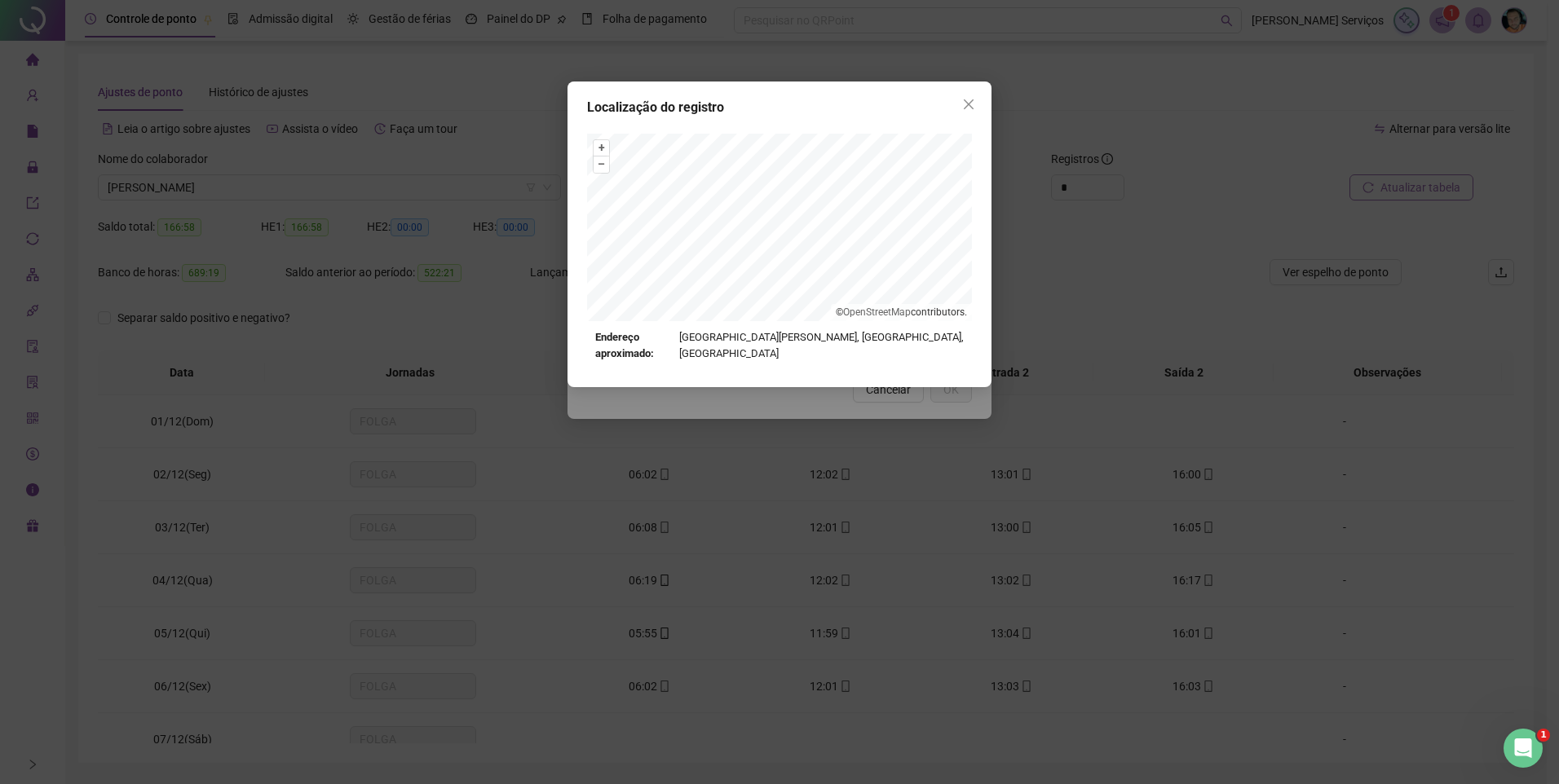
click at [969, 105] on icon "close" at bounding box center [969, 104] width 9 height 9
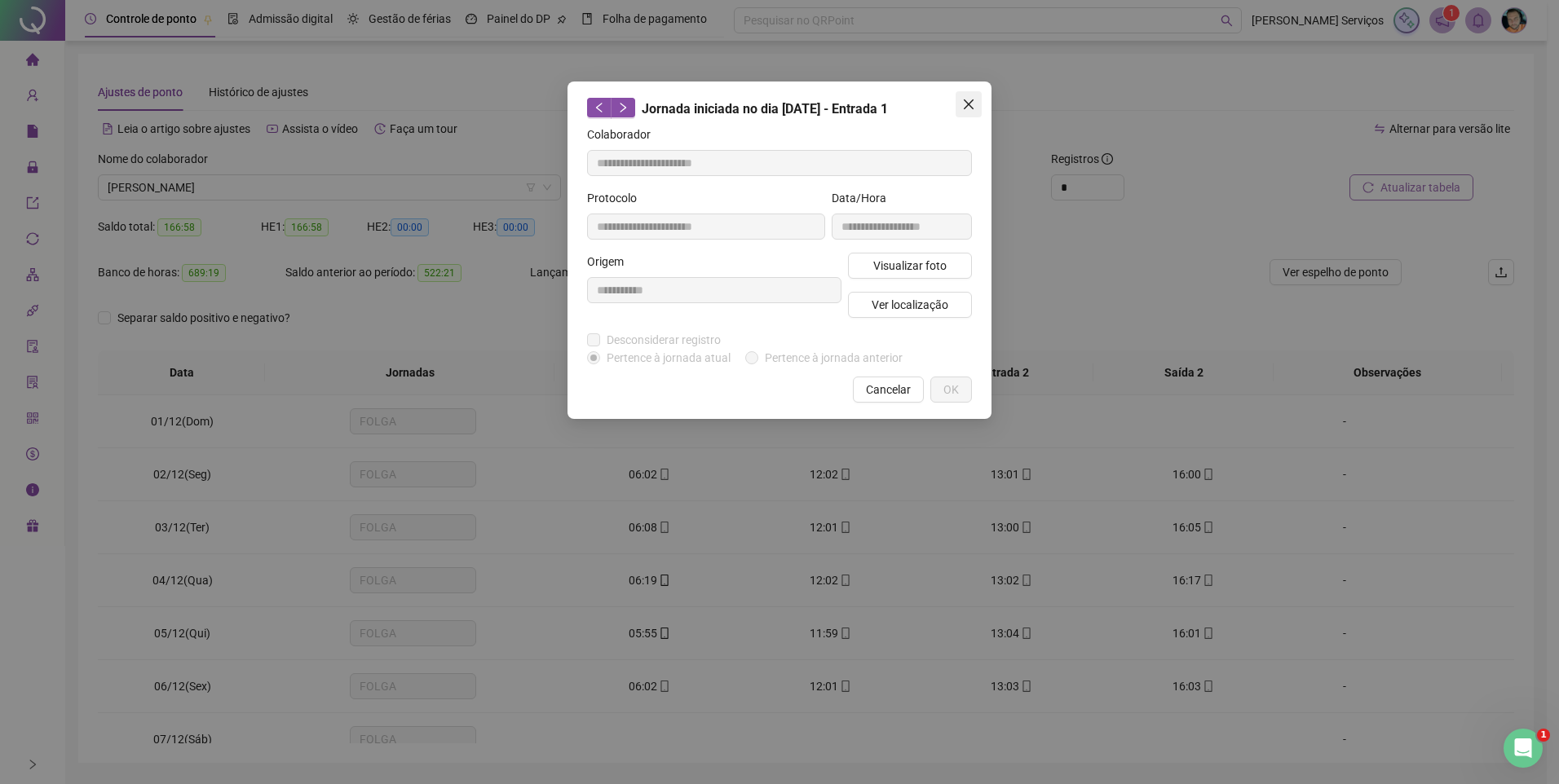
click at [964, 100] on icon "close" at bounding box center [969, 104] width 9 height 9
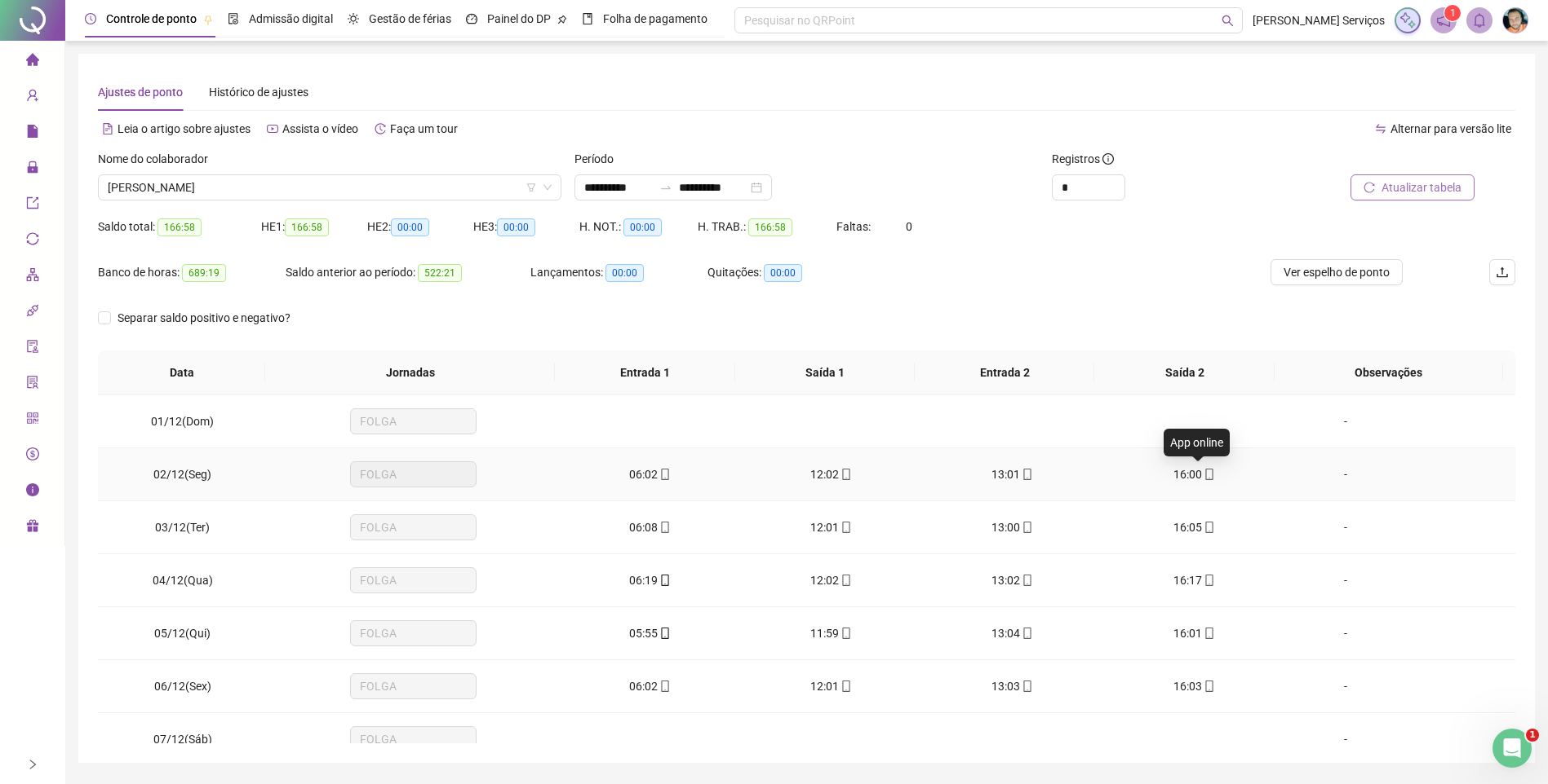
click at [1204, 473] on icon "mobile" at bounding box center [1209, 475] width 11 height 11
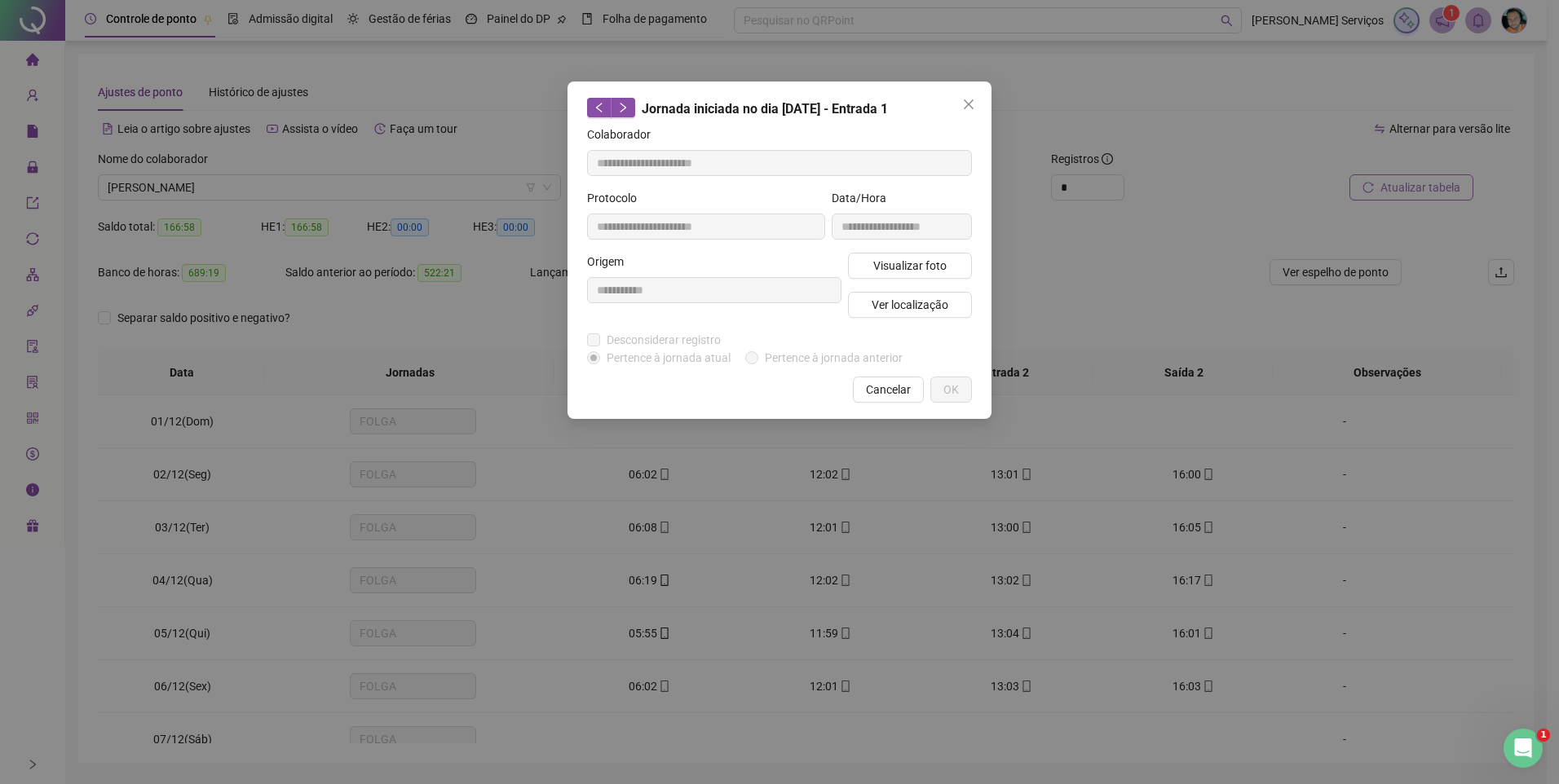
type input "**********"
click at [906, 304] on span "Ver localização" at bounding box center [909, 304] width 77 height 18
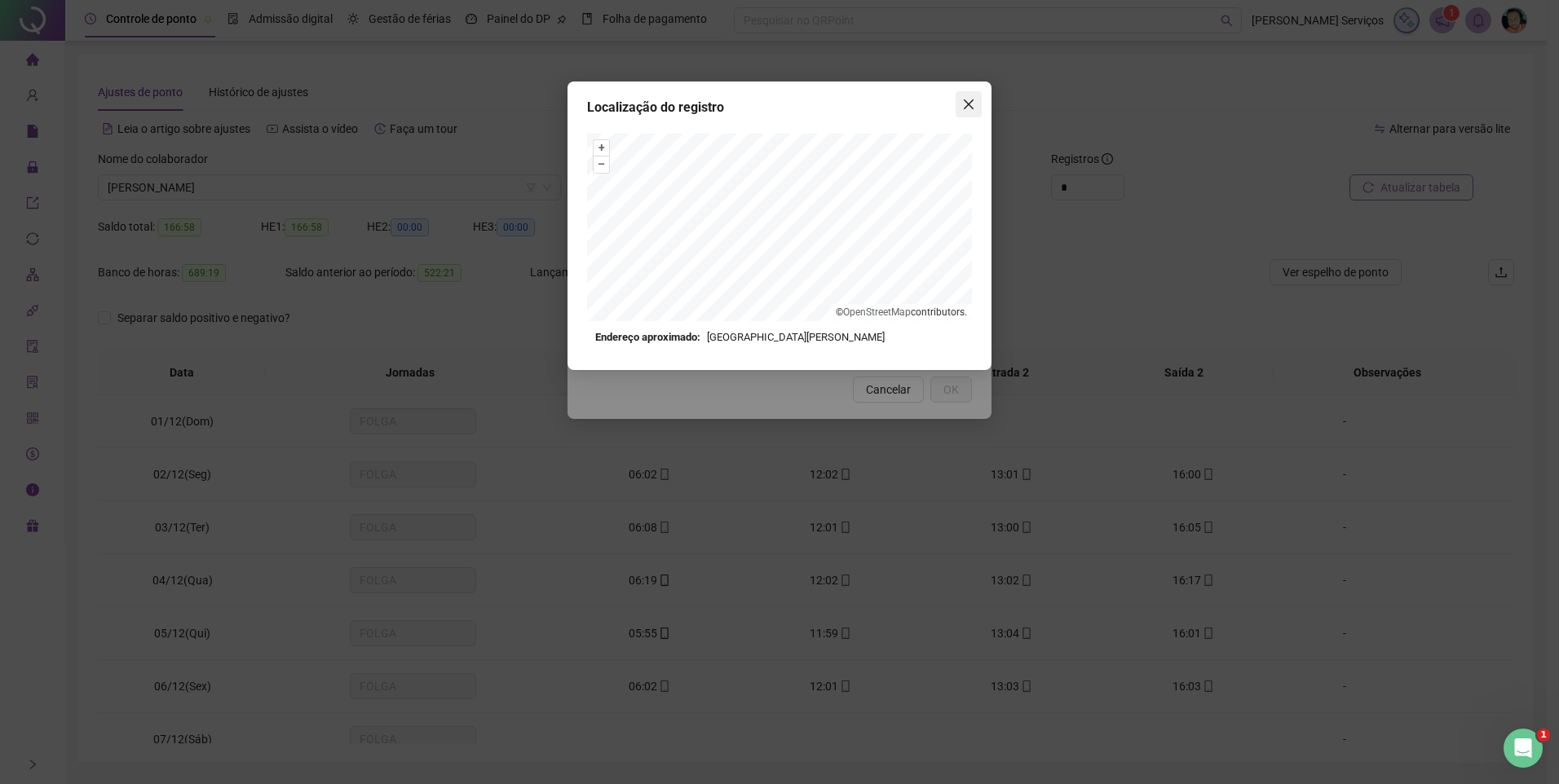
click at [965, 105] on icon "close" at bounding box center [969, 104] width 13 height 13
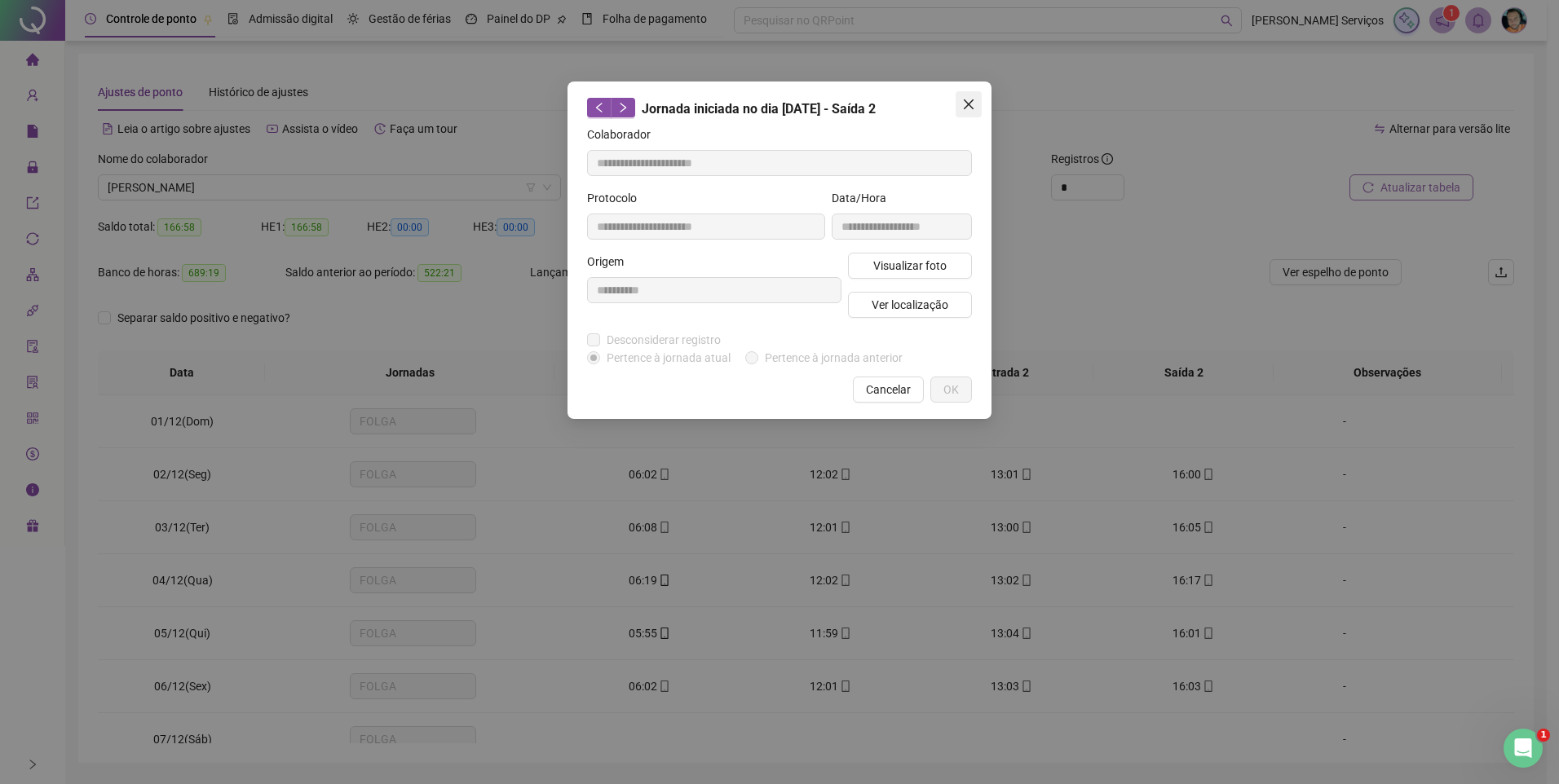
click at [967, 111] on button "Close" at bounding box center [969, 104] width 27 height 27
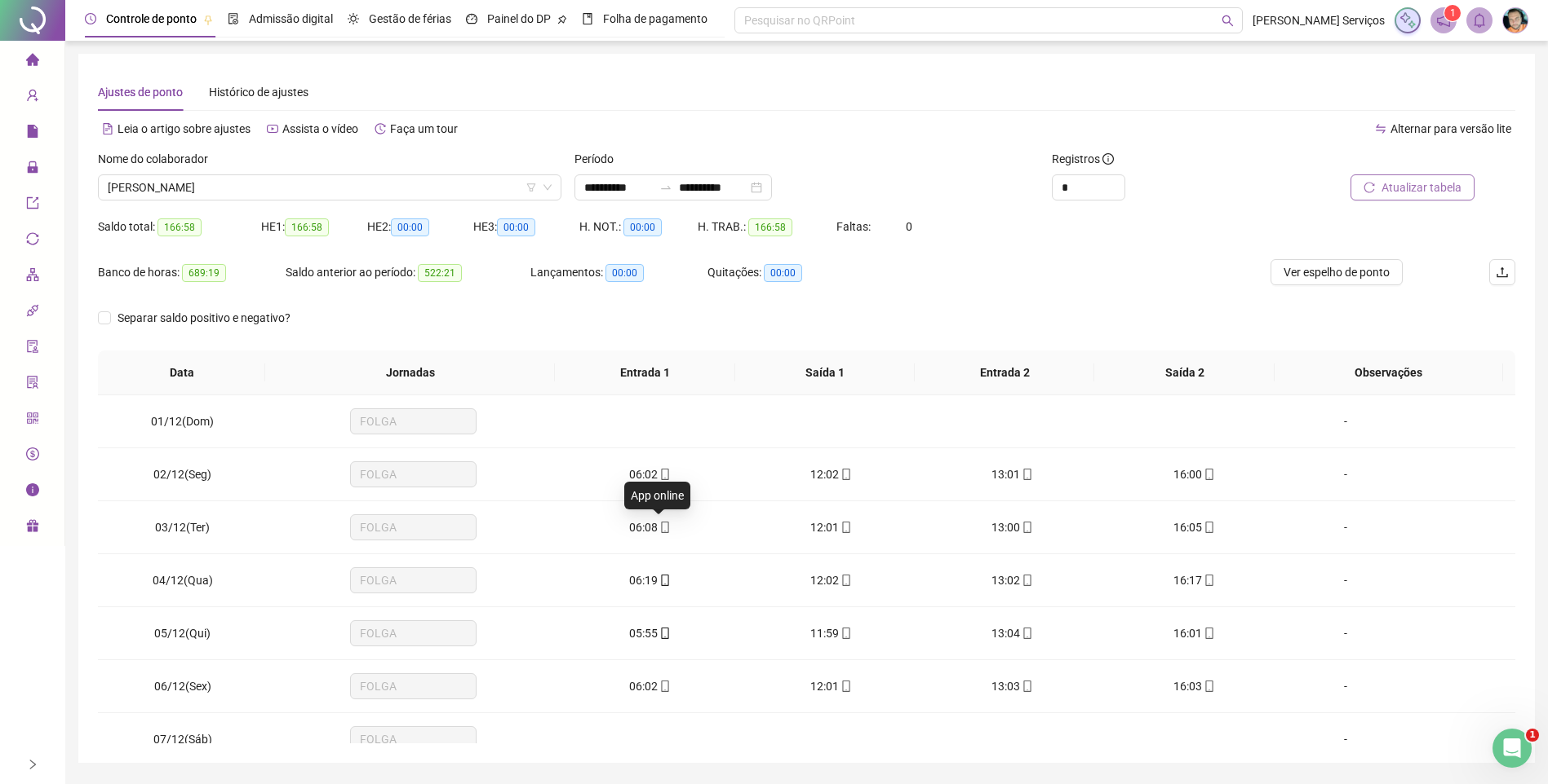
click at [659, 522] on icon "mobile" at bounding box center [665, 527] width 11 height 11
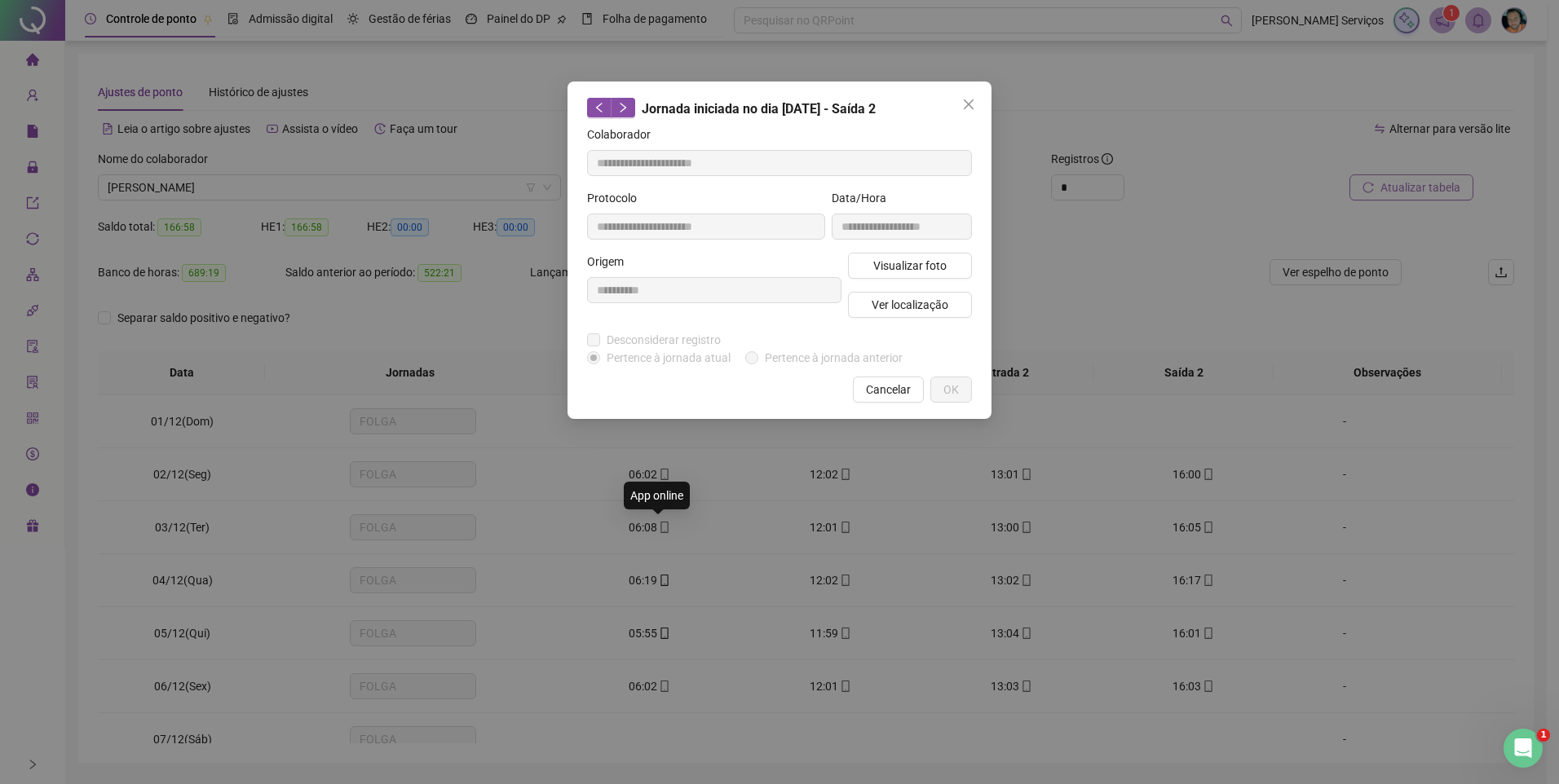
type input "**********"
click at [901, 263] on span "Visualizar foto" at bounding box center [909, 265] width 73 height 18
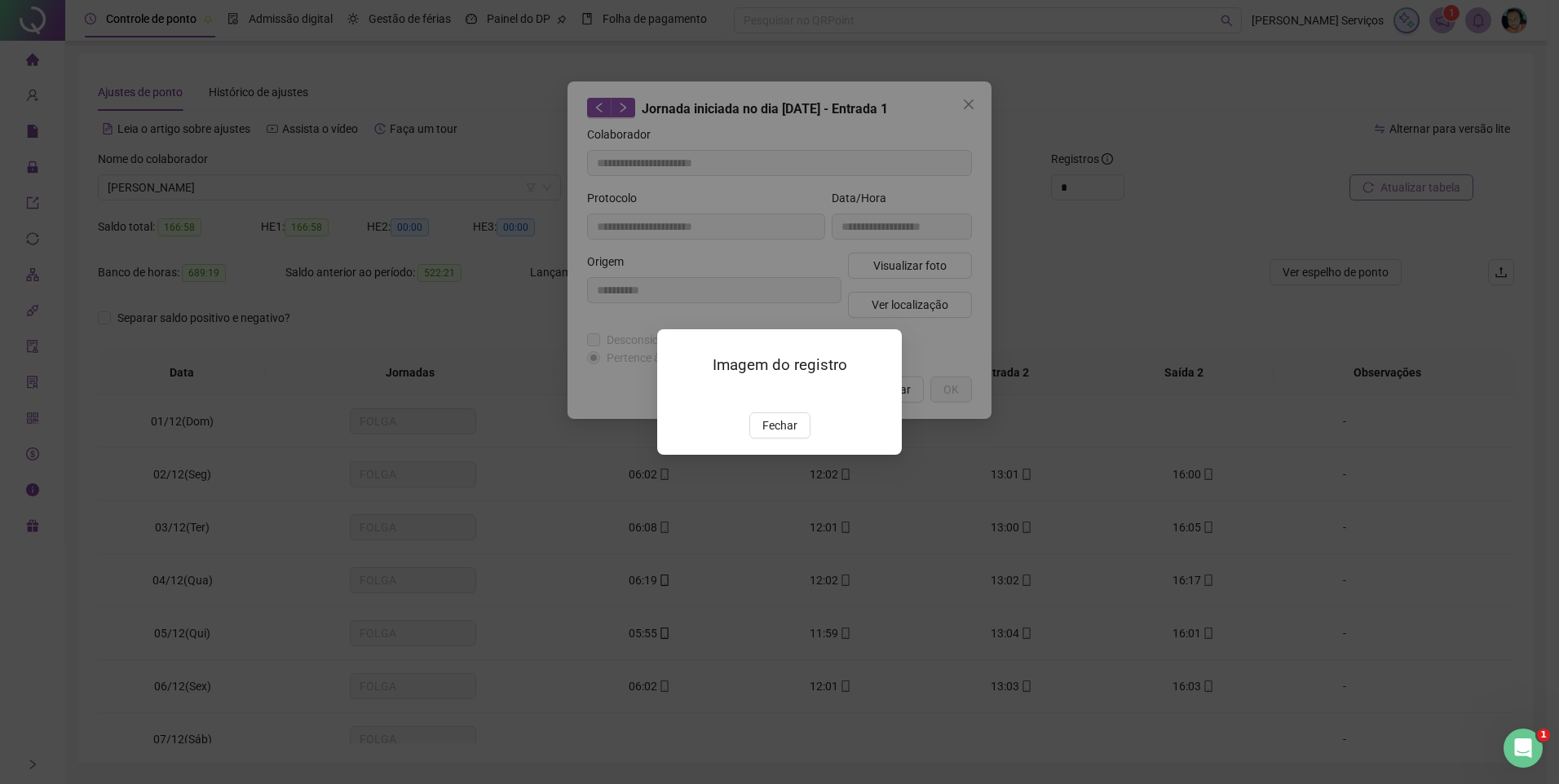
click at [969, 108] on div "Imagem do registro Fechar" at bounding box center [780, 392] width 1559 height 784
click at [775, 434] on span "Fechar" at bounding box center [780, 425] width 35 height 18
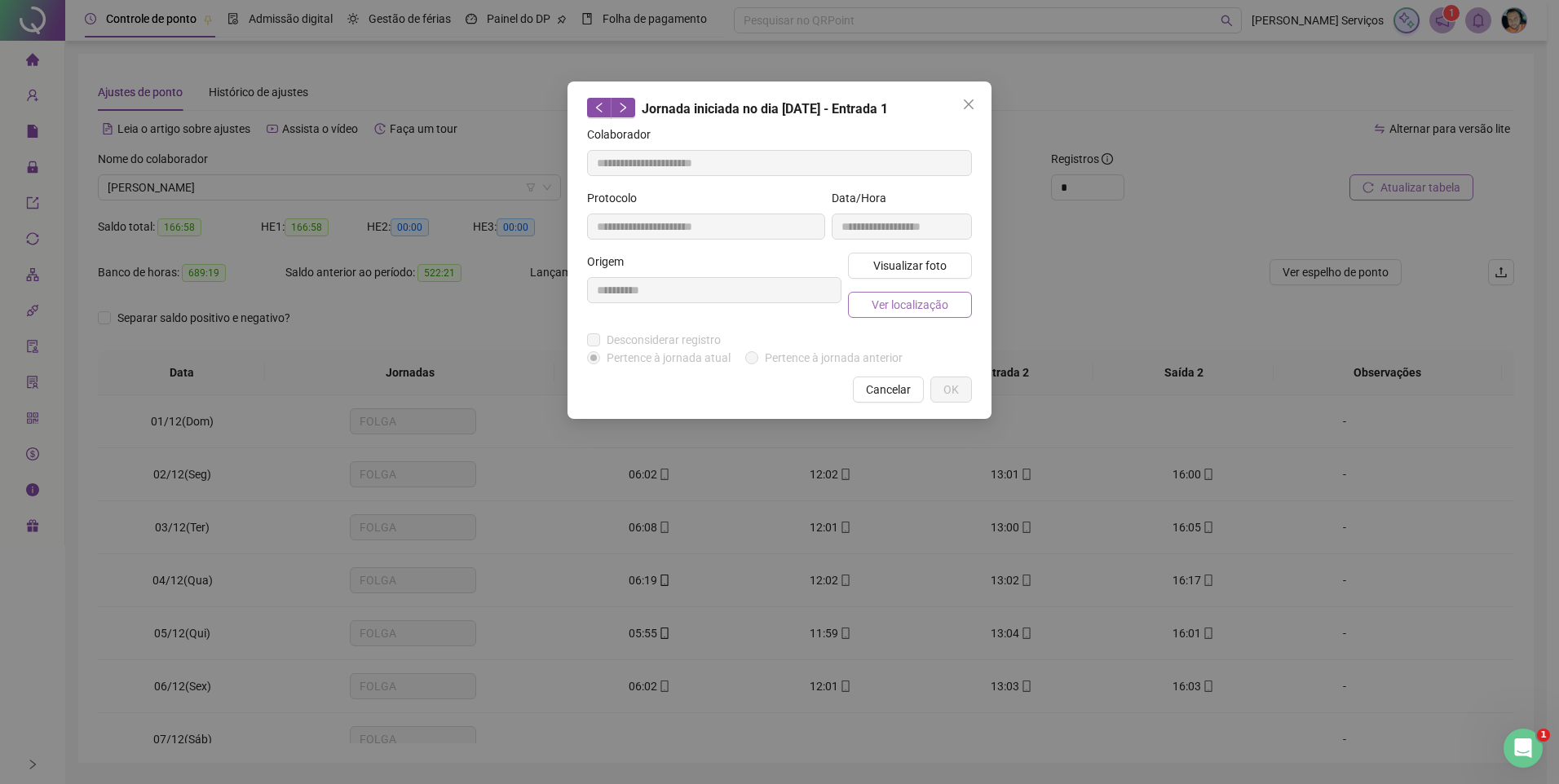
click at [883, 302] on span "Ver localização" at bounding box center [909, 304] width 77 height 18
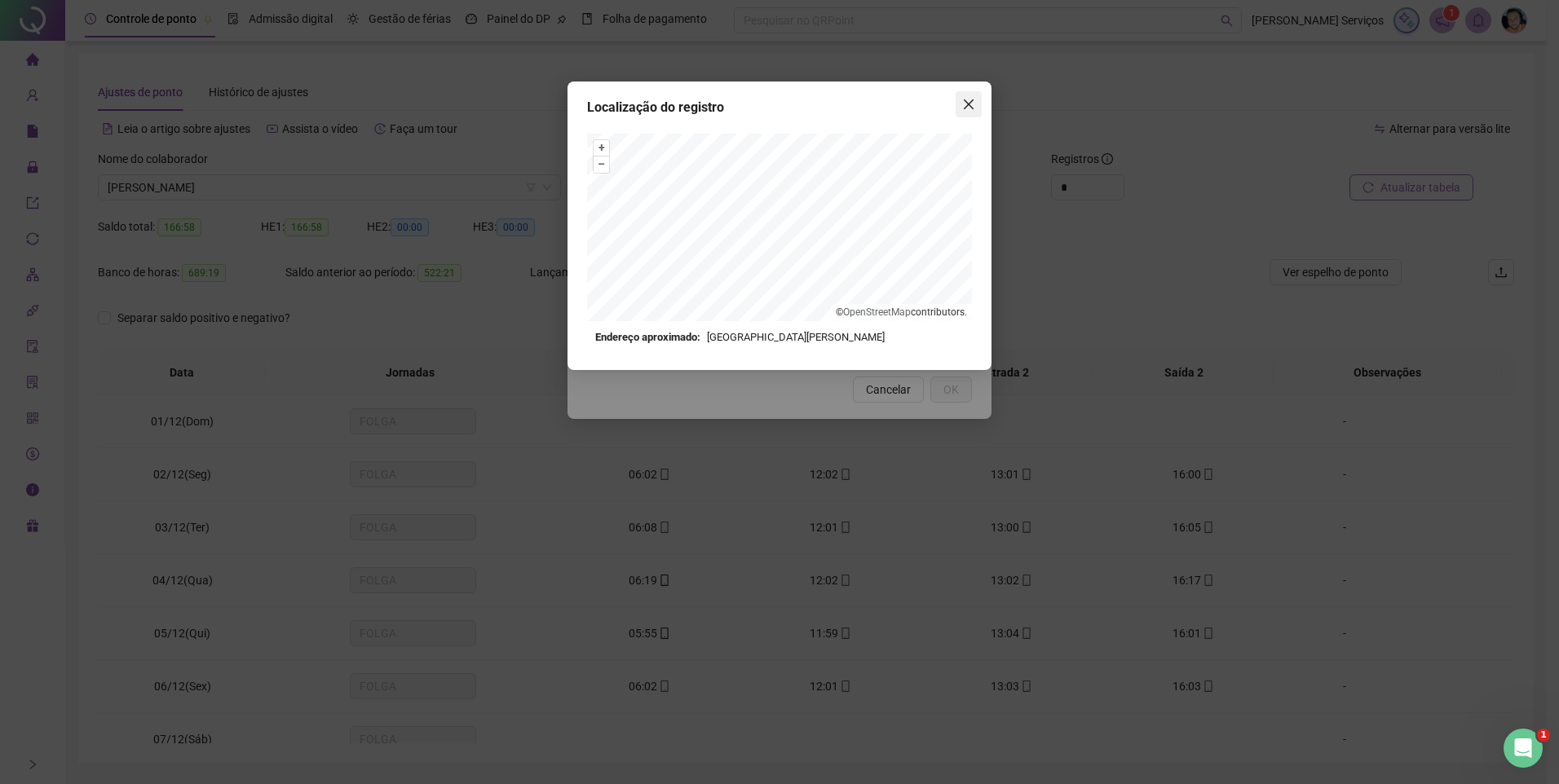
click at [969, 103] on icon "close" at bounding box center [969, 104] width 9 height 9
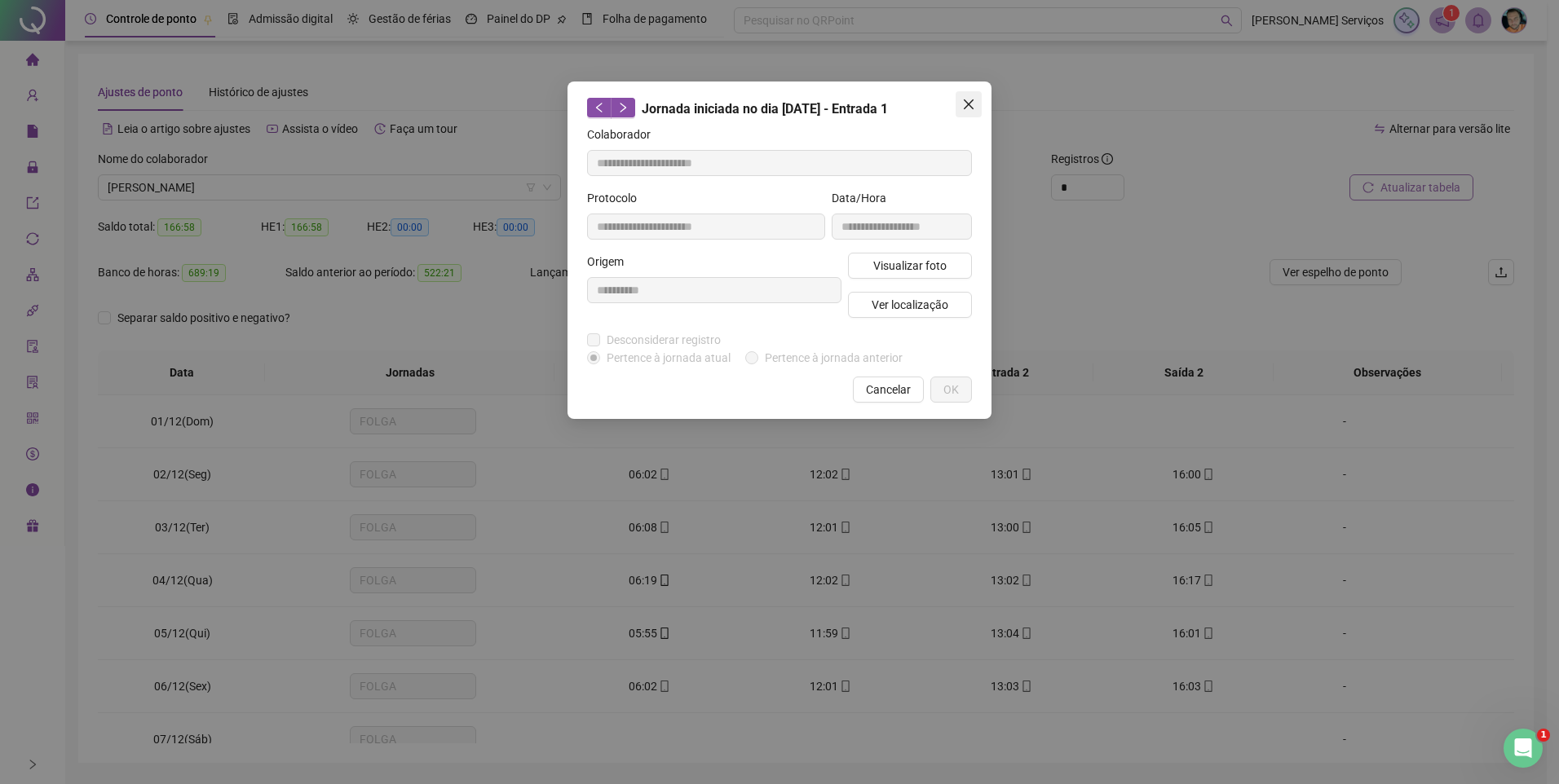
click at [969, 108] on icon "close" at bounding box center [969, 104] width 13 height 13
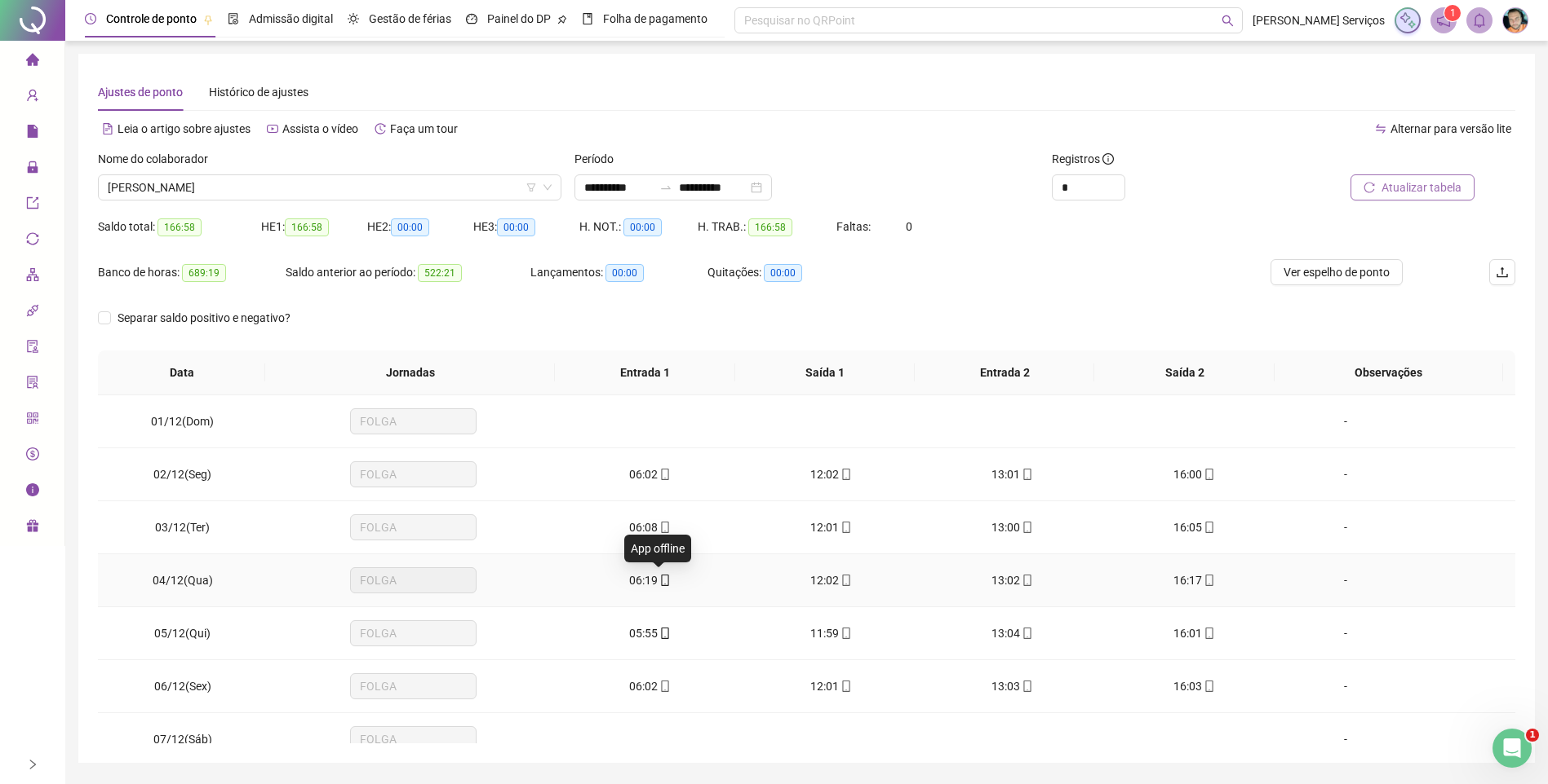
click at [659, 575] on icon "mobile" at bounding box center [665, 580] width 11 height 11
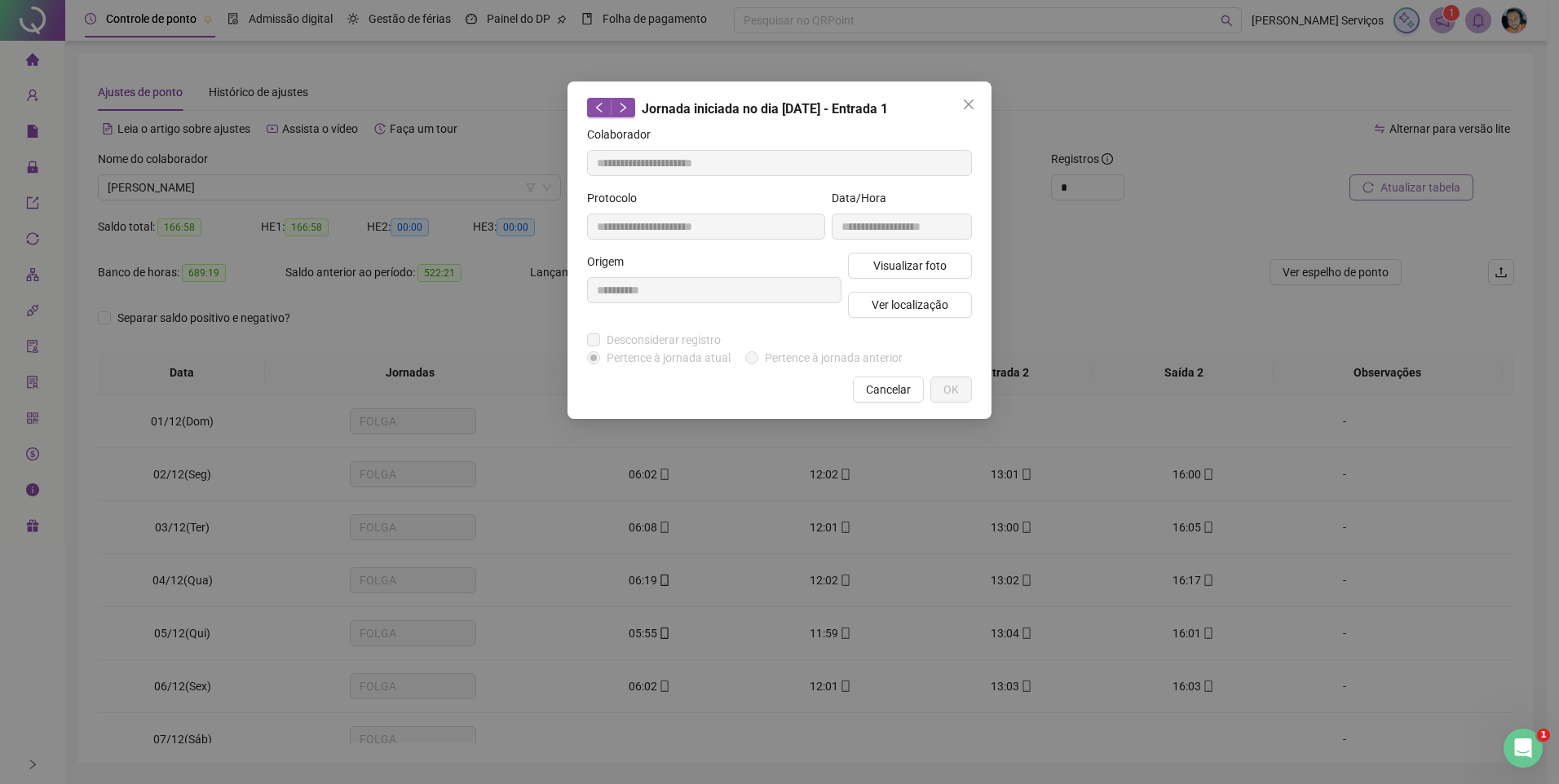
type input "**********"
click at [896, 307] on span "Ver localização" at bounding box center [909, 304] width 77 height 18
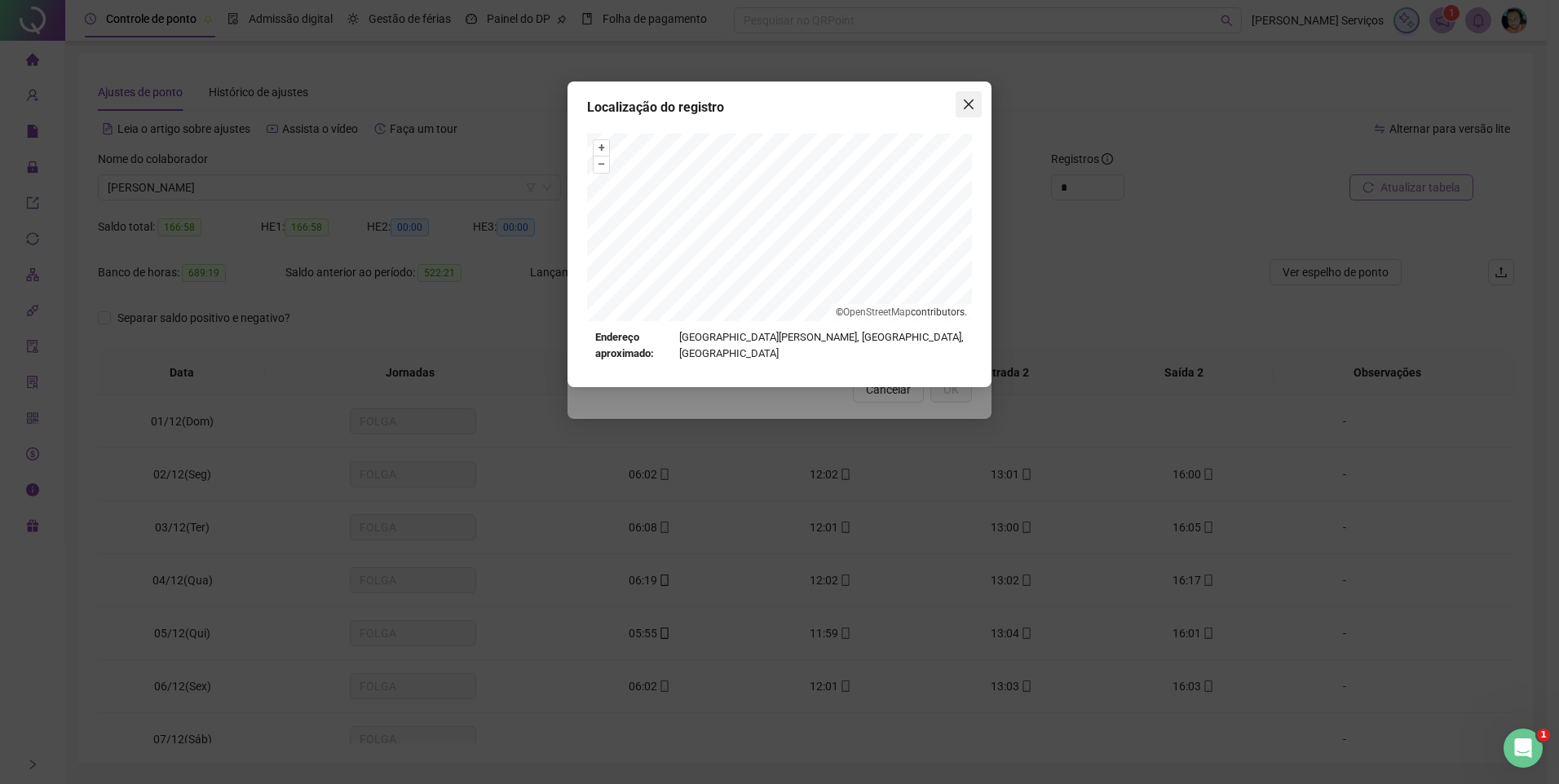
click at [966, 103] on icon "close" at bounding box center [969, 104] width 13 height 13
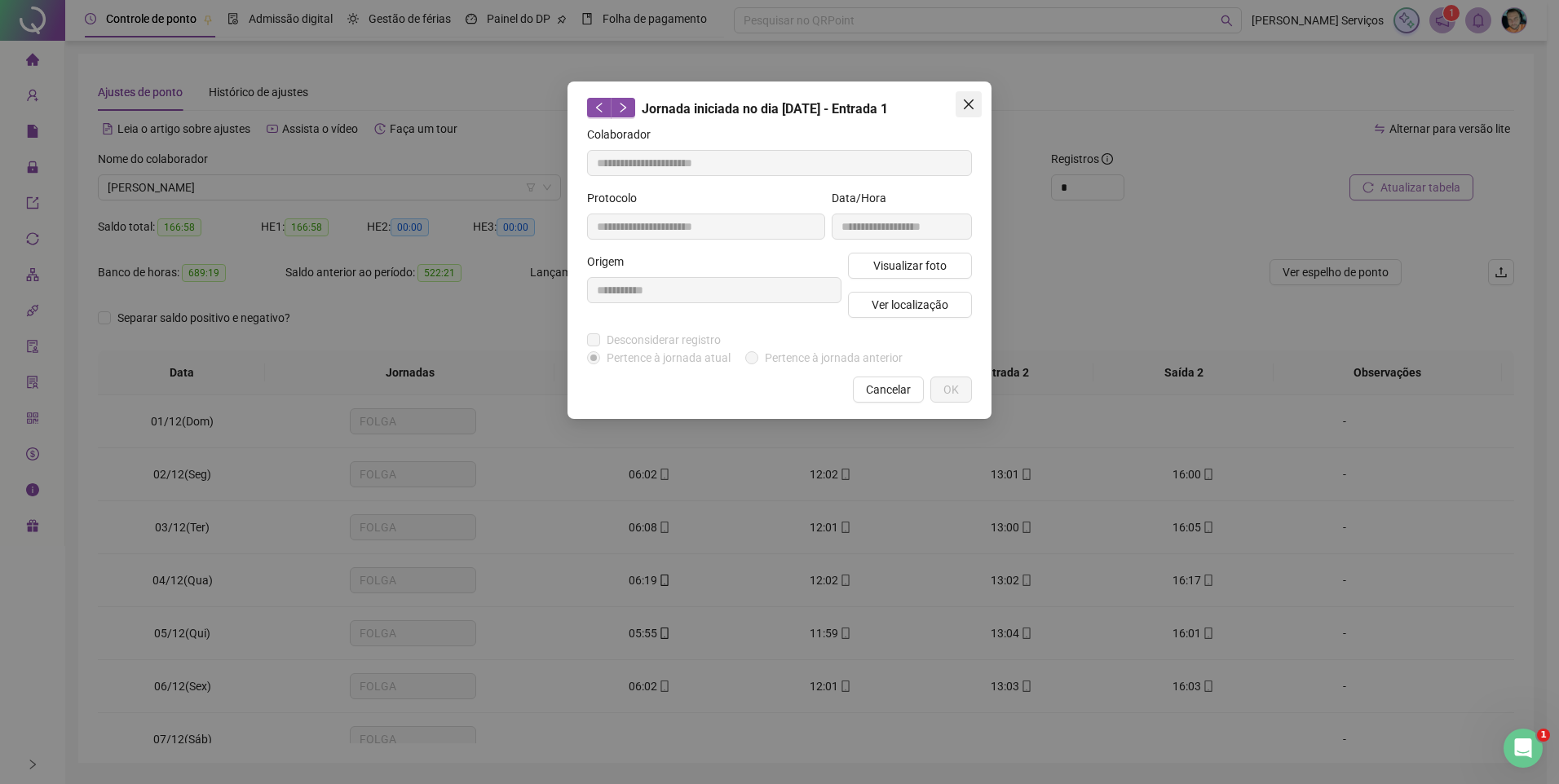
click at [968, 106] on icon "close" at bounding box center [969, 104] width 9 height 9
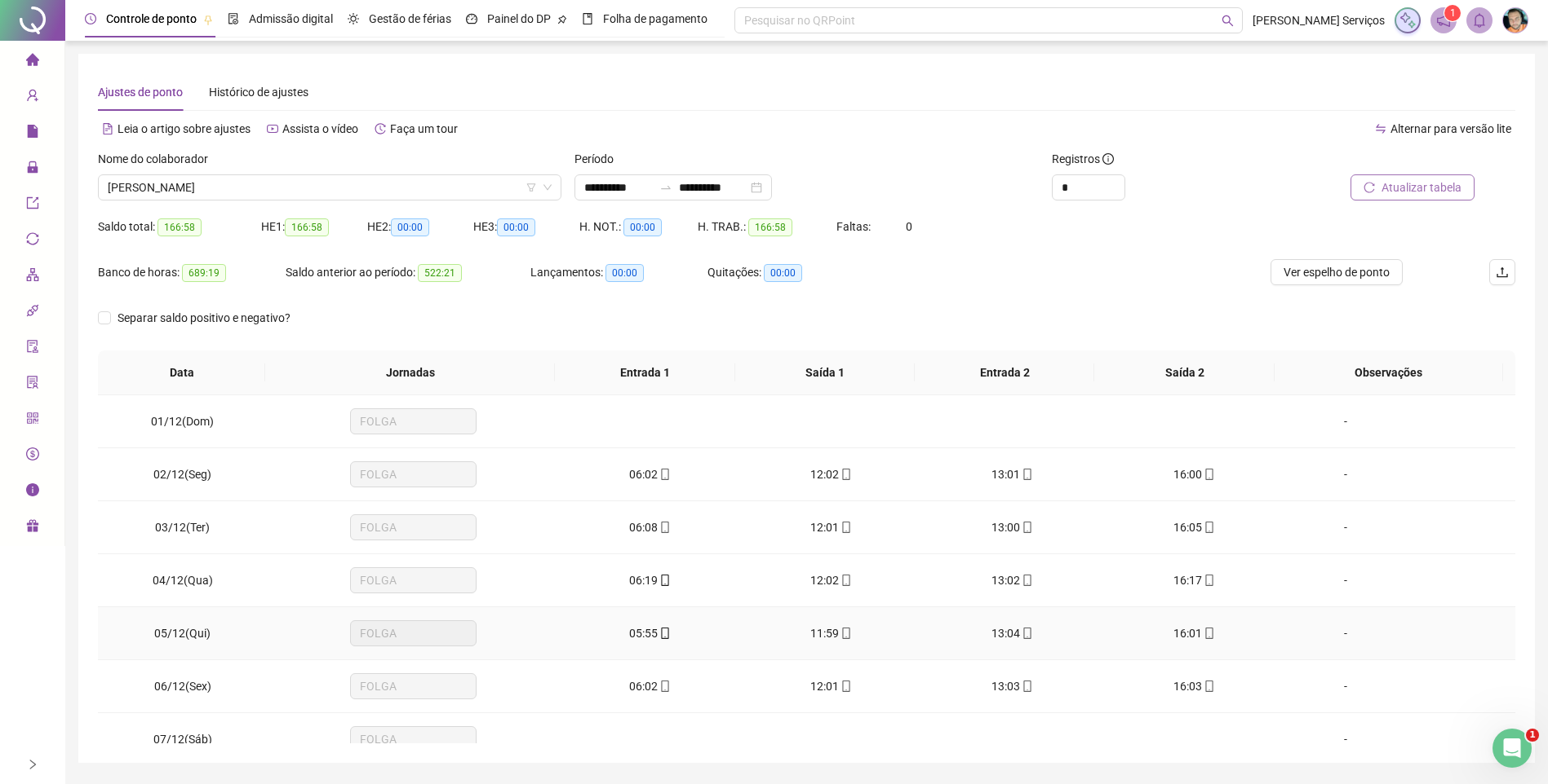
click at [657, 627] on span at bounding box center [664, 633] width 13 height 13
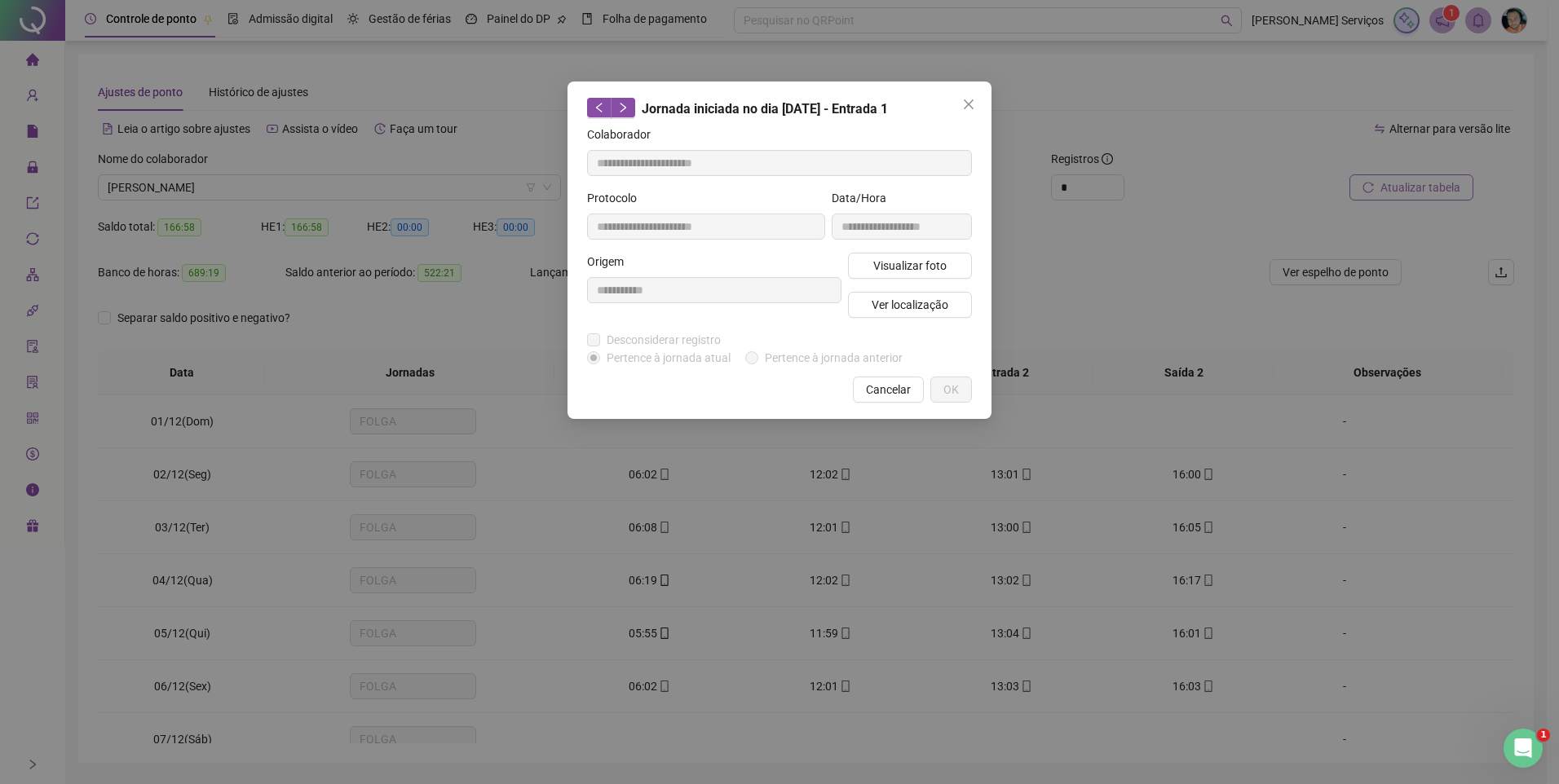
type input "**********"
click at [923, 264] on span "Visualizar foto" at bounding box center [909, 265] width 73 height 18
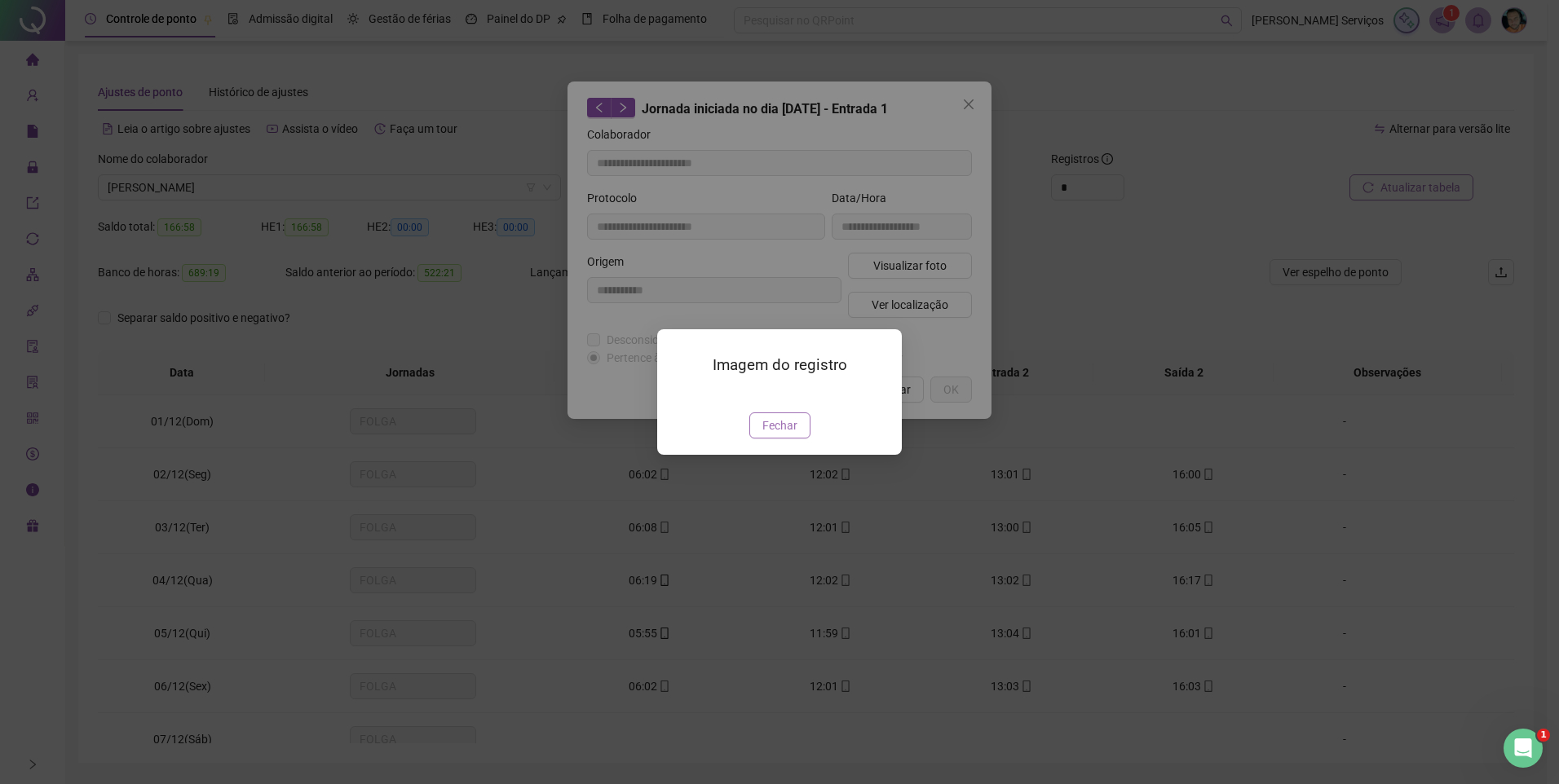
click at [764, 434] on span "Fechar" at bounding box center [780, 425] width 35 height 18
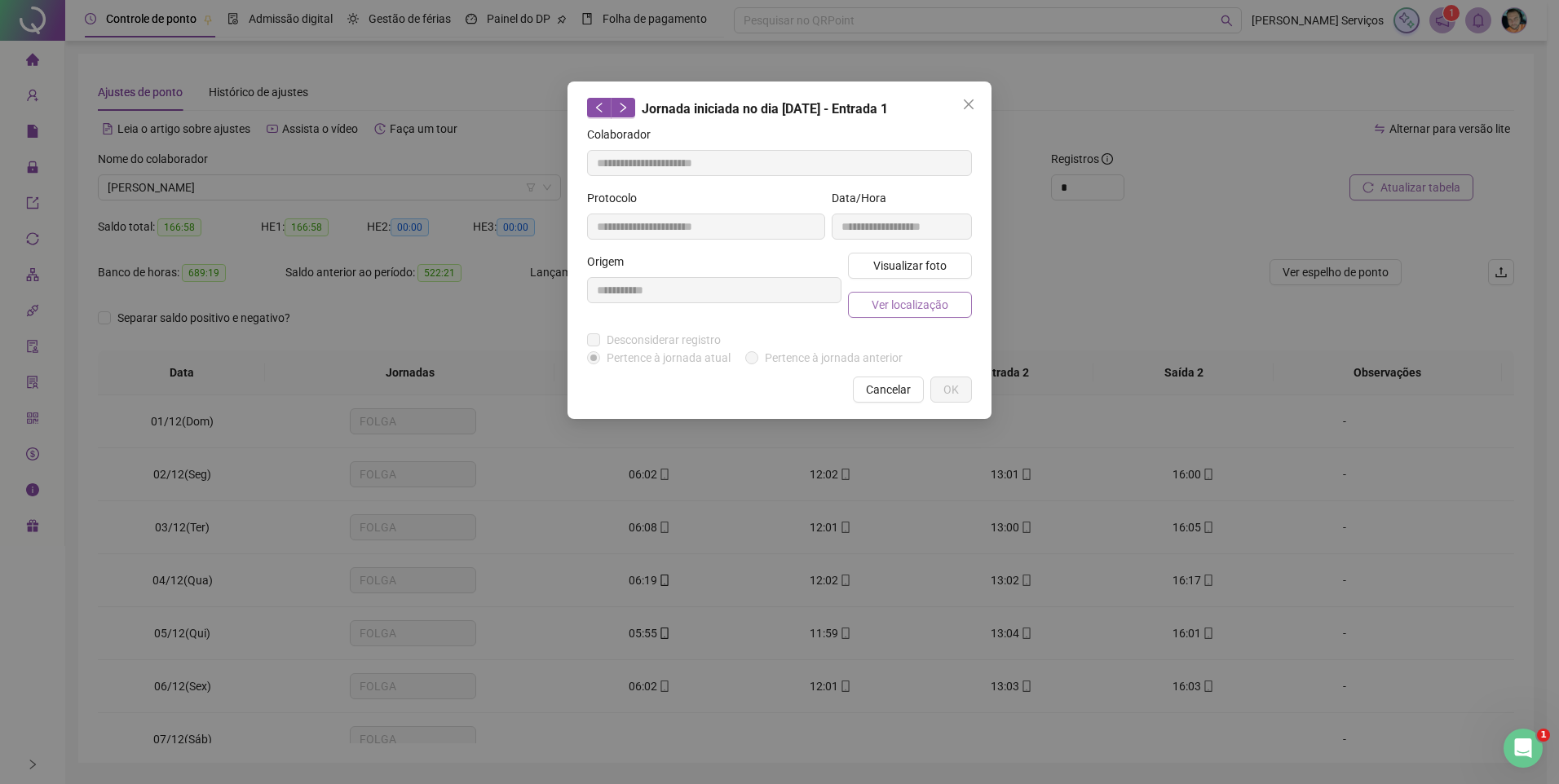
click at [926, 299] on span "Ver localização" at bounding box center [909, 304] width 77 height 18
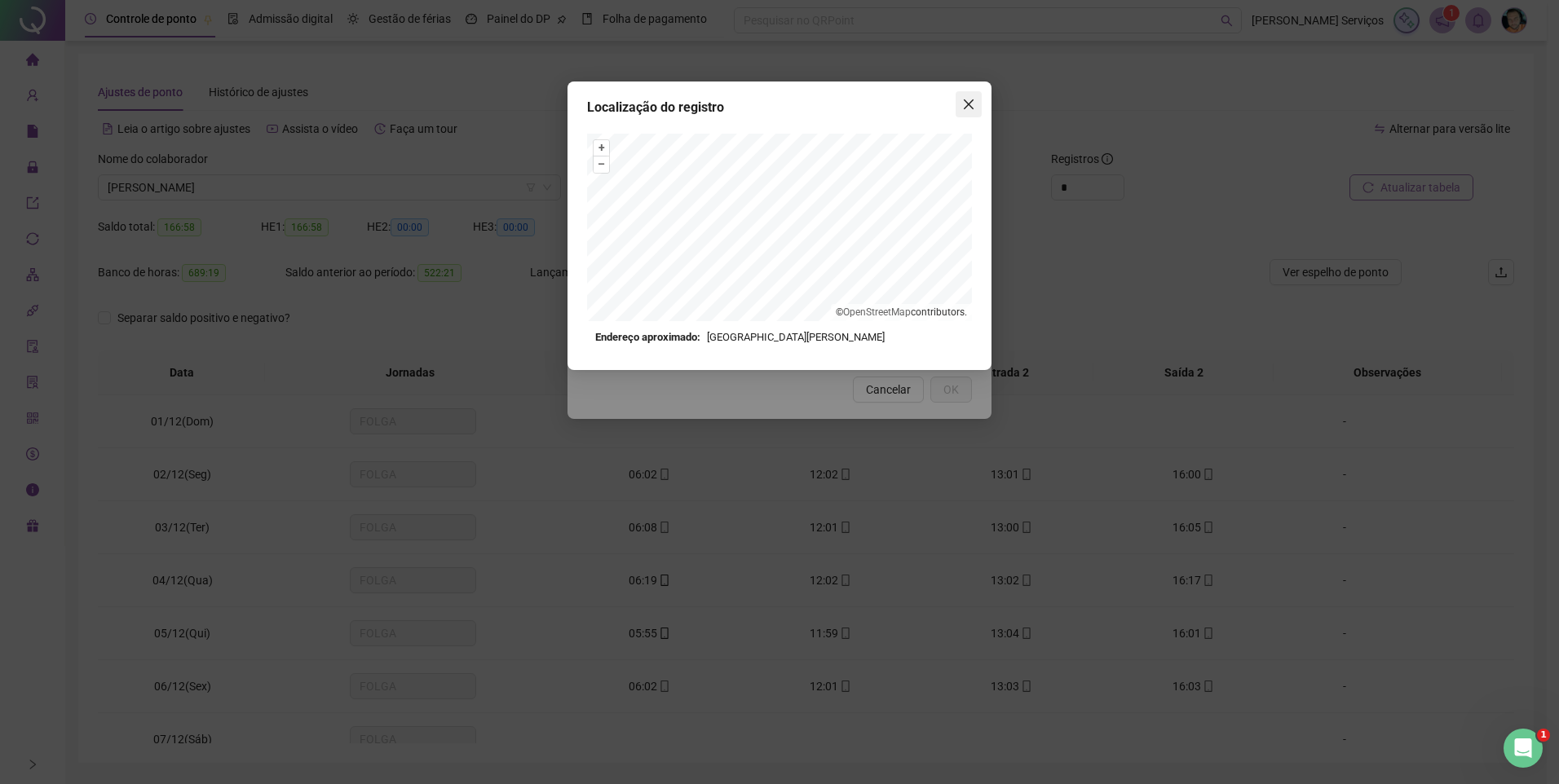
click at [967, 102] on icon "close" at bounding box center [969, 104] width 9 height 9
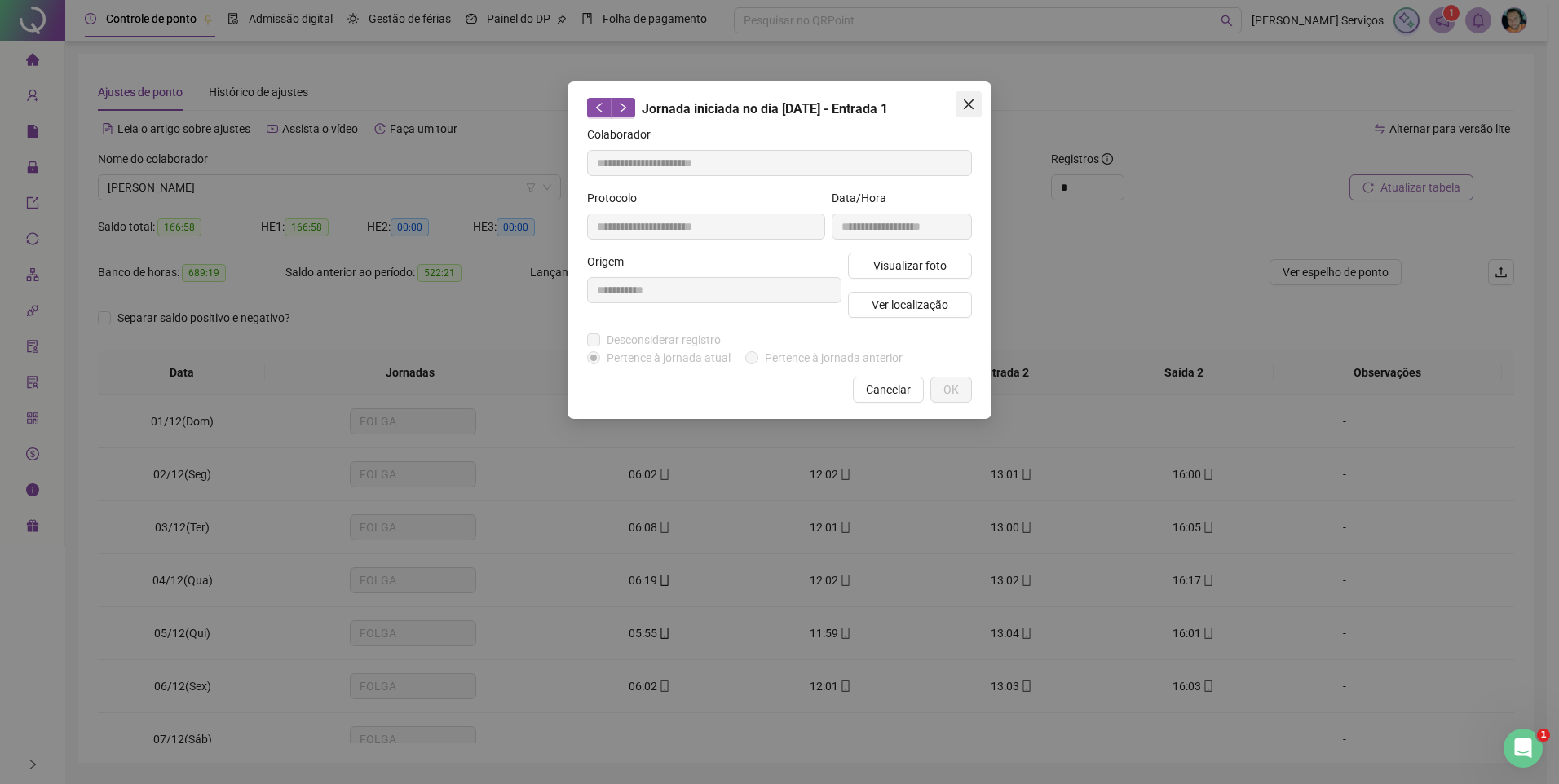
click at [967, 110] on icon "close" at bounding box center [969, 104] width 13 height 13
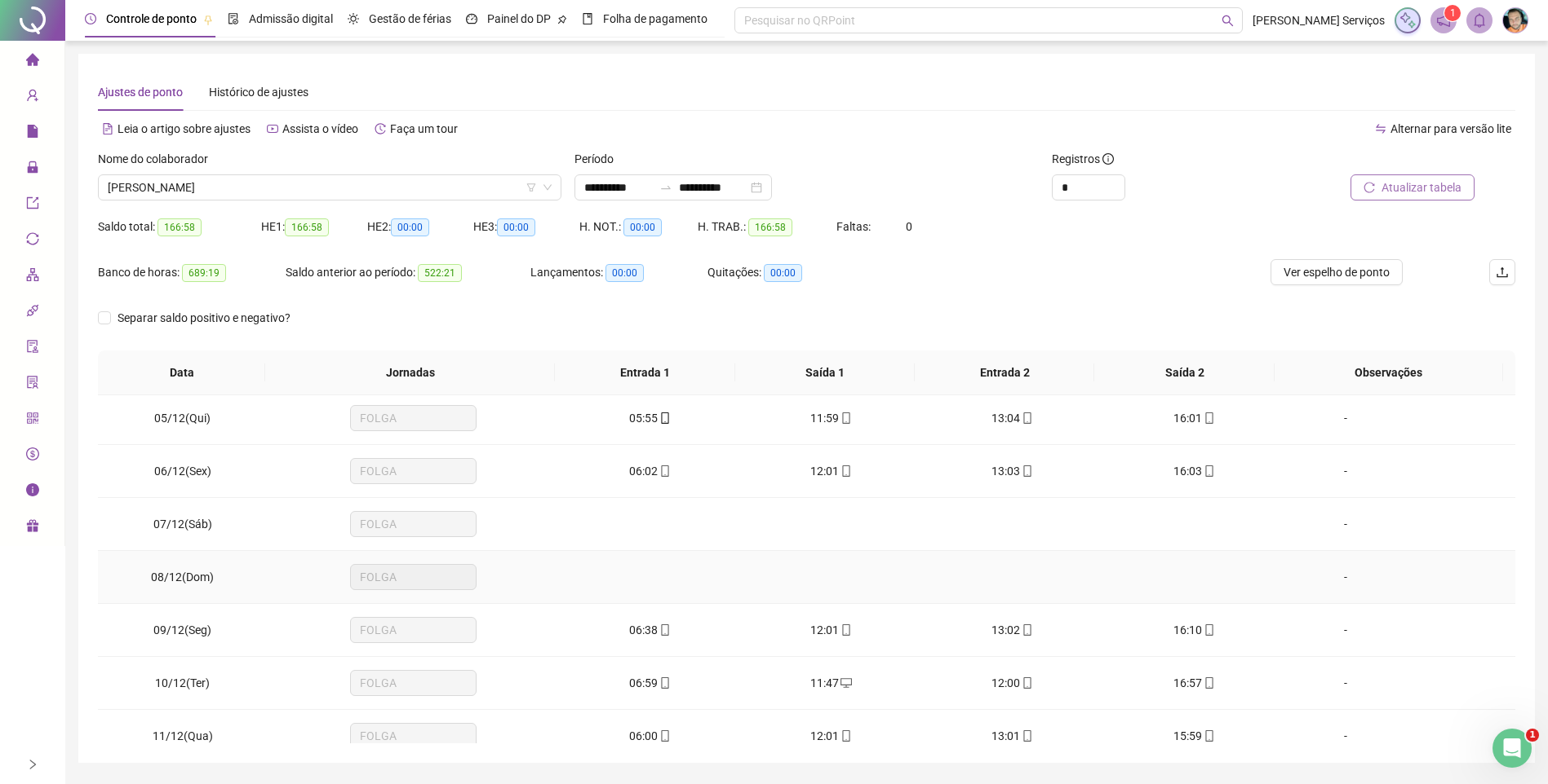
scroll to position [245, 0]
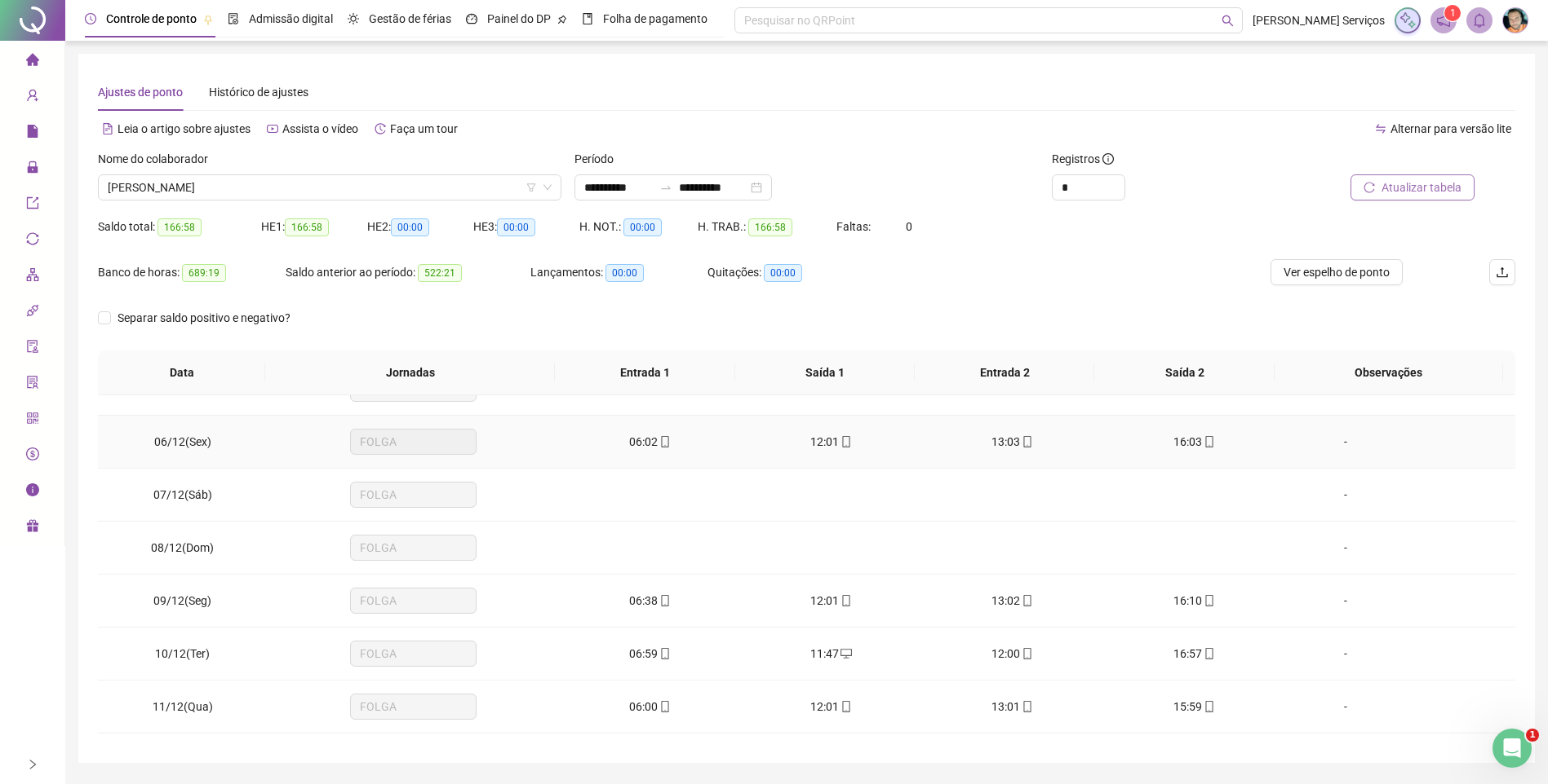
click at [664, 435] on span at bounding box center [664, 442] width 13 height 13
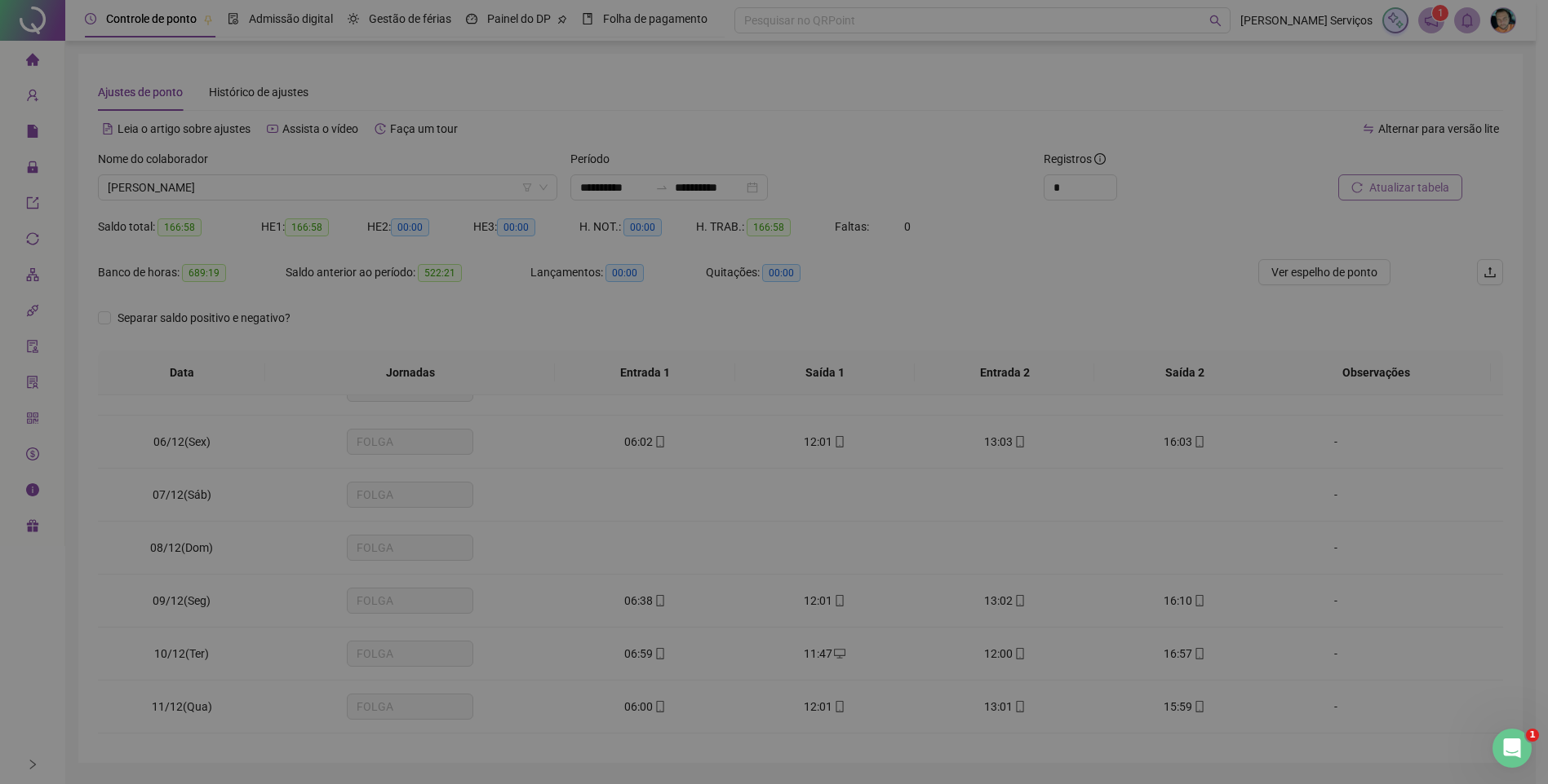
type input "**********"
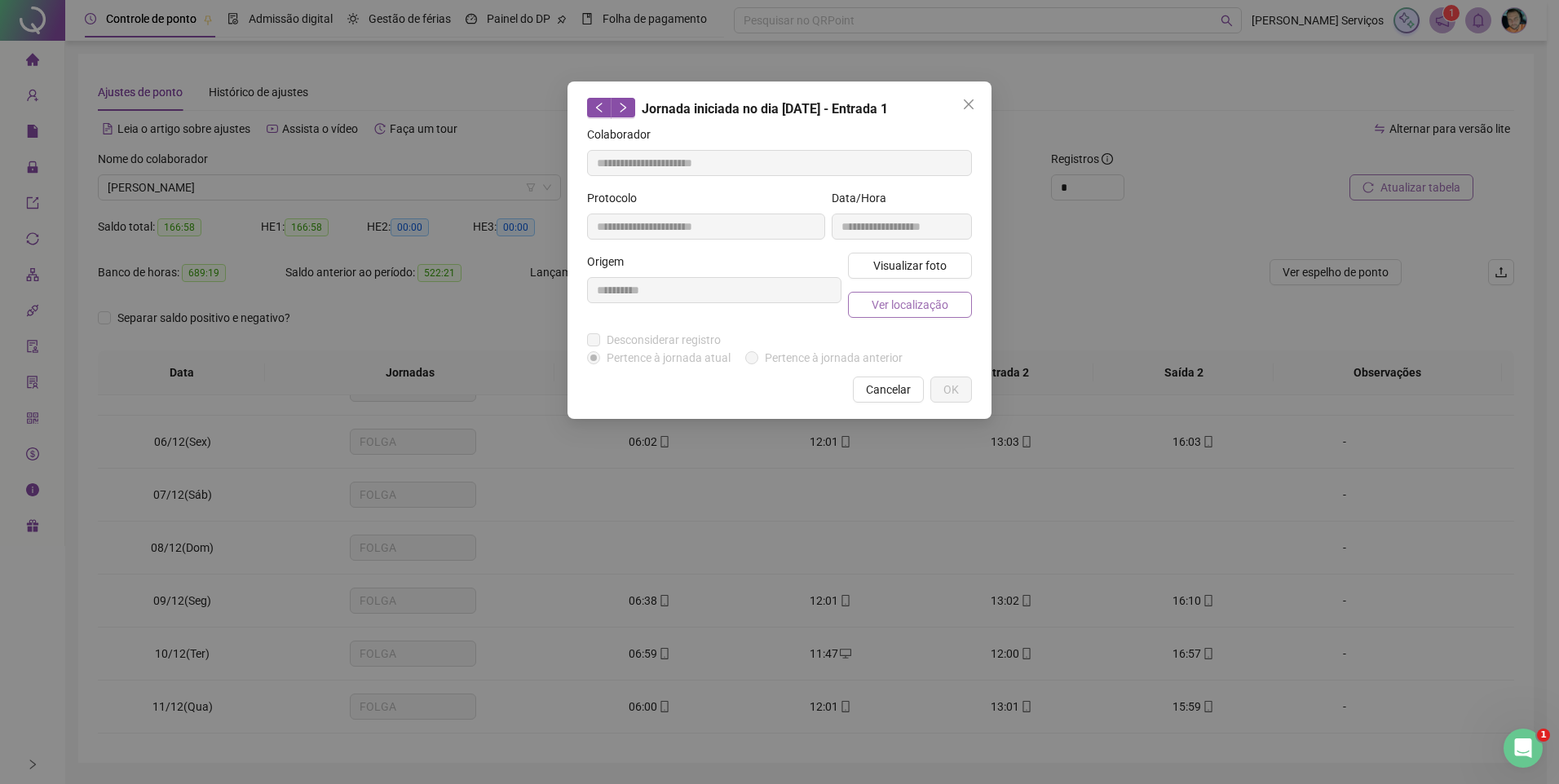
click at [915, 302] on span "Ver localização" at bounding box center [909, 304] width 77 height 18
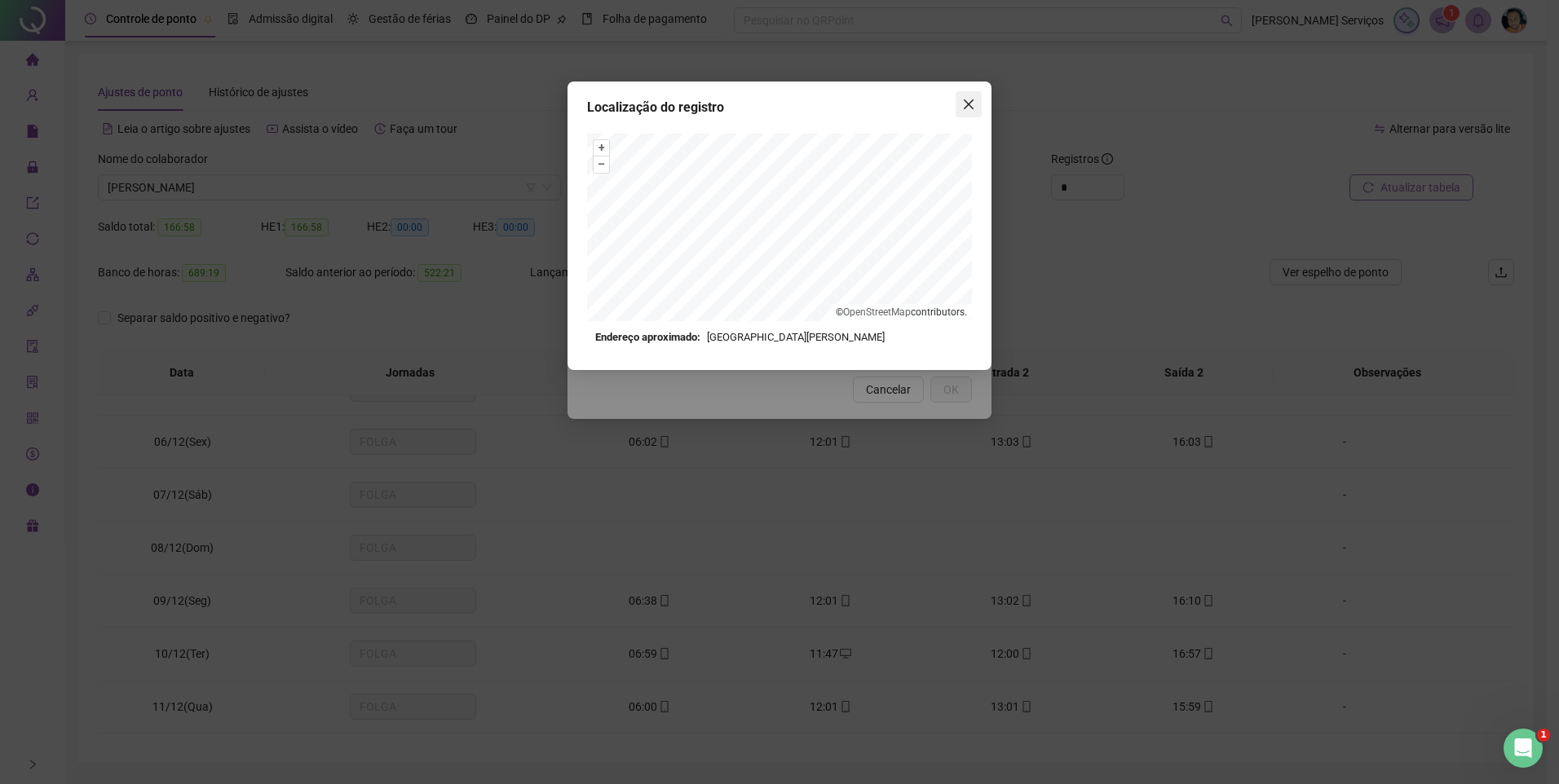
click at [962, 106] on span "Close" at bounding box center [969, 104] width 27 height 13
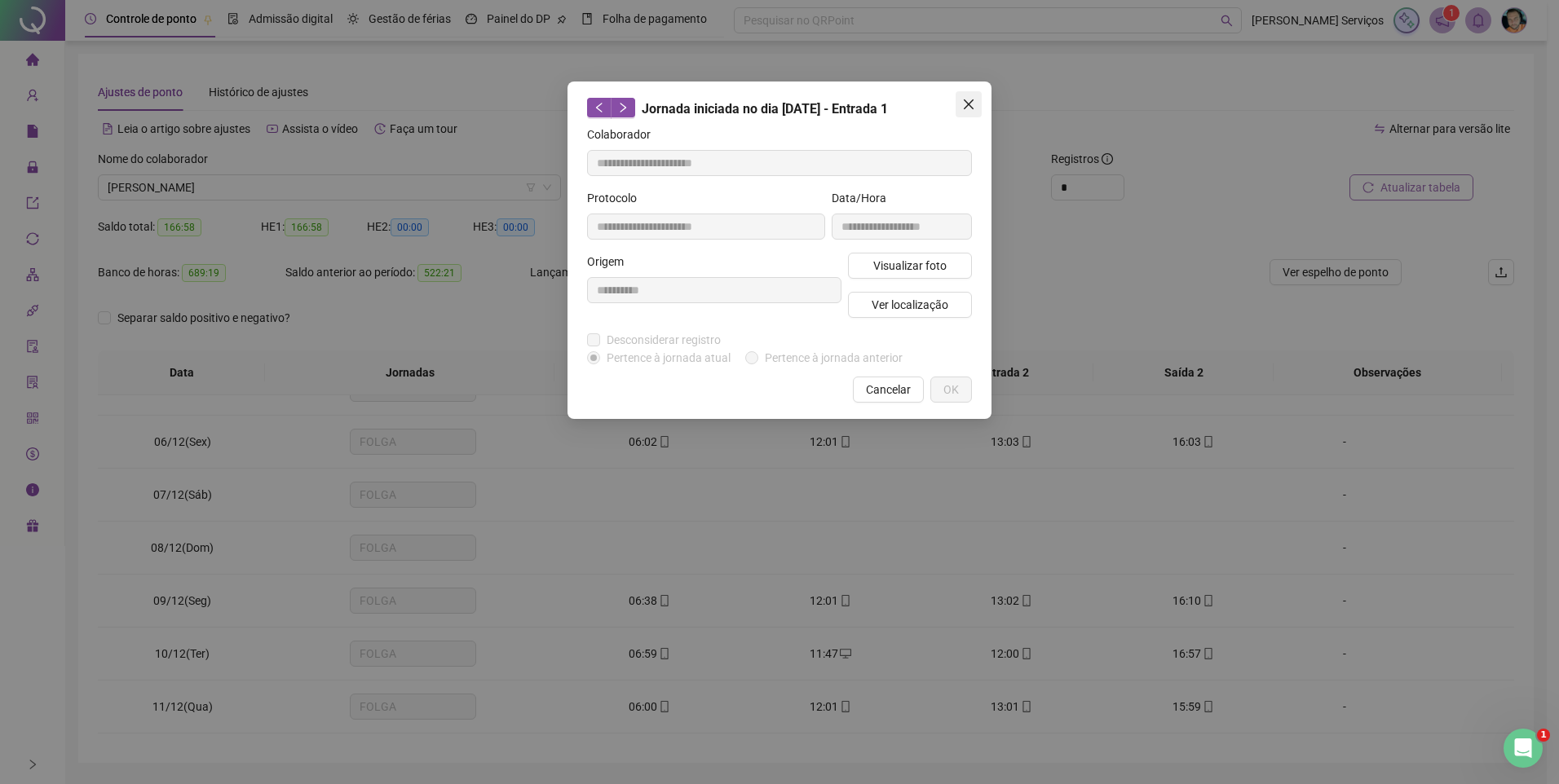
click at [971, 106] on icon "close" at bounding box center [969, 104] width 9 height 9
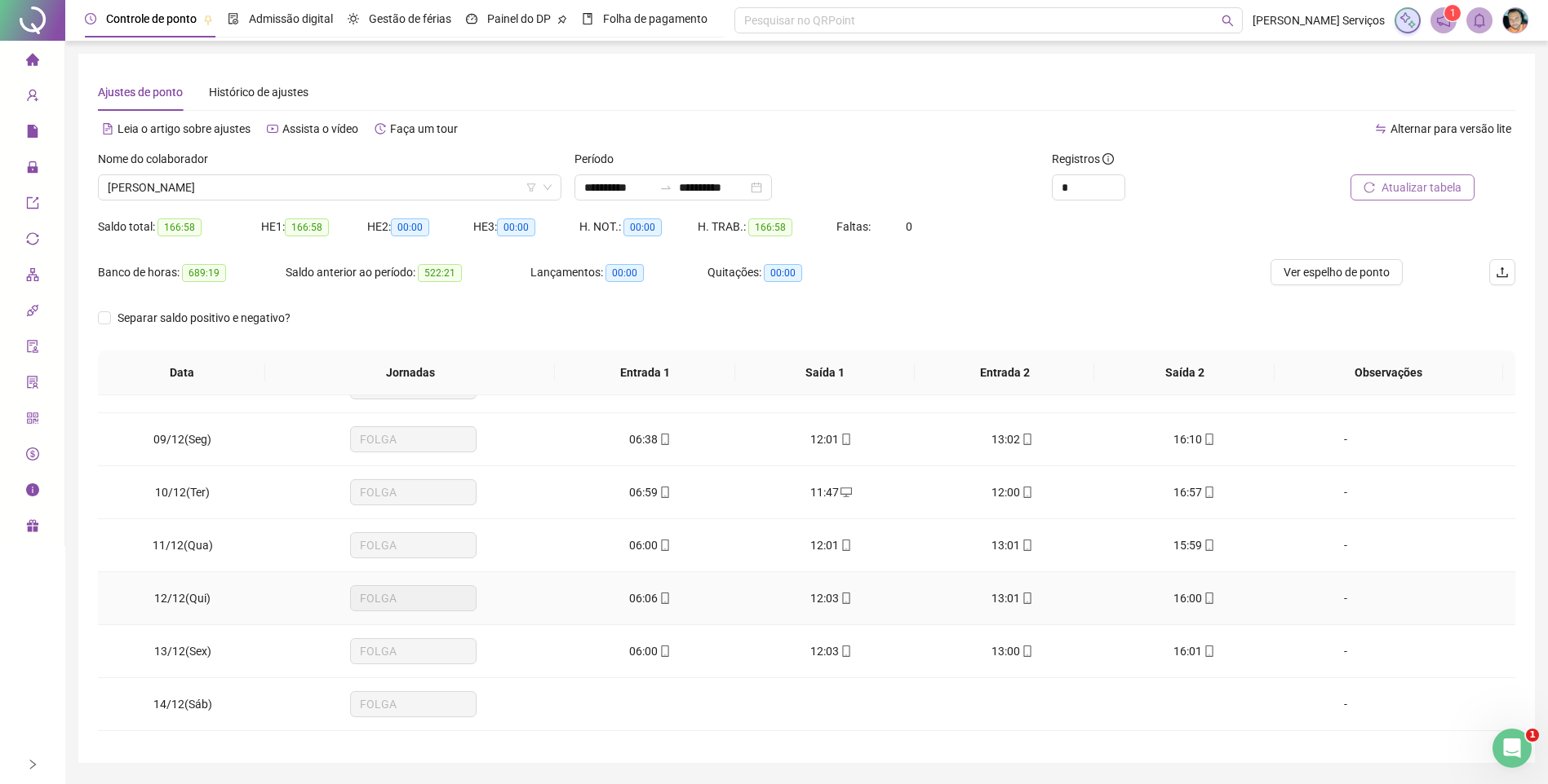
scroll to position [408, 0]
click at [659, 486] on icon "mobile" at bounding box center [665, 491] width 11 height 11
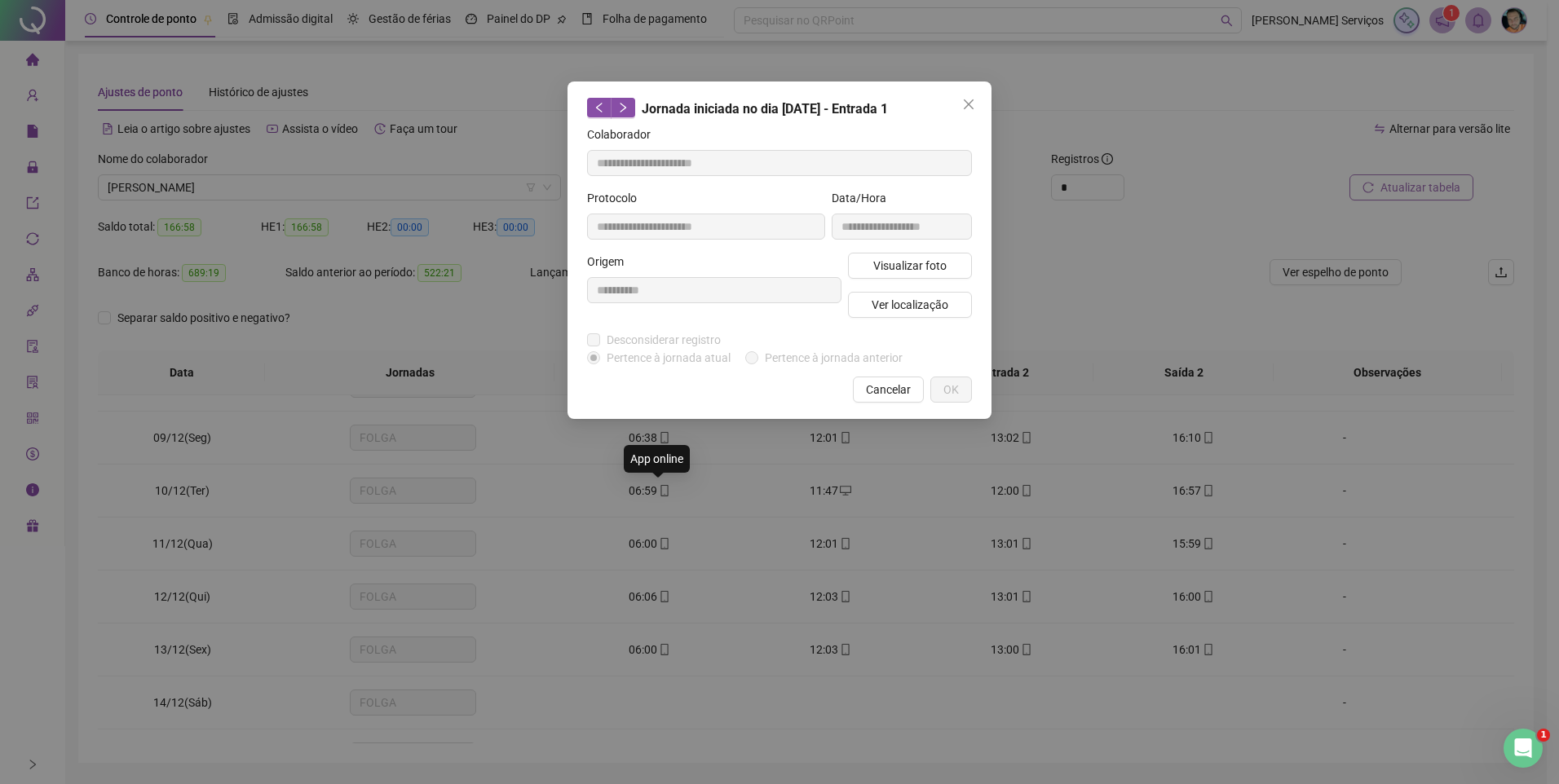
type input "**********"
click at [909, 306] on span "Ver localização" at bounding box center [909, 304] width 77 height 18
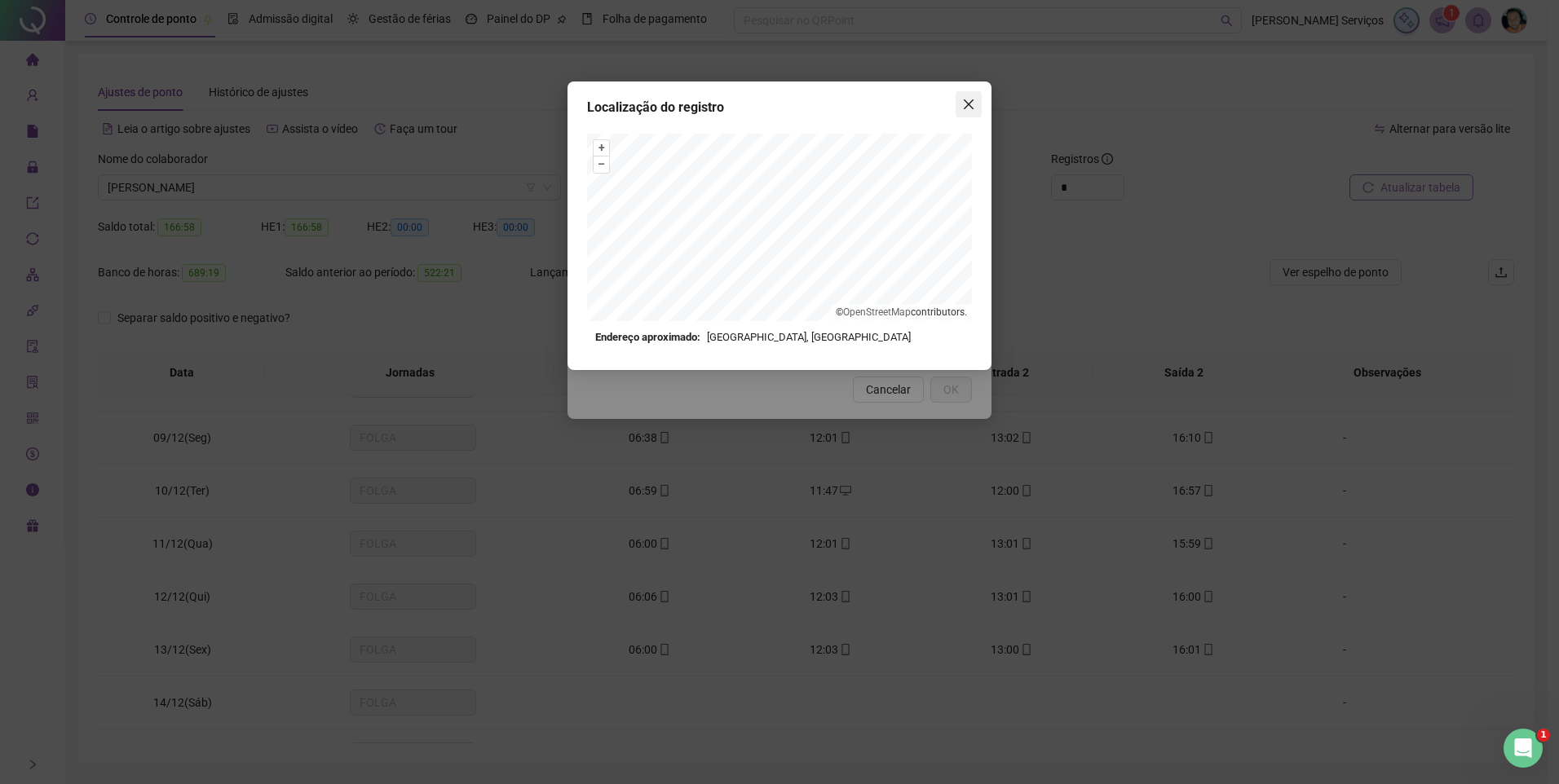
click at [969, 104] on icon "close" at bounding box center [969, 104] width 9 height 9
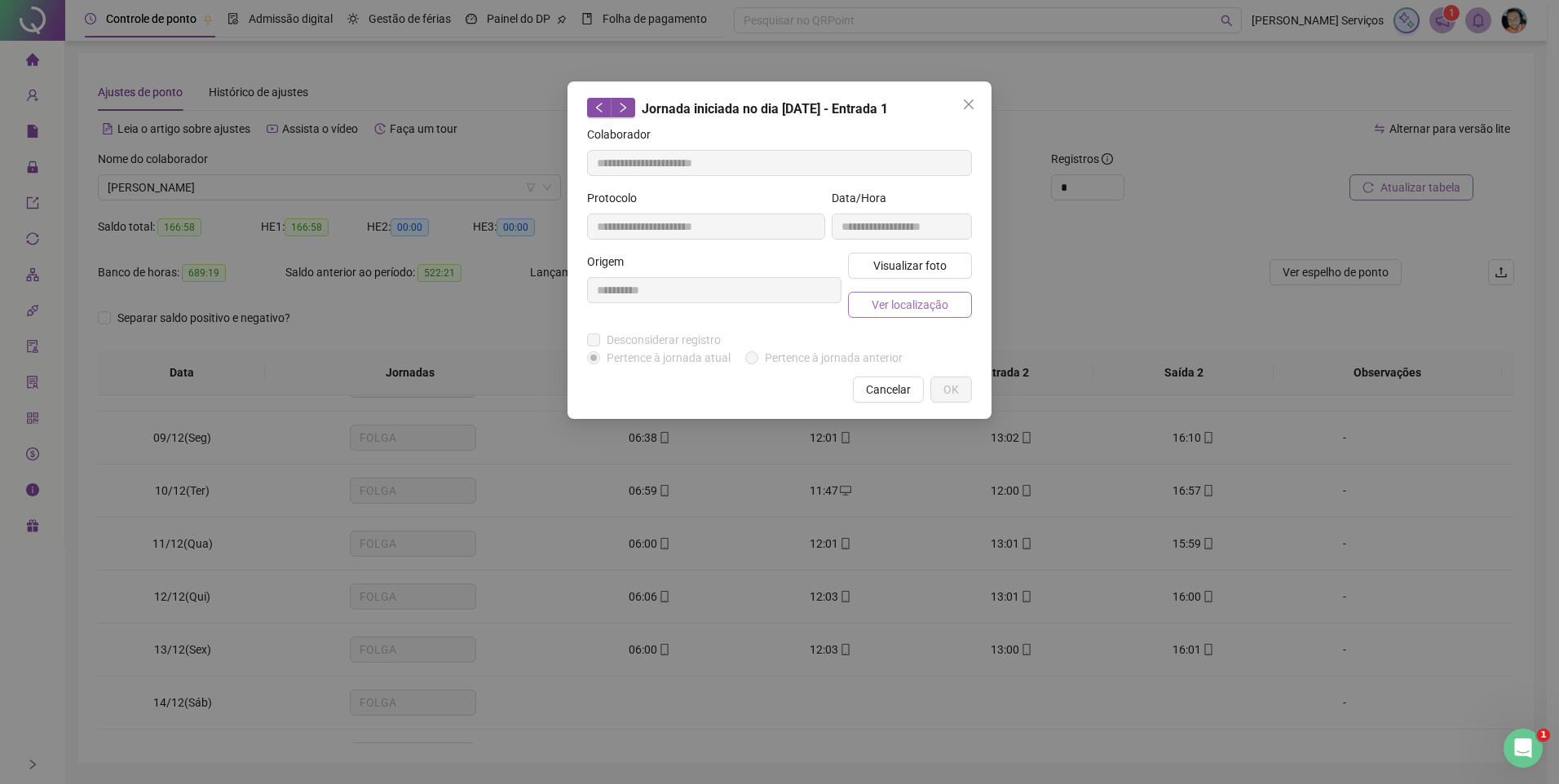
click at [908, 303] on span "Ver localização" at bounding box center [909, 304] width 77 height 18
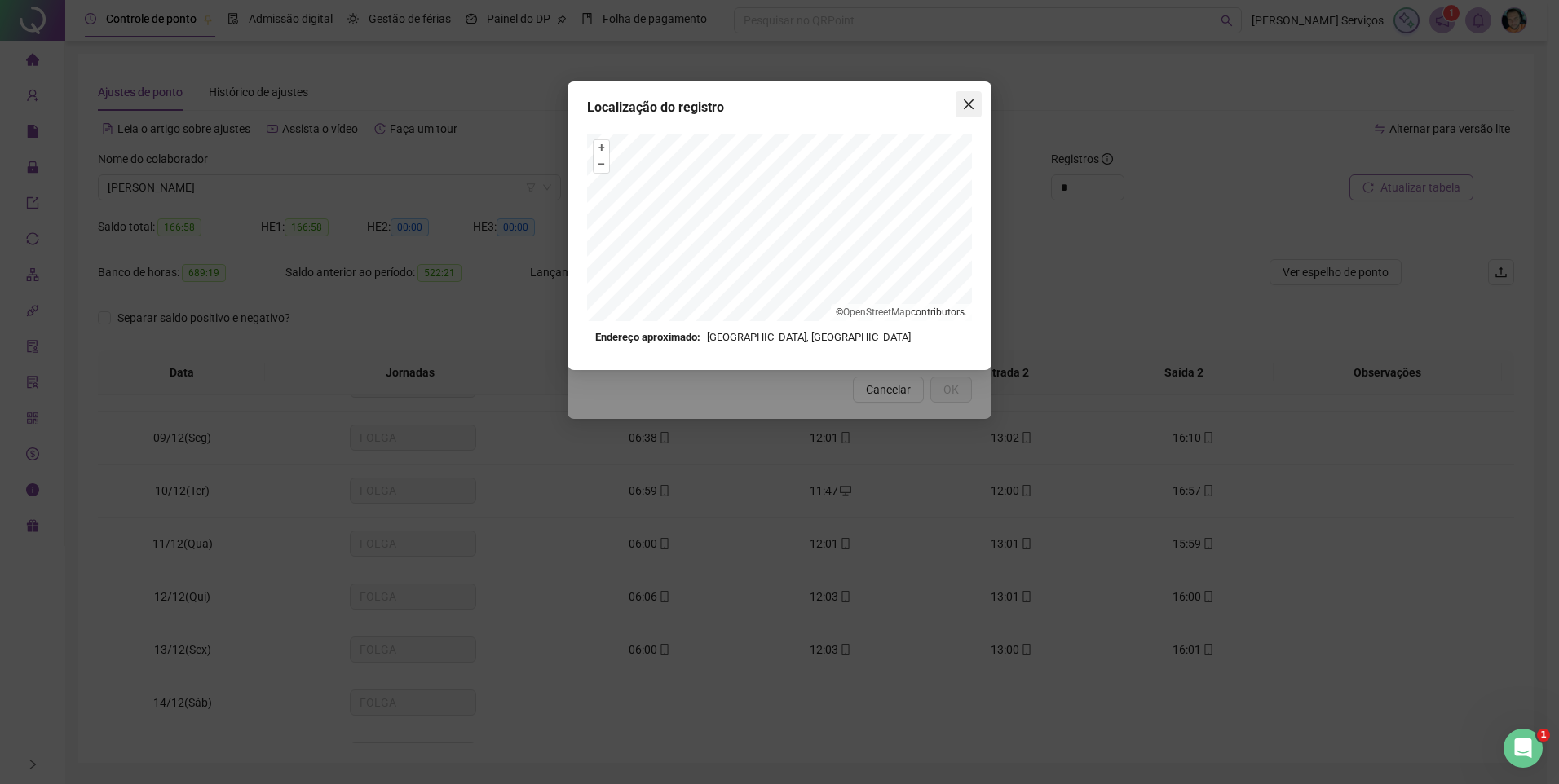
click at [975, 97] on button "Close" at bounding box center [969, 104] width 27 height 27
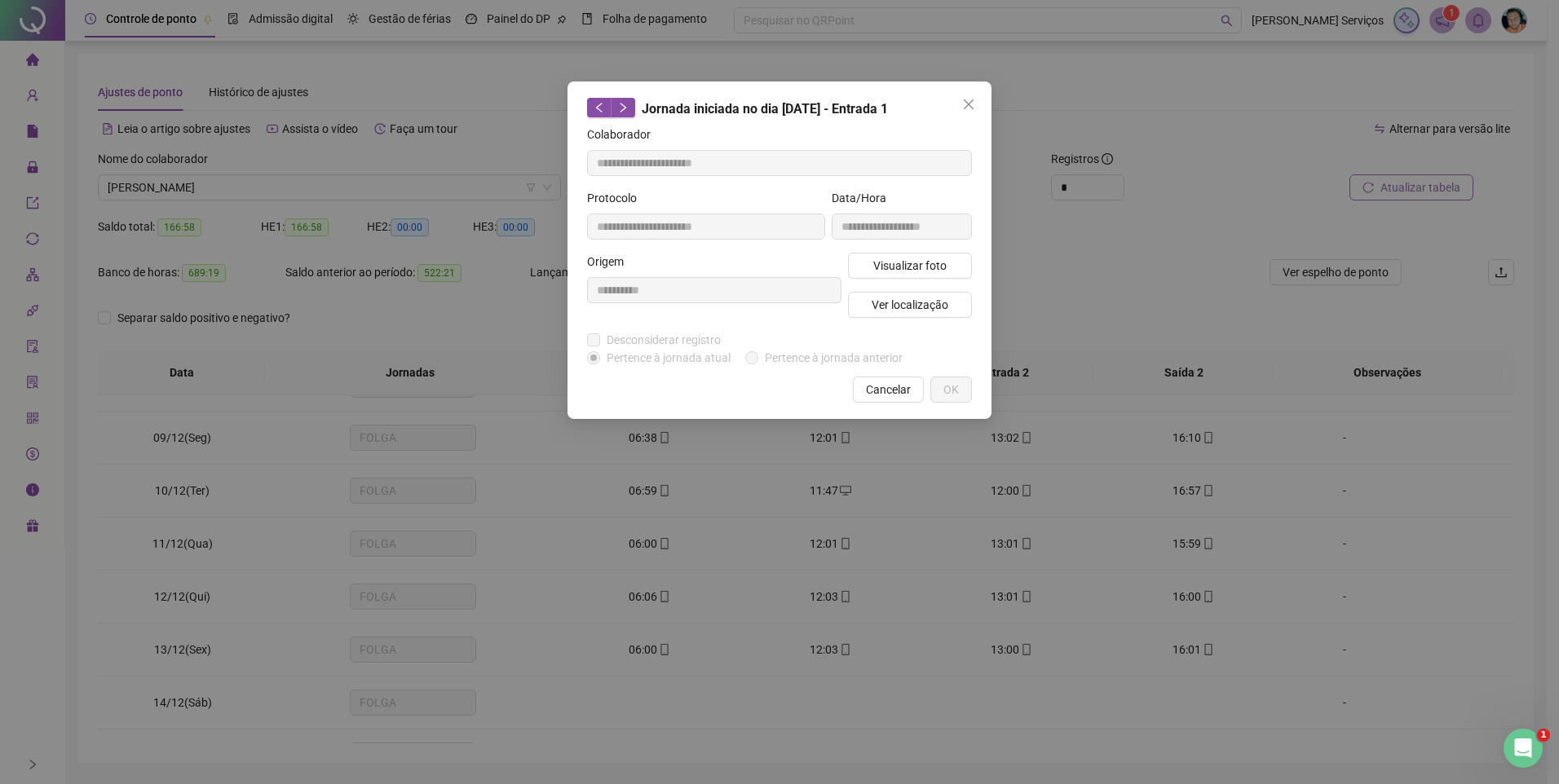
click at [971, 112] on button "Close" at bounding box center [969, 104] width 27 height 27
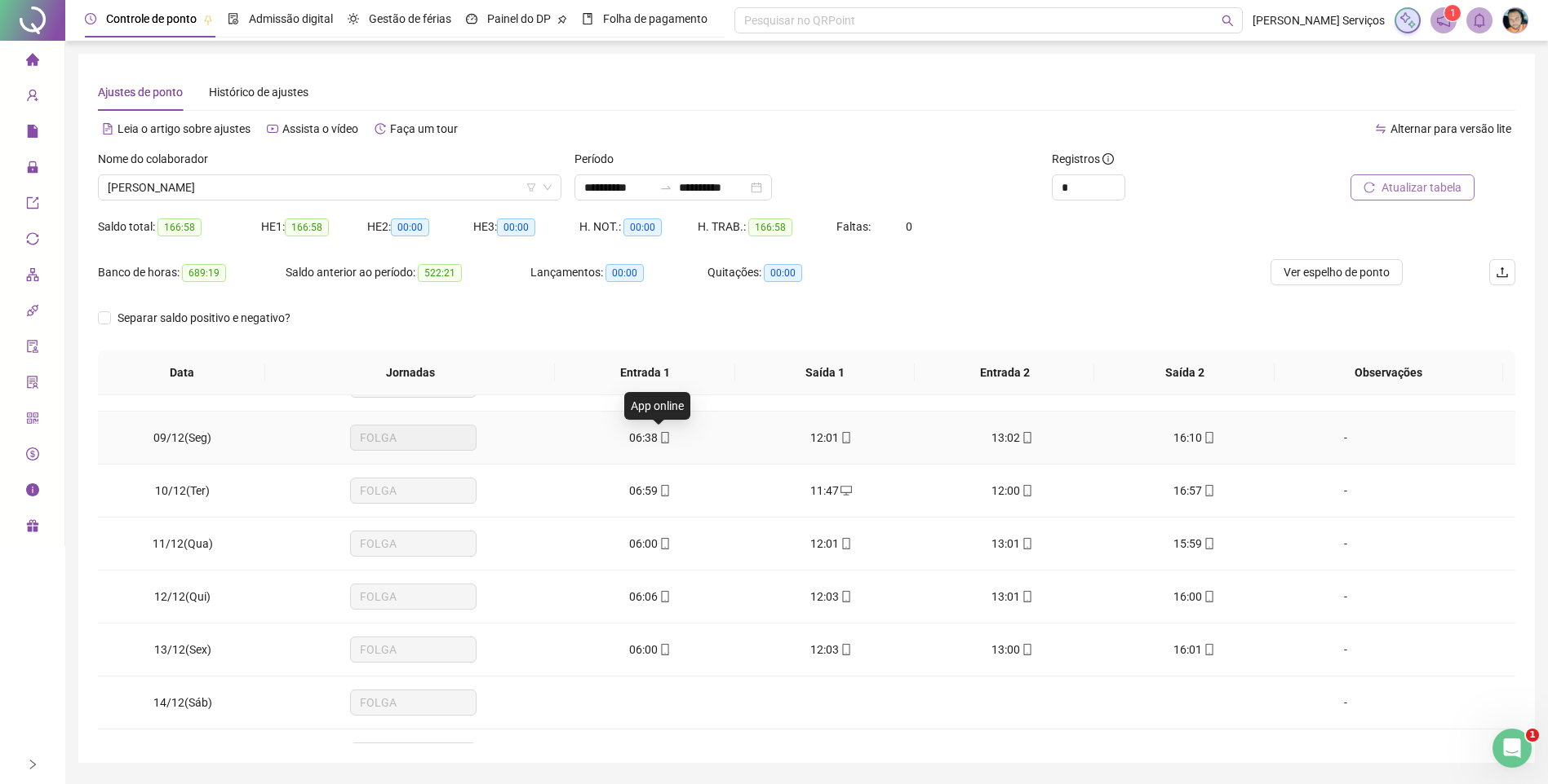
click at [657, 442] on span "mobile" at bounding box center [664, 438] width 13 height 11
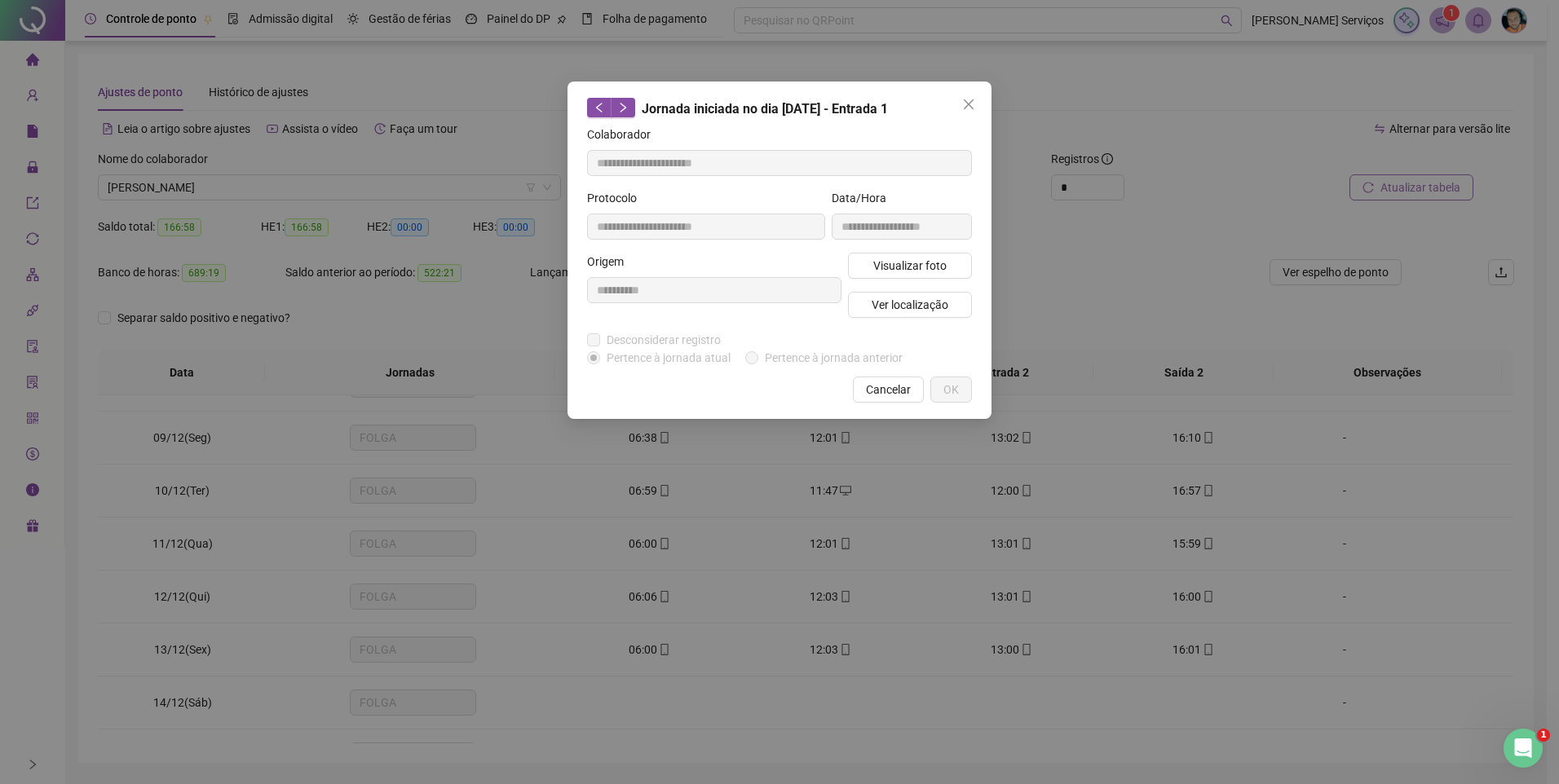
type input "**********"
click at [889, 310] on span "Ver localização" at bounding box center [909, 304] width 77 height 18
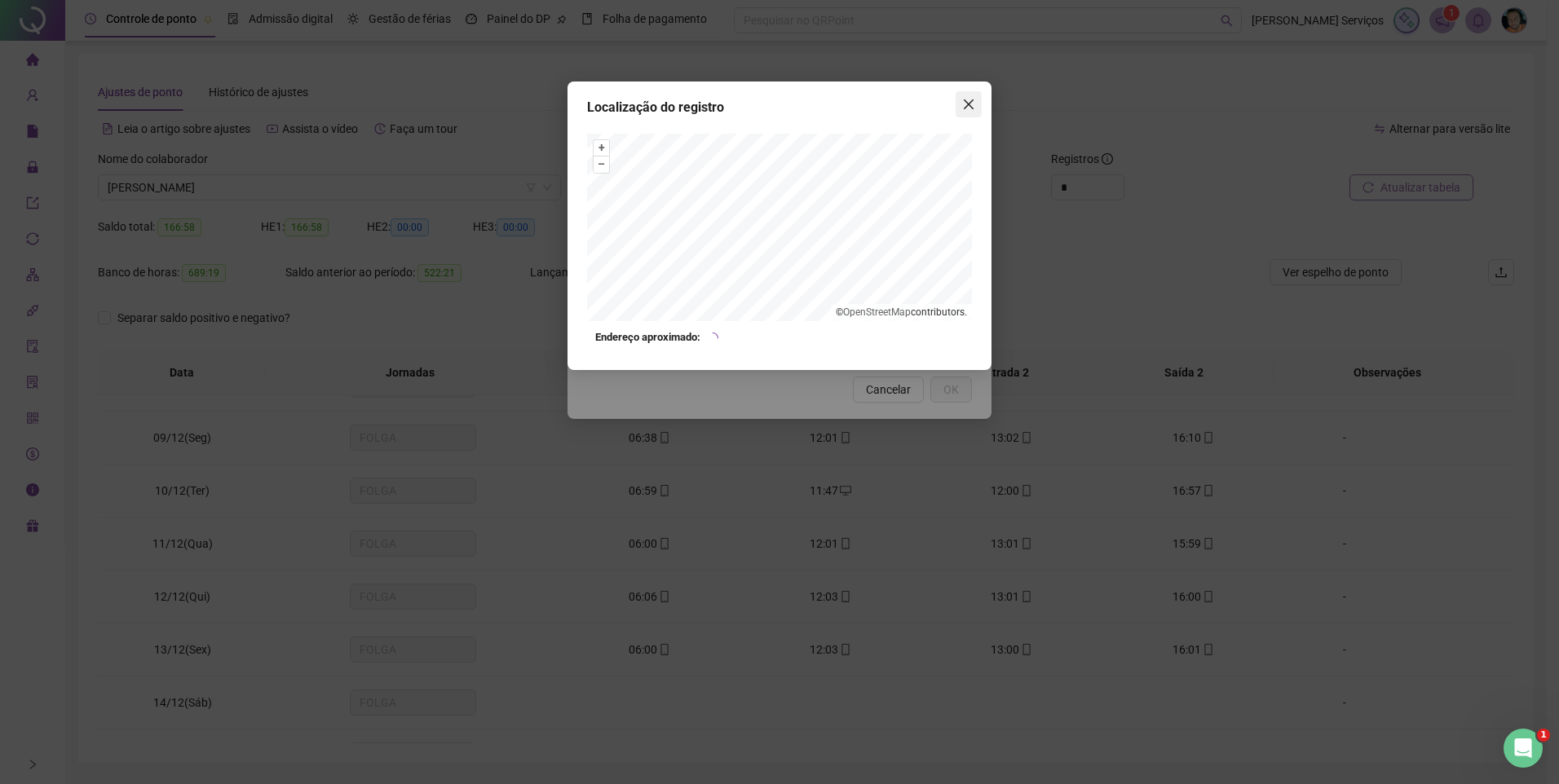
click at [963, 106] on icon "close" at bounding box center [969, 104] width 13 height 13
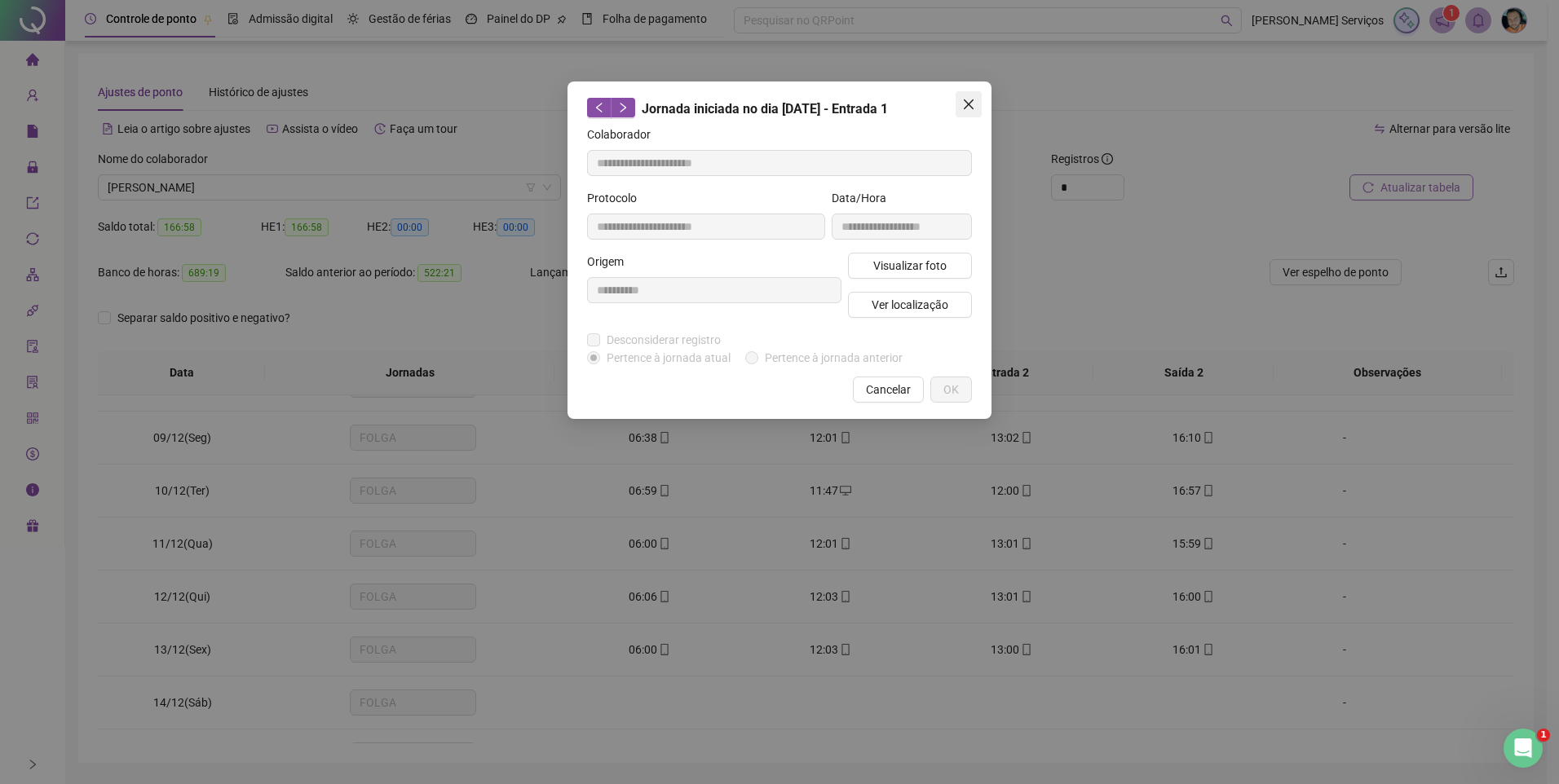
click at [975, 105] on icon "close" at bounding box center [969, 104] width 13 height 13
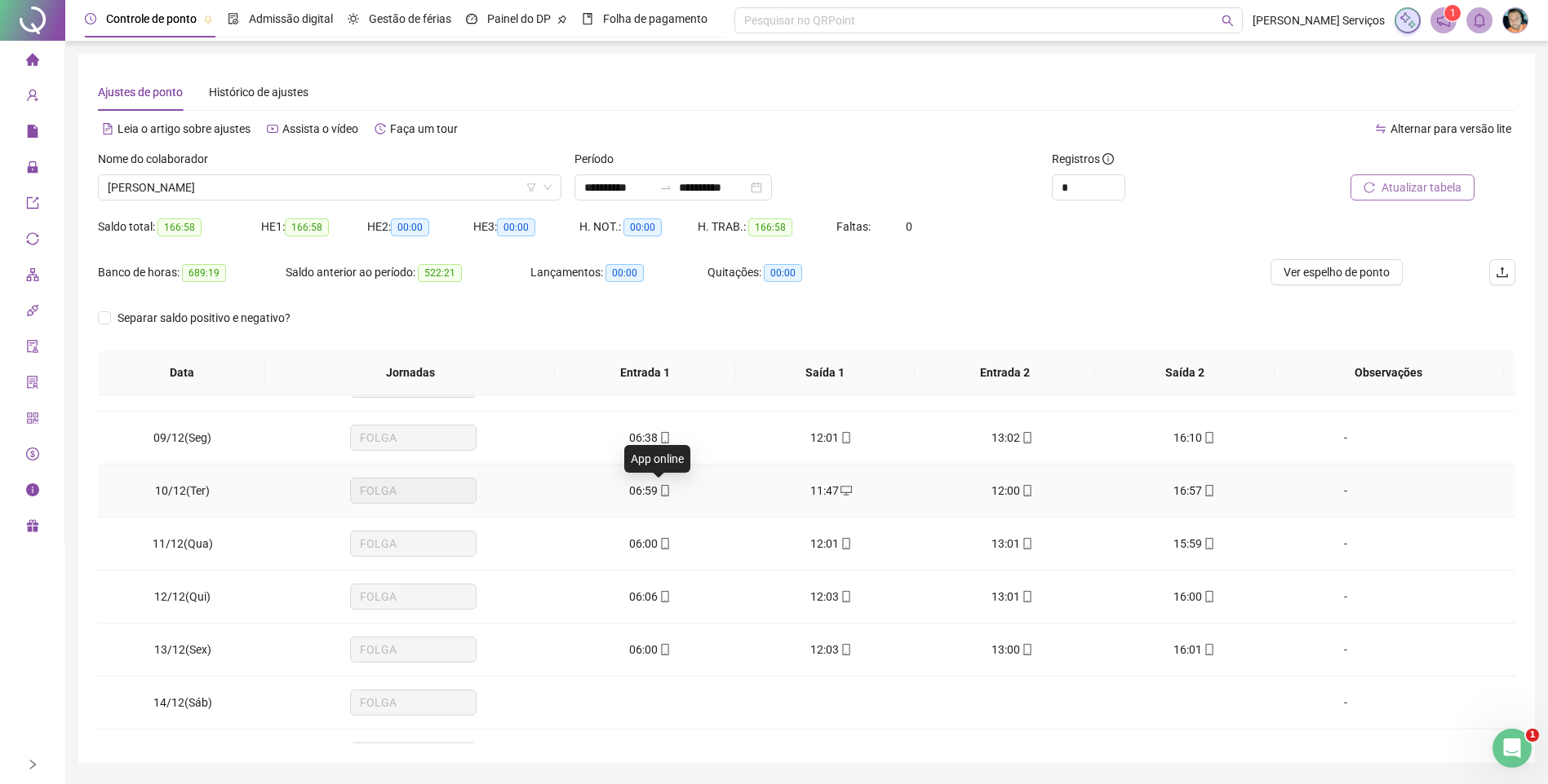
click at [661, 489] on icon "mobile" at bounding box center [665, 491] width 11 height 11
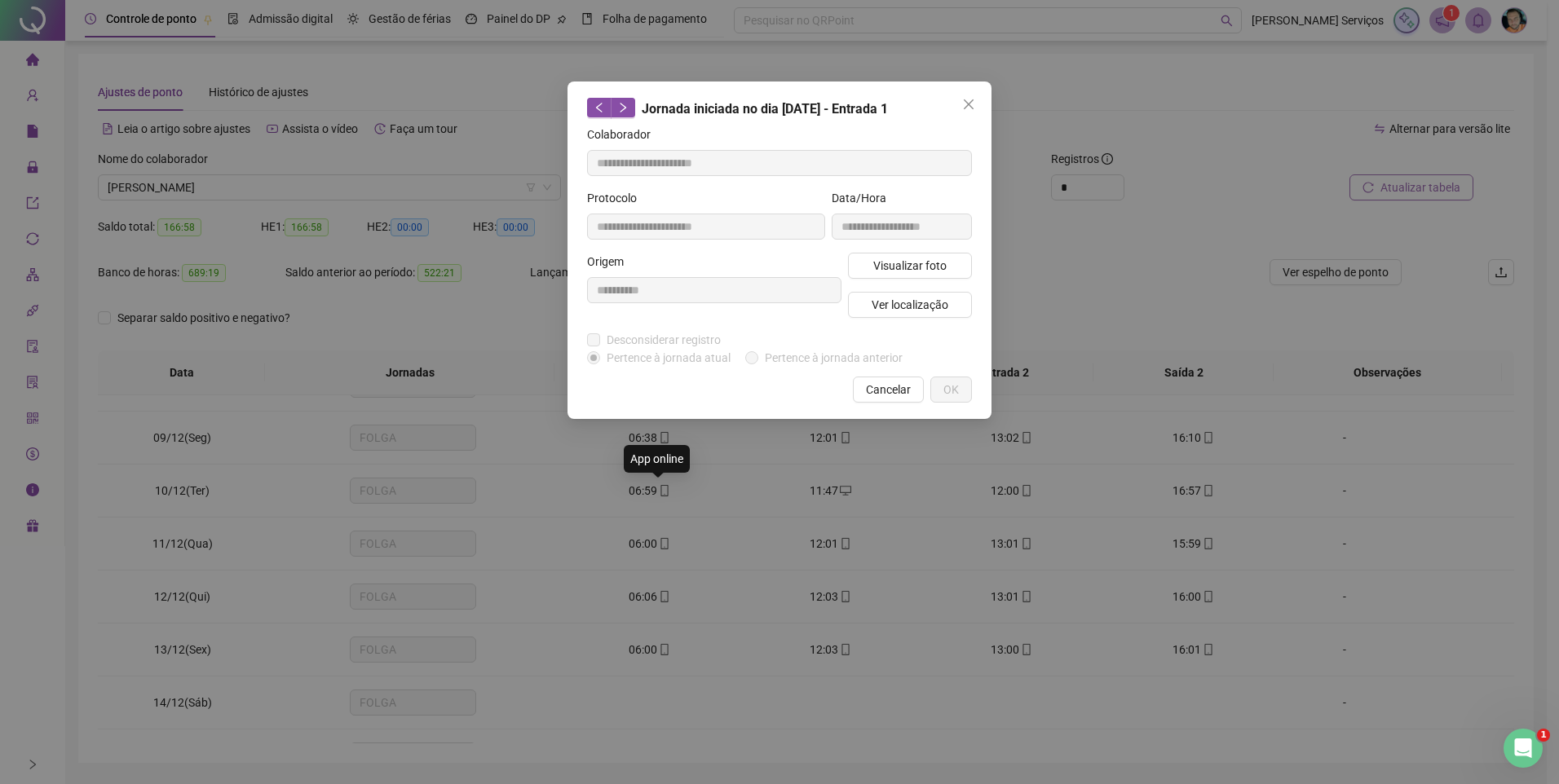
type input "**********"
click at [879, 301] on span "Ver localização" at bounding box center [909, 304] width 77 height 18
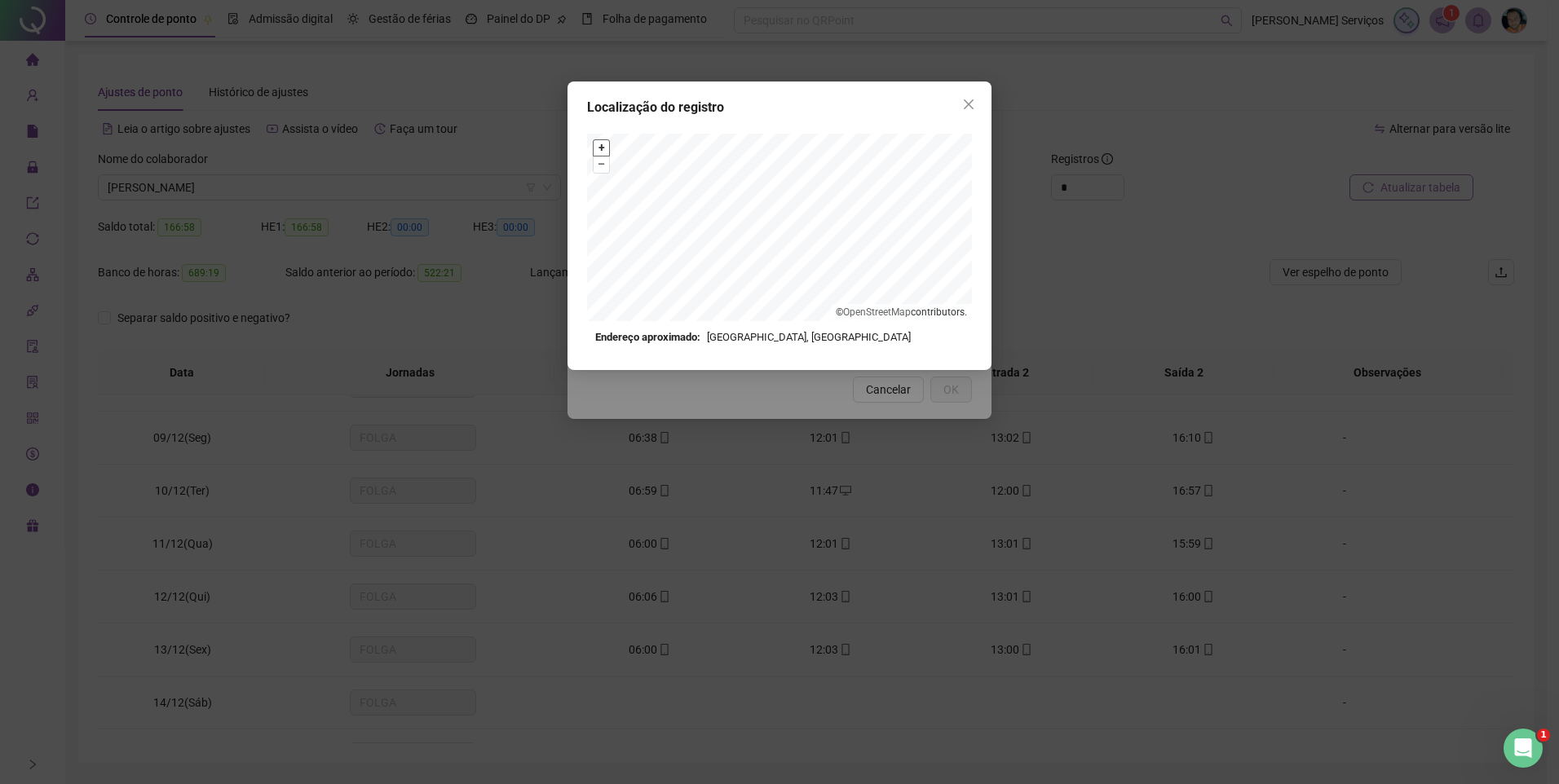
click at [605, 149] on button "+" at bounding box center [601, 148] width 15 height 15
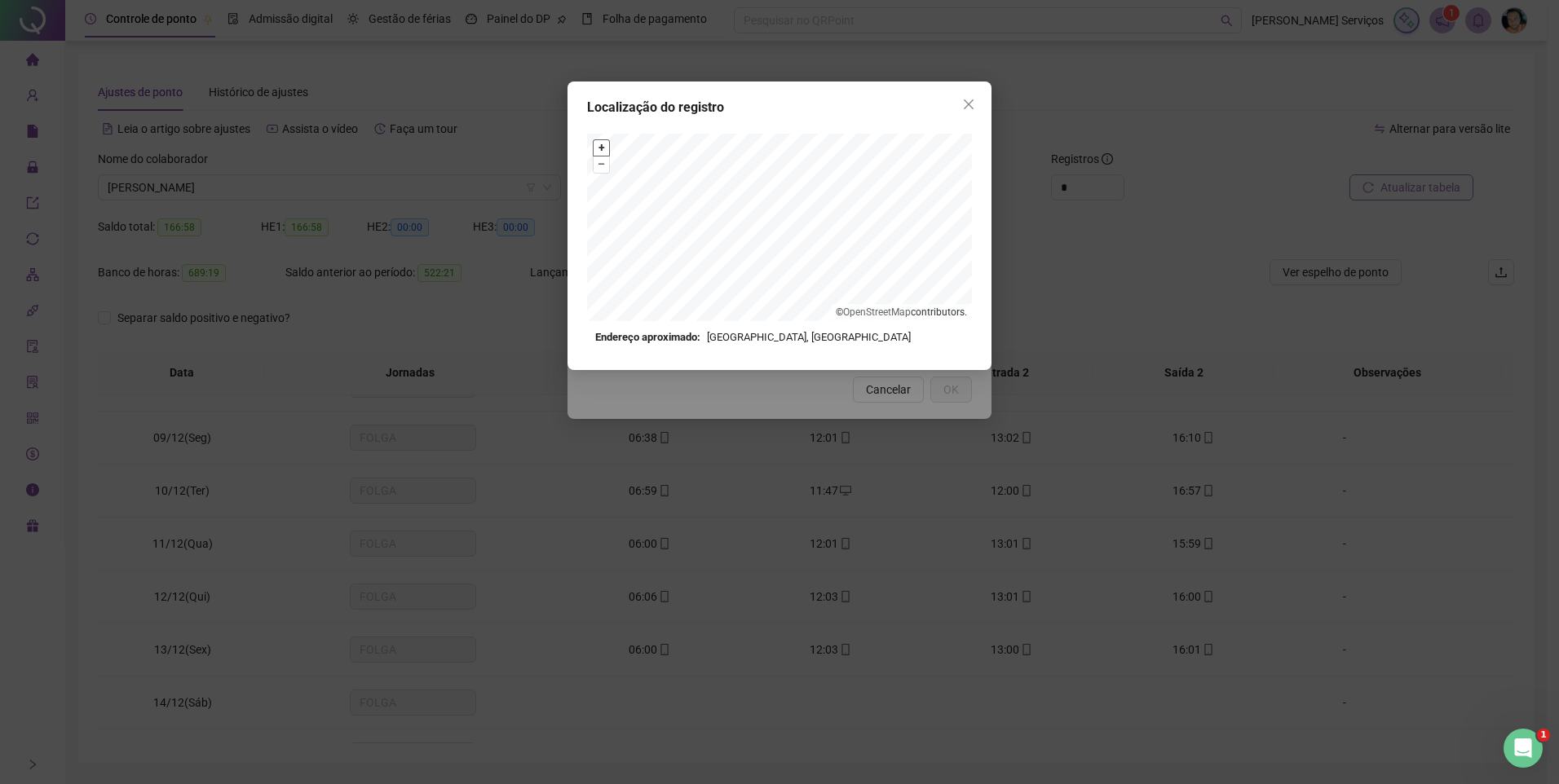
click at [605, 149] on button "+" at bounding box center [601, 148] width 15 height 15
click at [604, 161] on button "–" at bounding box center [601, 164] width 15 height 15
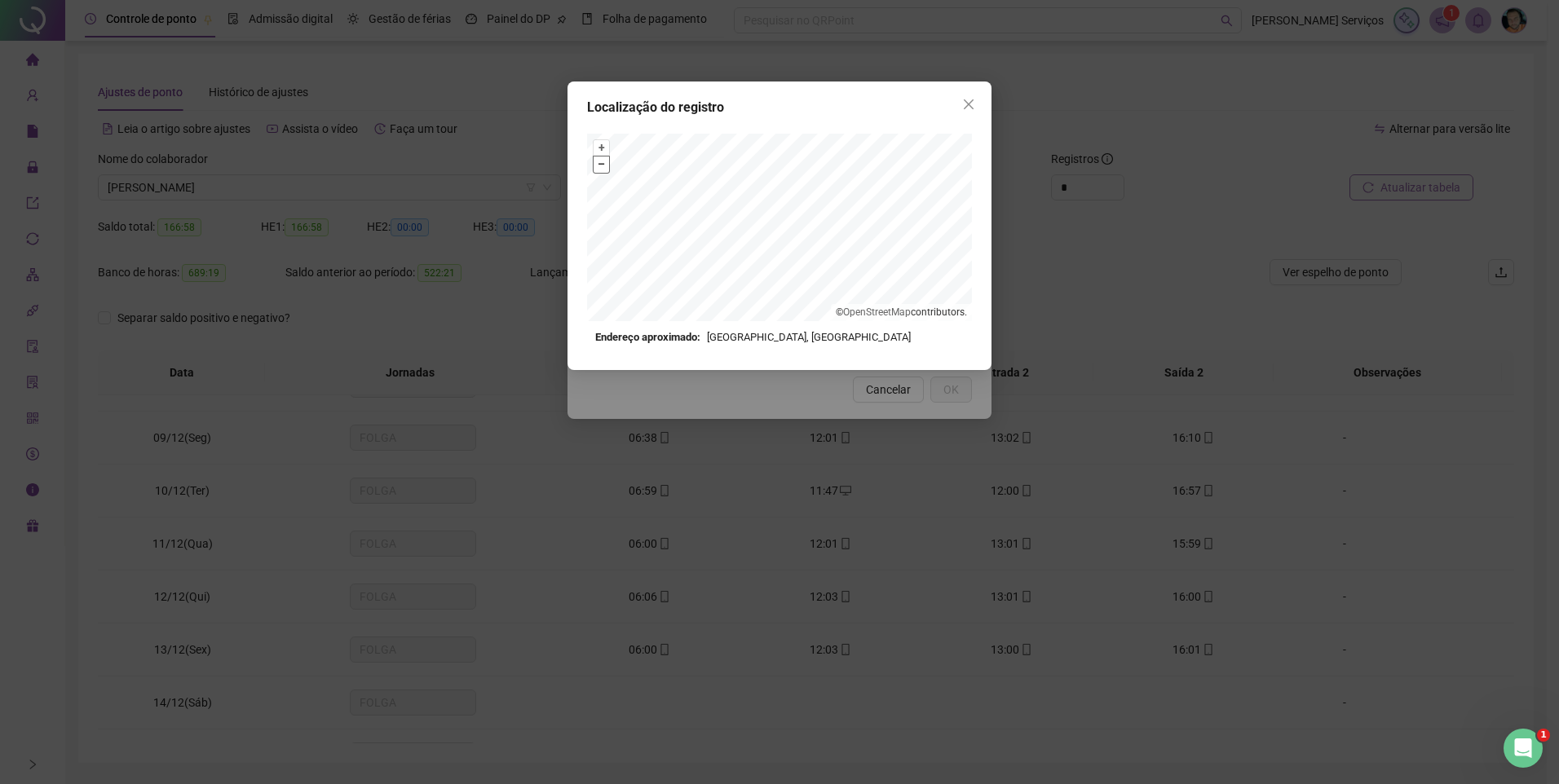
click at [603, 161] on button "–" at bounding box center [601, 164] width 15 height 15
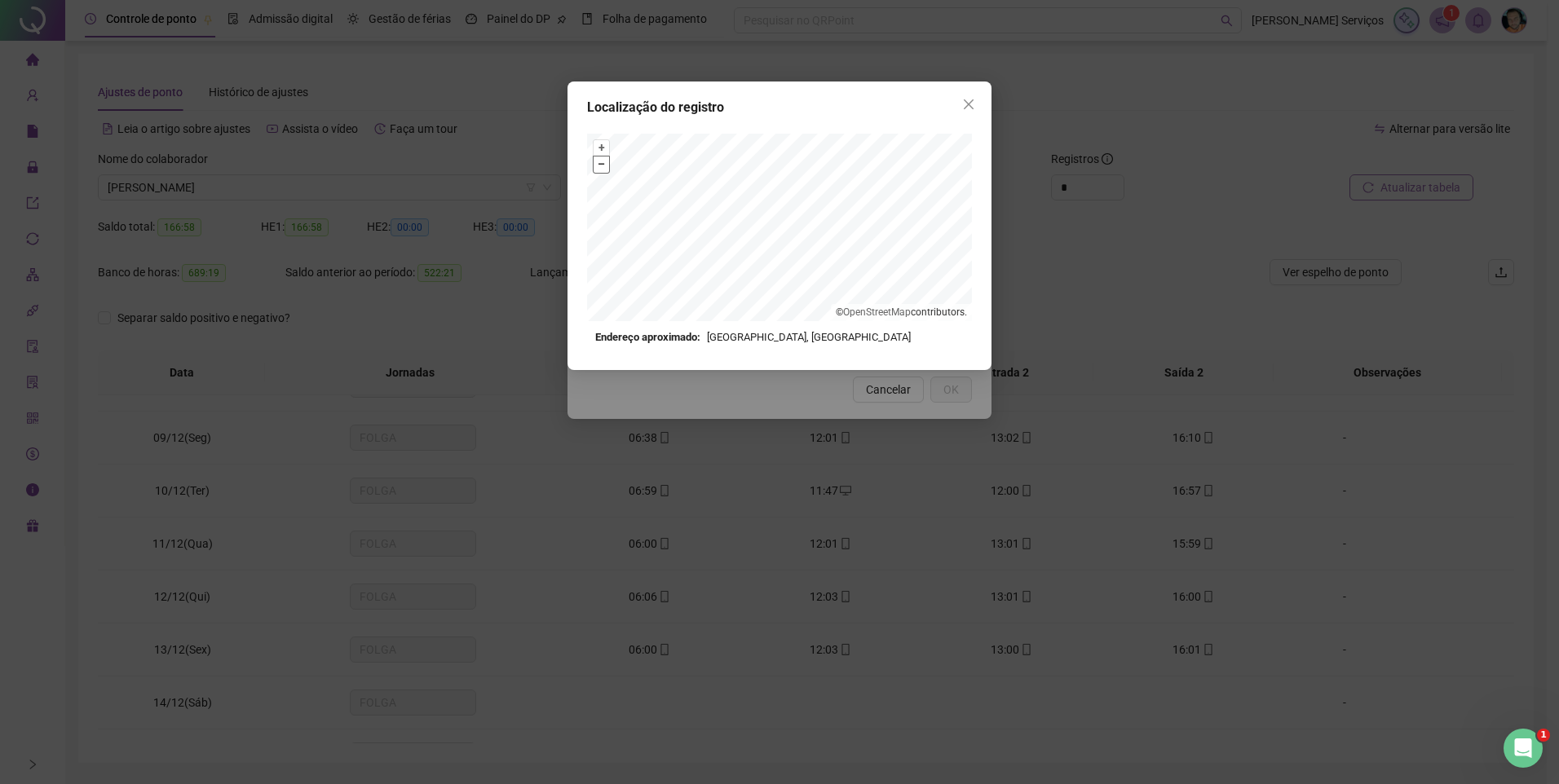
click at [605, 161] on button "–" at bounding box center [601, 164] width 15 height 15
click at [602, 146] on button "+" at bounding box center [601, 148] width 15 height 15
click at [970, 111] on button "Close" at bounding box center [969, 104] width 27 height 27
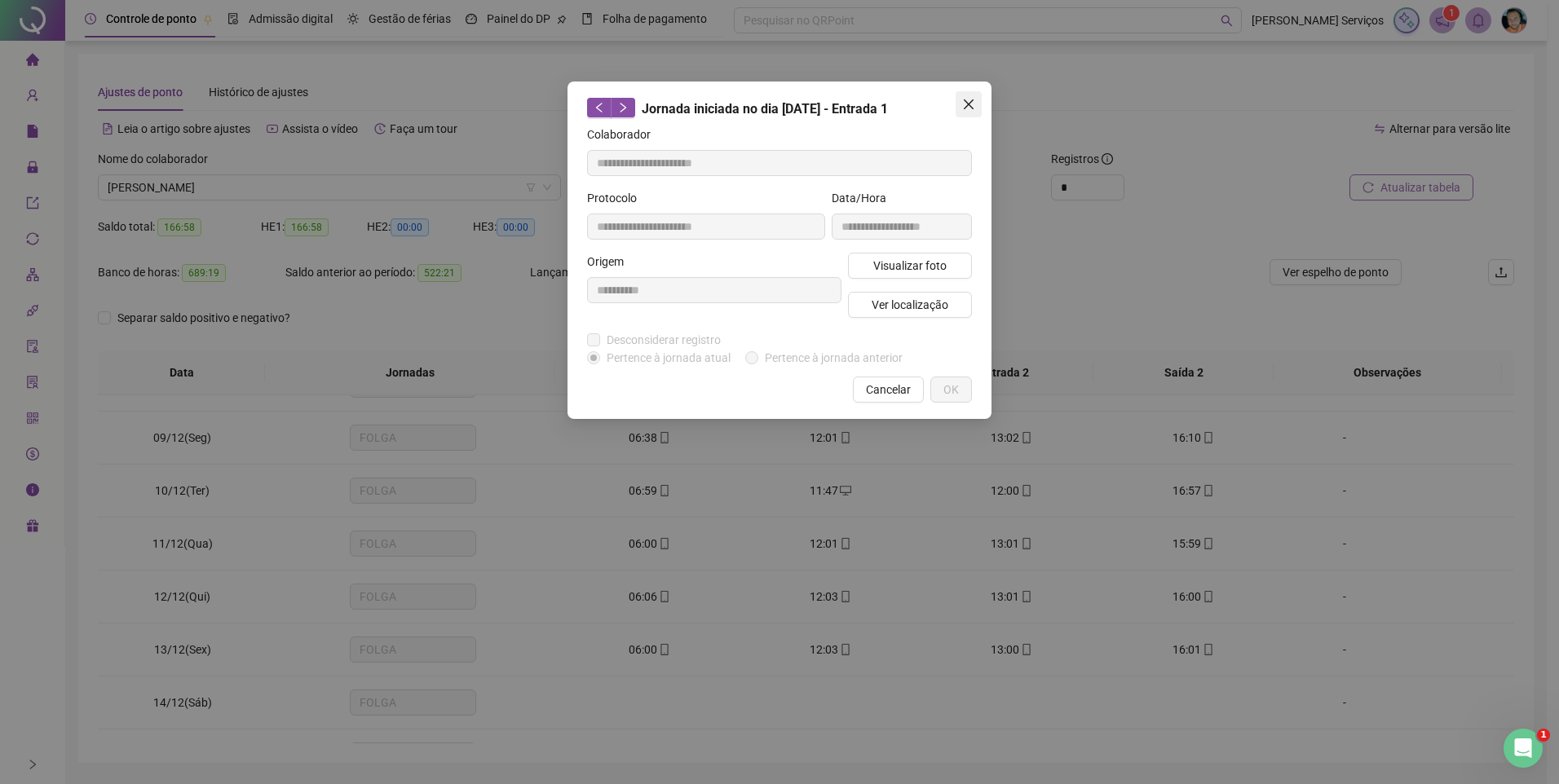
click at [976, 106] on span "Close" at bounding box center [969, 104] width 27 height 13
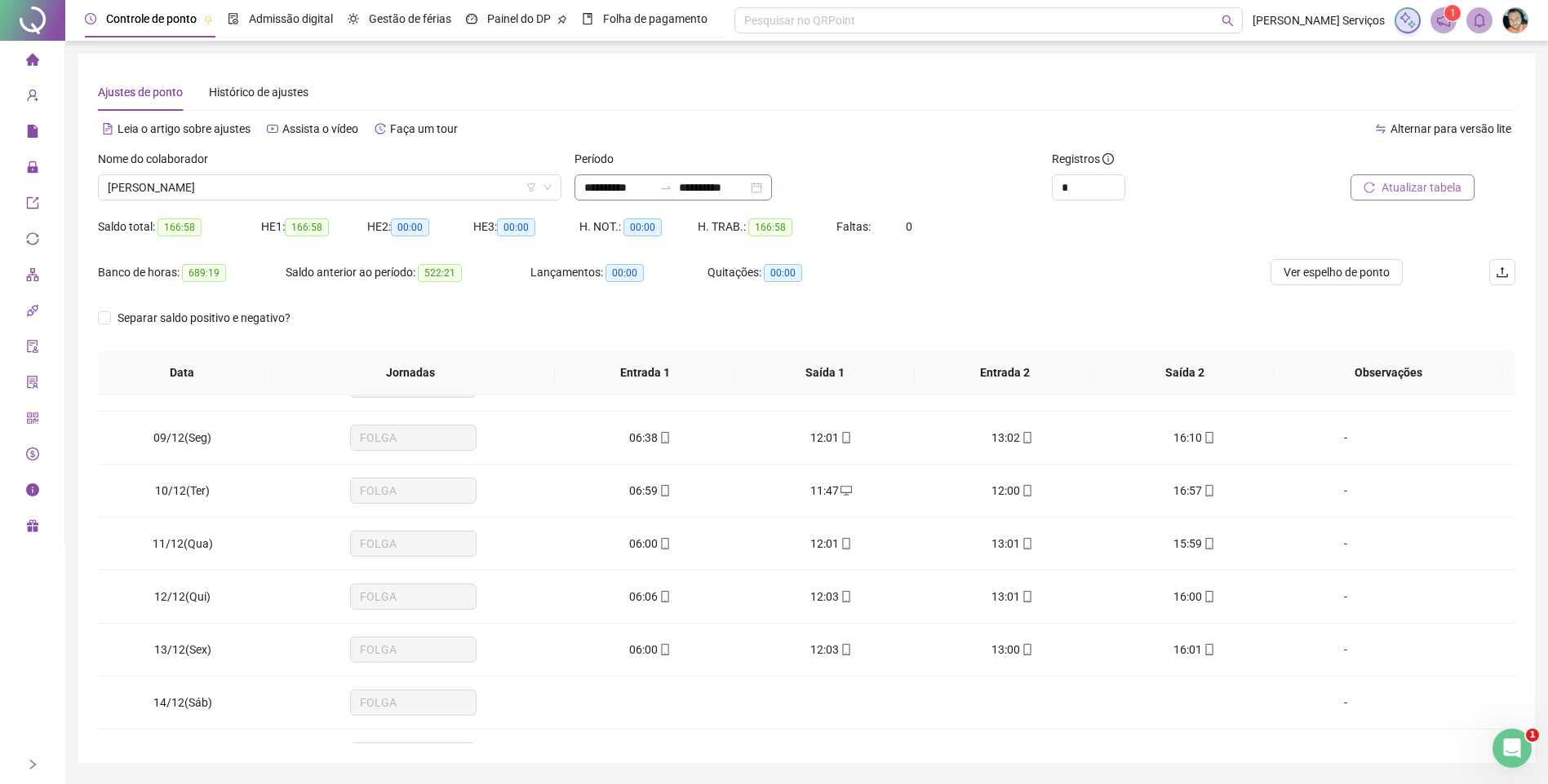
click at [685, 177] on div "**********" at bounding box center [673, 188] width 197 height 27
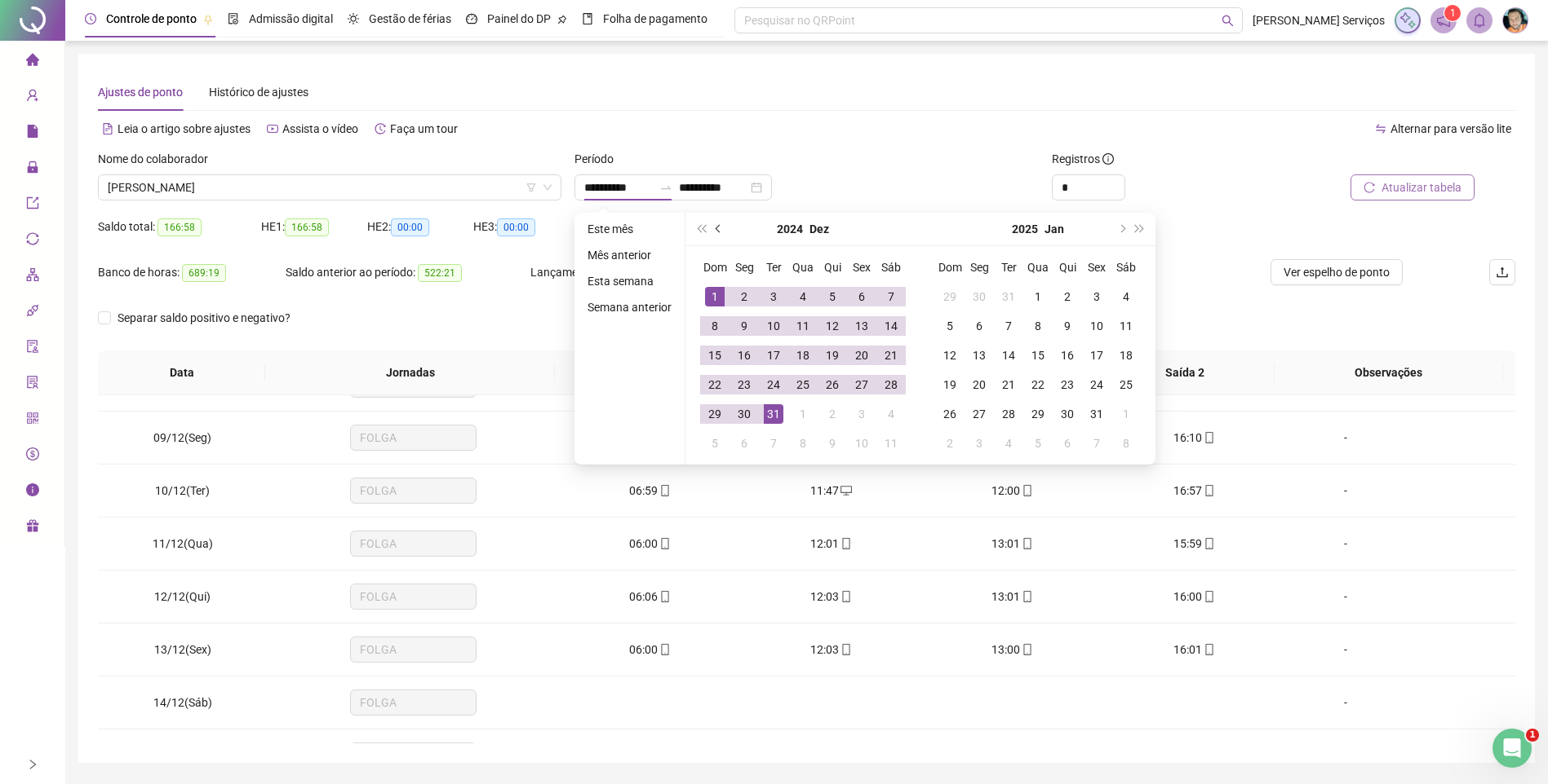
click at [719, 228] on span "prev-year" at bounding box center [719, 228] width 9 height 9
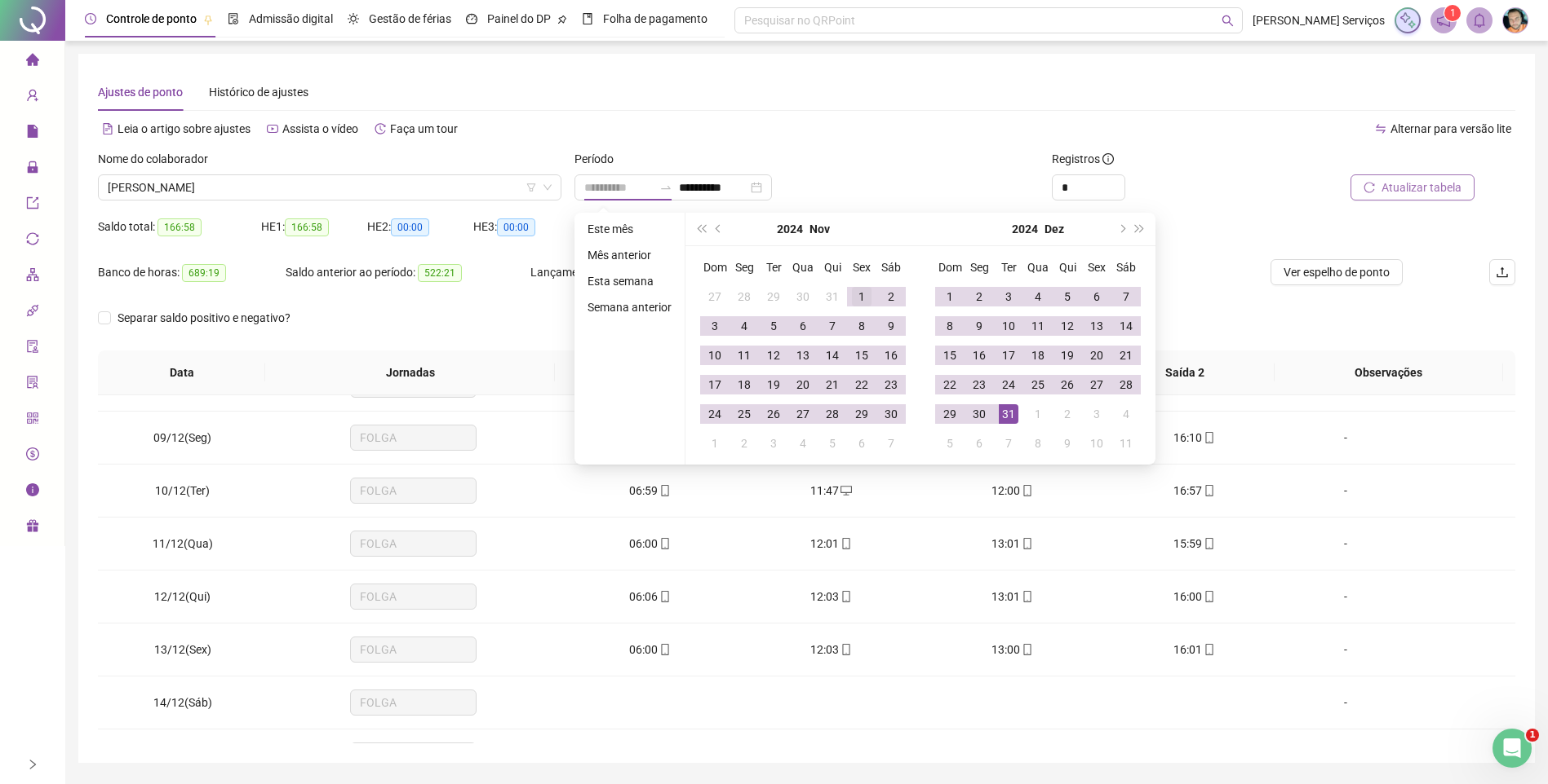
type input "**********"
click at [857, 295] on div "1" at bounding box center [861, 297] width 20 height 20
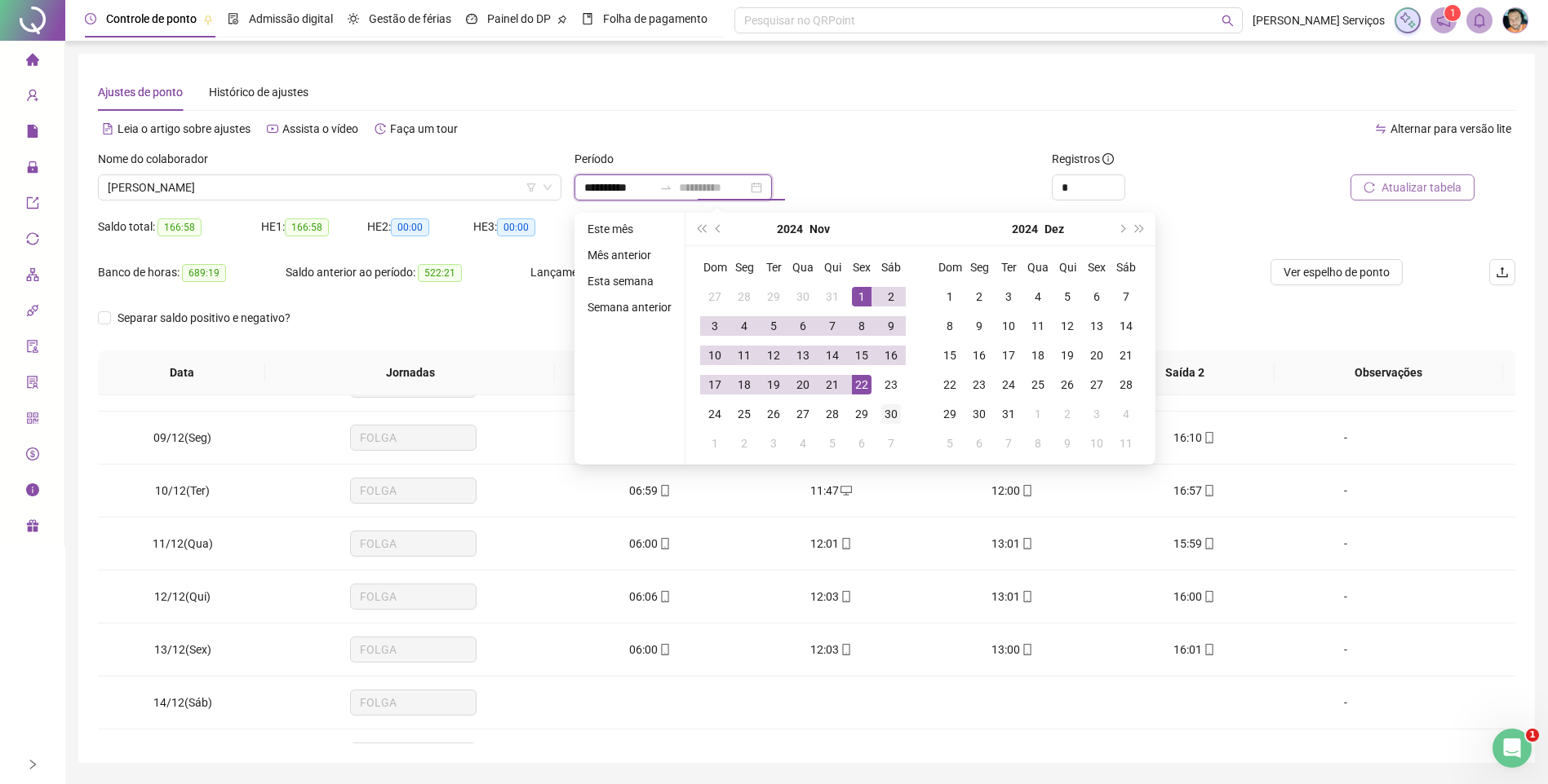
type input "**********"
click at [887, 417] on div "30" at bounding box center [891, 414] width 20 height 20
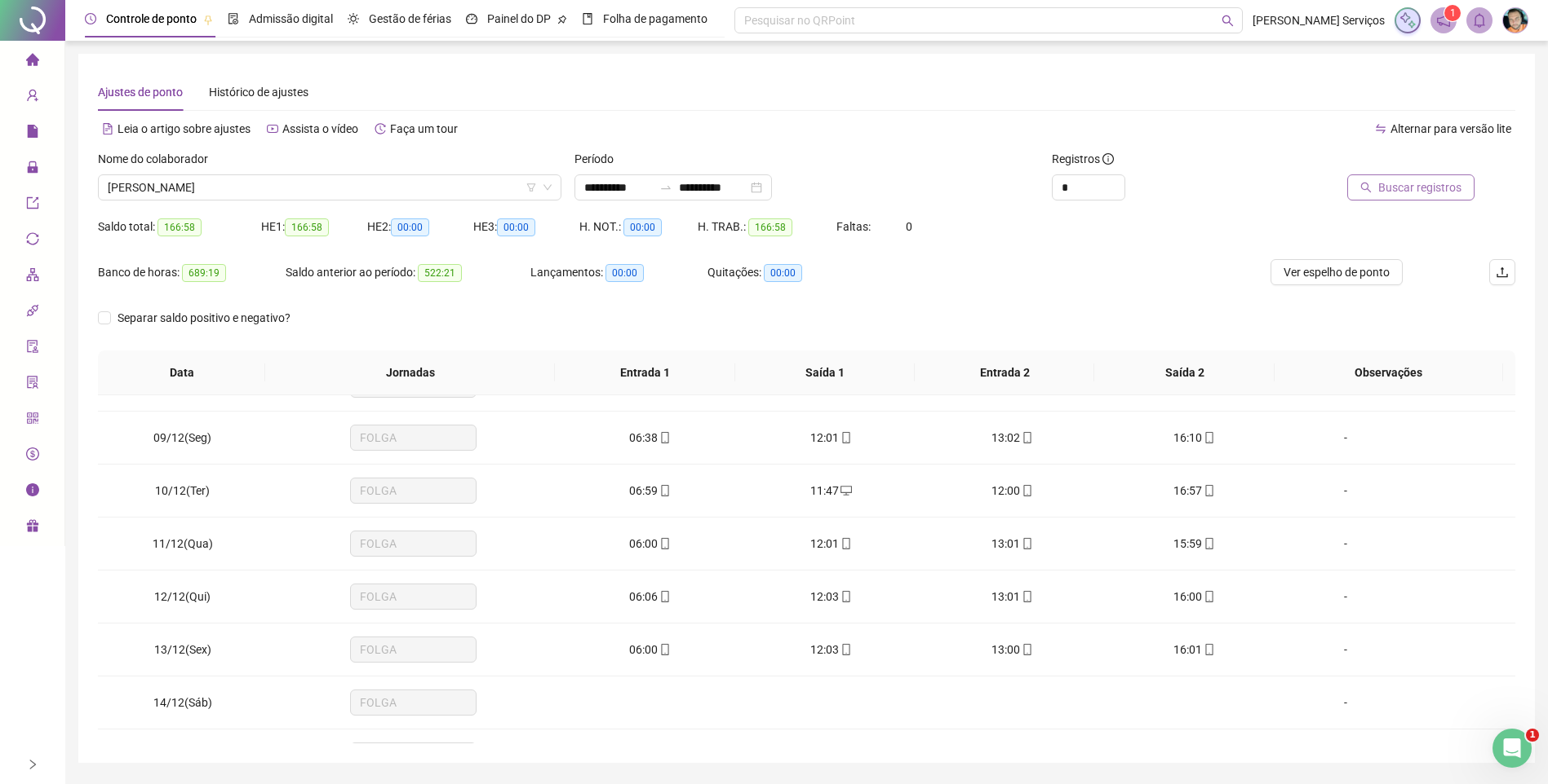
click at [1416, 186] on span "Buscar registros" at bounding box center [1420, 187] width 83 height 18
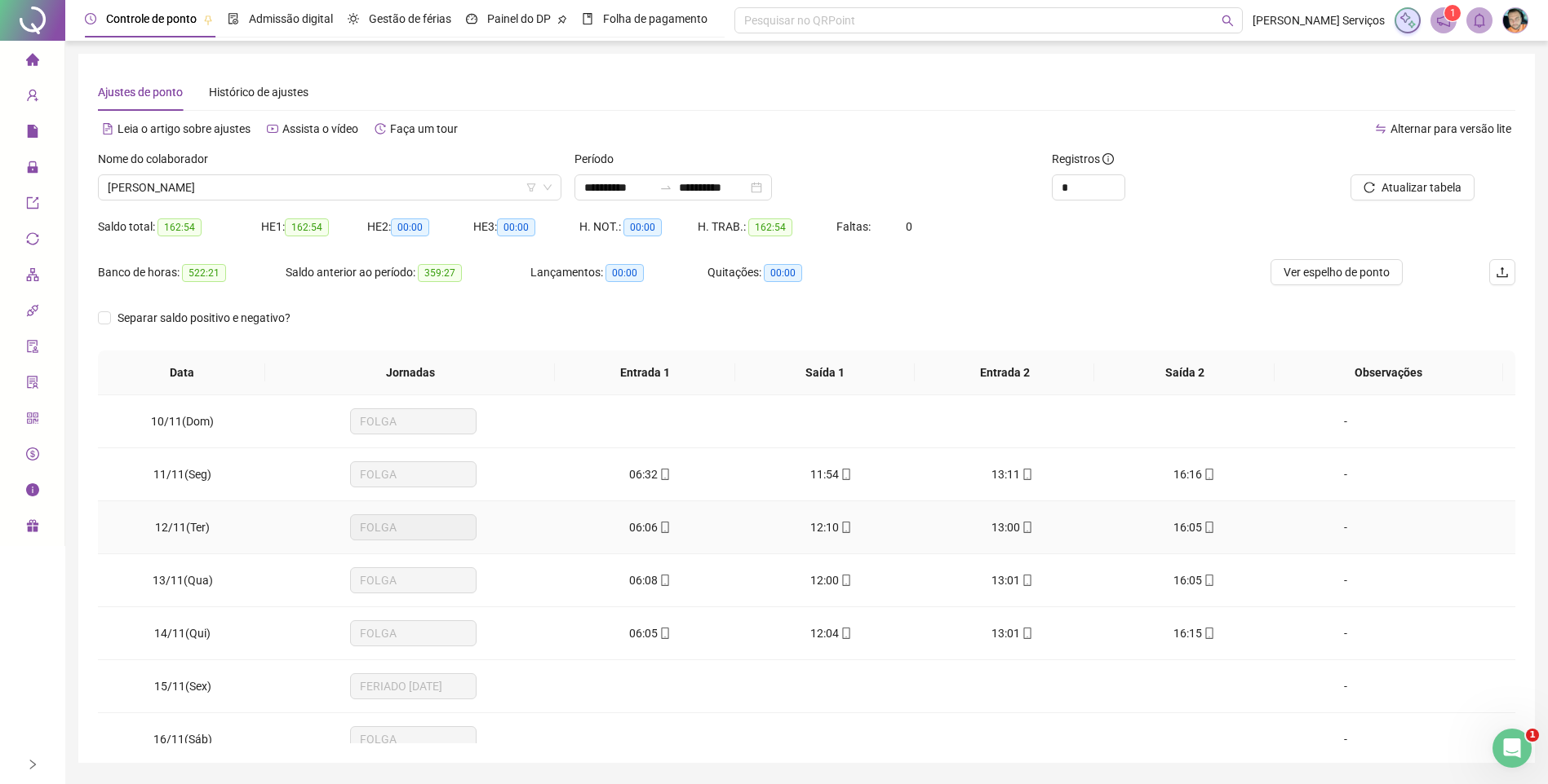
scroll to position [571, 0]
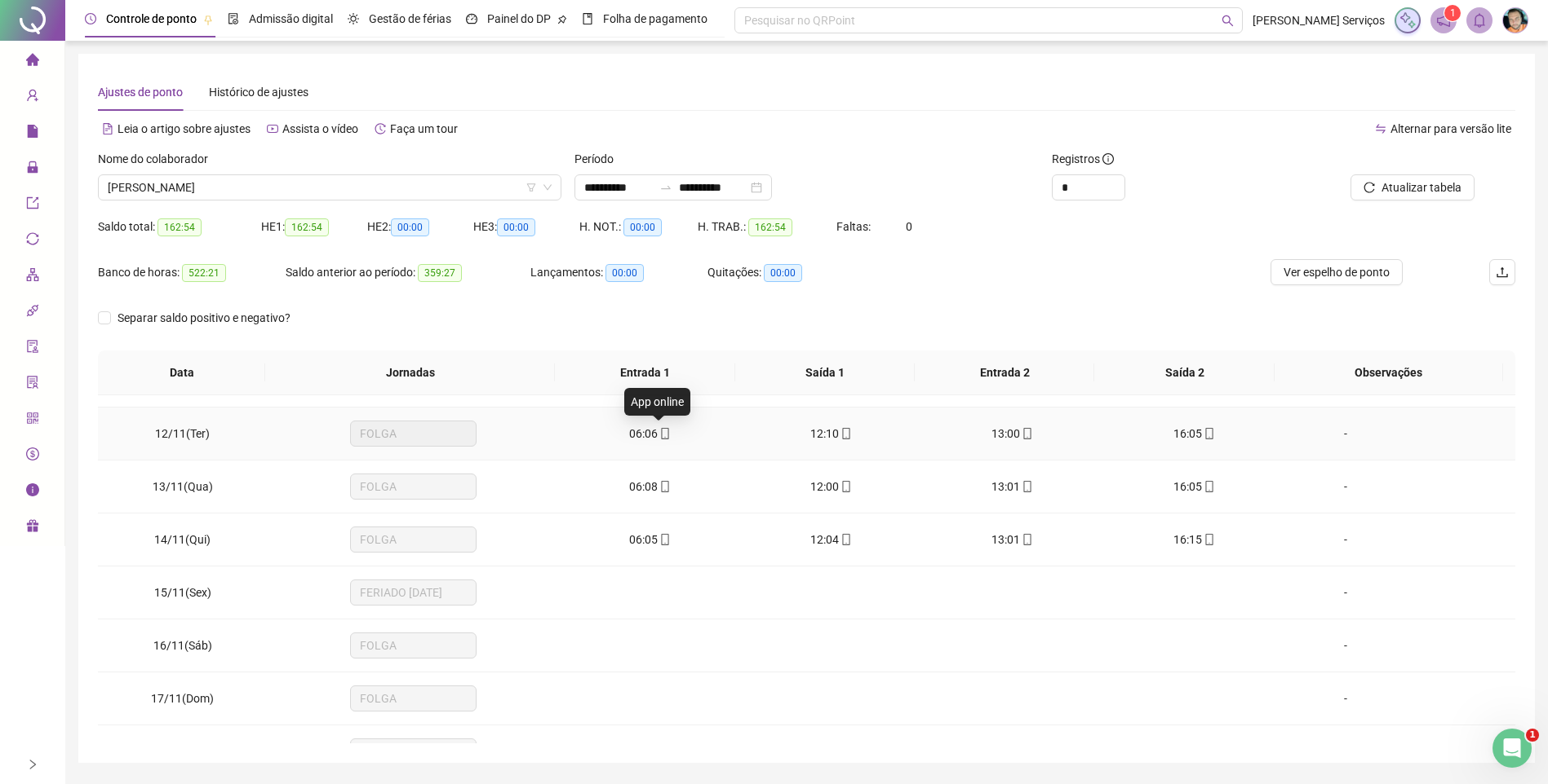
click at [657, 435] on span "mobile" at bounding box center [664, 434] width 13 height 11
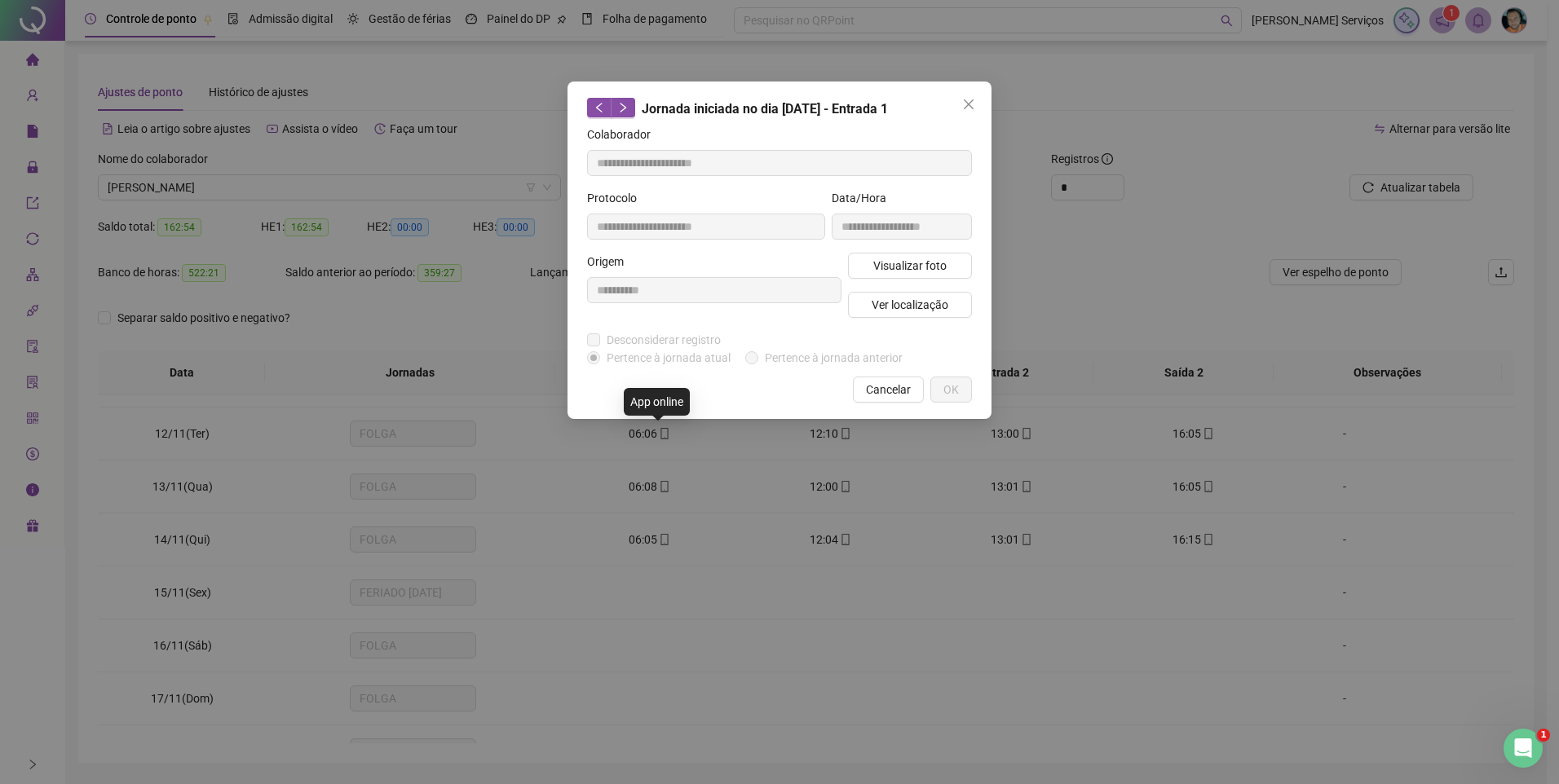
type input "**********"
click at [880, 312] on span "Ver localização" at bounding box center [909, 304] width 77 height 18
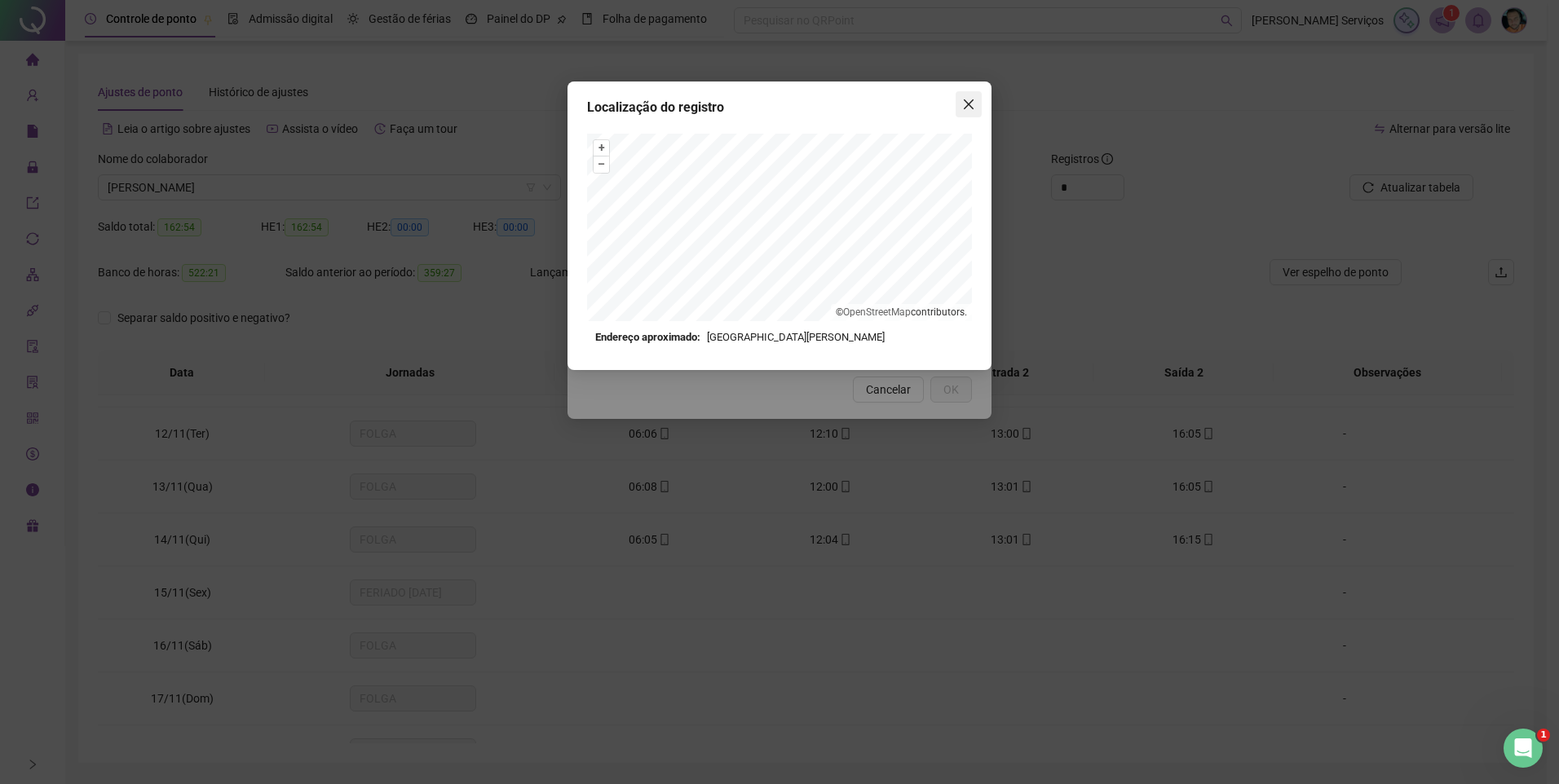
click at [964, 107] on icon "close" at bounding box center [969, 104] width 13 height 13
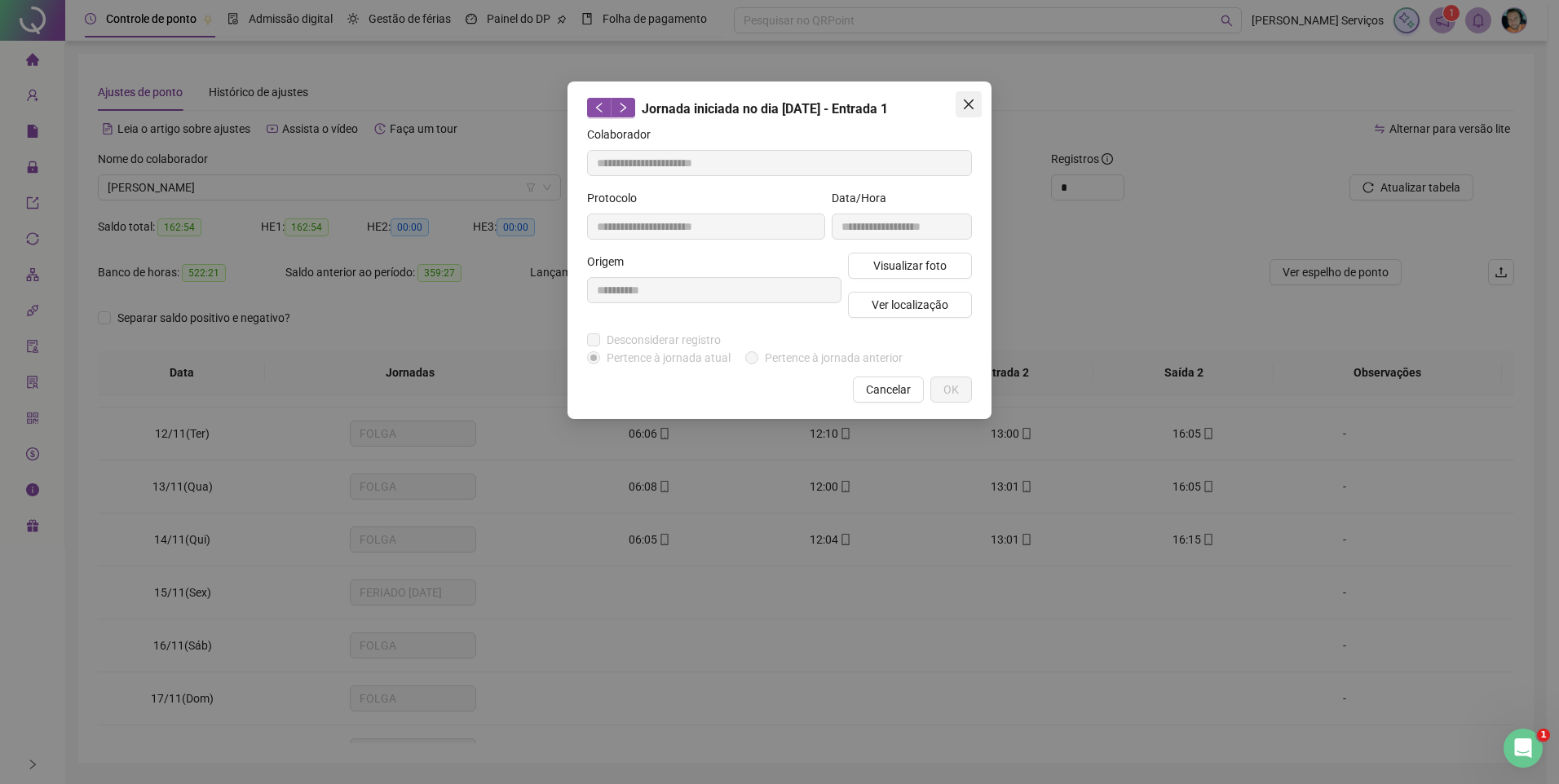
click at [977, 109] on span "Close" at bounding box center [969, 104] width 27 height 13
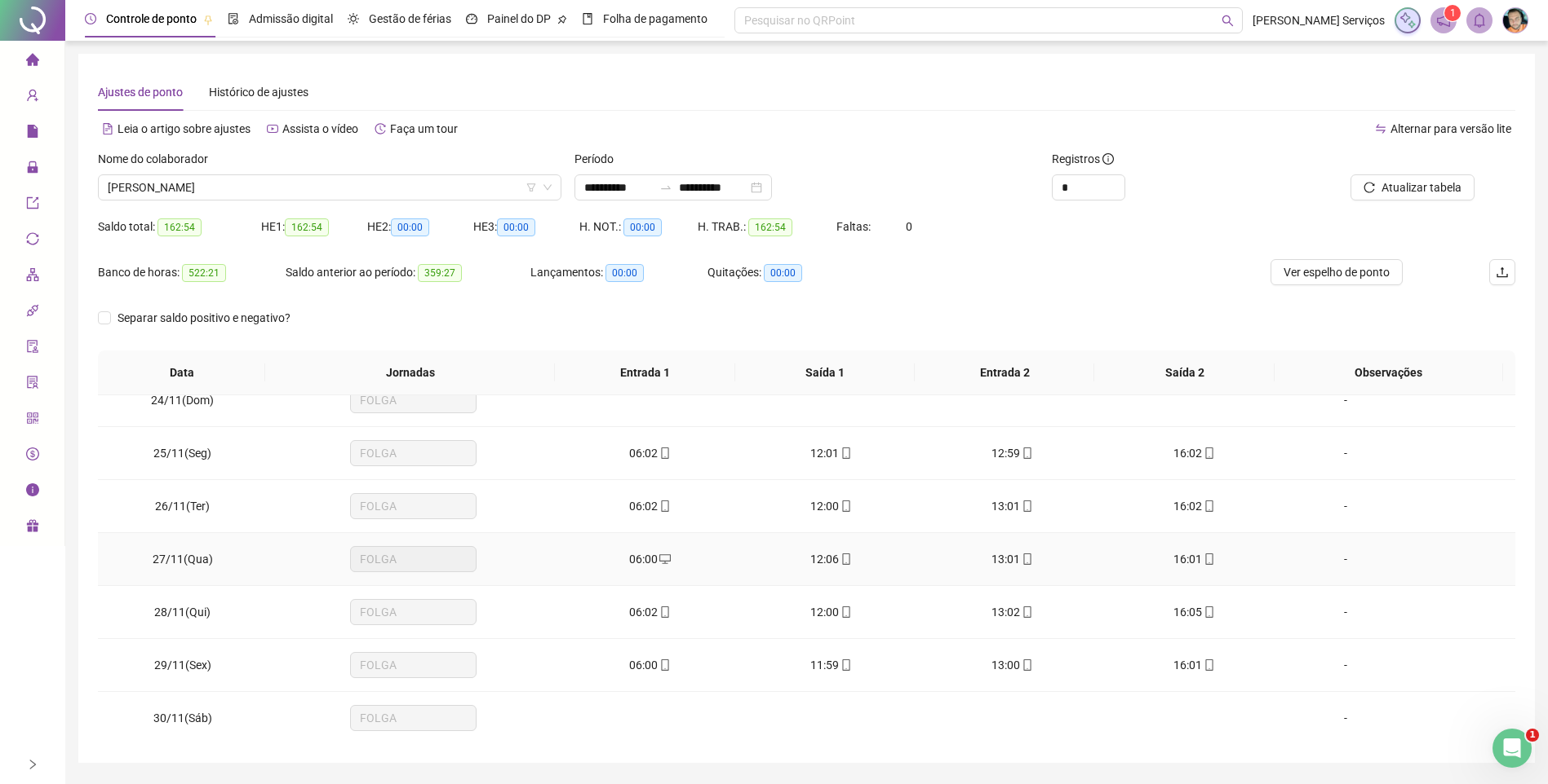
scroll to position [1242, 0]
click at [659, 447] on icon "mobile" at bounding box center [665, 451] width 11 height 11
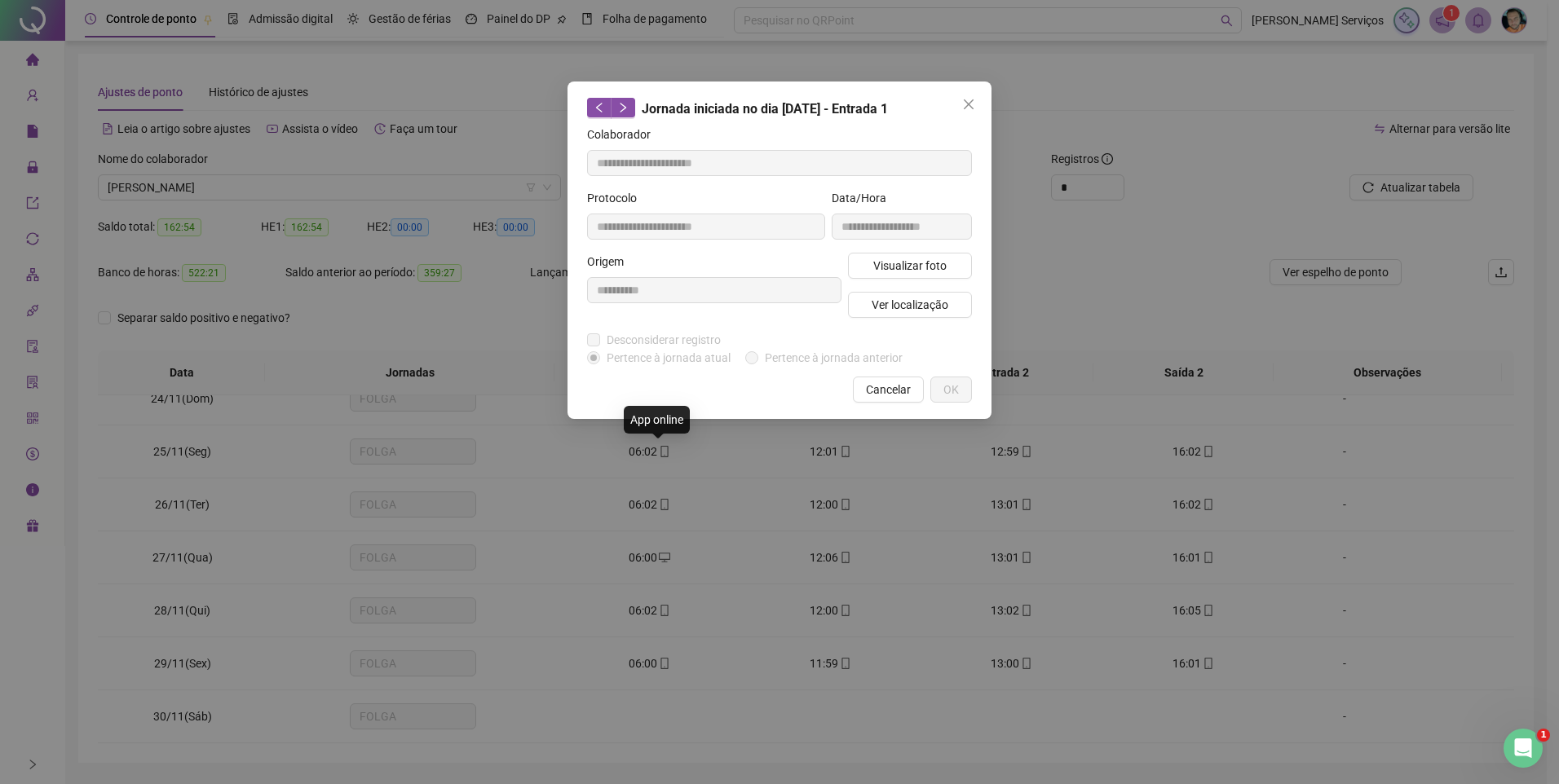
type input "**********"
click at [901, 300] on span "Ver localização" at bounding box center [909, 304] width 77 height 18
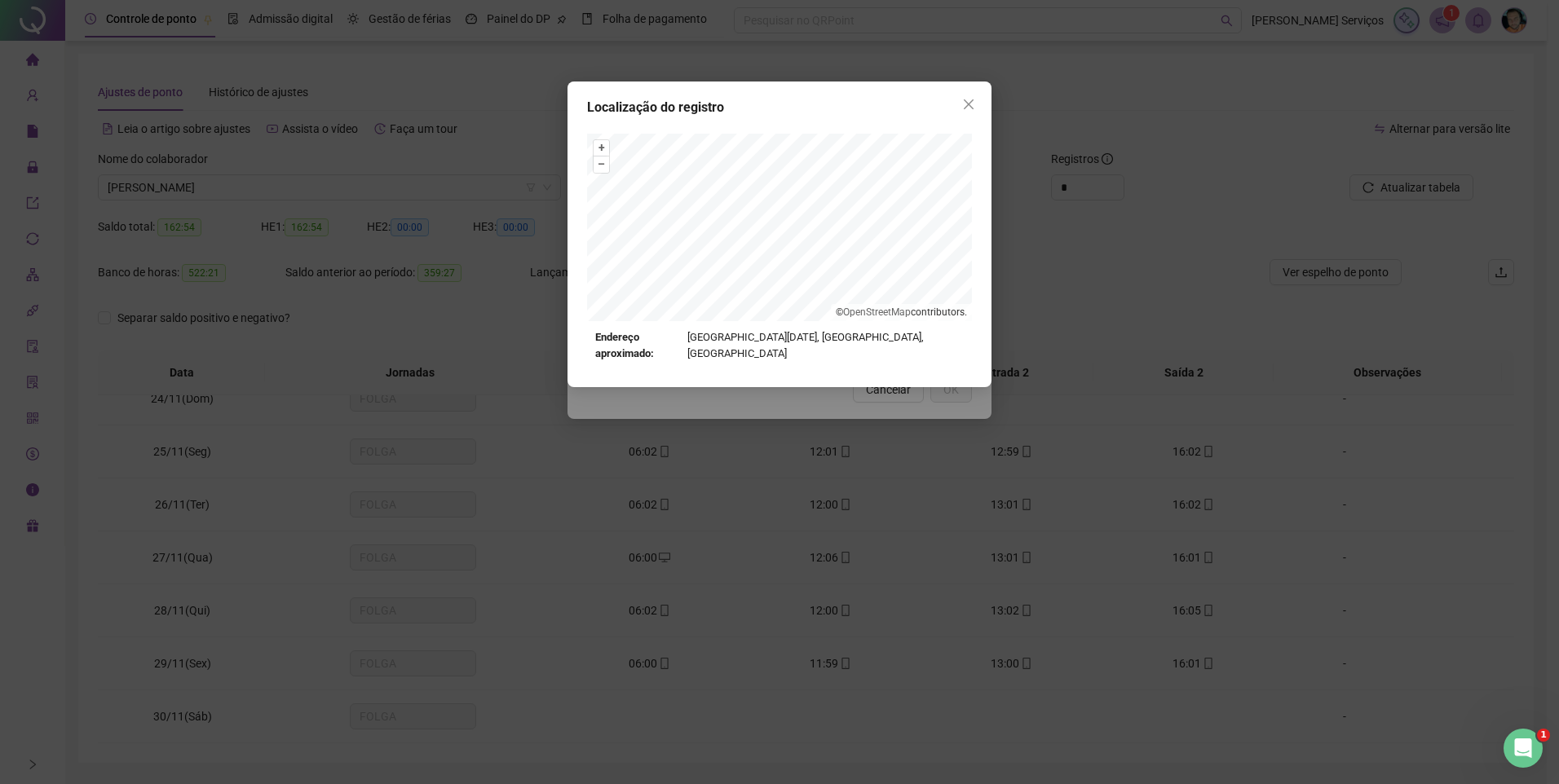
click at [972, 101] on icon "close" at bounding box center [969, 104] width 9 height 9
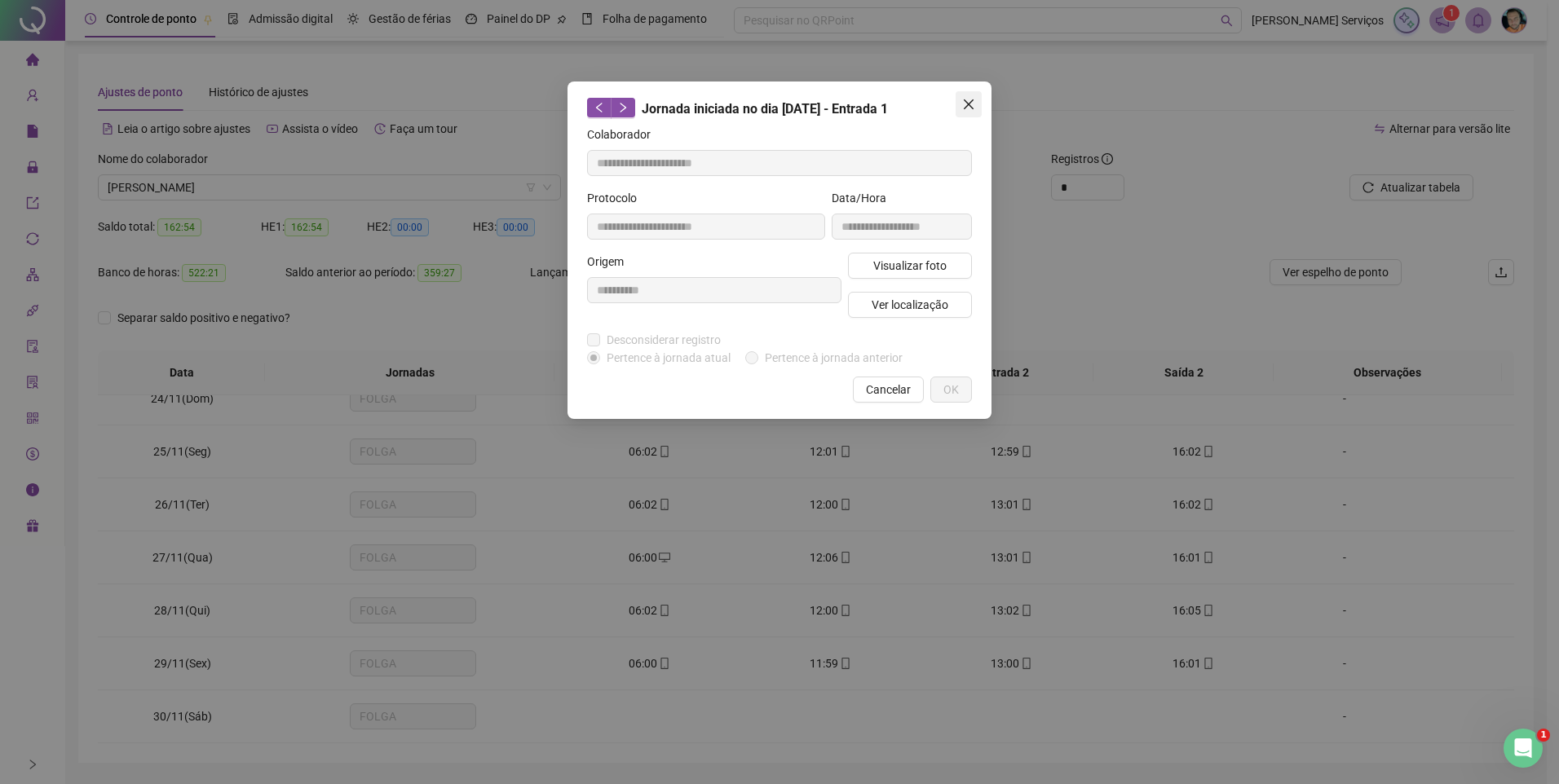
click at [966, 105] on icon "close" at bounding box center [969, 104] width 13 height 13
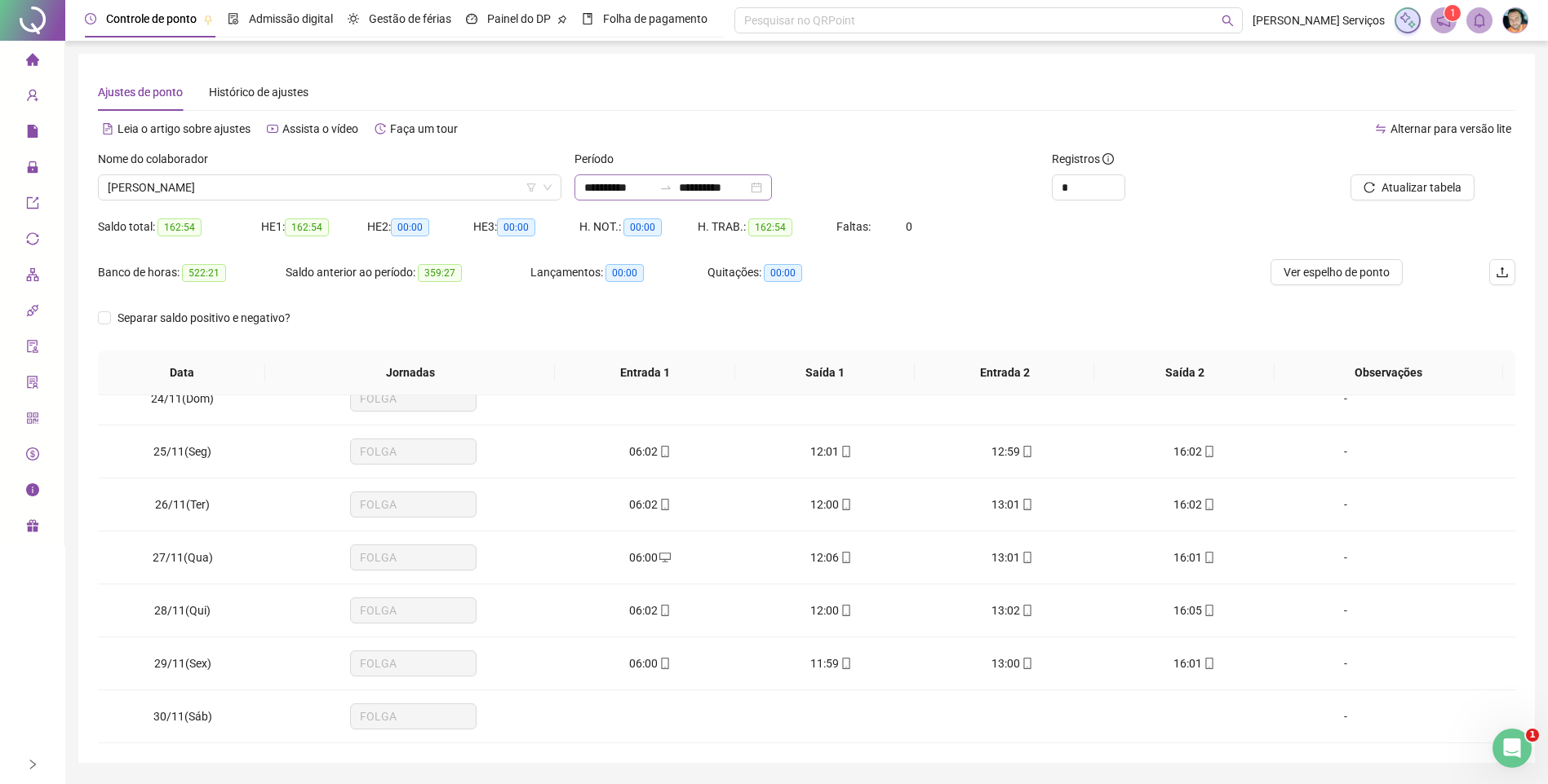
click at [686, 195] on div "**********" at bounding box center [673, 188] width 197 height 27
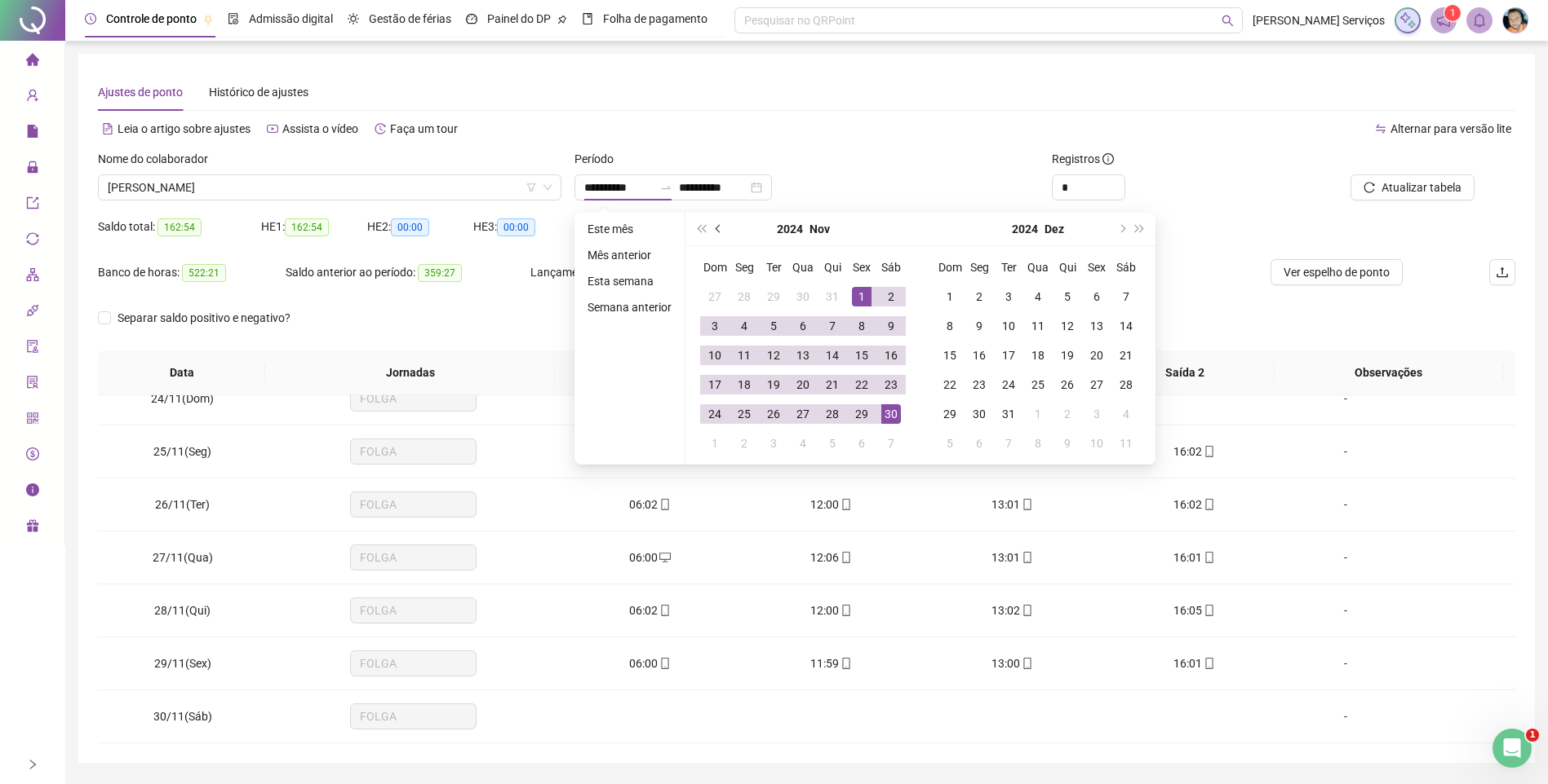
click at [719, 229] on span "prev-year" at bounding box center [719, 228] width 9 height 9
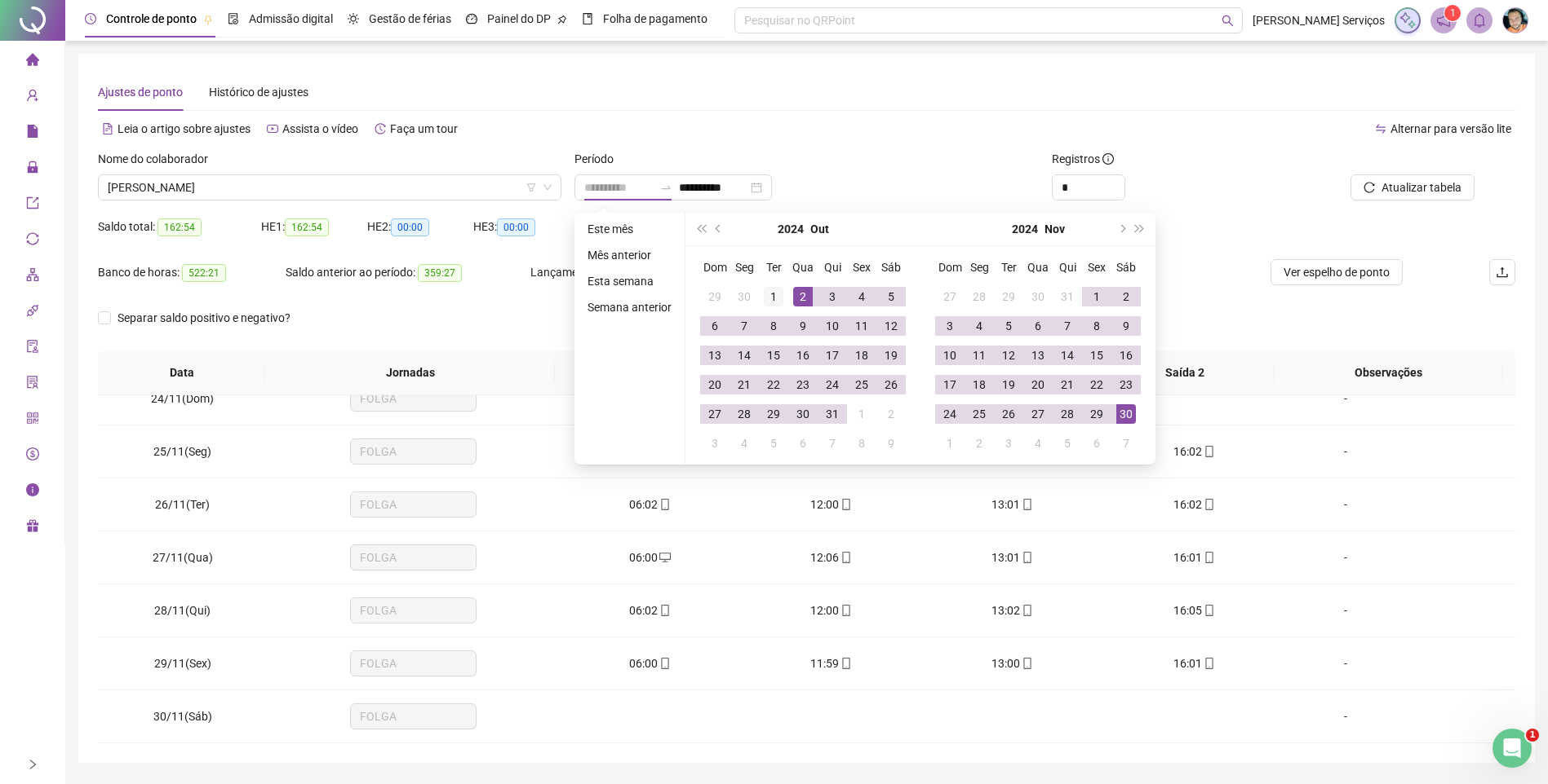
type input "**********"
click at [777, 294] on div "1" at bounding box center [773, 297] width 20 height 20
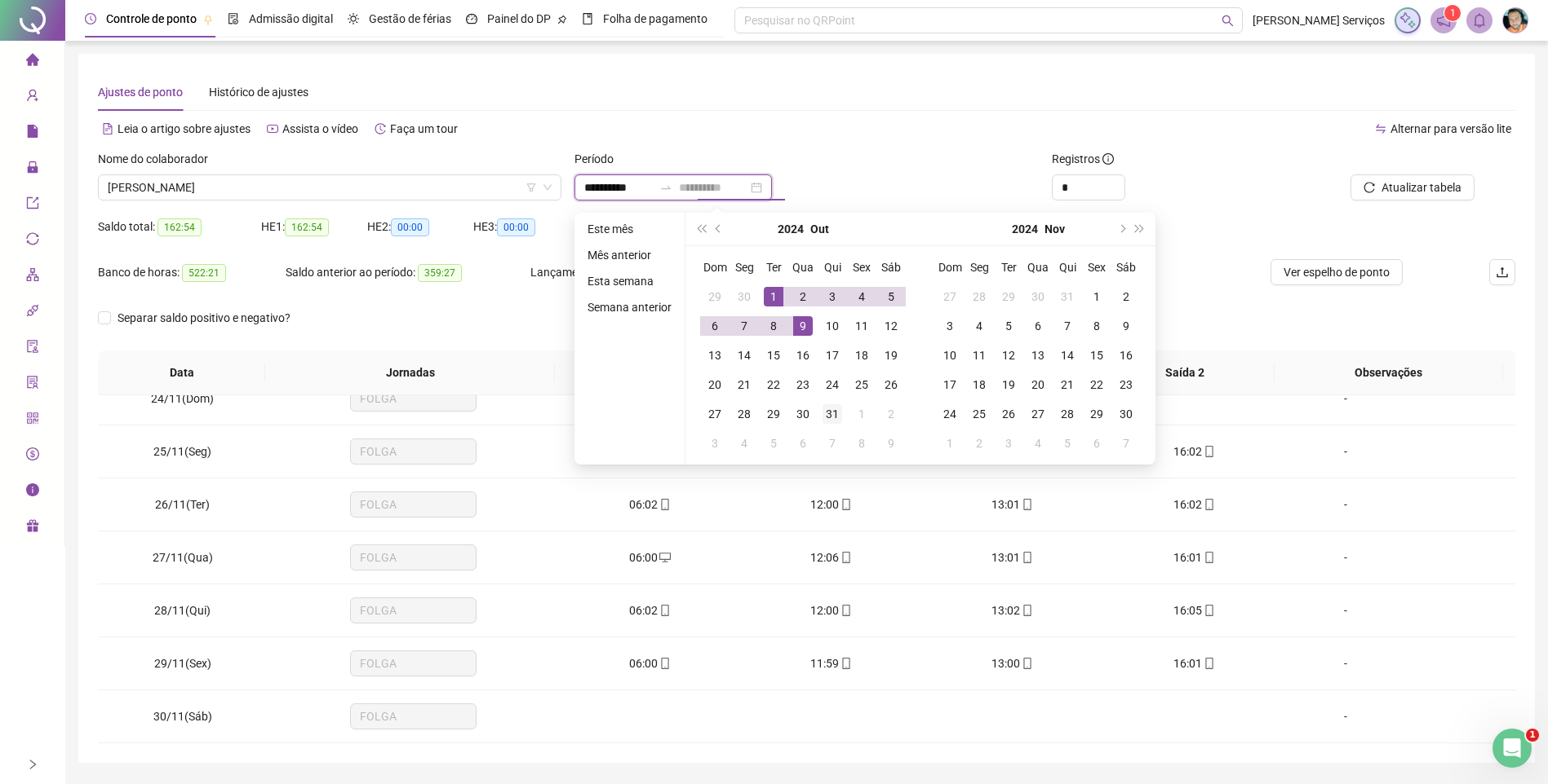
type input "**********"
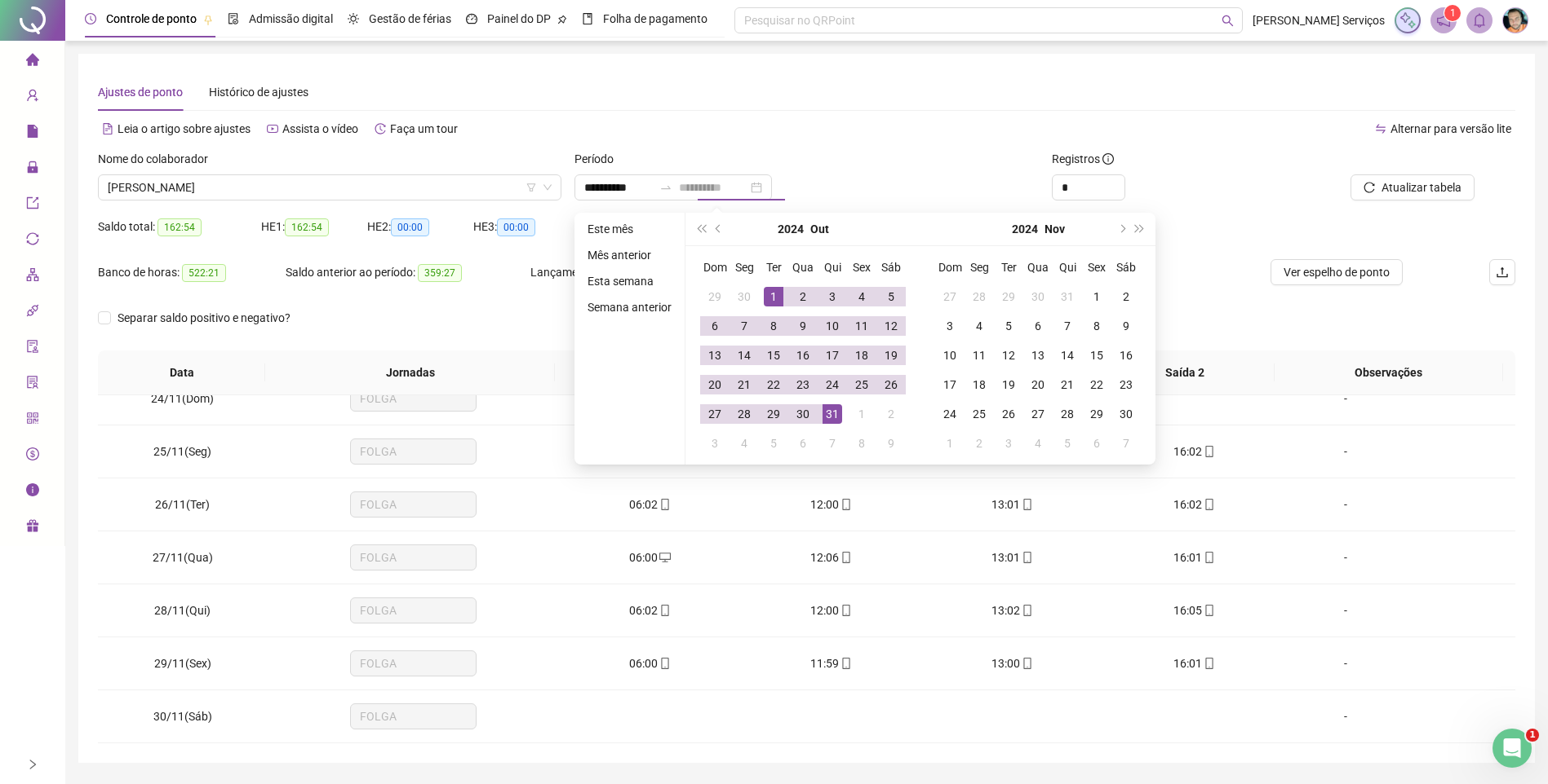
click at [827, 401] on td "31" at bounding box center [832, 413] width 29 height 29
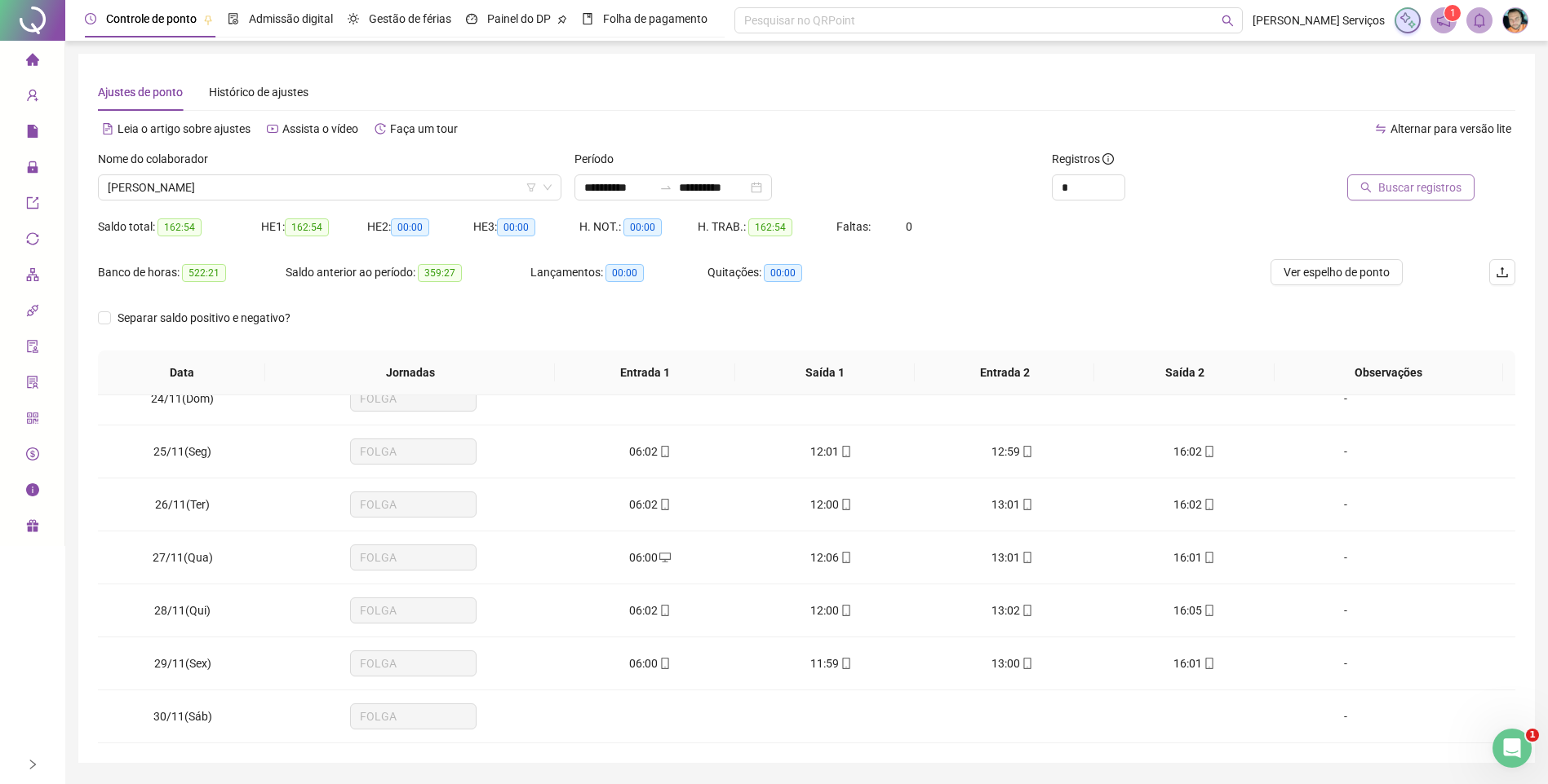
click at [1443, 191] on span "Buscar registros" at bounding box center [1420, 187] width 83 height 18
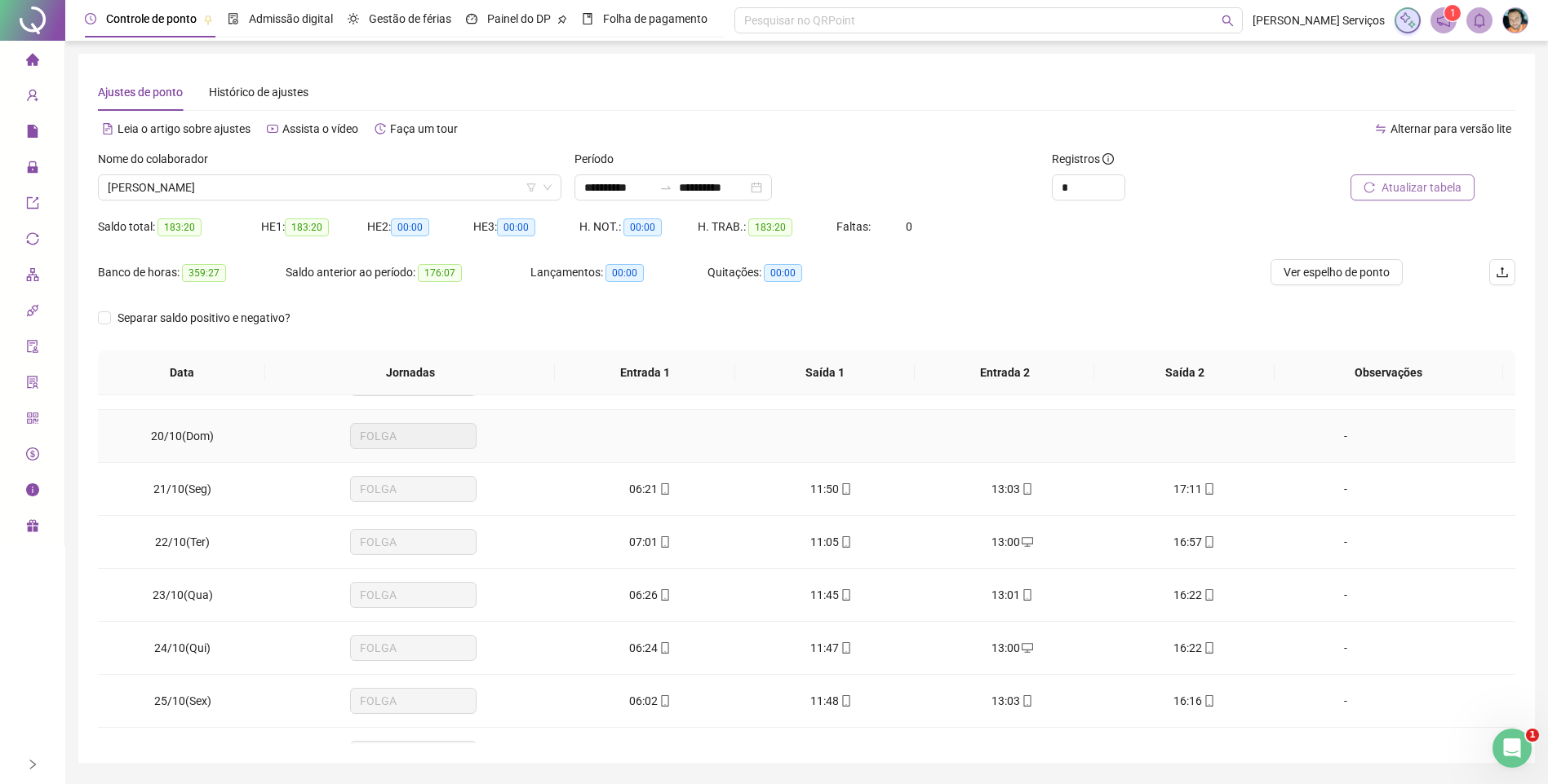
scroll to position [1141, 0]
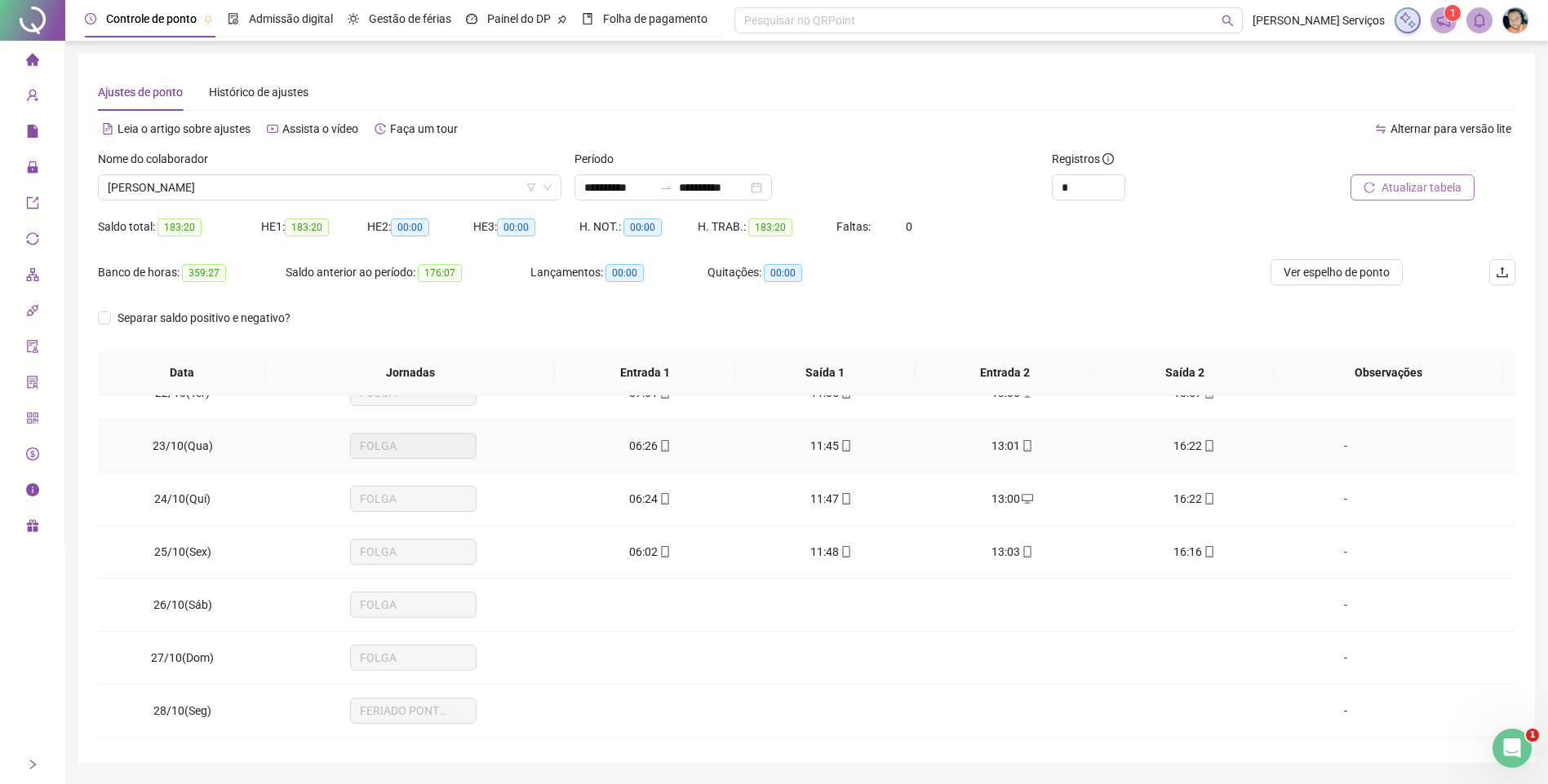
click at [659, 448] on icon "mobile" at bounding box center [665, 446] width 11 height 11
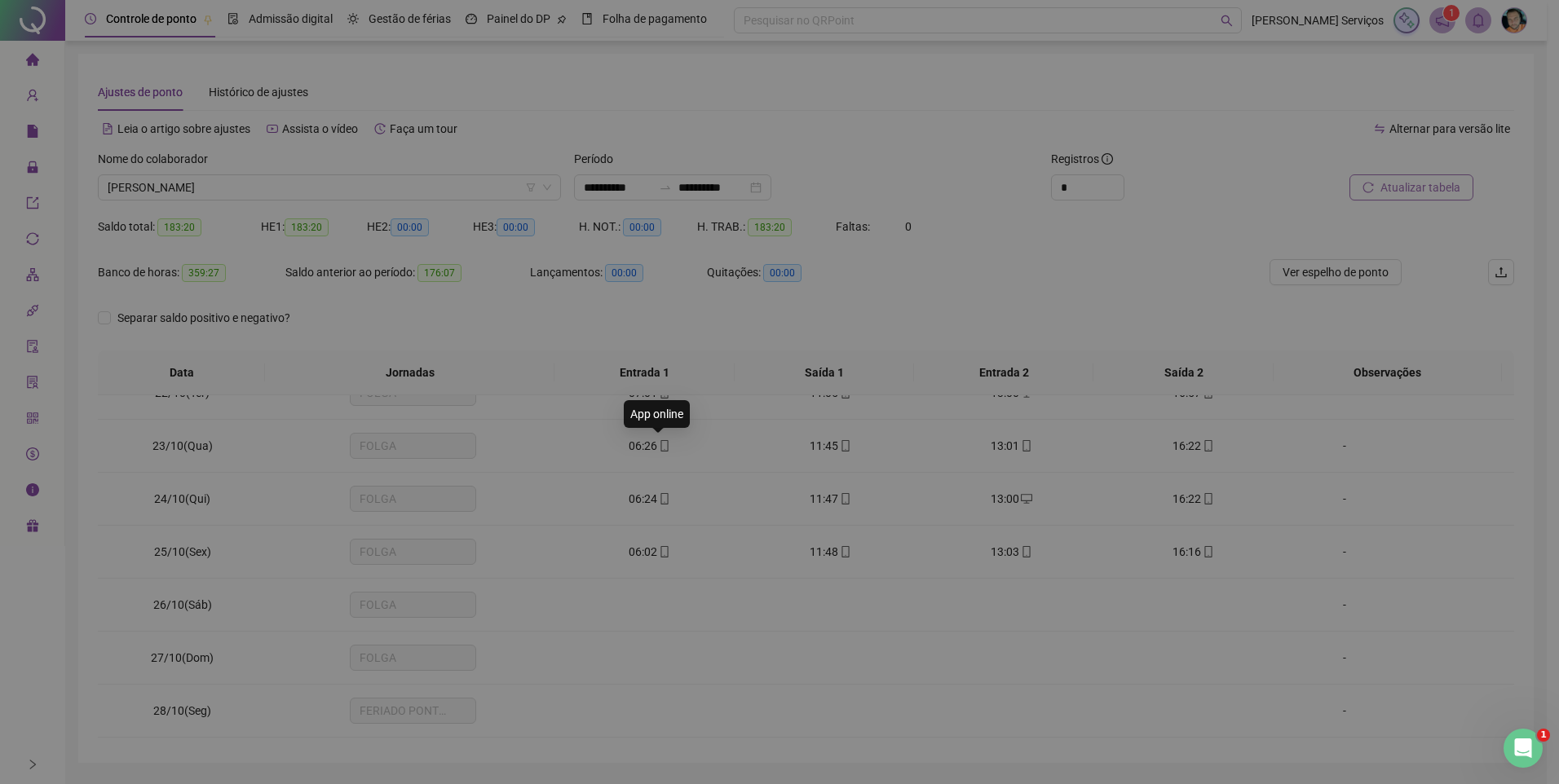
type input "**********"
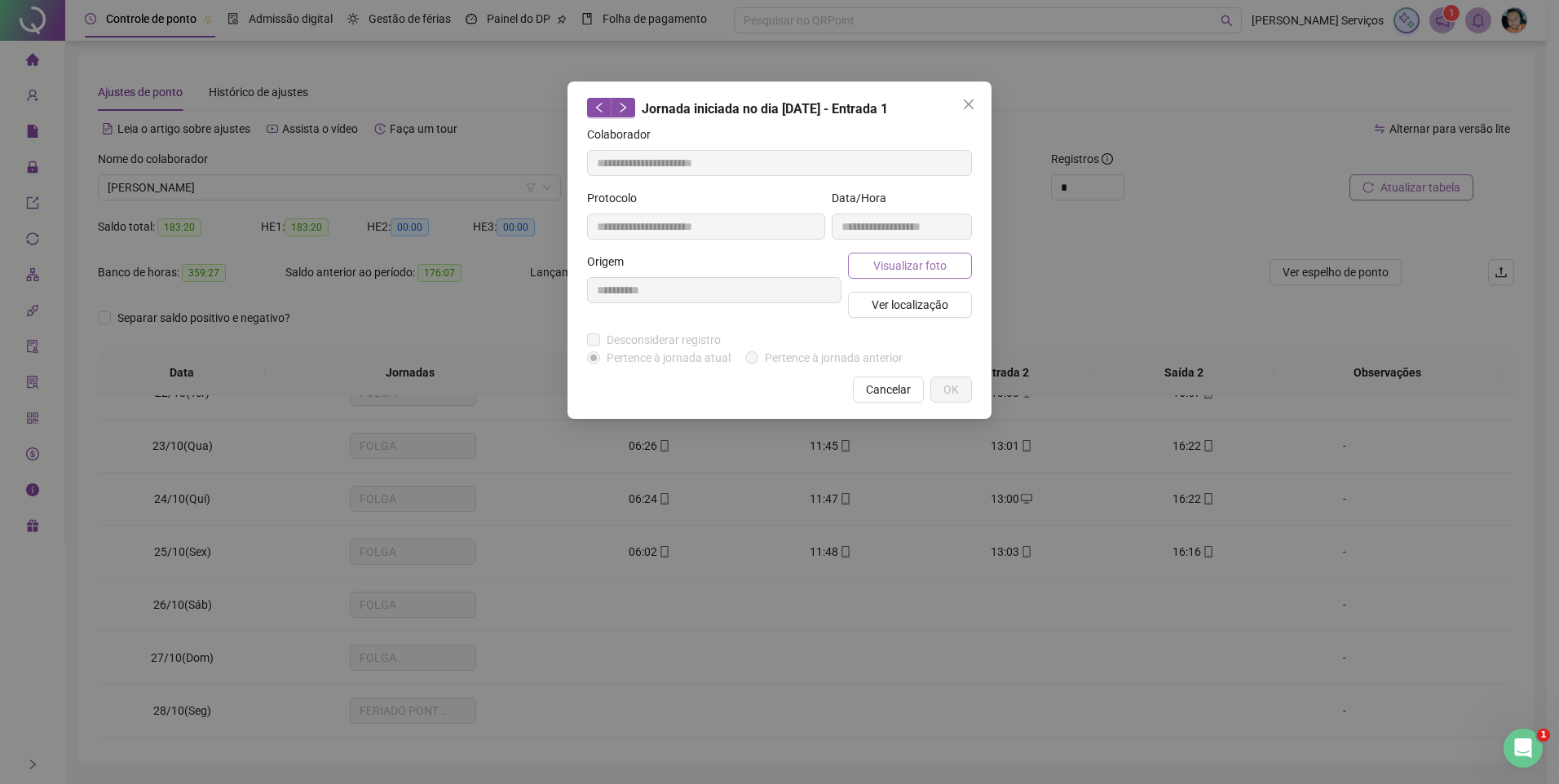
click at [901, 267] on span "Visualizar foto" at bounding box center [909, 265] width 73 height 18
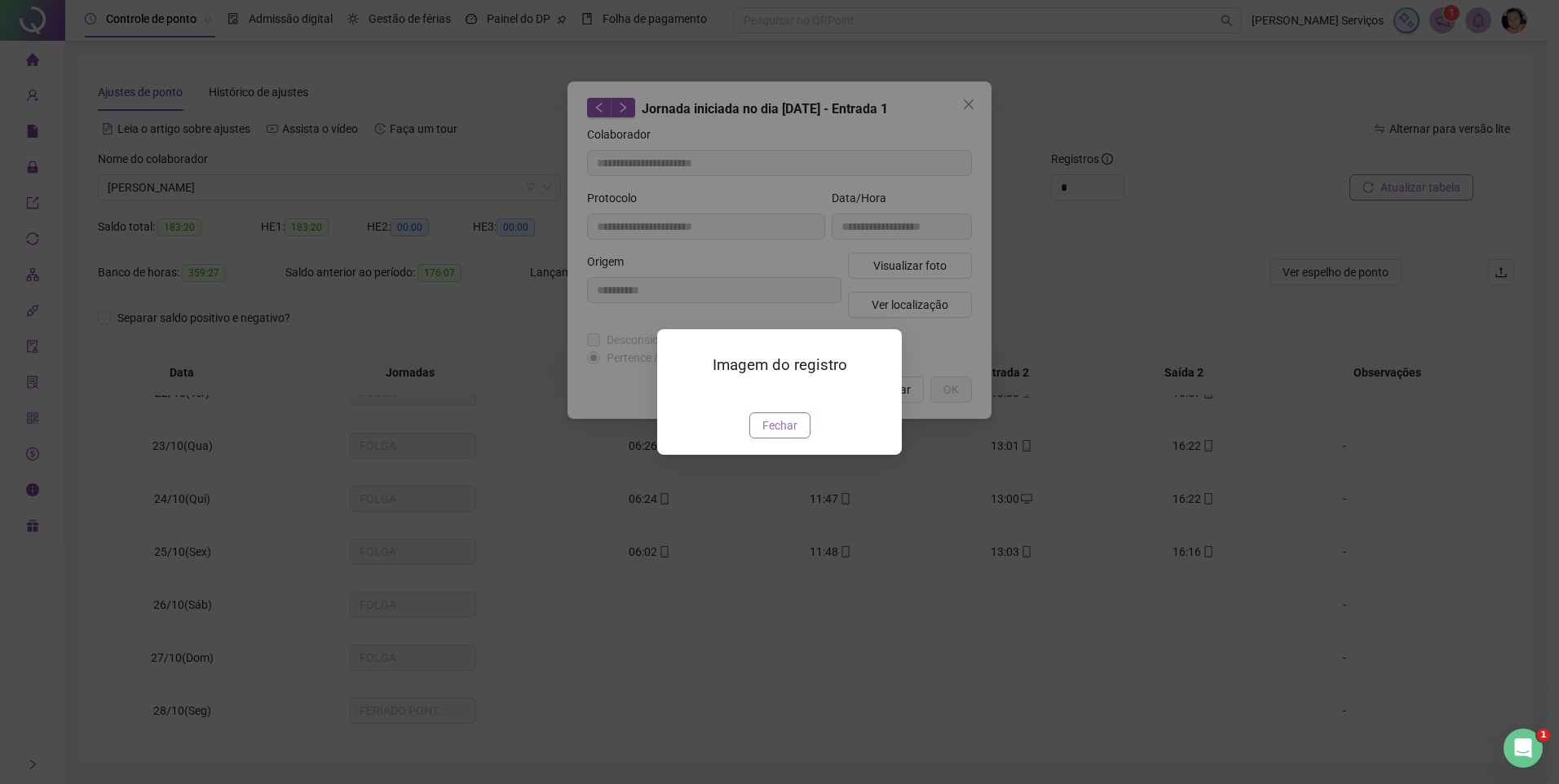
click at [773, 439] on button "Fechar" at bounding box center [780, 426] width 62 height 27
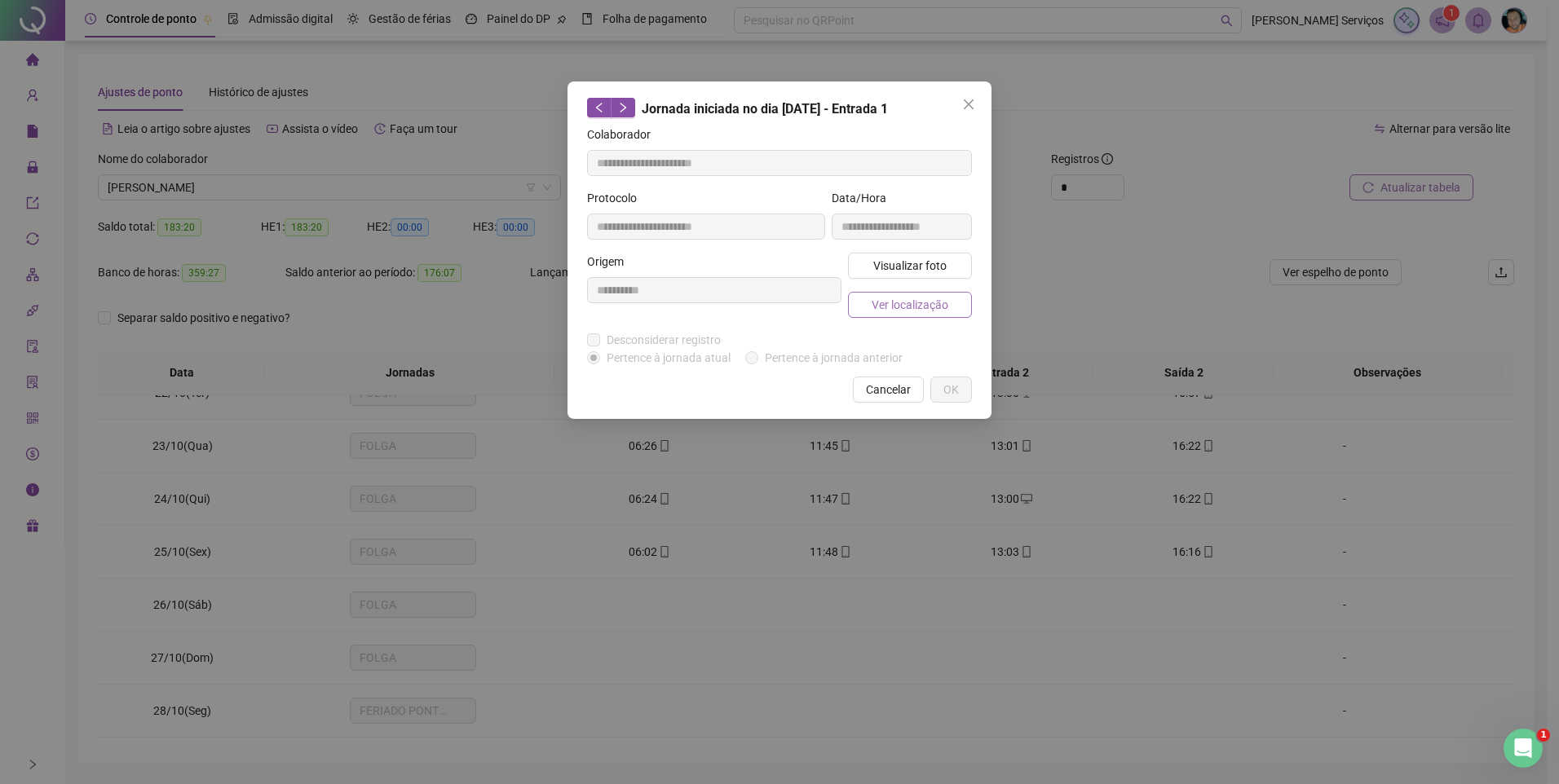
click at [910, 301] on span "Ver localização" at bounding box center [909, 304] width 77 height 18
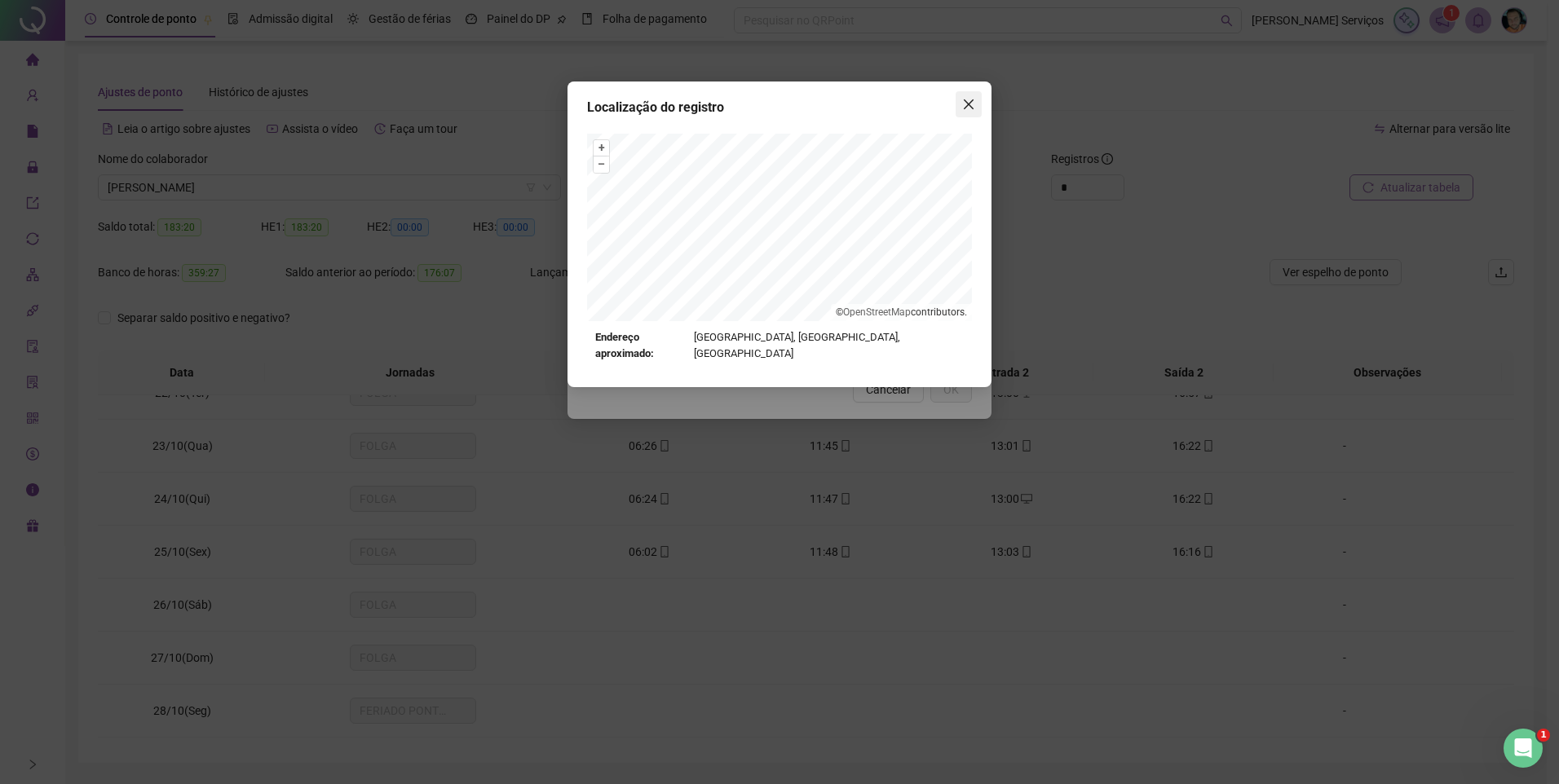
click at [972, 108] on icon "close" at bounding box center [969, 104] width 9 height 9
click at [969, 102] on div "Localização do registro Endereço aproximado: [GEOGRAPHIC_DATA], [GEOGRAPHIC_DAT…" at bounding box center [780, 392] width 1559 height 784
click at [968, 107] on icon "close" at bounding box center [969, 104] width 13 height 13
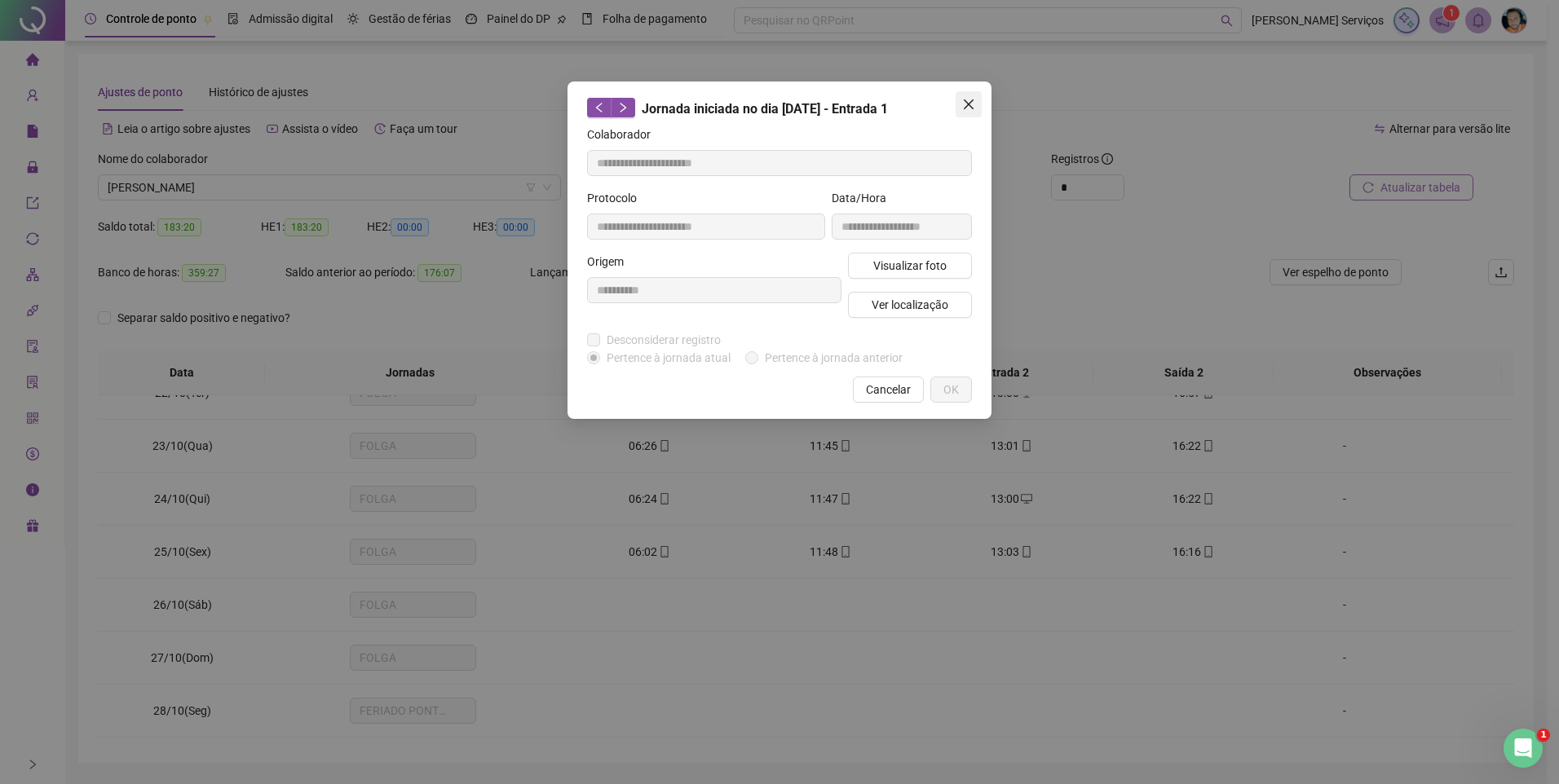
click at [966, 104] on icon "close" at bounding box center [969, 104] width 13 height 13
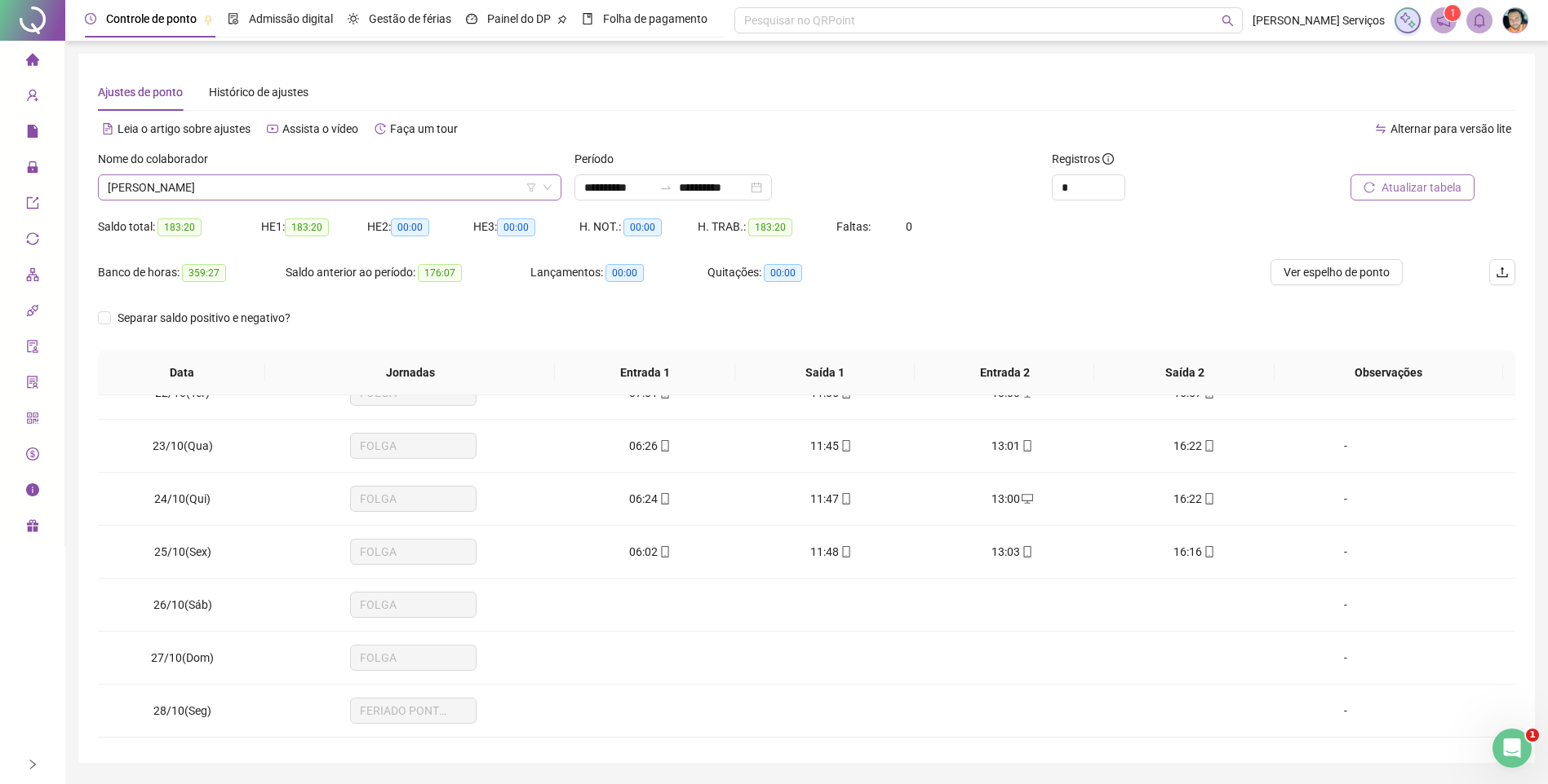
click at [288, 195] on span "[PERSON_NAME]" at bounding box center [330, 188] width 444 height 25
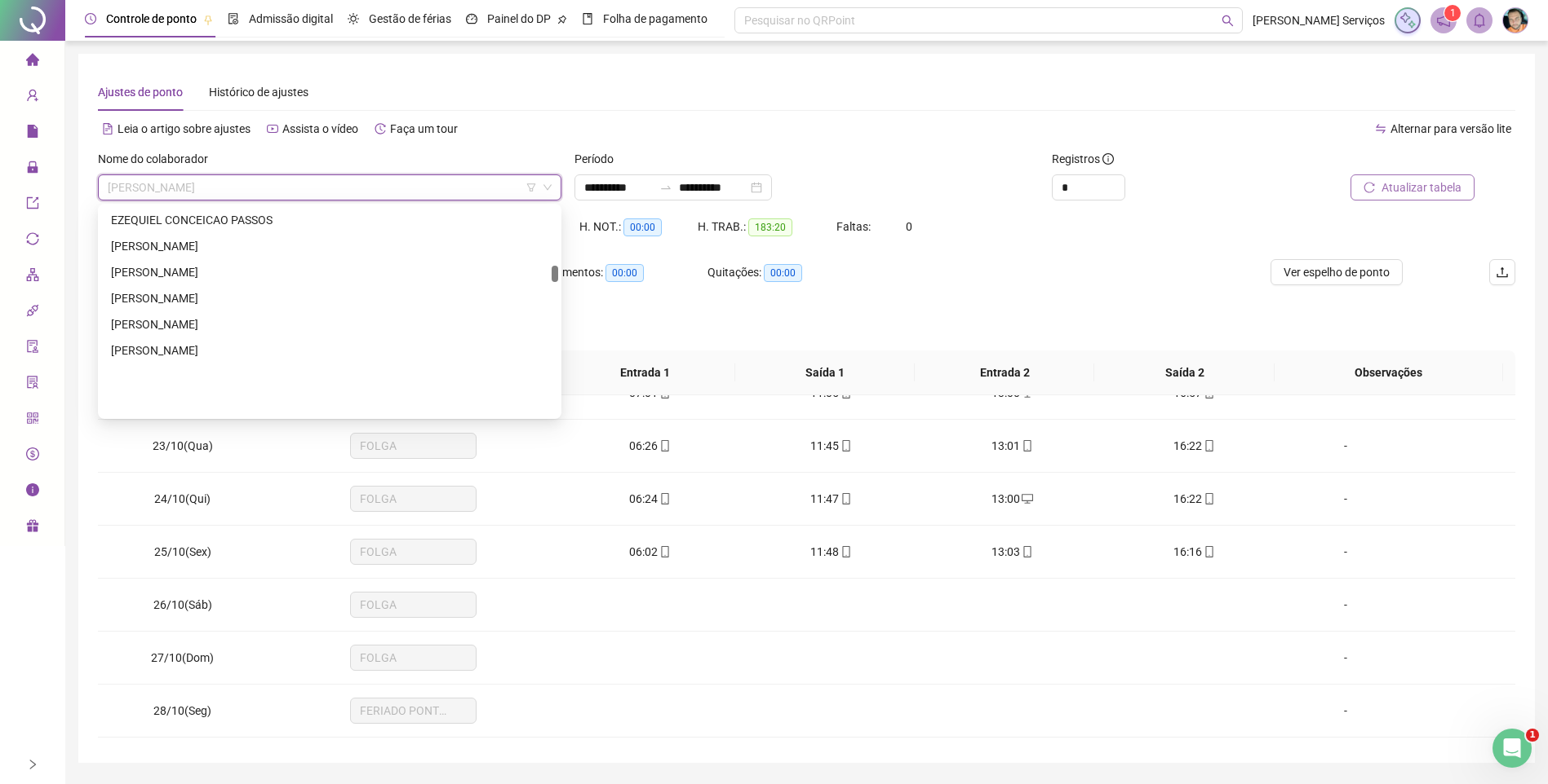
scroll to position [12338, 0]
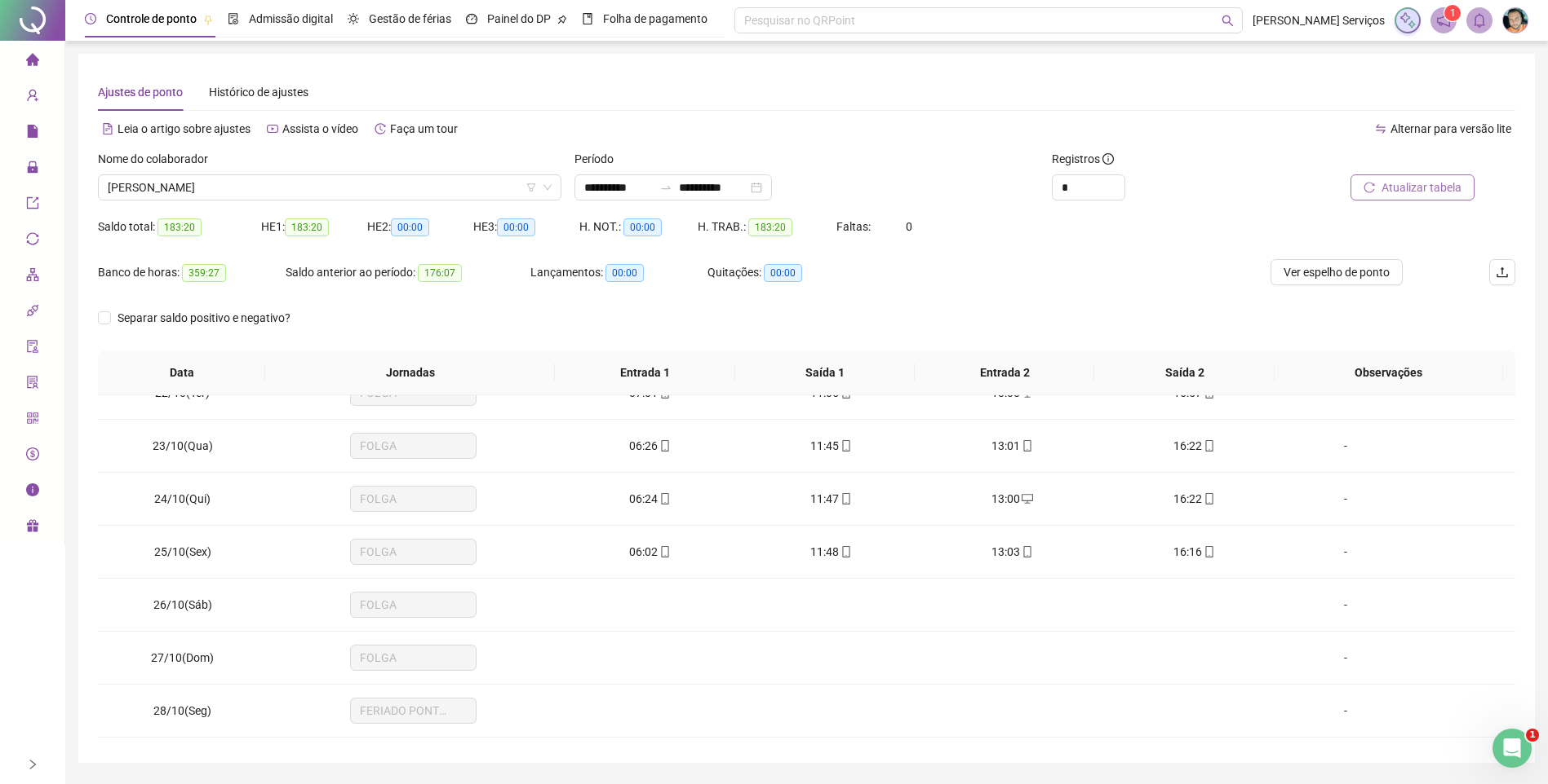
click at [756, 102] on div "Ajustes de ponto Histórico de ajustes" at bounding box center [806, 92] width 1417 height 38
click at [673, 187] on div at bounding box center [666, 188] width 27 height 13
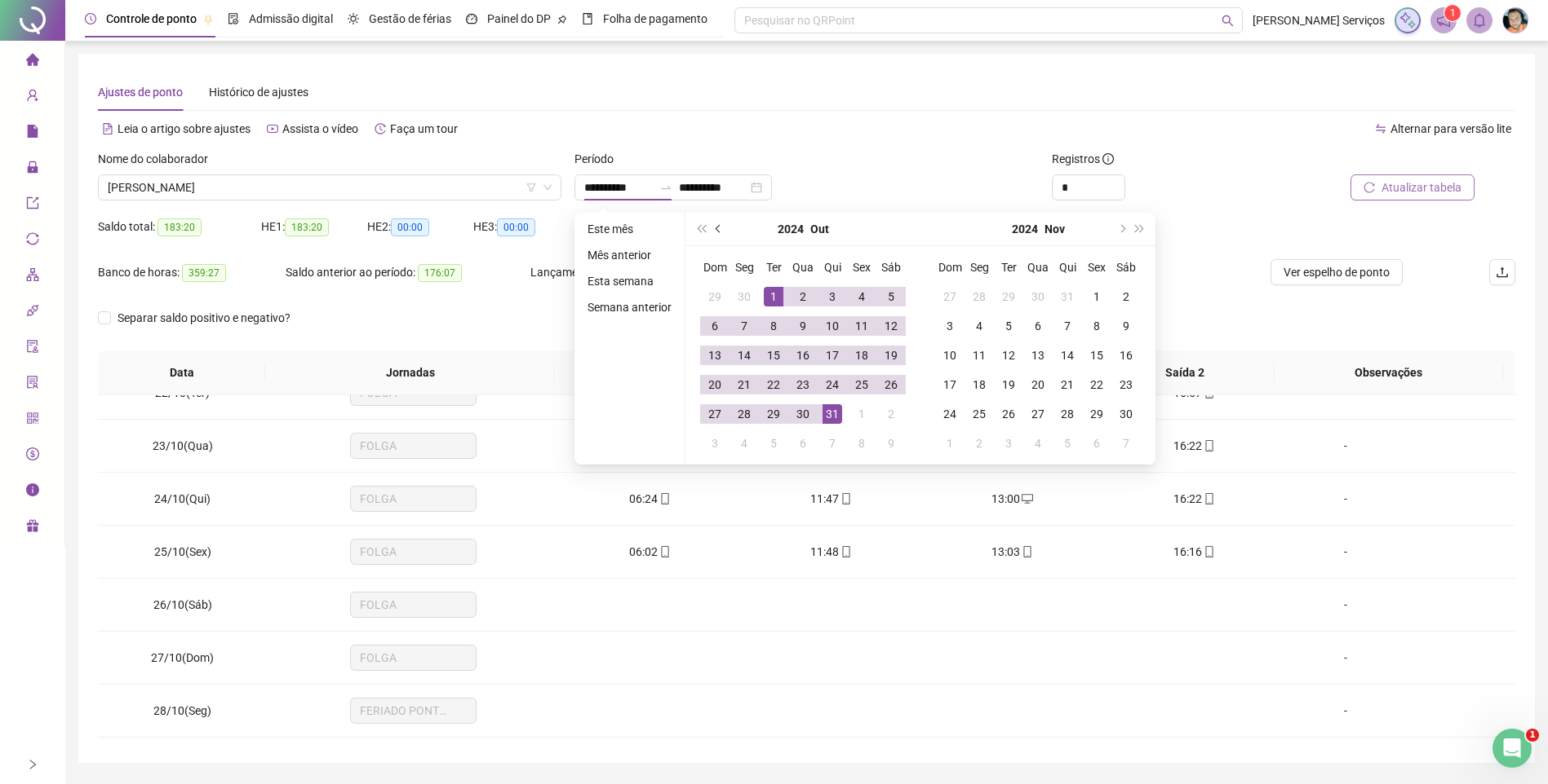
click at [720, 228] on span "prev-year" at bounding box center [719, 228] width 9 height 9
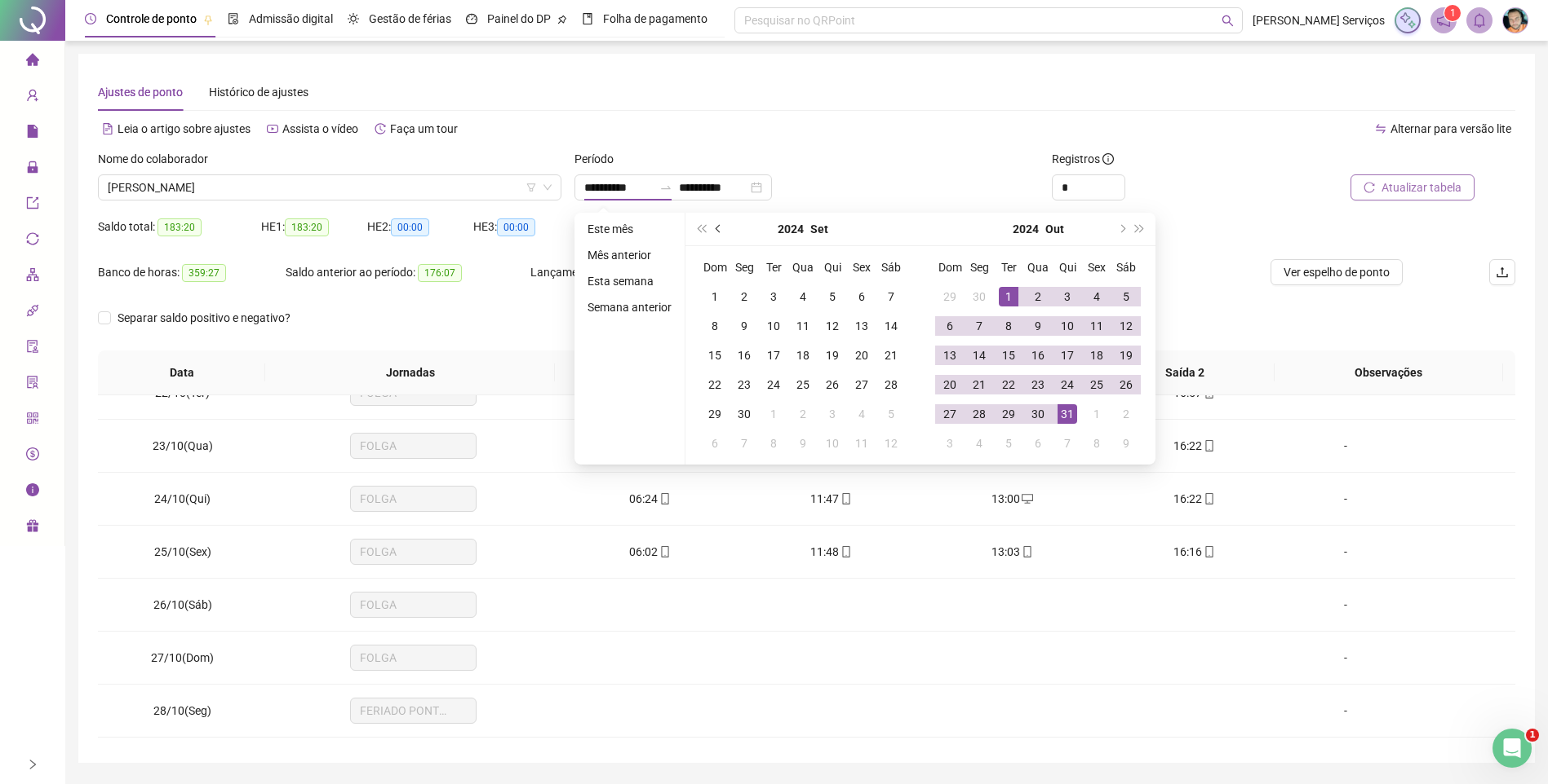
click at [714, 225] on button "prev-year" at bounding box center [718, 228] width 18 height 32
type input "**********"
click at [949, 294] on div "1" at bounding box center [949, 297] width 20 height 20
type input "**********"
click at [973, 416] on div "30" at bounding box center [979, 414] width 20 height 20
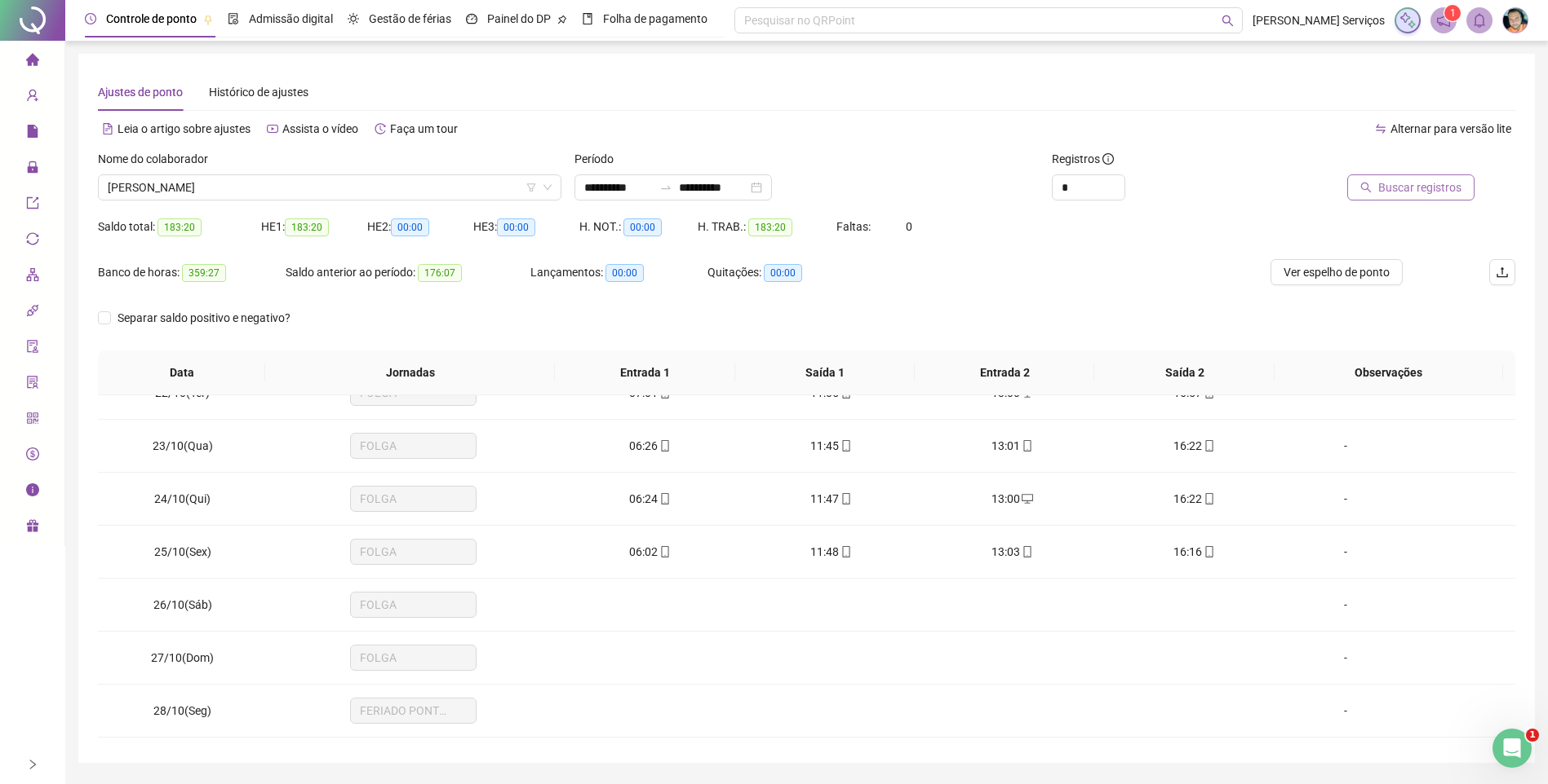
click at [1393, 192] on span "Buscar registros" at bounding box center [1420, 187] width 83 height 18
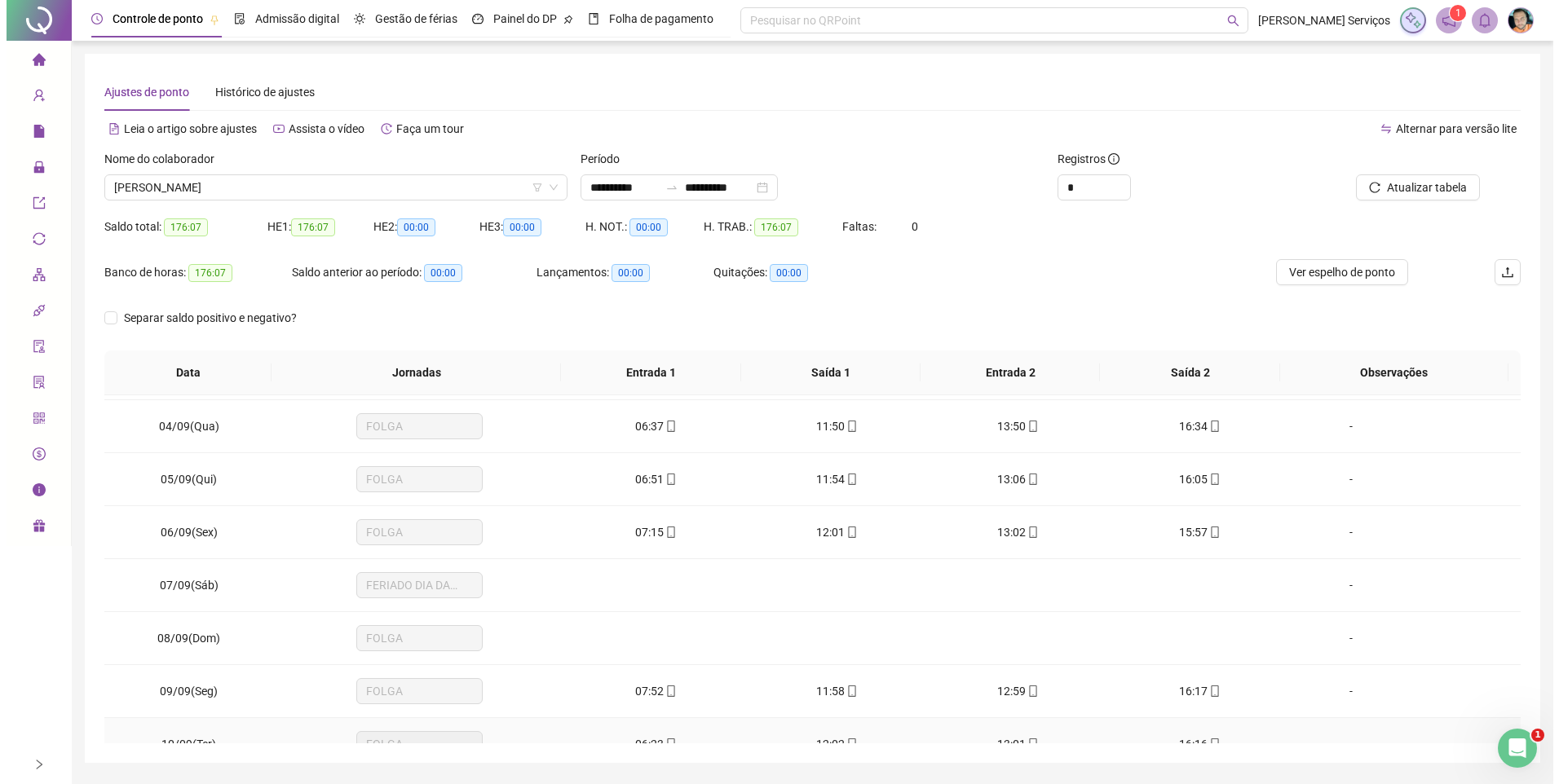
scroll to position [0, 0]
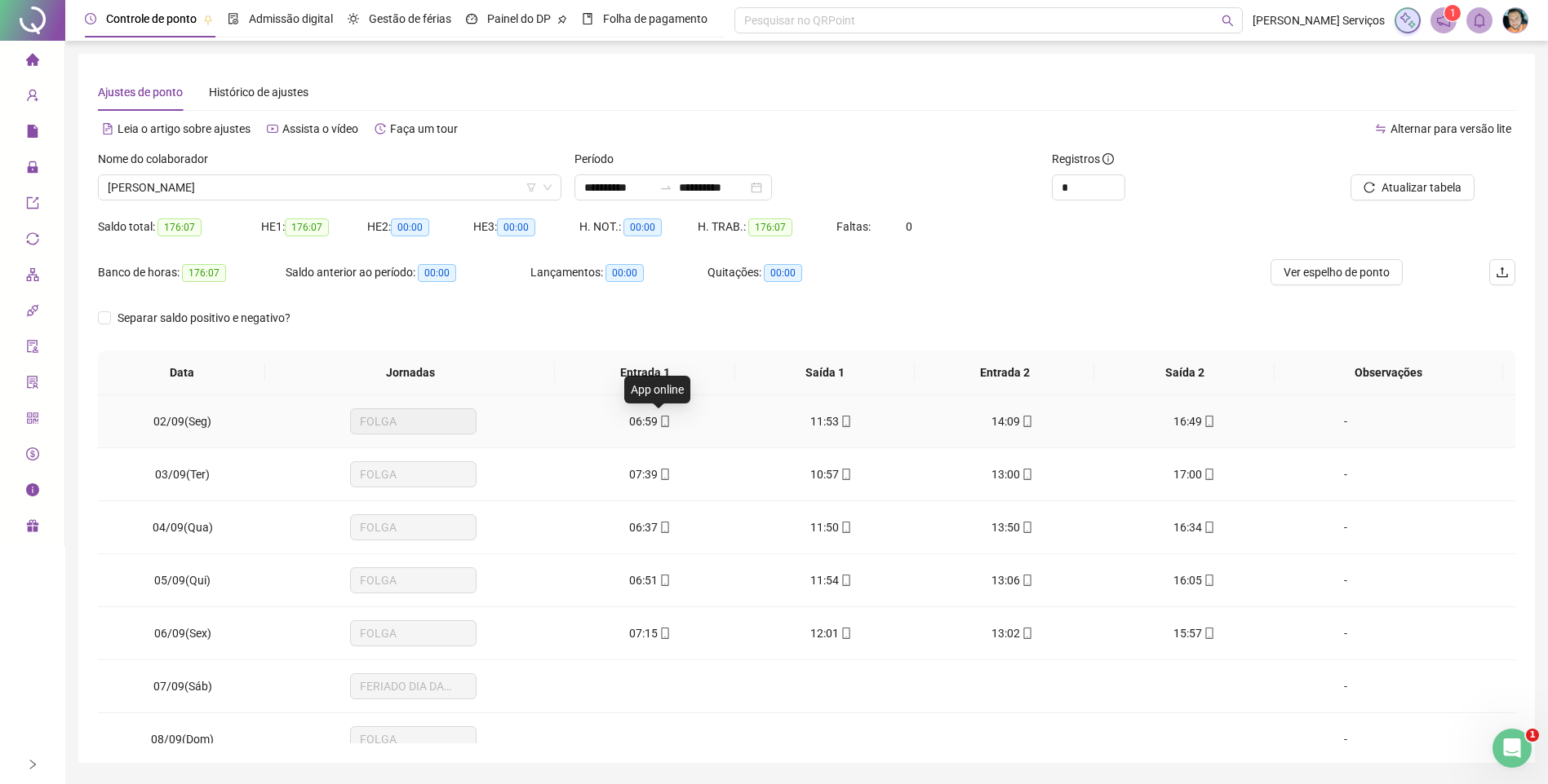
click at [659, 422] on icon "mobile" at bounding box center [665, 422] width 11 height 11
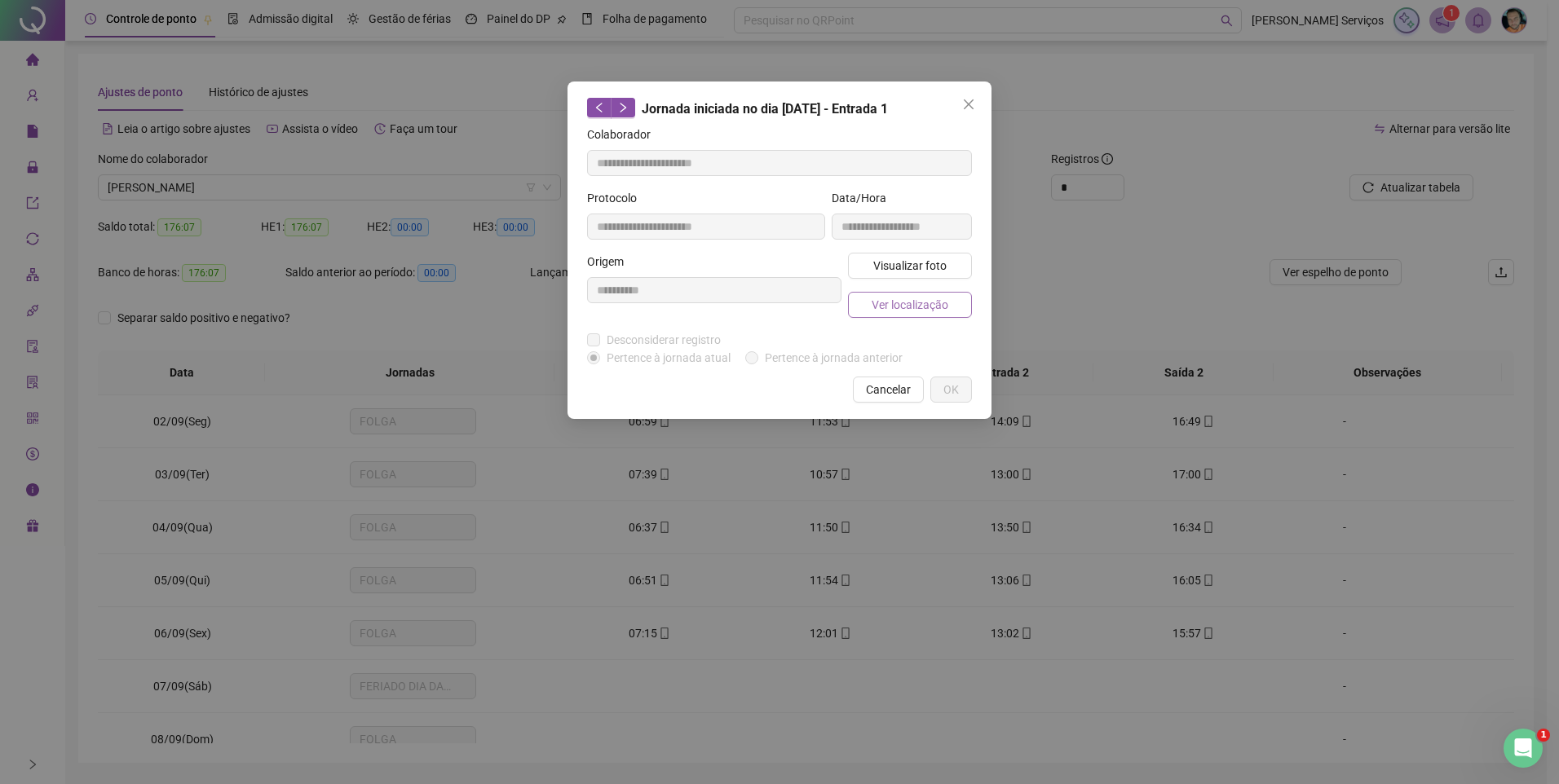
click at [918, 305] on span "Ver localização" at bounding box center [909, 304] width 77 height 18
type input "**********"
